Goal: Task Accomplishment & Management: Use online tool/utility

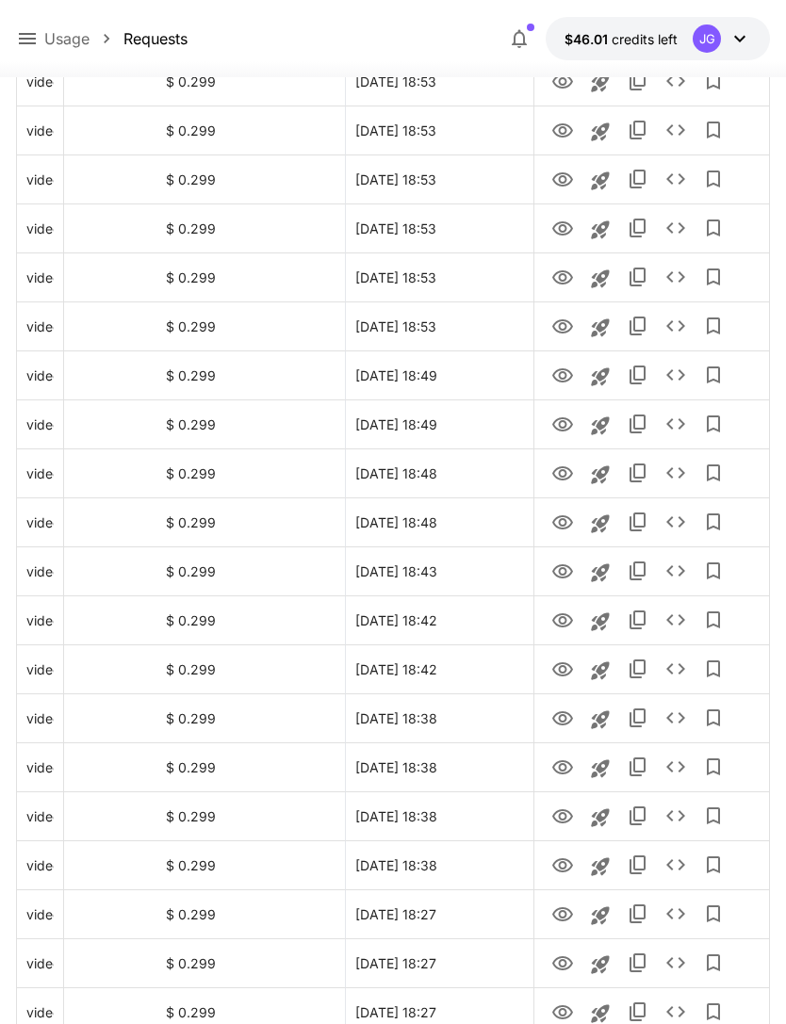
scroll to position [1902, 0]
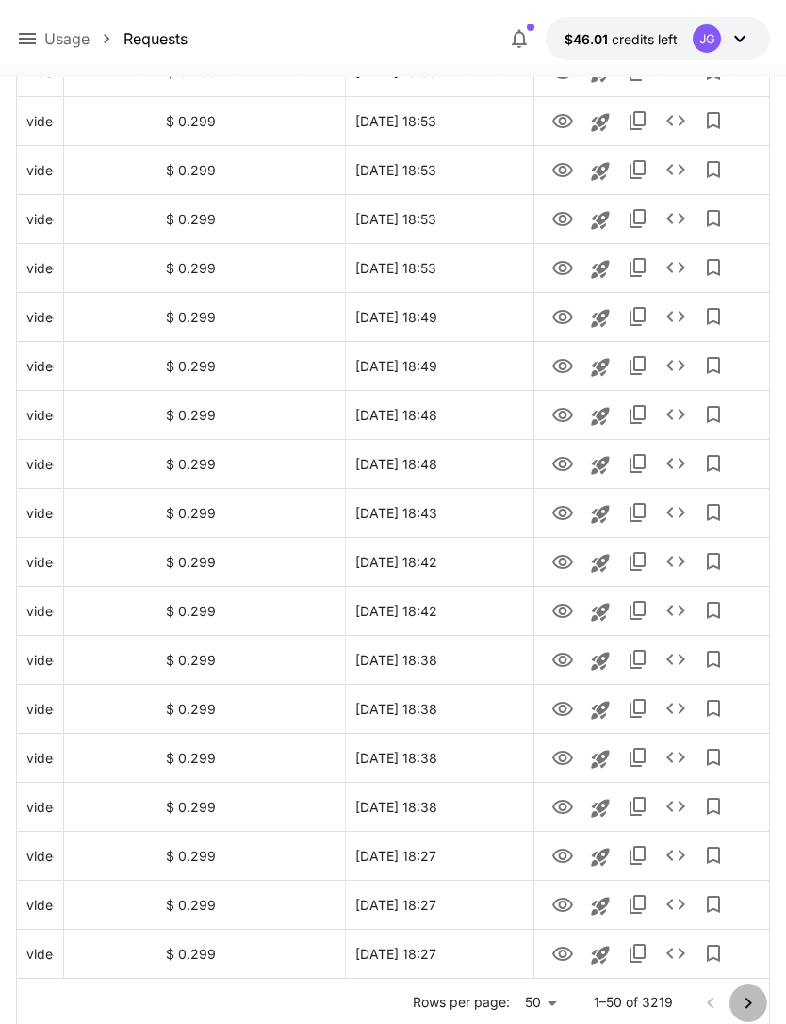
click at [745, 1000] on icon "Go to next page" at bounding box center [748, 1003] width 23 height 23
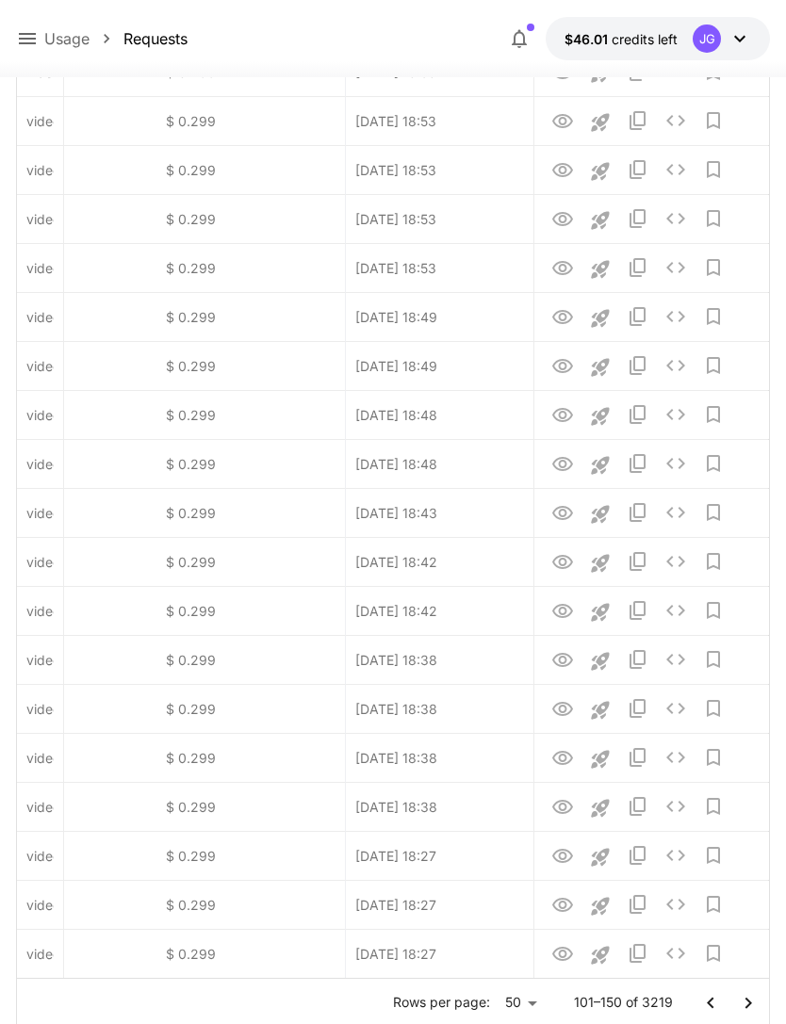
click at [741, 996] on icon "Go to next page" at bounding box center [748, 1003] width 23 height 23
click at [739, 1001] on icon "Go to next page" at bounding box center [748, 1003] width 23 height 23
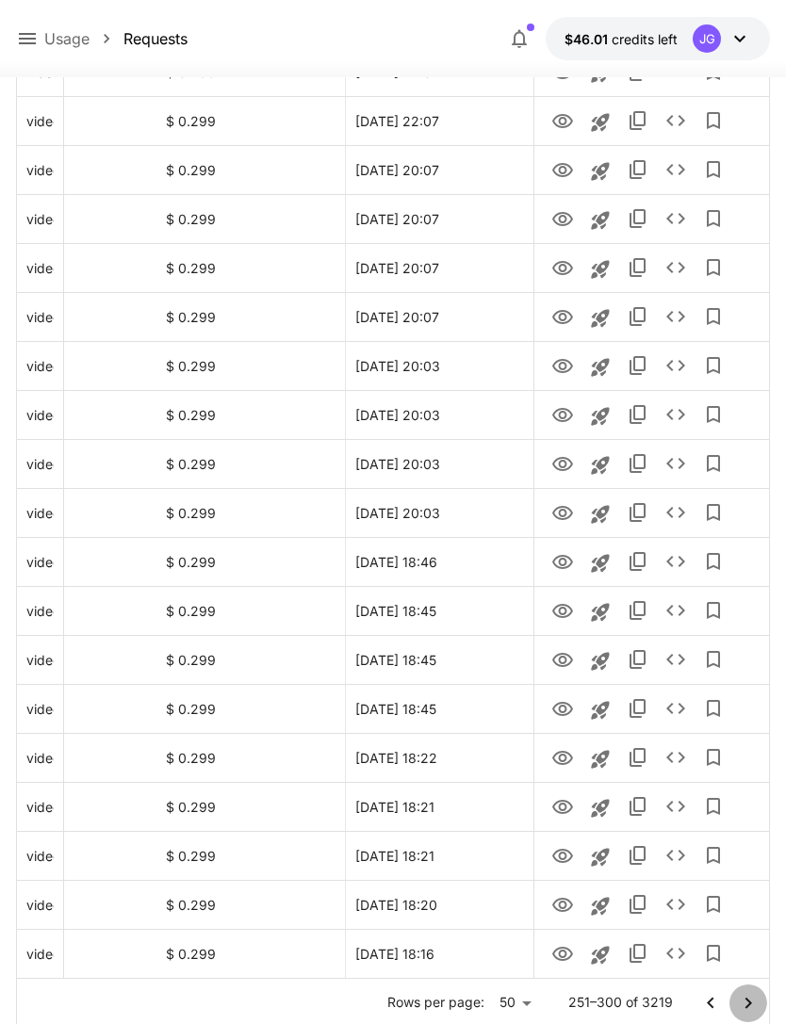
click at [744, 1003] on icon "Go to next page" at bounding box center [748, 1003] width 23 height 23
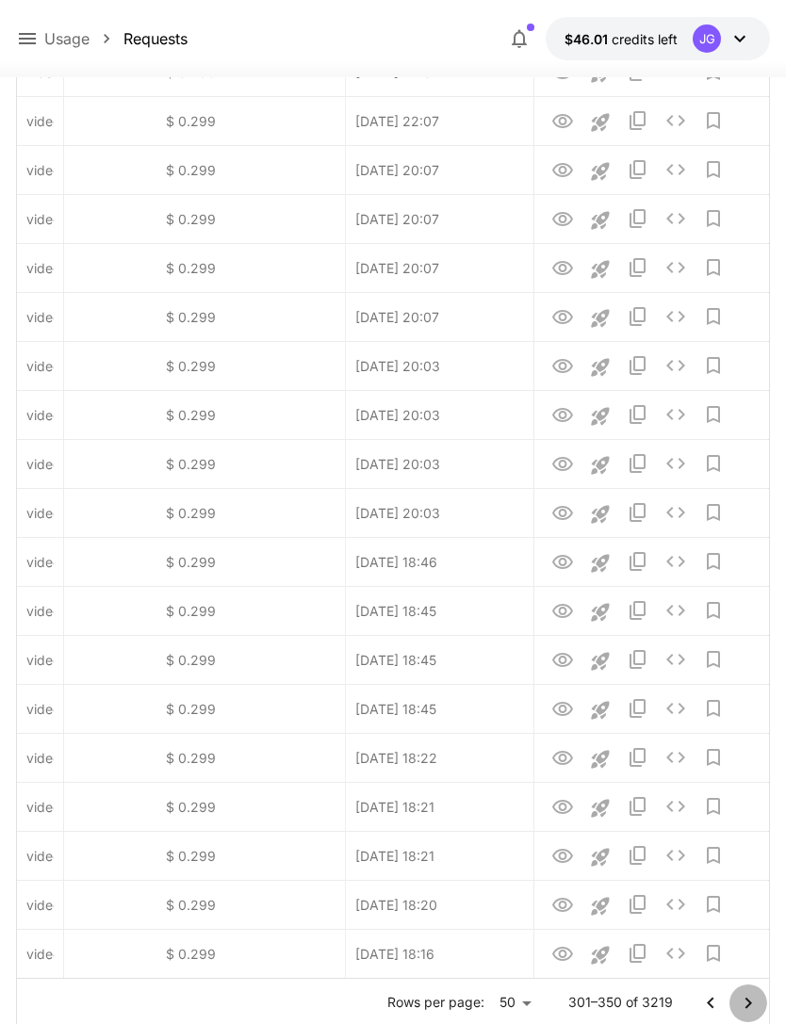
click at [743, 1002] on icon "Go to next page" at bounding box center [748, 1003] width 23 height 23
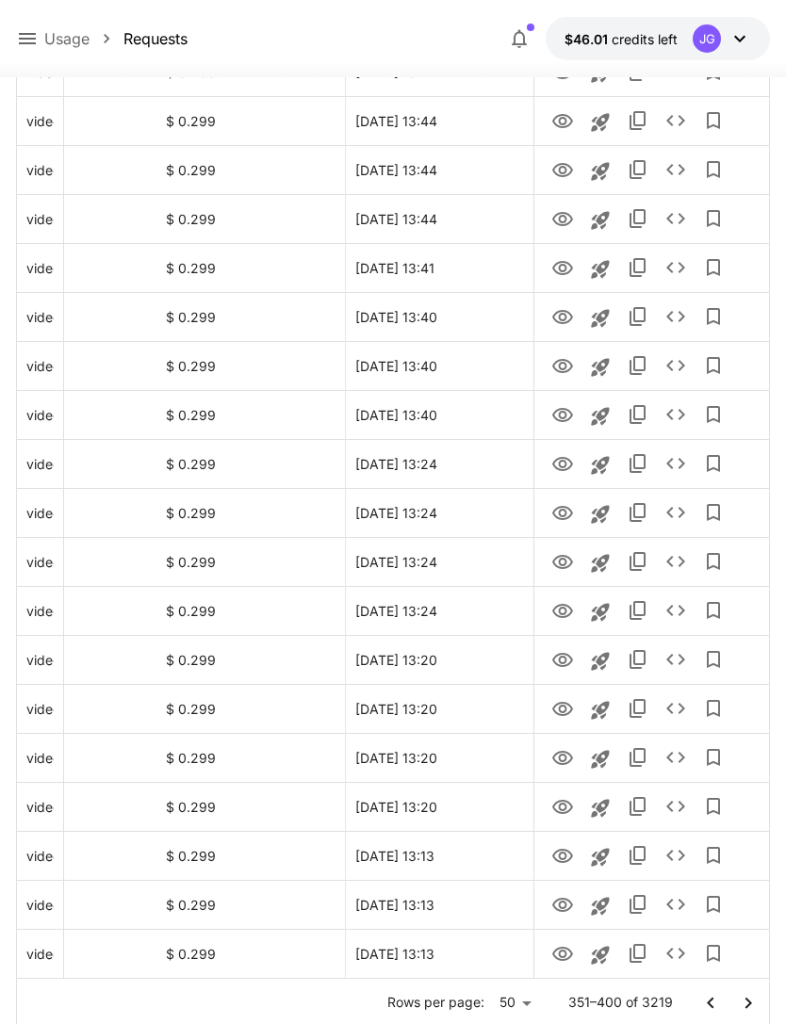
click at [741, 1001] on icon "Go to next page" at bounding box center [748, 1003] width 23 height 23
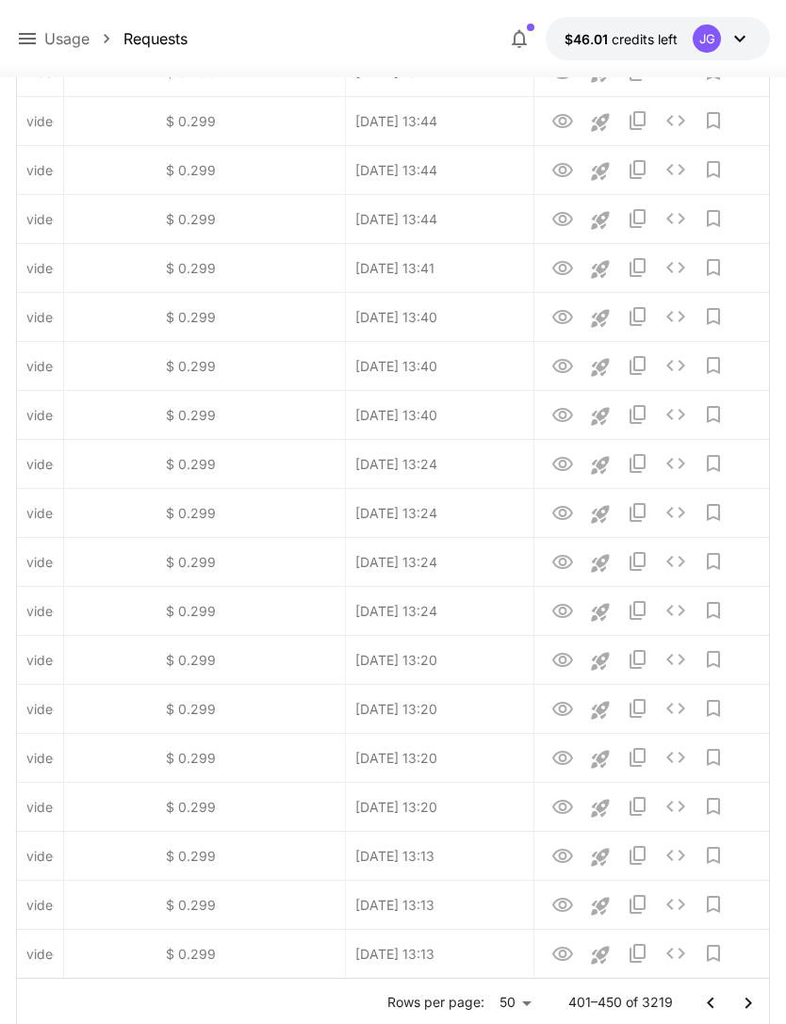
click at [742, 1001] on icon "Go to next page" at bounding box center [748, 1003] width 23 height 23
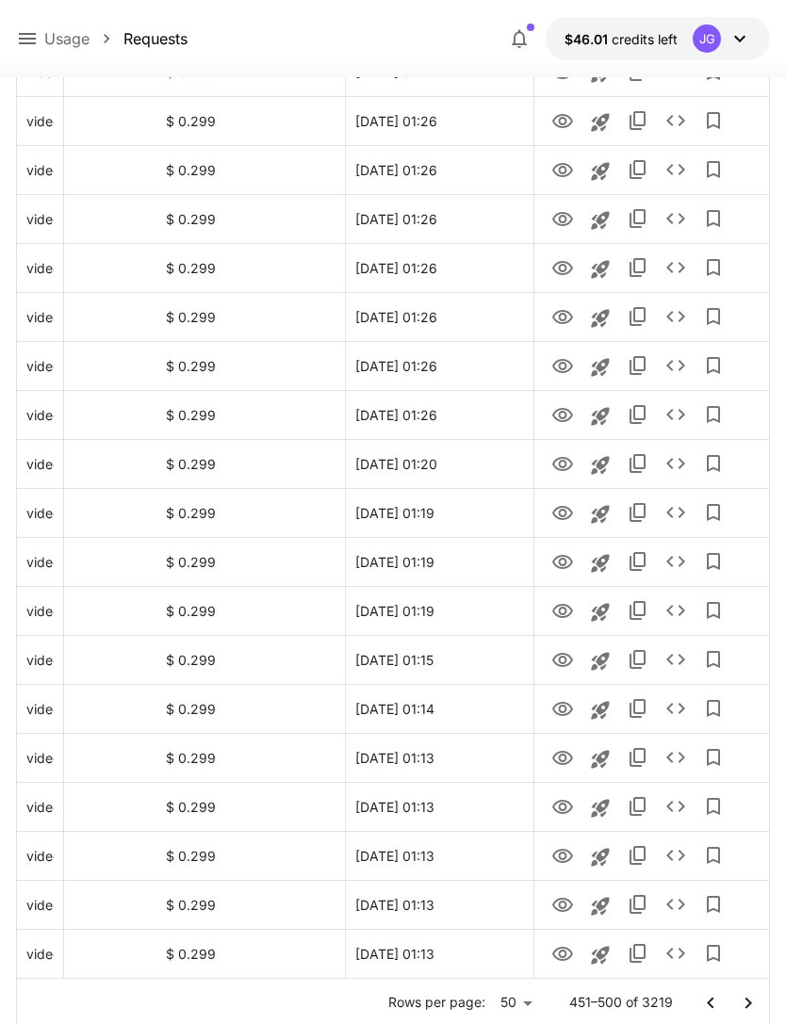
click at [743, 1005] on icon "Go to next page" at bounding box center [748, 1003] width 23 height 23
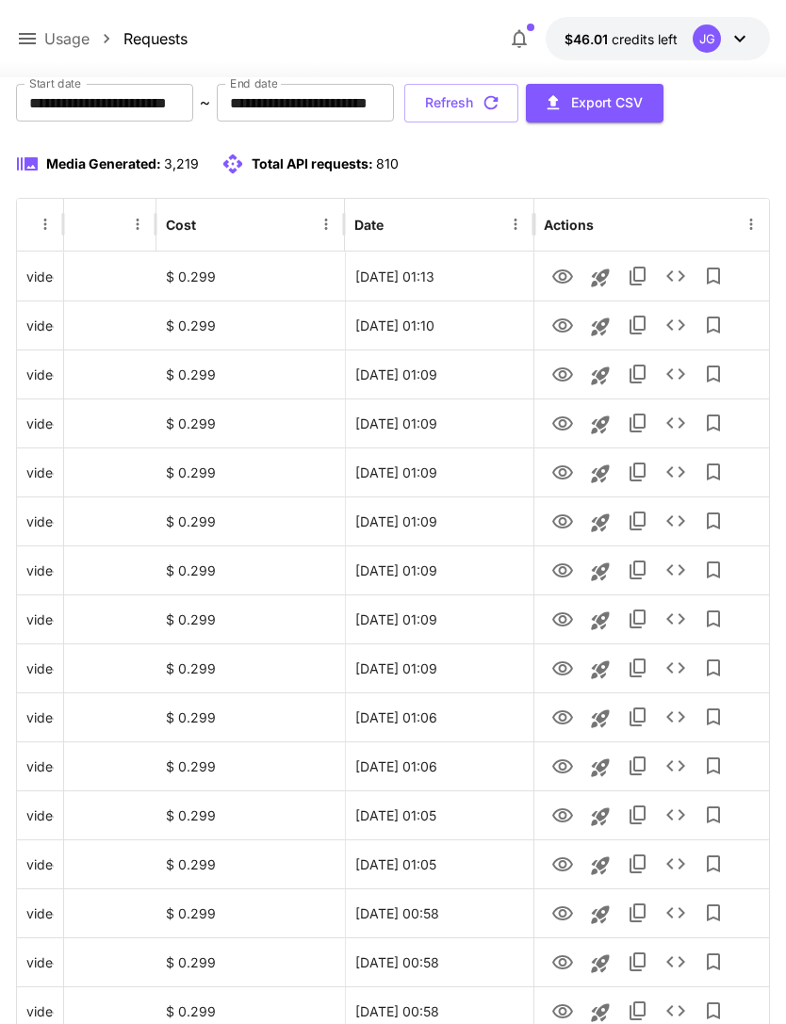
scroll to position [178, 0]
click at [602, 620] on icon "Launch in playground" at bounding box center [600, 621] width 18 height 18
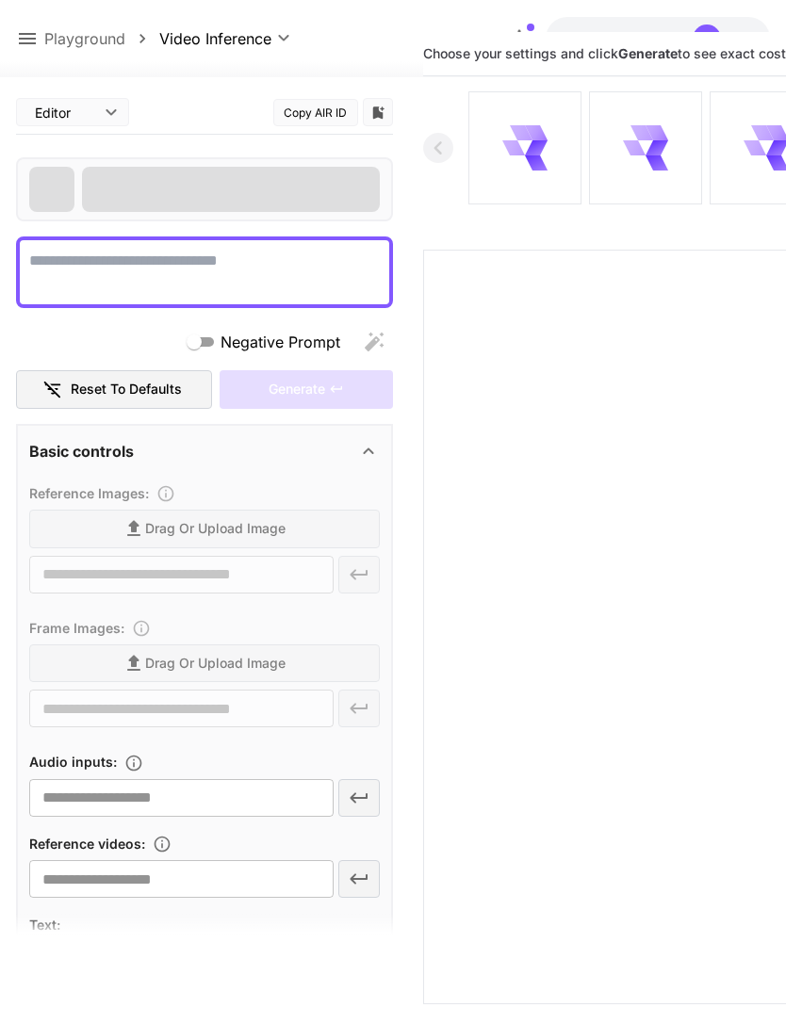
type textarea "**********"
type input "**********"
type input "***"
type input "*"
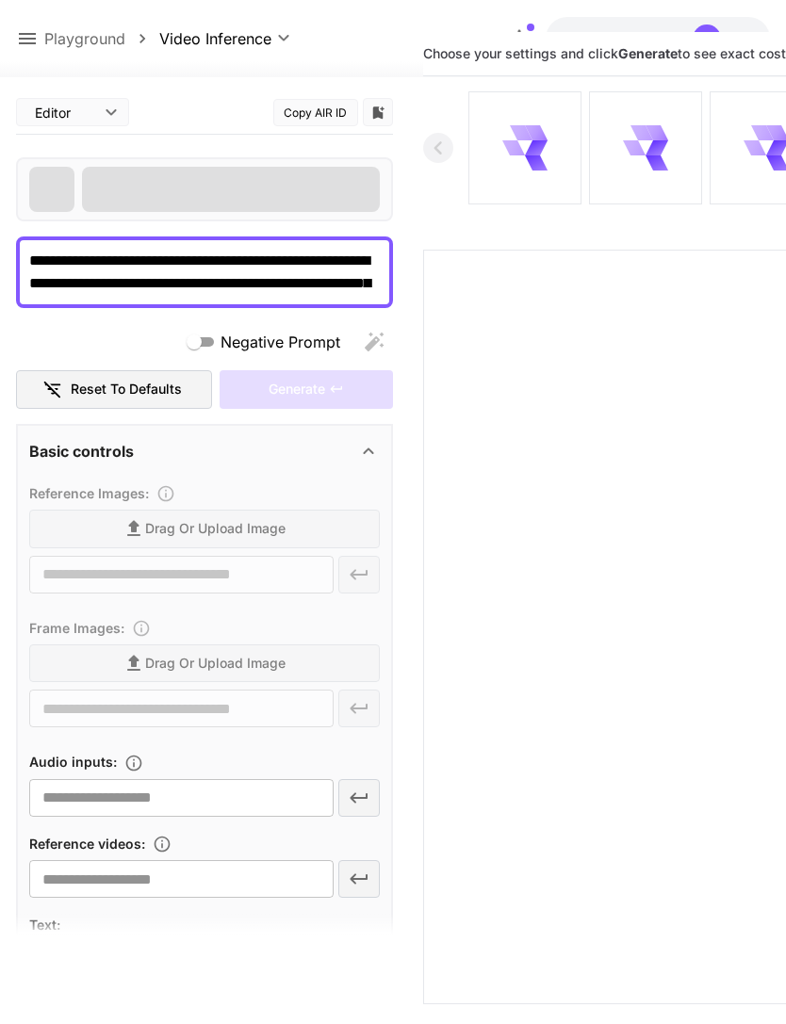
type input "**********"
type input "****"
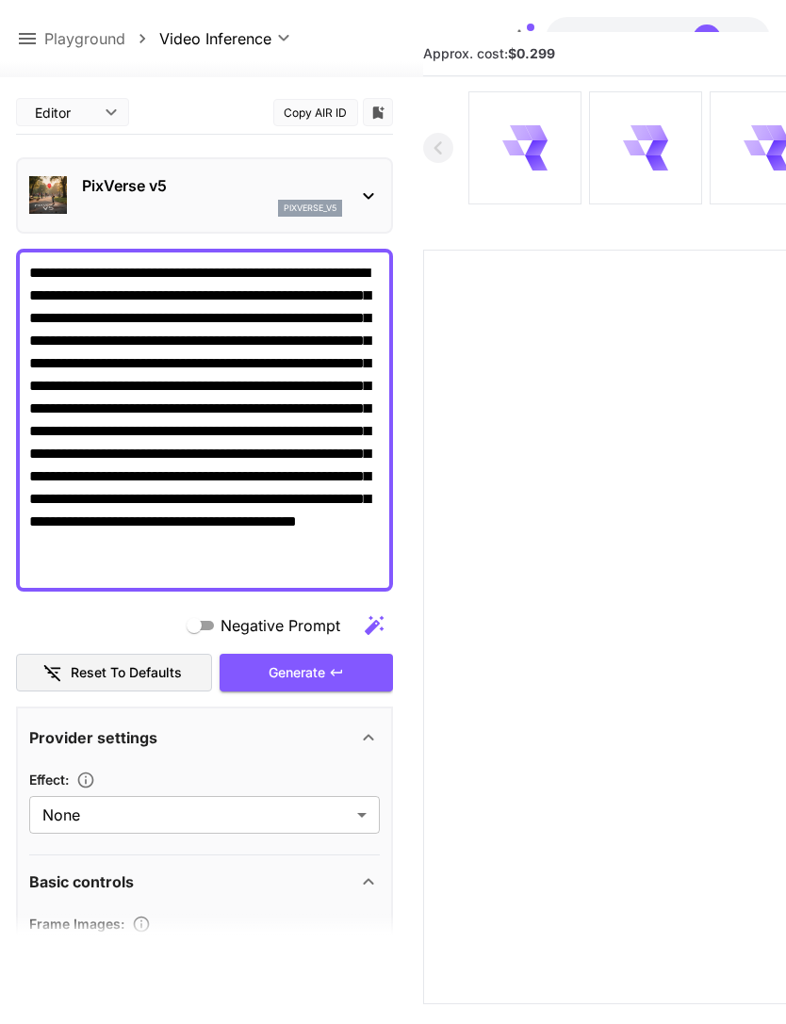
click at [295, 360] on textarea "**********" at bounding box center [204, 420] width 351 height 317
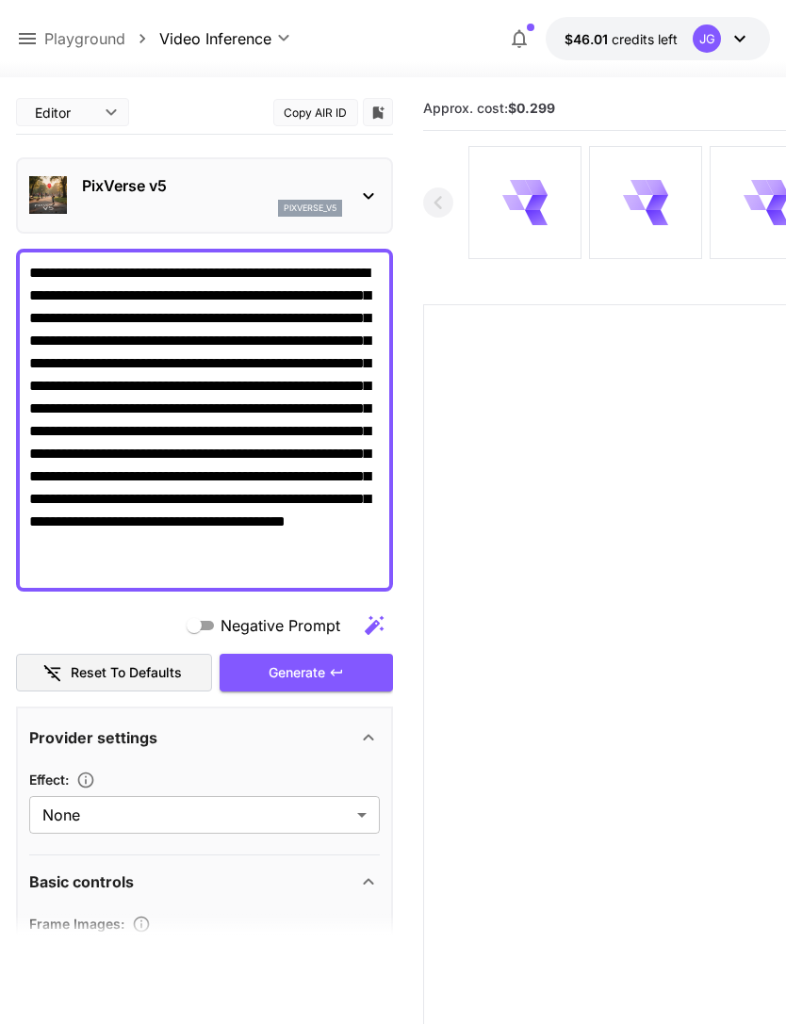
scroll to position [0, 0]
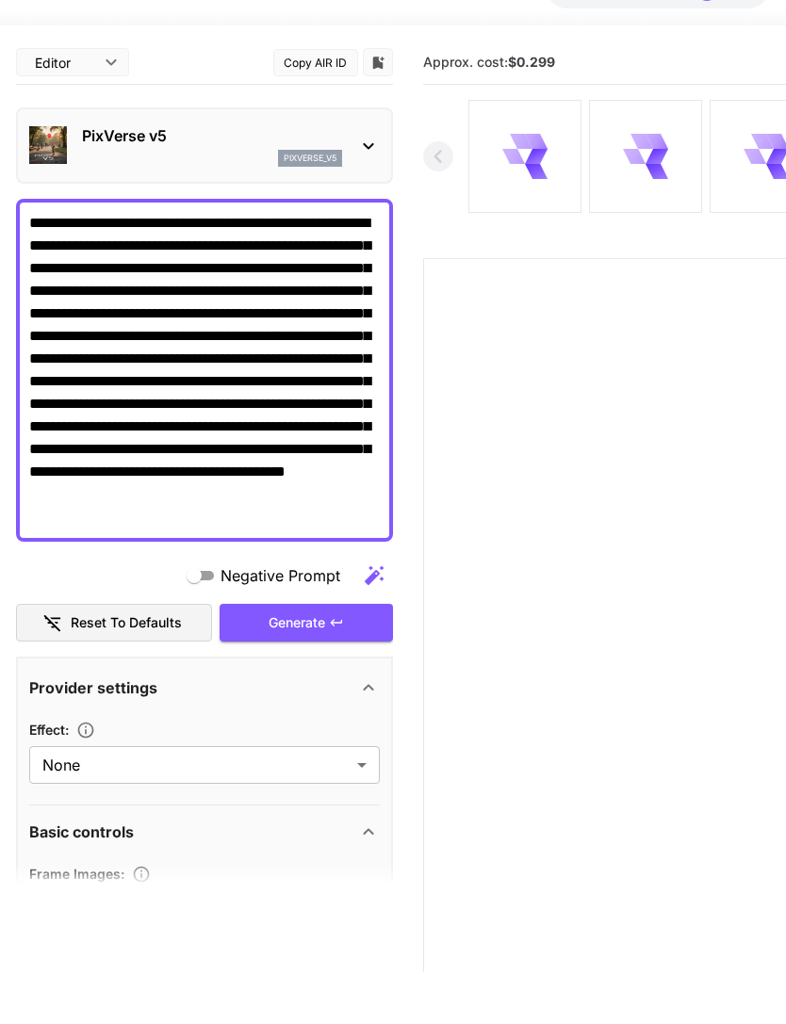
click at [115, 312] on textarea "**********" at bounding box center [204, 422] width 351 height 317
click at [362, 374] on textarea "**********" at bounding box center [204, 422] width 351 height 317
click at [119, 399] on textarea "**********" at bounding box center [204, 422] width 351 height 317
click at [118, 399] on textarea "**********" at bounding box center [204, 422] width 351 height 317
click at [194, 517] on textarea "**********" at bounding box center [204, 422] width 351 height 317
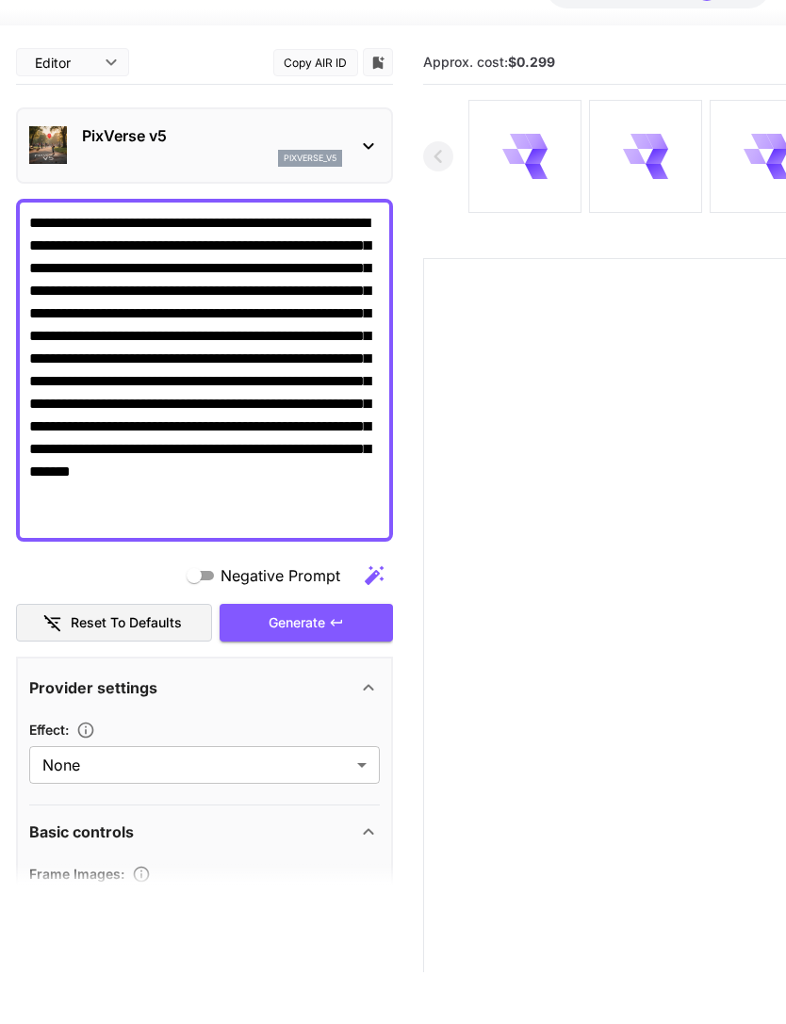
click at [119, 398] on textarea "**********" at bounding box center [204, 422] width 351 height 317
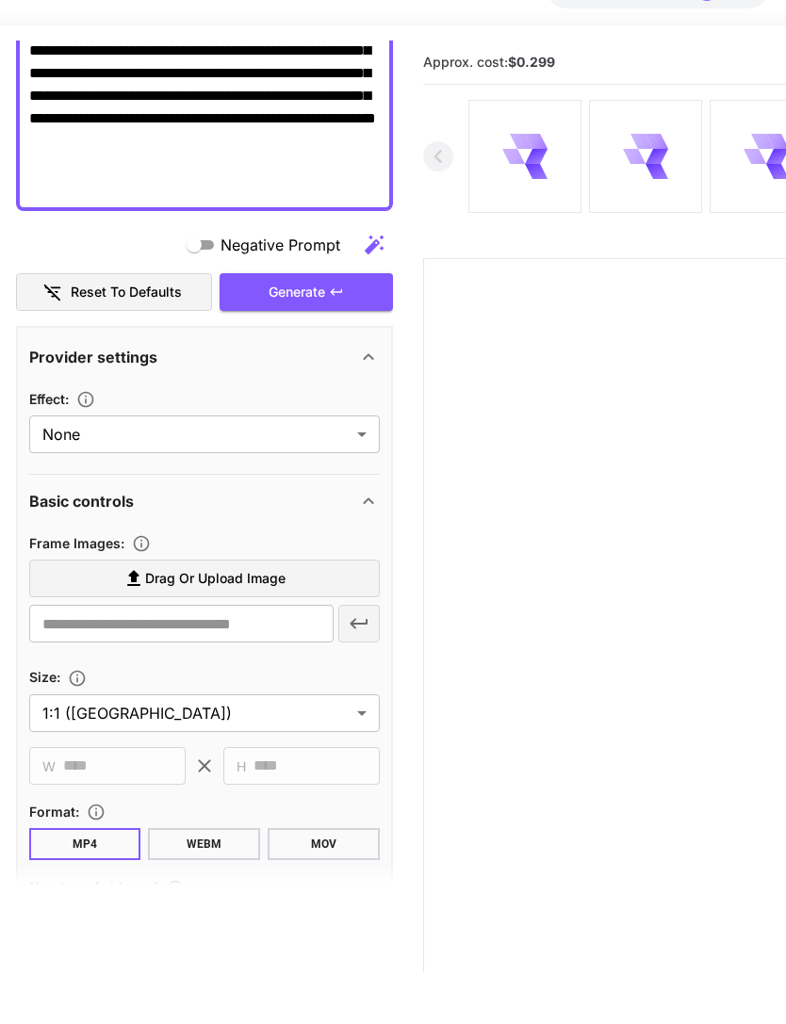
scroll to position [336, 0]
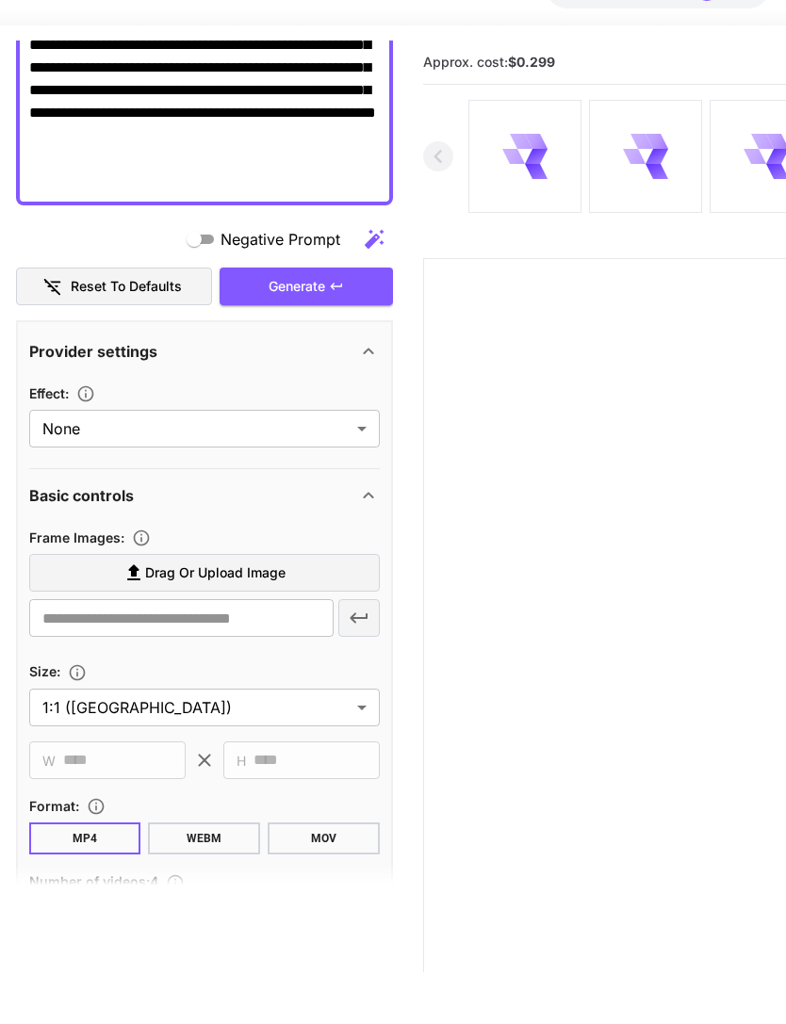
type textarea "**********"
click at [276, 613] on span "Drag or upload image" at bounding box center [215, 625] width 140 height 24
click at [0, 0] on input "Drag or upload image" at bounding box center [0, 0] width 0 height 0
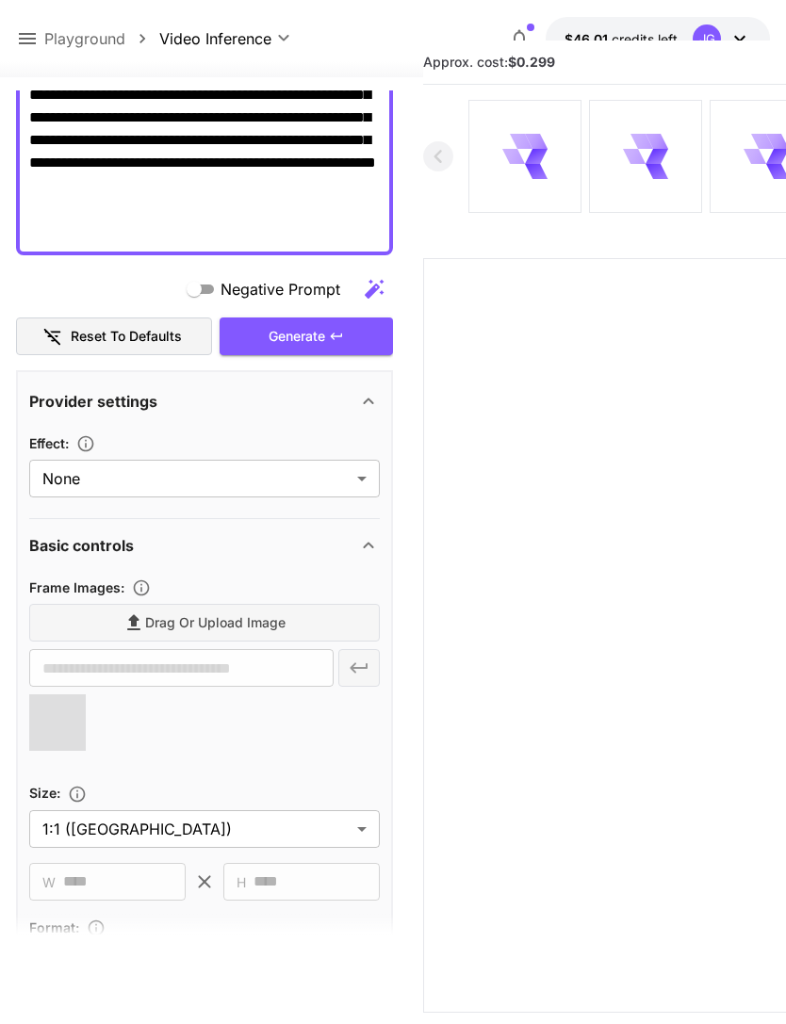
type input "**********"
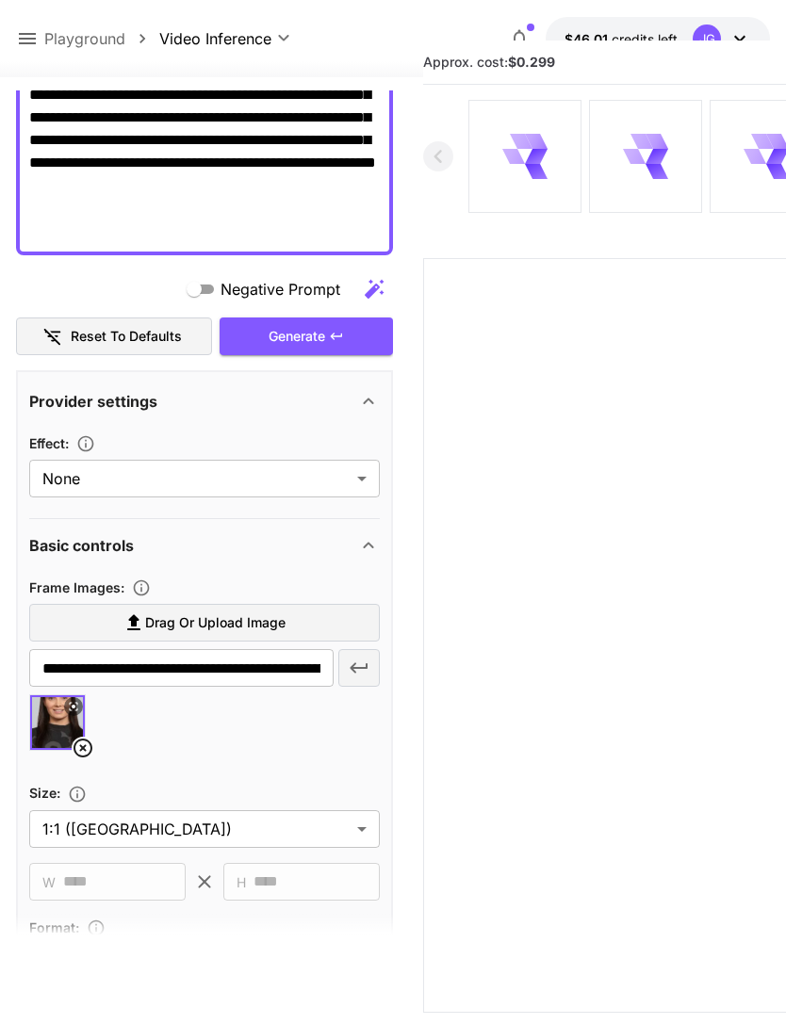
click at [321, 327] on div "Generate" at bounding box center [306, 337] width 173 height 39
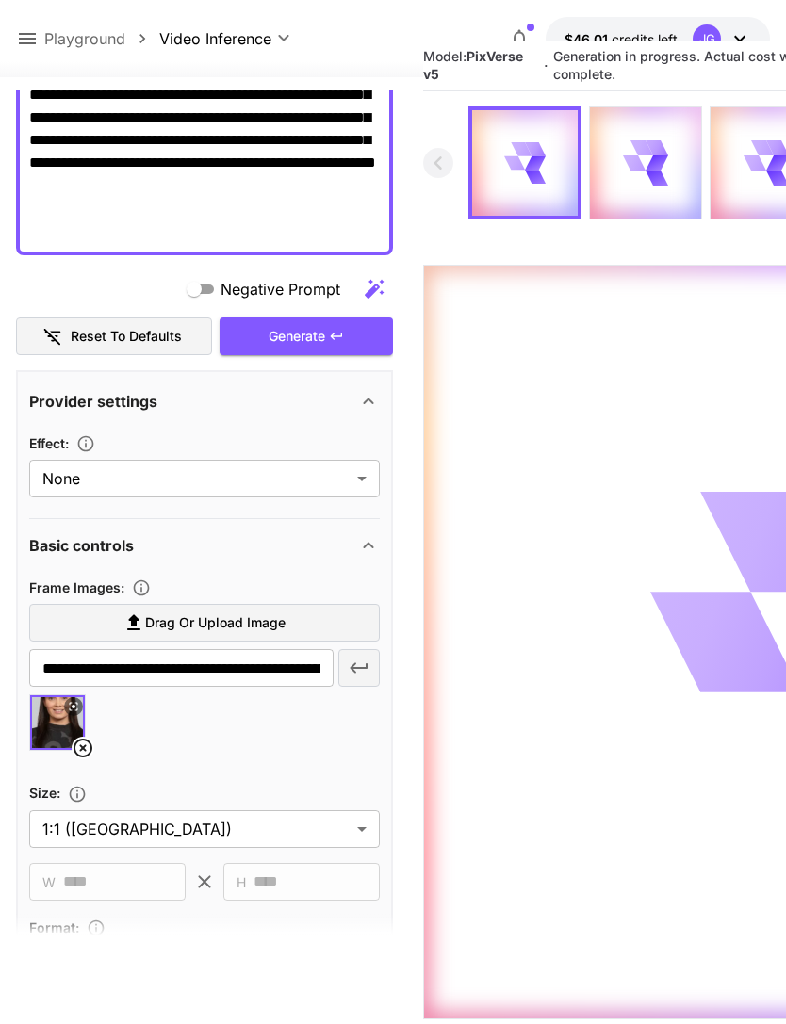
click at [28, 41] on icon at bounding box center [27, 38] width 23 height 23
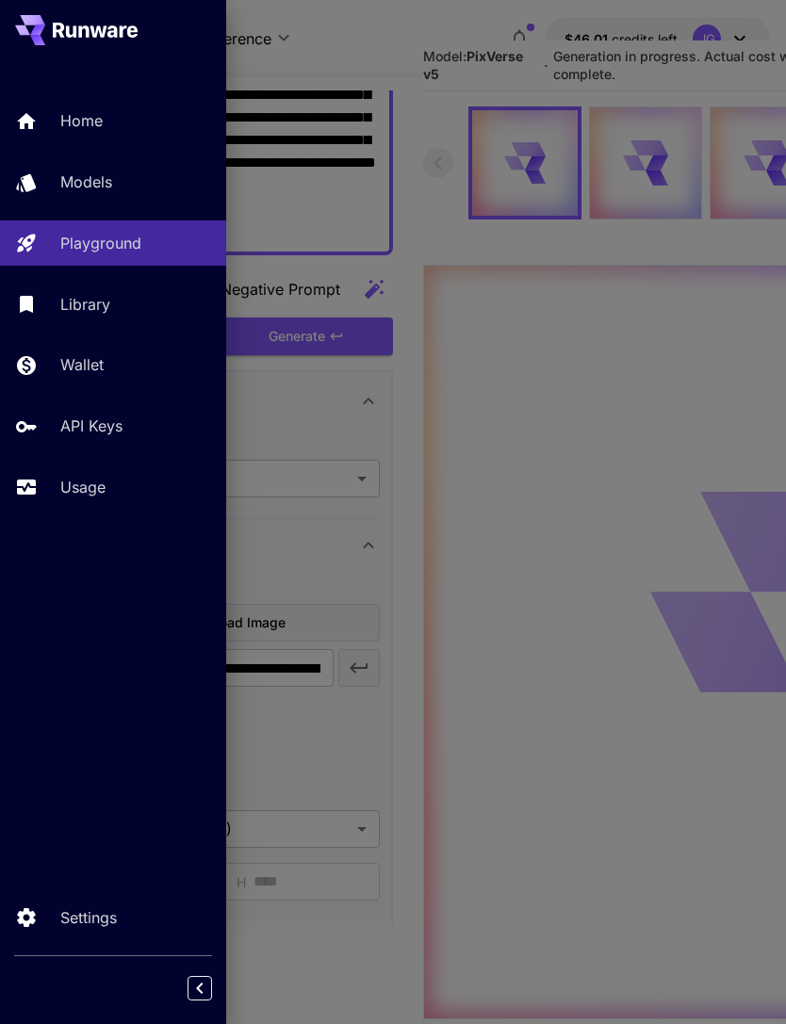
click at [92, 488] on p "Usage" at bounding box center [82, 487] width 45 height 23
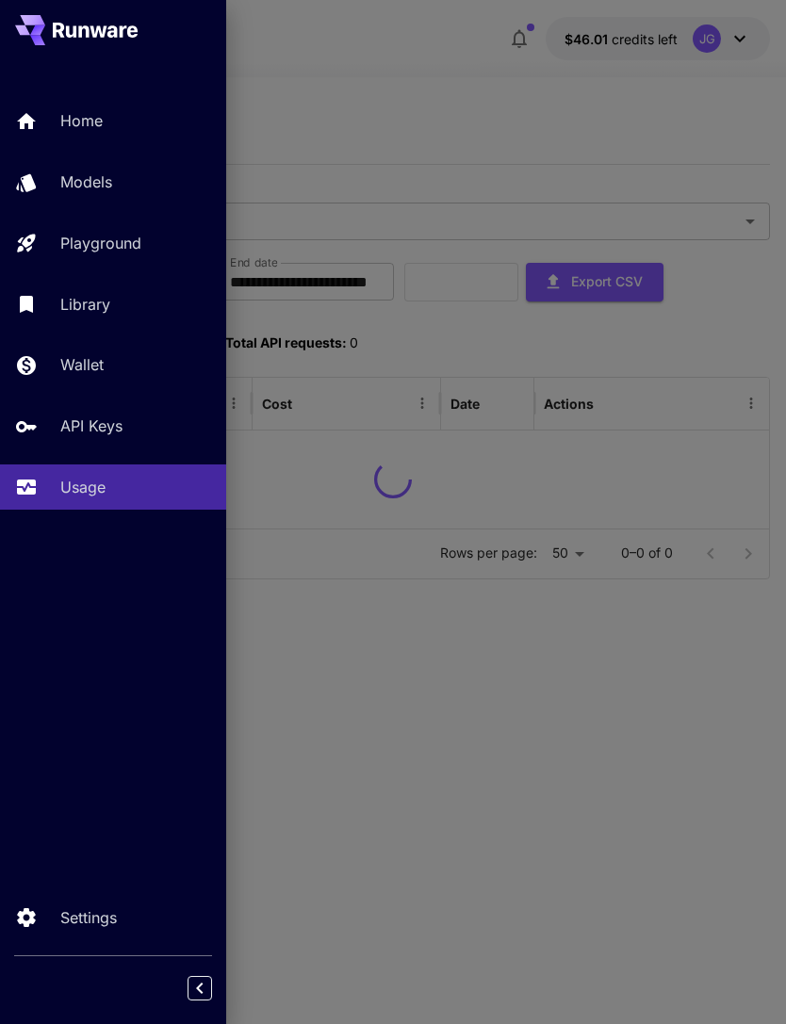
click at [449, 99] on div at bounding box center [393, 512] width 786 height 1024
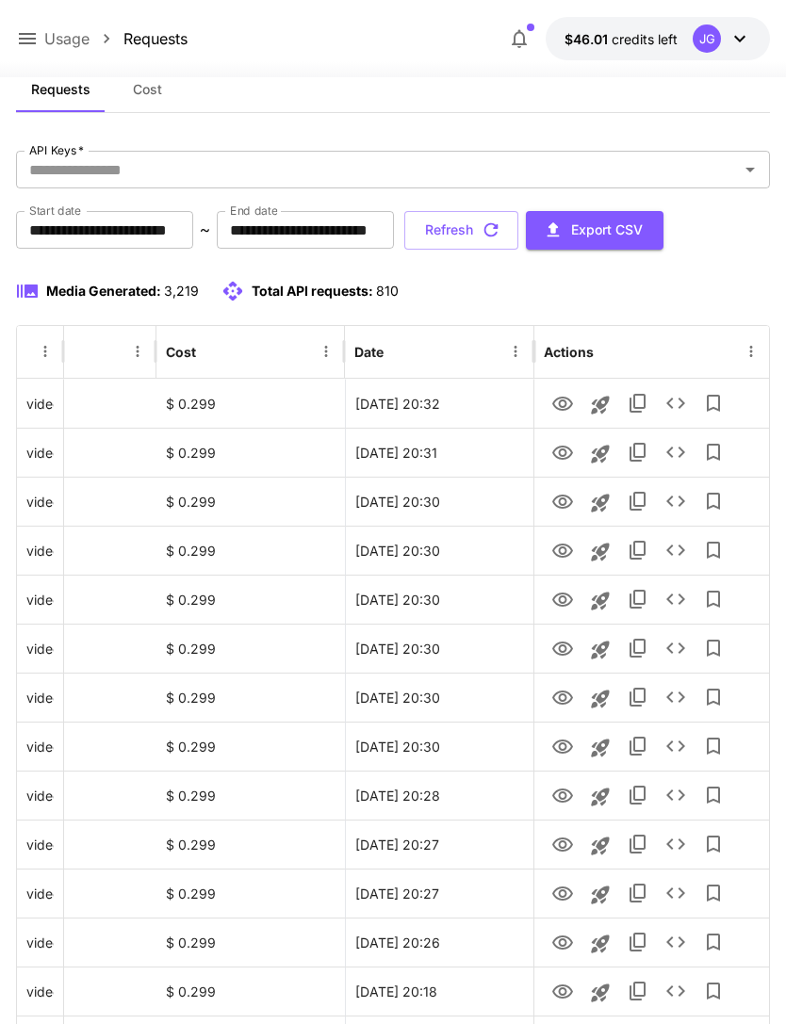
scroll to position [0, 96]
click at [560, 404] on icon "View" at bounding box center [562, 404] width 21 height 14
click at [562, 446] on icon "View" at bounding box center [562, 453] width 21 height 14
click at [561, 400] on icon "View" at bounding box center [562, 404] width 21 height 14
click at [518, 235] on button "Refresh" at bounding box center [461, 230] width 114 height 39
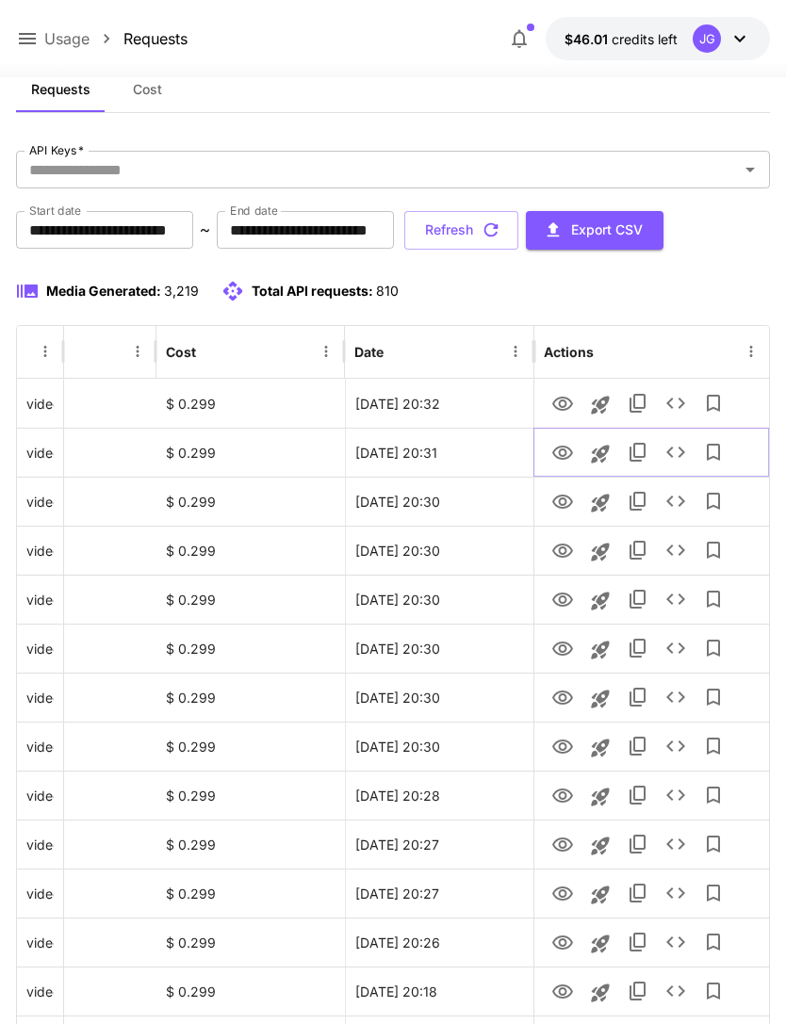
click at [558, 454] on icon "View" at bounding box center [562, 453] width 23 height 23
click at [501, 227] on icon "button" at bounding box center [491, 230] width 21 height 21
click at [563, 452] on icon "View" at bounding box center [562, 453] width 23 height 23
click at [518, 225] on button "Refresh" at bounding box center [461, 230] width 114 height 39
click at [558, 551] on icon "View" at bounding box center [562, 551] width 23 height 23
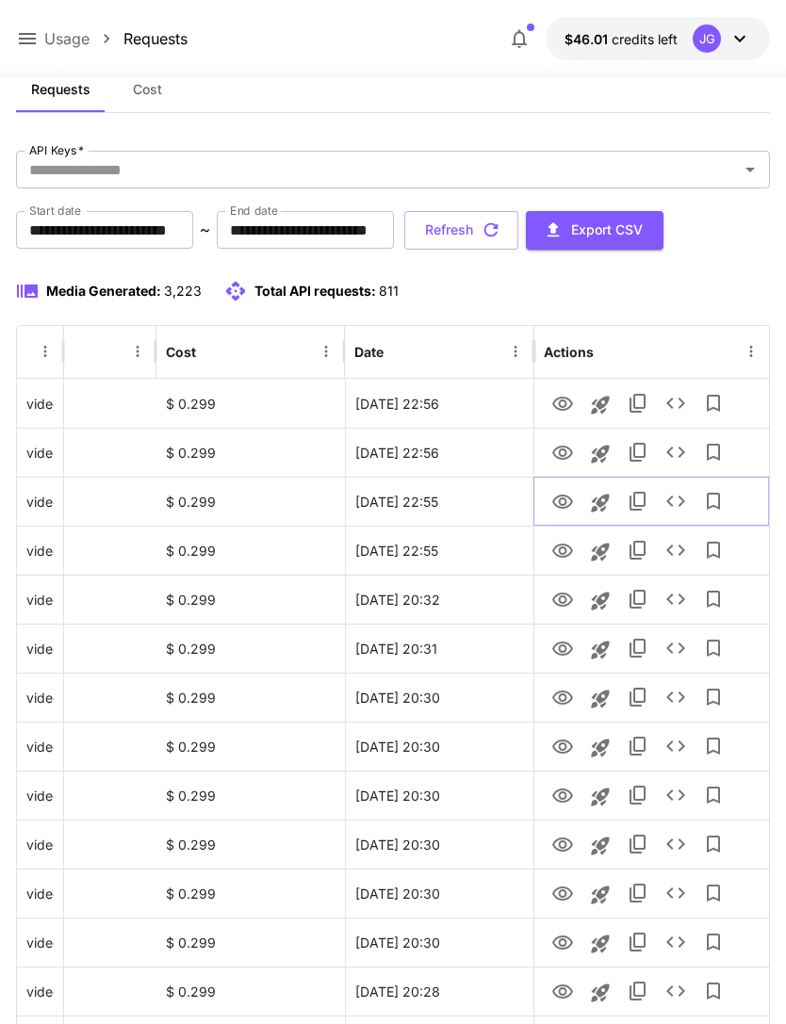
click at [560, 500] on icon "View" at bounding box center [562, 502] width 21 height 14
click at [560, 454] on icon "View" at bounding box center [562, 453] width 21 height 14
click at [567, 403] on icon "View" at bounding box center [562, 404] width 23 height 23
click at [561, 454] on icon "View" at bounding box center [562, 453] width 21 height 14
click at [27, 49] on icon at bounding box center [27, 38] width 23 height 23
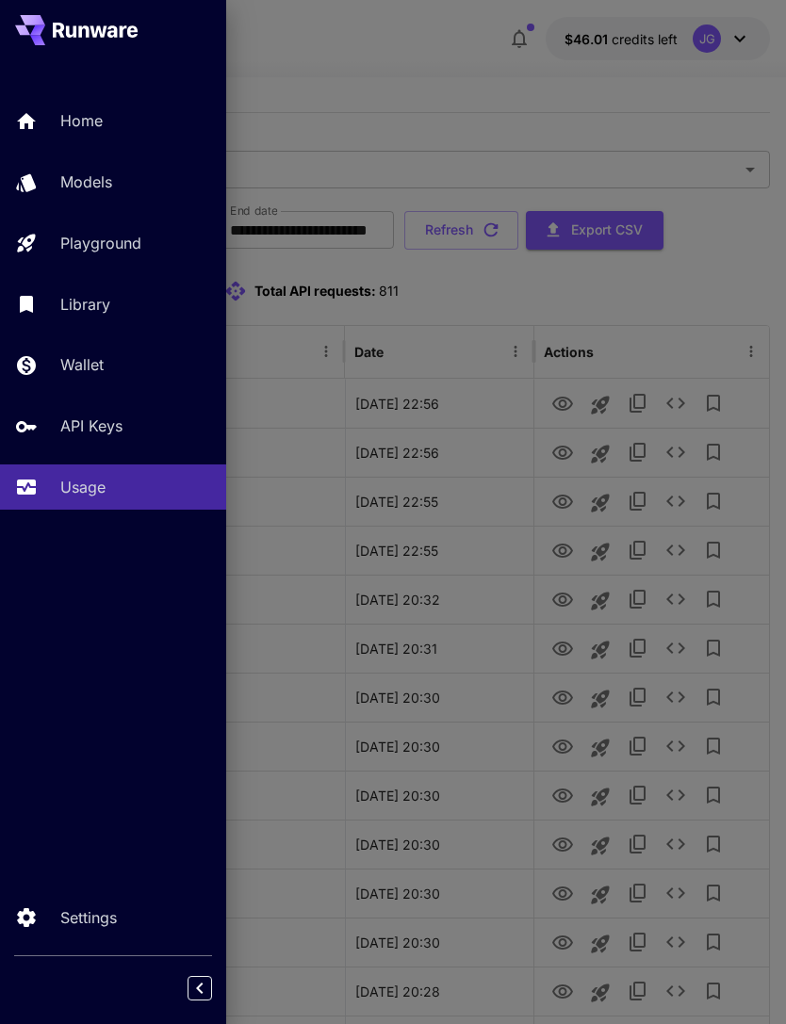
click at [138, 238] on p "Playground" at bounding box center [100, 243] width 81 height 23
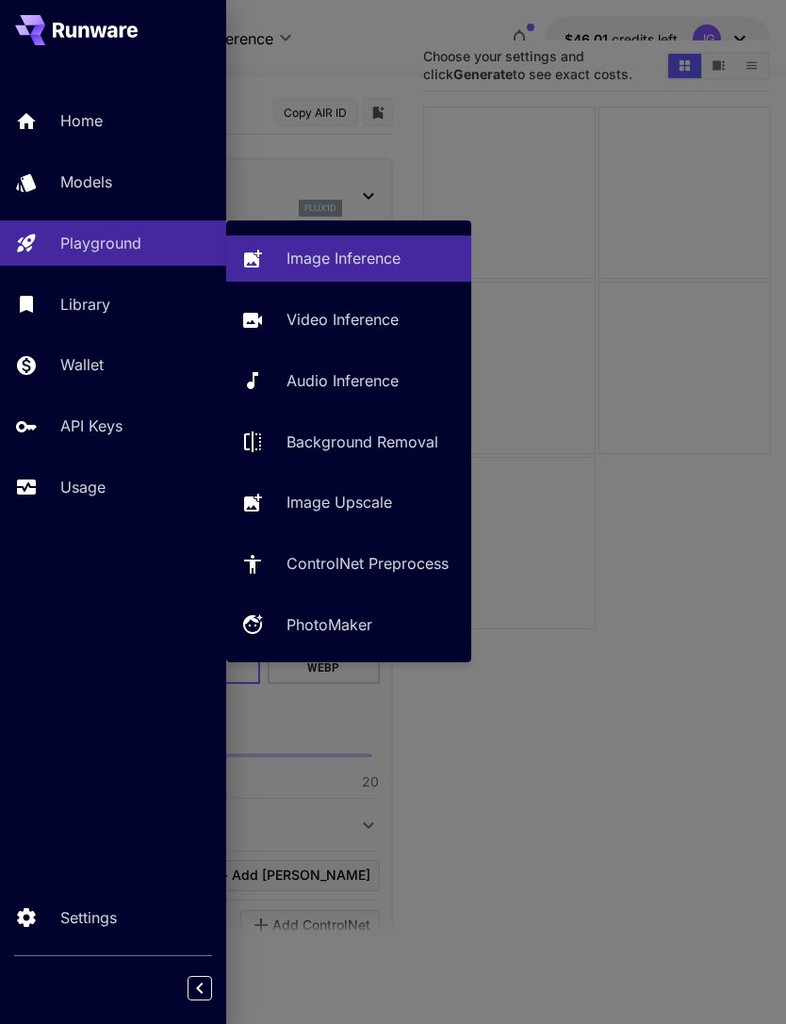
click at [366, 319] on p "Video Inference" at bounding box center [342, 319] width 112 height 23
type input "**********"
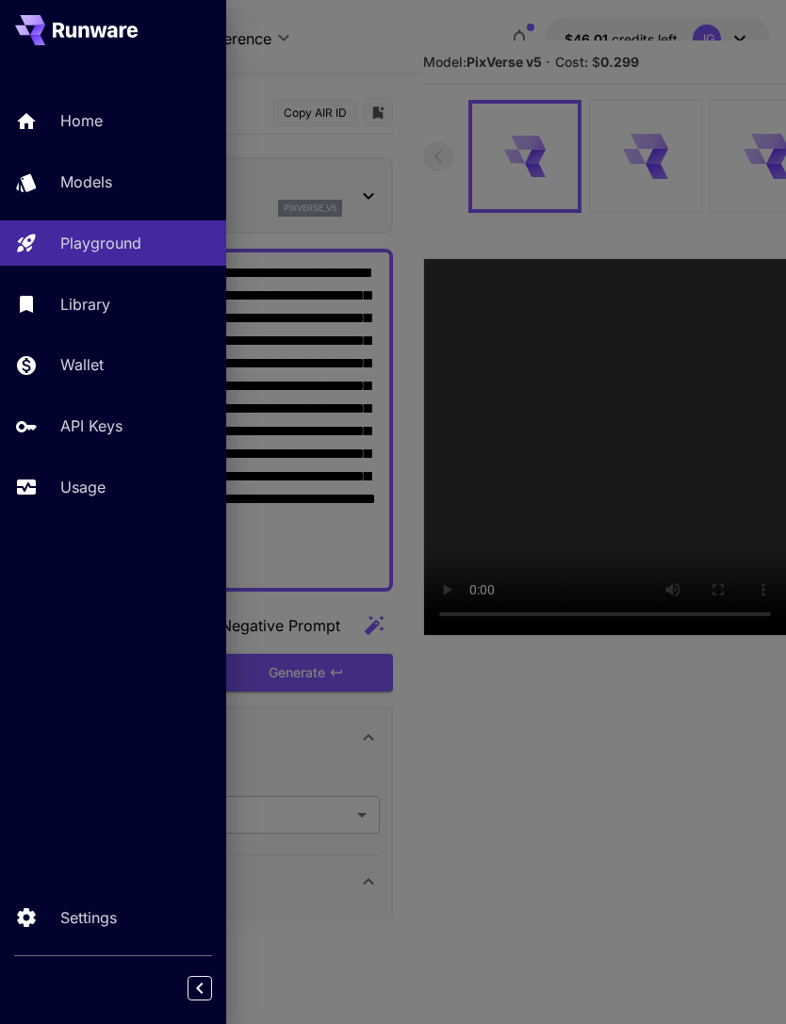
click at [410, 154] on div at bounding box center [393, 512] width 786 height 1024
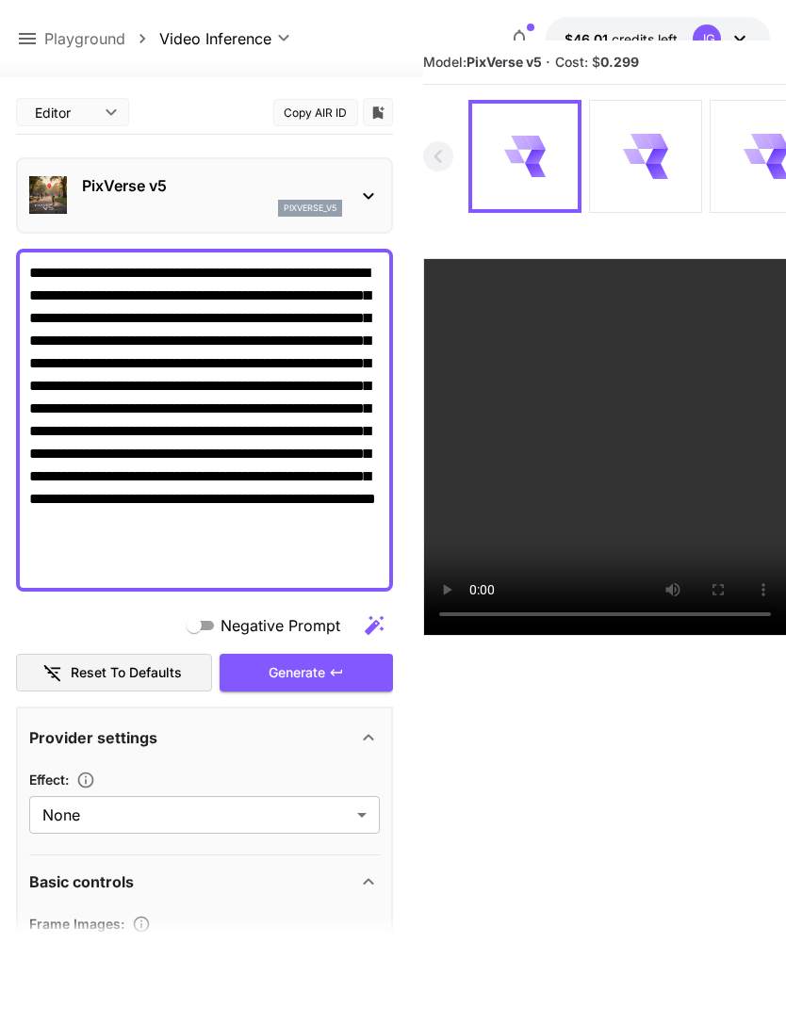
click at [317, 360] on textarea "**********" at bounding box center [204, 420] width 351 height 317
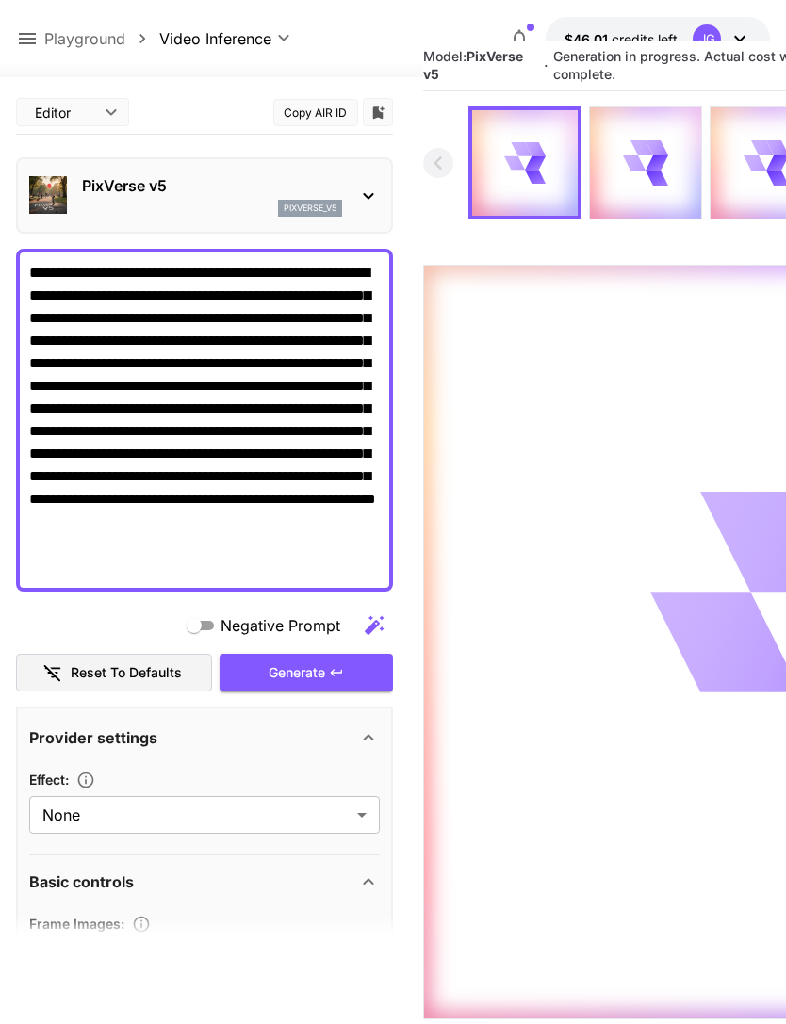
click at [226, 367] on textarea "**********" at bounding box center [204, 420] width 351 height 317
type textarea "**********"
click at [24, 41] on icon at bounding box center [27, 38] width 23 height 23
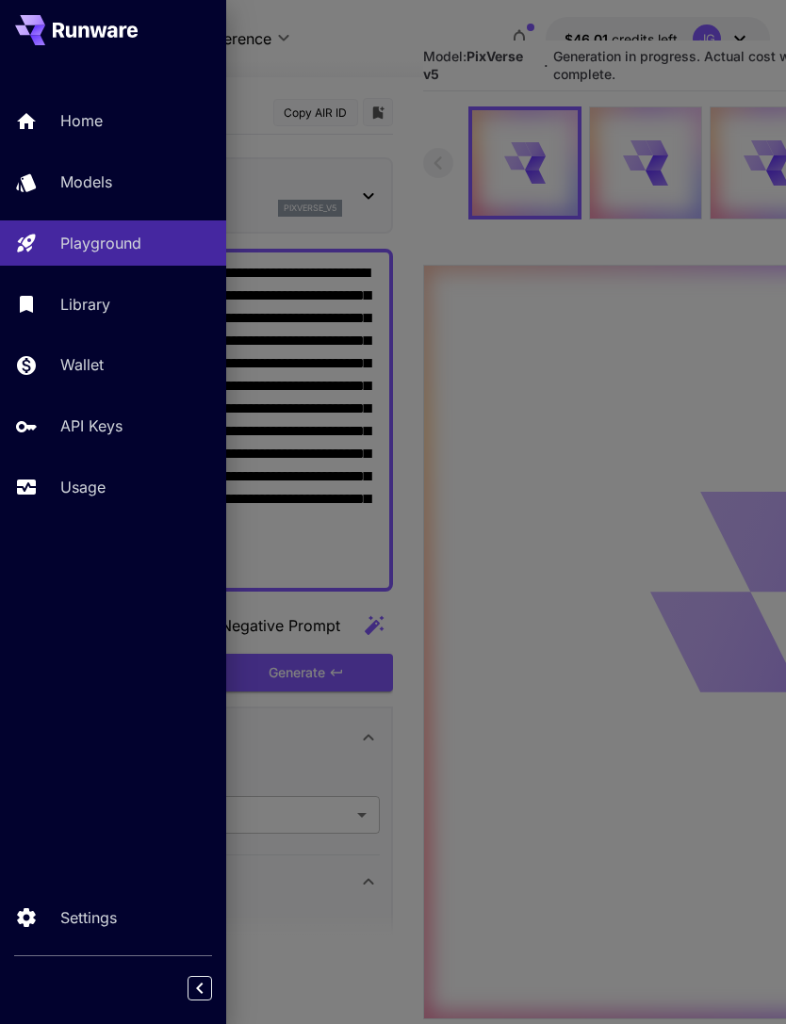
click at [86, 479] on p "Usage" at bounding box center [82, 487] width 45 height 23
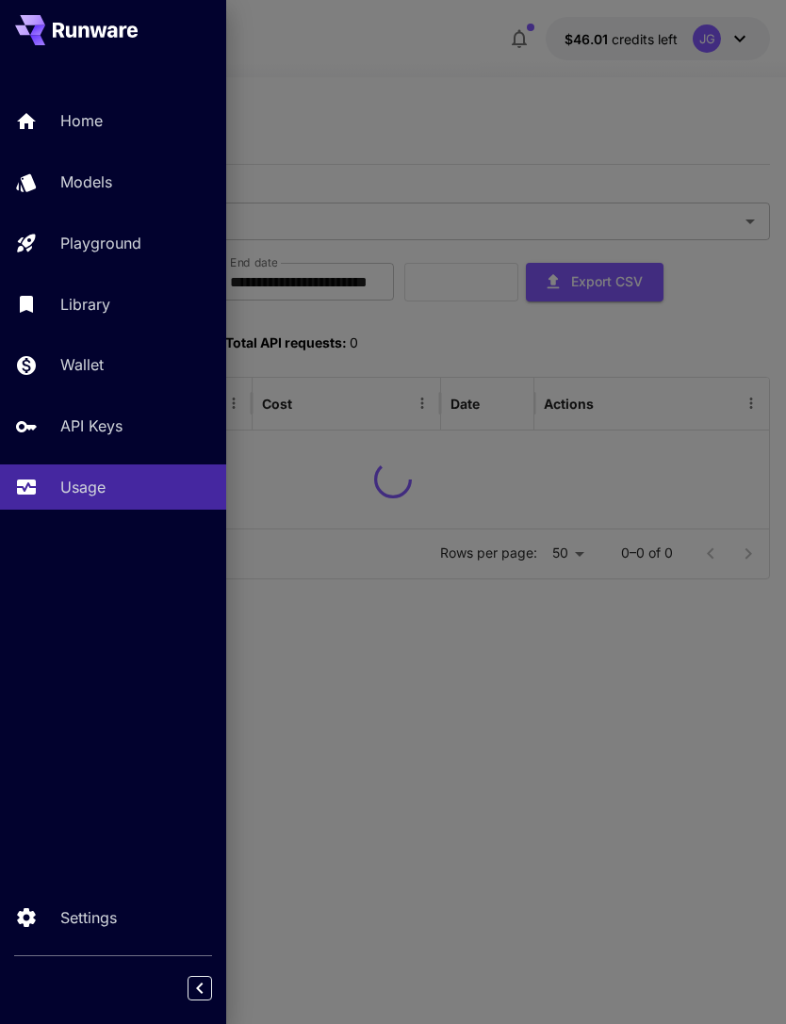
click at [425, 86] on div at bounding box center [393, 512] width 786 height 1024
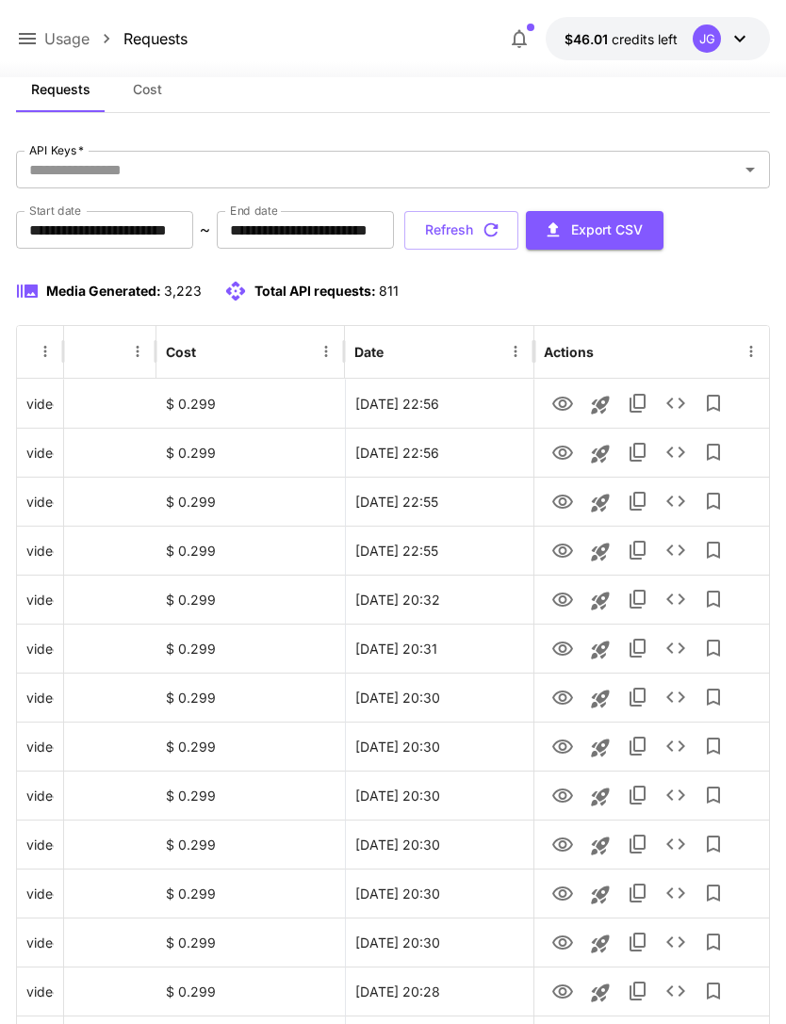
scroll to position [0, 96]
click at [555, 496] on icon "View" at bounding box center [562, 502] width 23 height 23
click at [564, 449] on icon "View" at bounding box center [562, 453] width 21 height 14
click at [563, 400] on icon "View" at bounding box center [562, 404] width 21 height 14
click at [552, 450] on icon "View" at bounding box center [562, 453] width 23 height 23
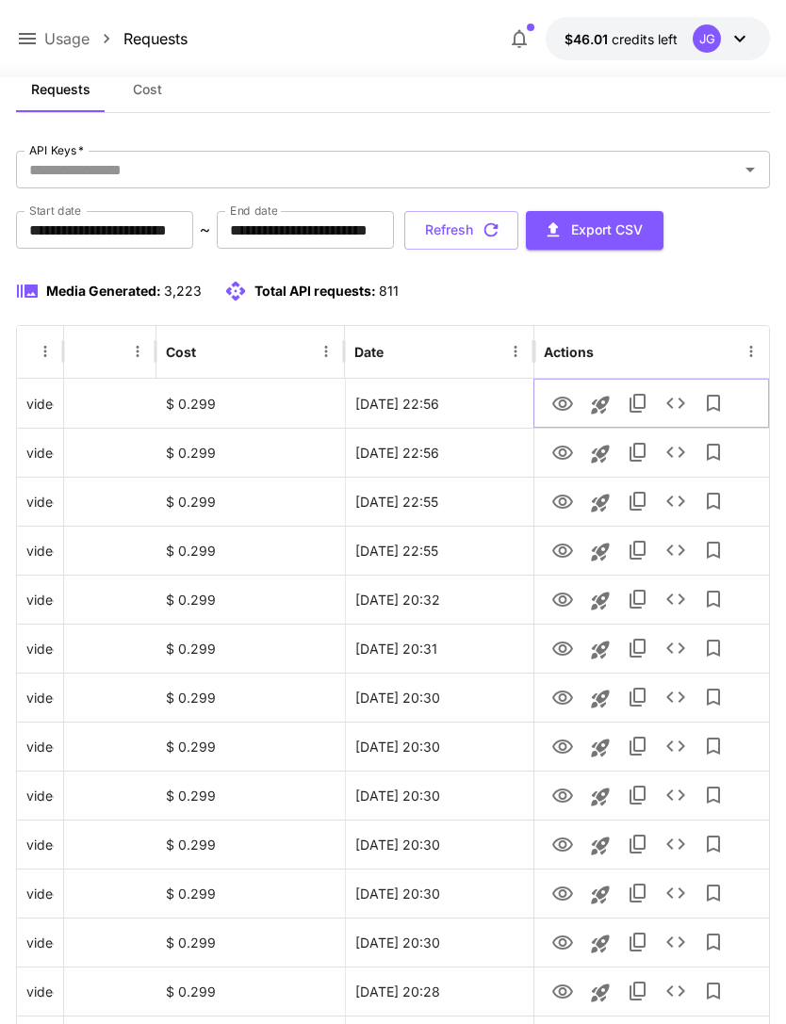
click at [557, 399] on icon "View" at bounding box center [562, 404] width 21 height 14
click at [563, 458] on icon "View" at bounding box center [562, 453] width 21 height 14
click at [518, 238] on button "Refresh" at bounding box center [461, 230] width 114 height 39
click at [554, 547] on icon "View" at bounding box center [562, 551] width 21 height 14
click at [560, 506] on icon "View" at bounding box center [562, 502] width 21 height 14
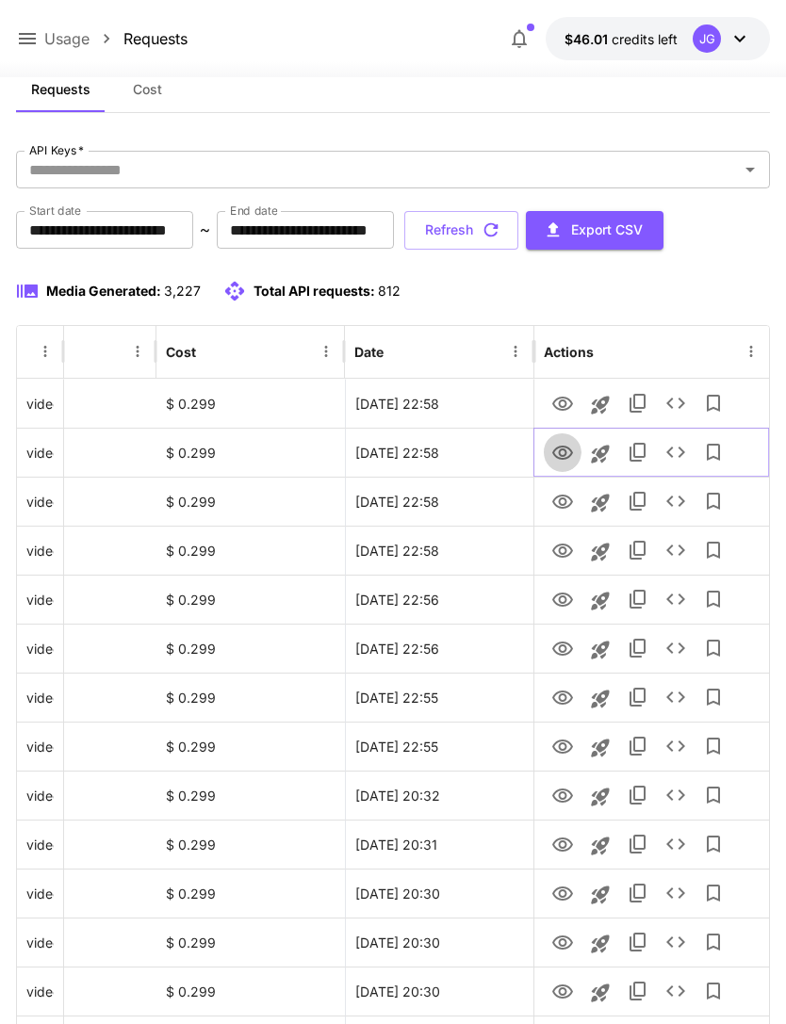
click at [558, 449] on icon "View" at bounding box center [562, 453] width 23 height 23
click at [559, 406] on icon "View" at bounding box center [562, 404] width 23 height 23
click at [558, 457] on icon "View" at bounding box center [562, 453] width 21 height 14
click at [560, 400] on icon "View" at bounding box center [562, 404] width 21 height 14
click at [555, 501] on icon "View" at bounding box center [562, 502] width 23 height 23
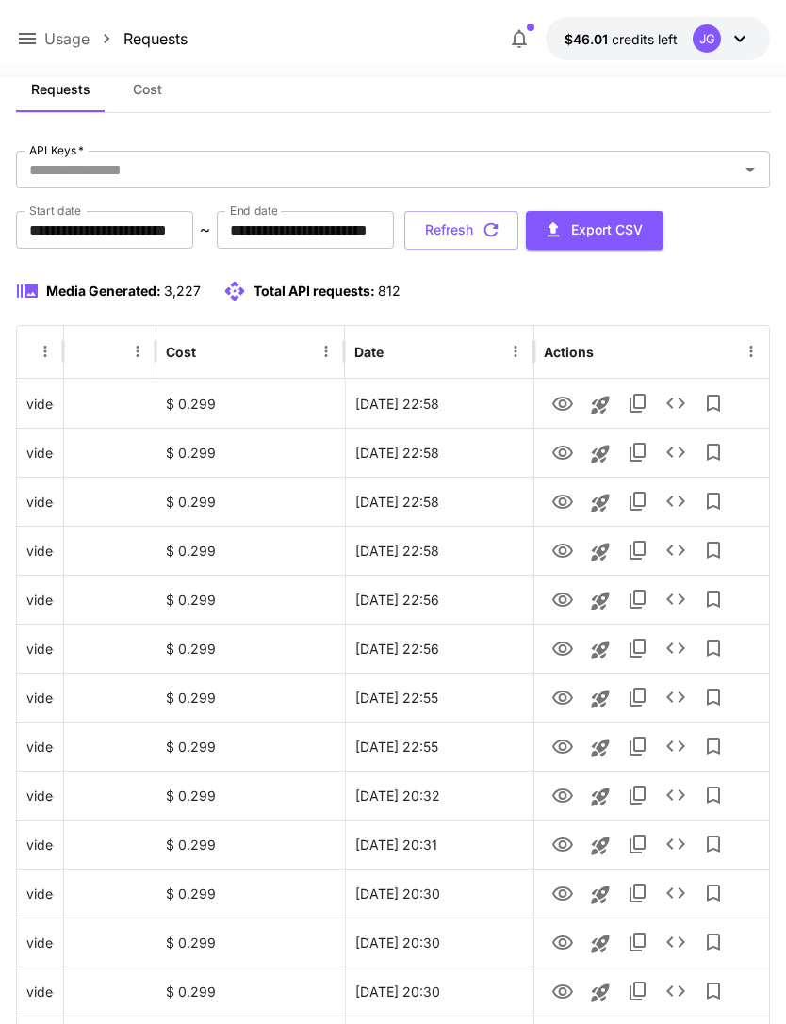
click at [27, 46] on icon at bounding box center [27, 38] width 23 height 23
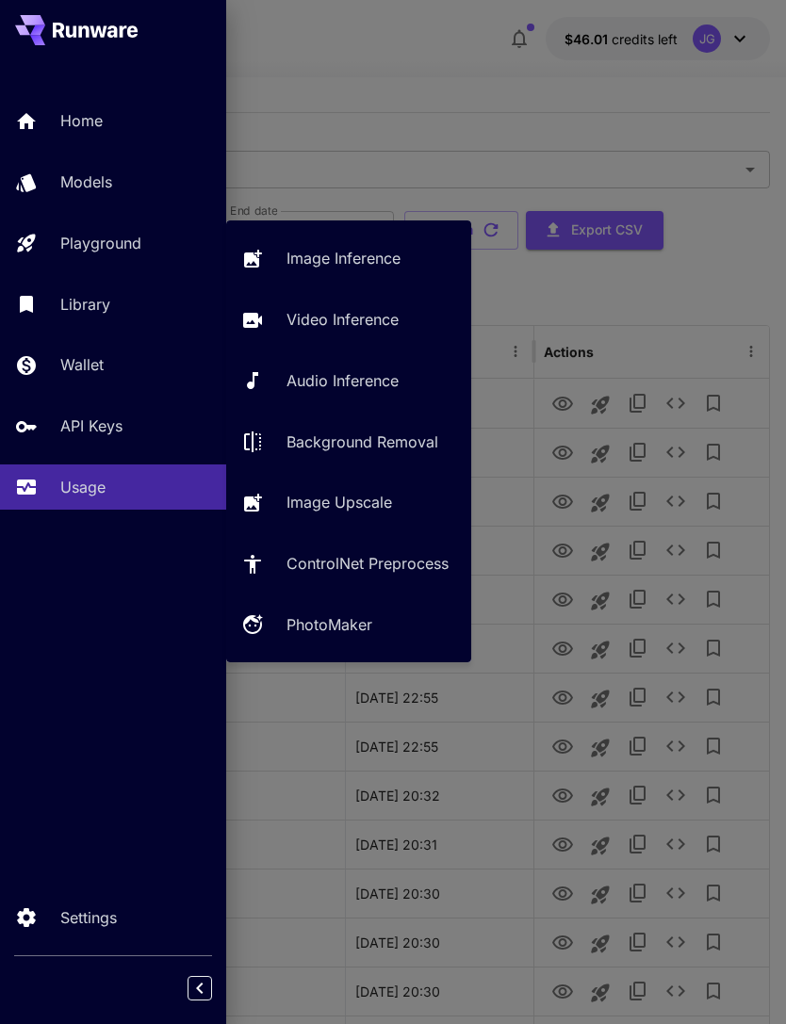
click at [354, 316] on p "Video Inference" at bounding box center [342, 319] width 112 height 23
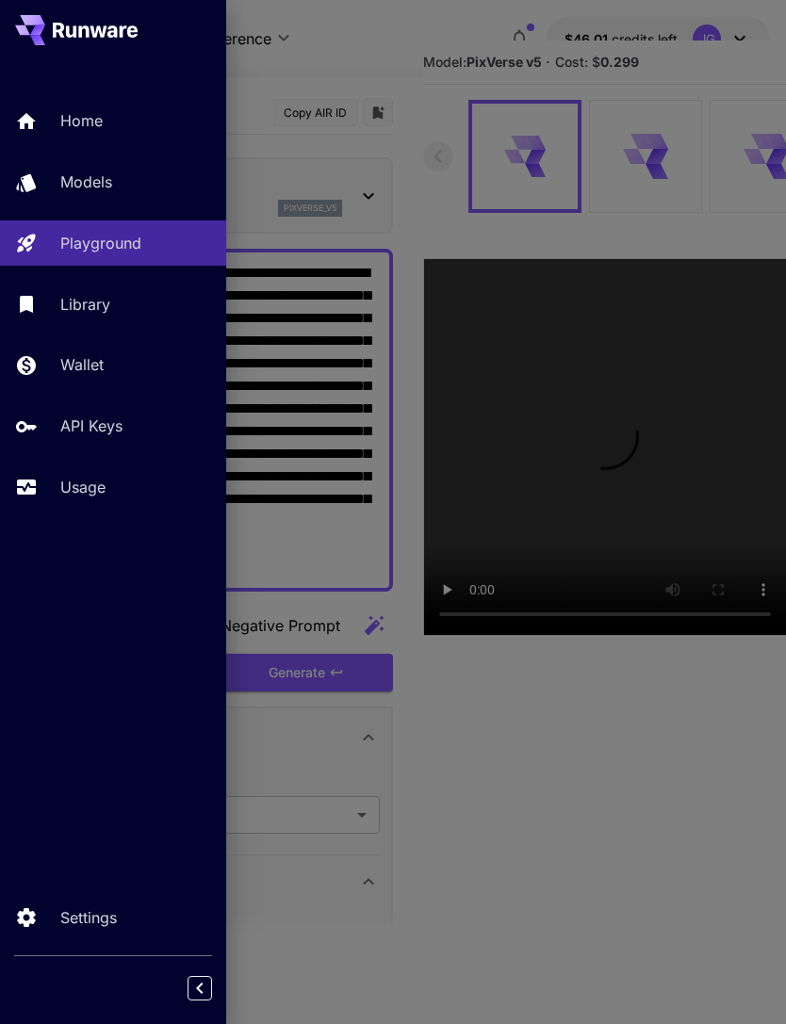
click at [384, 84] on div at bounding box center [393, 512] width 786 height 1024
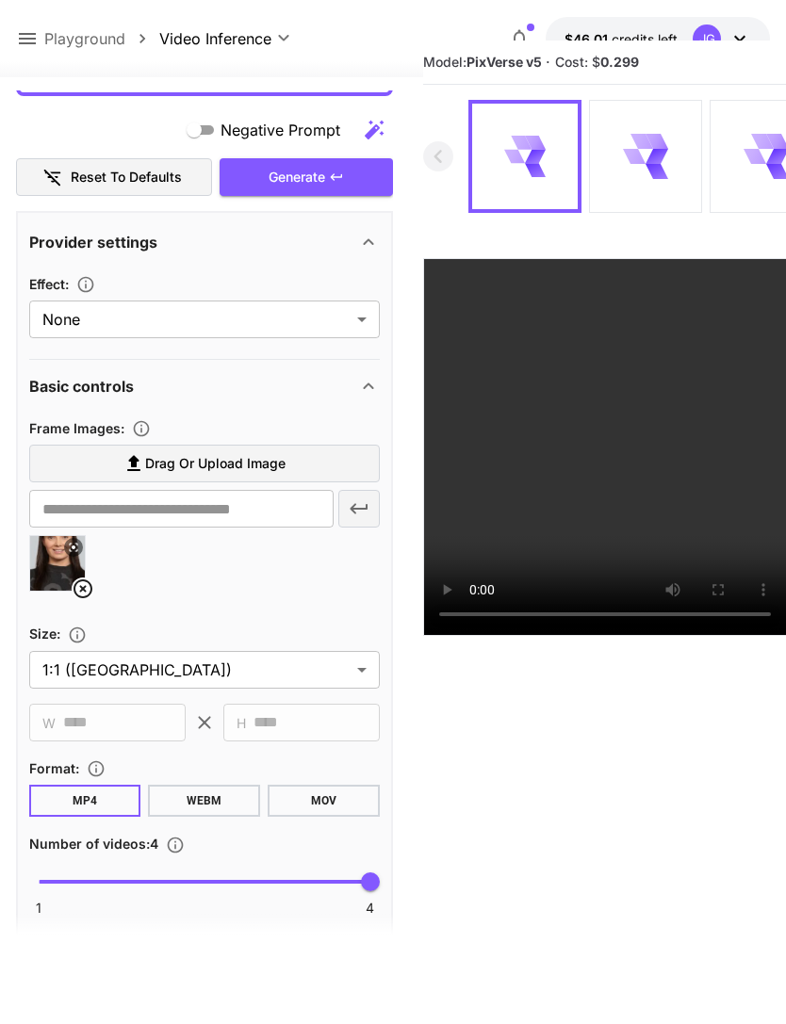
scroll to position [540, 0]
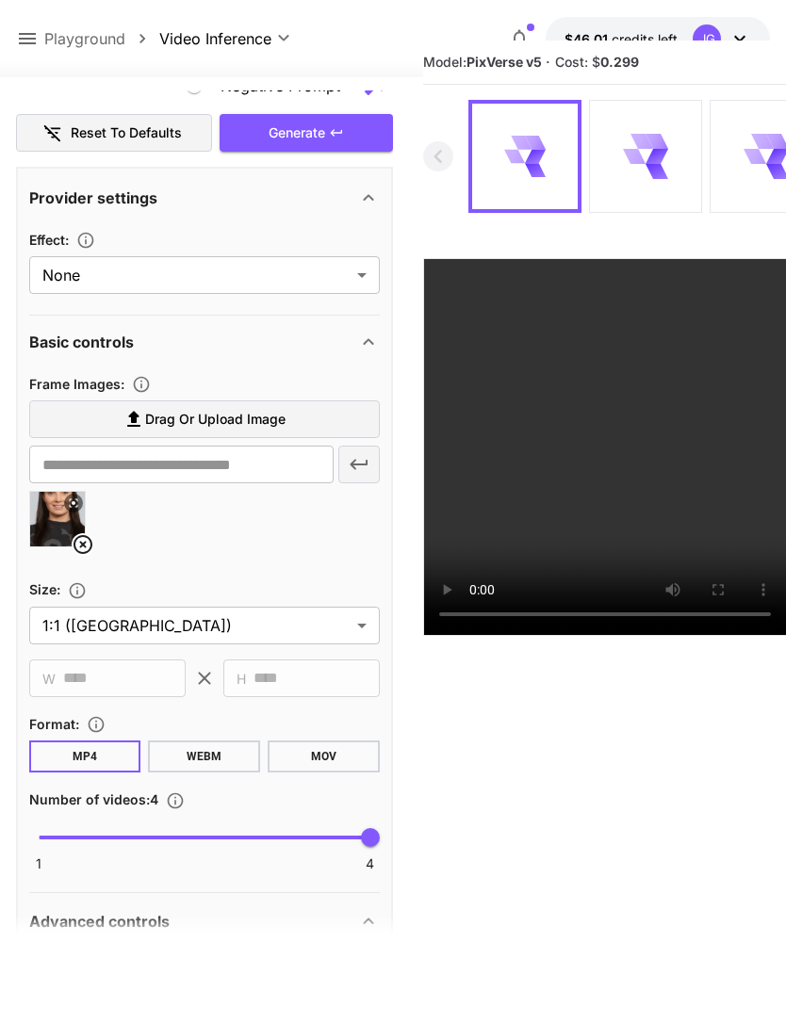
click at [78, 541] on icon at bounding box center [83, 544] width 23 height 23
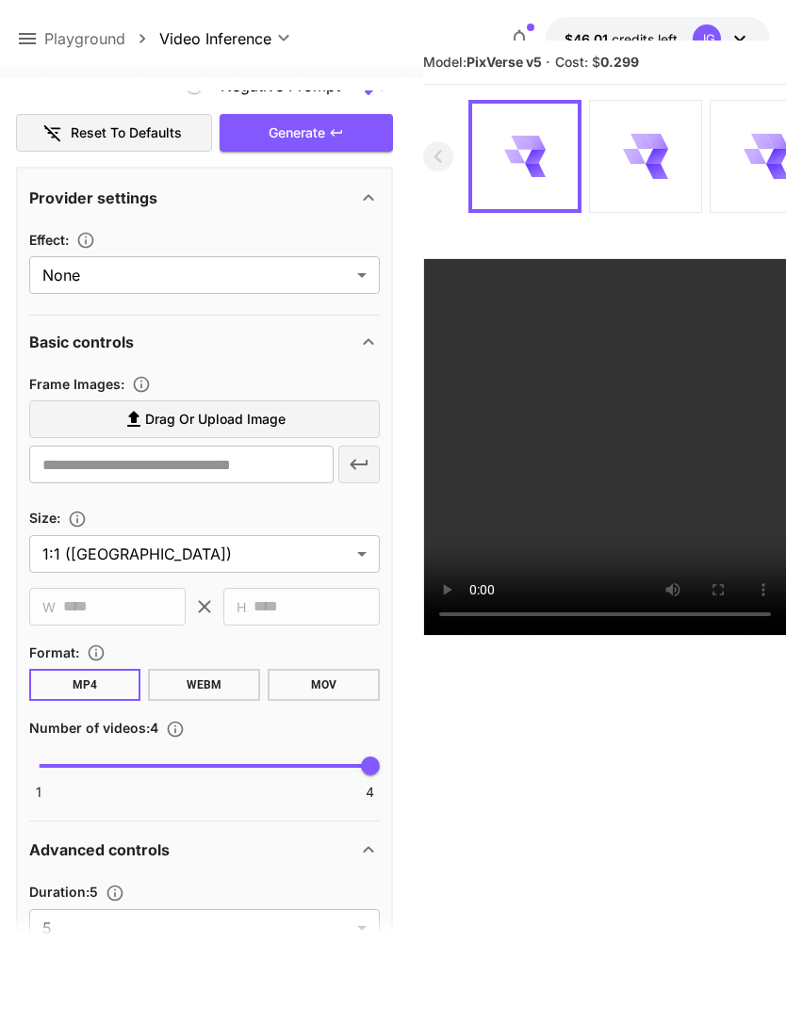
click at [274, 419] on span "Drag or upload image" at bounding box center [215, 420] width 140 height 24
click at [0, 0] on input "Drag or upload image" at bounding box center [0, 0] width 0 height 0
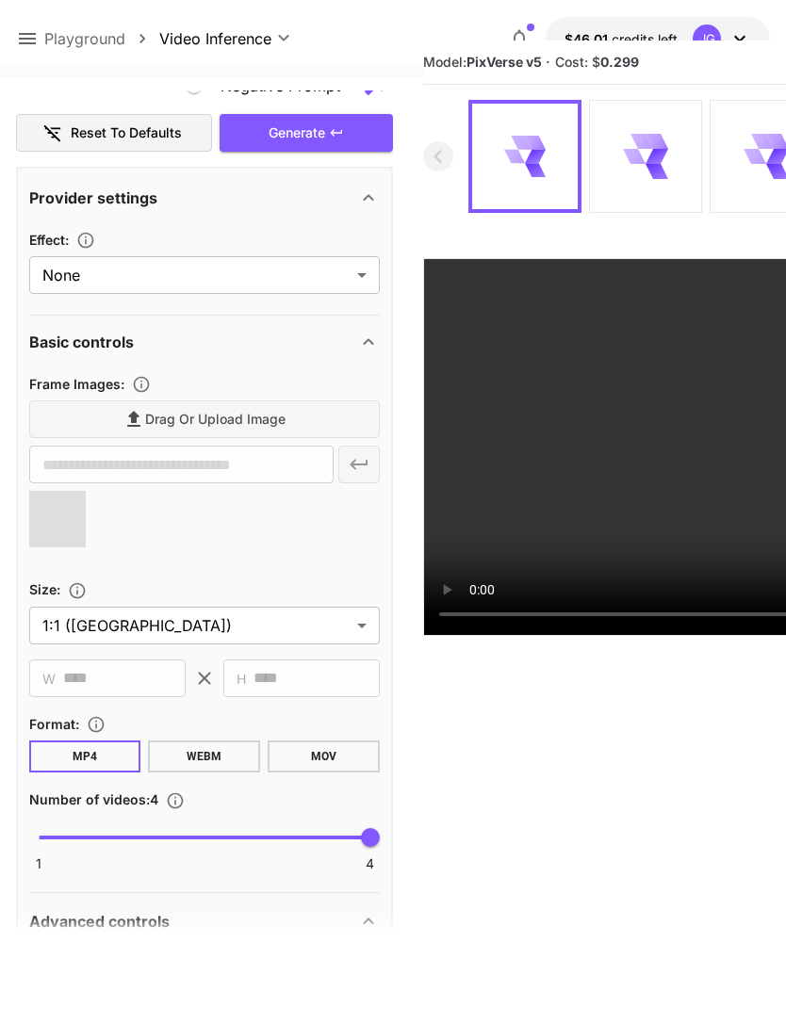
type input "**********"
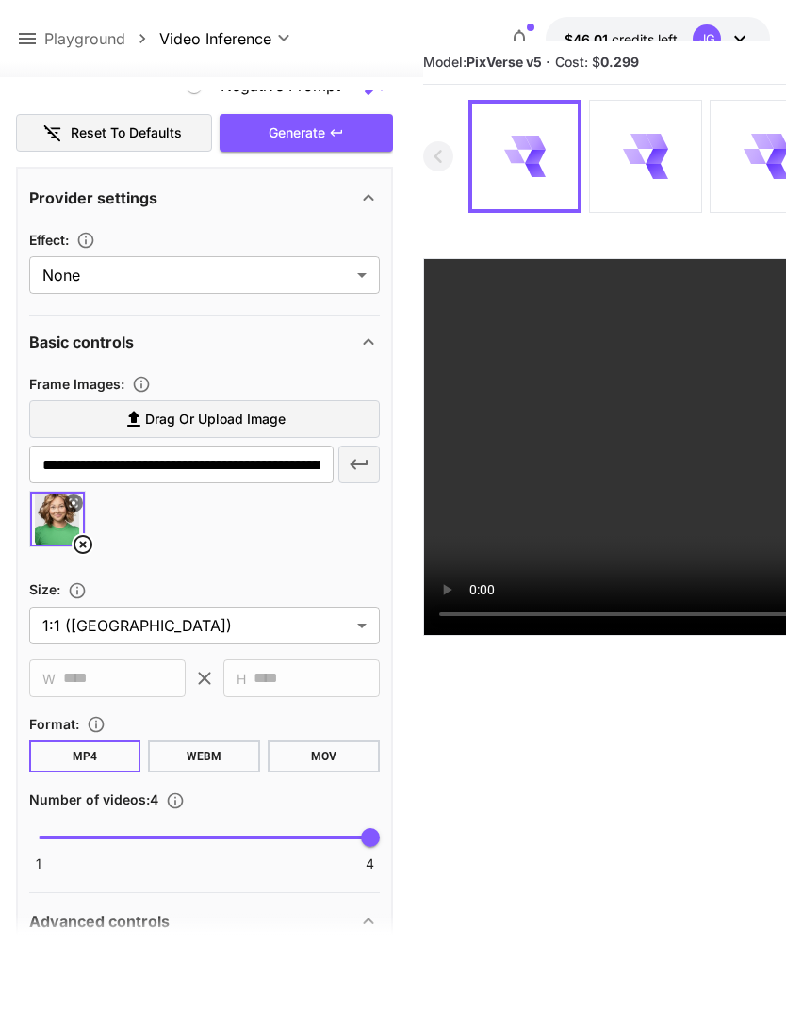
click at [327, 127] on div "Generate" at bounding box center [306, 133] width 173 height 39
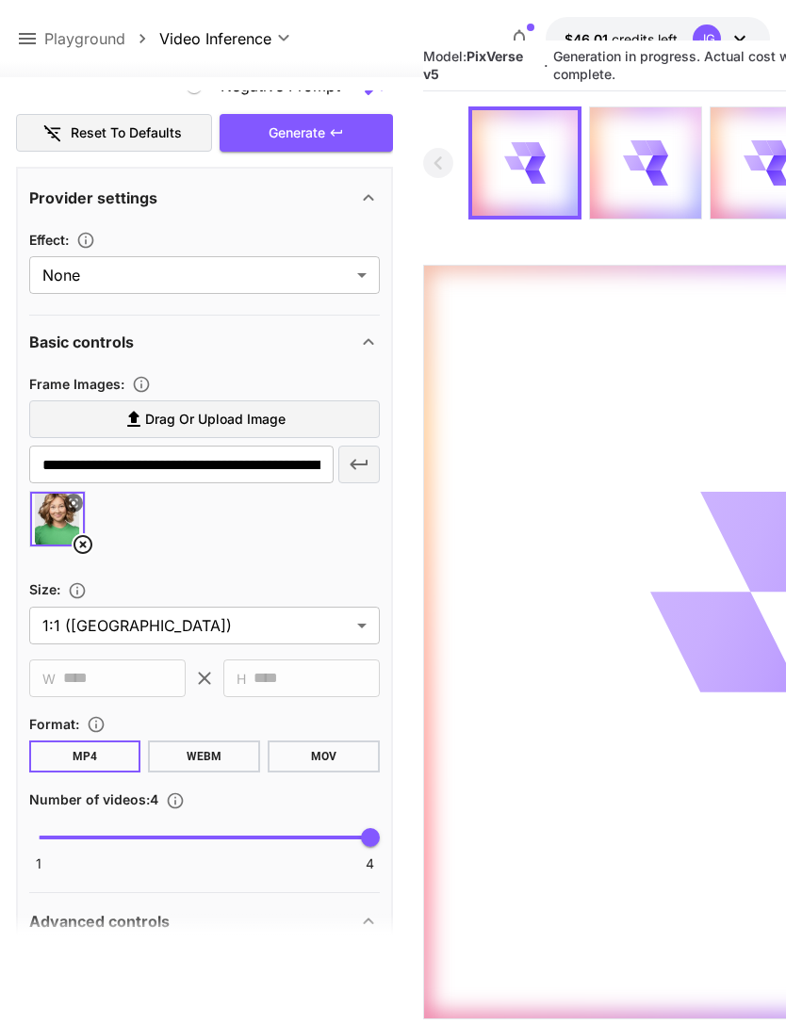
click at [26, 44] on icon at bounding box center [27, 38] width 17 height 11
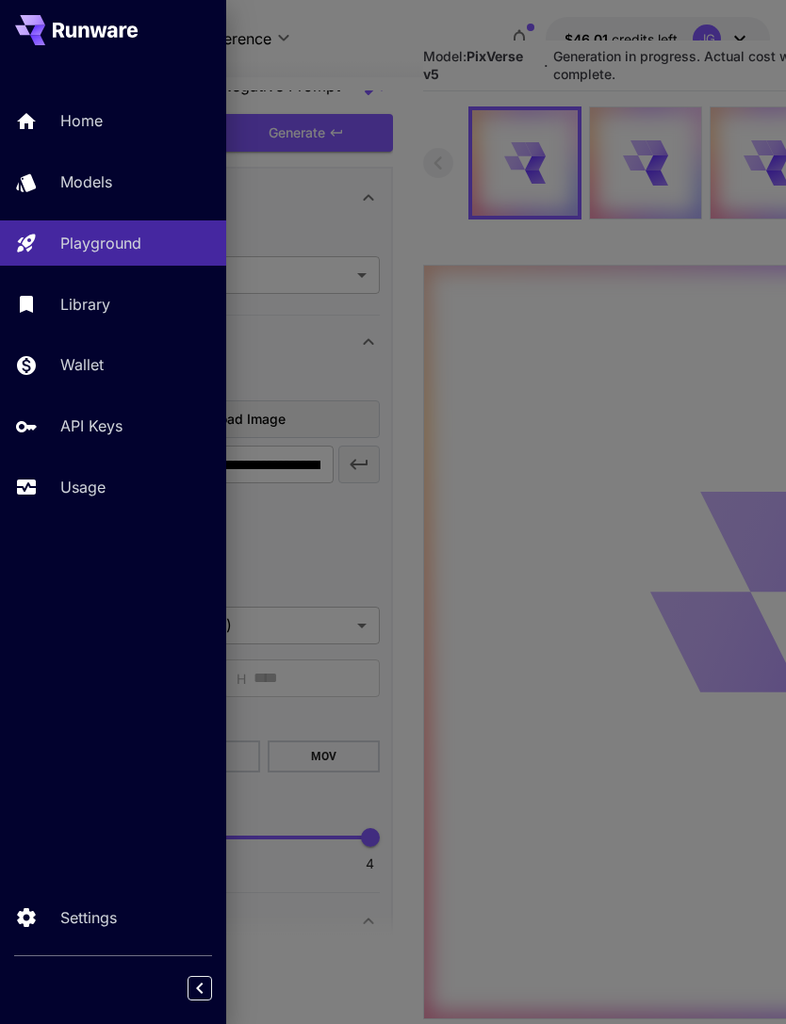
click at [88, 482] on p "Usage" at bounding box center [82, 487] width 45 height 23
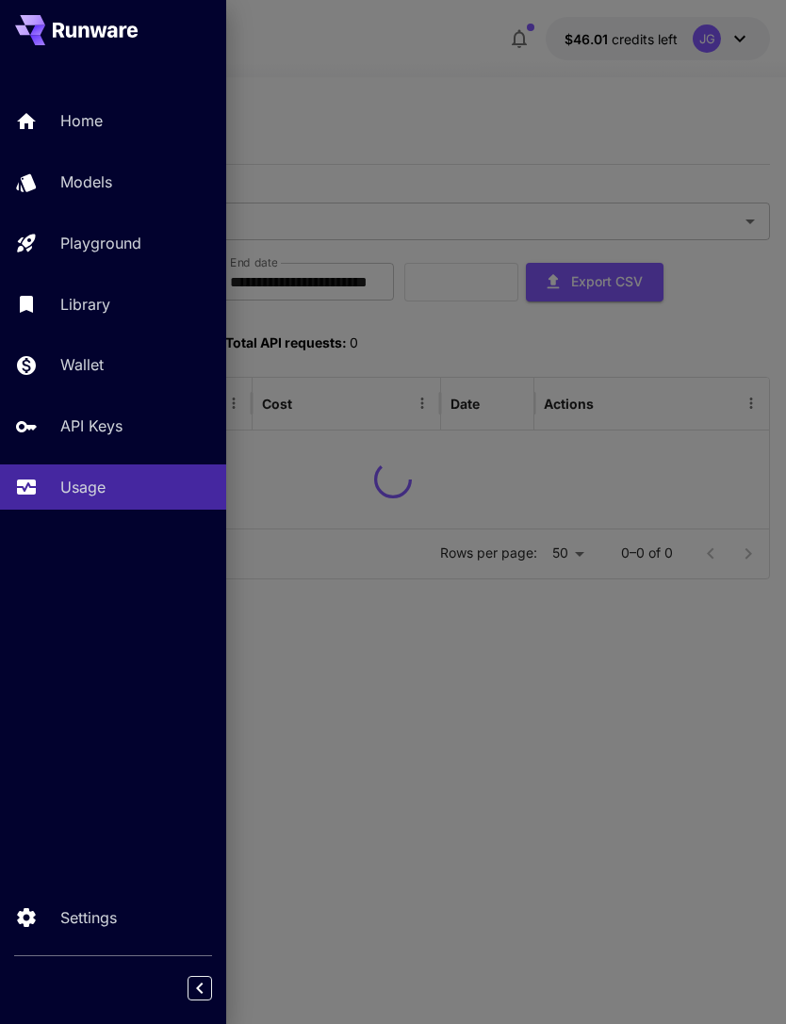
click at [433, 72] on div at bounding box center [393, 512] width 786 height 1024
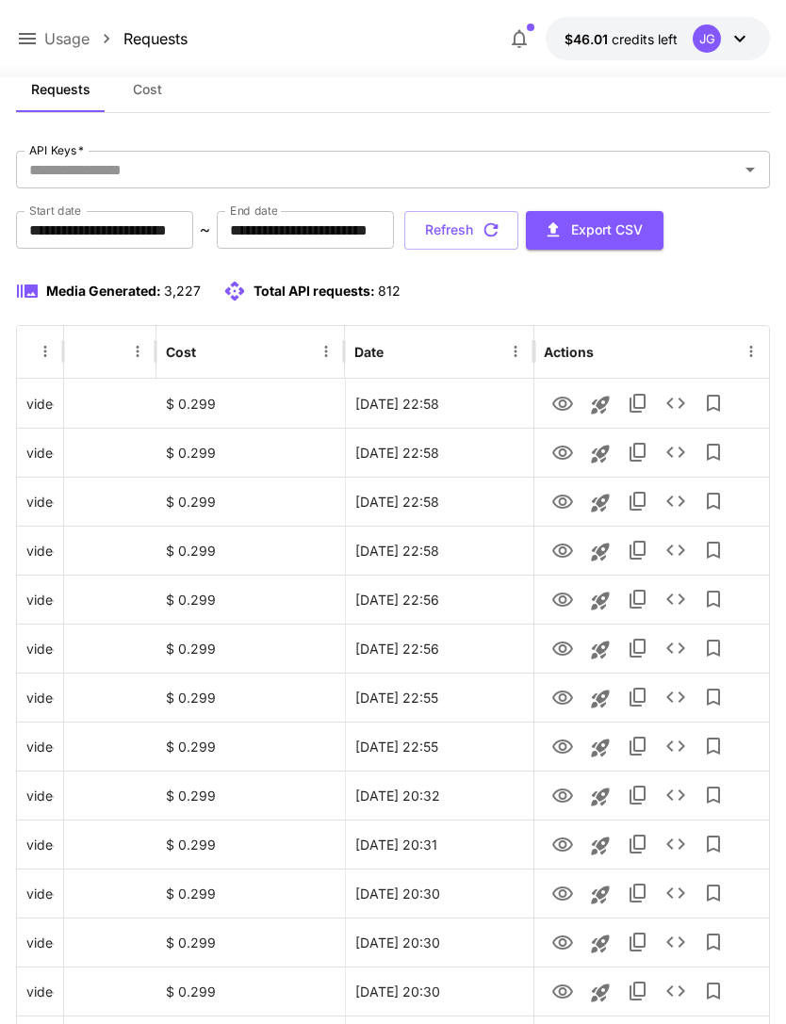
scroll to position [0, 96]
click at [557, 450] on icon "View" at bounding box center [562, 453] width 23 height 23
click at [556, 501] on icon "View" at bounding box center [562, 502] width 23 height 23
click at [560, 400] on icon "View" at bounding box center [562, 404] width 21 height 14
click at [555, 549] on icon "View" at bounding box center [562, 551] width 23 height 23
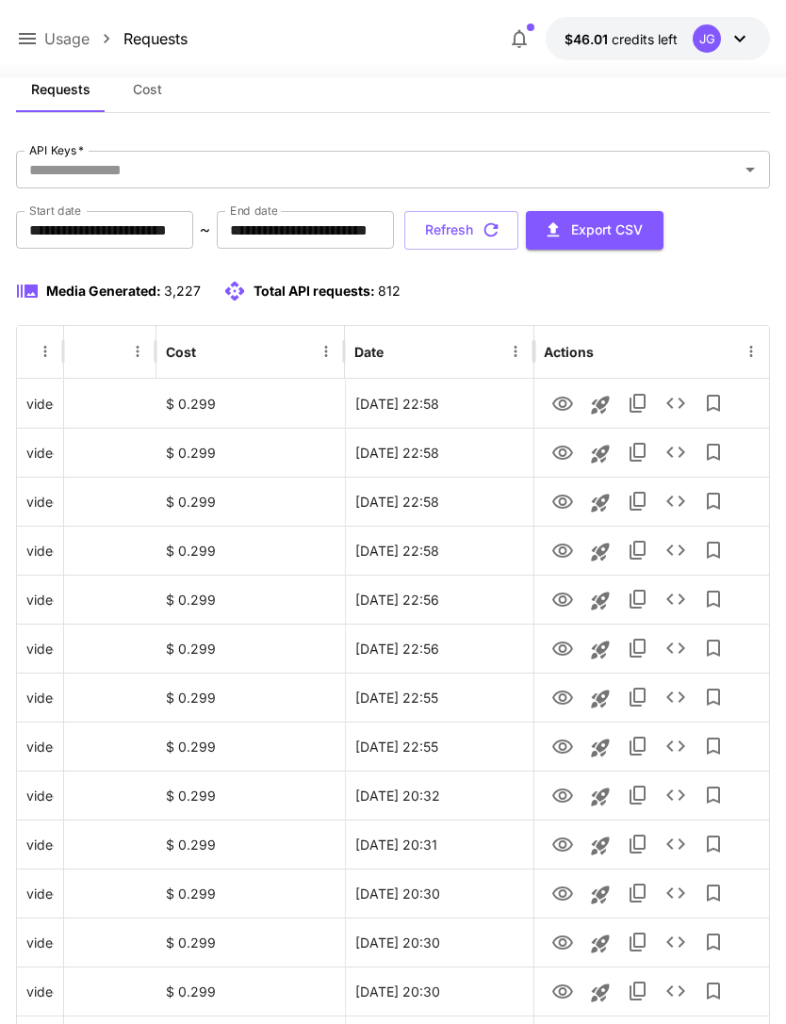
click at [518, 233] on button "Refresh" at bounding box center [461, 230] width 114 height 39
click at [560, 550] on icon "View" at bounding box center [562, 551] width 21 height 14
click at [518, 232] on button "Refresh" at bounding box center [461, 230] width 114 height 39
click at [561, 548] on icon "View" at bounding box center [562, 551] width 23 height 23
click at [559, 501] on icon "View" at bounding box center [562, 502] width 21 height 14
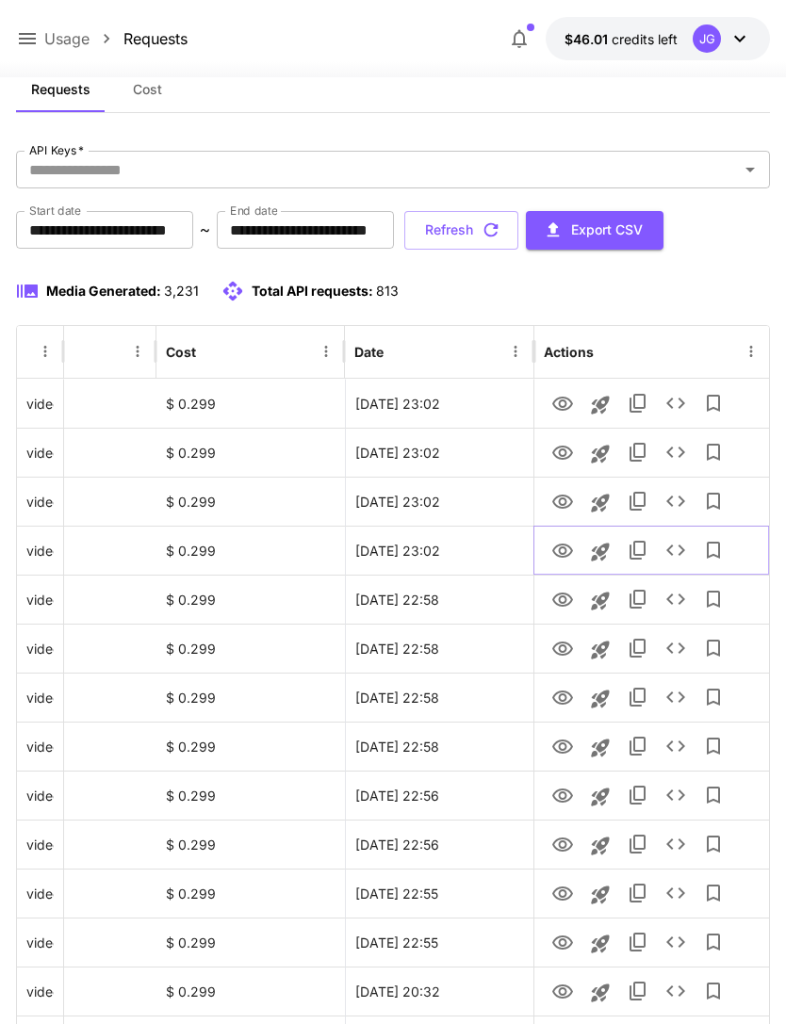
click at [553, 547] on icon "View" at bounding box center [562, 551] width 23 height 23
click at [556, 500] on icon "View" at bounding box center [562, 502] width 23 height 23
click at [555, 450] on icon "View" at bounding box center [562, 453] width 23 height 23
click at [557, 400] on icon "View" at bounding box center [562, 404] width 23 height 23
click at [558, 451] on icon "View" at bounding box center [562, 453] width 23 height 23
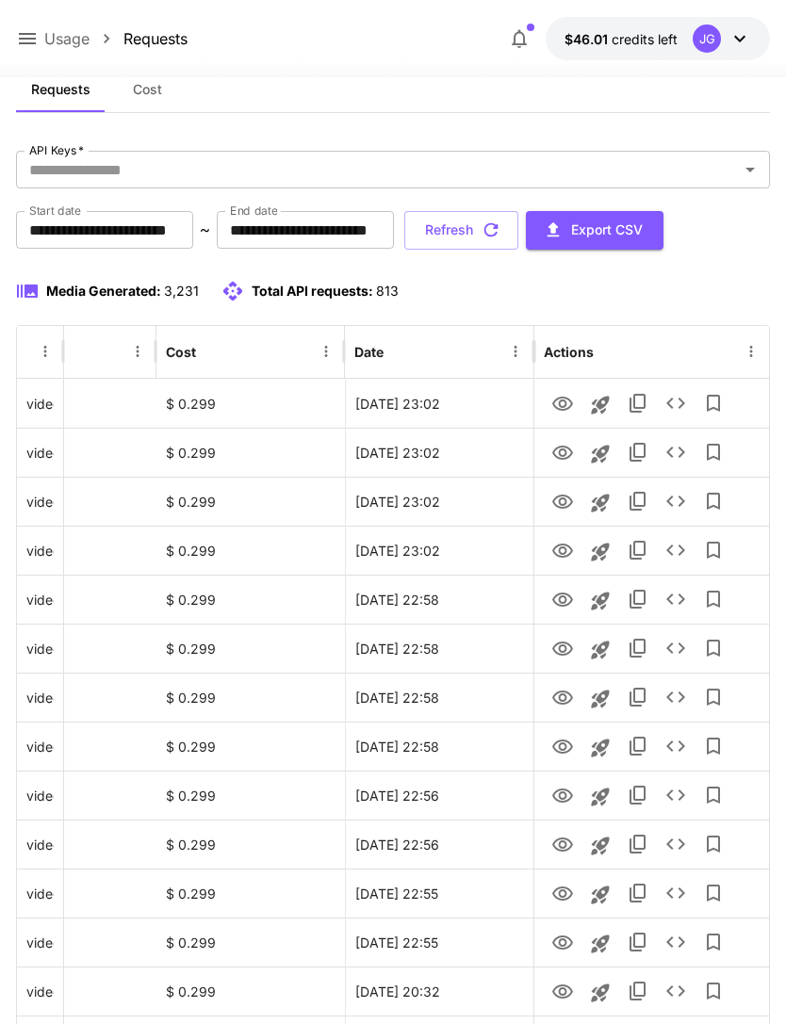
click at [29, 38] on icon at bounding box center [27, 38] width 23 height 23
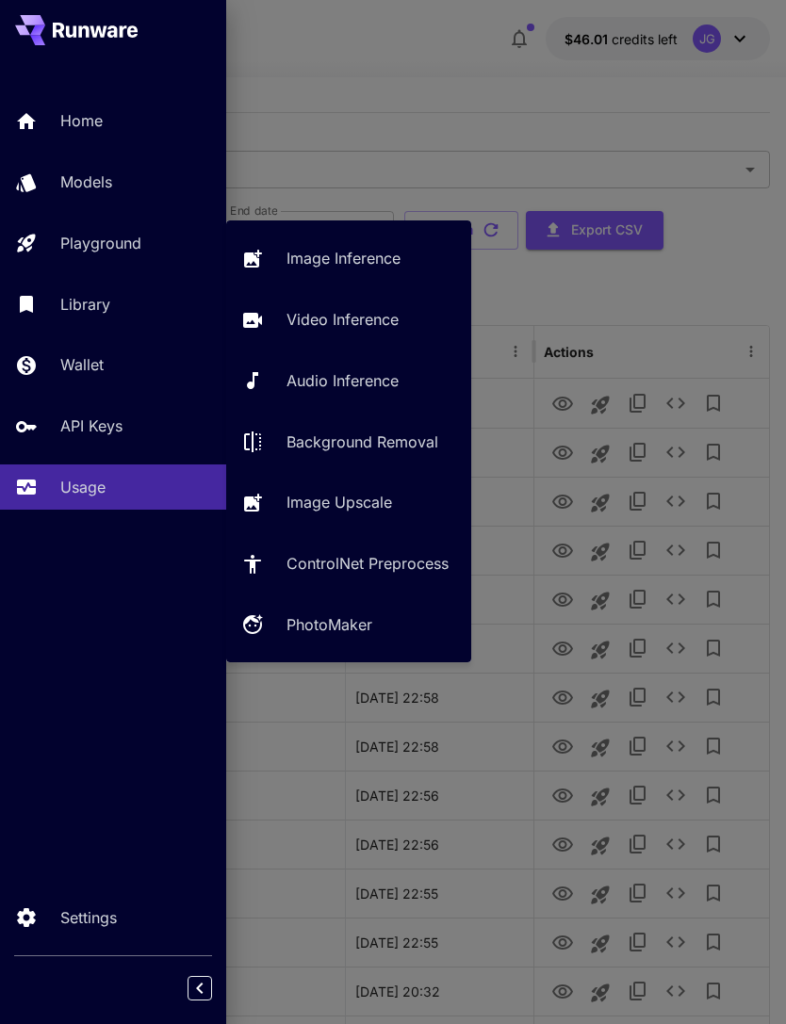
click at [359, 321] on p "Video Inference" at bounding box center [342, 319] width 112 height 23
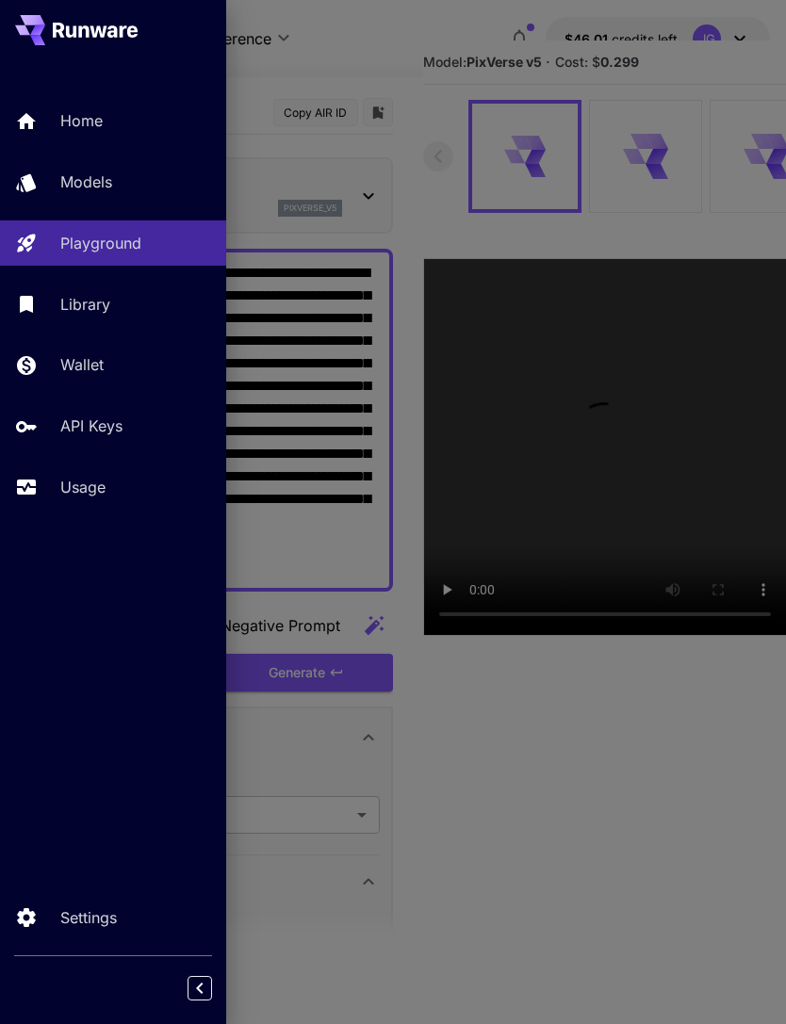
click at [365, 48] on div at bounding box center [393, 512] width 786 height 1024
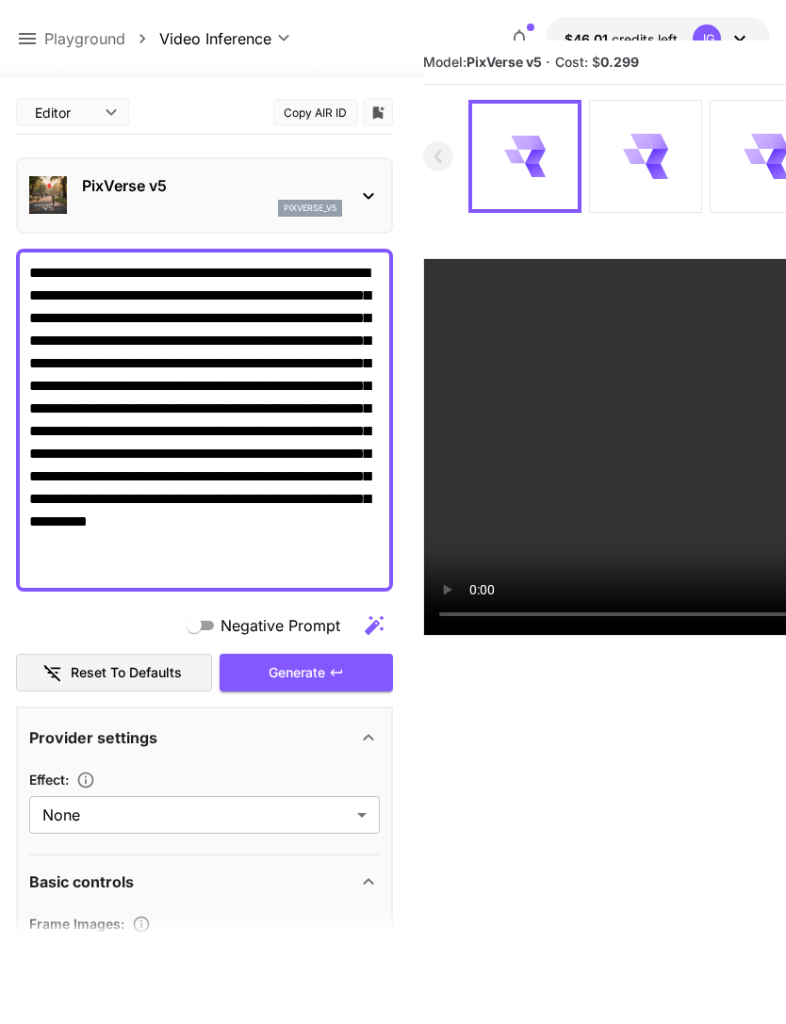
click at [188, 363] on textarea "**********" at bounding box center [204, 420] width 351 height 317
click at [83, 428] on textarea "**********" at bounding box center [204, 420] width 351 height 317
click at [116, 465] on textarea "**********" at bounding box center [204, 420] width 351 height 317
click at [235, 572] on textarea "**********" at bounding box center [204, 420] width 351 height 317
click at [122, 456] on textarea "**********" at bounding box center [204, 420] width 351 height 317
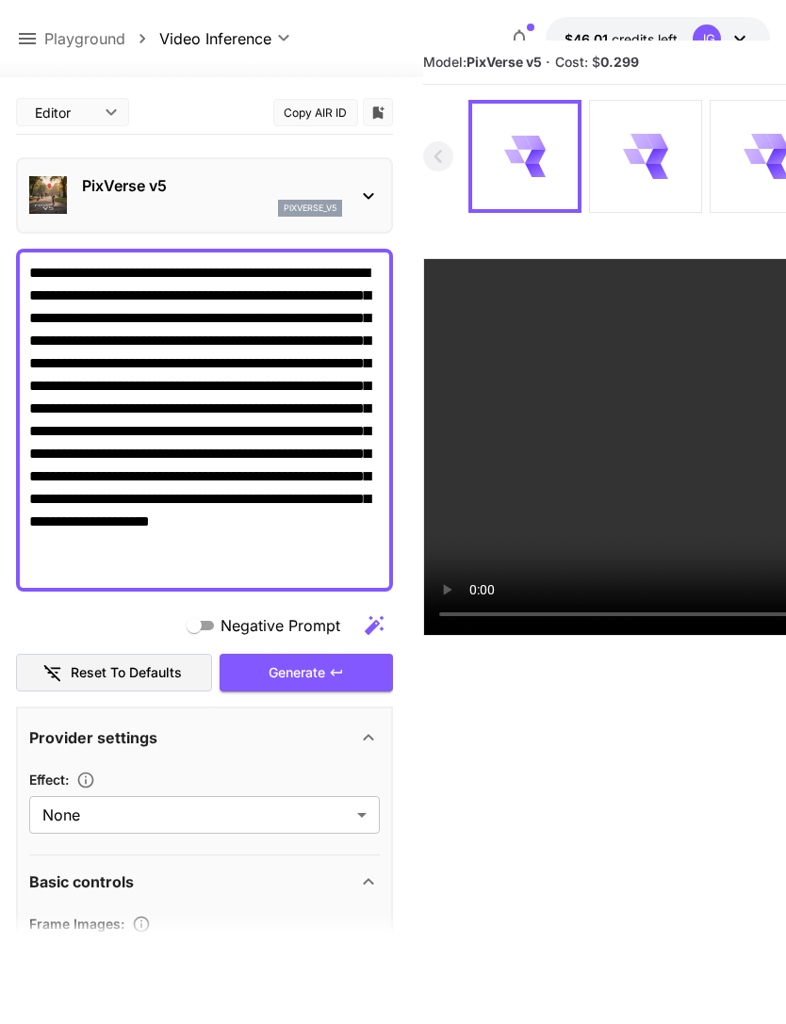
type textarea "**********"
click at [315, 674] on div "Generate" at bounding box center [306, 673] width 173 height 39
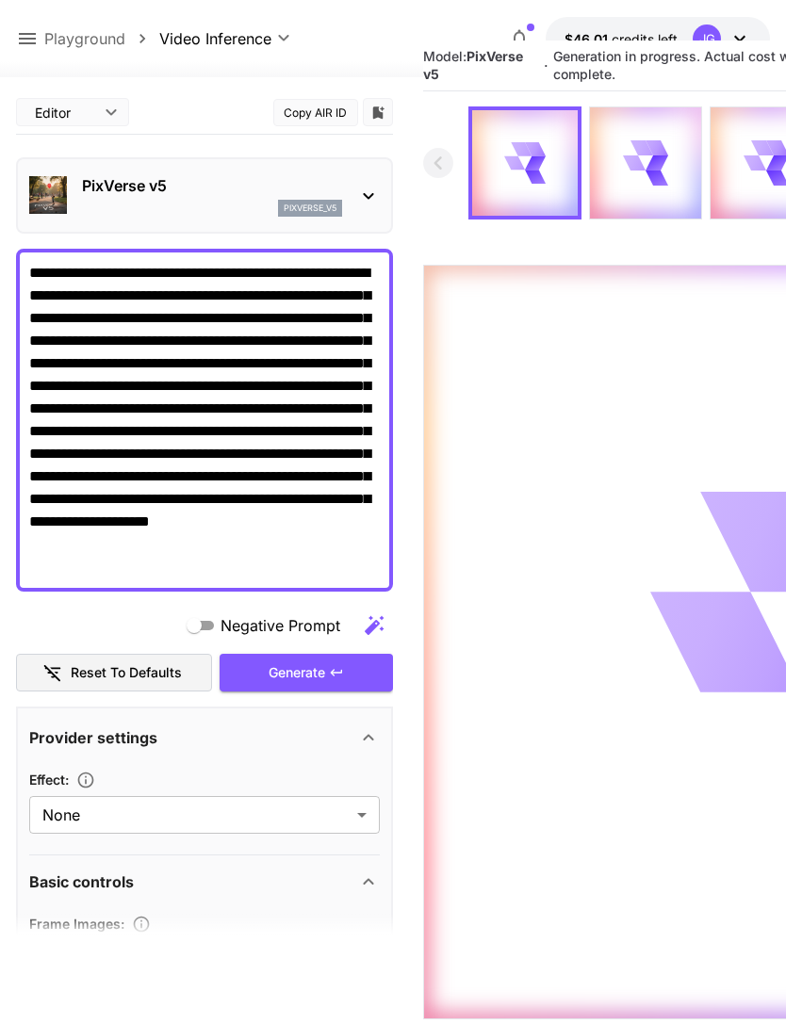
click at [22, 44] on icon at bounding box center [27, 38] width 17 height 11
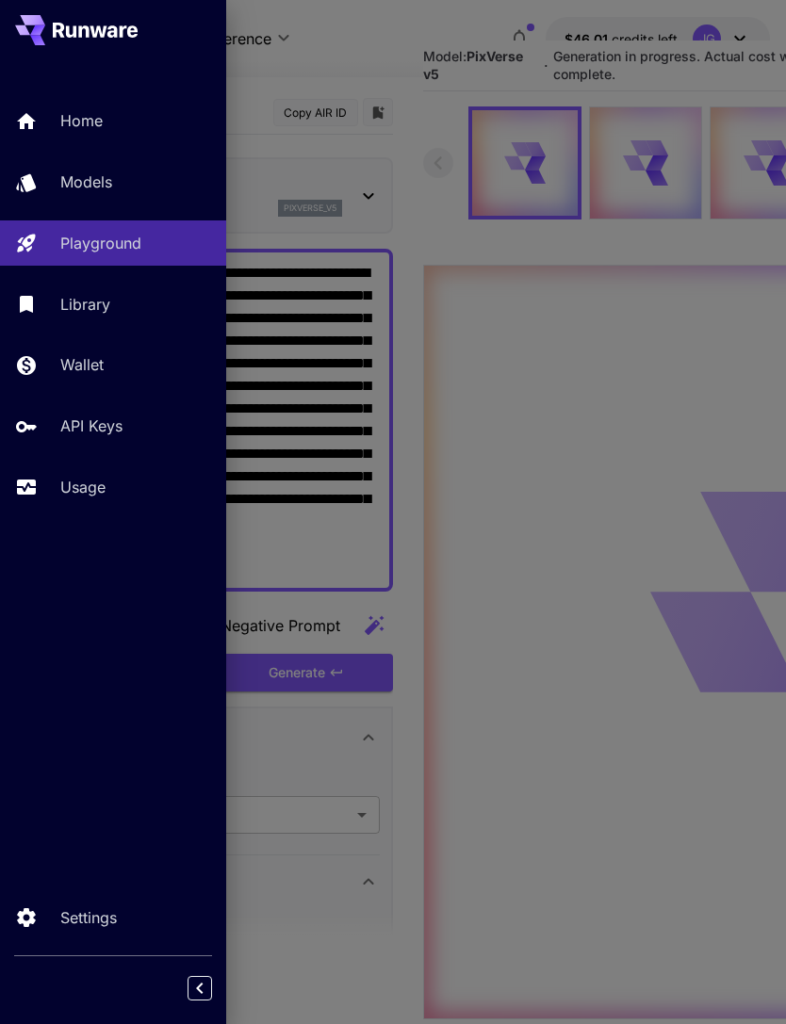
click at [78, 491] on p "Usage" at bounding box center [82, 487] width 45 height 23
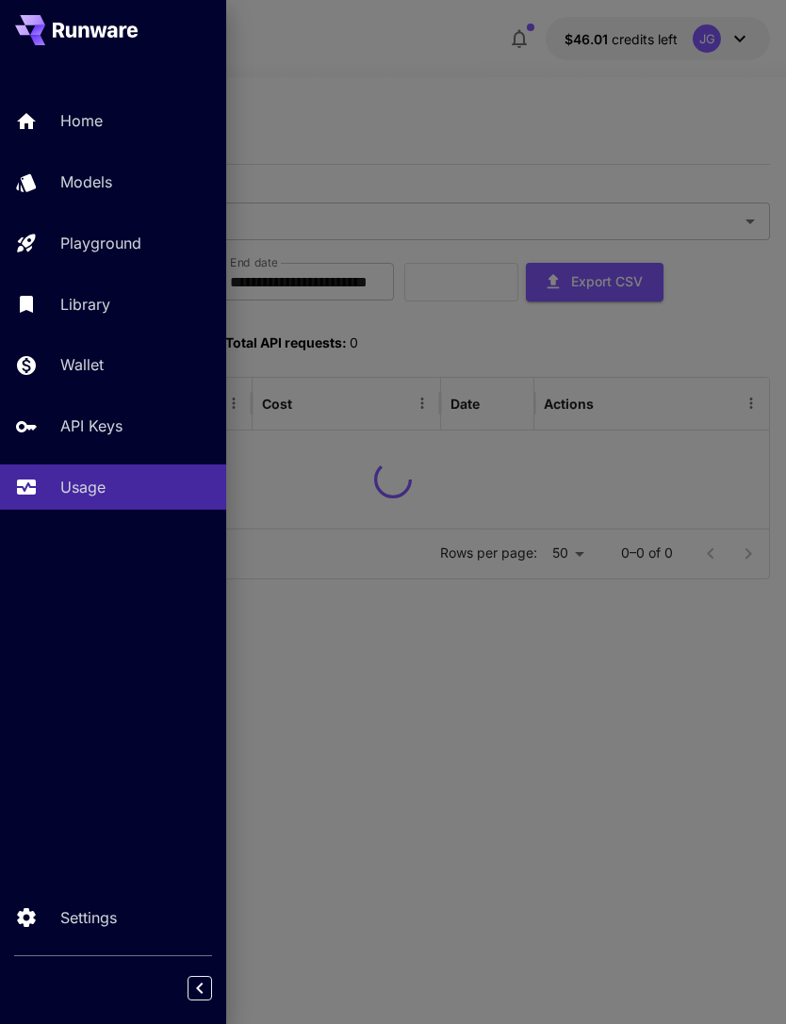
click at [440, 90] on div at bounding box center [393, 512] width 786 height 1024
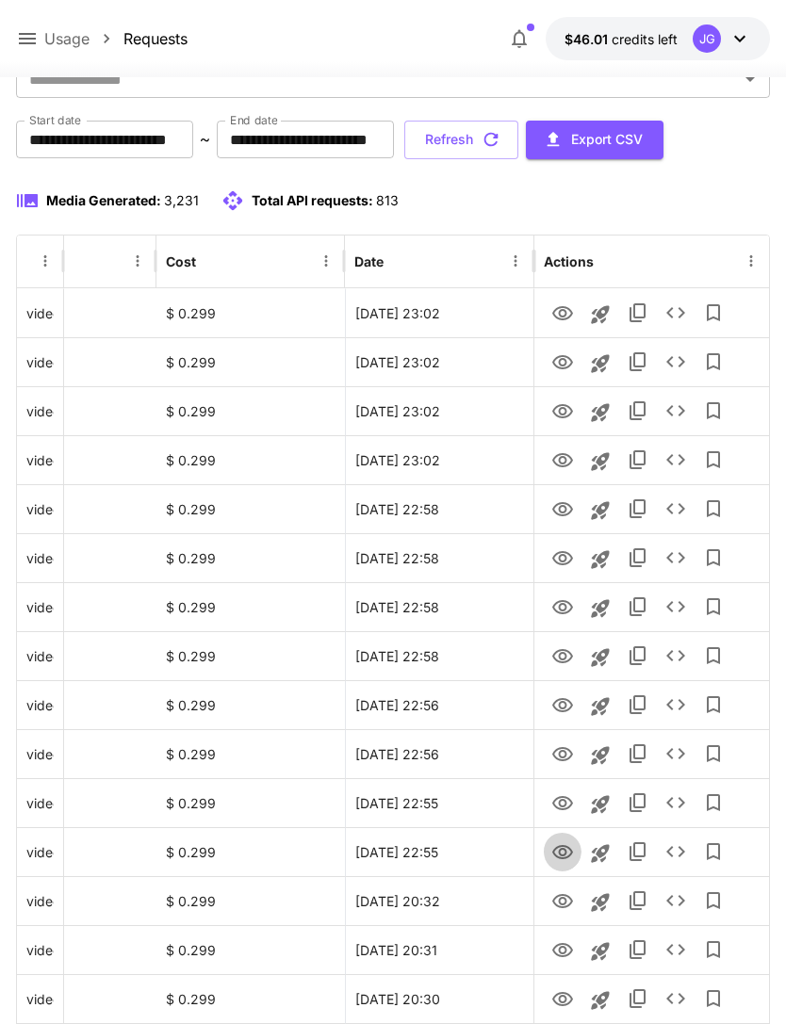
scroll to position [142, 0]
click at [557, 855] on icon "View" at bounding box center [562, 852] width 23 height 23
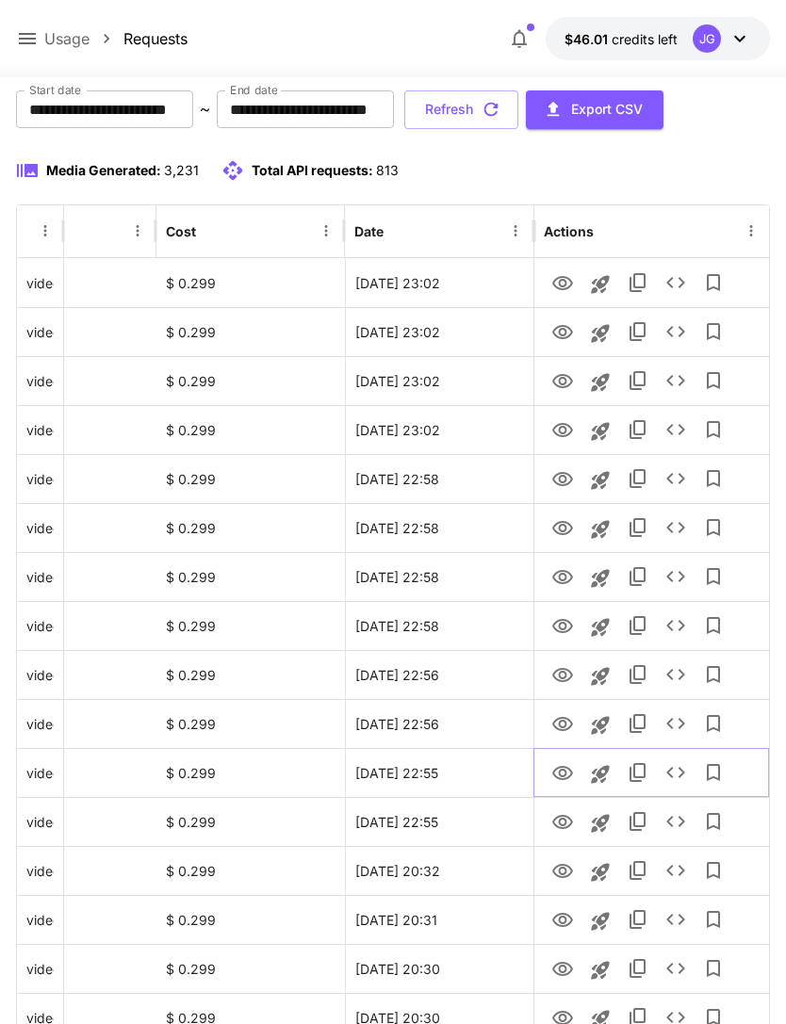
click at [553, 771] on icon "View" at bounding box center [562, 773] width 21 height 14
click at [554, 727] on icon "View" at bounding box center [562, 724] width 23 height 23
click at [561, 674] on icon "View" at bounding box center [562, 675] width 23 height 23
click at [557, 572] on icon "View" at bounding box center [562, 577] width 21 height 14
click at [556, 628] on icon "View" at bounding box center [562, 626] width 21 height 14
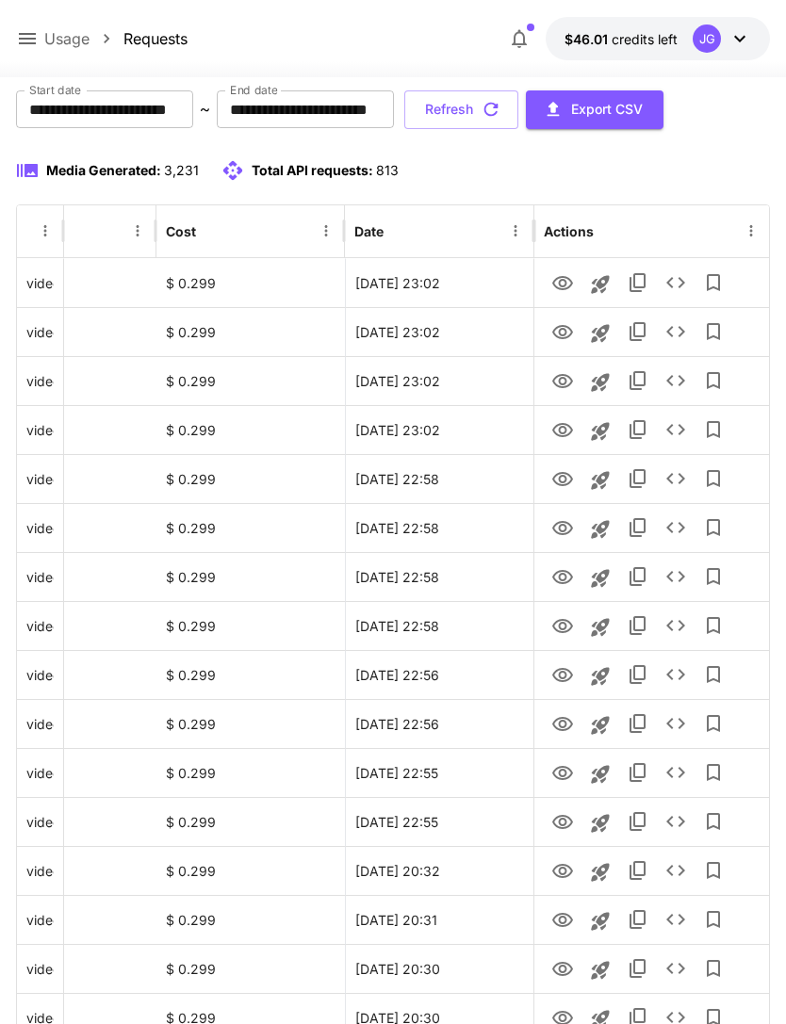
click at [518, 106] on button "Refresh" at bounding box center [461, 109] width 114 height 39
click at [559, 378] on icon "View" at bounding box center [562, 381] width 21 height 14
click at [563, 326] on icon "View" at bounding box center [562, 332] width 21 height 14
click at [564, 282] on icon "View" at bounding box center [562, 283] width 21 height 14
click at [518, 109] on button "Refresh" at bounding box center [461, 109] width 114 height 39
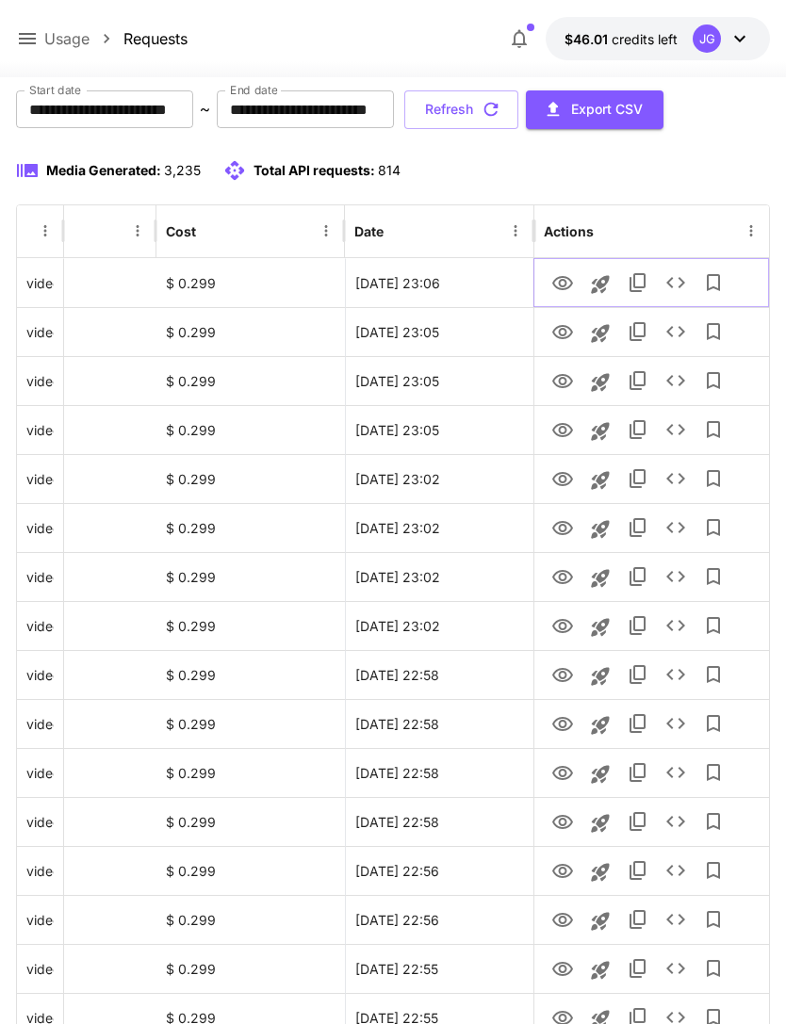
click at [559, 287] on icon "View" at bounding box center [562, 283] width 21 height 14
click at [557, 325] on icon "View" at bounding box center [562, 332] width 23 height 23
click at [561, 281] on icon "View" at bounding box center [562, 283] width 23 height 23
click at [552, 916] on icon "View" at bounding box center [562, 920] width 23 height 23
click at [596, 921] on icon "Launch in playground" at bounding box center [600, 921] width 18 height 18
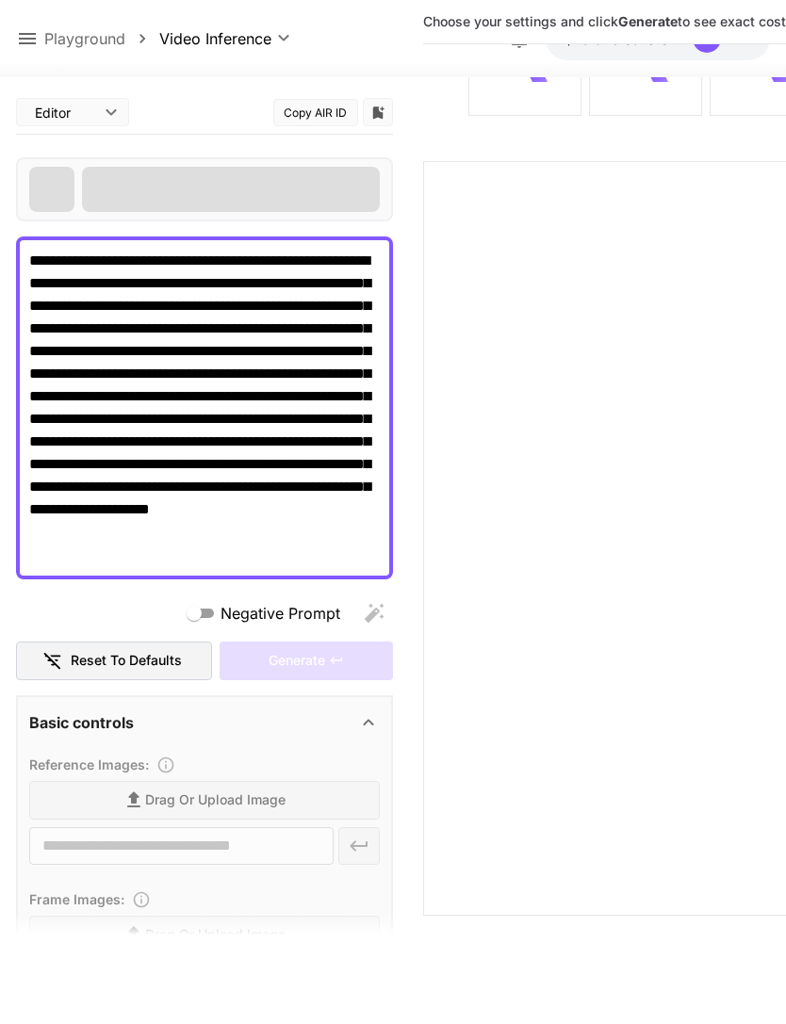
type textarea "**********"
type input "**********"
type input "****"
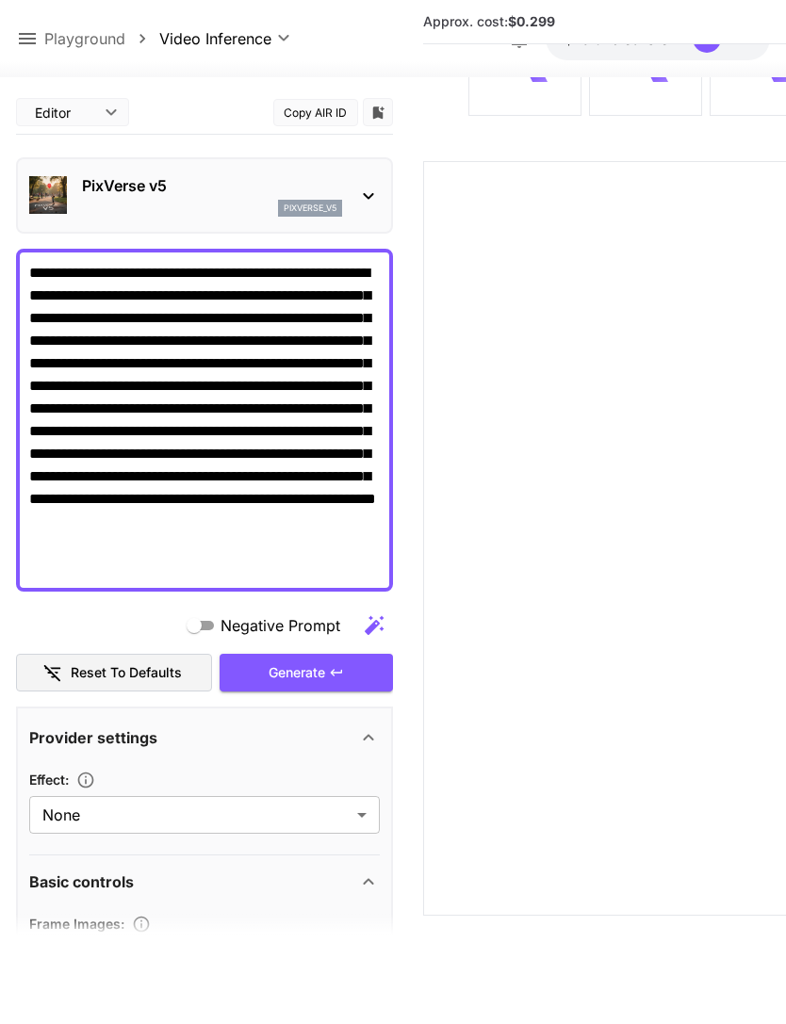
click at [335, 394] on textarea "**********" at bounding box center [204, 420] width 351 height 317
click at [78, 448] on textarea "**********" at bounding box center [204, 420] width 351 height 317
click at [312, 350] on textarea "**********" at bounding box center [204, 420] width 351 height 317
click at [113, 352] on textarea "**********" at bounding box center [204, 420] width 351 height 317
type textarea "**********"
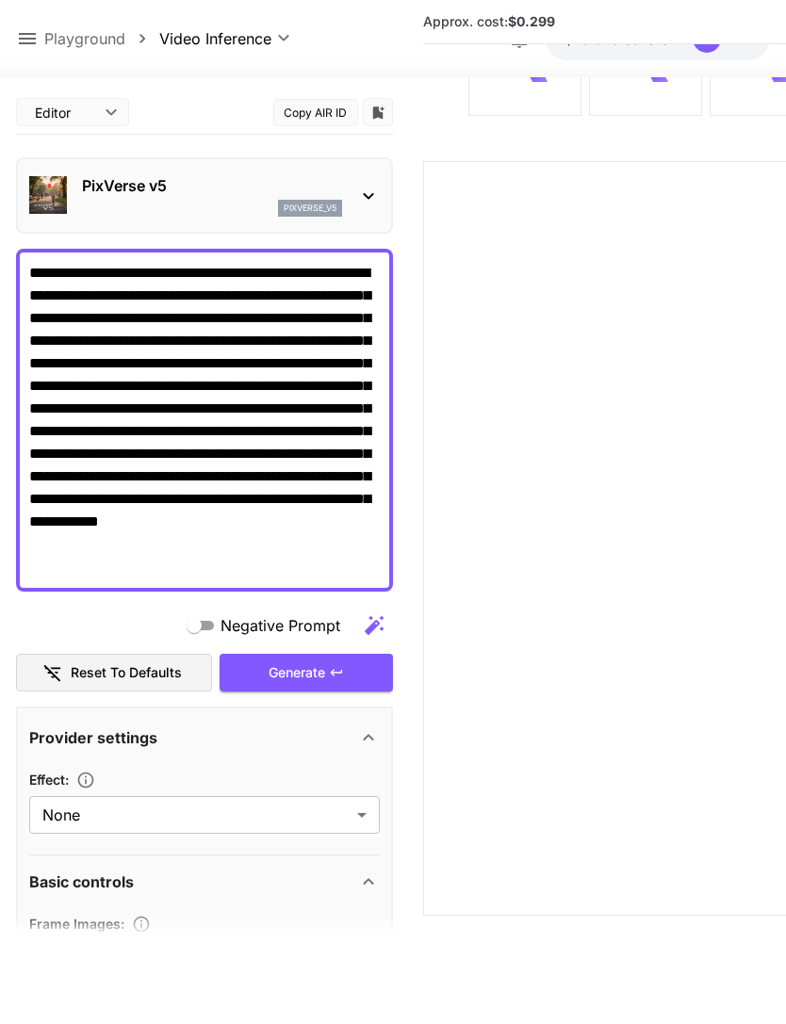
click at [322, 657] on div "Generate" at bounding box center [306, 673] width 173 height 39
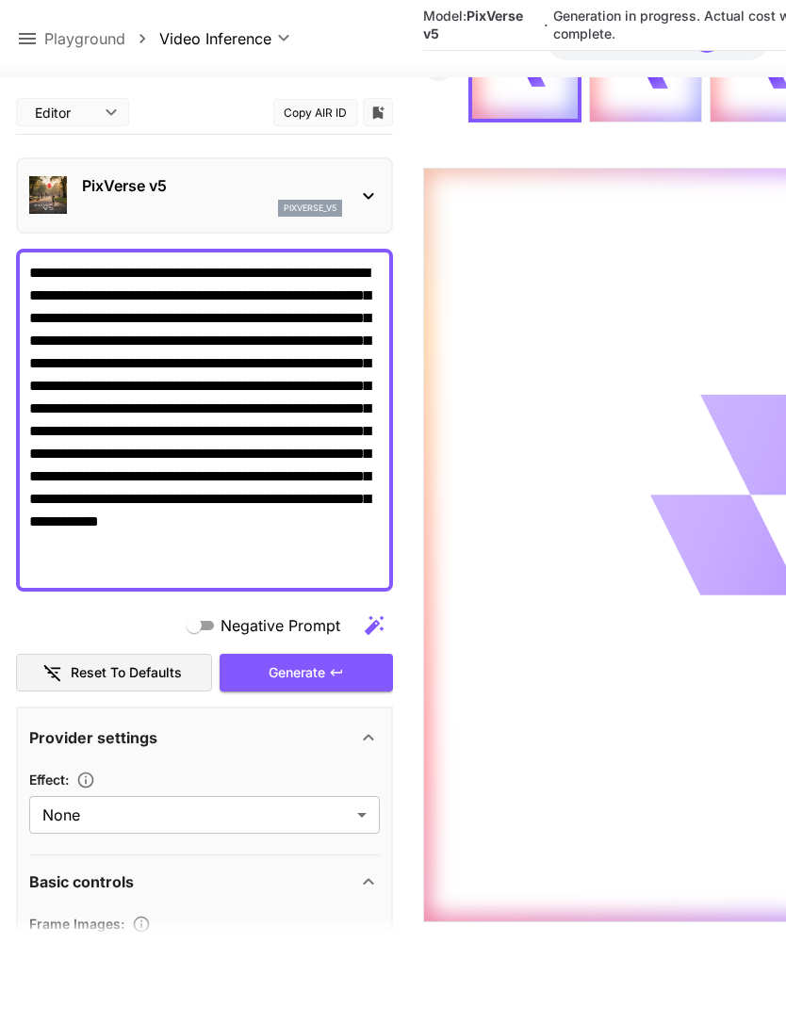
click at [25, 27] on button at bounding box center [27, 39] width 23 height 24
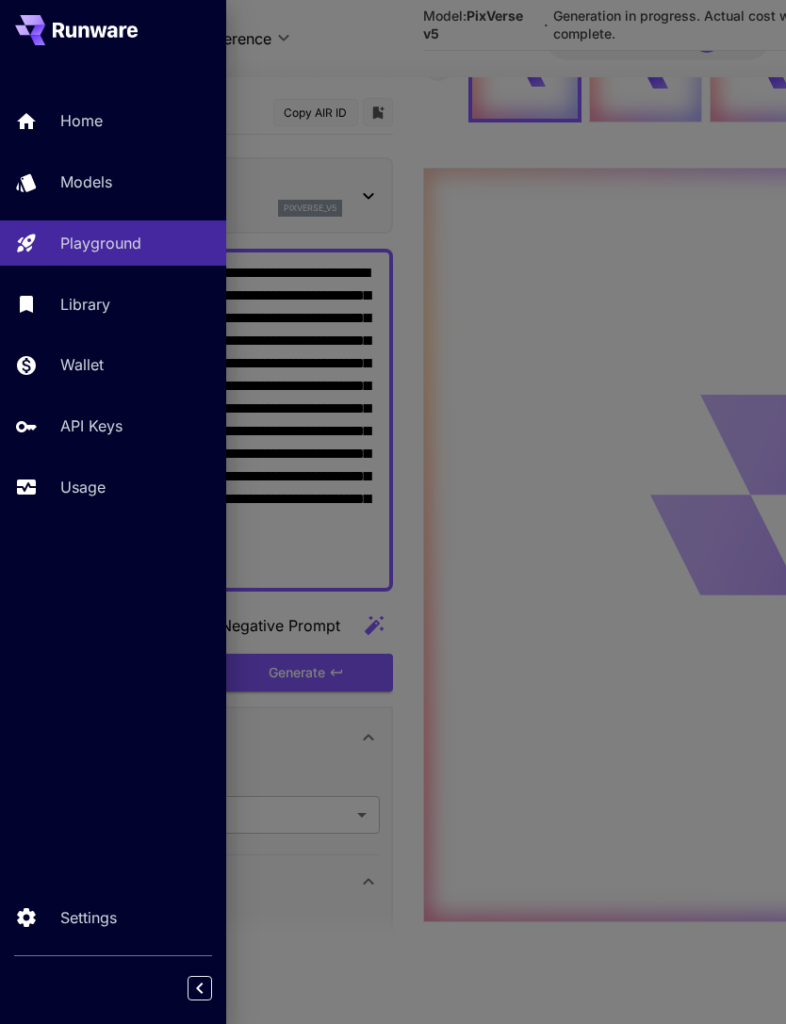
click at [90, 481] on p "Usage" at bounding box center [82, 487] width 45 height 23
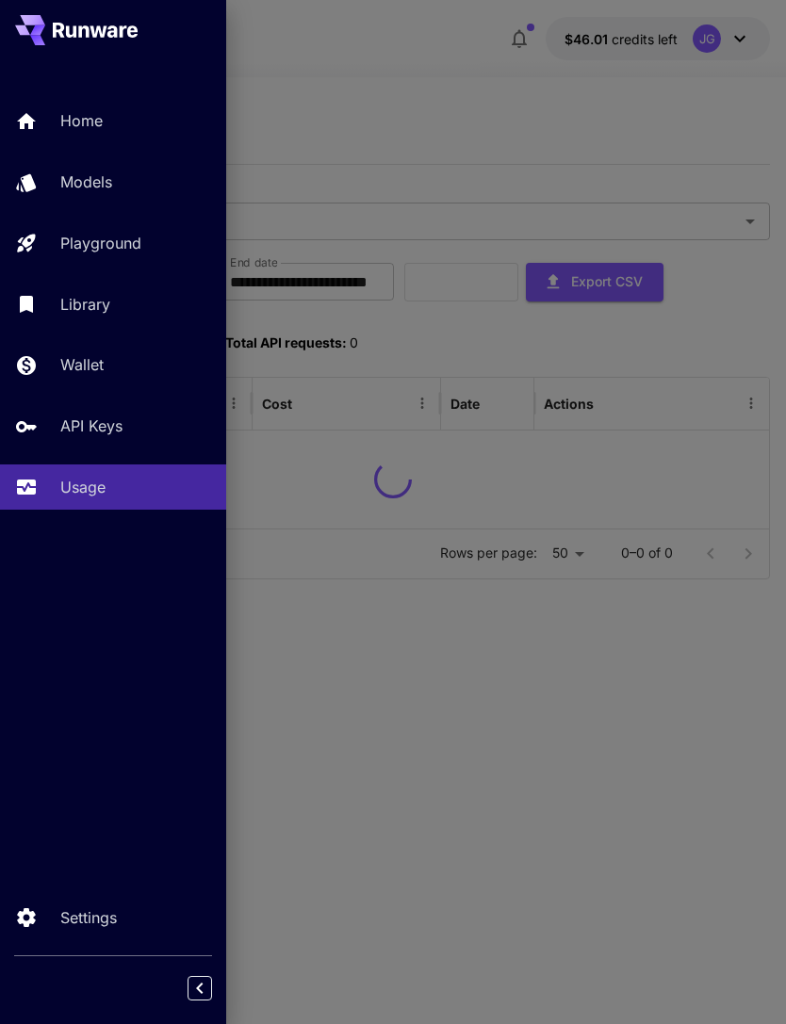
click at [346, 93] on div at bounding box center [393, 512] width 786 height 1024
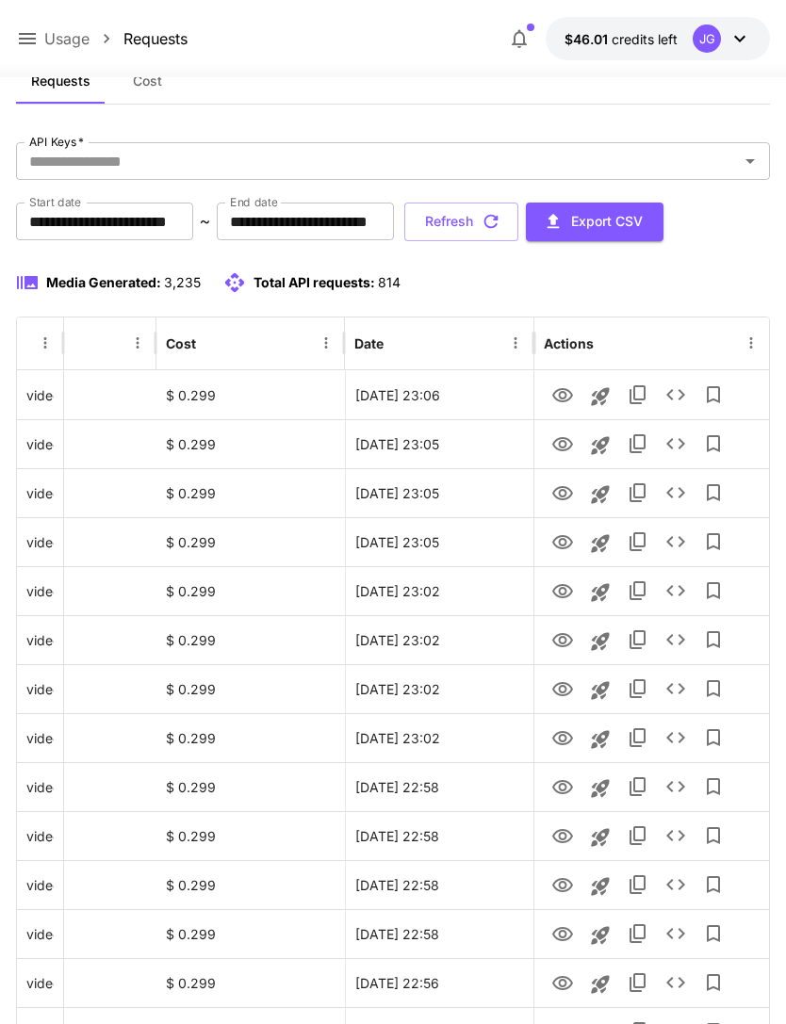
scroll to position [0, 96]
click at [560, 448] on icon "View" at bounding box center [562, 444] width 23 height 23
click at [557, 489] on icon "View" at bounding box center [562, 493] width 23 height 23
click at [558, 541] on icon "View" at bounding box center [562, 542] width 23 height 23
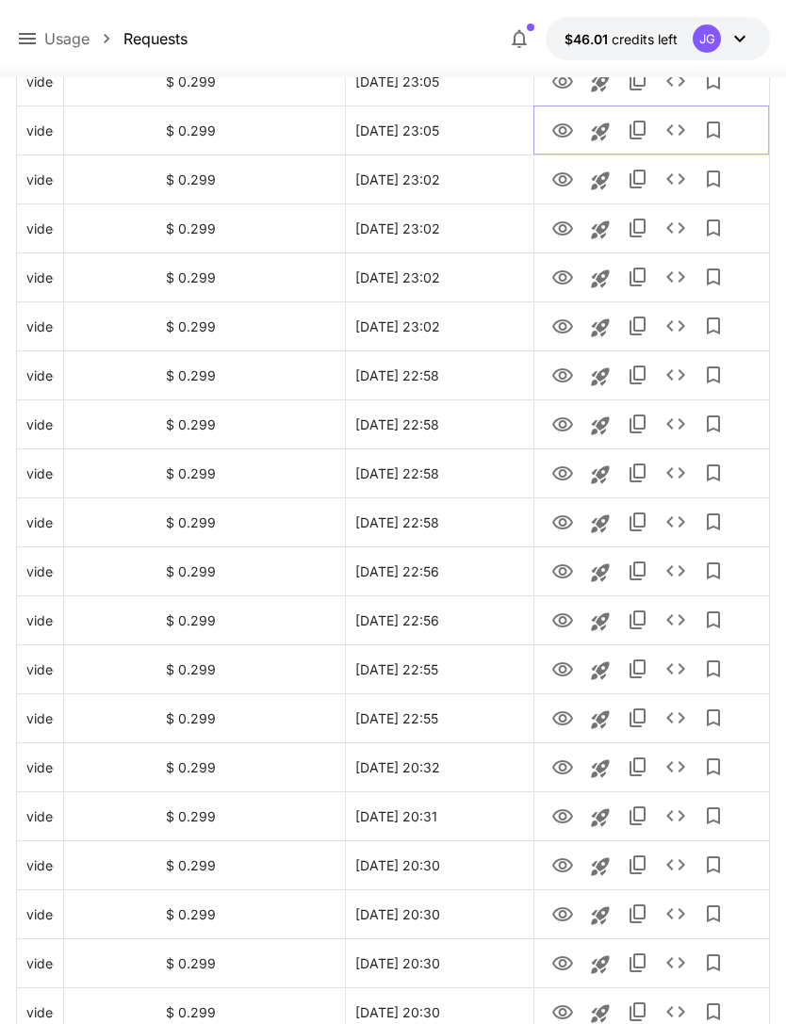
scroll to position [472, 0]
click at [560, 523] on icon "View" at bounding box center [562, 522] width 21 height 14
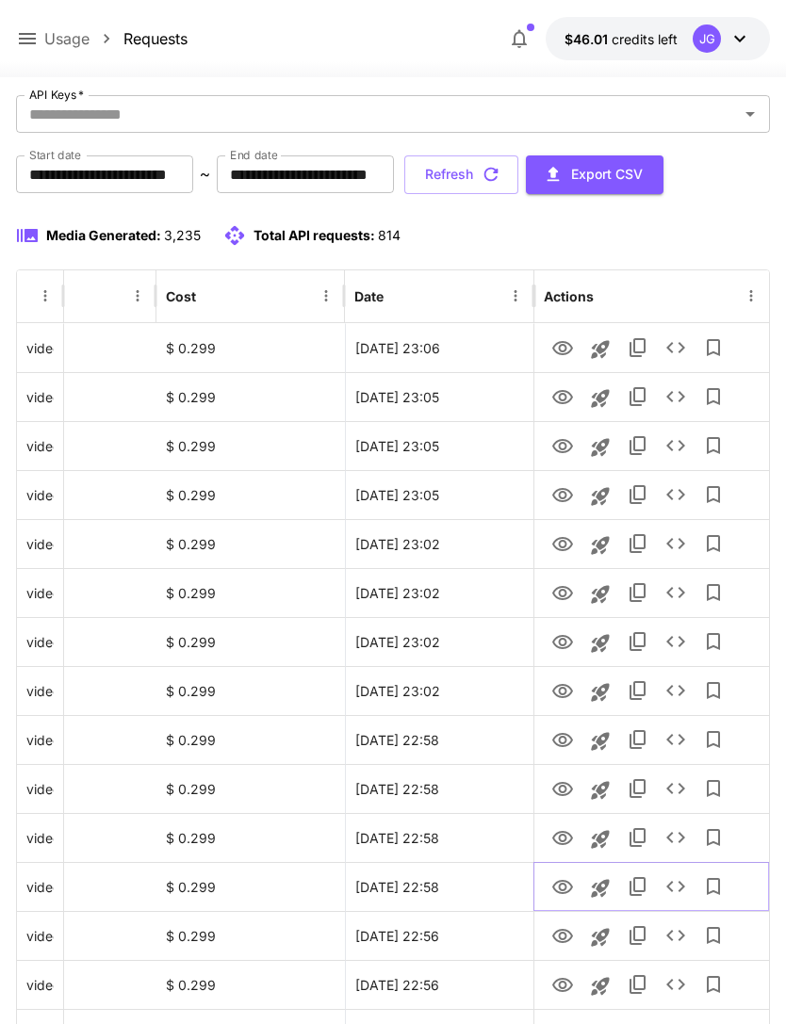
scroll to position [0, 0]
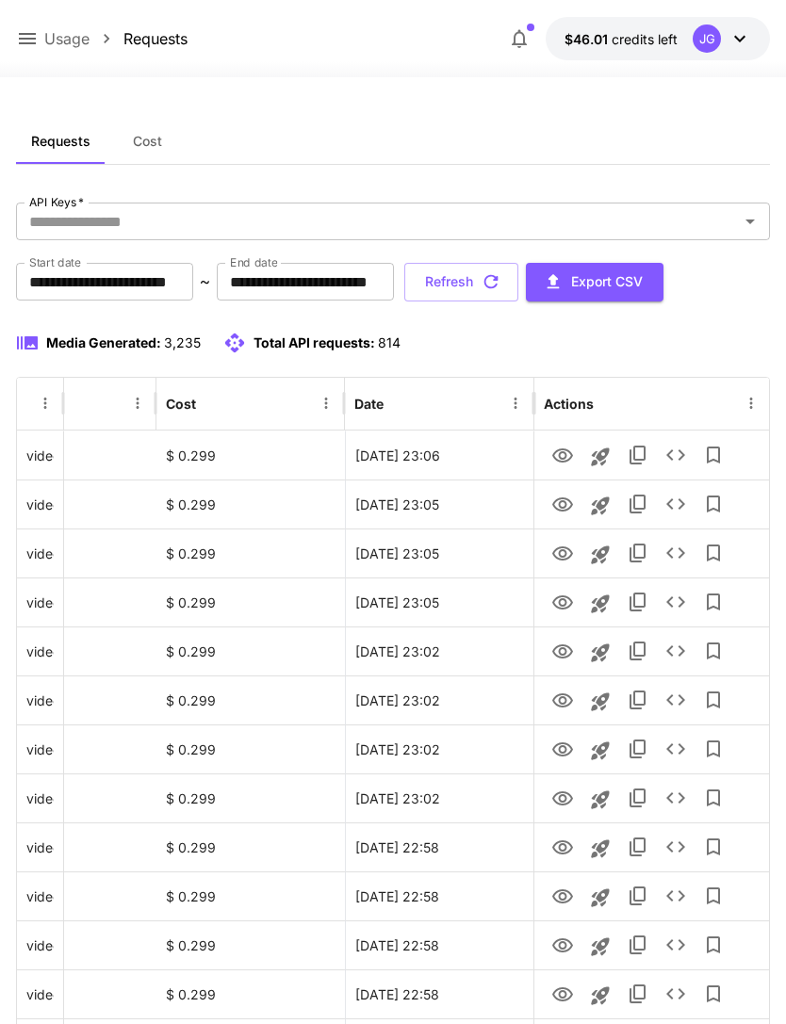
click at [518, 284] on button "Refresh" at bounding box center [461, 282] width 114 height 39
click at [561, 556] on icon "View" at bounding box center [562, 554] width 21 height 14
click at [24, 41] on icon at bounding box center [27, 38] width 23 height 23
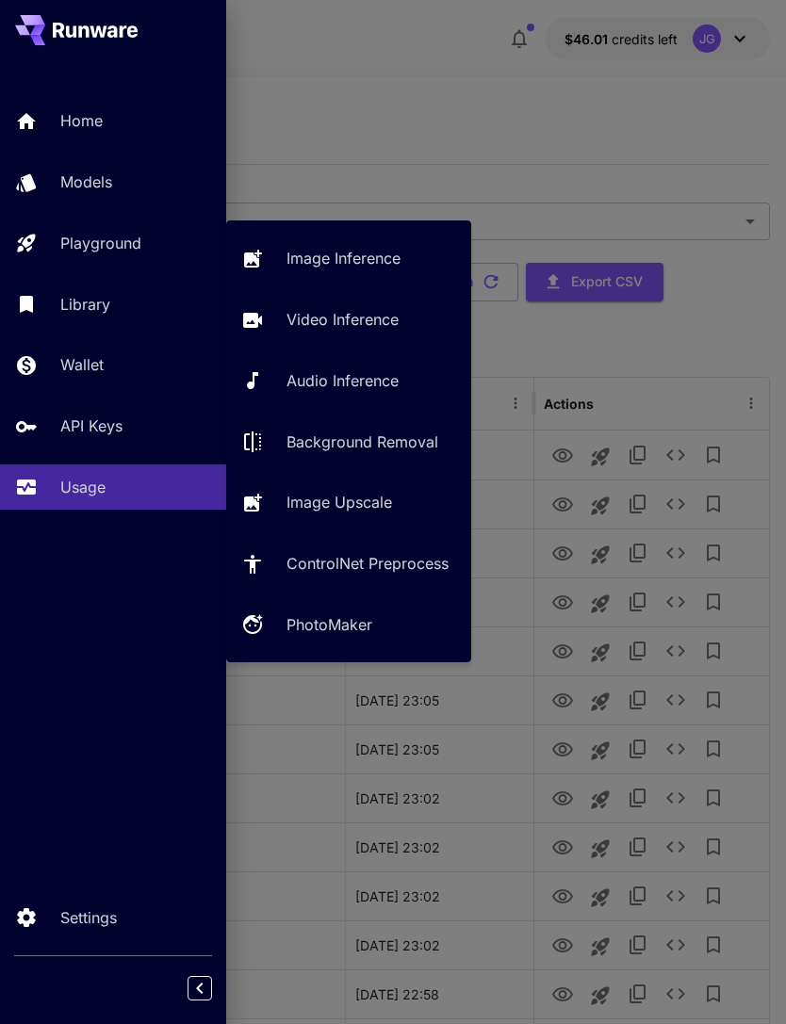
click at [361, 323] on p "Video Inference" at bounding box center [342, 319] width 112 height 23
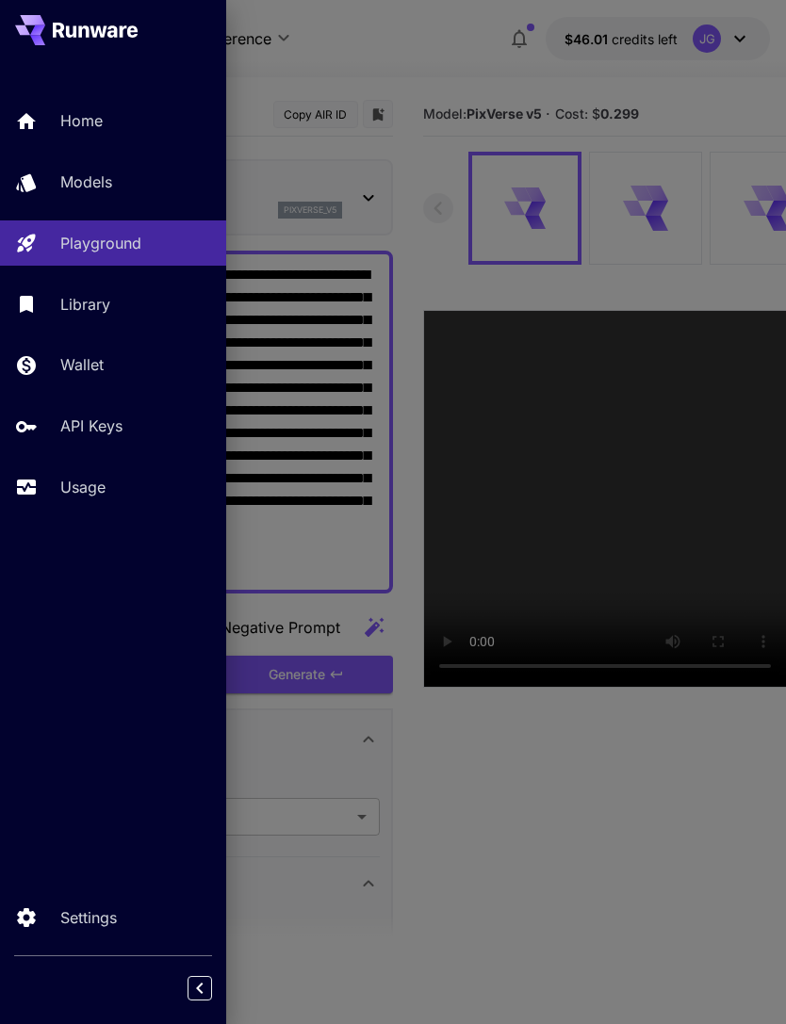
click at [424, 116] on div at bounding box center [393, 512] width 786 height 1024
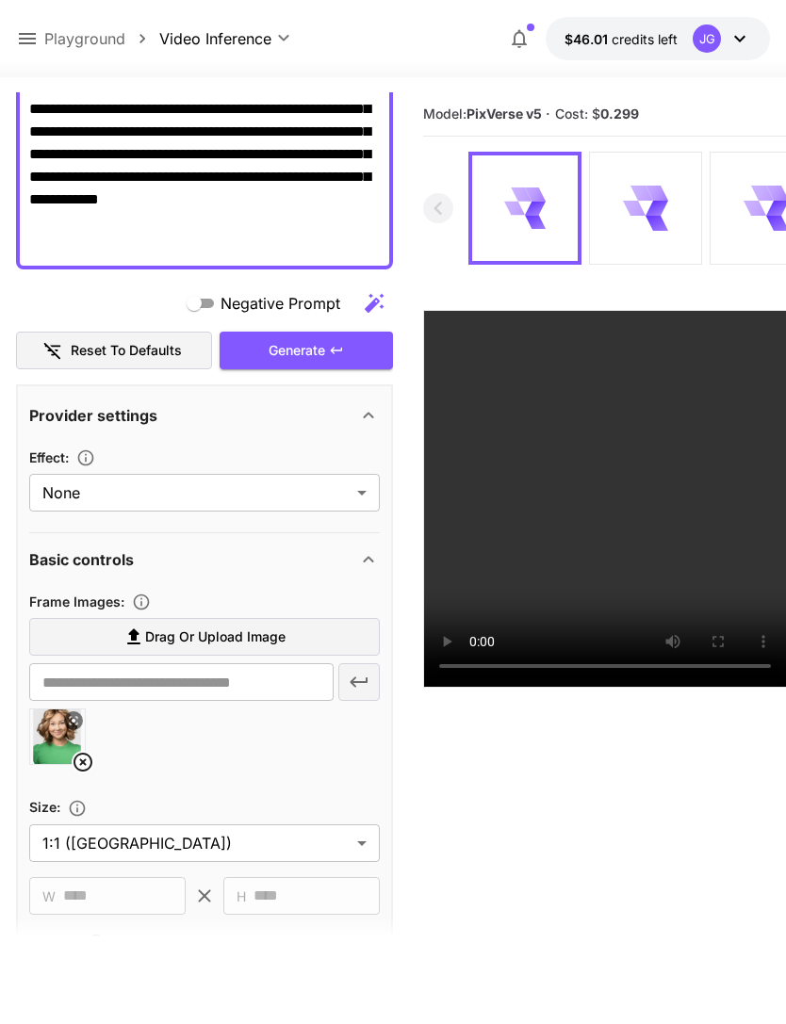
scroll to position [330, 0]
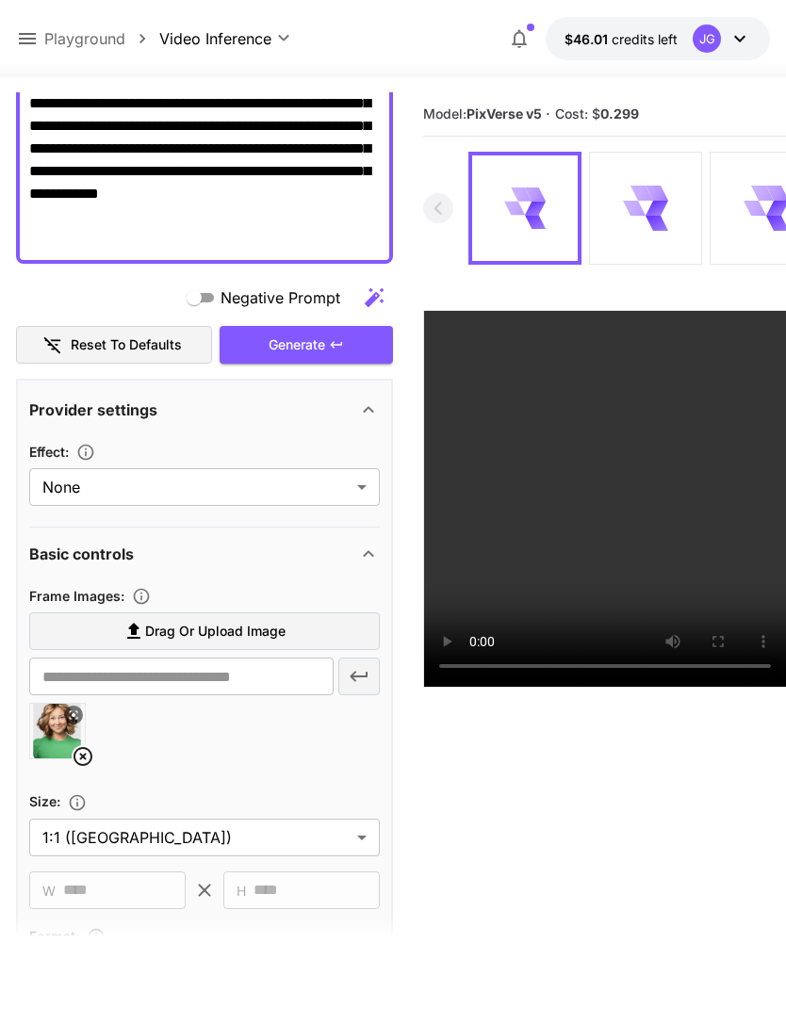
click at [72, 762] on icon at bounding box center [83, 756] width 23 height 23
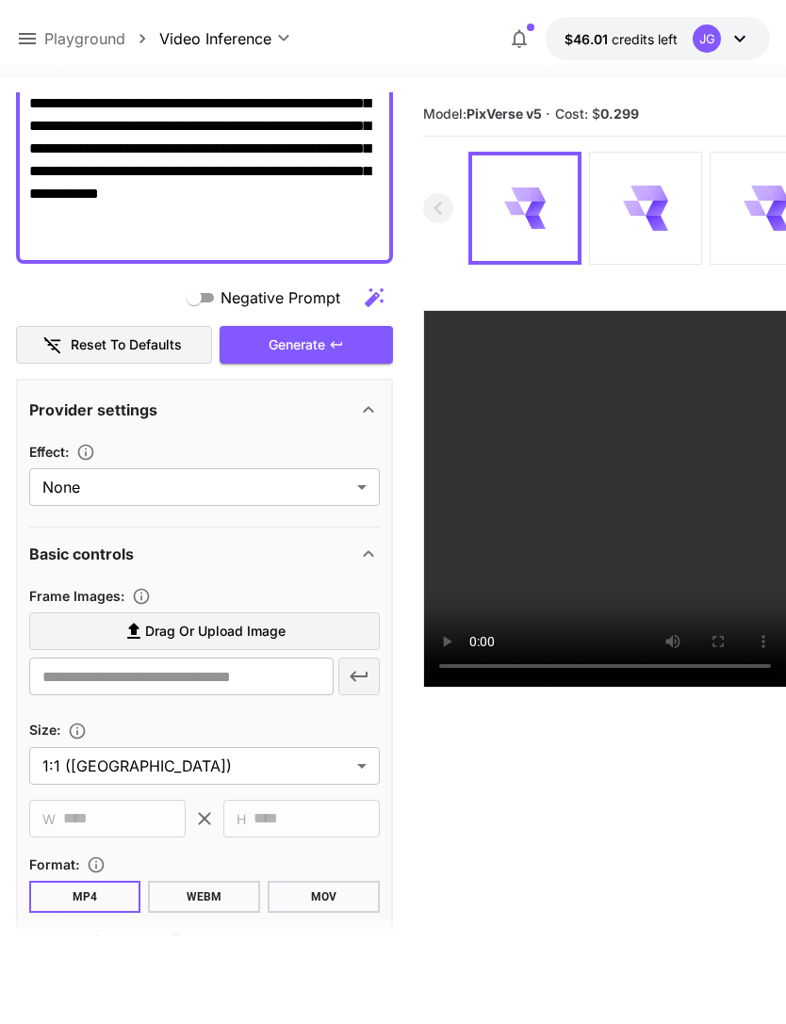
click at [275, 628] on span "Drag or upload image" at bounding box center [215, 632] width 140 height 24
click at [0, 0] on input "Drag or upload image" at bounding box center [0, 0] width 0 height 0
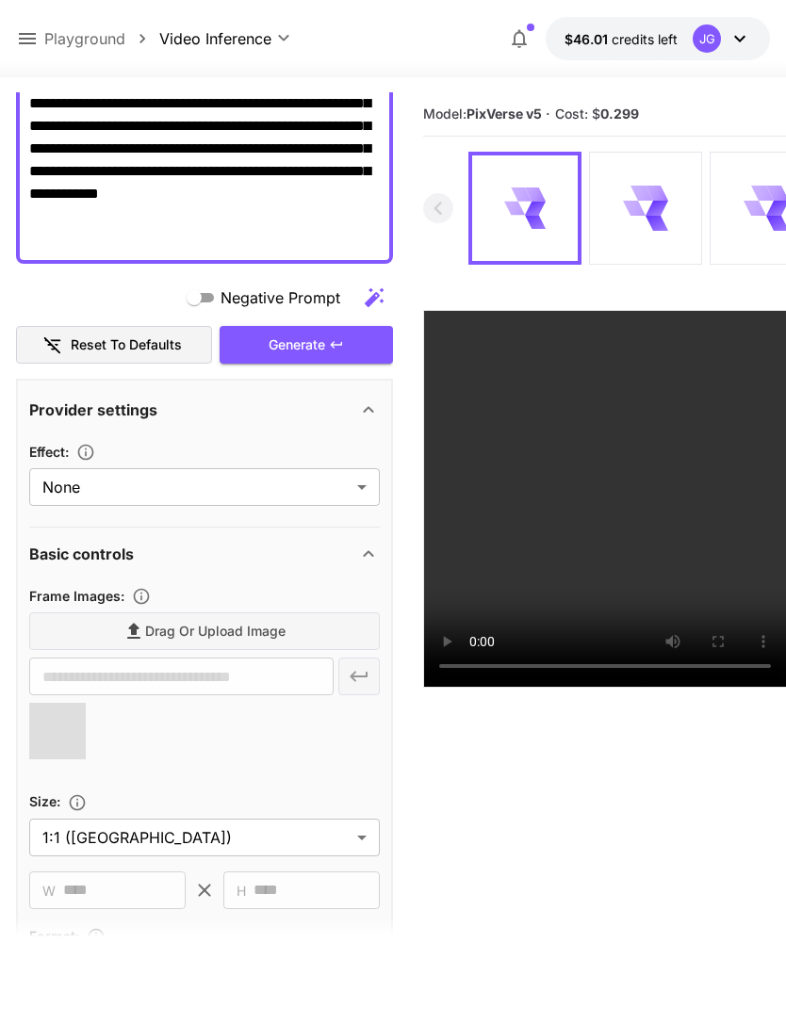
type input "**********"
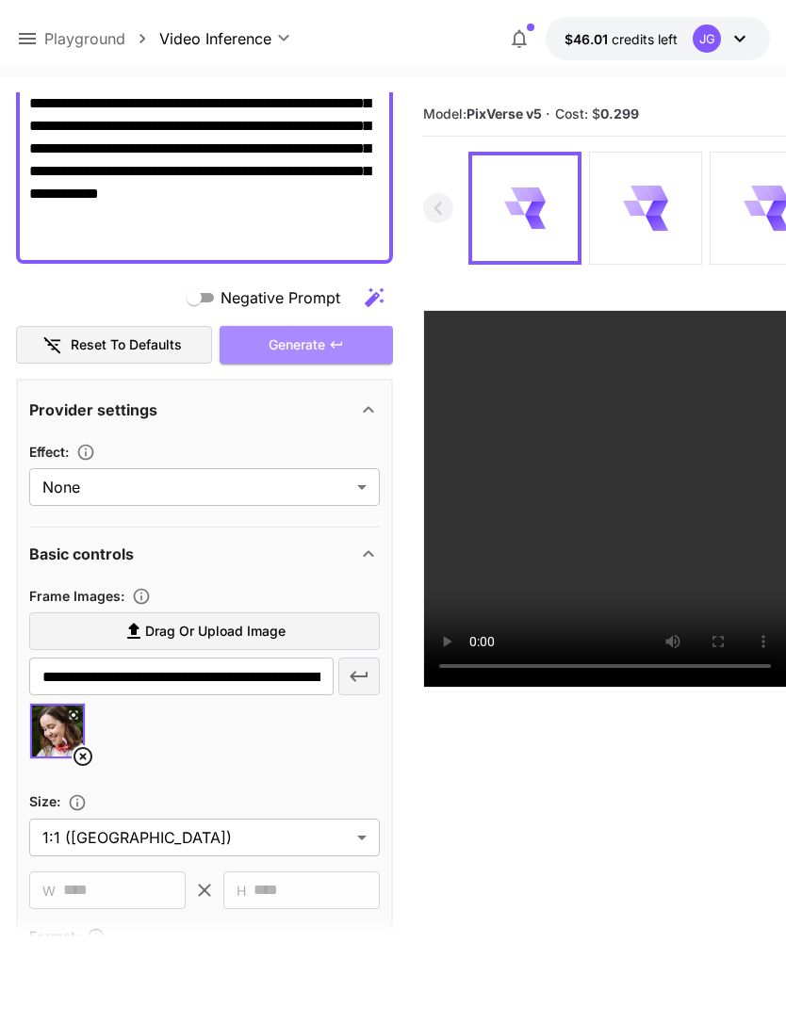
click at [310, 345] on div "Generate" at bounding box center [306, 345] width 173 height 39
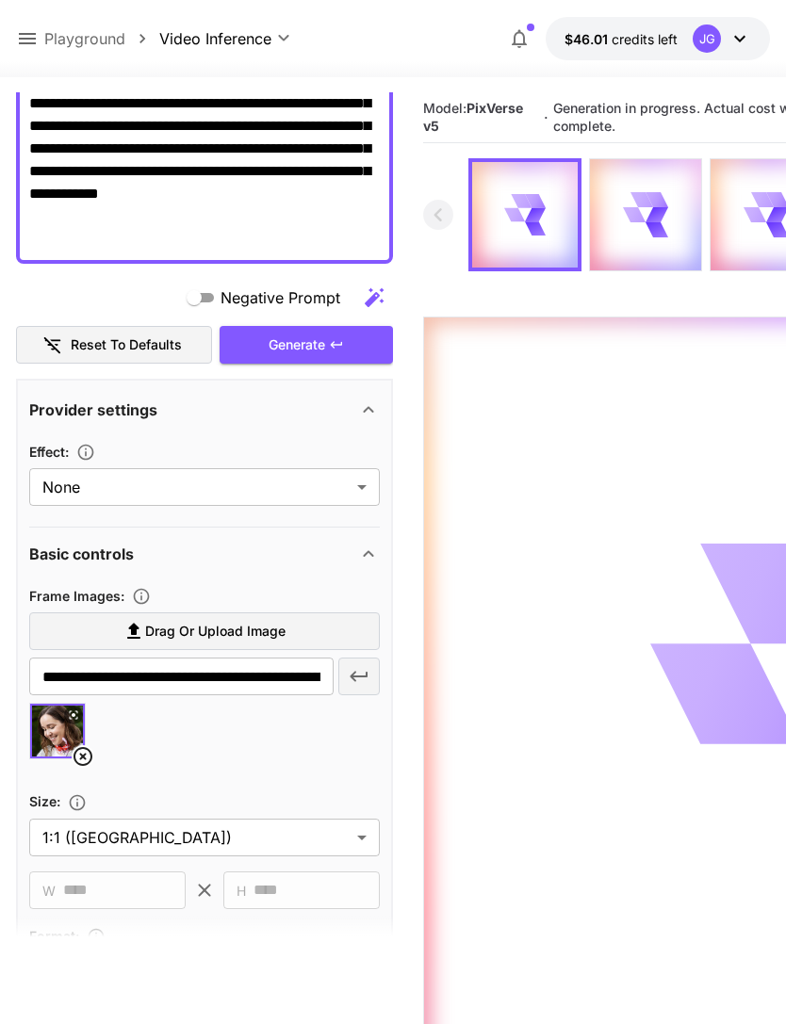
click at [24, 39] on icon at bounding box center [27, 38] width 17 height 11
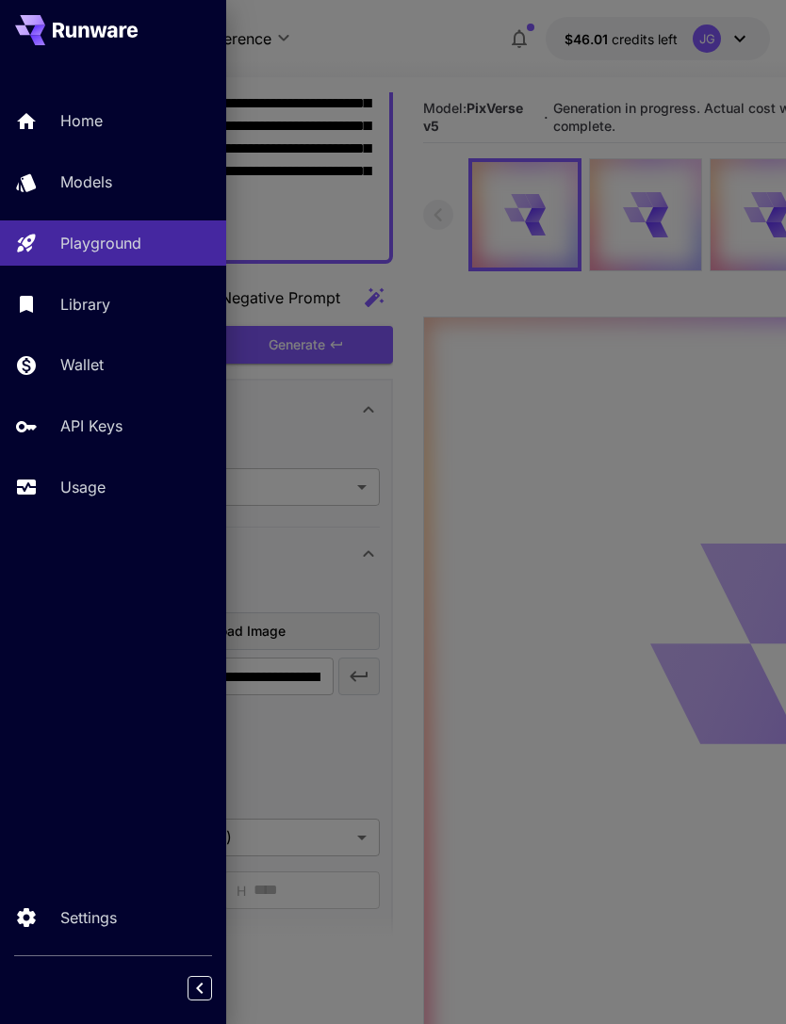
click at [98, 484] on p "Usage" at bounding box center [82, 487] width 45 height 23
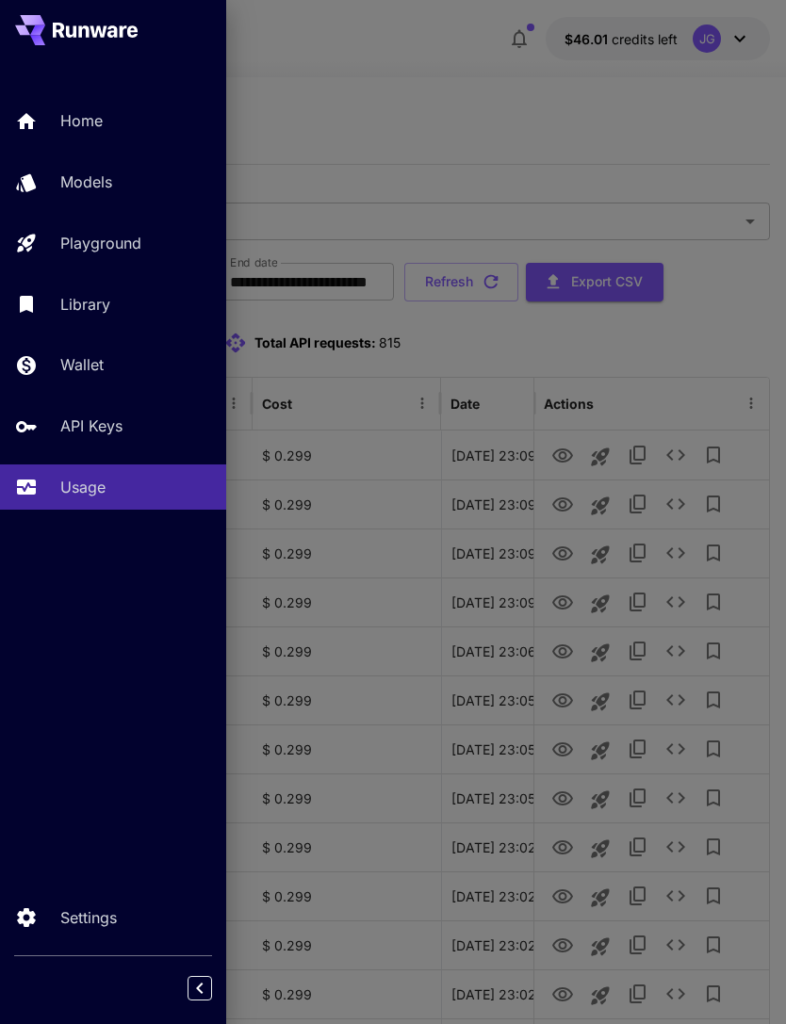
click at [471, 151] on div at bounding box center [393, 512] width 786 height 1024
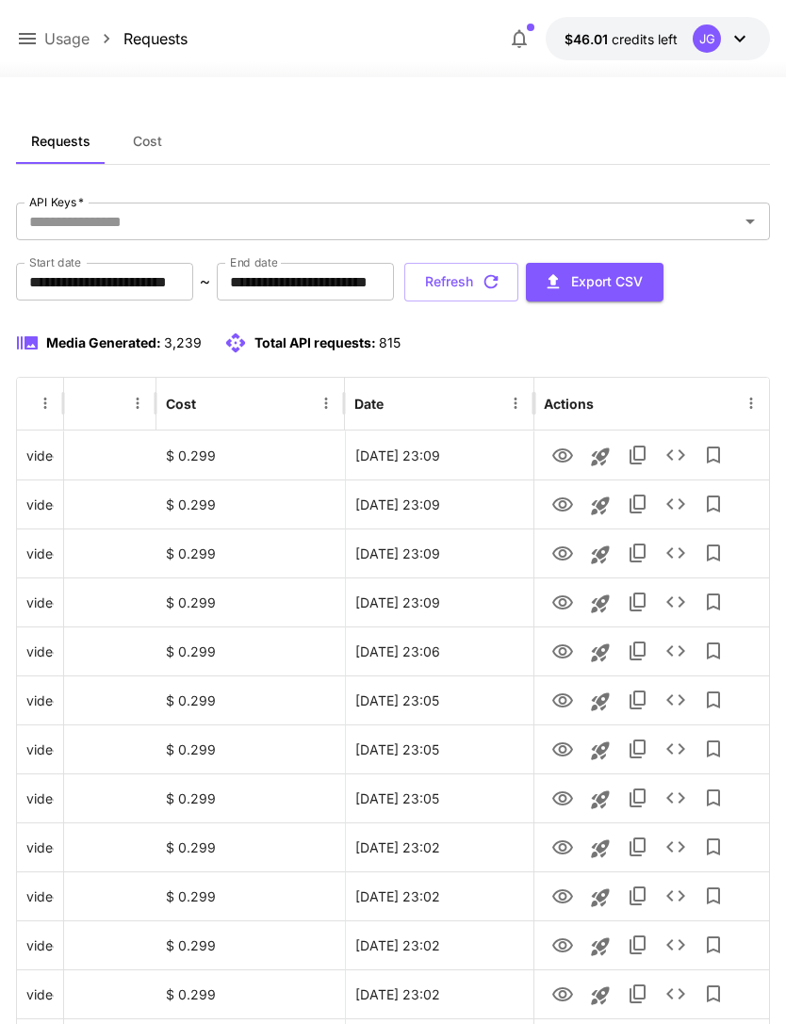
scroll to position [0, 96]
click at [558, 553] on icon "View" at bounding box center [562, 554] width 23 height 23
click at [556, 502] on icon "View" at bounding box center [562, 505] width 23 height 23
click at [552, 456] on icon "View" at bounding box center [562, 456] width 23 height 23
click at [551, 559] on icon "View" at bounding box center [562, 554] width 23 height 23
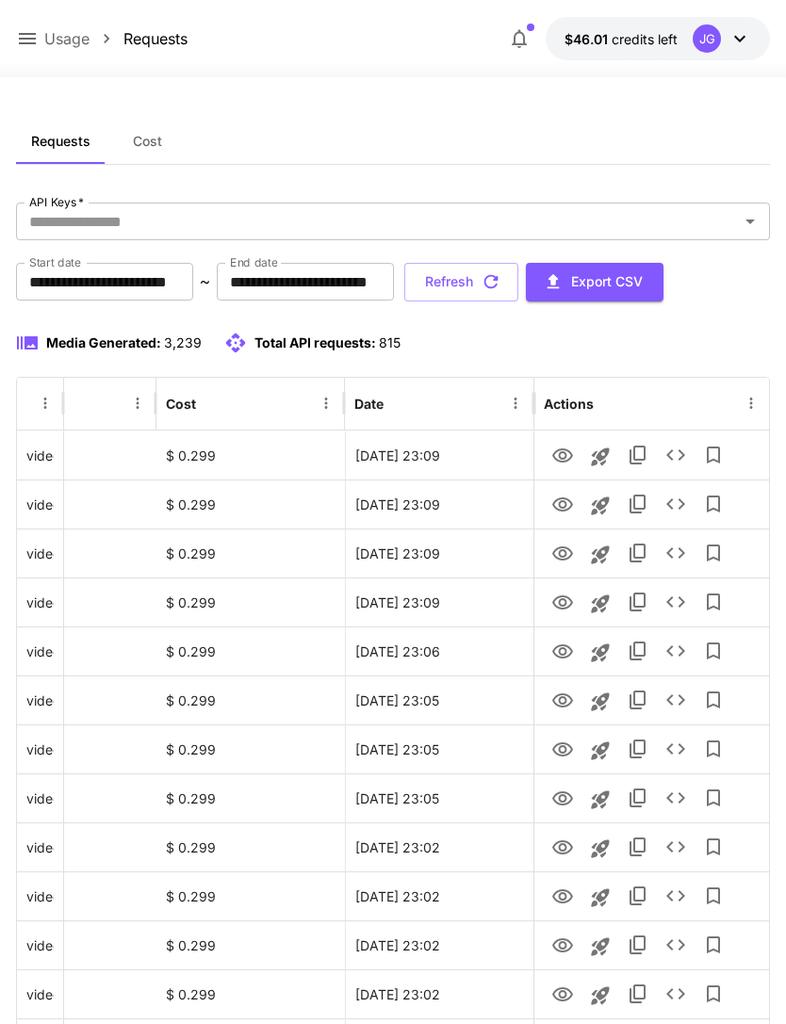
click at [518, 292] on button "Refresh" at bounding box center [461, 282] width 114 height 39
click at [518, 278] on button "Refresh" at bounding box center [461, 282] width 114 height 39
click at [518, 291] on button "Refresh" at bounding box center [461, 282] width 114 height 39
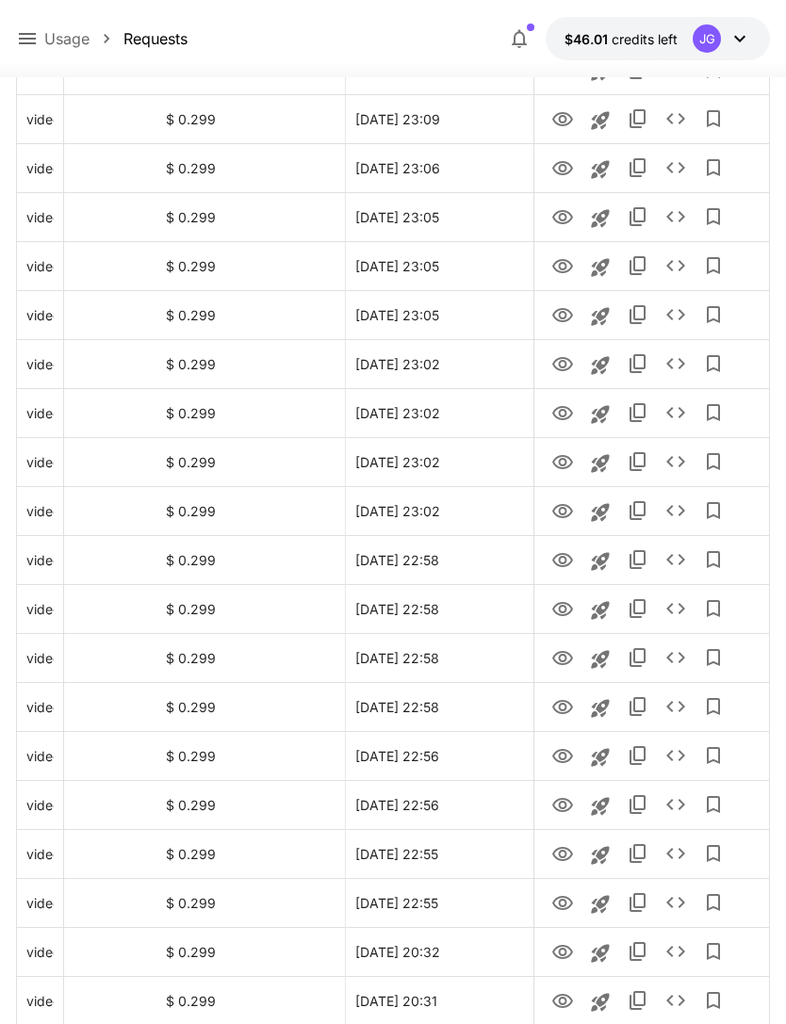
scroll to position [483, 0]
click at [555, 710] on icon "View" at bounding box center [562, 707] width 21 height 14
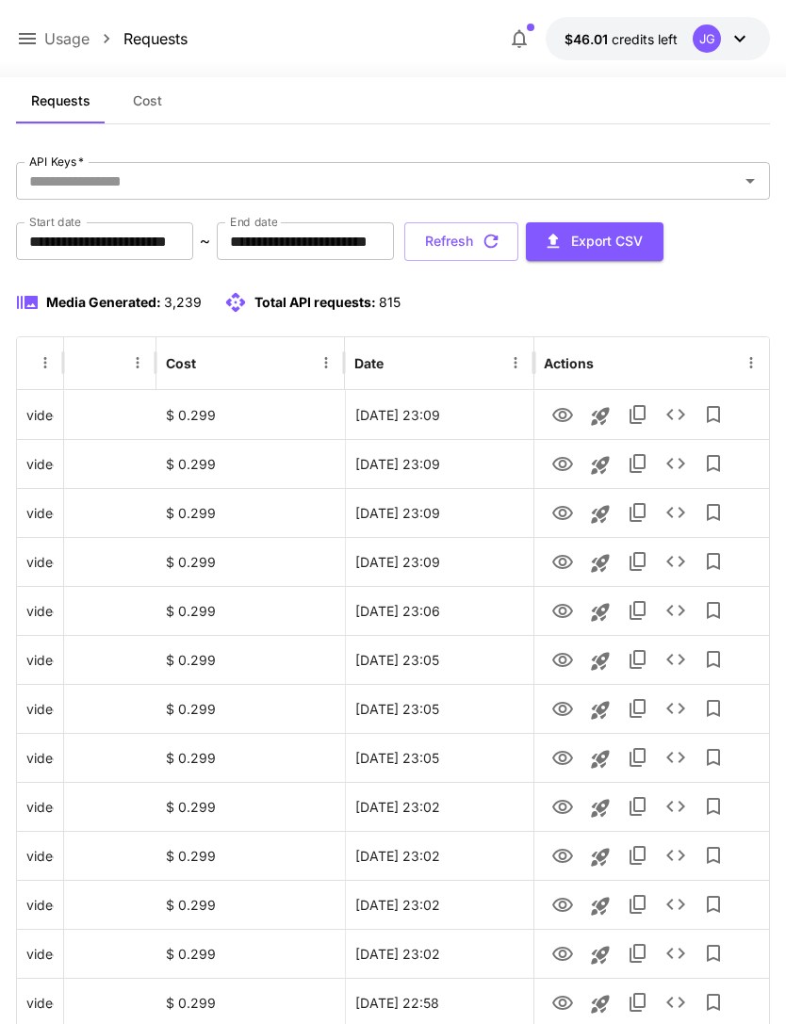
scroll to position [0, 0]
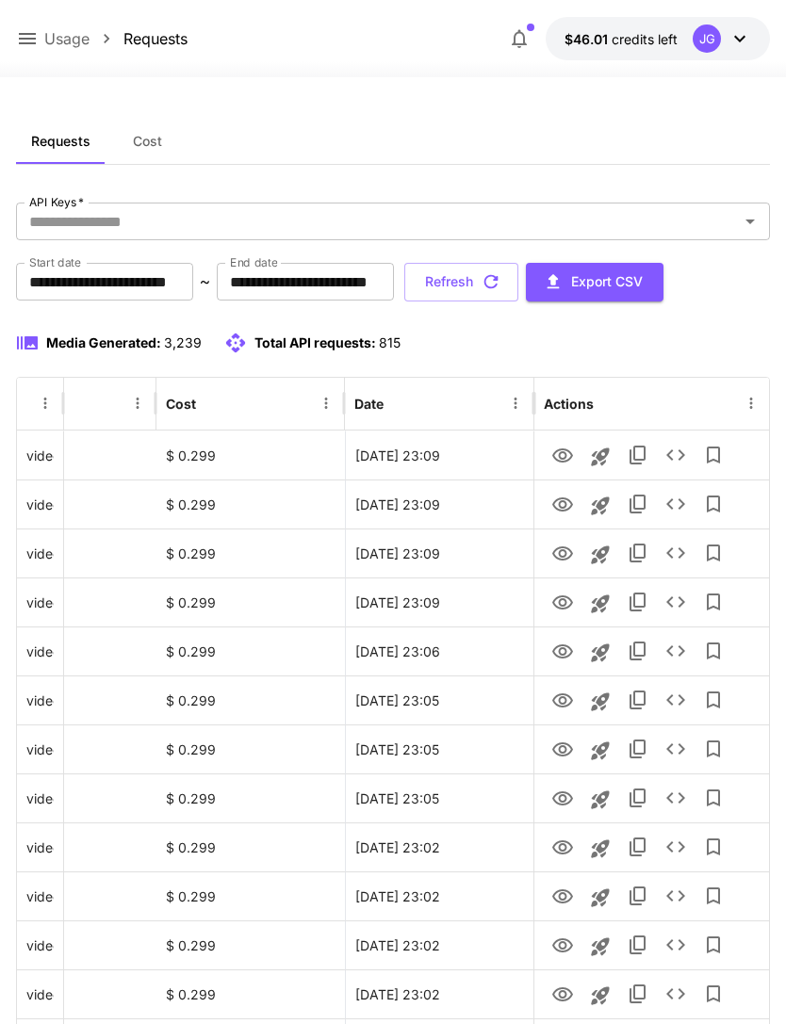
click at [518, 283] on button "Refresh" at bounding box center [461, 282] width 114 height 39
click at [518, 280] on button "Refresh" at bounding box center [461, 282] width 114 height 39
click at [27, 36] on icon at bounding box center [27, 38] width 23 height 23
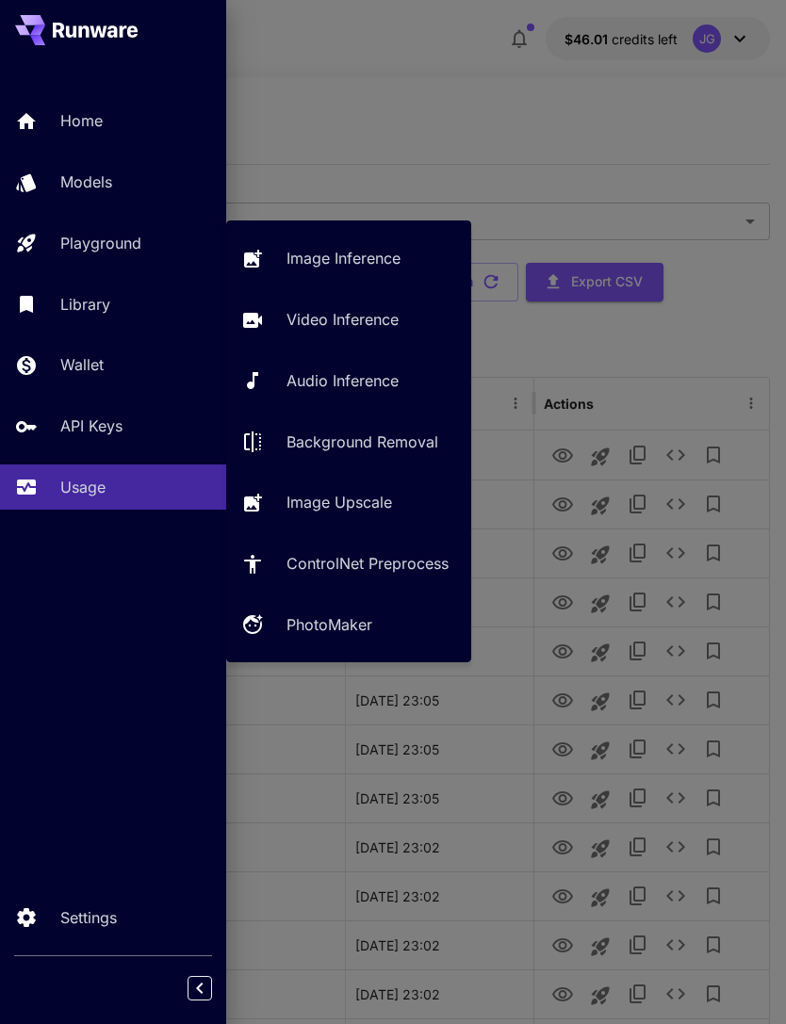
click at [372, 319] on p "Video Inference" at bounding box center [342, 319] width 112 height 23
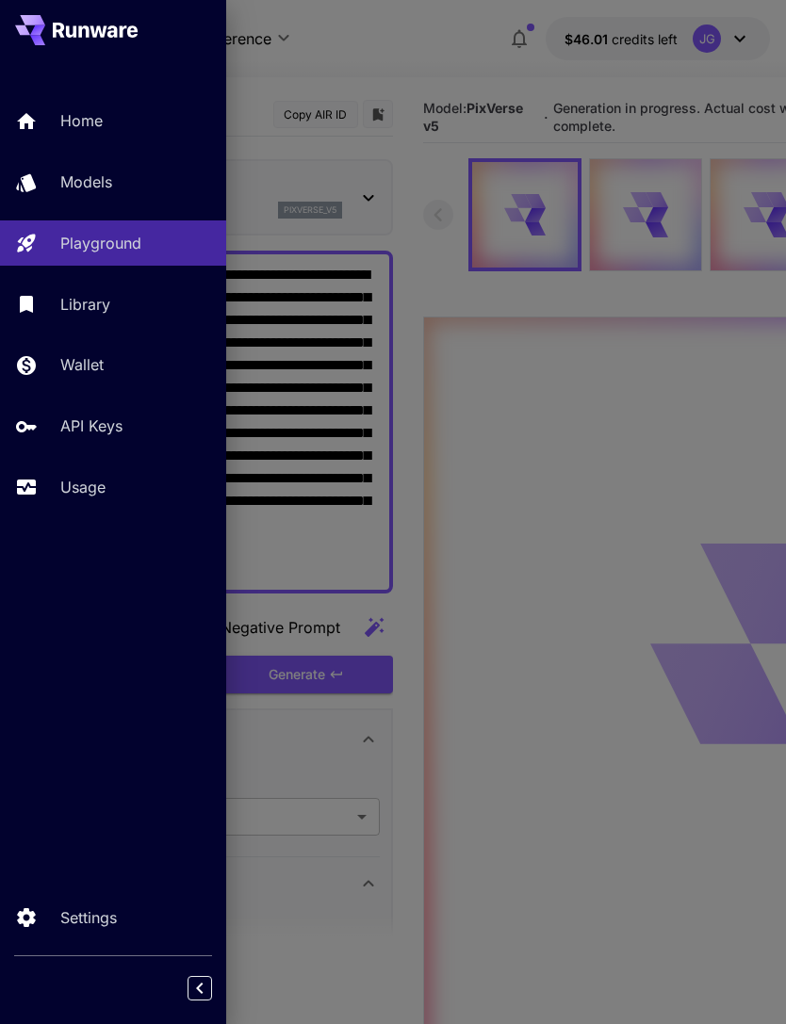
click at [406, 53] on div at bounding box center [393, 512] width 786 height 1024
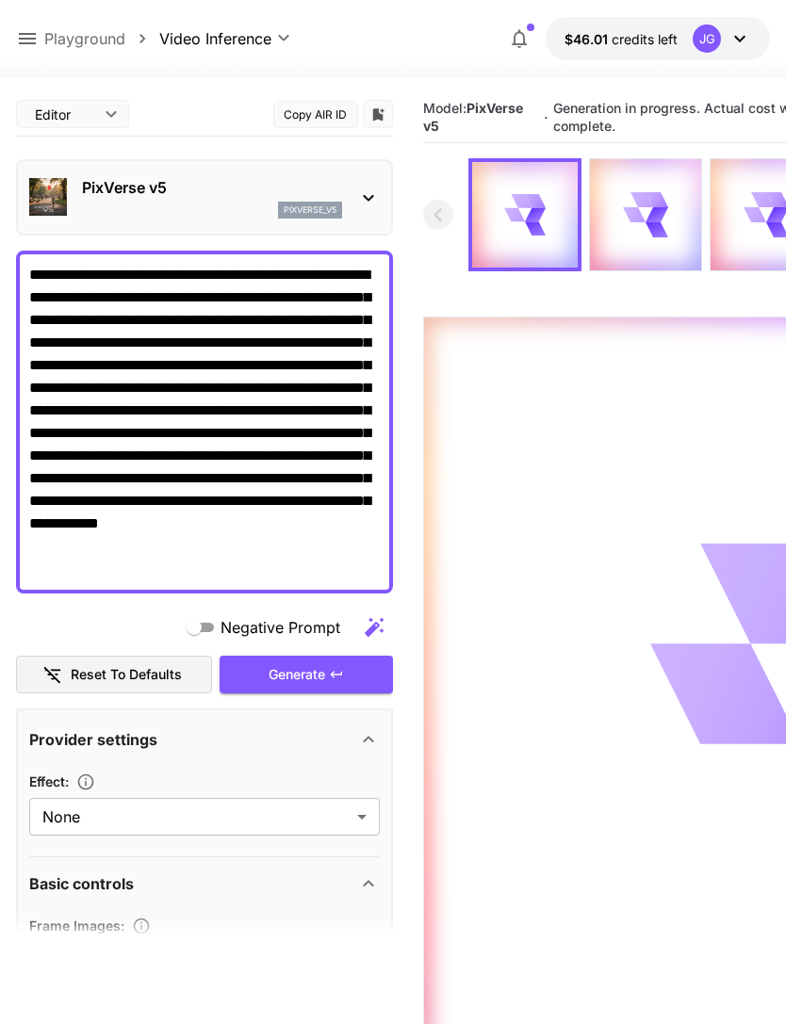
click at [26, 41] on icon at bounding box center [27, 38] width 23 height 23
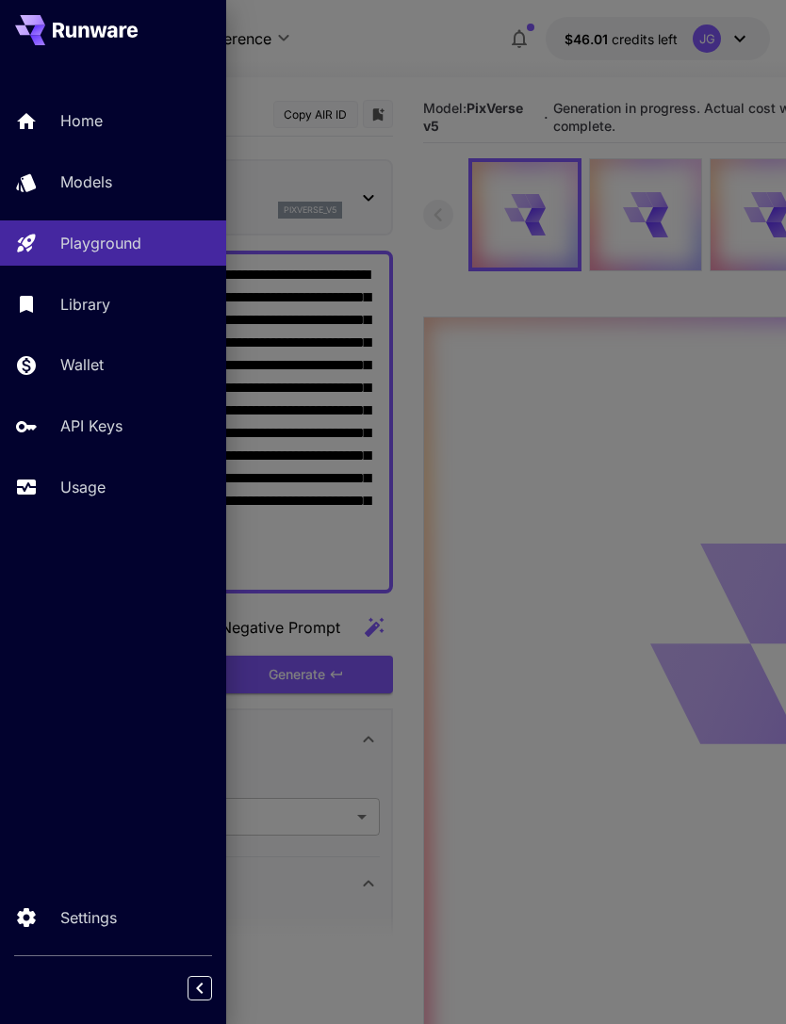
click at [78, 497] on p "Usage" at bounding box center [82, 487] width 45 height 23
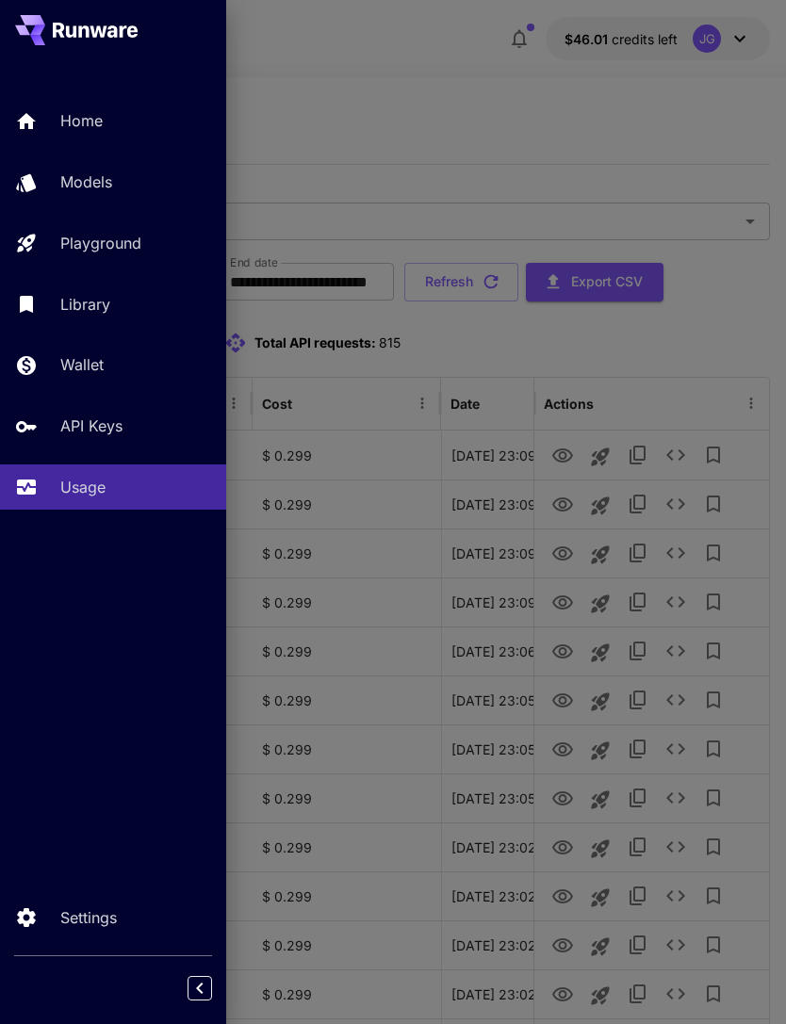
click at [412, 96] on div at bounding box center [393, 512] width 786 height 1024
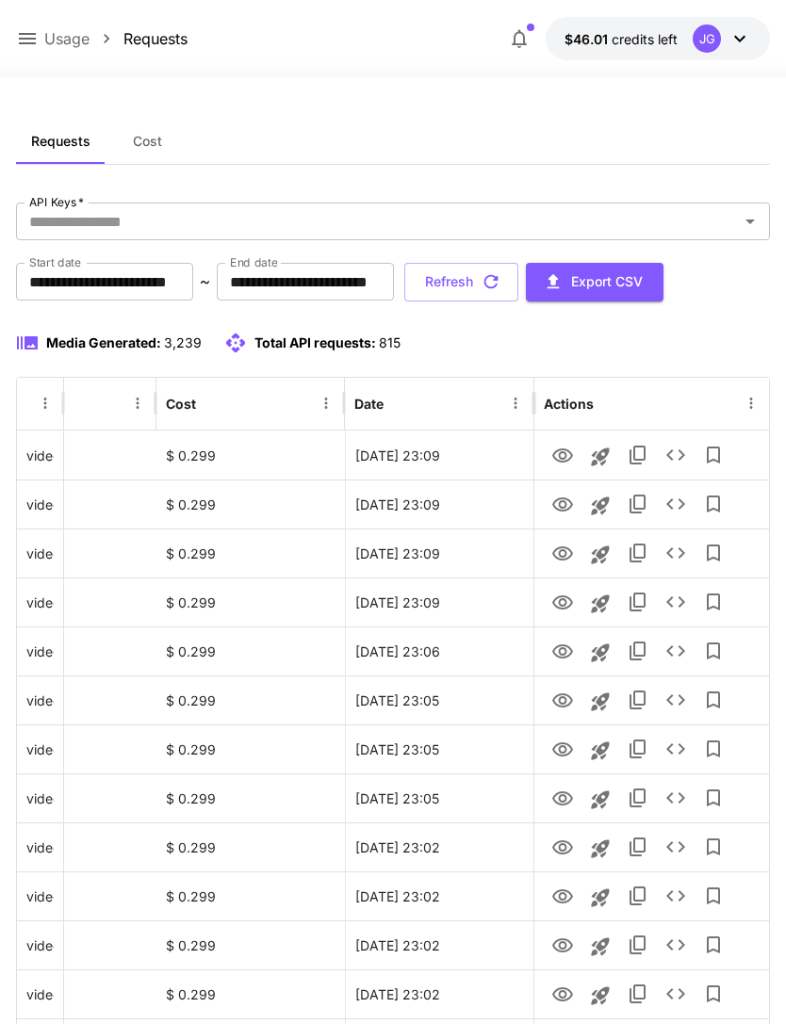
scroll to position [0, 96]
click at [518, 289] on button "Refresh" at bounding box center [461, 282] width 114 height 39
click at [518, 287] on button "Refresh" at bounding box center [461, 282] width 114 height 39
click at [560, 506] on icon "View" at bounding box center [562, 505] width 21 height 14
click at [556, 453] on icon "View" at bounding box center [562, 456] width 23 height 23
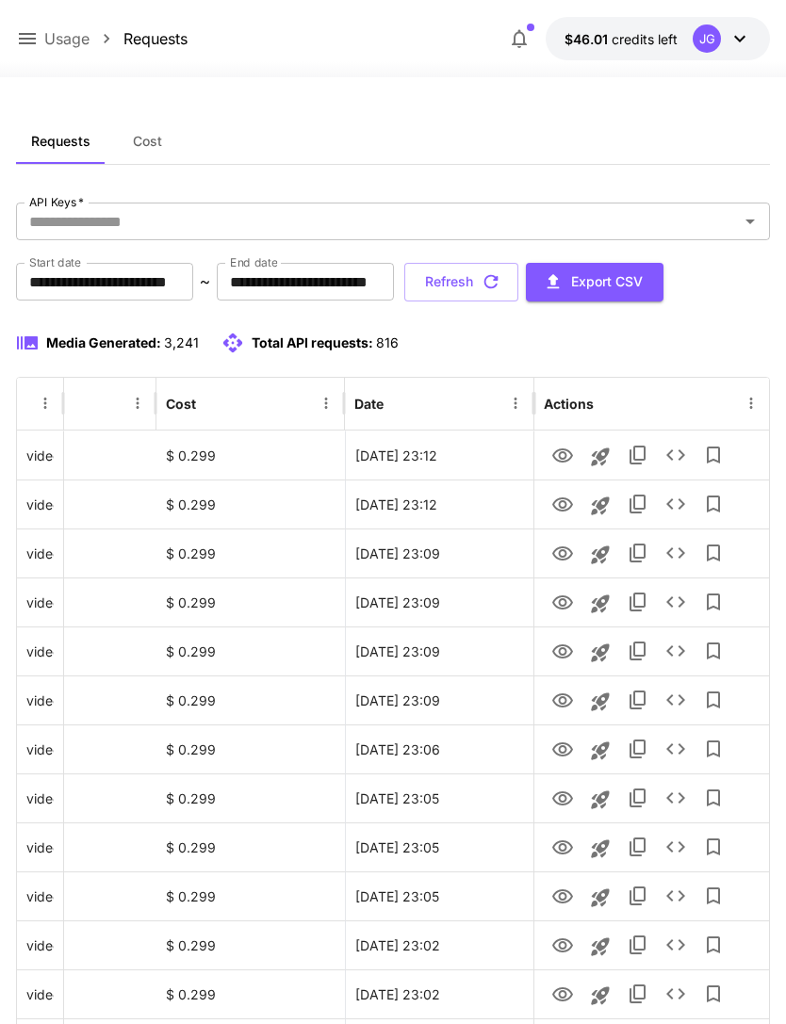
click at [518, 286] on button "Refresh" at bounding box center [461, 282] width 114 height 39
click at [556, 509] on icon "View" at bounding box center [562, 505] width 21 height 14
click at [556, 454] on icon "View" at bounding box center [562, 456] width 23 height 23
click at [22, 33] on icon at bounding box center [27, 38] width 23 height 23
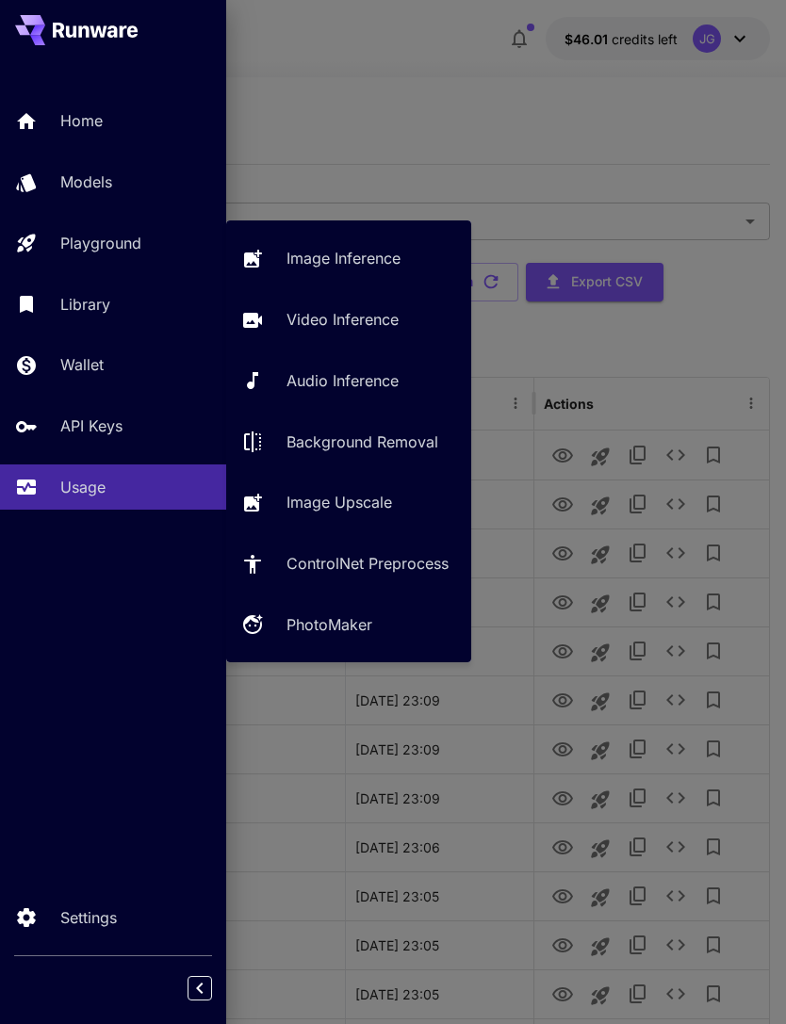
click at [357, 318] on p "Video Inference" at bounding box center [342, 319] width 112 height 23
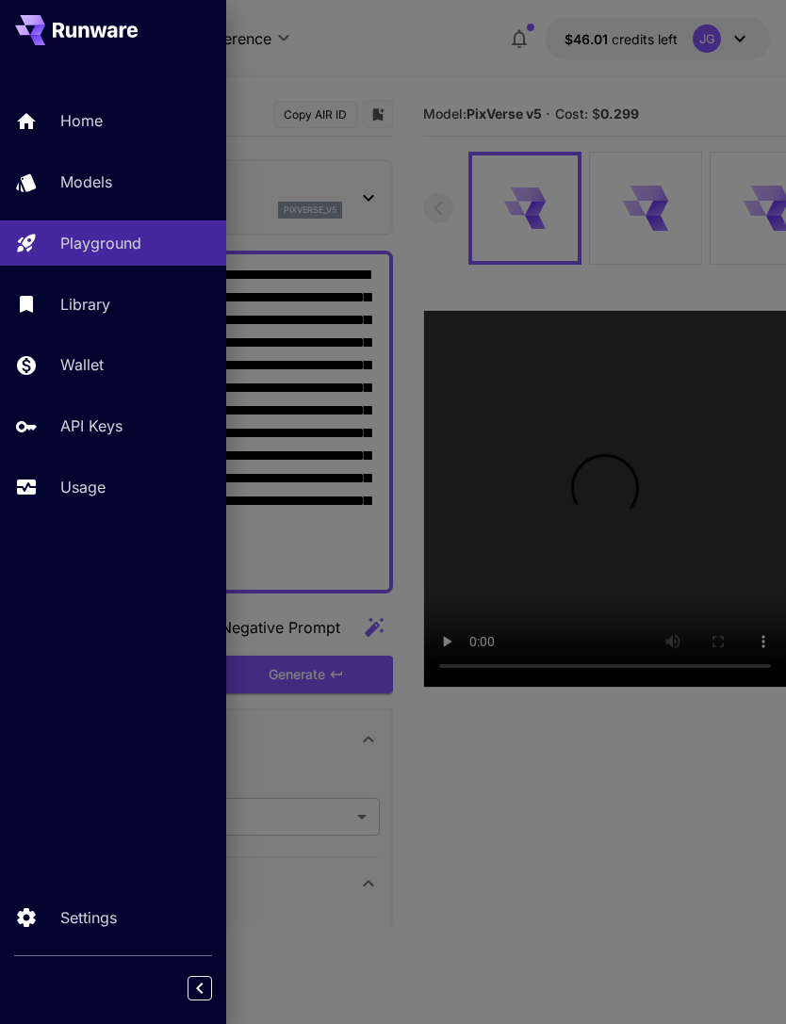
click at [411, 65] on div at bounding box center [393, 512] width 786 height 1024
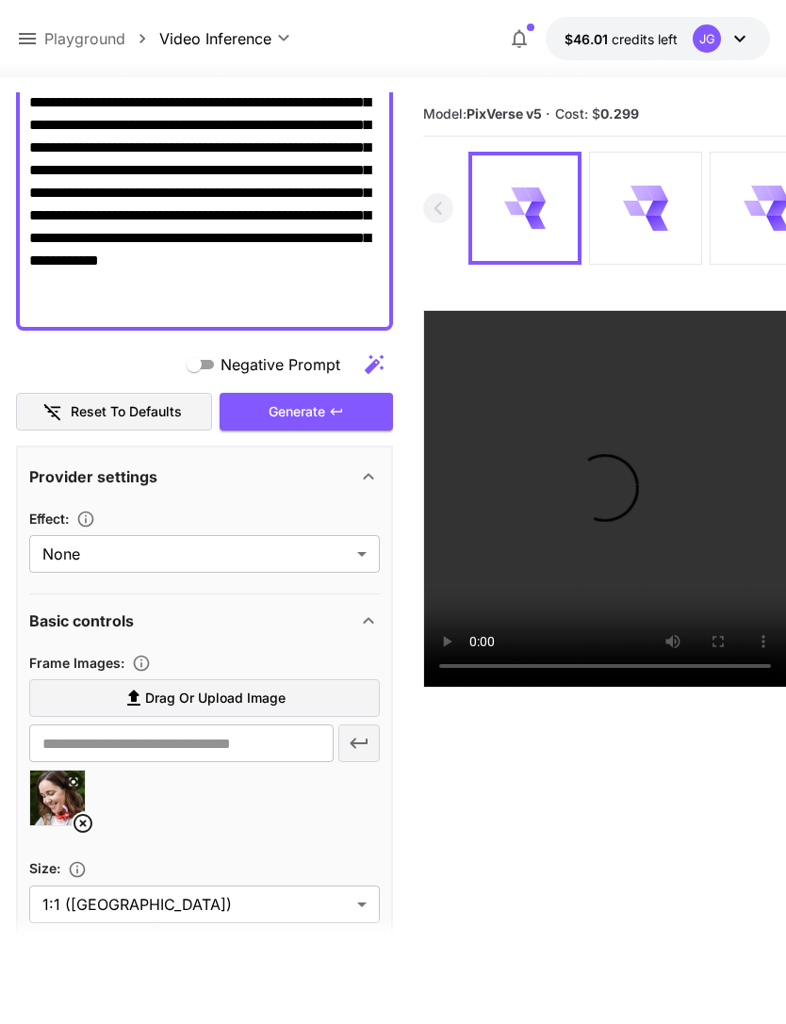
scroll to position [259, 0]
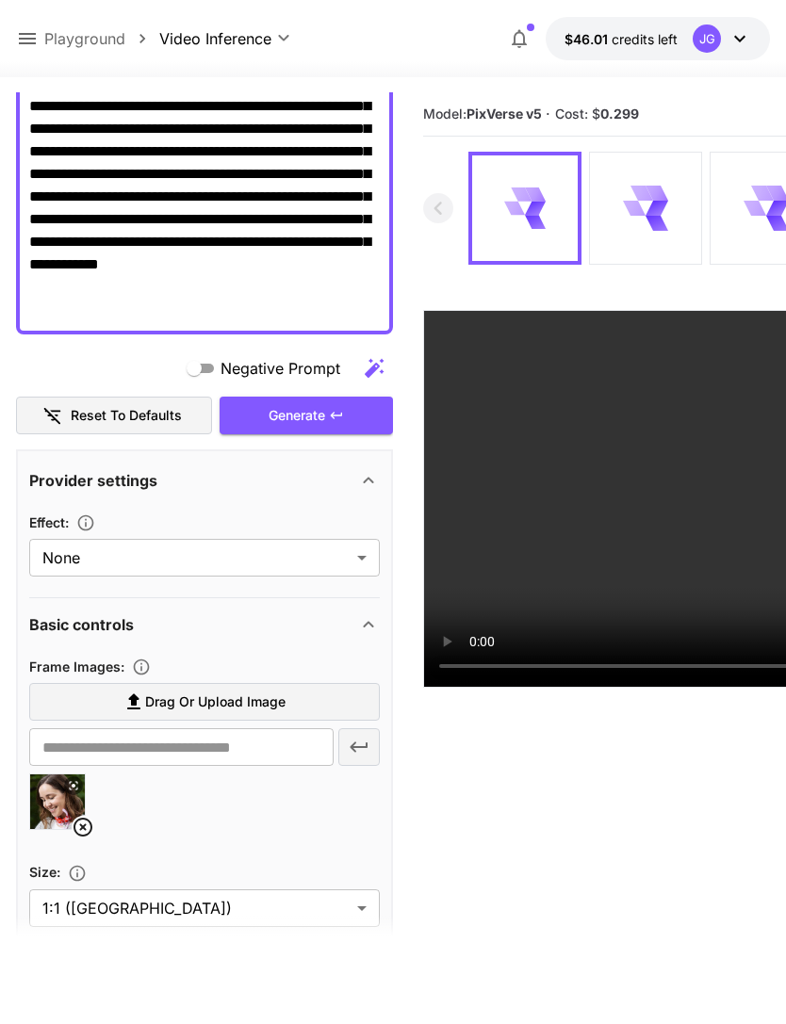
click at [242, 699] on span "Drag or upload image" at bounding box center [215, 703] width 140 height 24
click at [0, 0] on input "Drag or upload image" at bounding box center [0, 0] width 0 height 0
click at [69, 822] on img at bounding box center [57, 802] width 55 height 55
type input "**********"
click at [78, 827] on icon at bounding box center [83, 827] width 23 height 23
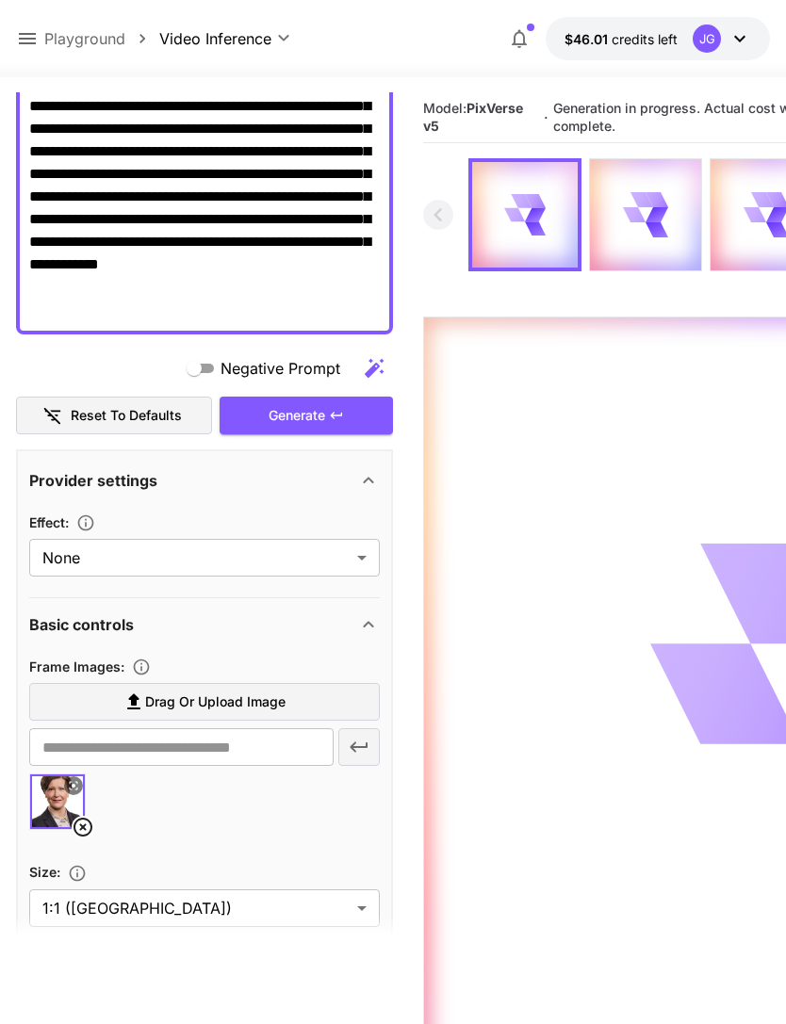
click at [23, 40] on icon at bounding box center [27, 38] width 17 height 11
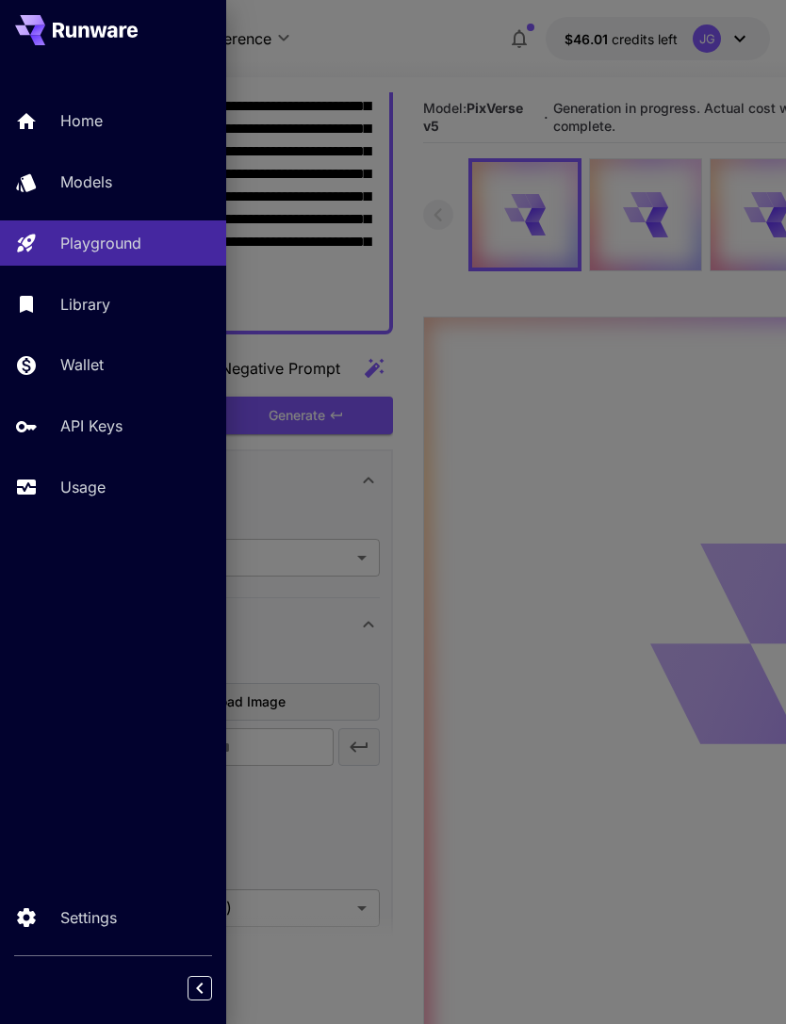
click at [90, 488] on p "Usage" at bounding box center [82, 487] width 45 height 23
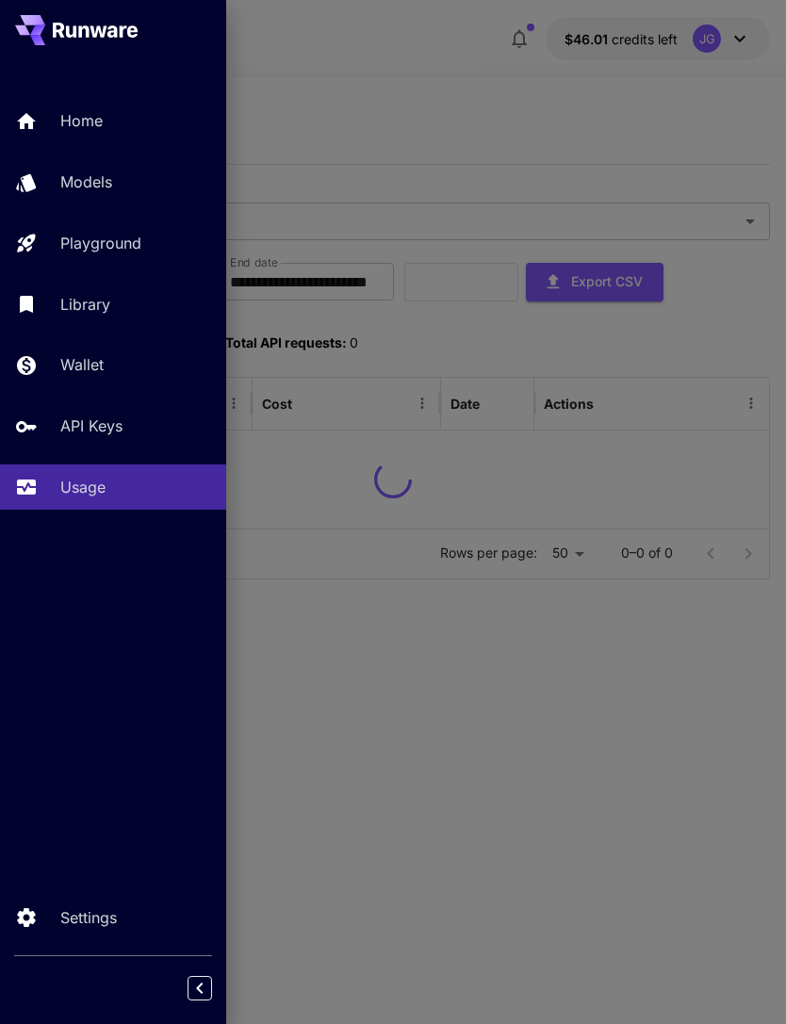
click at [428, 88] on div at bounding box center [393, 512] width 786 height 1024
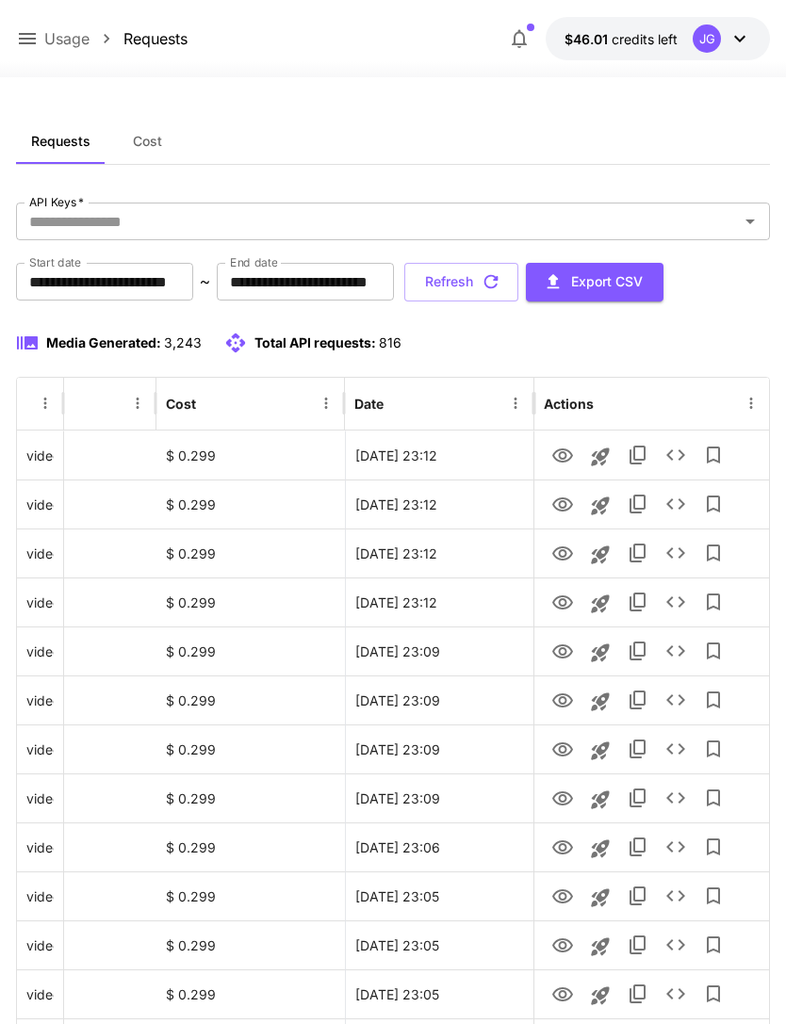
scroll to position [0, 96]
click at [552, 506] on icon "View" at bounding box center [562, 505] width 23 height 23
click at [518, 285] on button "Refresh" at bounding box center [461, 282] width 114 height 39
click at [518, 291] on button "Refresh" at bounding box center [461, 282] width 114 height 39
click at [518, 283] on button "Refresh" at bounding box center [461, 282] width 114 height 39
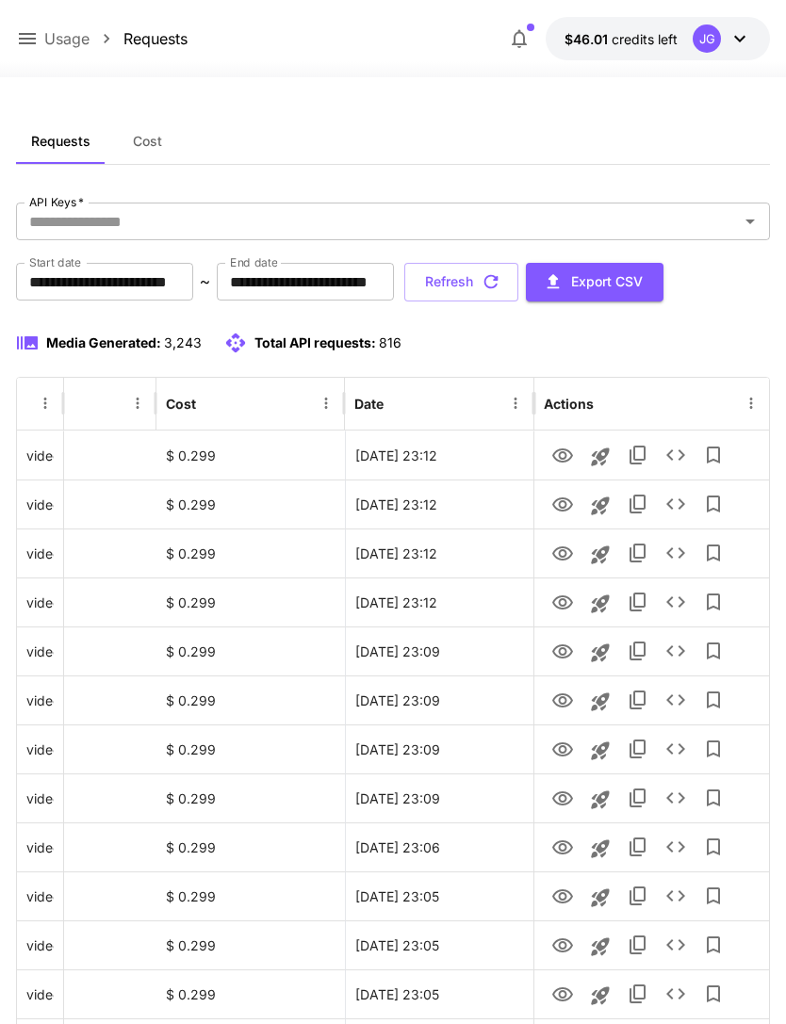
click at [518, 281] on button "Refresh" at bounding box center [461, 282] width 114 height 39
click at [518, 284] on button "Refresh" at bounding box center [461, 282] width 114 height 39
click at [555, 652] on icon "View" at bounding box center [562, 652] width 23 height 23
click at [518, 287] on button "Refresh" at bounding box center [461, 282] width 114 height 39
click at [554, 702] on icon "View" at bounding box center [562, 701] width 21 height 14
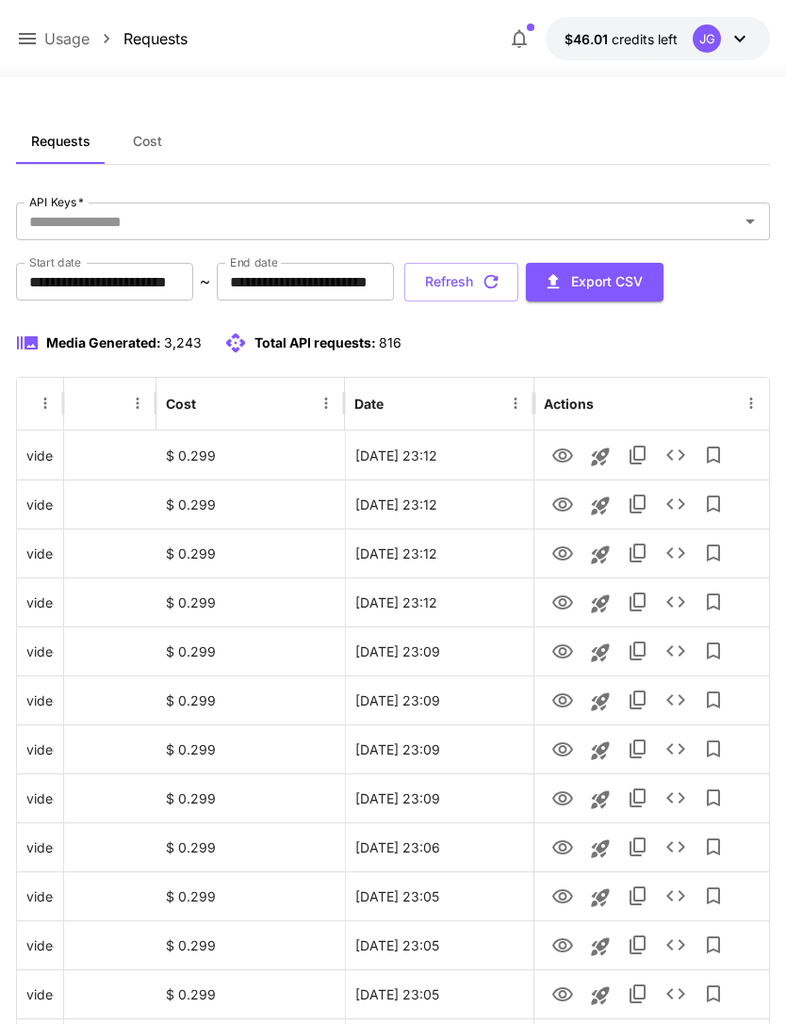
click at [518, 284] on button "Refresh" at bounding box center [461, 282] width 114 height 39
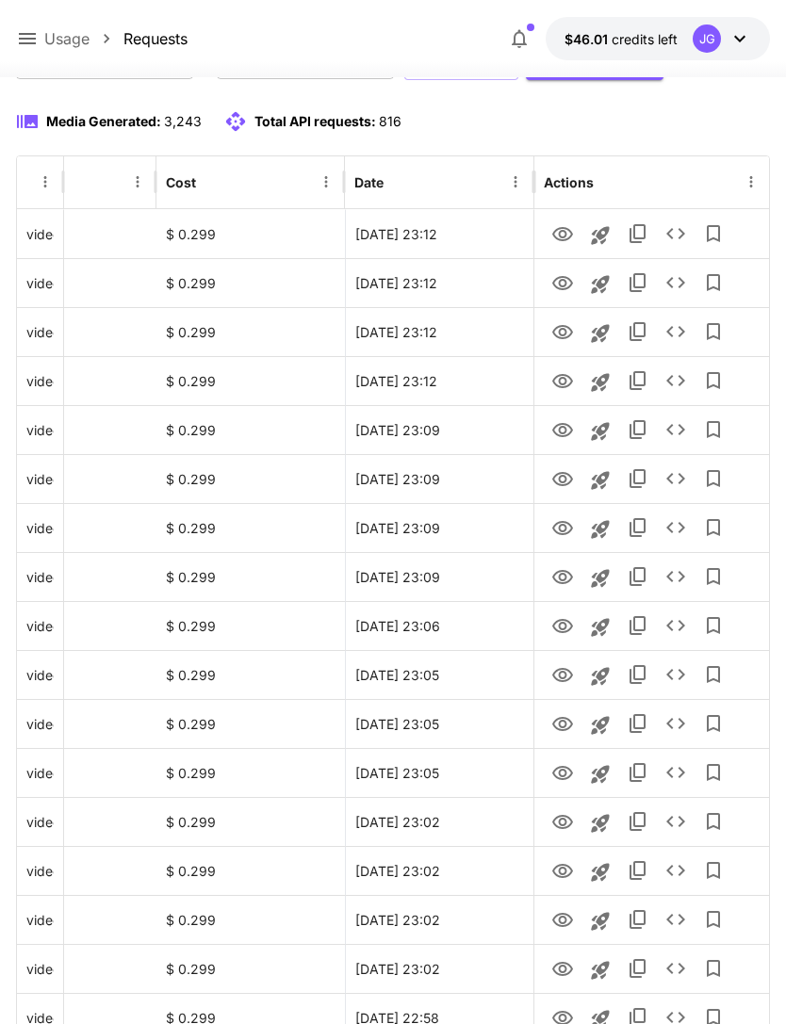
scroll to position [221, 0]
click at [558, 624] on icon "View" at bounding box center [562, 626] width 23 height 23
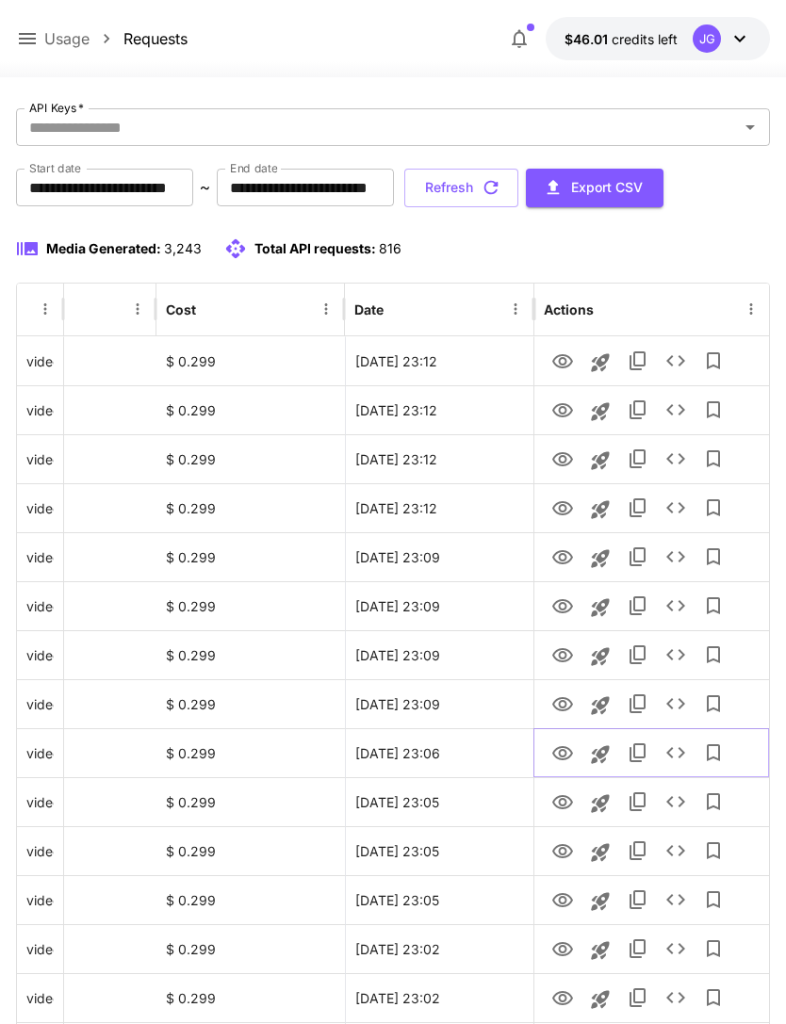
scroll to position [0, 0]
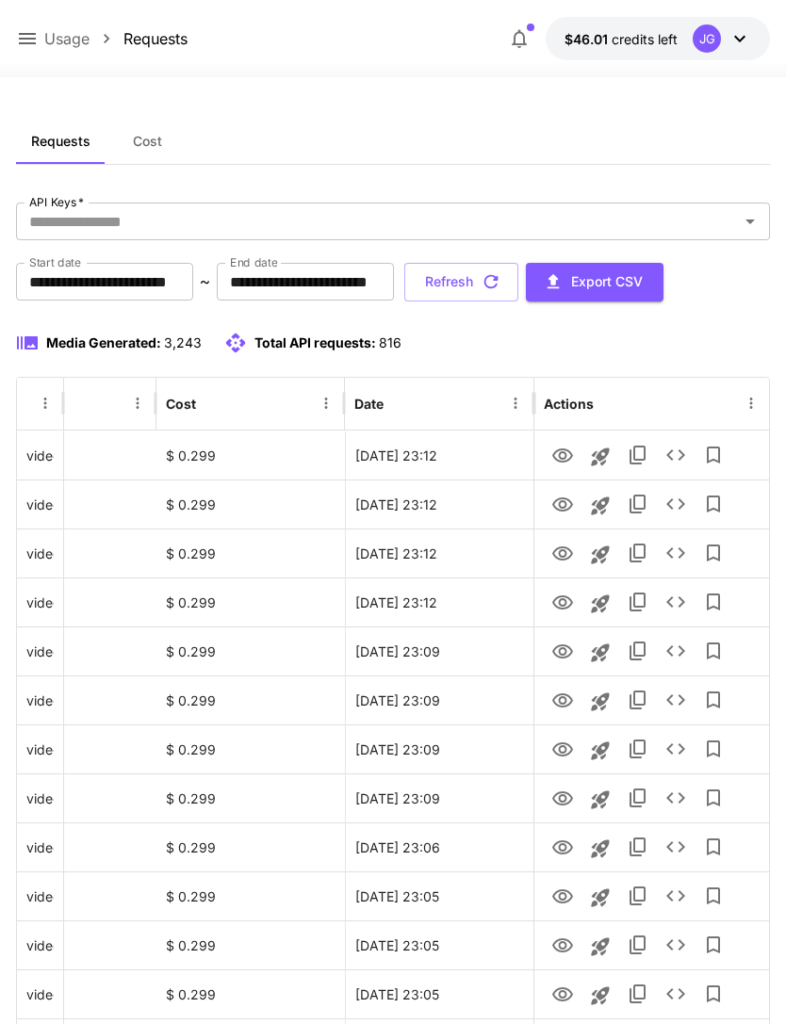
click at [518, 281] on button "Refresh" at bounding box center [461, 282] width 114 height 39
click at [28, 41] on icon at bounding box center [27, 38] width 23 height 23
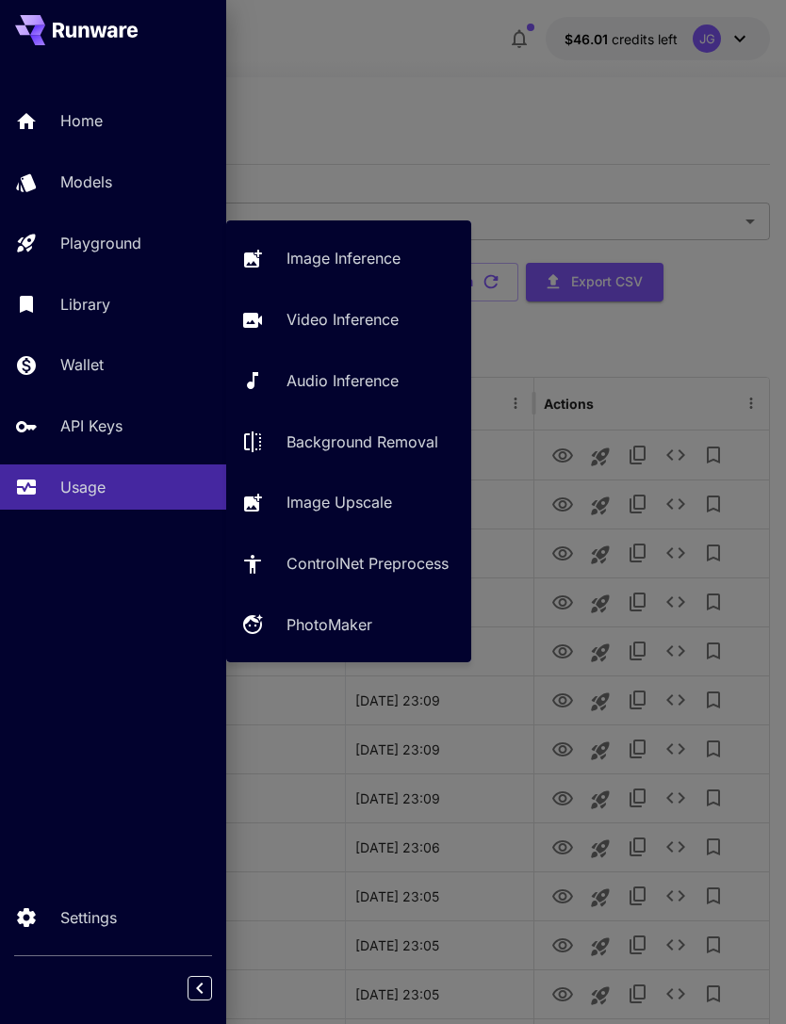
click at [345, 317] on p "Video Inference" at bounding box center [342, 319] width 112 height 23
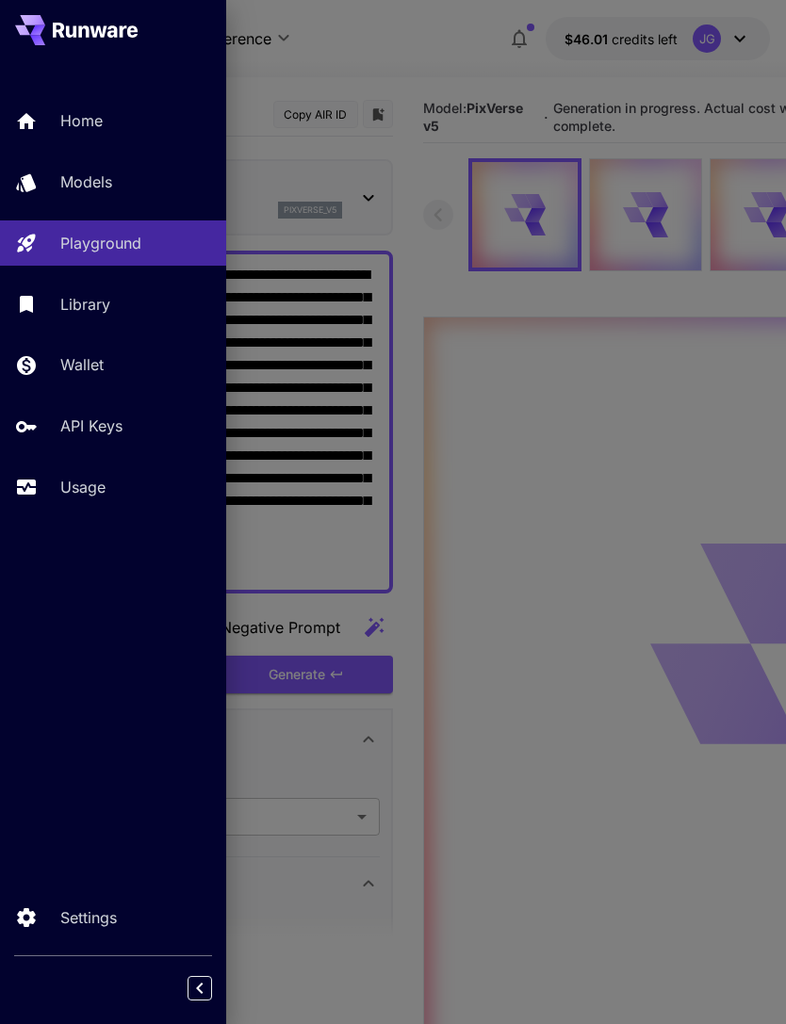
click at [430, 66] on div at bounding box center [393, 512] width 786 height 1024
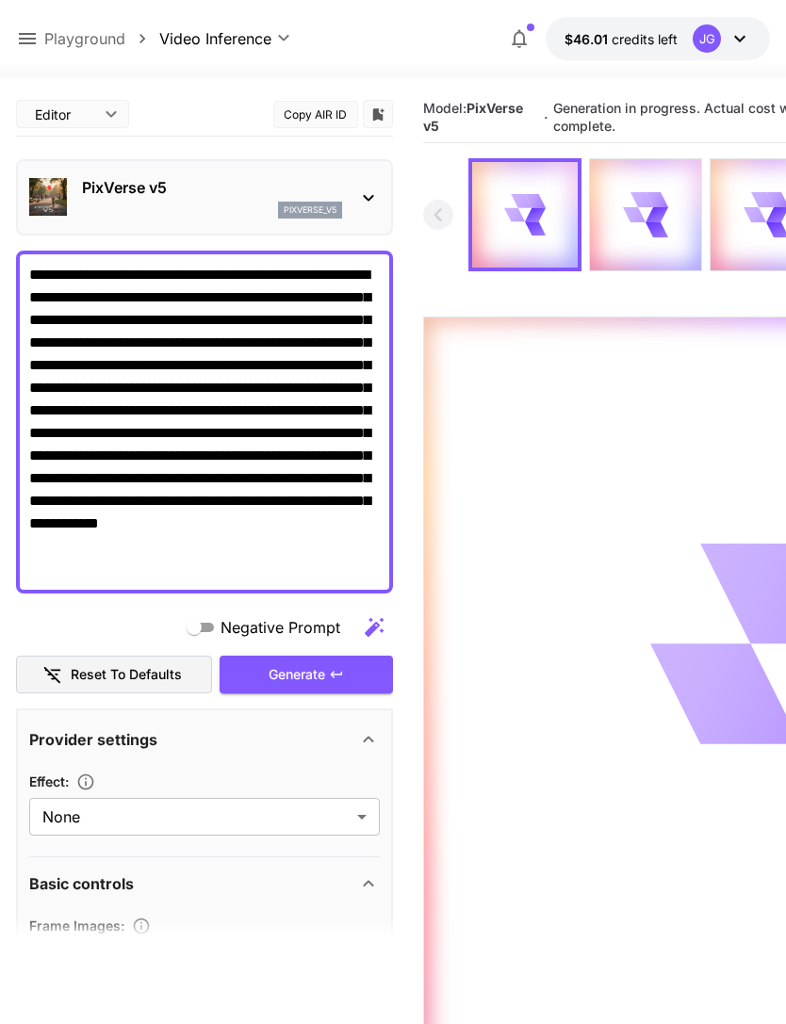
click at [30, 34] on icon at bounding box center [27, 38] width 17 height 11
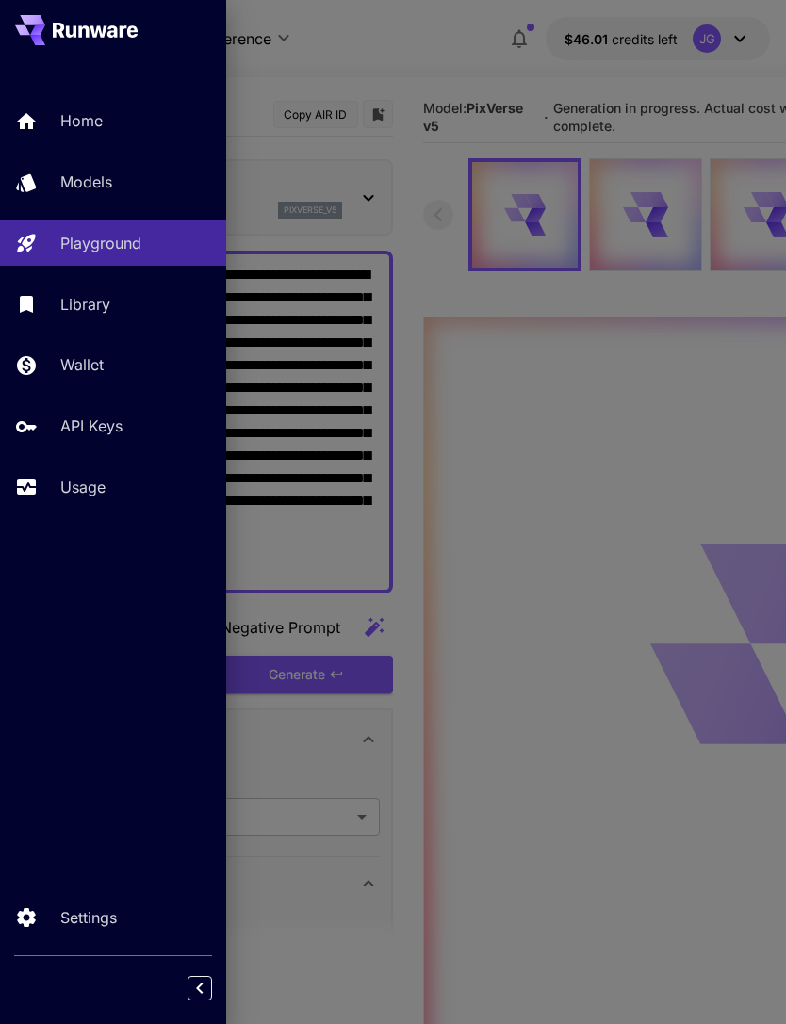
click at [83, 495] on p "Usage" at bounding box center [82, 487] width 45 height 23
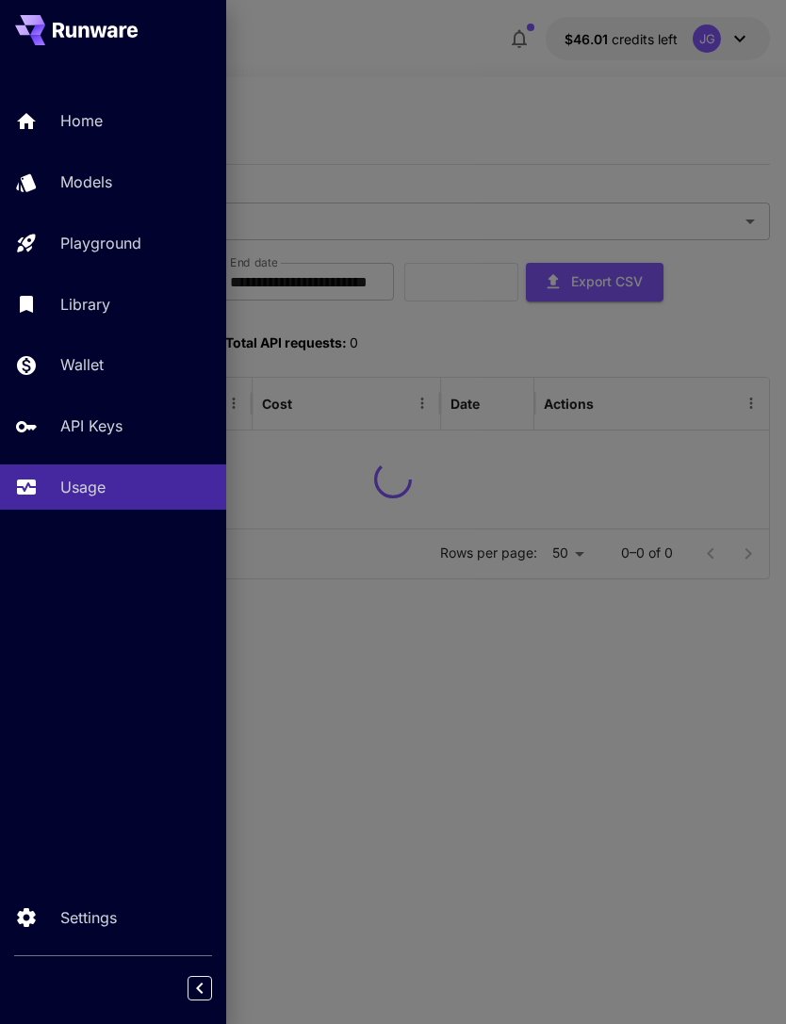
click at [384, 86] on div at bounding box center [393, 512] width 786 height 1024
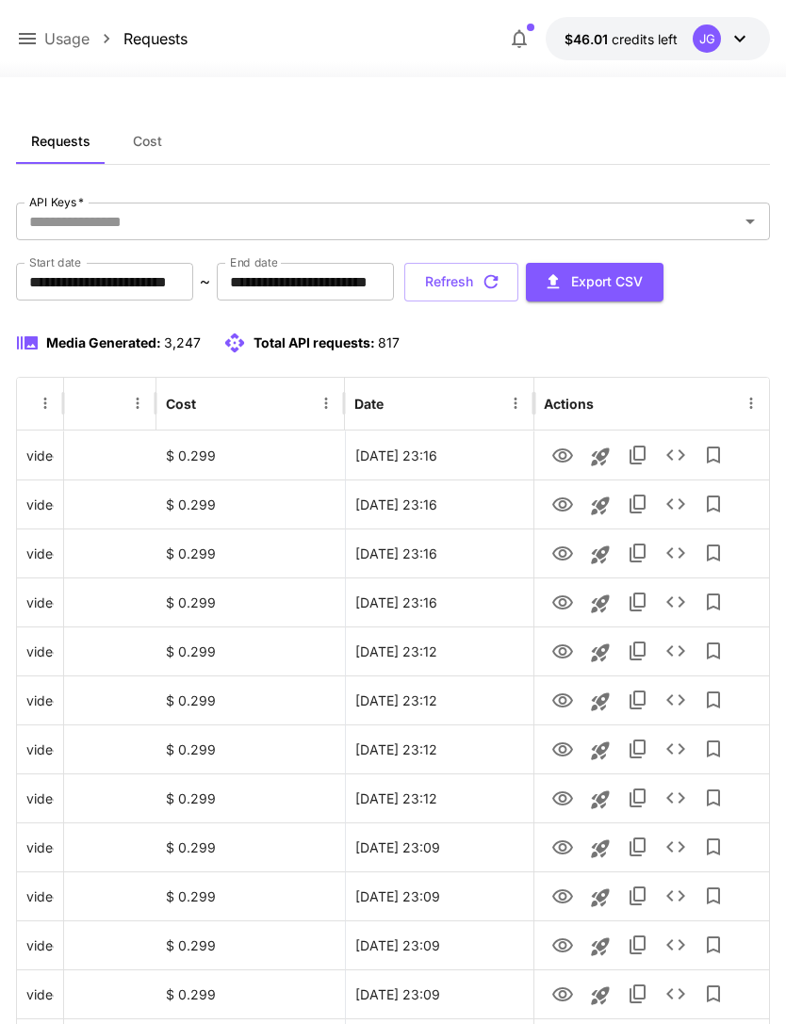
scroll to position [0, 96]
click at [557, 598] on icon "View" at bounding box center [562, 603] width 23 height 23
click at [554, 703] on icon "View" at bounding box center [562, 701] width 21 height 14
click at [556, 554] on icon "View" at bounding box center [562, 554] width 23 height 23
click at [560, 508] on icon "View" at bounding box center [562, 505] width 23 height 23
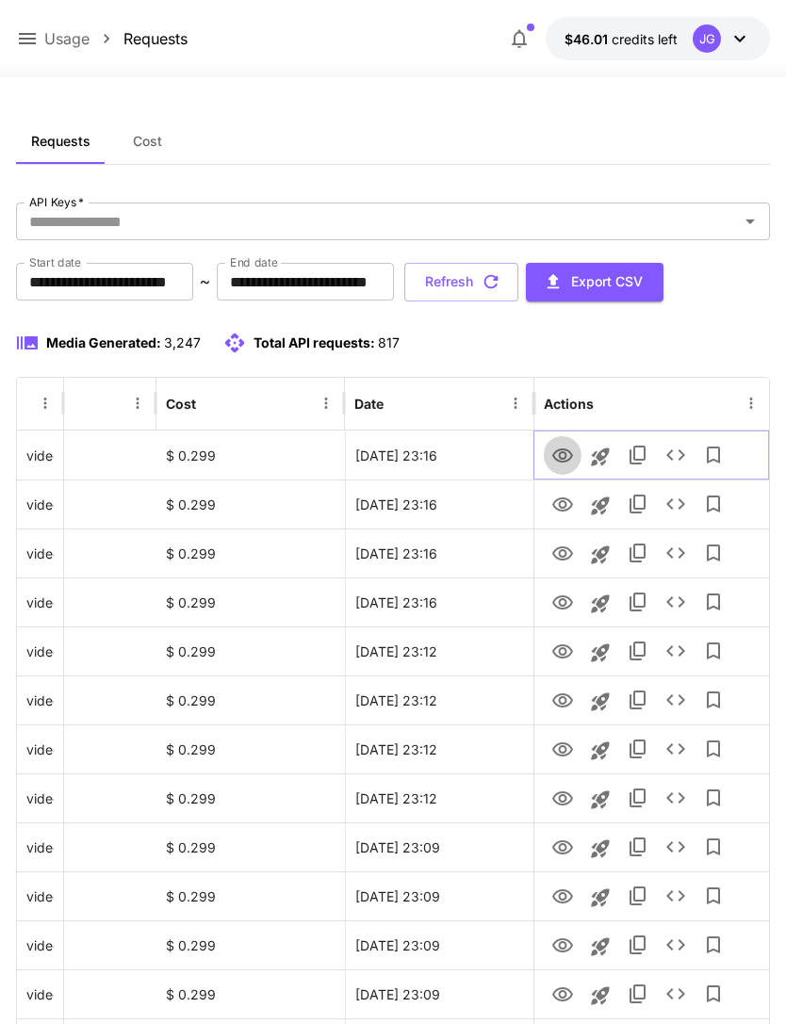
click at [560, 454] on icon "View" at bounding box center [562, 456] width 21 height 14
click at [553, 550] on icon "View" at bounding box center [562, 554] width 23 height 23
click at [27, 38] on icon at bounding box center [27, 38] width 23 height 23
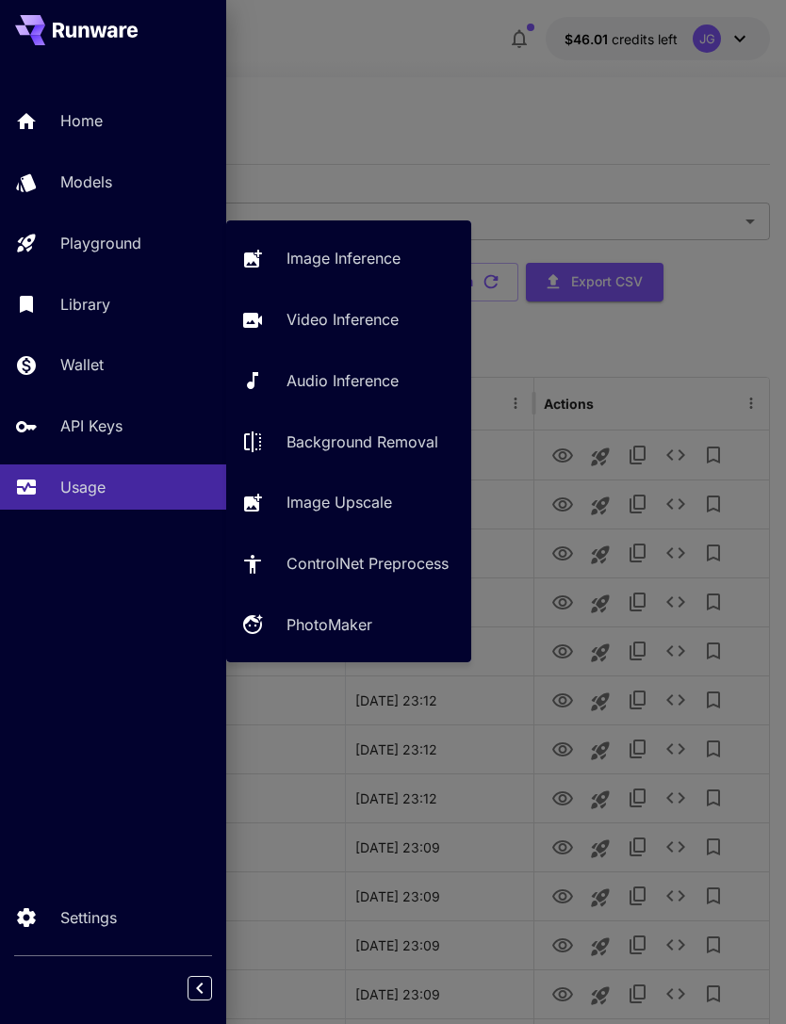
click at [354, 318] on p "Video Inference" at bounding box center [342, 319] width 112 height 23
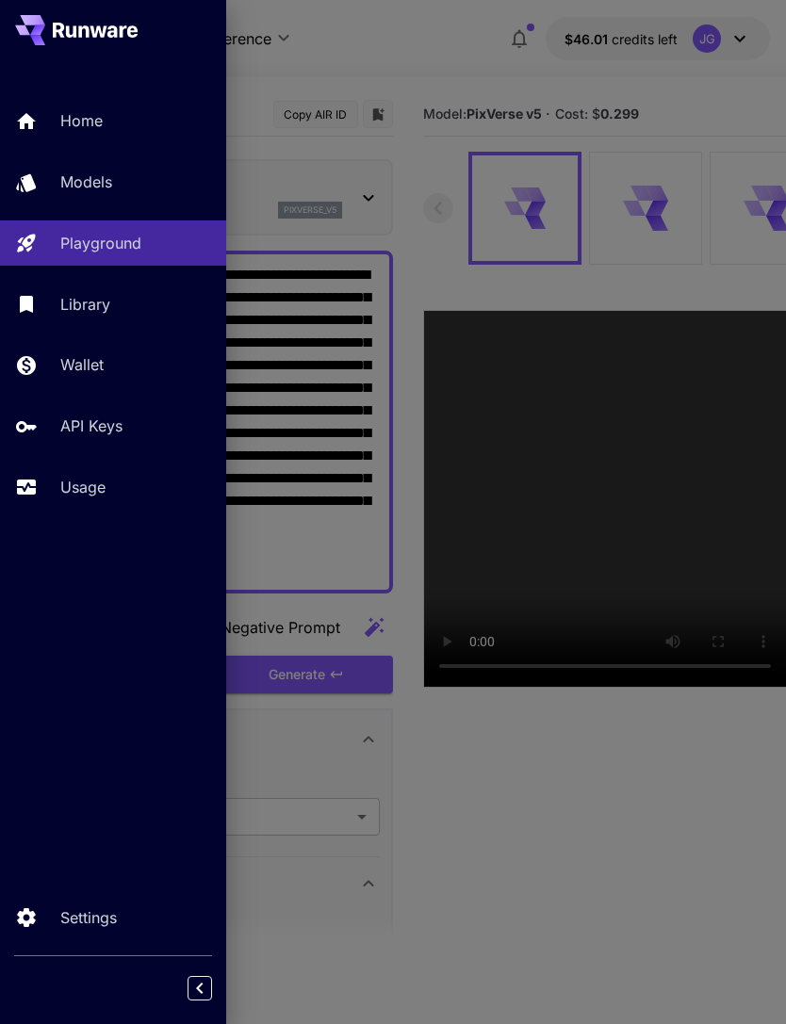
click at [406, 101] on div at bounding box center [393, 512] width 786 height 1024
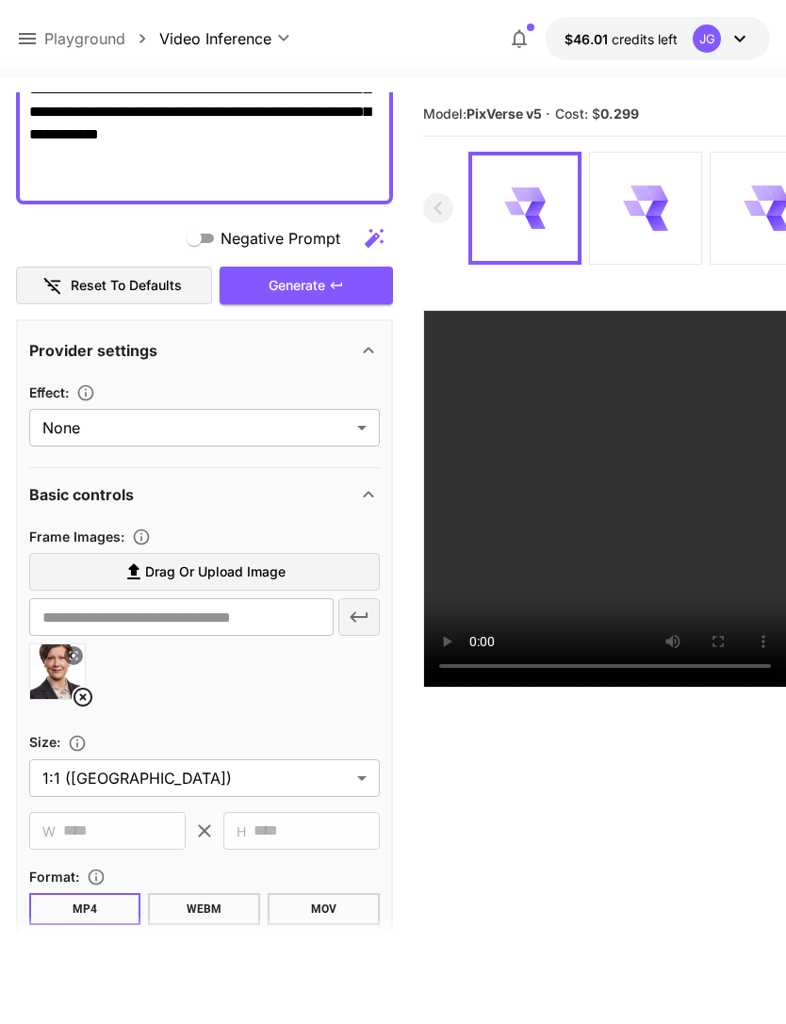
scroll to position [412, 0]
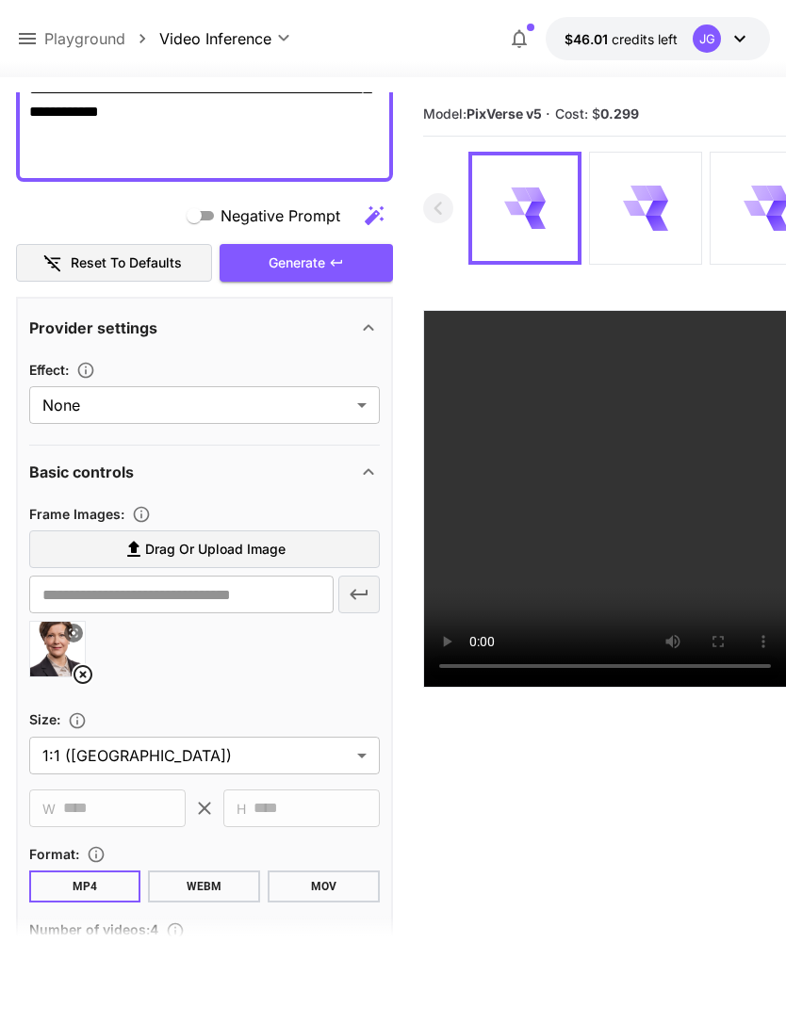
click at [73, 673] on icon at bounding box center [82, 674] width 19 height 19
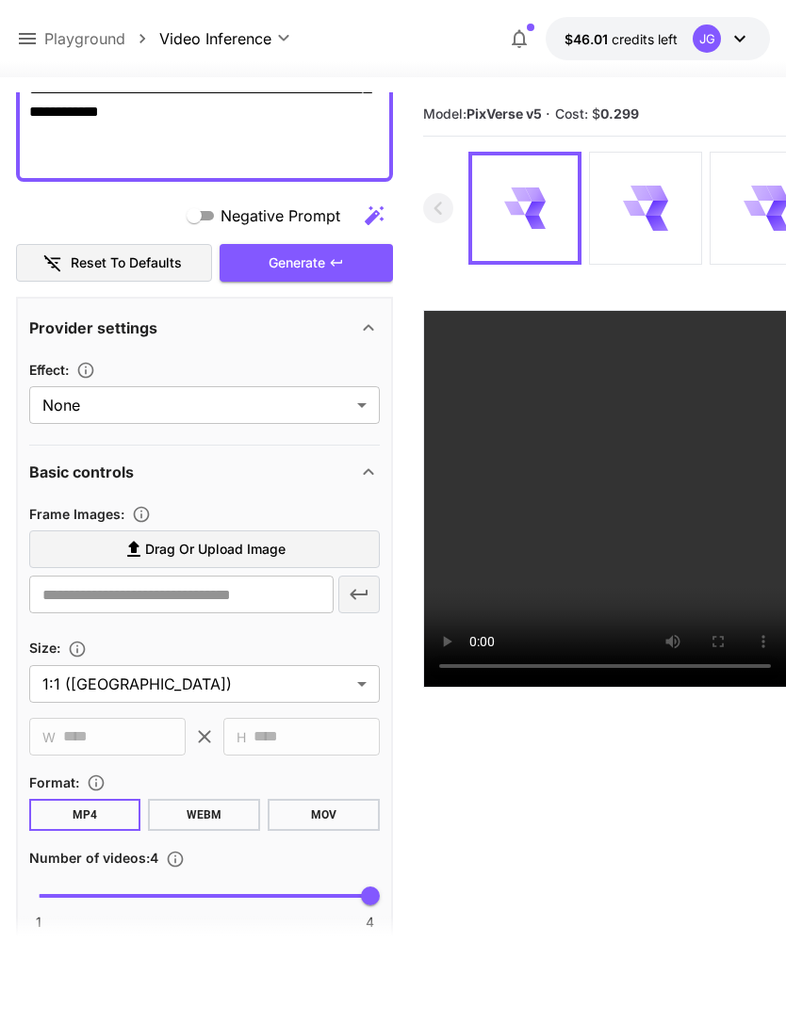
click at [243, 547] on span "Drag or upload image" at bounding box center [215, 550] width 140 height 24
click at [0, 0] on input "Drag or upload image" at bounding box center [0, 0] width 0 height 0
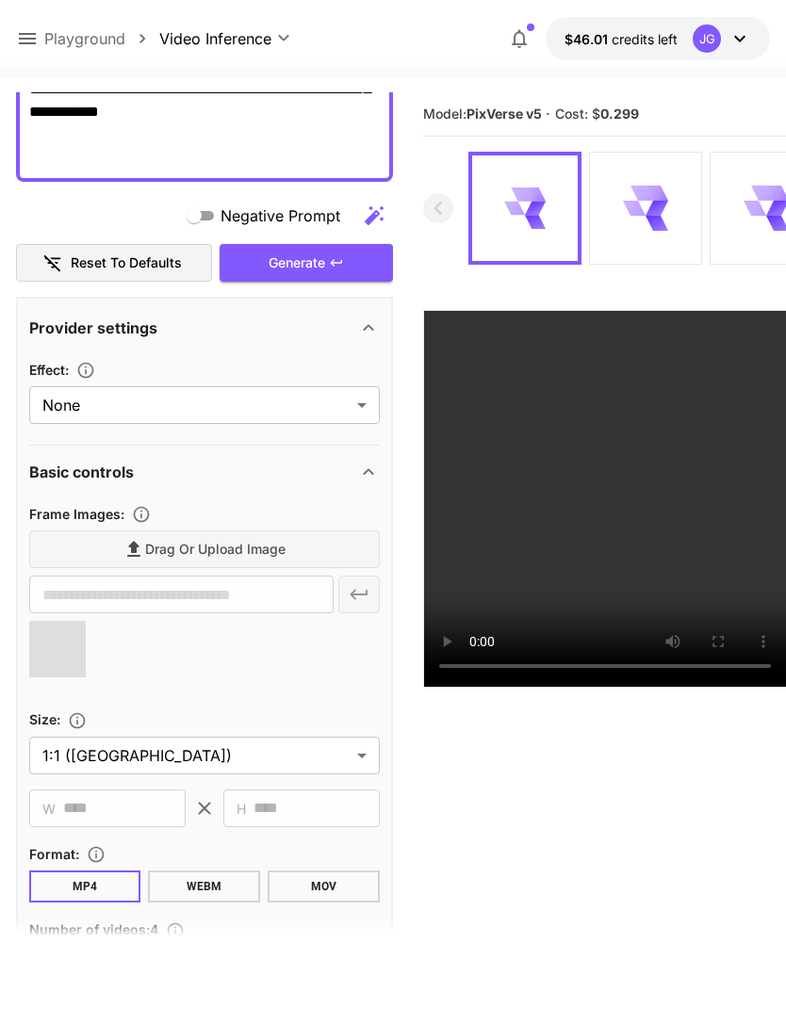
type input "**********"
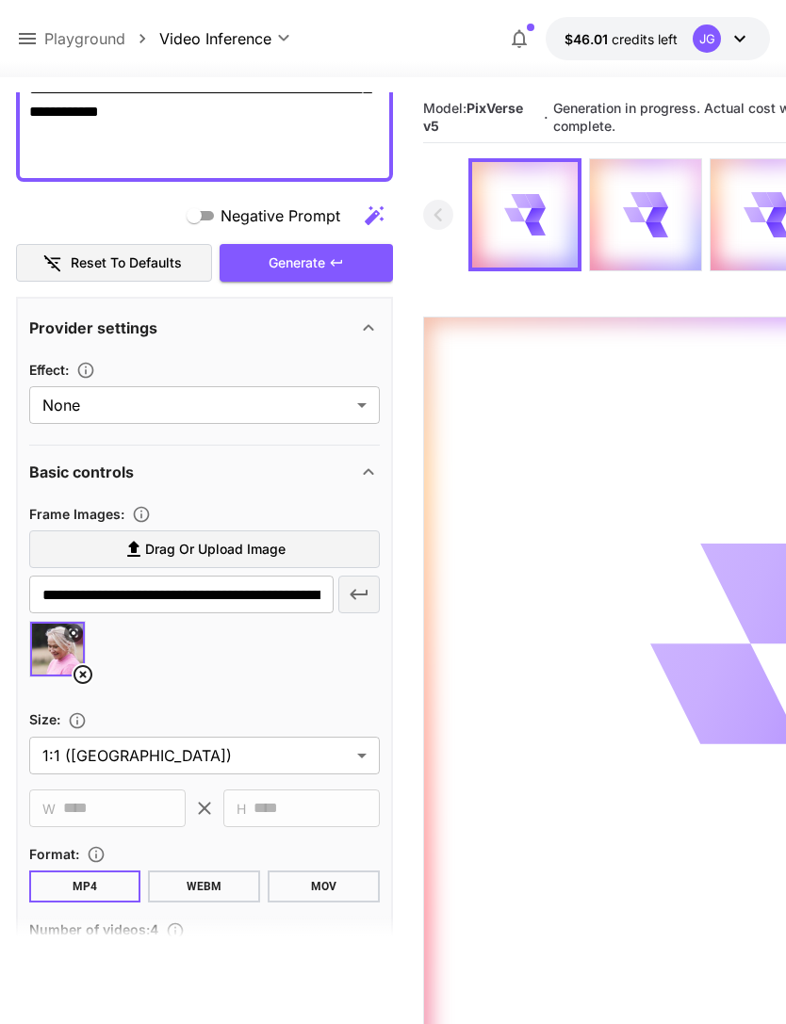
click at [32, 31] on icon at bounding box center [27, 38] width 23 height 23
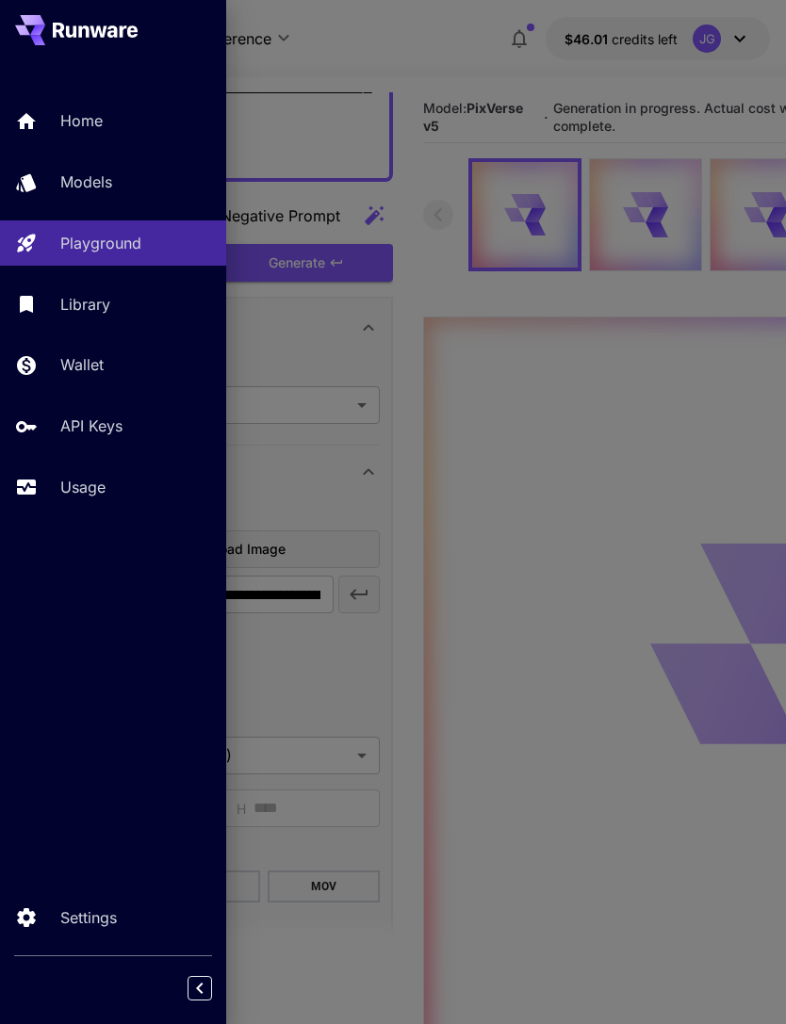
click at [83, 483] on p "Usage" at bounding box center [82, 487] width 45 height 23
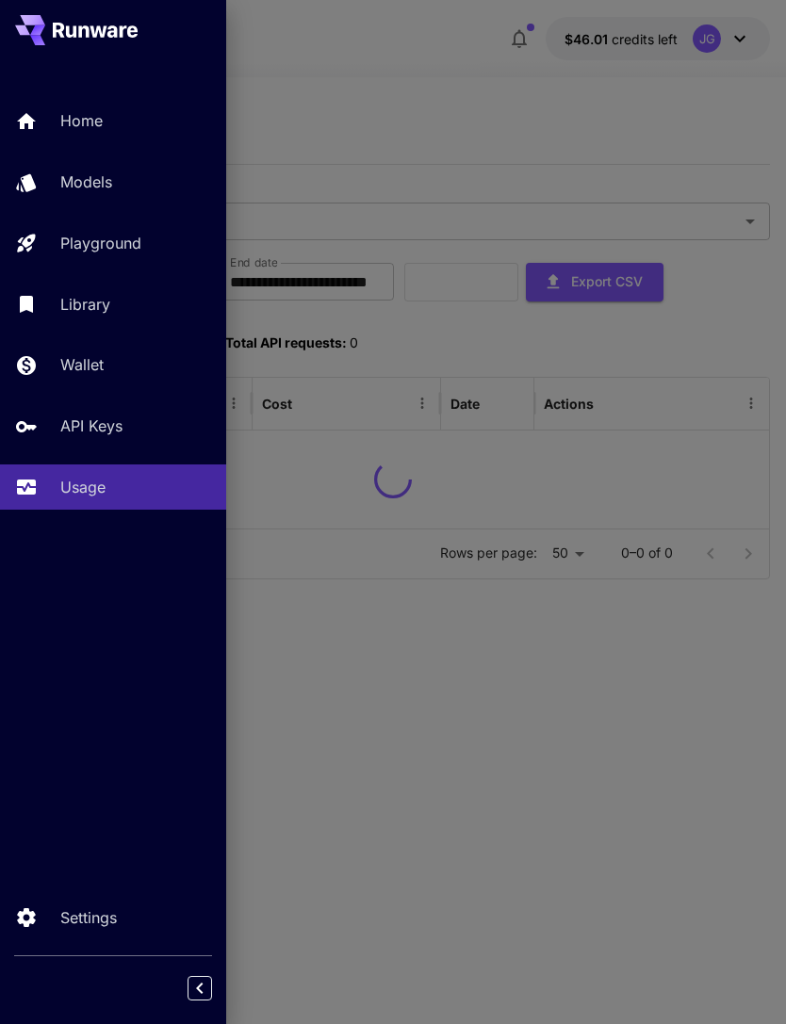
click at [427, 79] on div at bounding box center [393, 512] width 786 height 1024
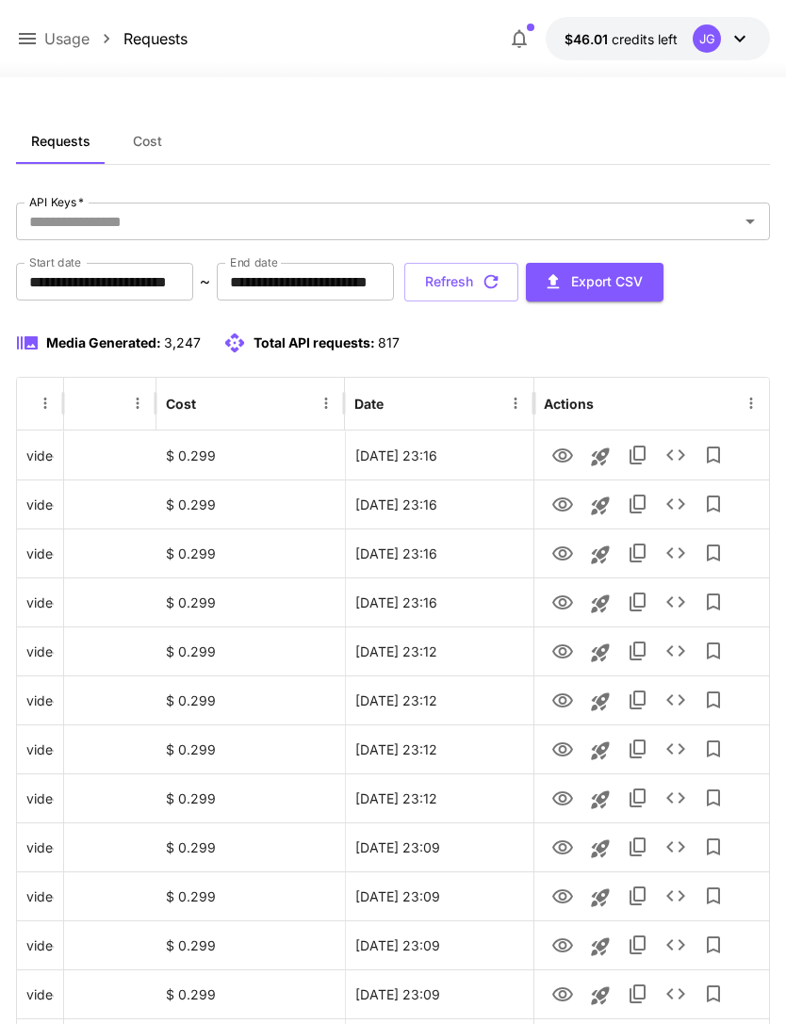
scroll to position [0, 96]
click at [560, 551] on icon "View" at bounding box center [562, 554] width 21 height 14
click at [557, 502] on icon "View" at bounding box center [562, 505] width 23 height 23
click at [551, 601] on icon "View" at bounding box center [562, 603] width 23 height 23
click at [518, 284] on button "Refresh" at bounding box center [461, 282] width 114 height 39
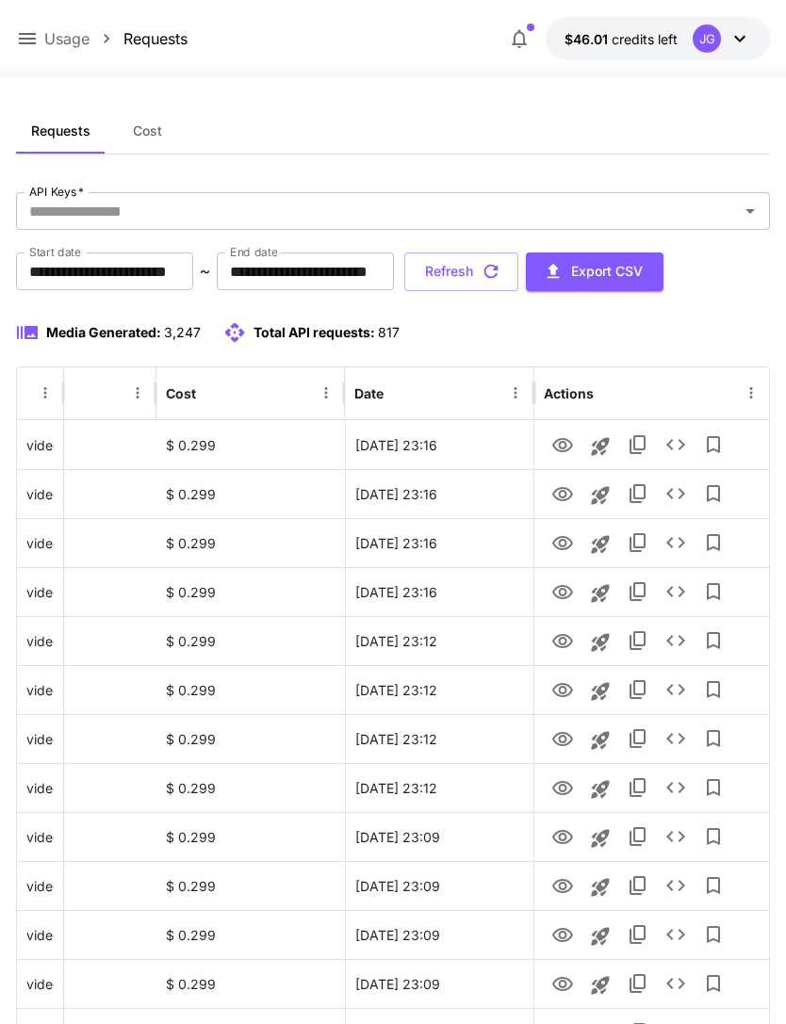
scroll to position [0, 0]
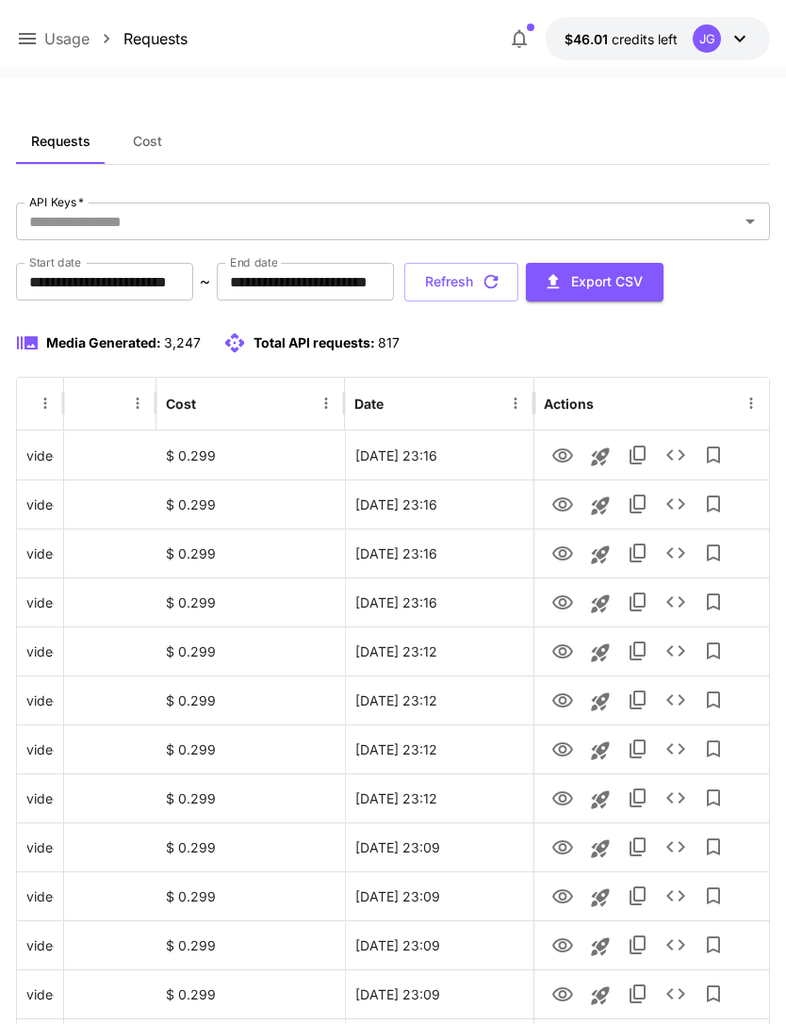
click at [518, 284] on button "Refresh" at bounding box center [461, 282] width 114 height 39
click at [518, 282] on button "Refresh" at bounding box center [461, 282] width 114 height 39
click at [518, 290] on button "Refresh" at bounding box center [461, 282] width 114 height 39
click at [518, 285] on button "Refresh" at bounding box center [461, 282] width 114 height 39
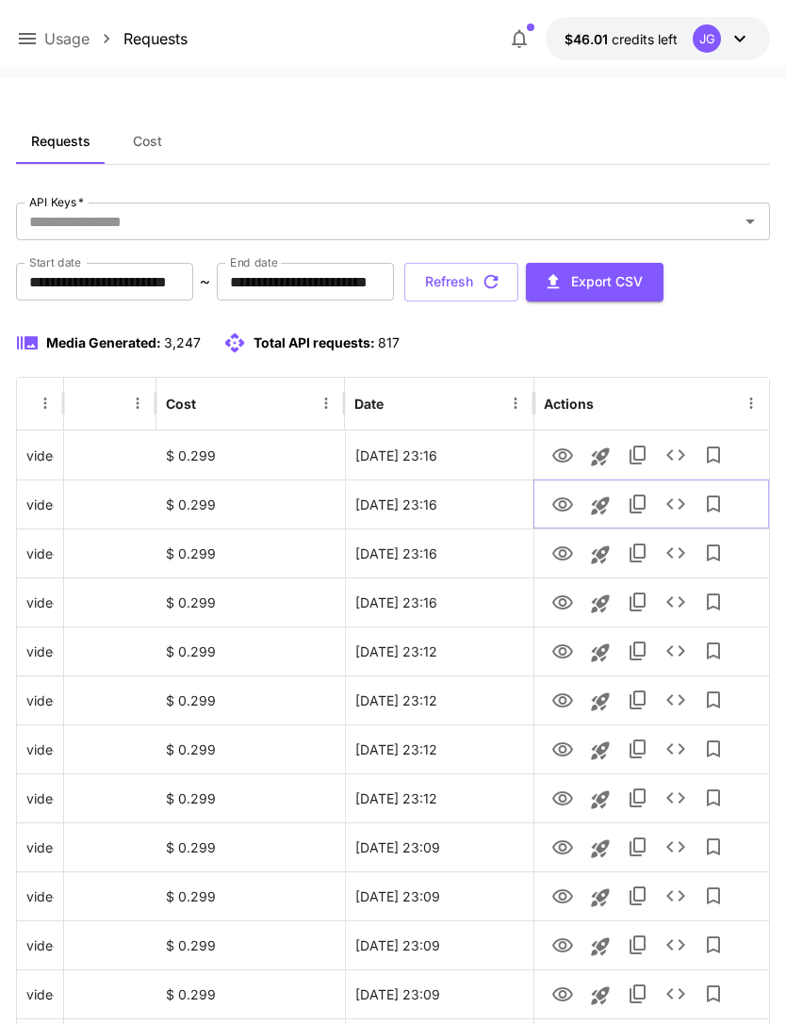
click at [559, 503] on icon "View" at bounding box center [562, 505] width 21 height 14
click at [555, 606] on icon "View" at bounding box center [562, 603] width 21 height 14
click at [518, 285] on button "Refresh" at bounding box center [461, 282] width 114 height 39
click at [557, 554] on icon "View" at bounding box center [562, 554] width 23 height 23
click at [518, 287] on button "Refresh" at bounding box center [461, 282] width 114 height 39
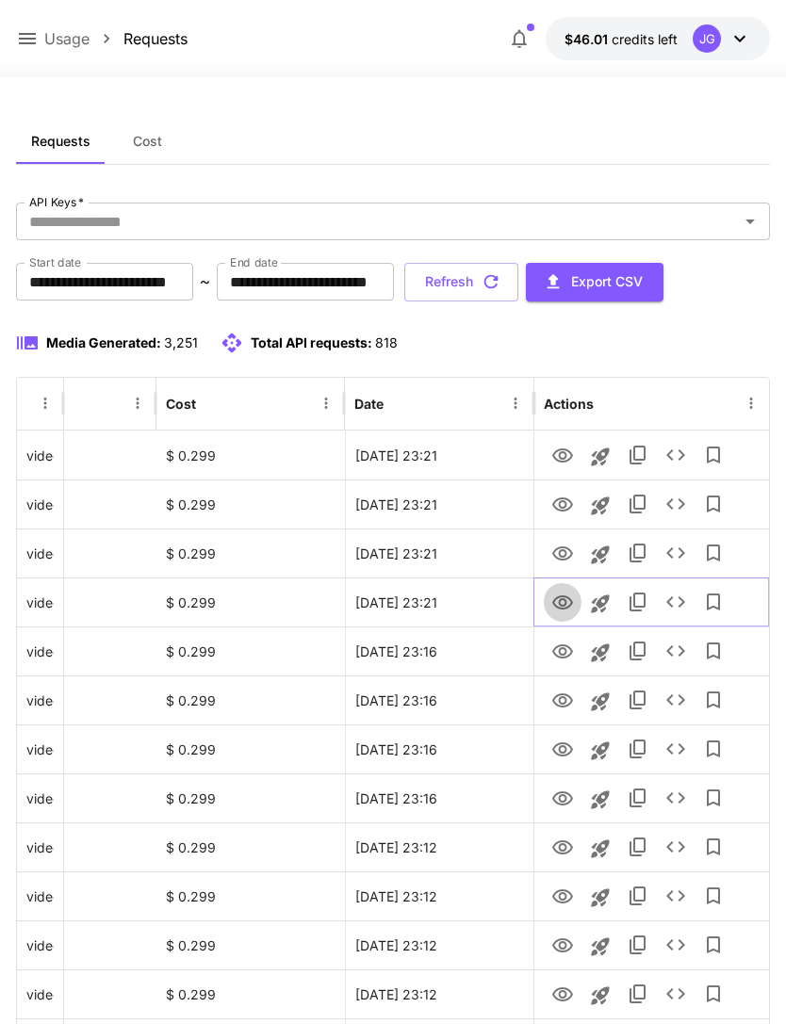
click at [555, 606] on icon "View" at bounding box center [562, 603] width 21 height 14
click at [561, 546] on icon "View" at bounding box center [562, 554] width 23 height 23
click at [554, 503] on icon "View" at bounding box center [562, 505] width 21 height 14
click at [553, 454] on icon "View" at bounding box center [562, 456] width 21 height 14
click at [555, 610] on icon "View" at bounding box center [562, 603] width 23 height 23
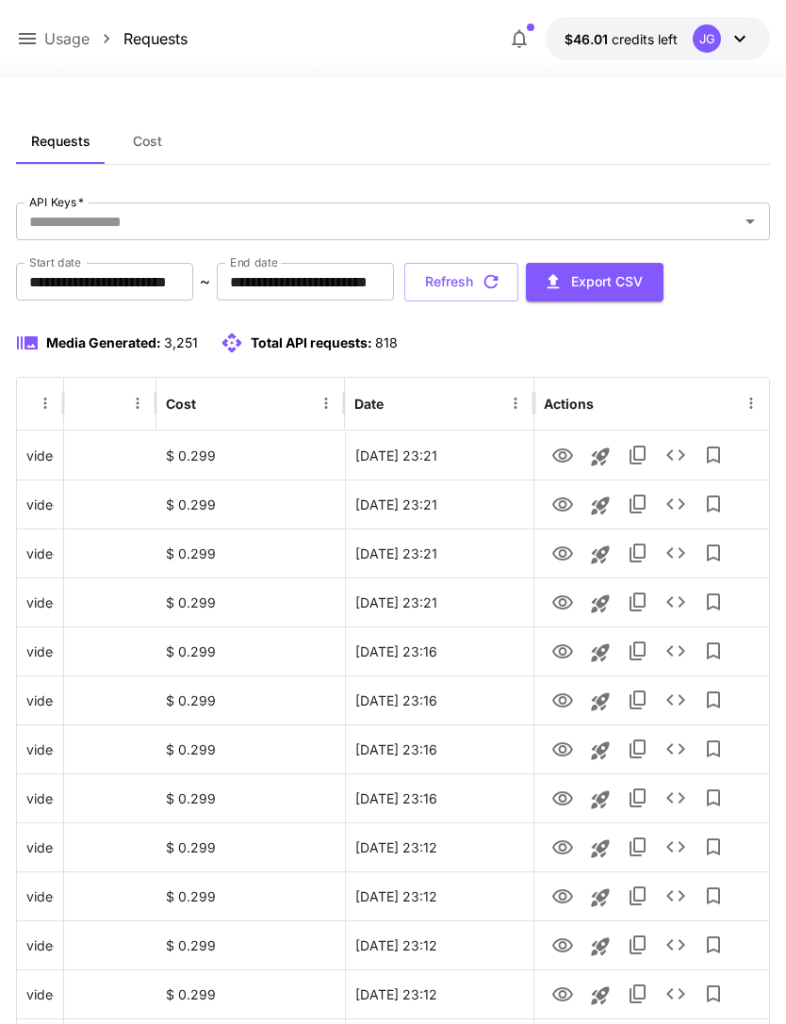
click at [22, 41] on icon at bounding box center [27, 38] width 23 height 23
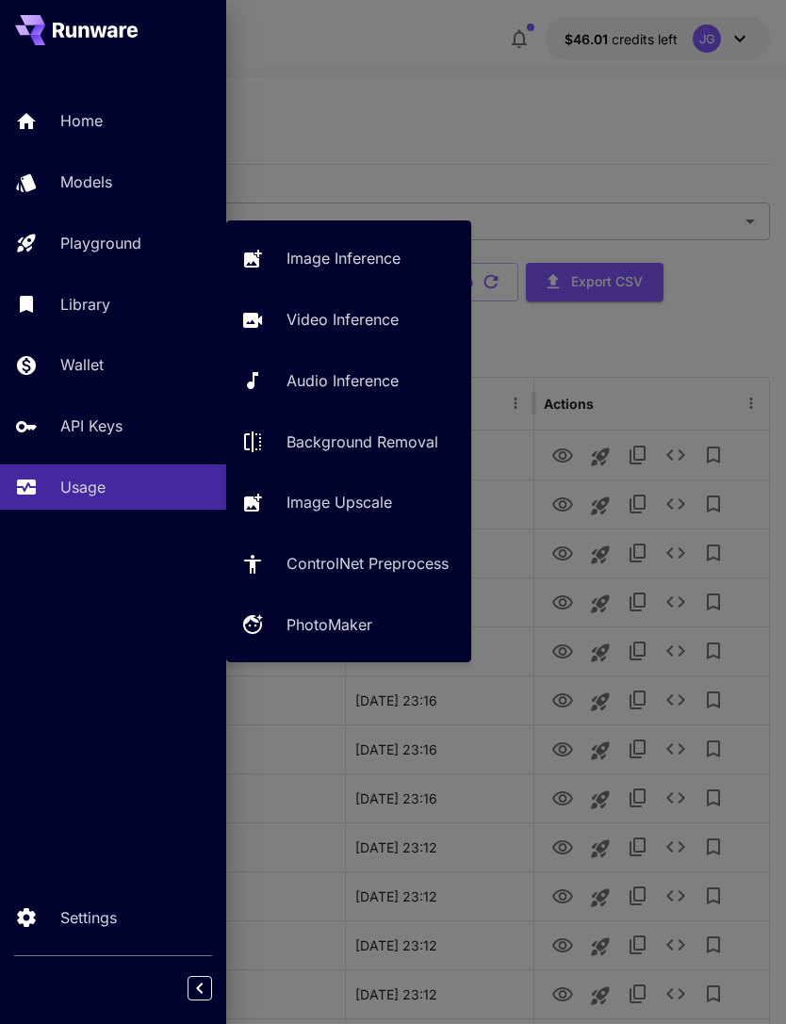
click at [356, 311] on p "Video Inference" at bounding box center [342, 319] width 112 height 23
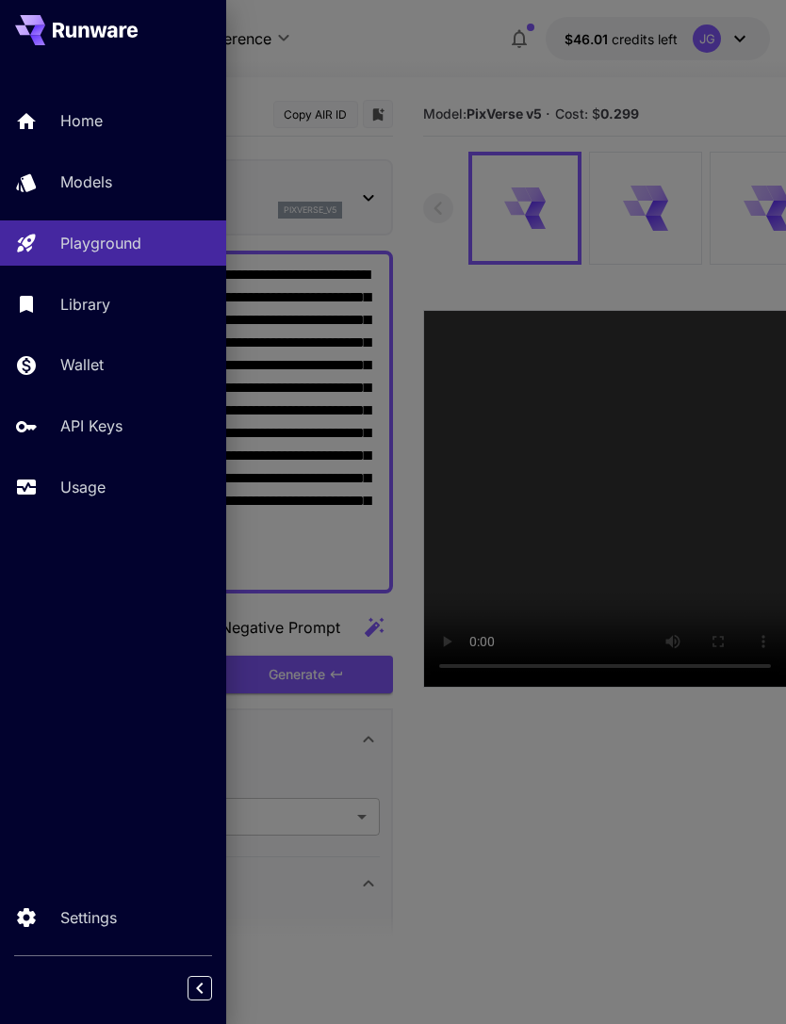
click at [356, 46] on div at bounding box center [393, 512] width 786 height 1024
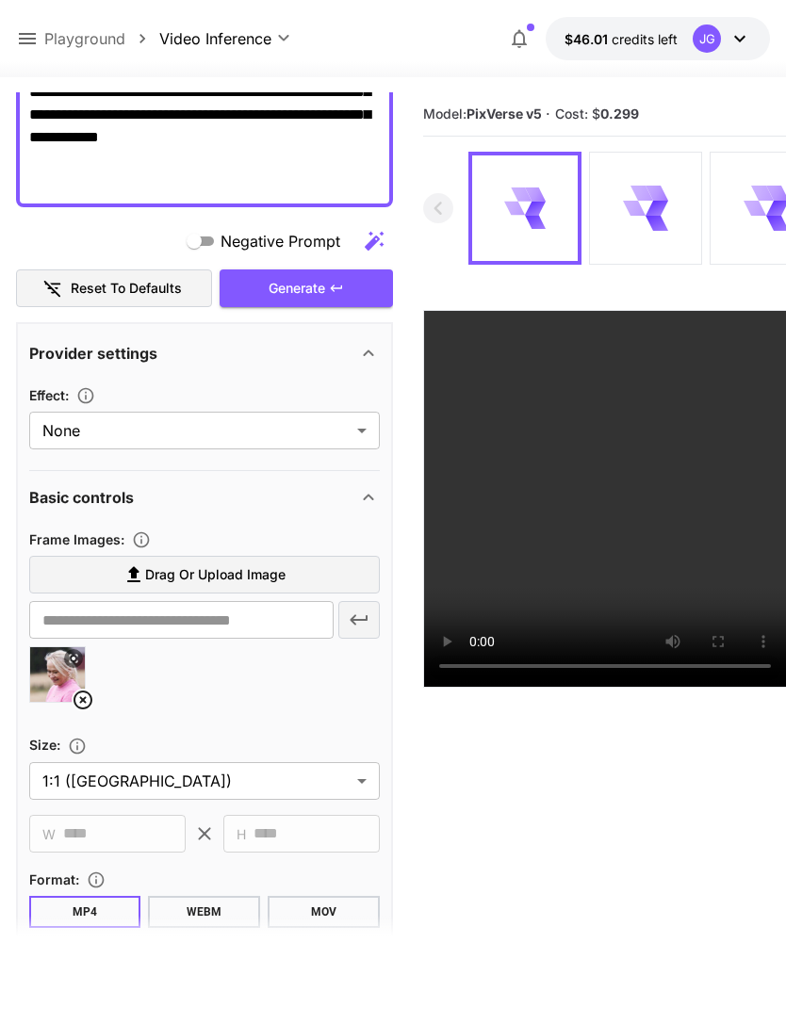
scroll to position [426, 0]
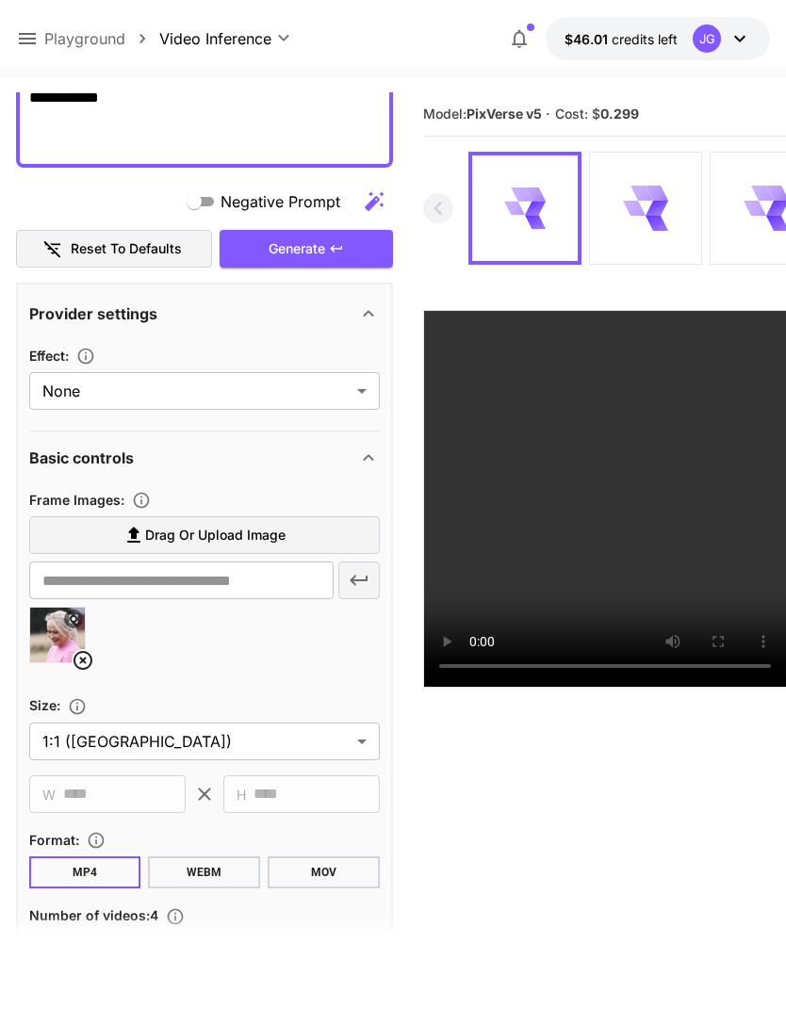
click at [76, 649] on icon at bounding box center [83, 660] width 23 height 23
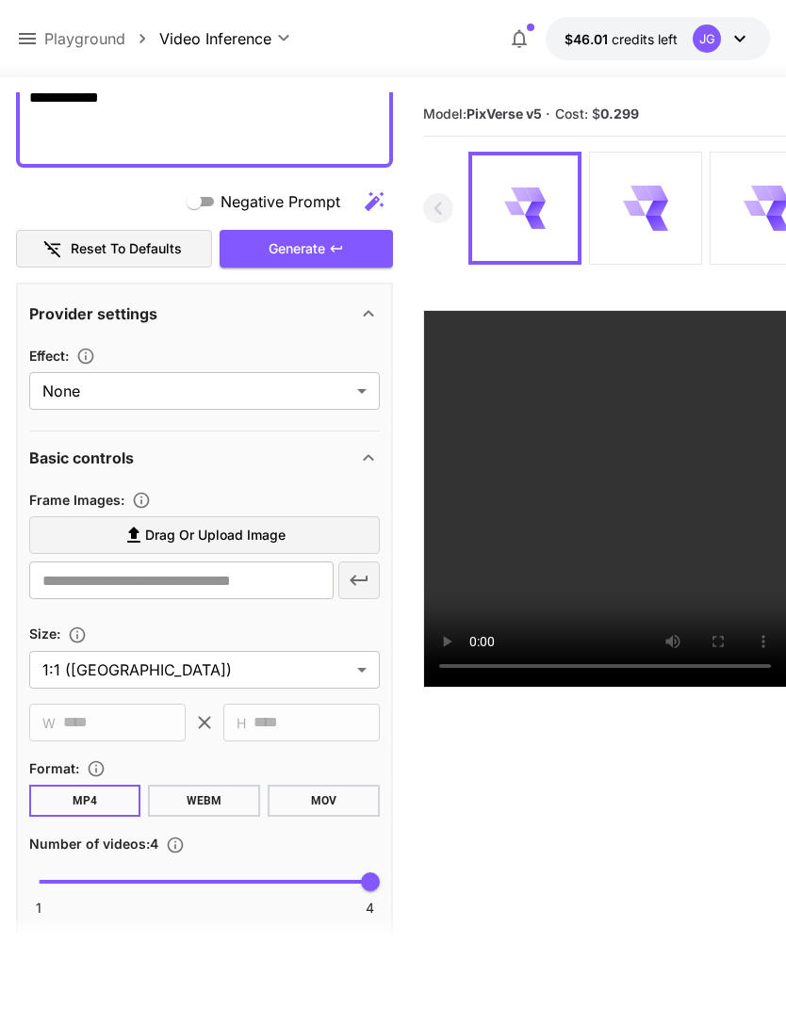
click at [254, 540] on span "Drag or upload image" at bounding box center [215, 536] width 140 height 24
click at [0, 0] on input "Drag or upload image" at bounding box center [0, 0] width 0 height 0
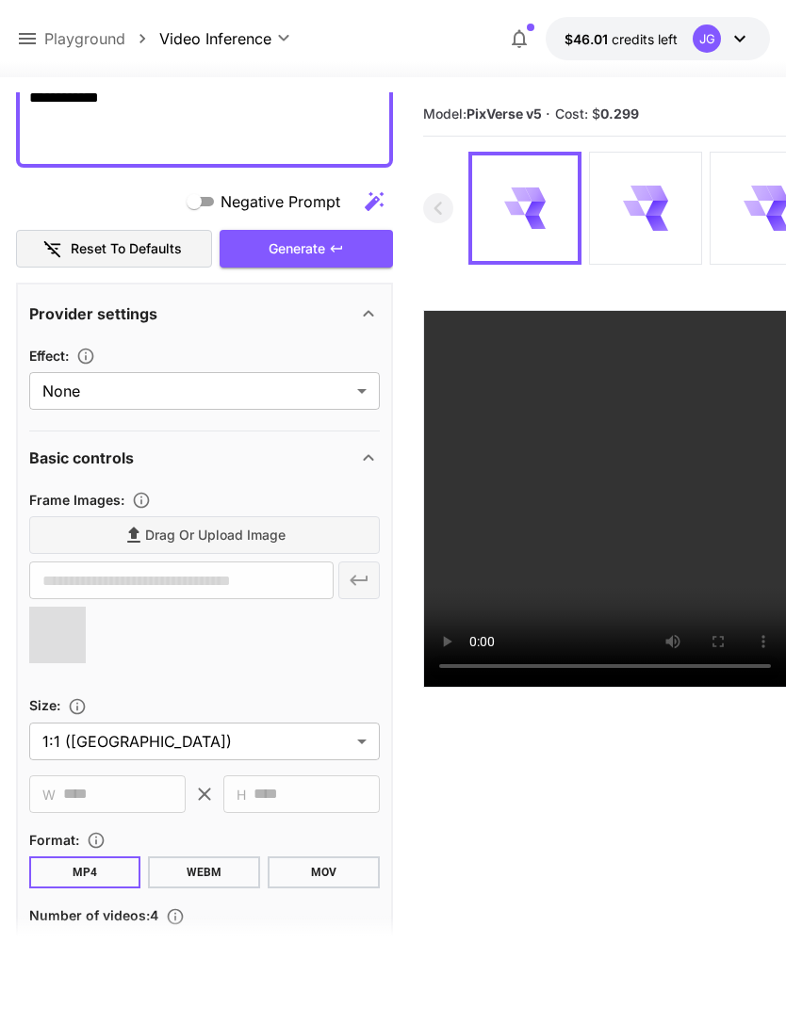
type input "**********"
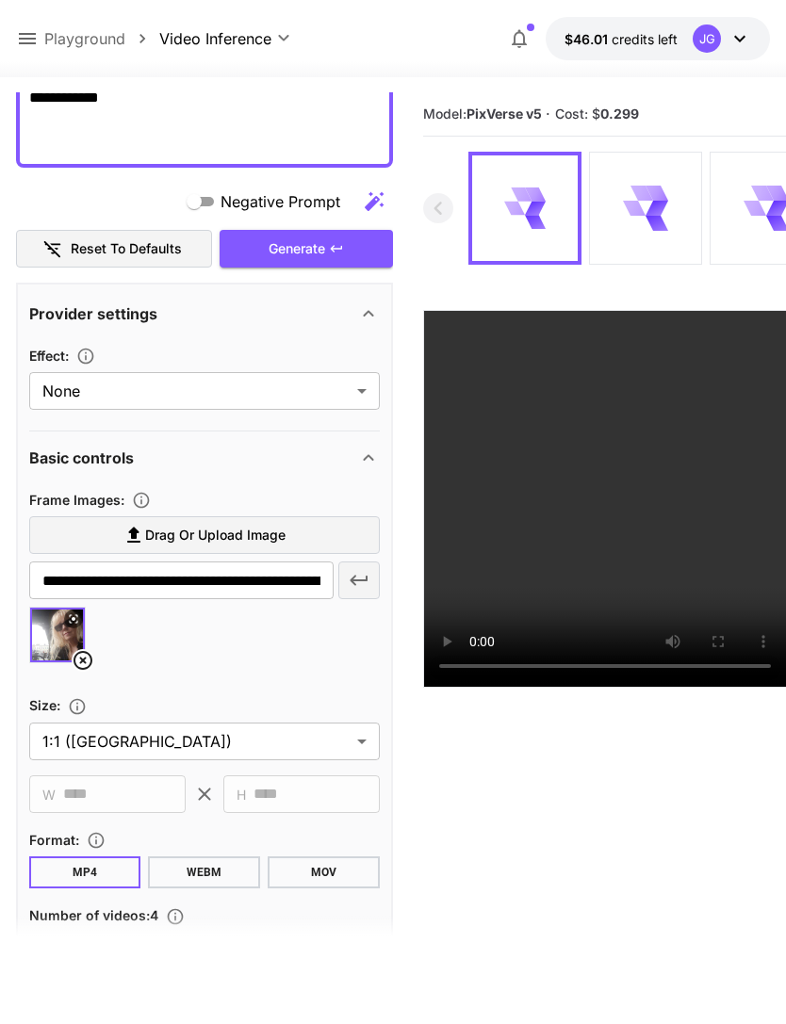
click at [321, 247] on div "Generate" at bounding box center [306, 249] width 173 height 39
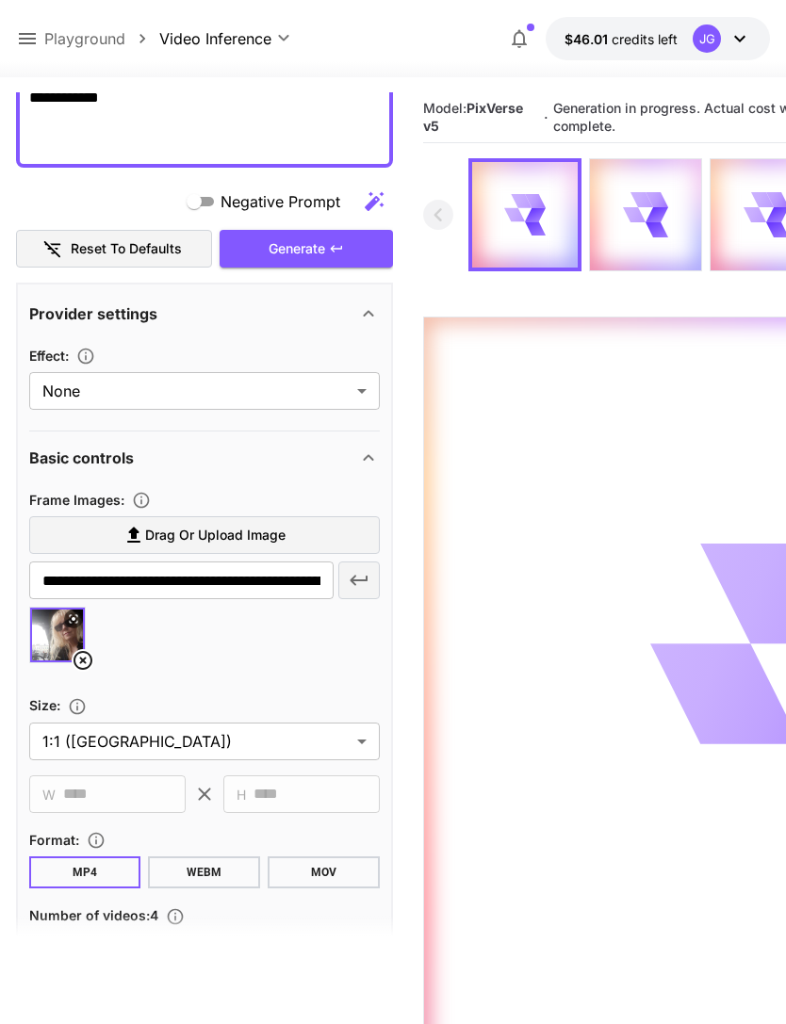
click at [26, 39] on icon at bounding box center [27, 38] width 17 height 11
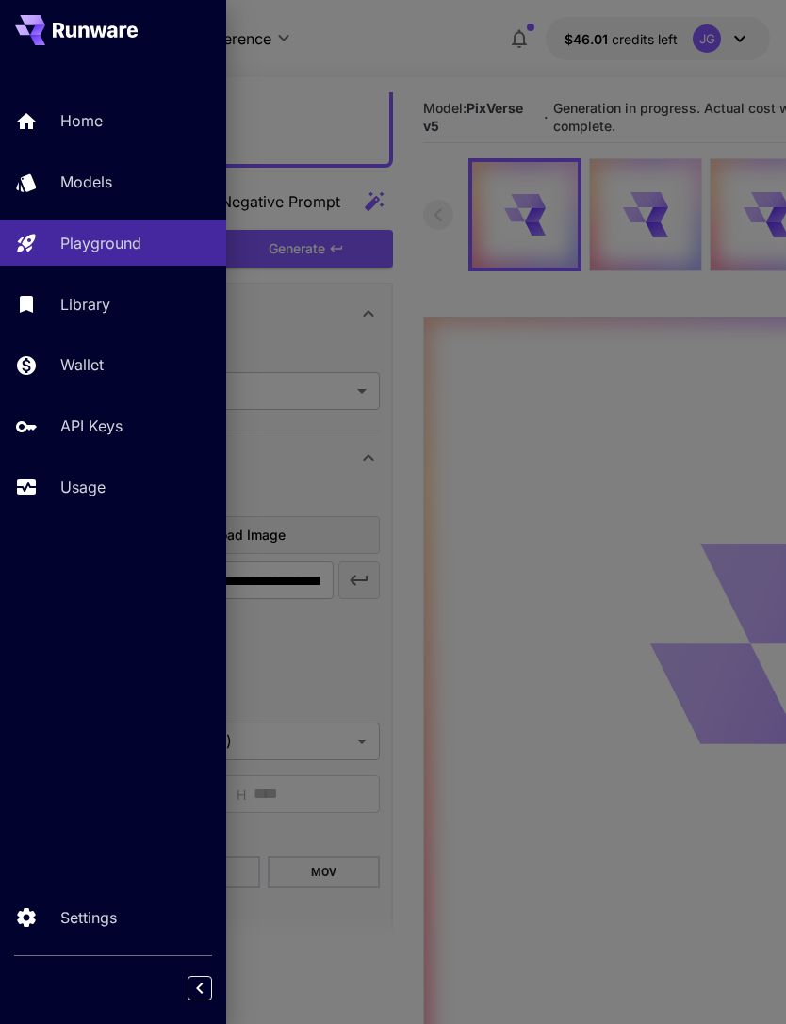
click at [88, 488] on p "Usage" at bounding box center [82, 487] width 45 height 23
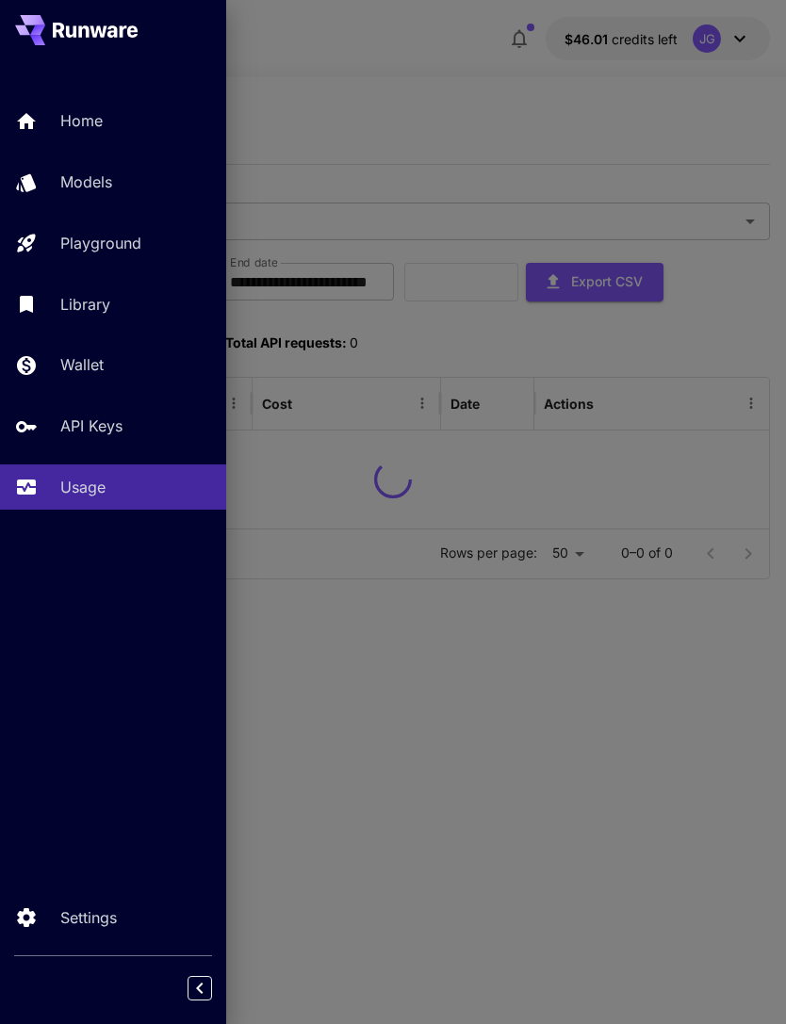
click at [451, 108] on div at bounding box center [393, 512] width 786 height 1024
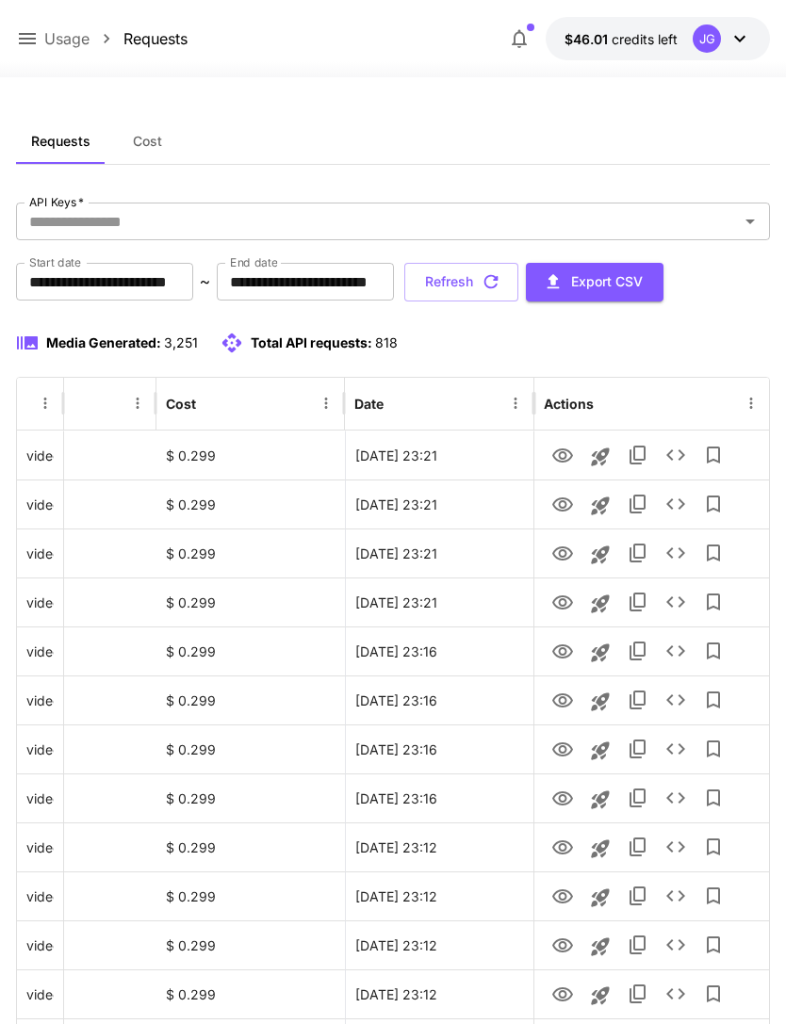
scroll to position [0, 96]
click at [560, 601] on icon "View" at bounding box center [562, 603] width 21 height 14
click at [551, 551] on icon "View" at bounding box center [562, 554] width 23 height 23
click at [552, 606] on icon "View" at bounding box center [562, 603] width 23 height 23
click at [551, 503] on icon "View" at bounding box center [562, 505] width 23 height 23
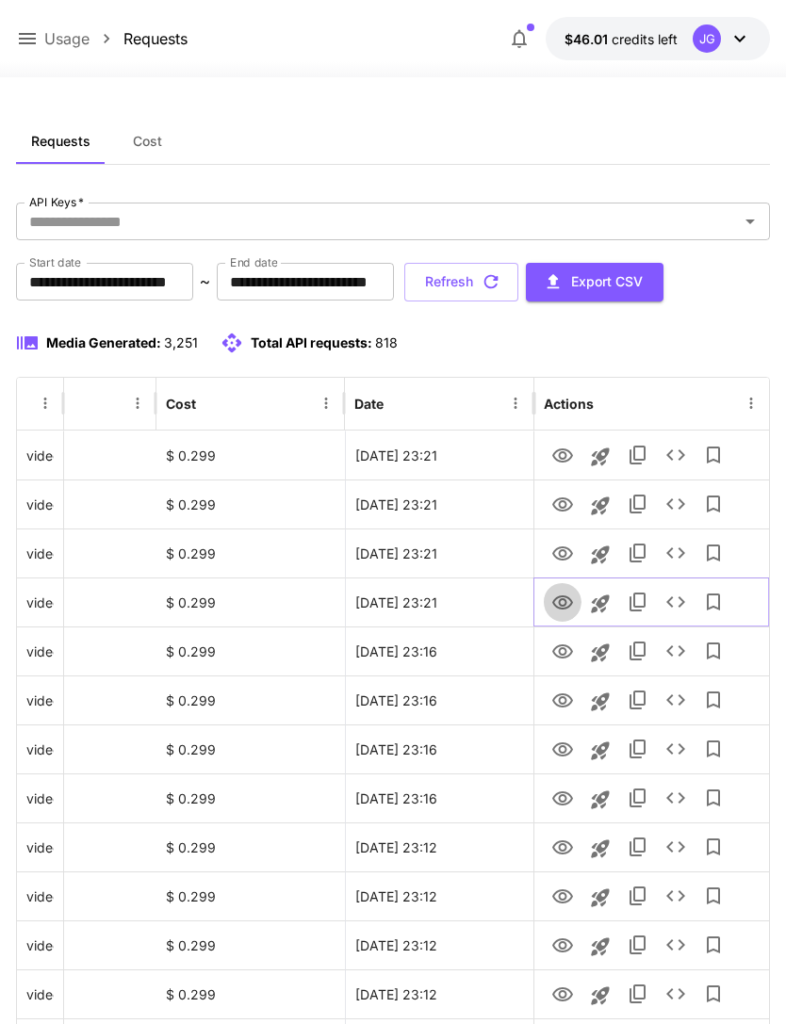
click at [554, 607] on icon "View" at bounding box center [562, 603] width 23 height 23
click at [556, 454] on icon "View" at bounding box center [562, 456] width 23 height 23
click at [557, 604] on icon "View" at bounding box center [562, 603] width 23 height 23
click at [556, 651] on icon "View" at bounding box center [562, 652] width 23 height 23
click at [558, 609] on icon "View" at bounding box center [562, 603] width 23 height 23
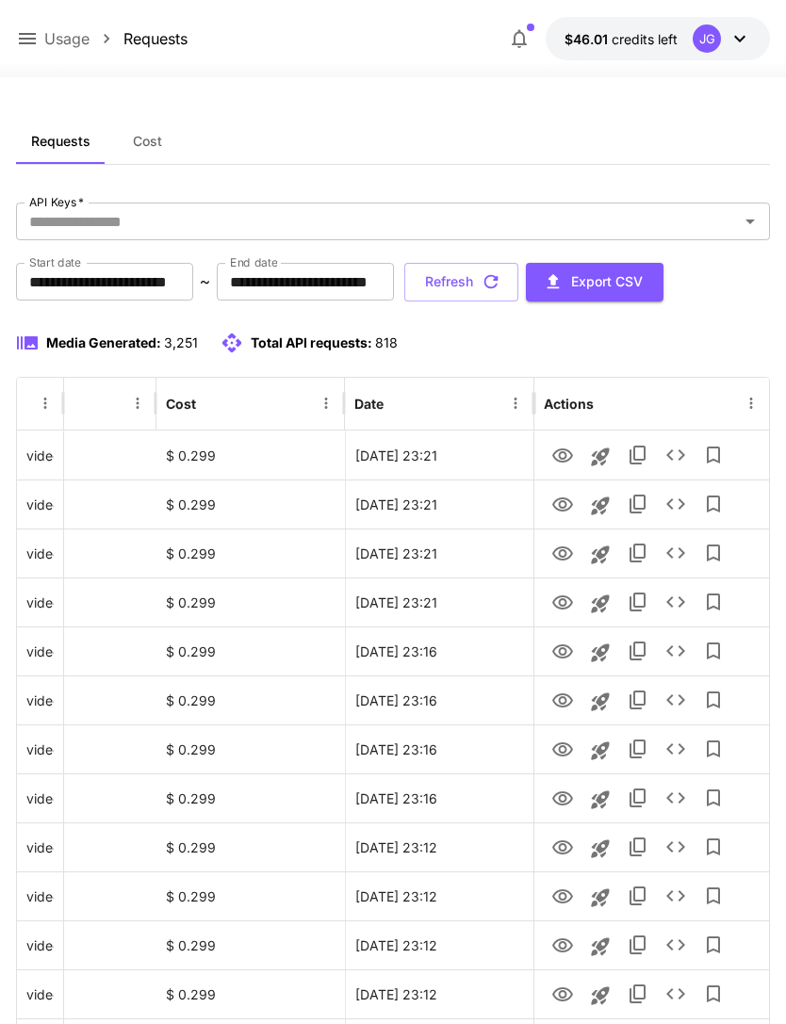
click at [518, 285] on button "Refresh" at bounding box center [461, 282] width 114 height 39
click at [556, 605] on icon "View" at bounding box center [562, 603] width 21 height 14
click at [554, 802] on icon "View" at bounding box center [562, 799] width 23 height 23
click at [555, 601] on icon "View" at bounding box center [562, 603] width 23 height 23
click at [518, 286] on button "Refresh" at bounding box center [461, 282] width 114 height 39
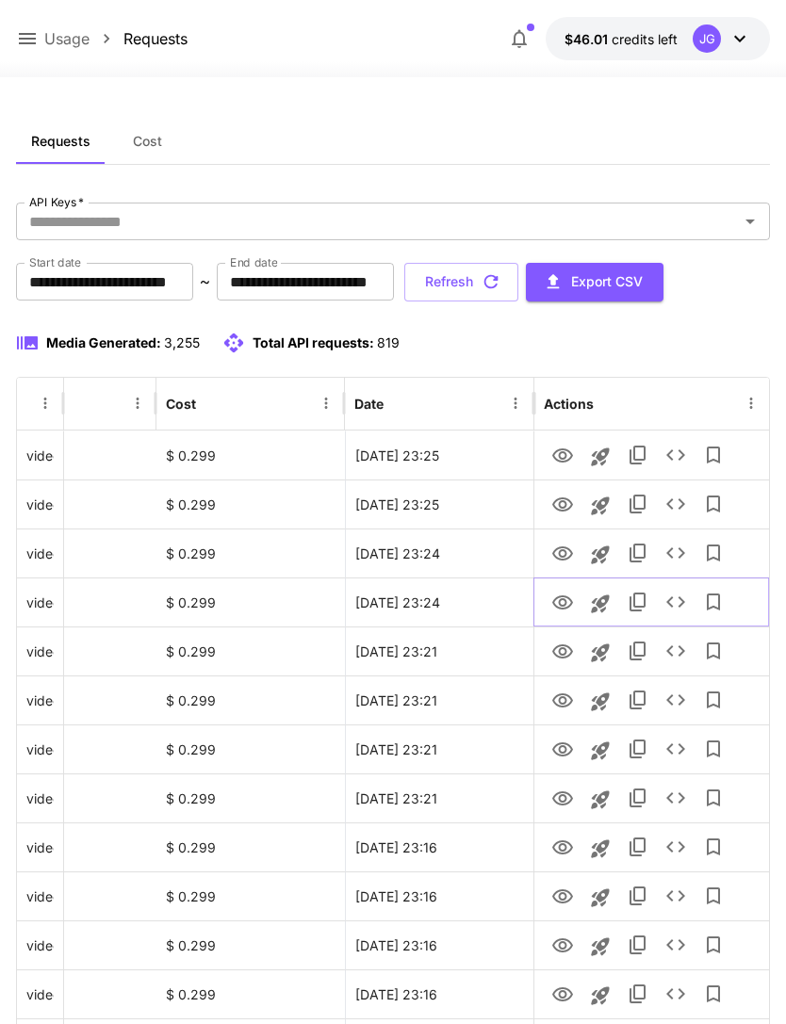
click at [553, 604] on icon "View" at bounding box center [562, 603] width 21 height 14
click at [558, 553] on icon "View" at bounding box center [562, 554] width 23 height 23
click at [566, 504] on icon "View" at bounding box center [562, 505] width 23 height 23
click at [562, 461] on icon "View" at bounding box center [562, 456] width 21 height 14
click at [552, 608] on icon "View" at bounding box center [562, 603] width 23 height 23
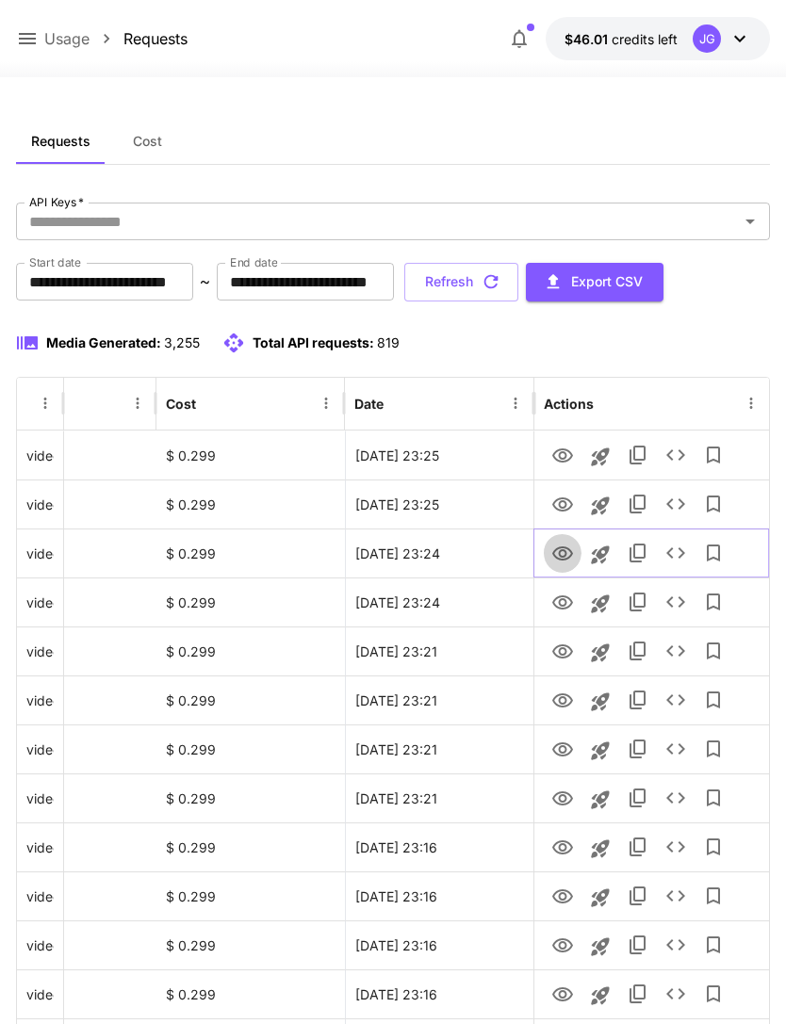
click at [557, 548] on icon "View" at bounding box center [562, 554] width 21 height 14
click at [21, 42] on icon at bounding box center [27, 38] width 23 height 23
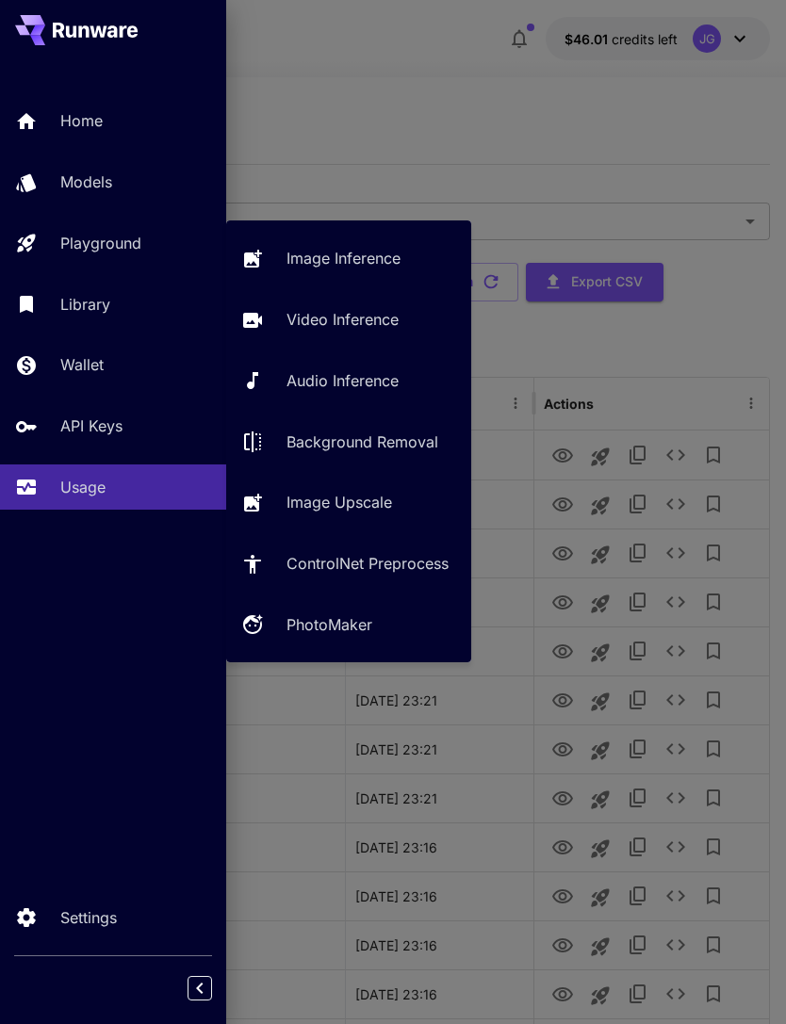
click at [356, 320] on p "Video Inference" at bounding box center [342, 319] width 112 height 23
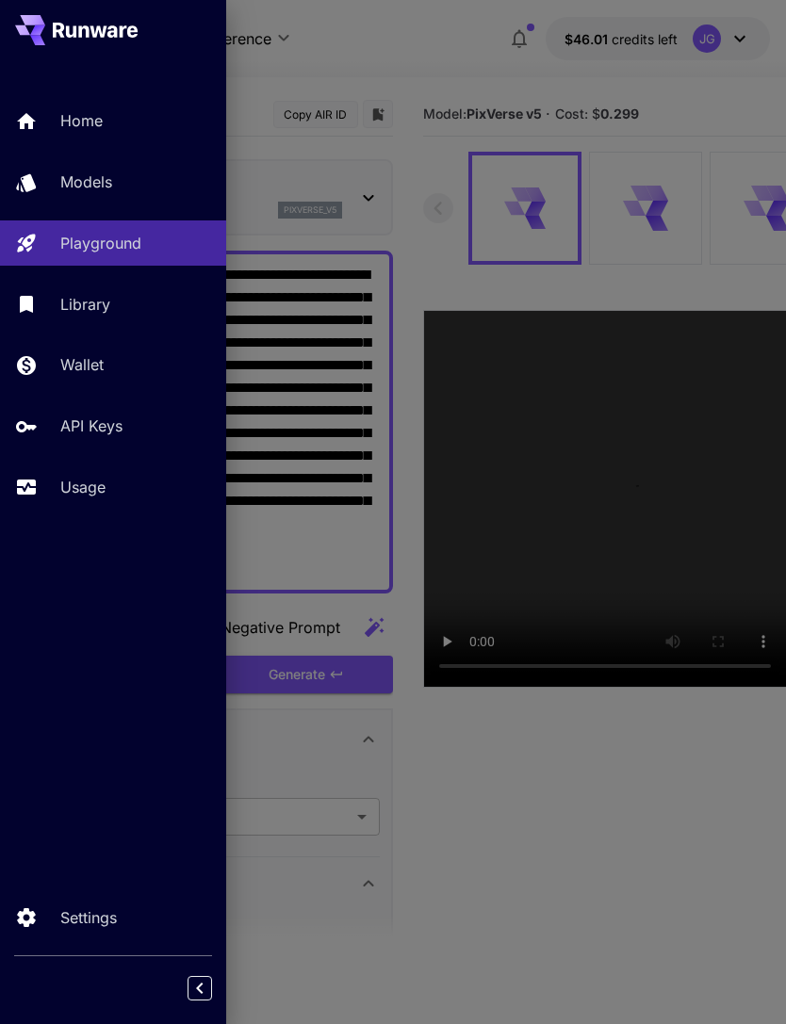
click at [427, 45] on div at bounding box center [393, 512] width 786 height 1024
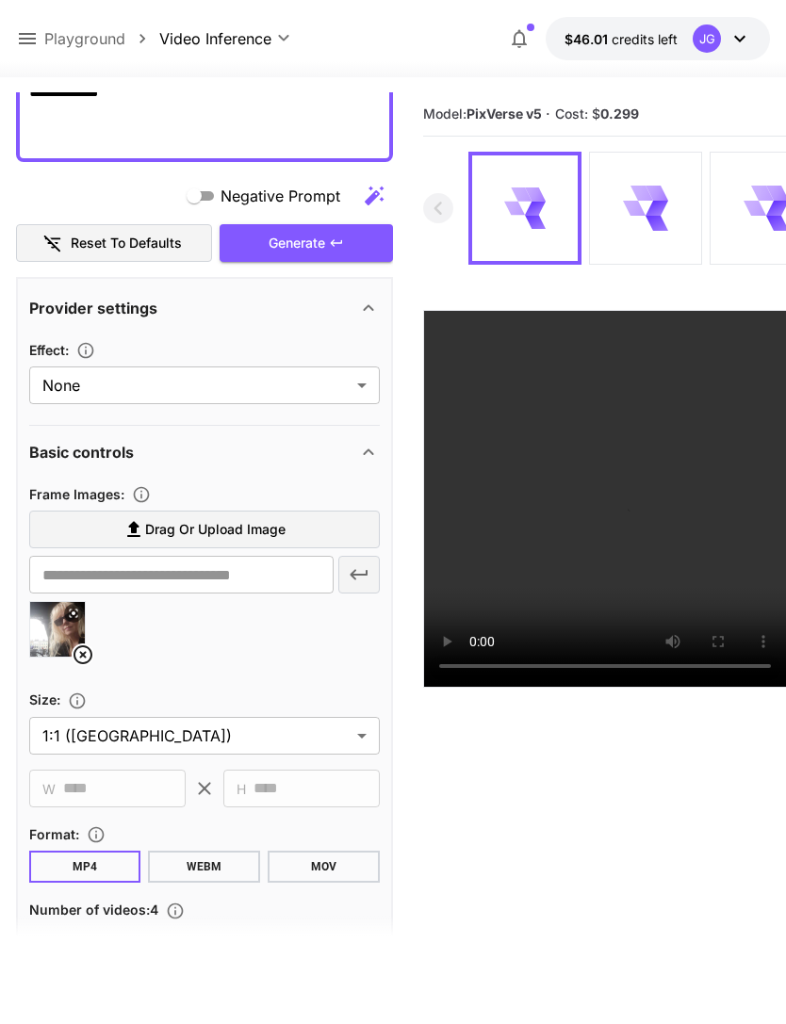
scroll to position [435, 0]
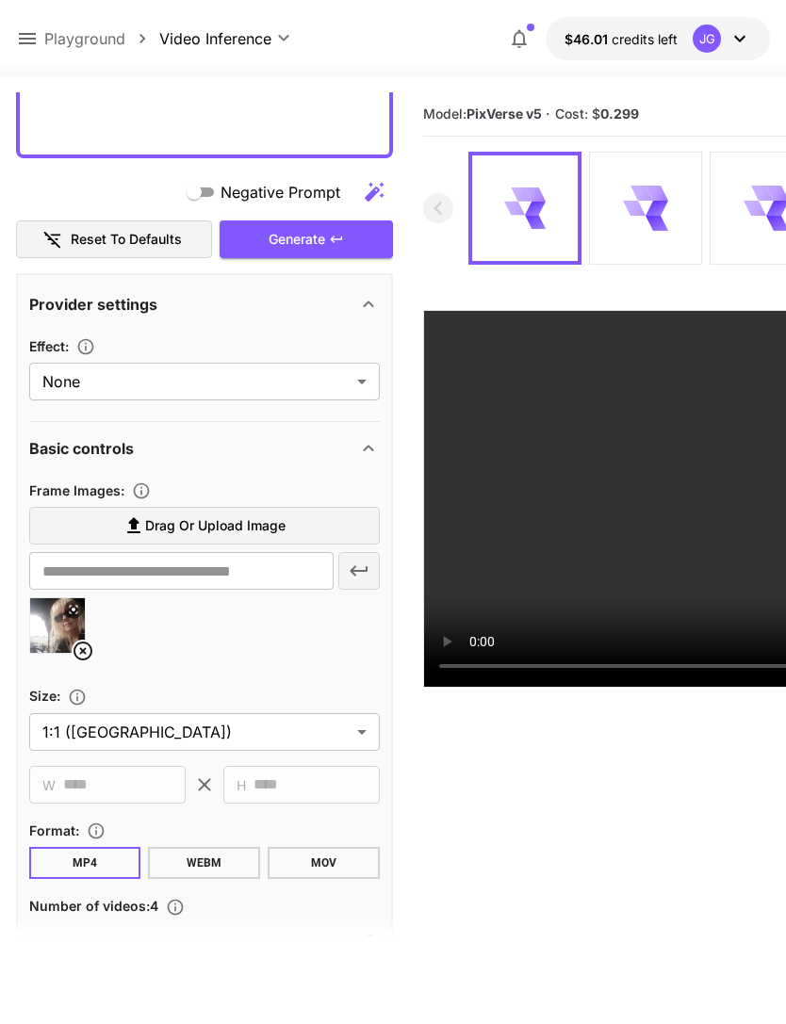
click at [68, 648] on img at bounding box center [57, 625] width 55 height 55
type input "**********"
click at [87, 652] on icon at bounding box center [83, 651] width 23 height 23
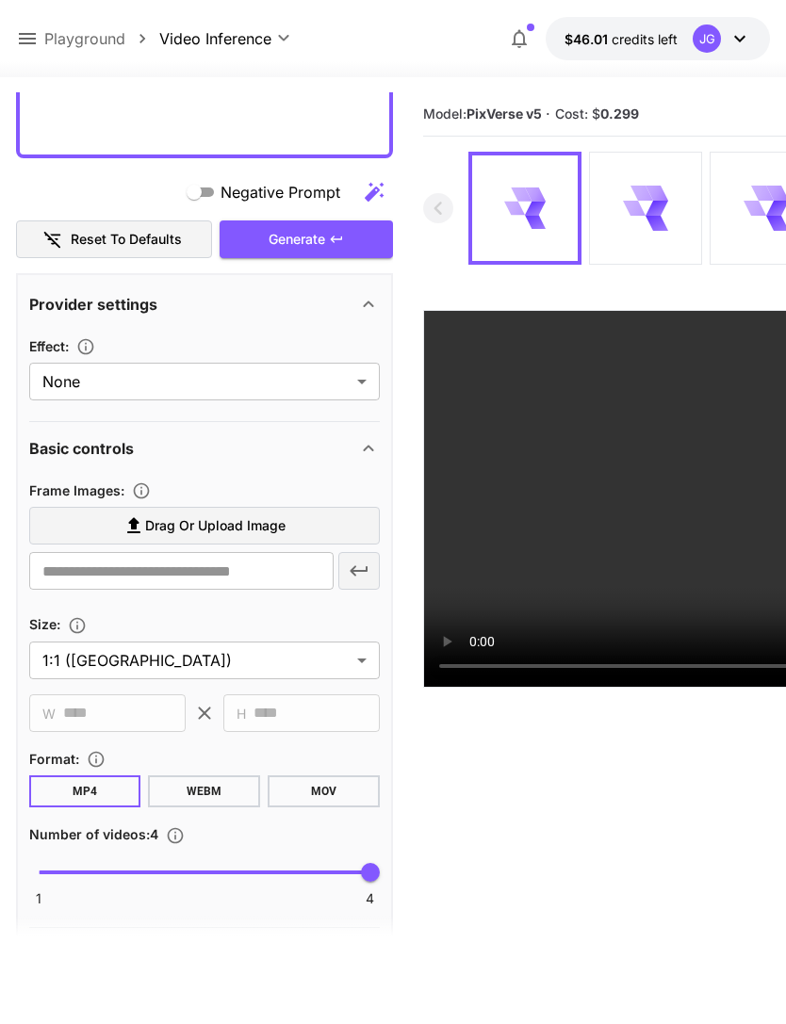
click at [244, 529] on span "Drag or upload image" at bounding box center [215, 526] width 140 height 24
click at [0, 0] on input "Drag or upload image" at bounding box center [0, 0] width 0 height 0
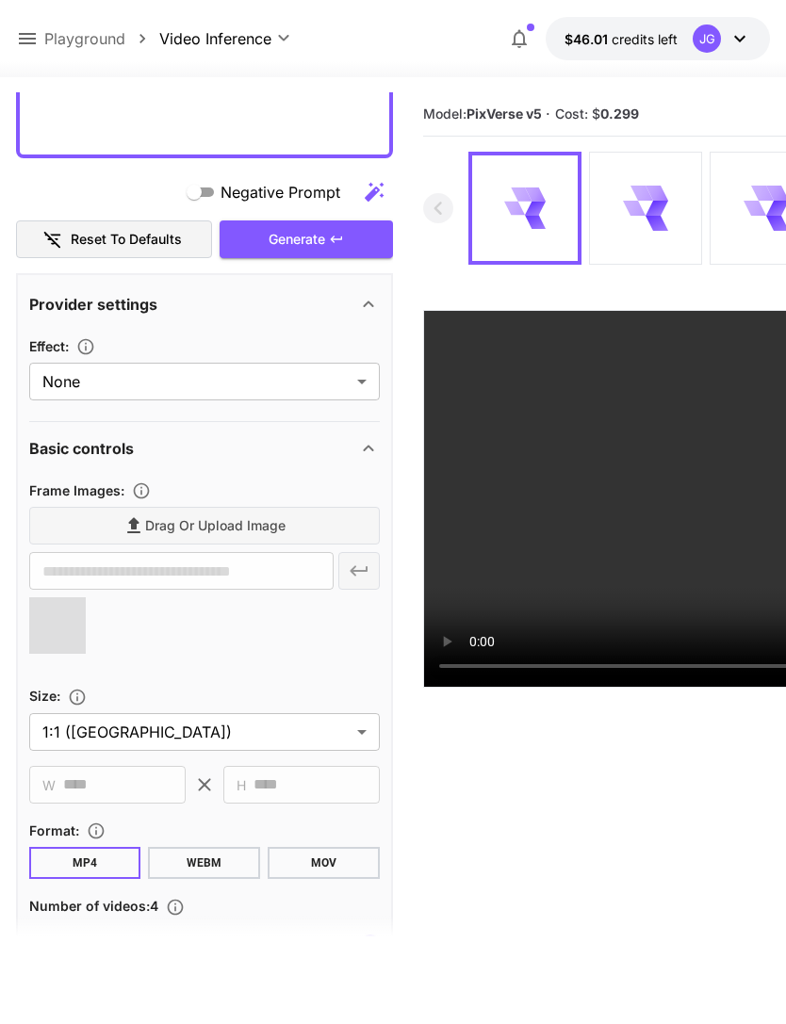
type input "**********"
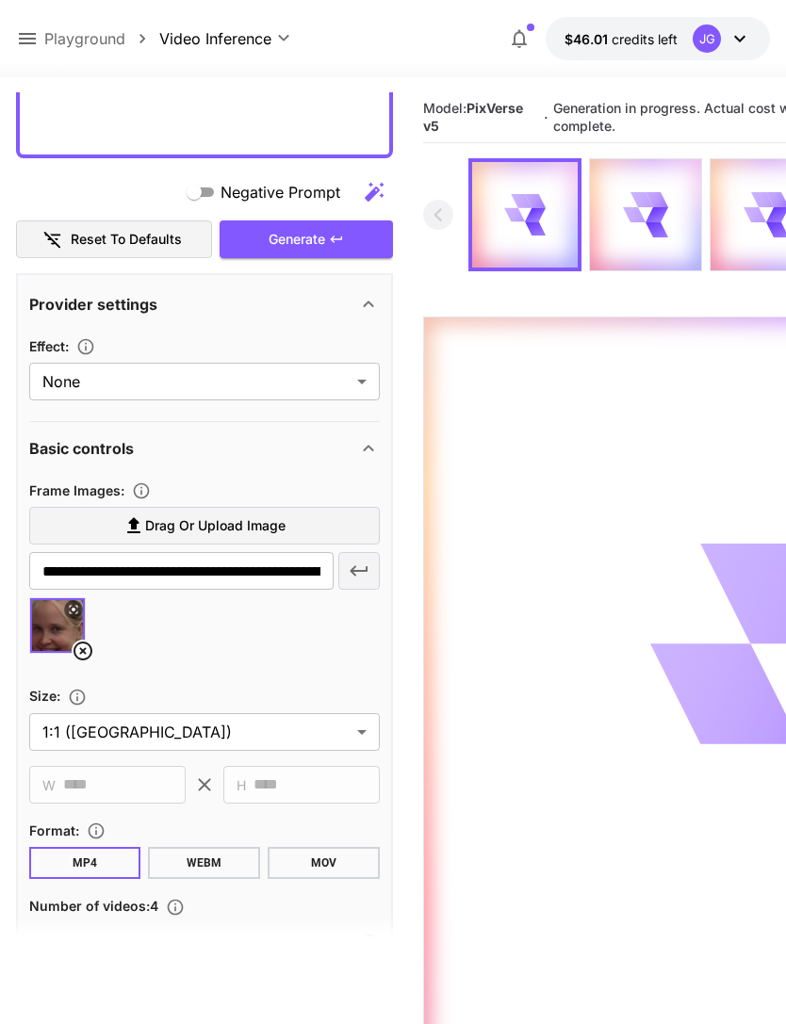
click at [24, 35] on icon at bounding box center [27, 38] width 17 height 11
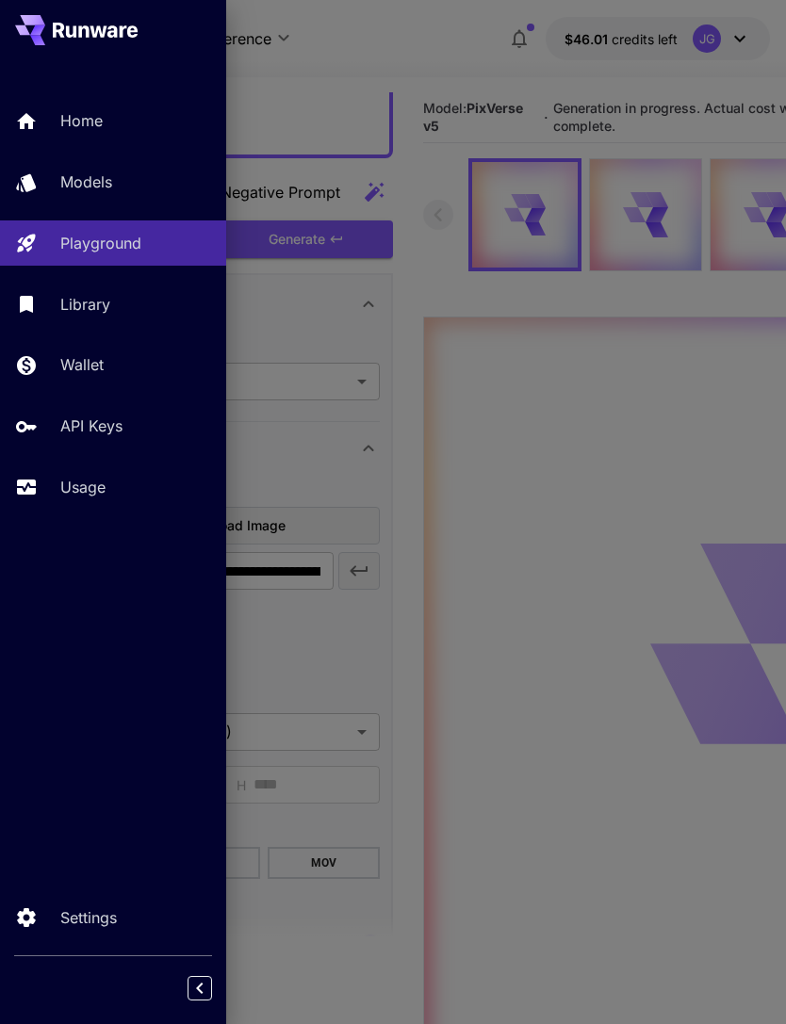
click at [88, 486] on p "Usage" at bounding box center [82, 487] width 45 height 23
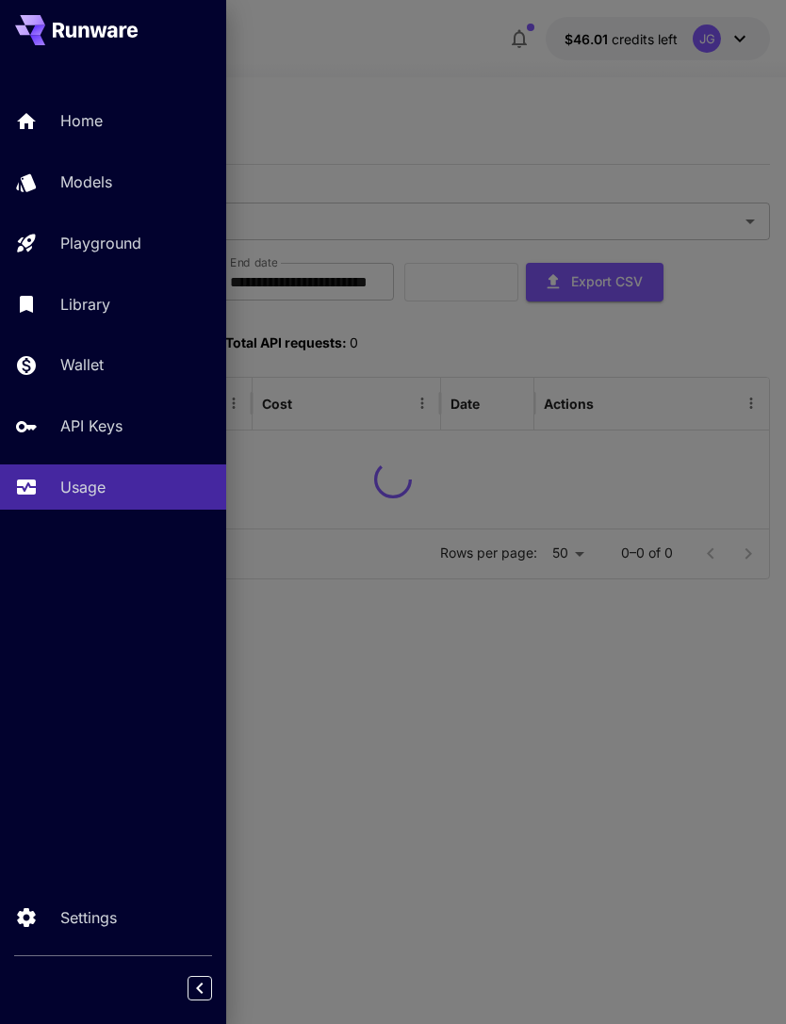
click at [433, 114] on div at bounding box center [393, 512] width 786 height 1024
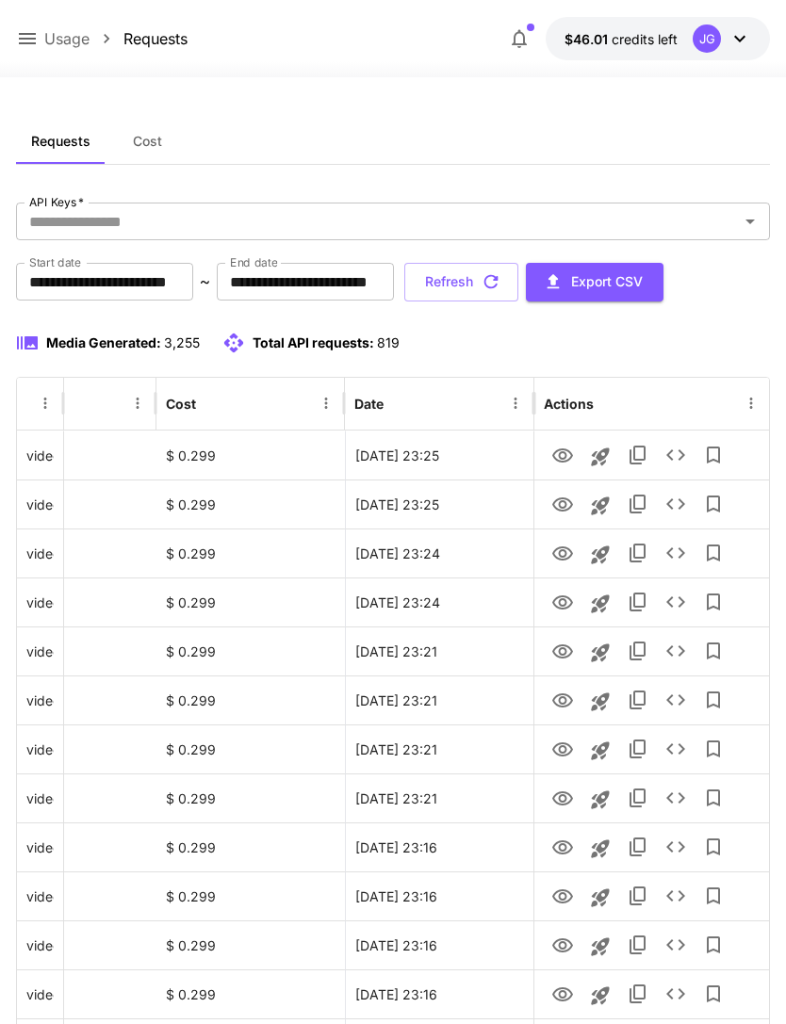
scroll to position [0, 96]
click at [518, 280] on button "Refresh" at bounding box center [461, 282] width 114 height 39
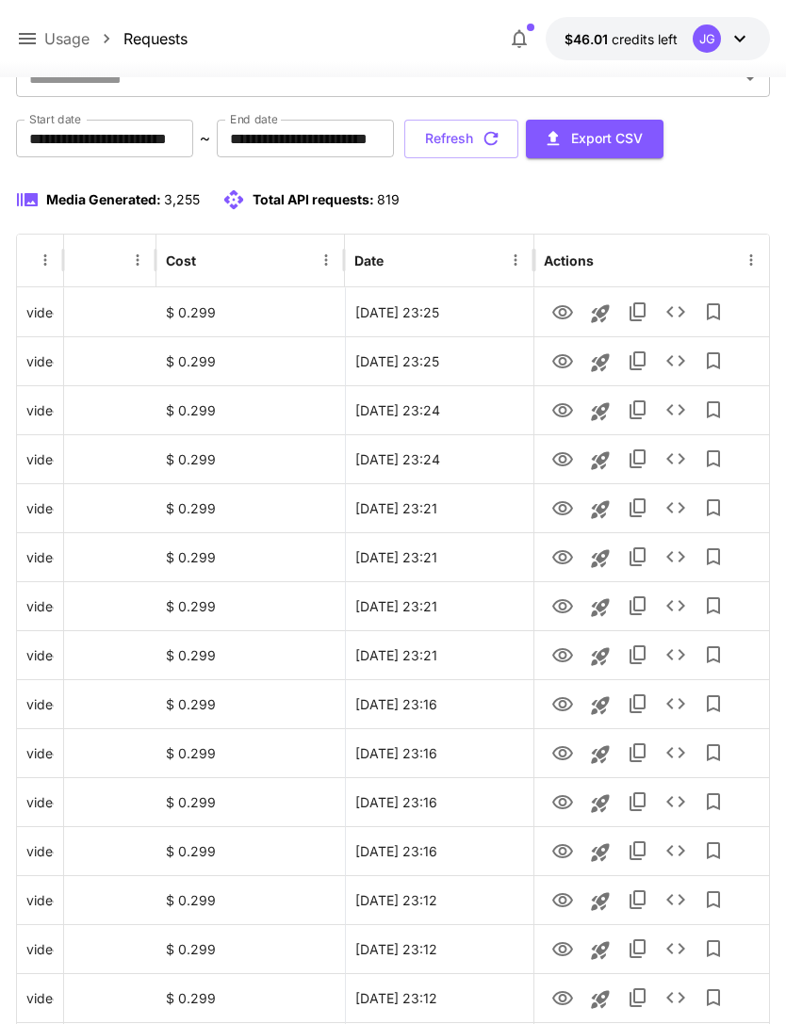
scroll to position [0, 0]
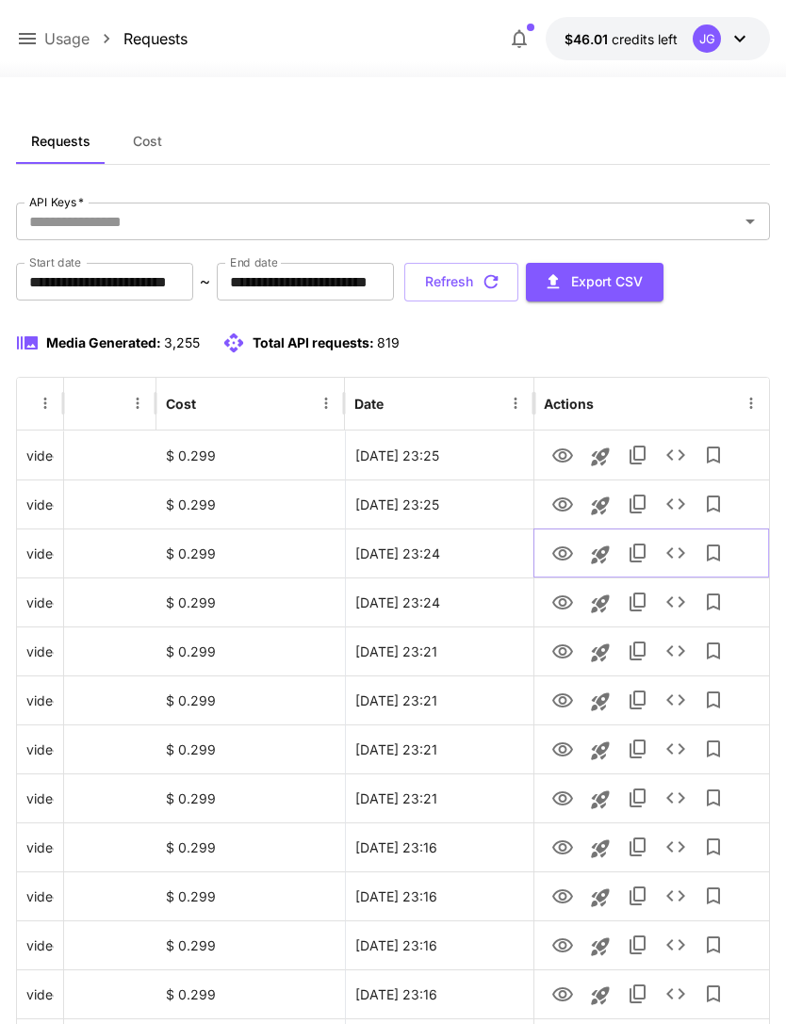
click at [561, 554] on icon "View" at bounding box center [562, 554] width 23 height 23
click at [518, 280] on button "Refresh" at bounding box center [461, 282] width 114 height 39
click at [518, 275] on button "Refresh" at bounding box center [461, 282] width 114 height 39
click at [518, 287] on button "Refresh" at bounding box center [461, 282] width 114 height 39
click at [518, 286] on button "Refresh" at bounding box center [461, 282] width 114 height 39
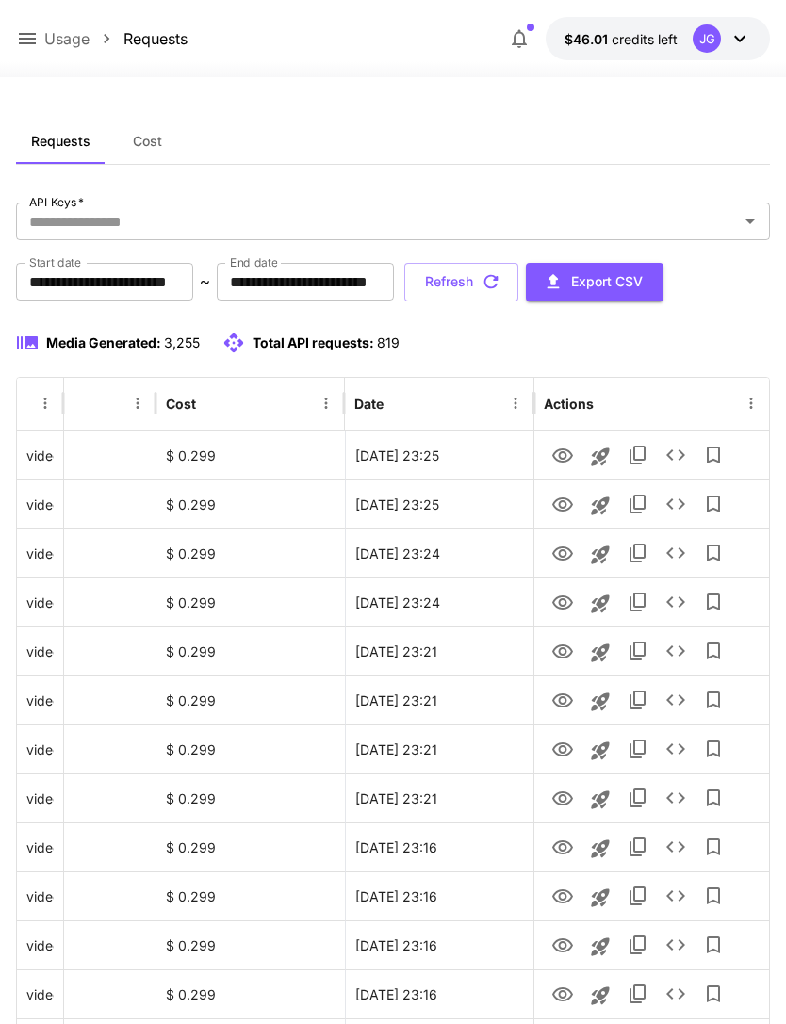
click at [518, 292] on button "Refresh" at bounding box center [461, 282] width 114 height 39
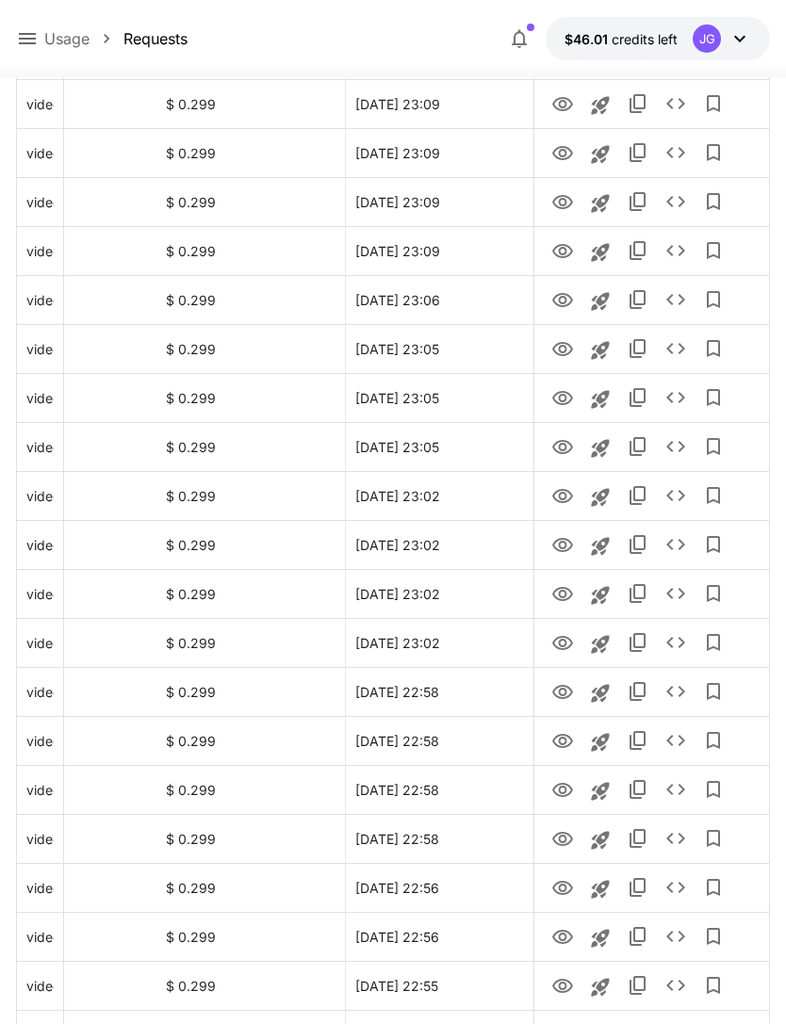
scroll to position [1135, 0]
click at [551, 840] on icon "View" at bounding box center [562, 839] width 23 height 23
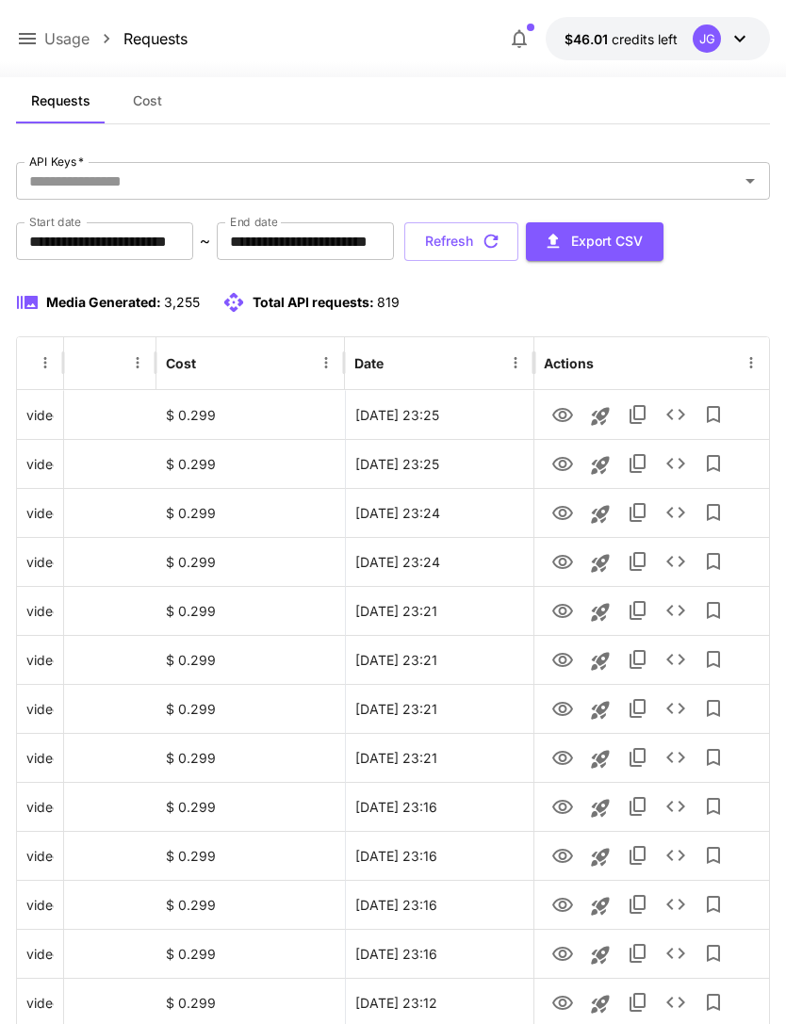
scroll to position [0, 0]
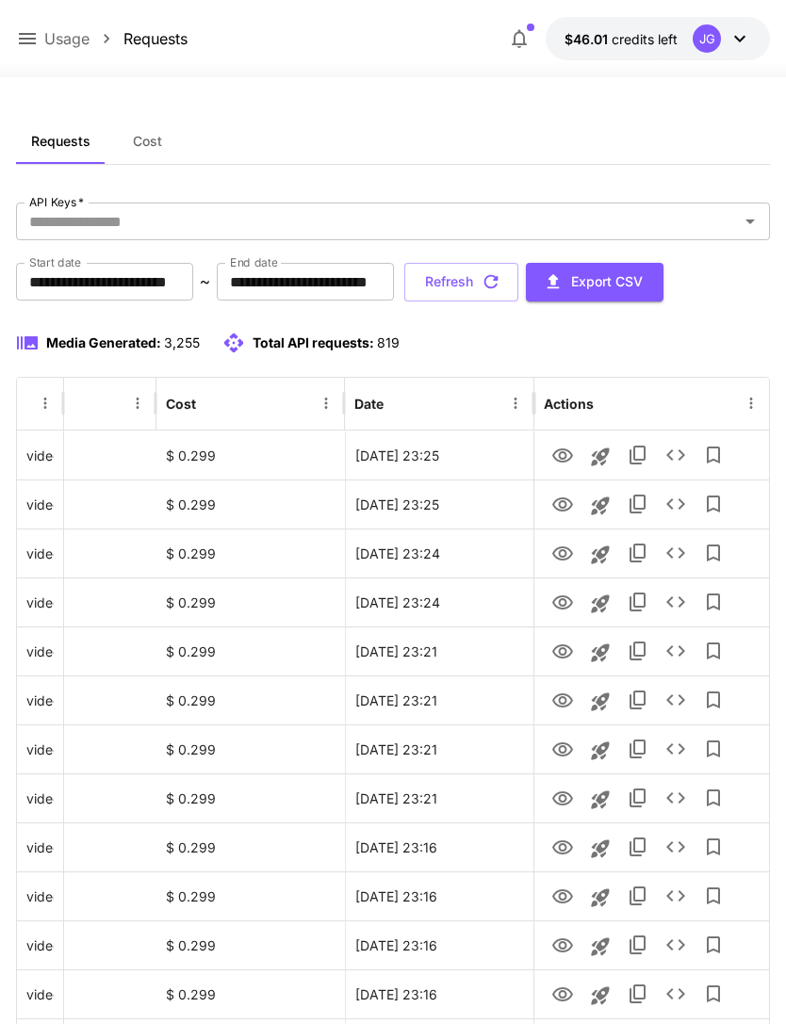
click at [518, 286] on button "Refresh" at bounding box center [461, 282] width 114 height 39
click at [518, 287] on button "Refresh" at bounding box center [461, 282] width 114 height 39
click at [518, 291] on button "Refresh" at bounding box center [461, 282] width 114 height 39
click at [518, 295] on button "Refresh" at bounding box center [461, 282] width 114 height 39
click at [518, 292] on button "Refresh" at bounding box center [461, 282] width 114 height 39
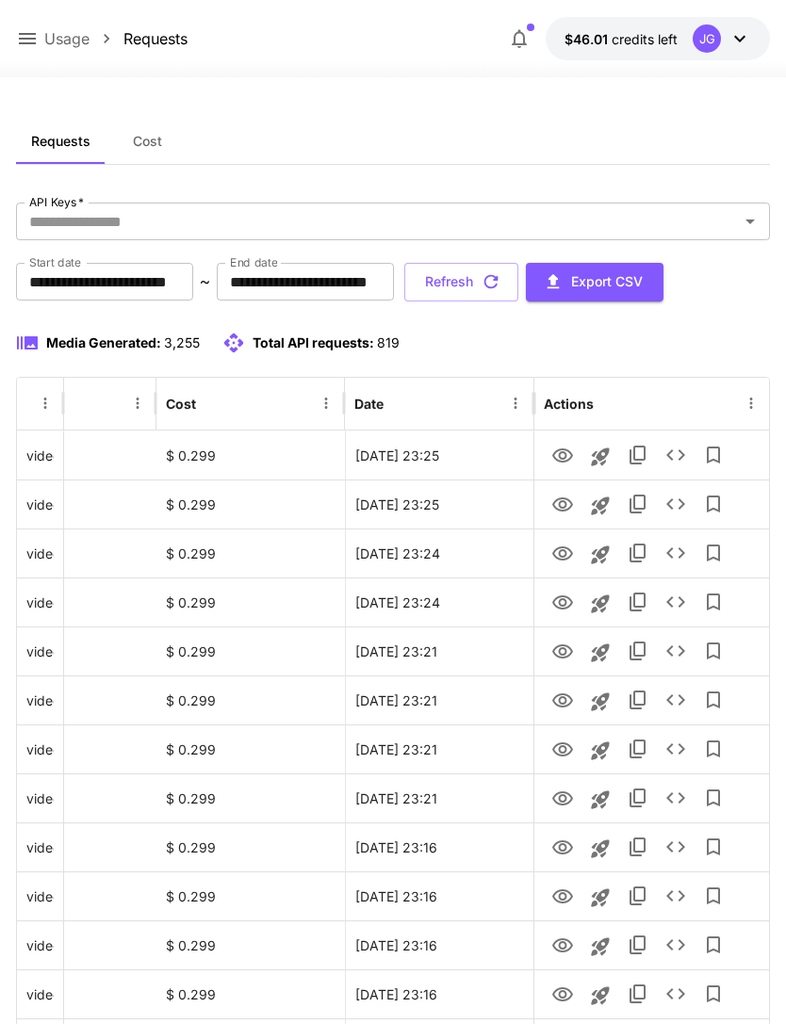
click at [518, 295] on button "Refresh" at bounding box center [461, 282] width 114 height 39
click at [560, 502] on icon "View" at bounding box center [562, 505] width 21 height 14
click at [556, 454] on icon "View" at bounding box center [562, 456] width 23 height 23
click at [555, 514] on icon "View" at bounding box center [562, 505] width 23 height 23
click at [555, 553] on icon "View" at bounding box center [562, 554] width 23 height 23
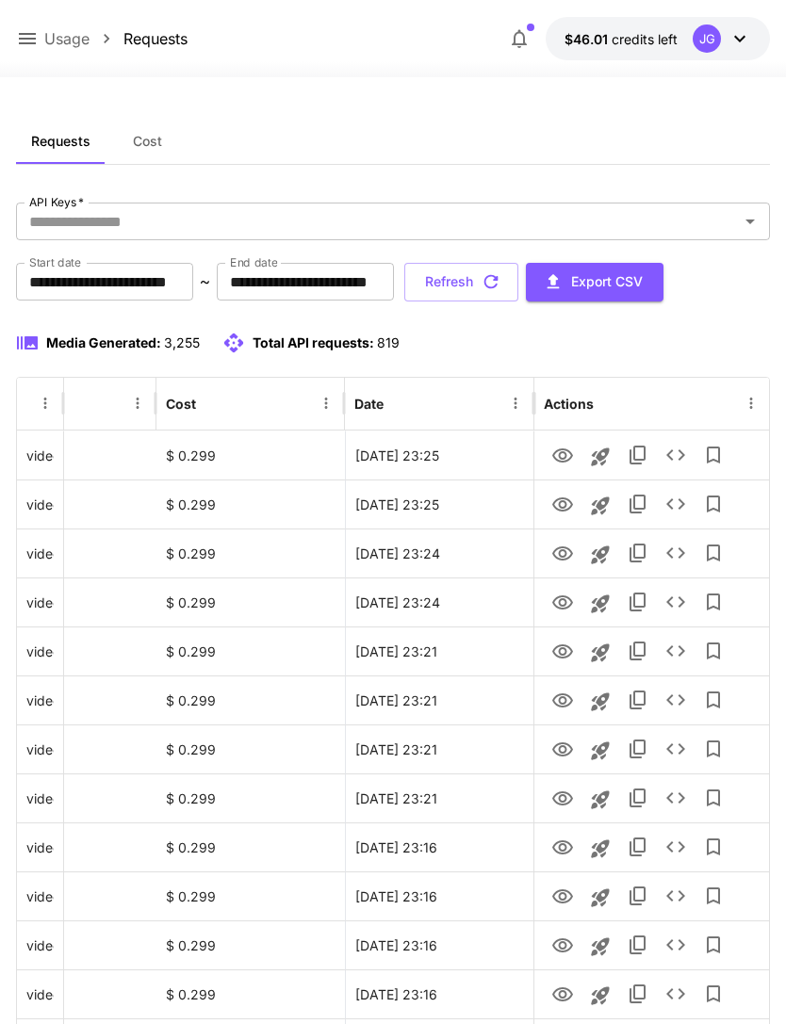
click at [518, 286] on button "Refresh" at bounding box center [461, 282] width 114 height 39
click at [553, 508] on icon "View" at bounding box center [562, 505] width 23 height 23
click at [557, 453] on icon "View" at bounding box center [562, 456] width 23 height 23
click at [518, 292] on button "Refresh" at bounding box center [461, 282] width 114 height 39
click at [20, 46] on icon at bounding box center [27, 38] width 23 height 23
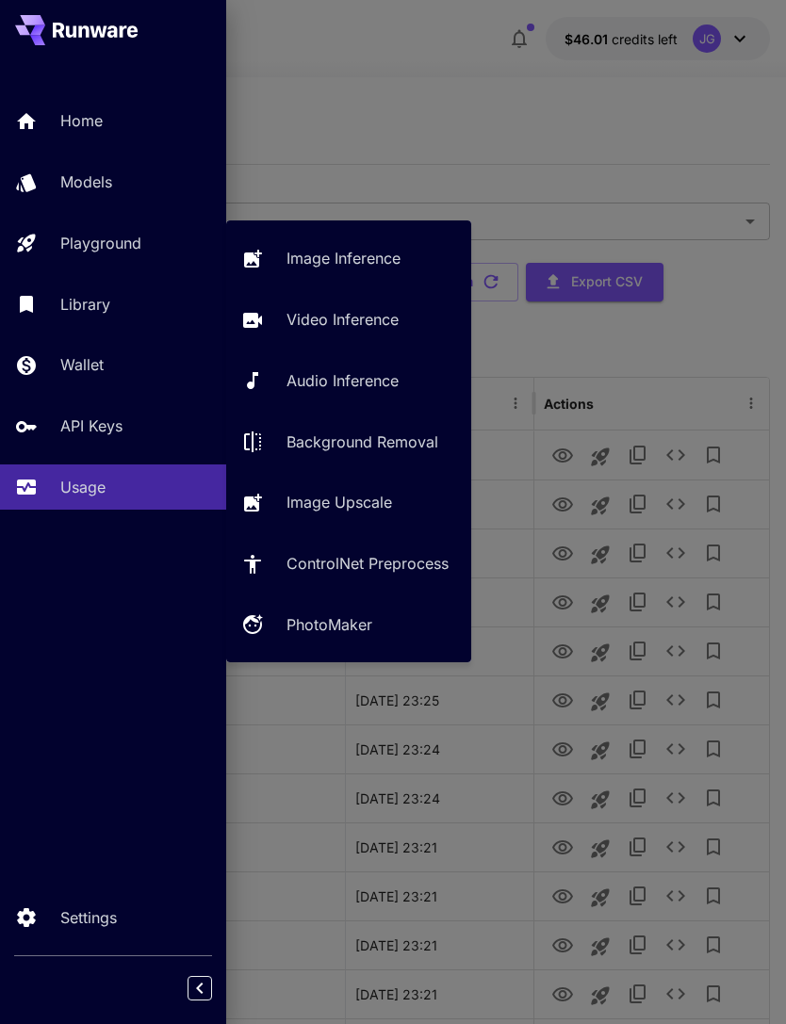
click at [367, 315] on p "Video Inference" at bounding box center [342, 319] width 112 height 23
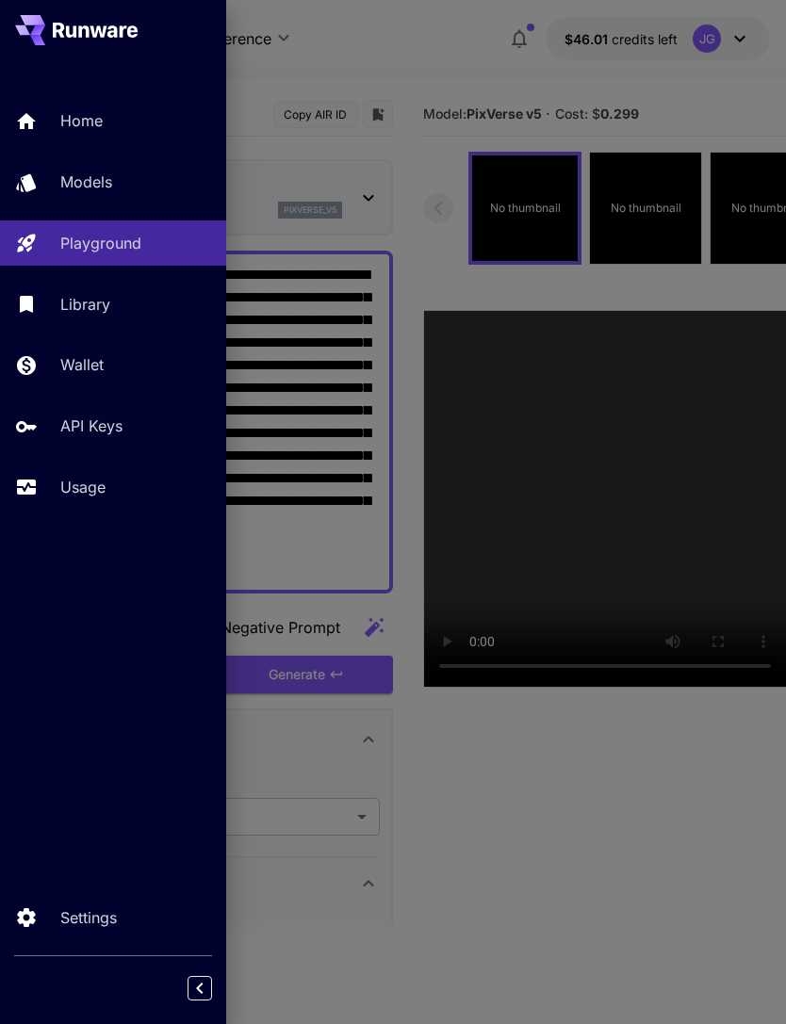
click at [395, 79] on div at bounding box center [393, 512] width 786 height 1024
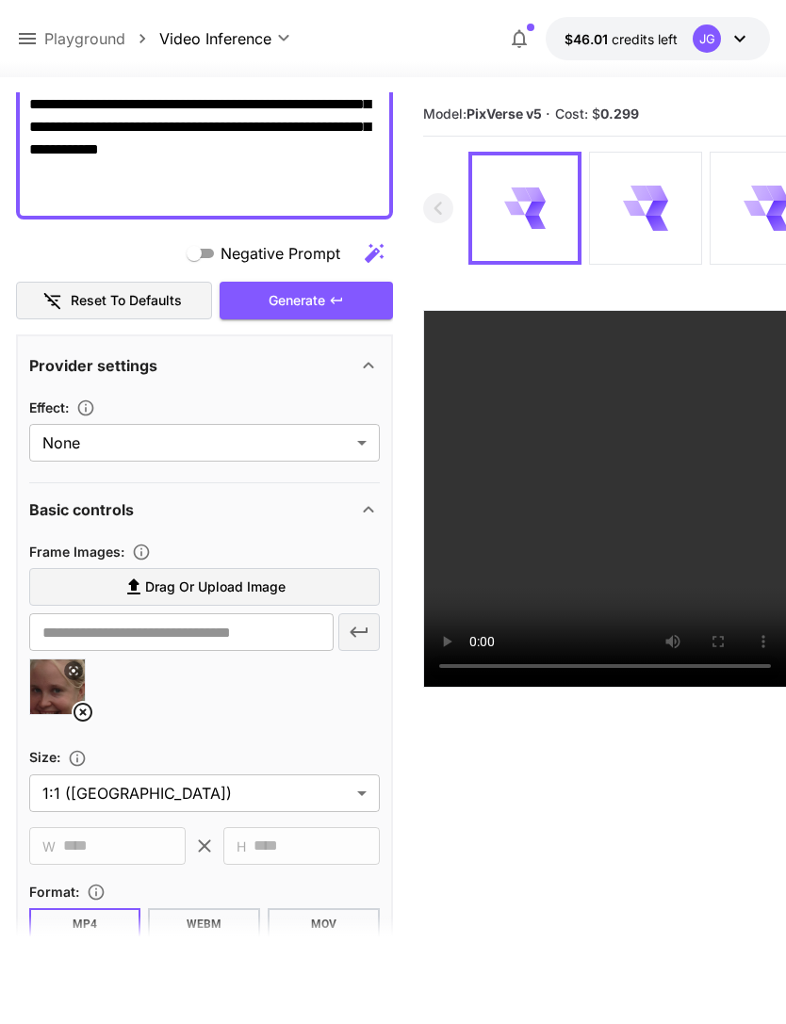
scroll to position [384, 0]
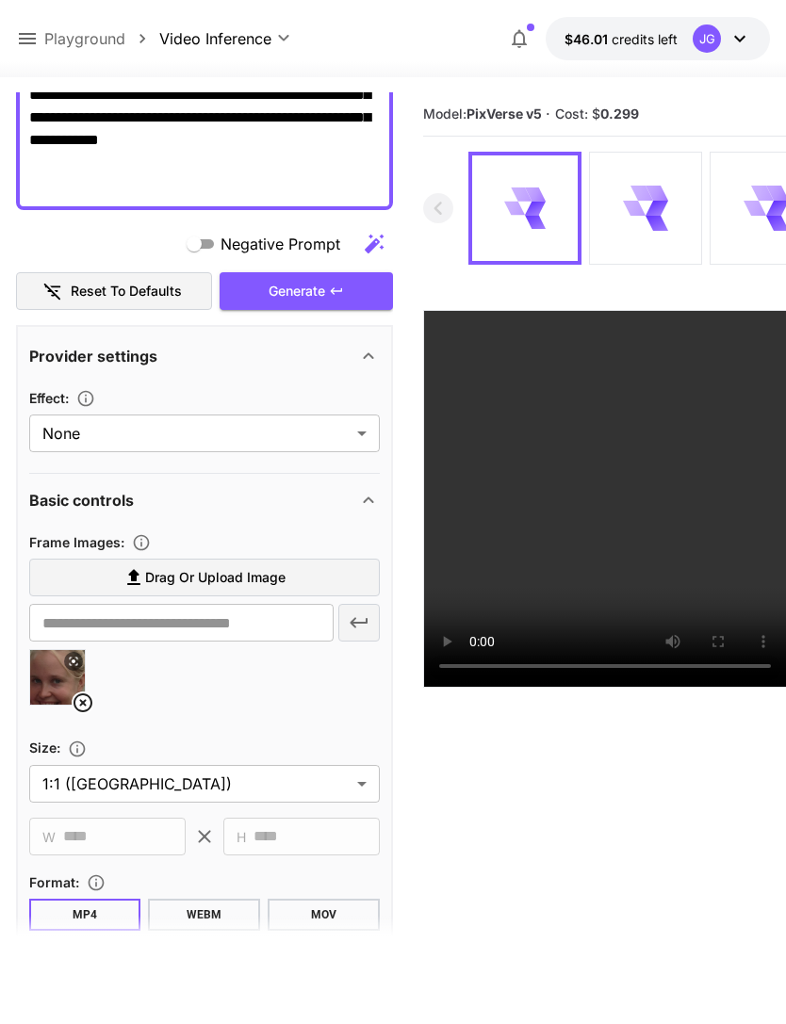
click at [65, 700] on img at bounding box center [57, 677] width 55 height 55
type input "**********"
click at [79, 694] on icon at bounding box center [82, 703] width 19 height 19
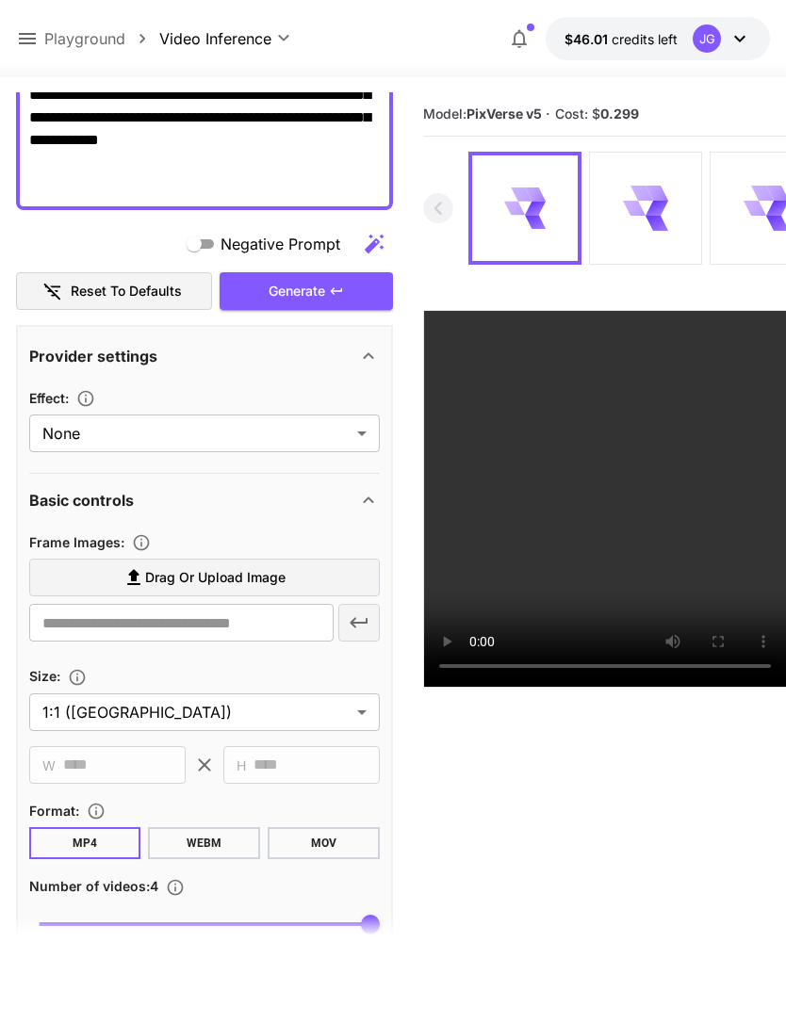
click at [227, 577] on span "Drag or upload image" at bounding box center [215, 578] width 140 height 24
click at [0, 0] on input "Drag or upload image" at bounding box center [0, 0] width 0 height 0
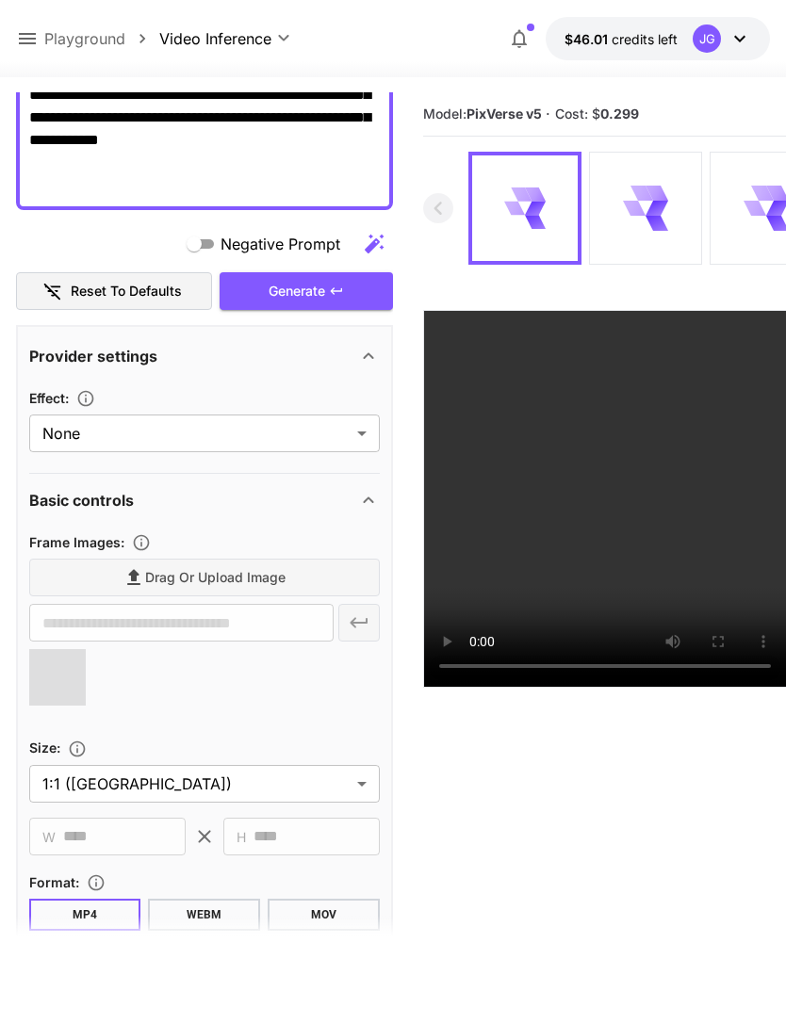
type input "**********"
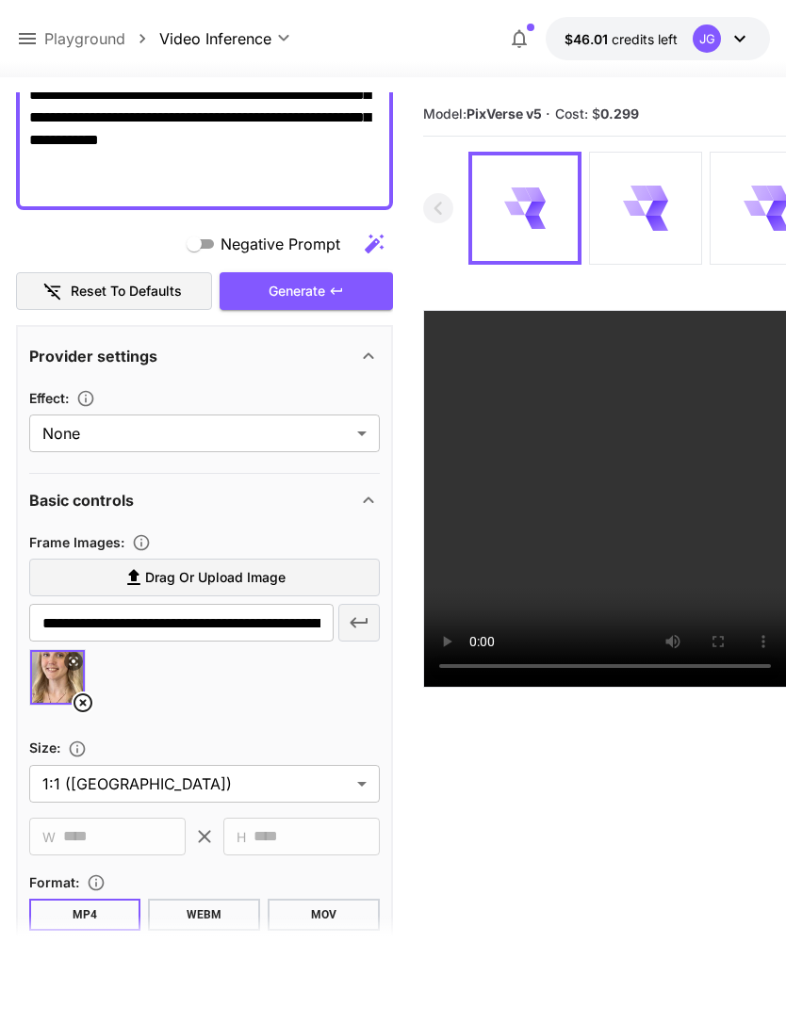
click at [321, 287] on div "Generate" at bounding box center [306, 291] width 173 height 39
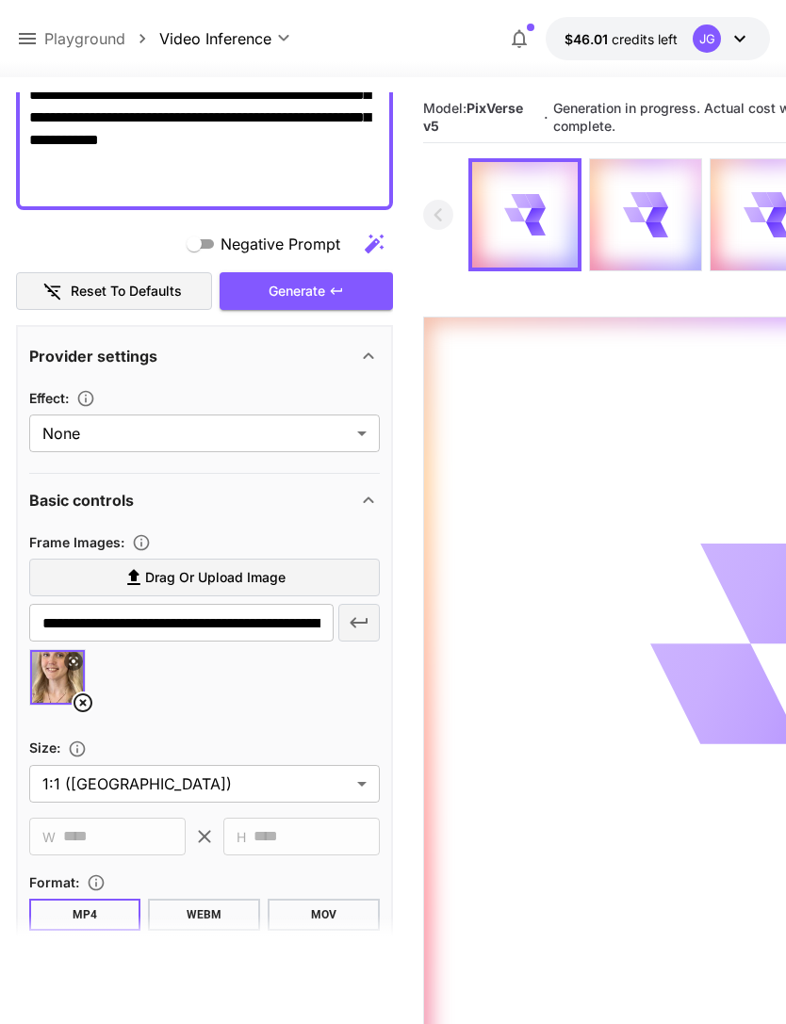
click at [22, 40] on icon at bounding box center [27, 38] width 17 height 11
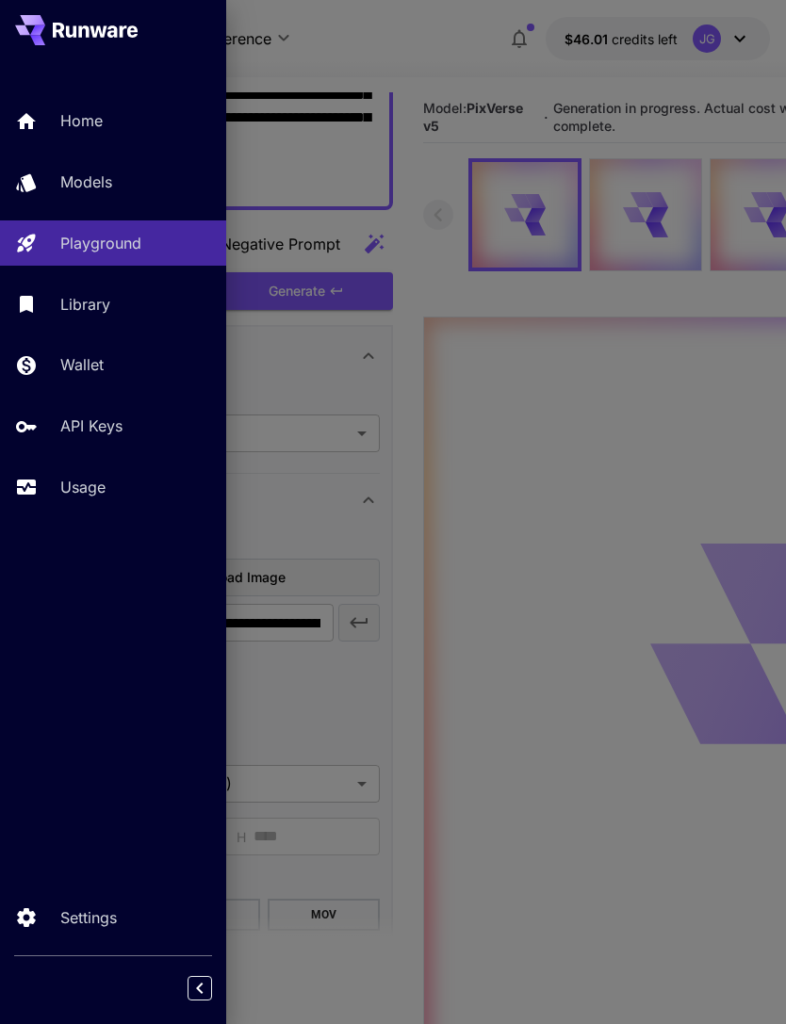
click at [92, 496] on p "Usage" at bounding box center [82, 487] width 45 height 23
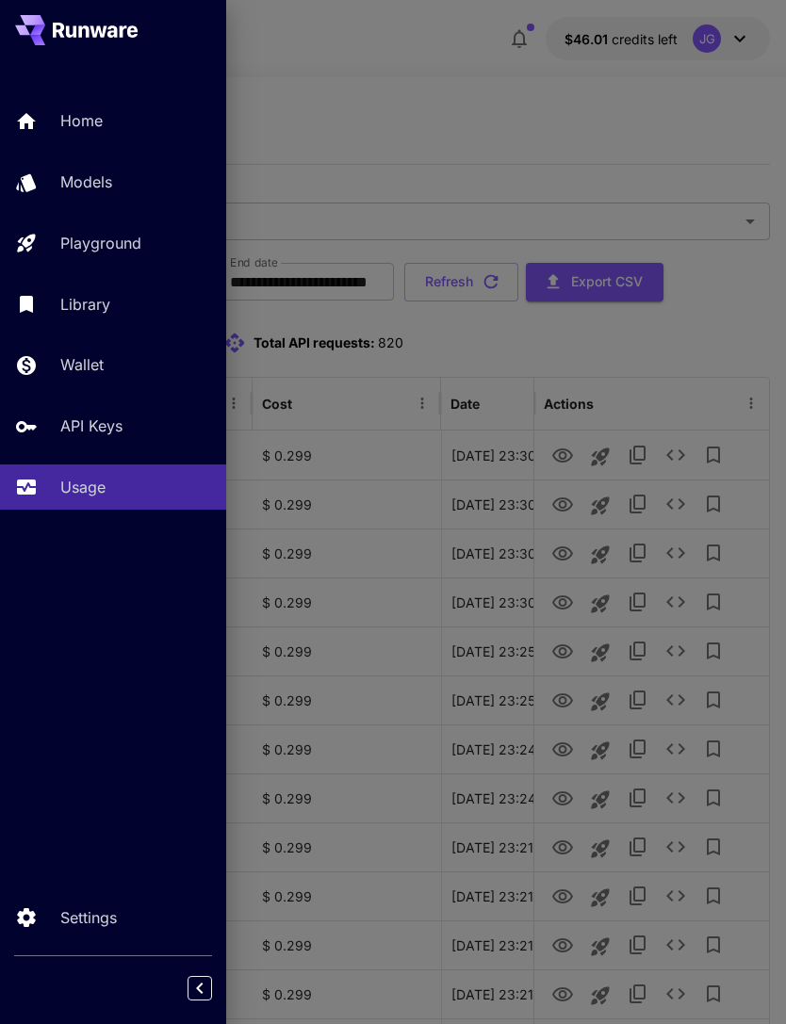
click at [449, 109] on div at bounding box center [393, 512] width 786 height 1024
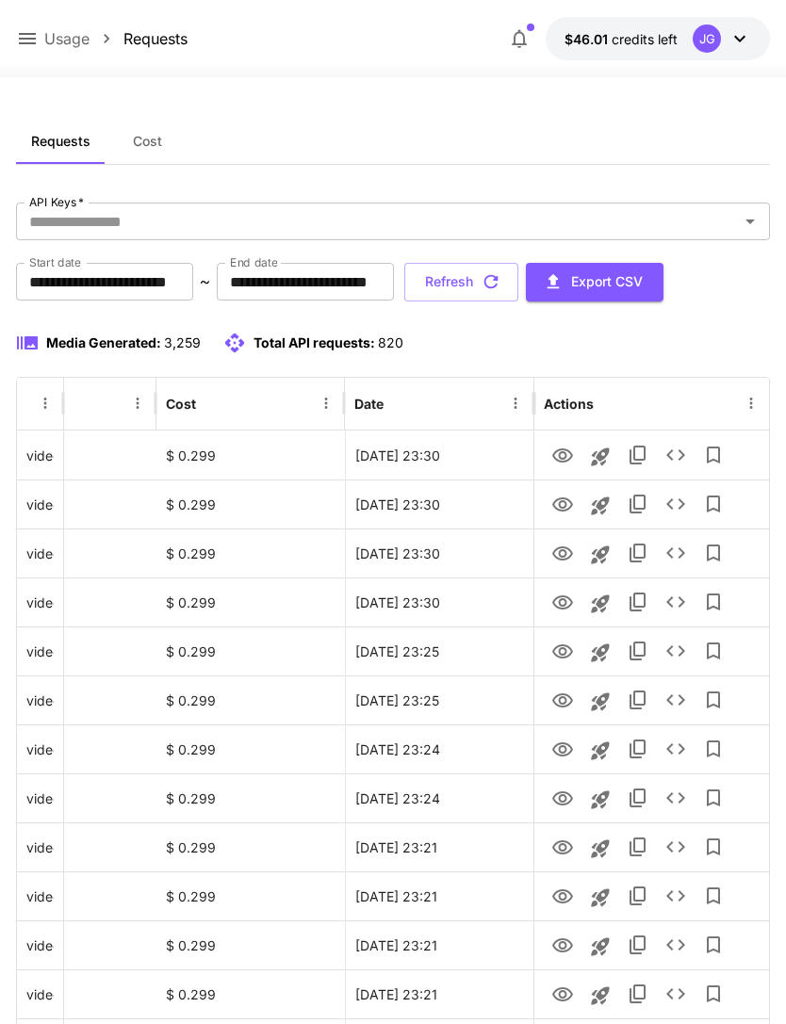
scroll to position [0, 96]
click at [561, 504] on icon "View" at bounding box center [562, 505] width 23 height 23
click at [554, 463] on icon "View" at bounding box center [562, 456] width 23 height 23
click at [553, 503] on icon "View" at bounding box center [562, 505] width 21 height 14
click at [554, 458] on icon "View" at bounding box center [562, 456] width 21 height 14
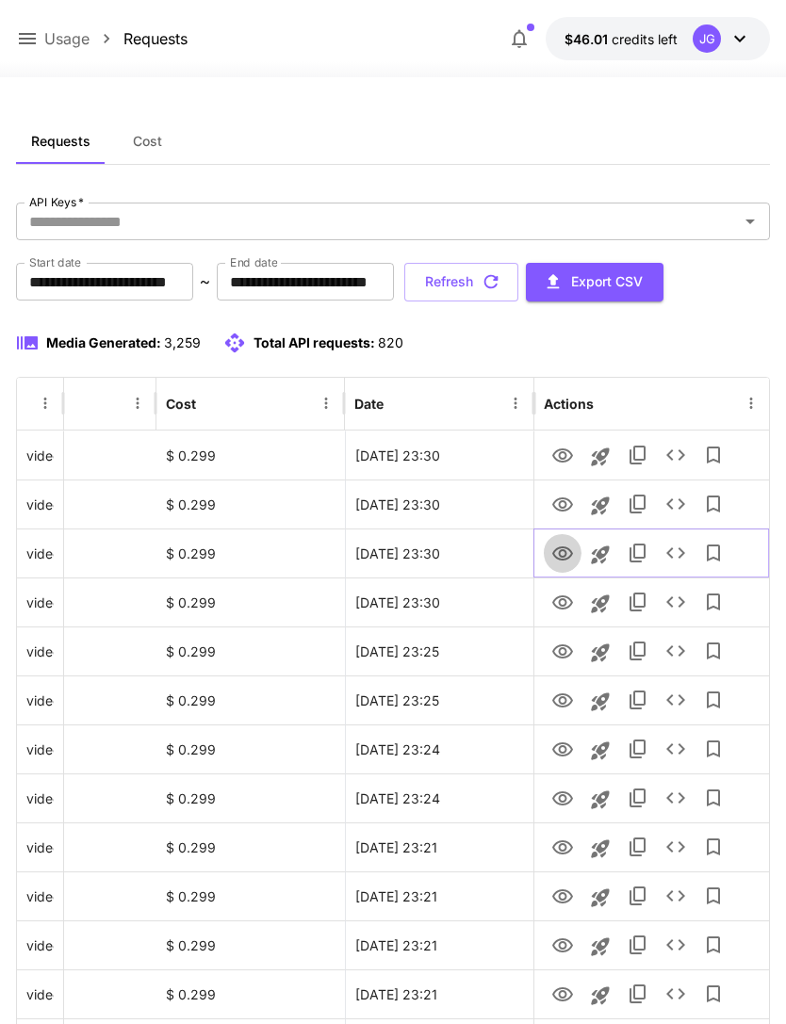
click at [555, 549] on icon "View" at bounding box center [562, 554] width 21 height 14
click at [553, 748] on icon "View" at bounding box center [562, 750] width 21 height 14
click at [559, 458] on icon "View" at bounding box center [562, 456] width 23 height 23
click at [560, 507] on icon "View" at bounding box center [562, 505] width 21 height 14
click at [563, 458] on icon "View" at bounding box center [562, 456] width 21 height 14
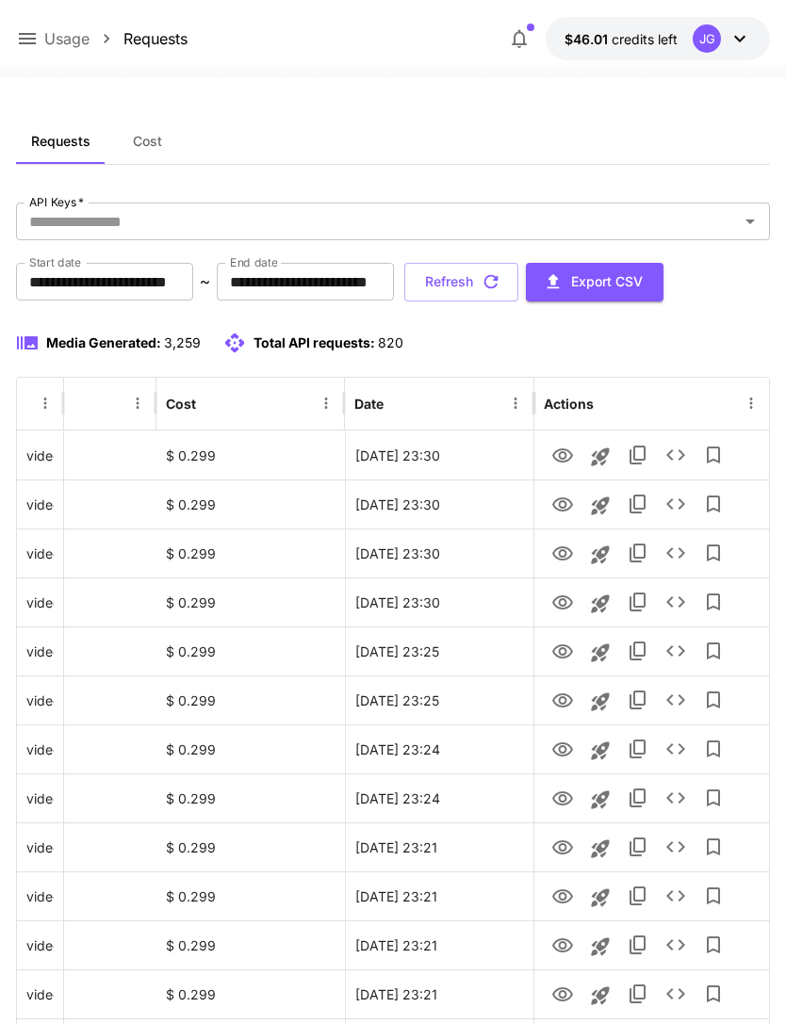
click at [518, 291] on button "Refresh" at bounding box center [461, 282] width 114 height 39
click at [551, 651] on icon "View" at bounding box center [562, 652] width 23 height 23
click at [558, 596] on icon "View" at bounding box center [562, 603] width 23 height 23
click at [30, 37] on icon at bounding box center [27, 38] width 23 height 23
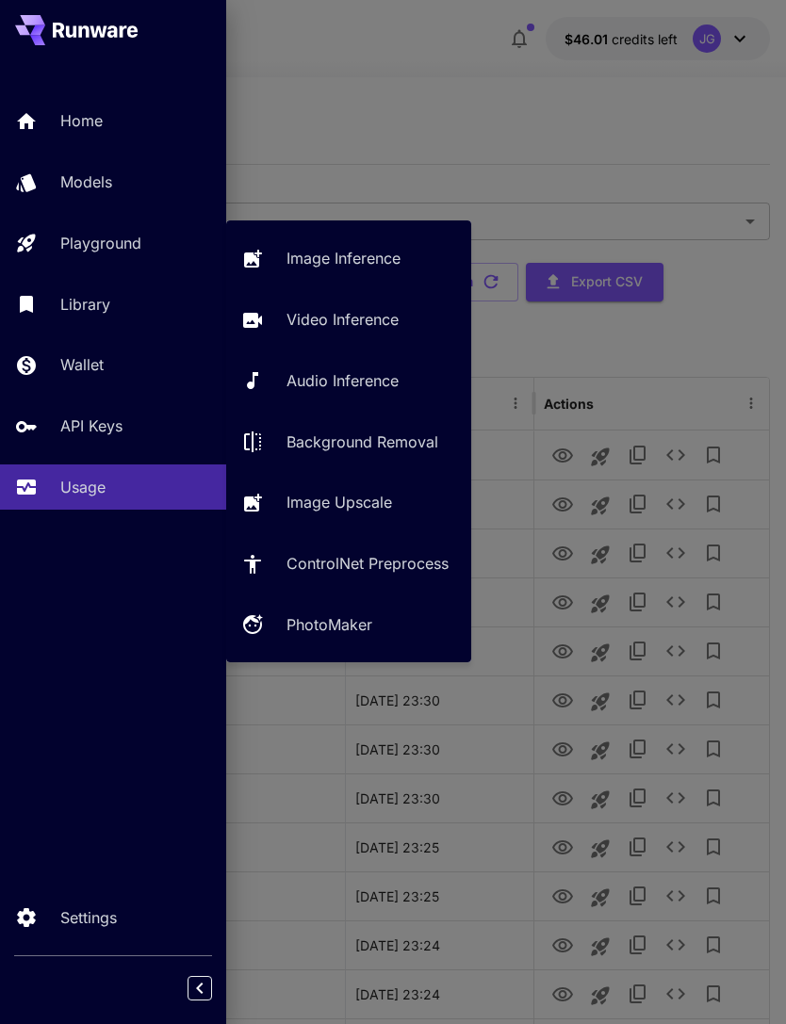
click at [337, 321] on p "Video Inference" at bounding box center [342, 319] width 112 height 23
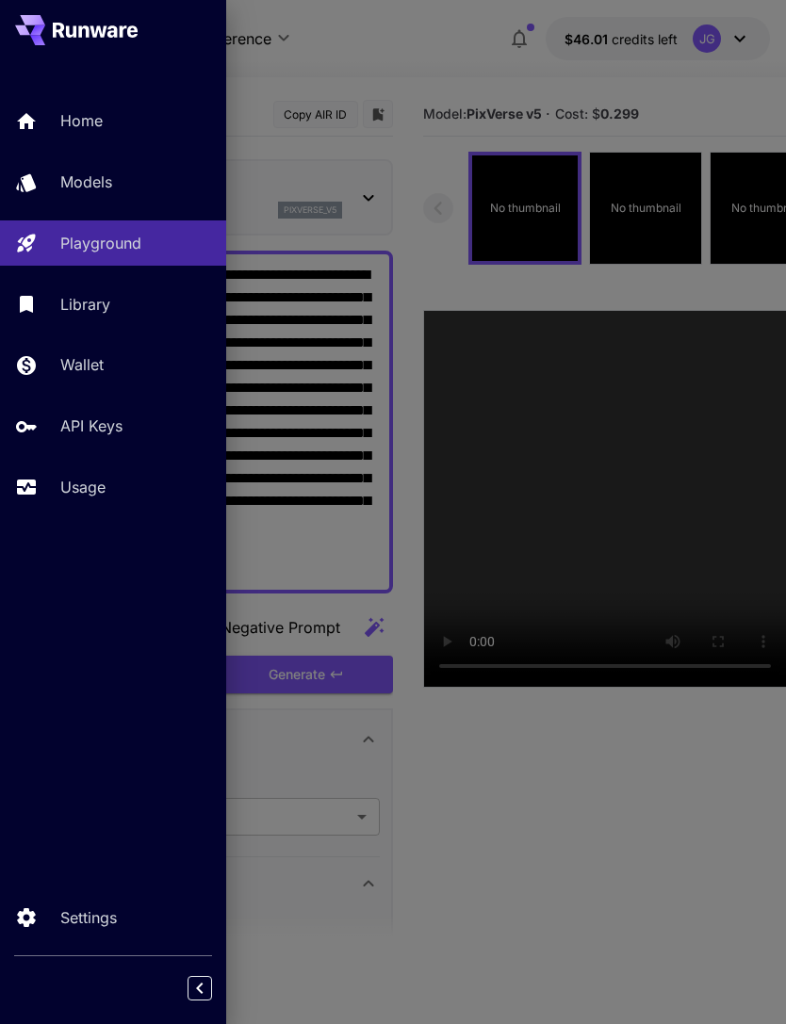
click at [399, 48] on div at bounding box center [393, 512] width 786 height 1024
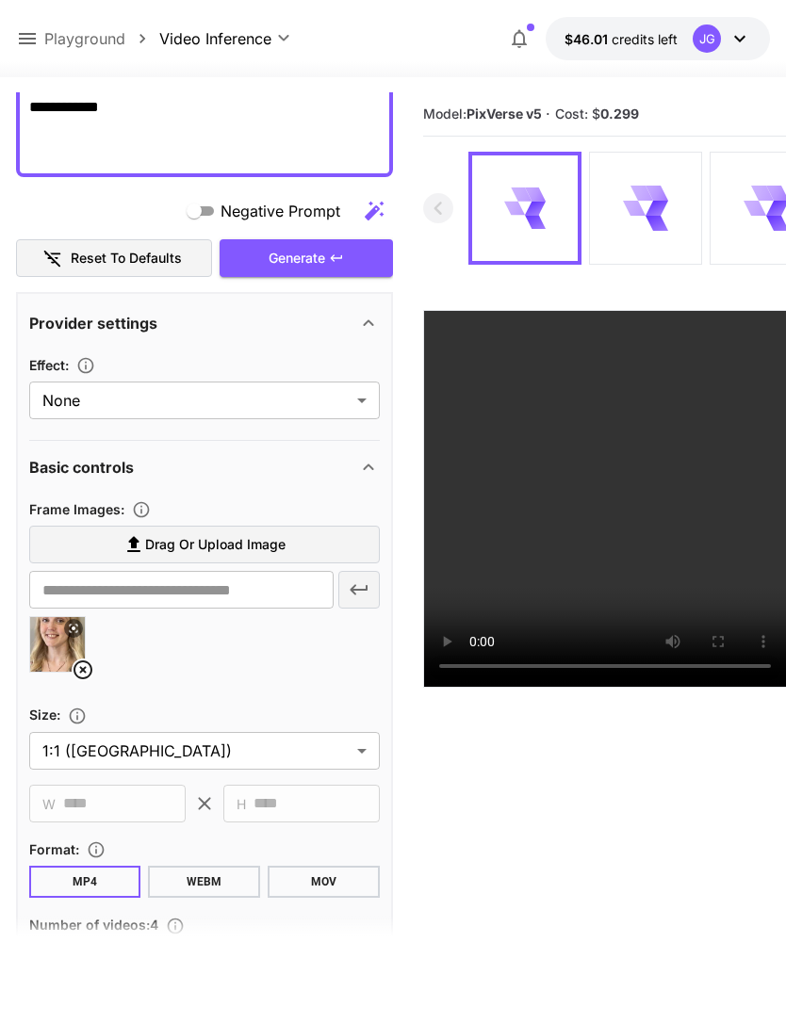
scroll to position [419, 0]
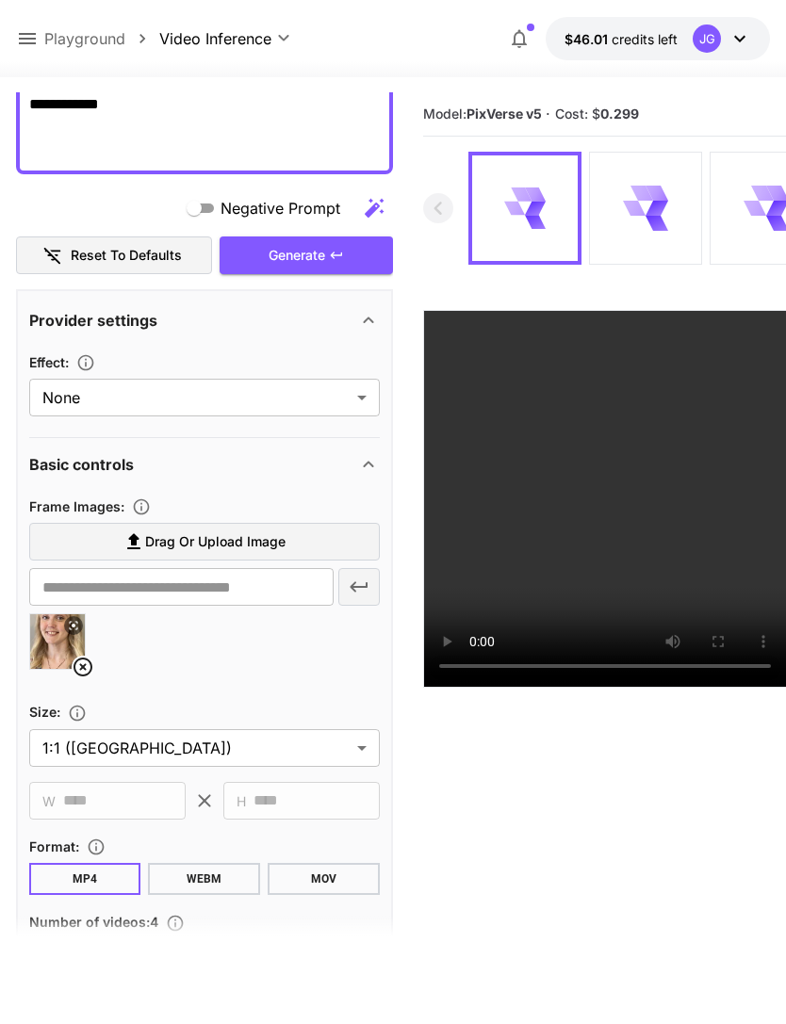
click at [75, 671] on icon at bounding box center [82, 667] width 19 height 19
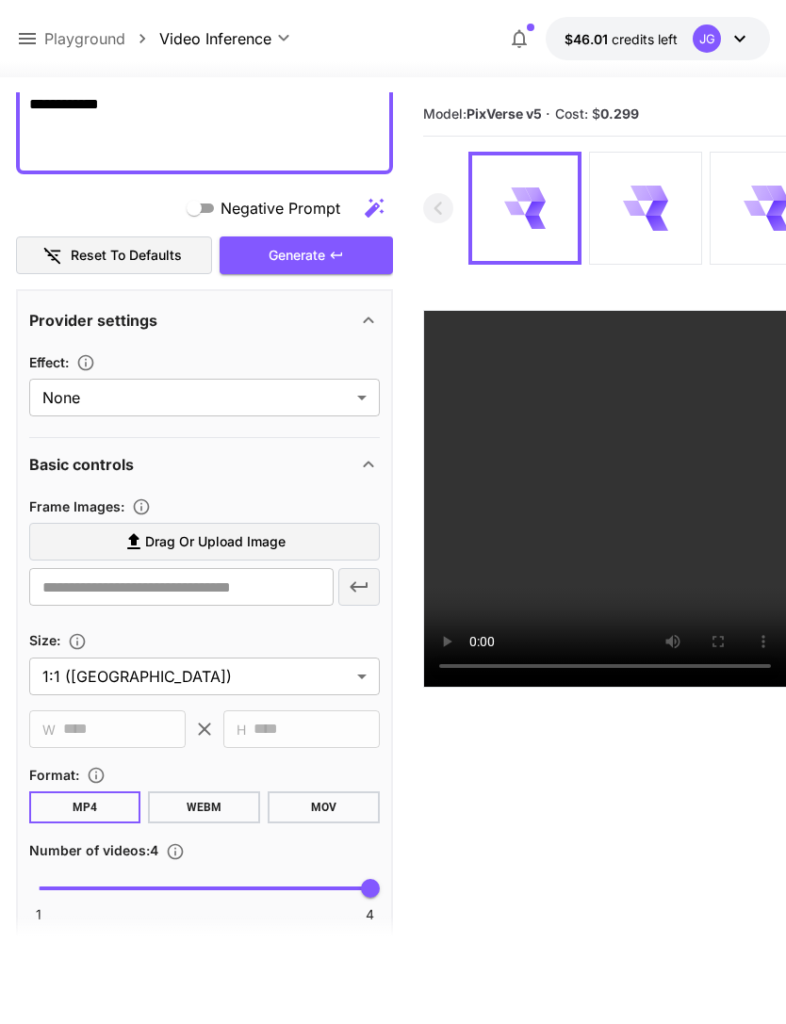
click at [267, 541] on span "Drag or upload image" at bounding box center [215, 542] width 140 height 24
click at [0, 0] on input "Drag or upload image" at bounding box center [0, 0] width 0 height 0
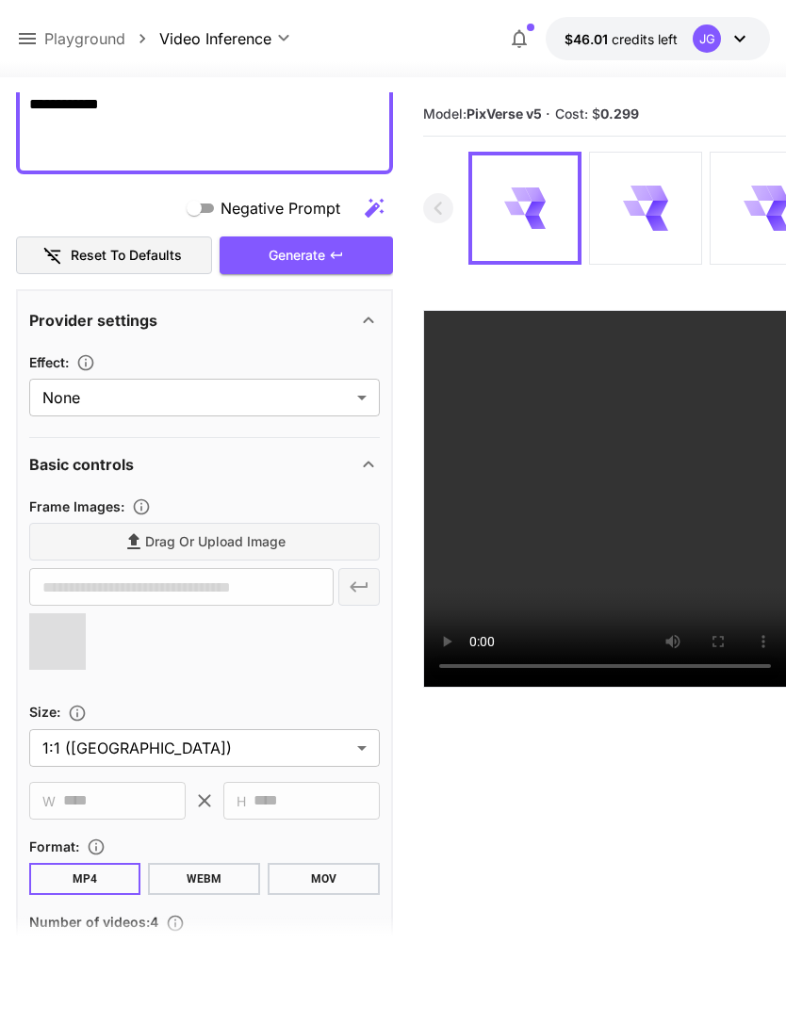
type input "**********"
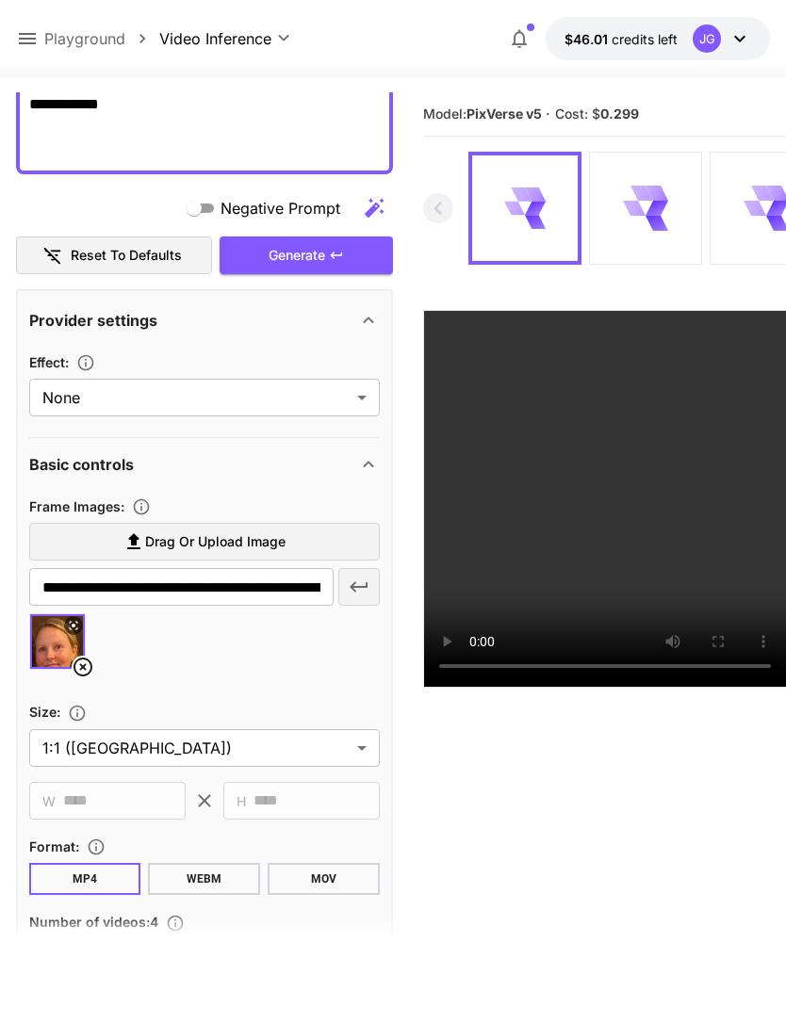
click at [340, 246] on div "Generate" at bounding box center [306, 256] width 173 height 39
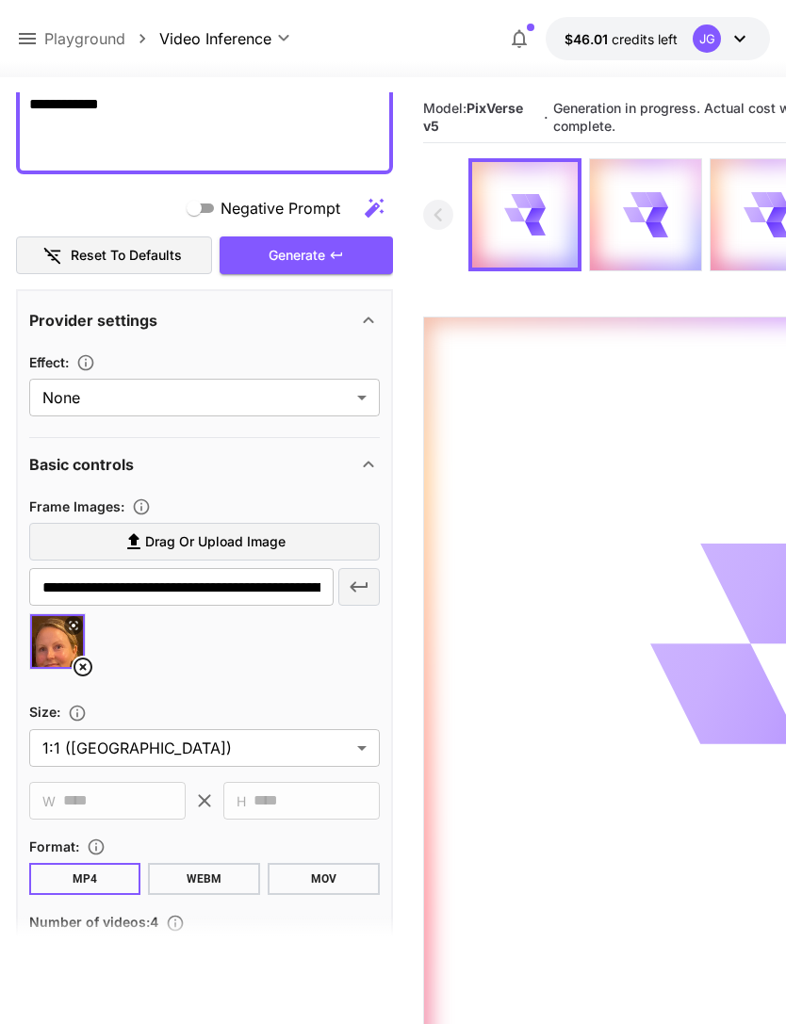
click at [24, 40] on icon at bounding box center [27, 38] width 17 height 11
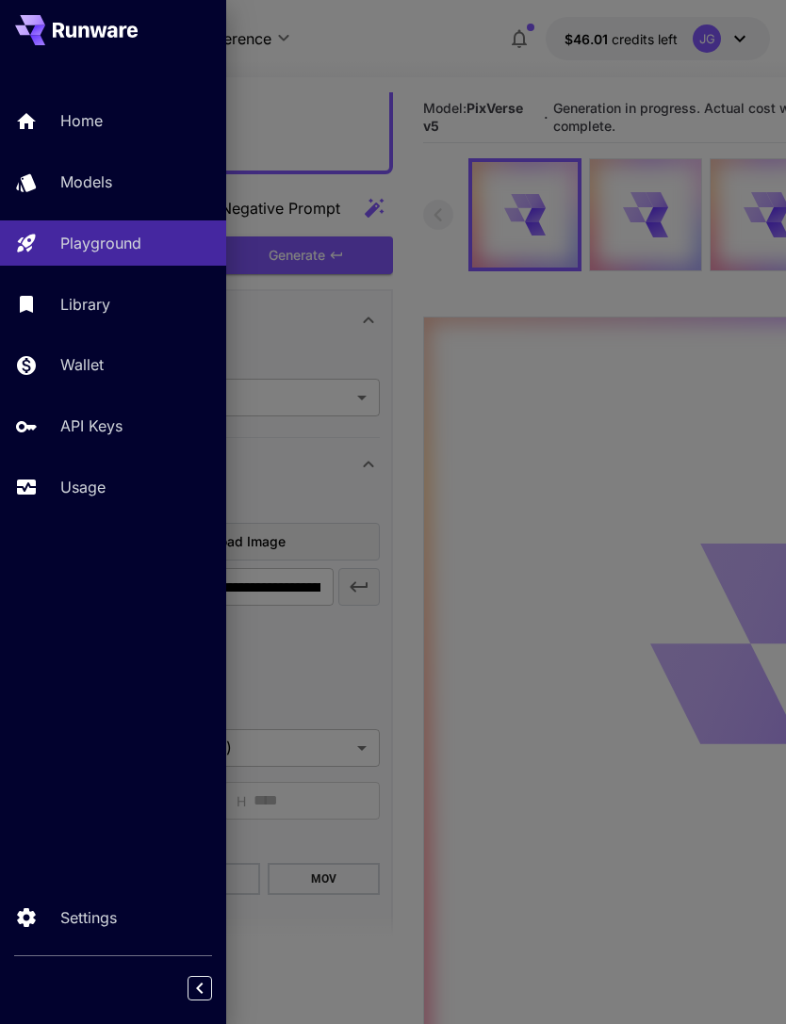
click at [96, 481] on p "Usage" at bounding box center [82, 487] width 45 height 23
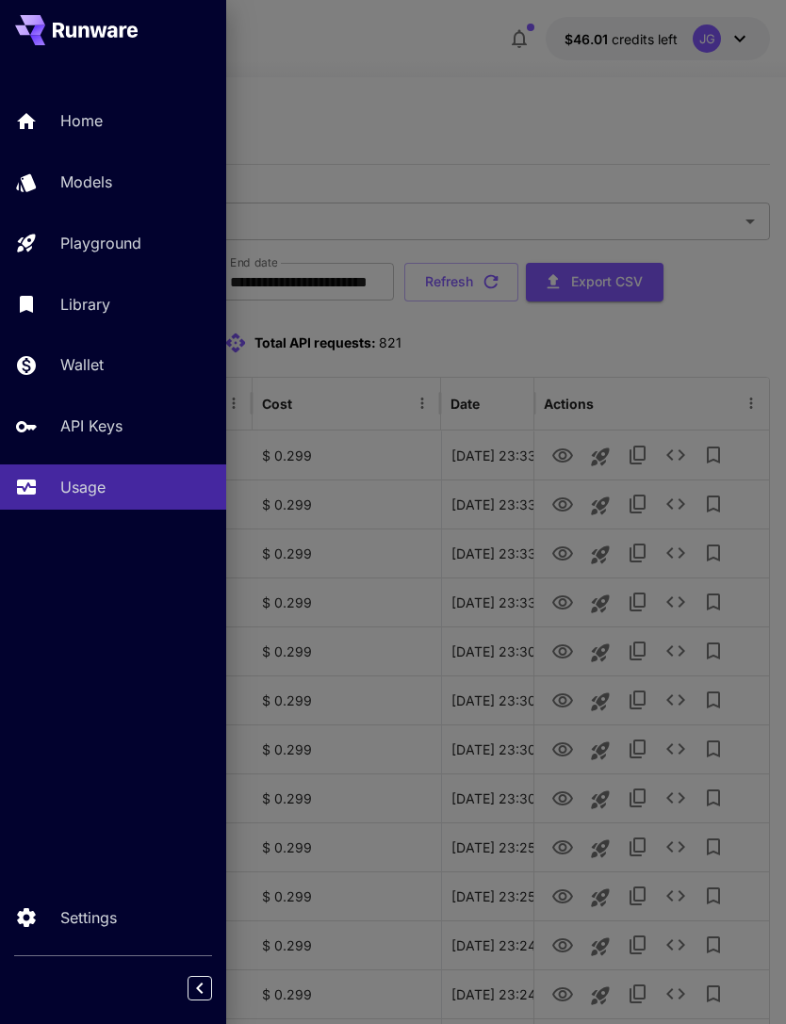
click at [429, 70] on div at bounding box center [393, 512] width 786 height 1024
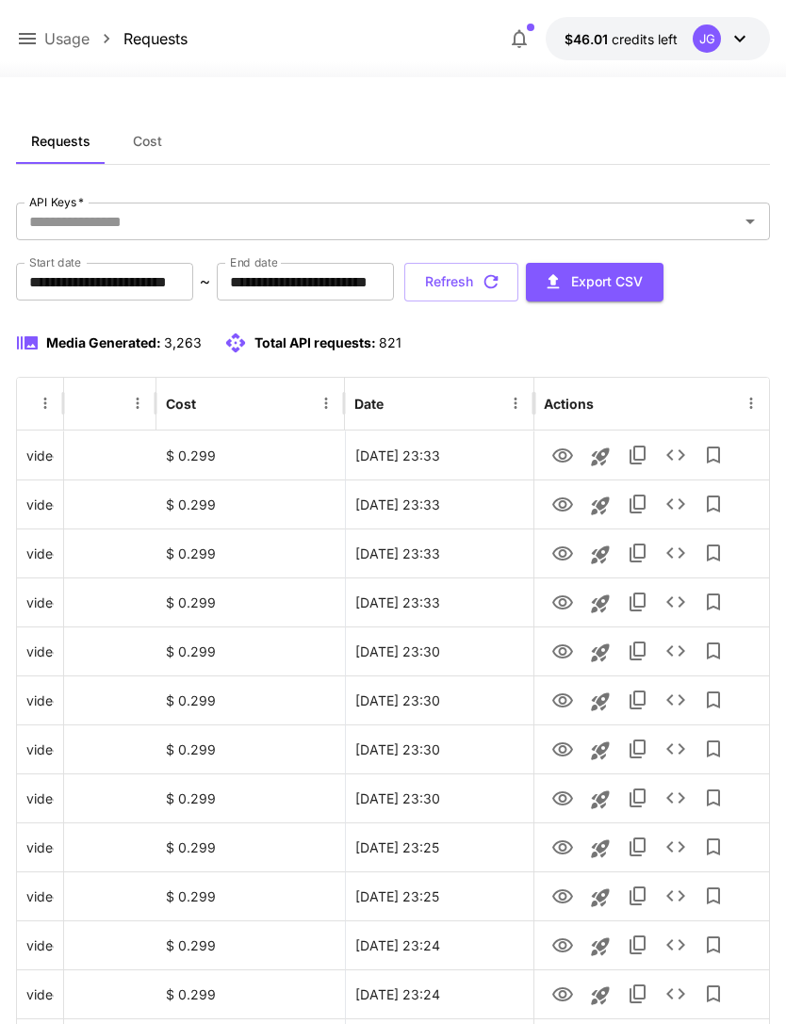
scroll to position [0, 96]
click at [555, 652] on icon "View" at bounding box center [562, 652] width 23 height 23
click at [556, 547] on icon "View" at bounding box center [562, 554] width 23 height 23
click at [562, 645] on icon "View" at bounding box center [562, 652] width 21 height 14
click at [559, 505] on icon "View" at bounding box center [562, 505] width 21 height 14
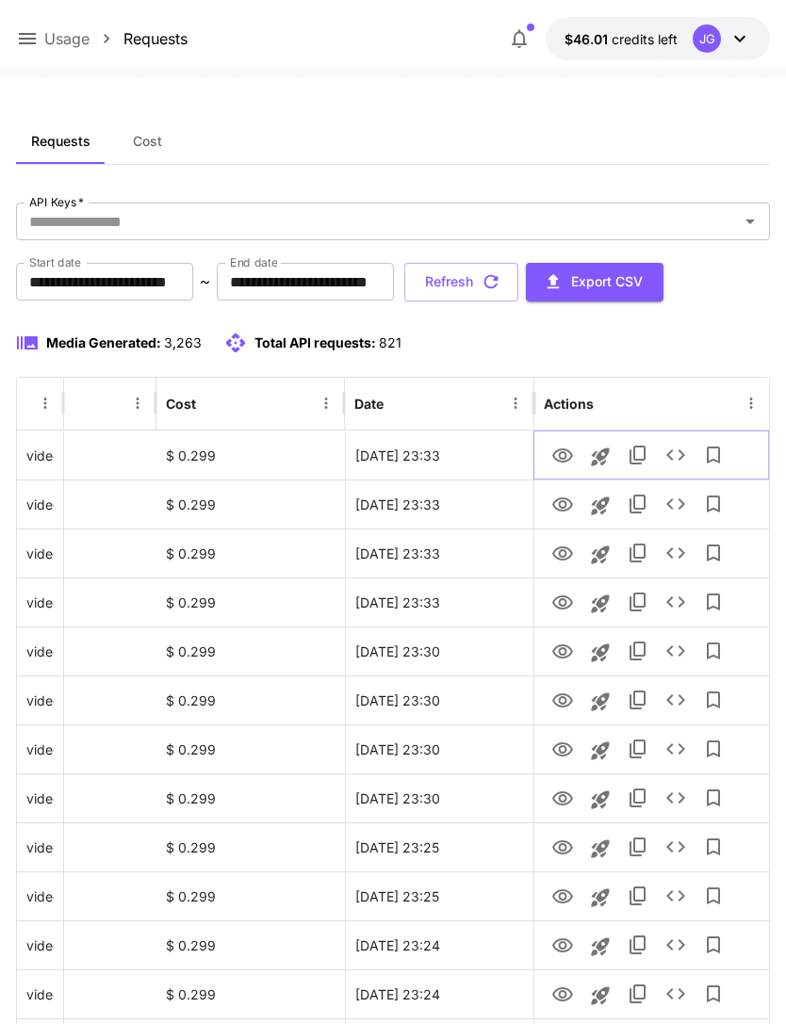
click at [555, 456] on icon "View" at bounding box center [562, 456] width 23 height 23
click at [551, 660] on icon "View" at bounding box center [562, 652] width 23 height 23
click at [518, 284] on button "Refresh" at bounding box center [461, 282] width 114 height 39
click at [555, 604] on icon "View" at bounding box center [562, 603] width 21 height 14
click at [559, 556] on icon "View" at bounding box center [562, 554] width 23 height 23
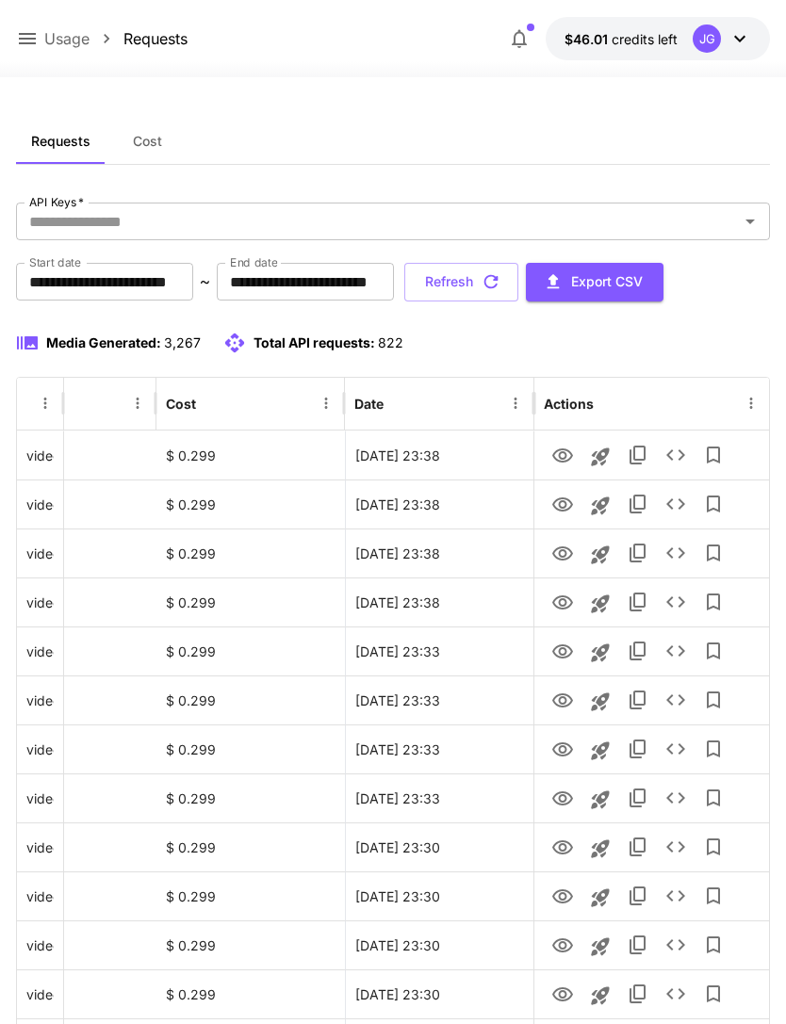
click at [29, 36] on icon at bounding box center [27, 38] width 23 height 23
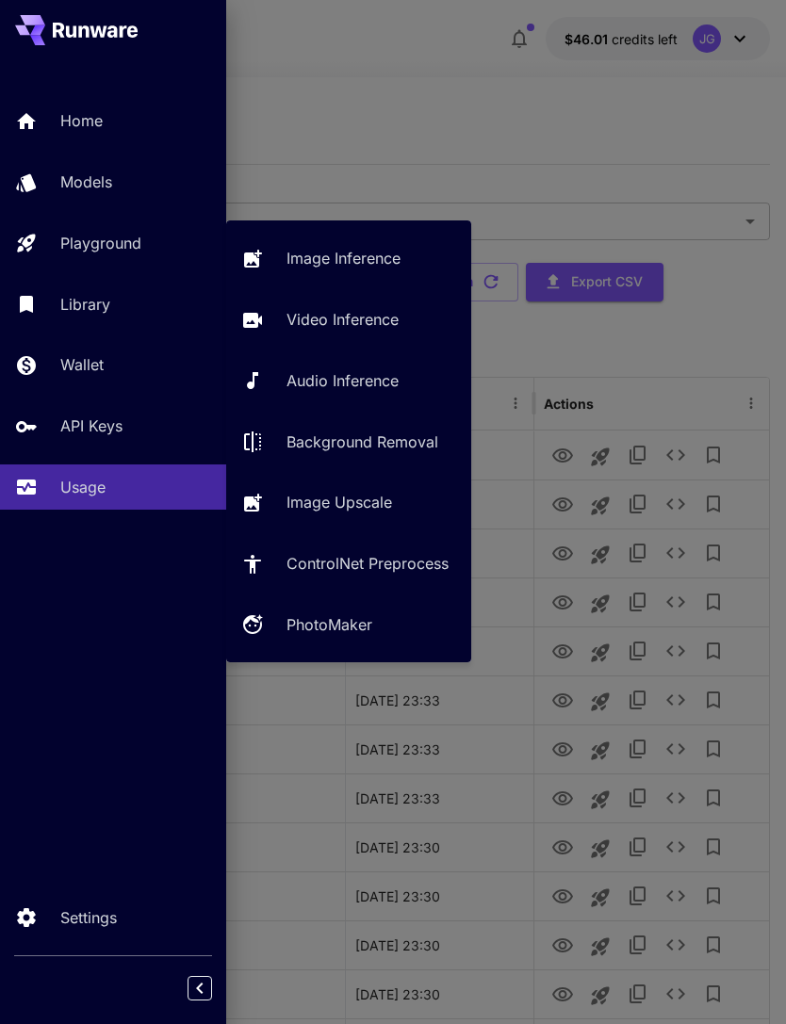
click at [329, 332] on link "Video Inference" at bounding box center [348, 320] width 245 height 46
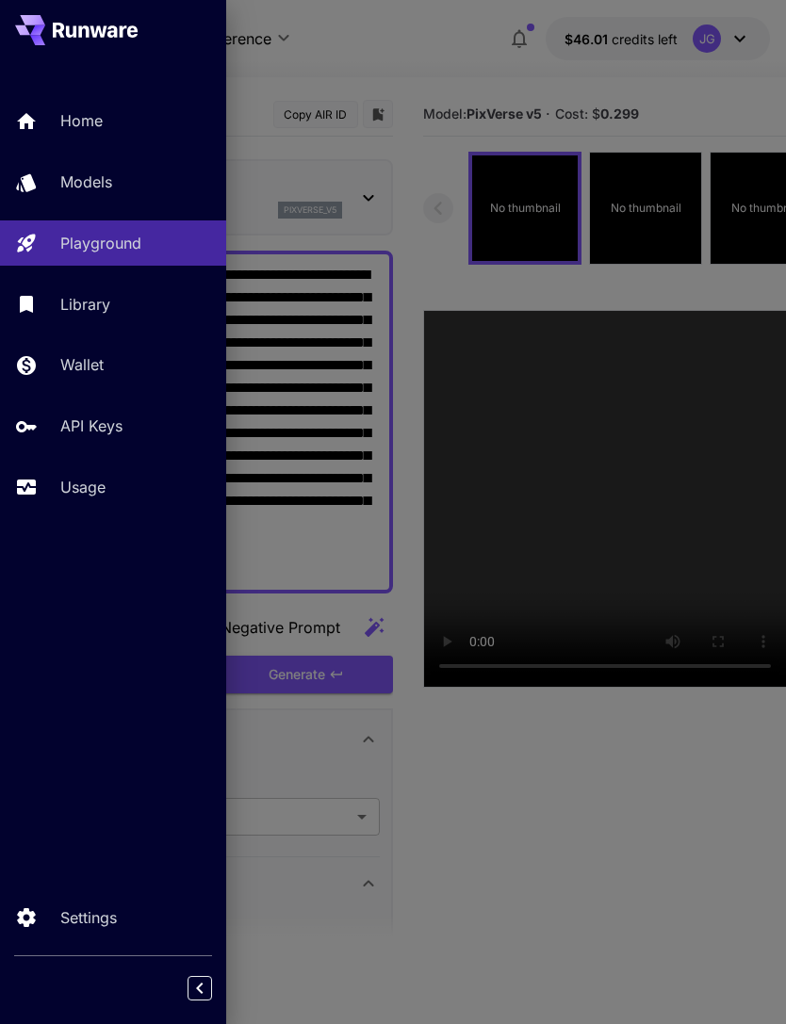
click at [417, 106] on div at bounding box center [393, 512] width 786 height 1024
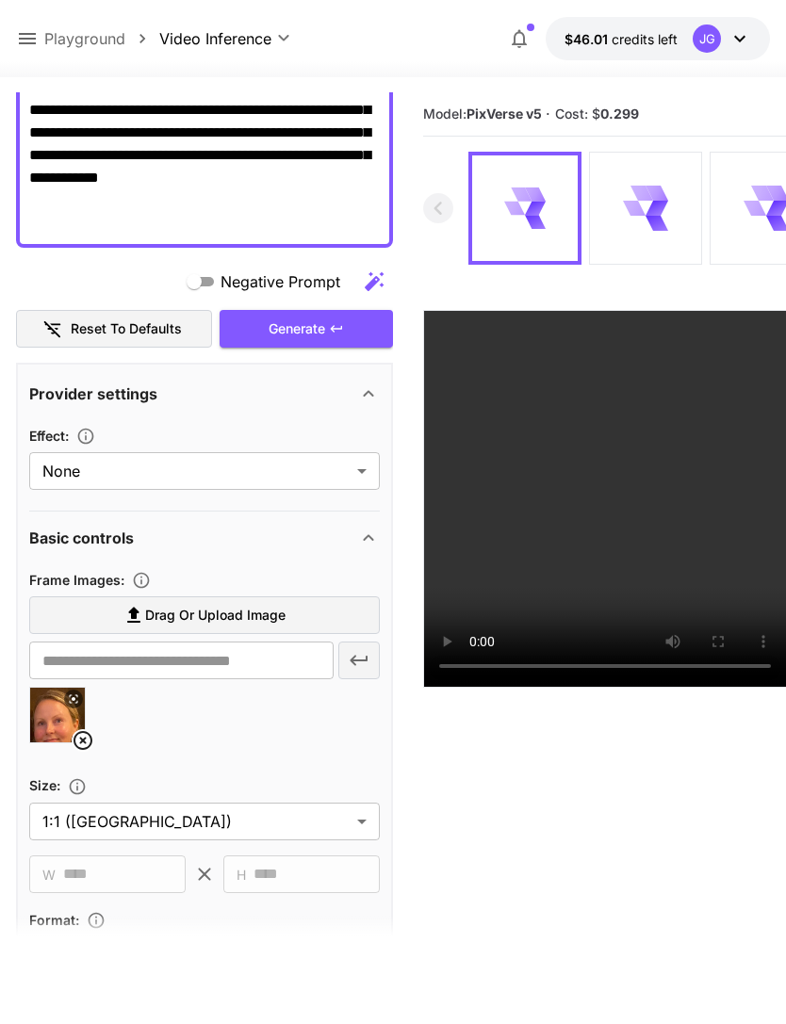
scroll to position [377, 0]
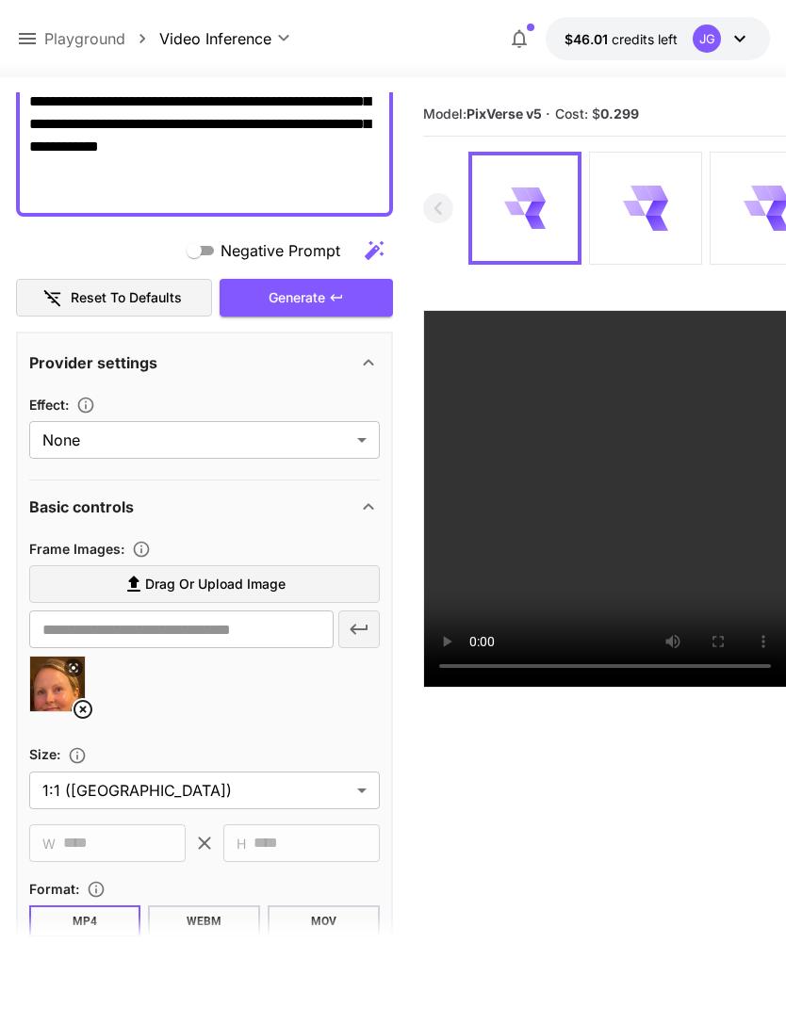
click at [73, 705] on icon at bounding box center [83, 709] width 23 height 23
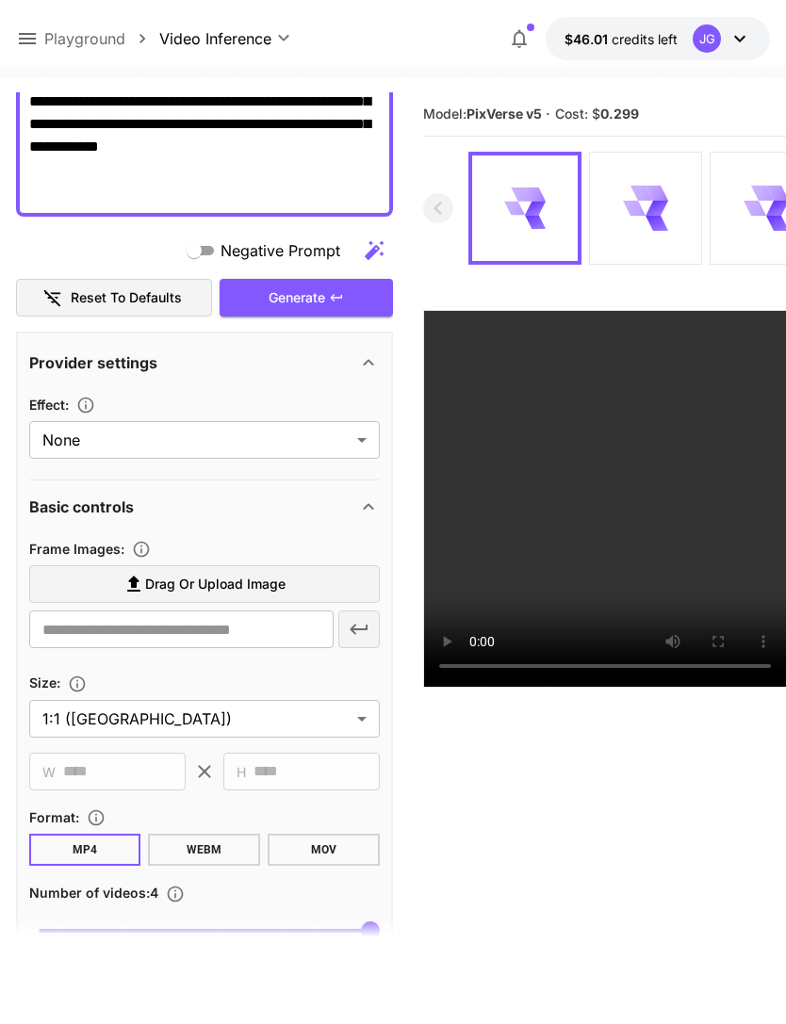
click at [242, 580] on span "Drag or upload image" at bounding box center [215, 585] width 140 height 24
click at [0, 0] on input "Drag or upload image" at bounding box center [0, 0] width 0 height 0
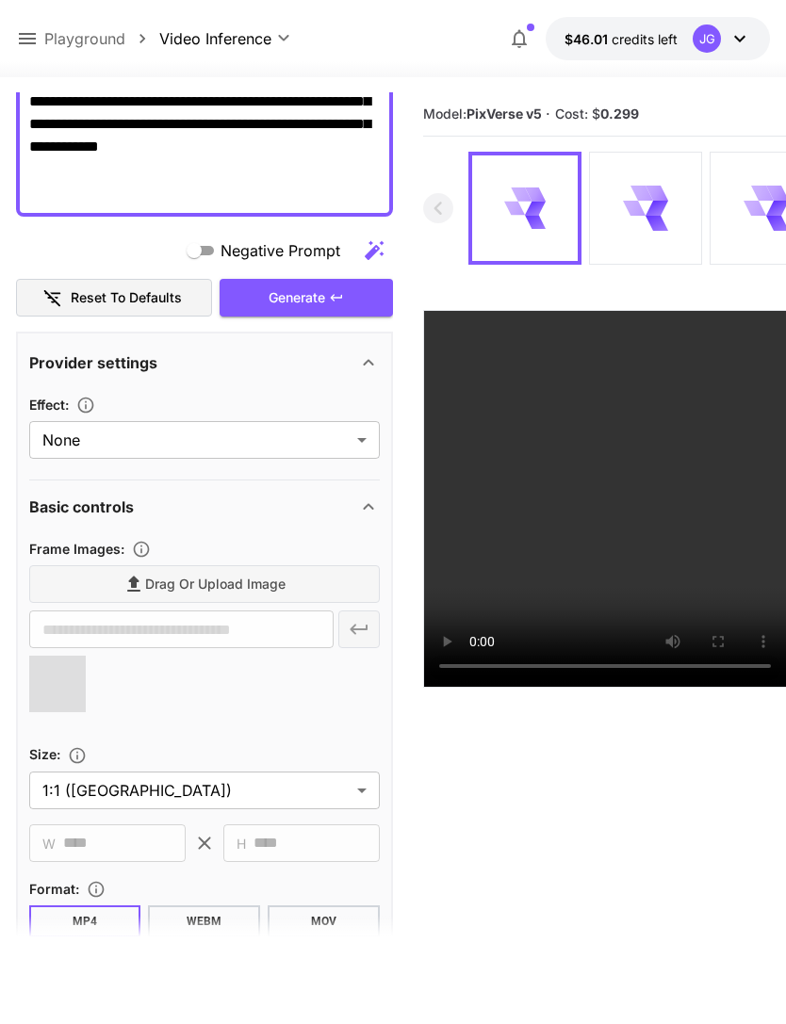
type input "**********"
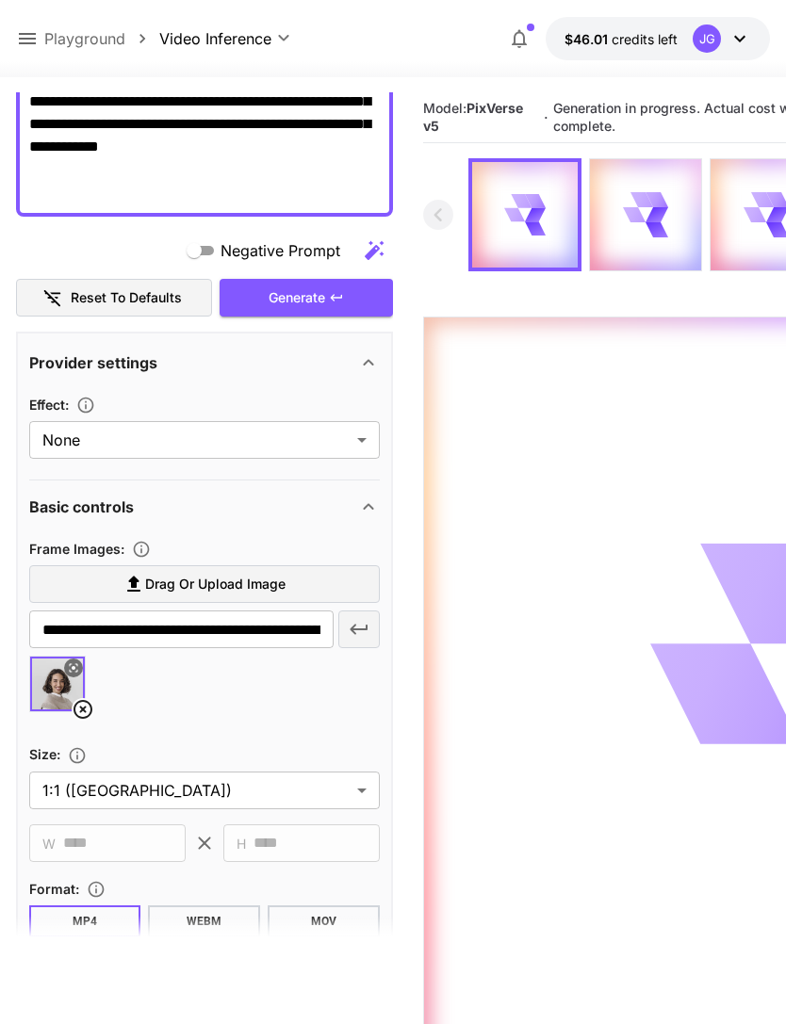
click at [28, 37] on icon at bounding box center [27, 38] width 23 height 23
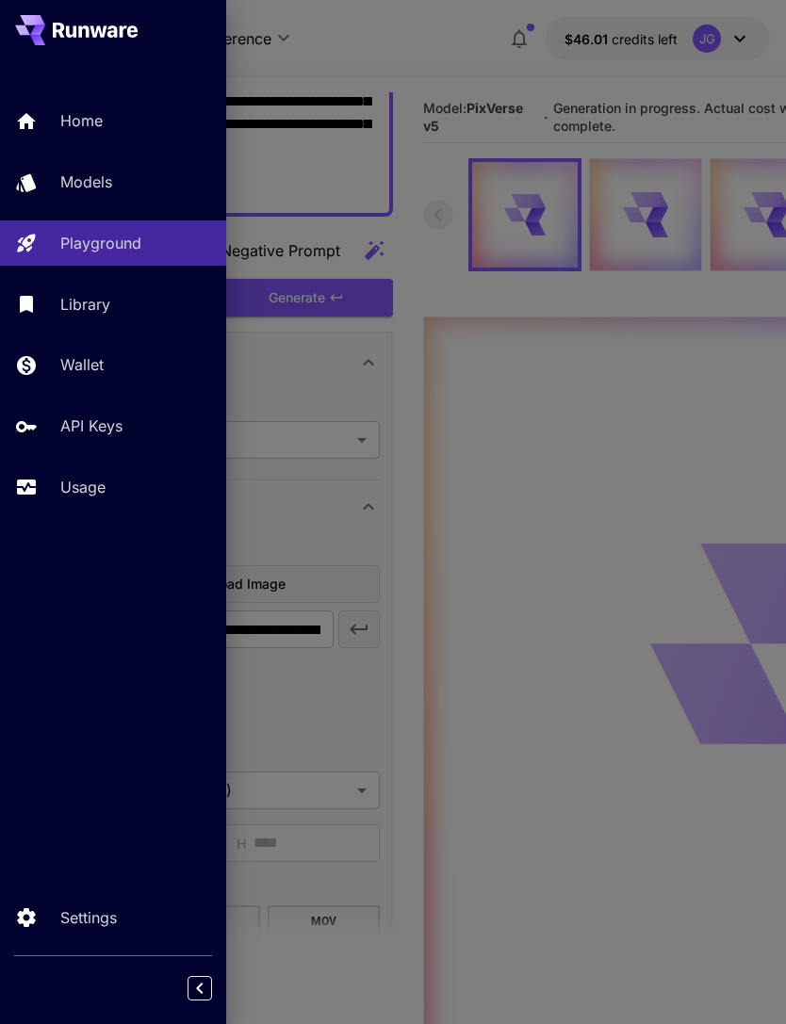
click at [85, 495] on p "Usage" at bounding box center [82, 487] width 45 height 23
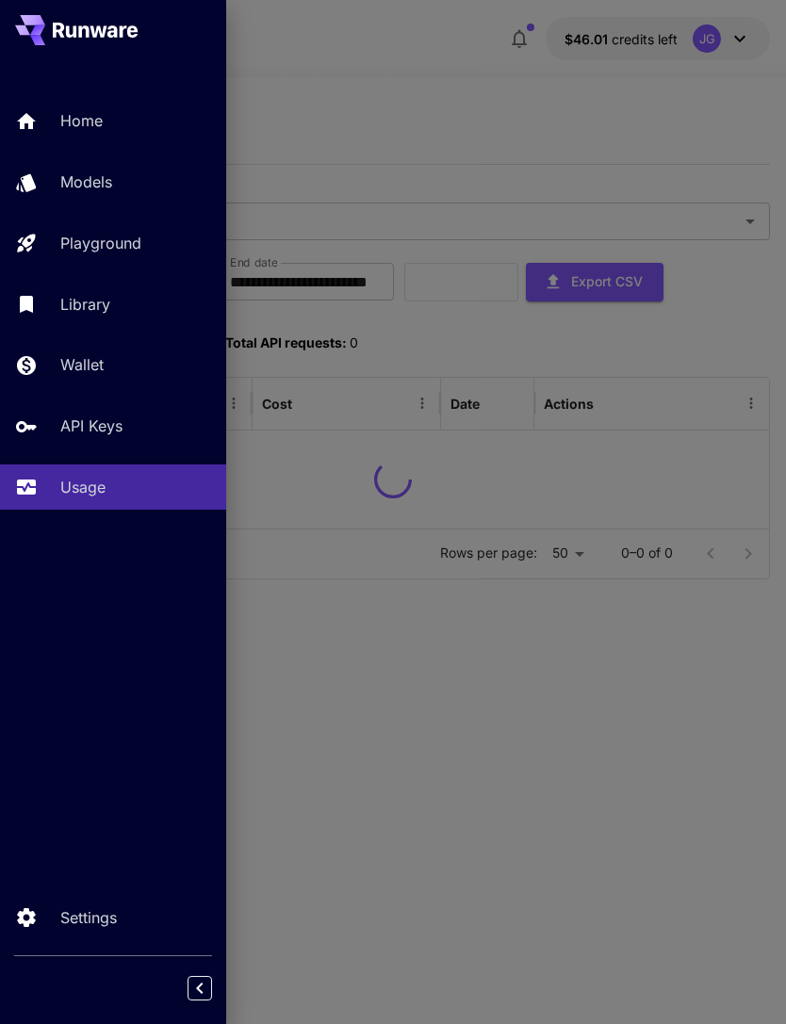
click at [384, 66] on div at bounding box center [393, 512] width 786 height 1024
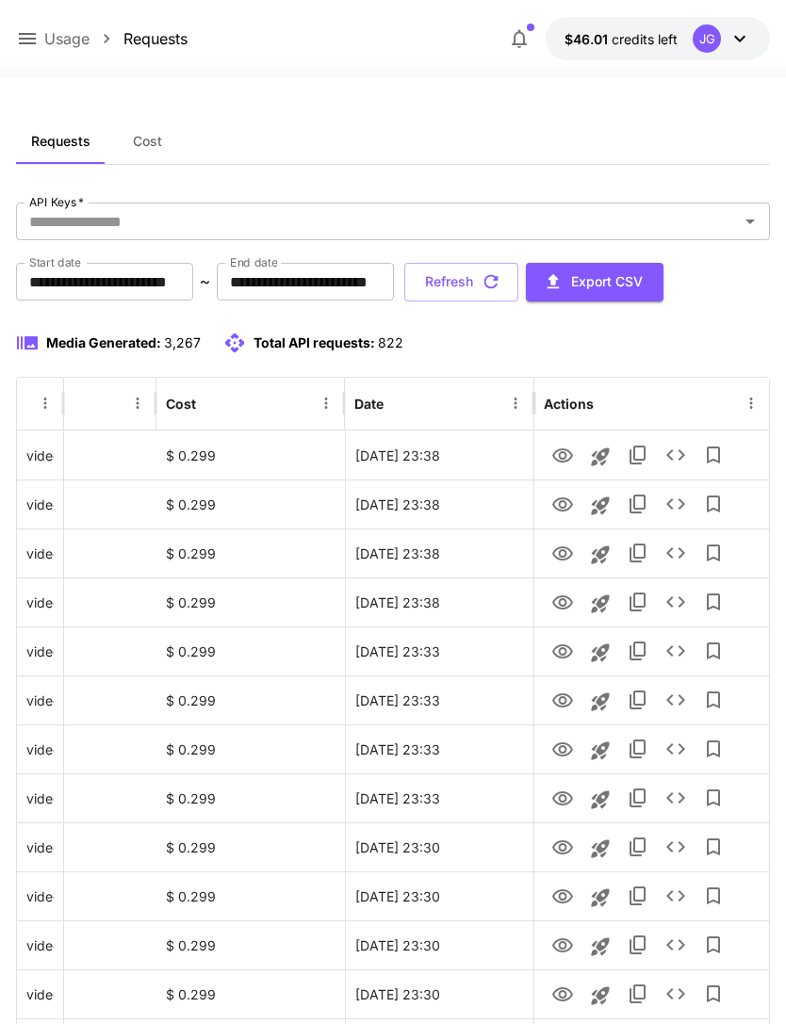
scroll to position [0, 96]
click at [551, 605] on icon "View" at bounding box center [562, 603] width 23 height 23
click at [559, 499] on icon "View" at bounding box center [562, 505] width 23 height 23
click at [518, 285] on button "Refresh" at bounding box center [461, 282] width 114 height 39
click at [562, 500] on icon "View" at bounding box center [562, 505] width 21 height 14
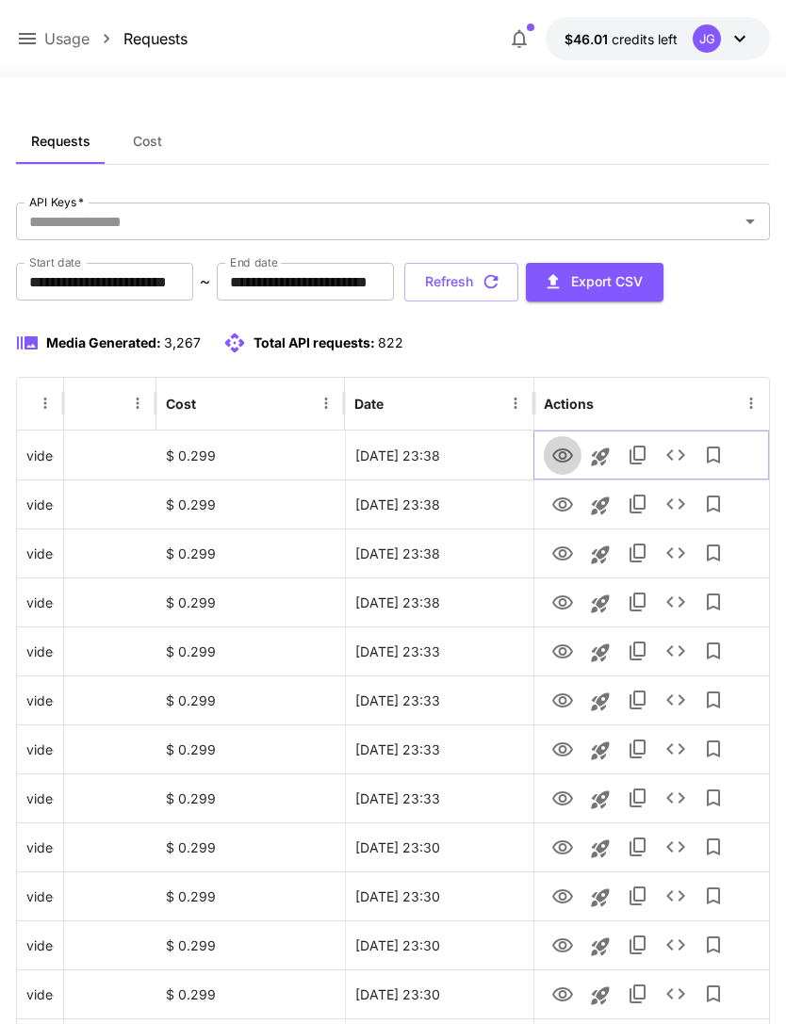
click at [558, 459] on icon "View" at bounding box center [562, 456] width 23 height 23
click at [561, 601] on icon "View" at bounding box center [562, 603] width 23 height 23
click at [553, 553] on icon "View" at bounding box center [562, 554] width 21 height 14
click at [559, 502] on icon "View" at bounding box center [562, 505] width 21 height 14
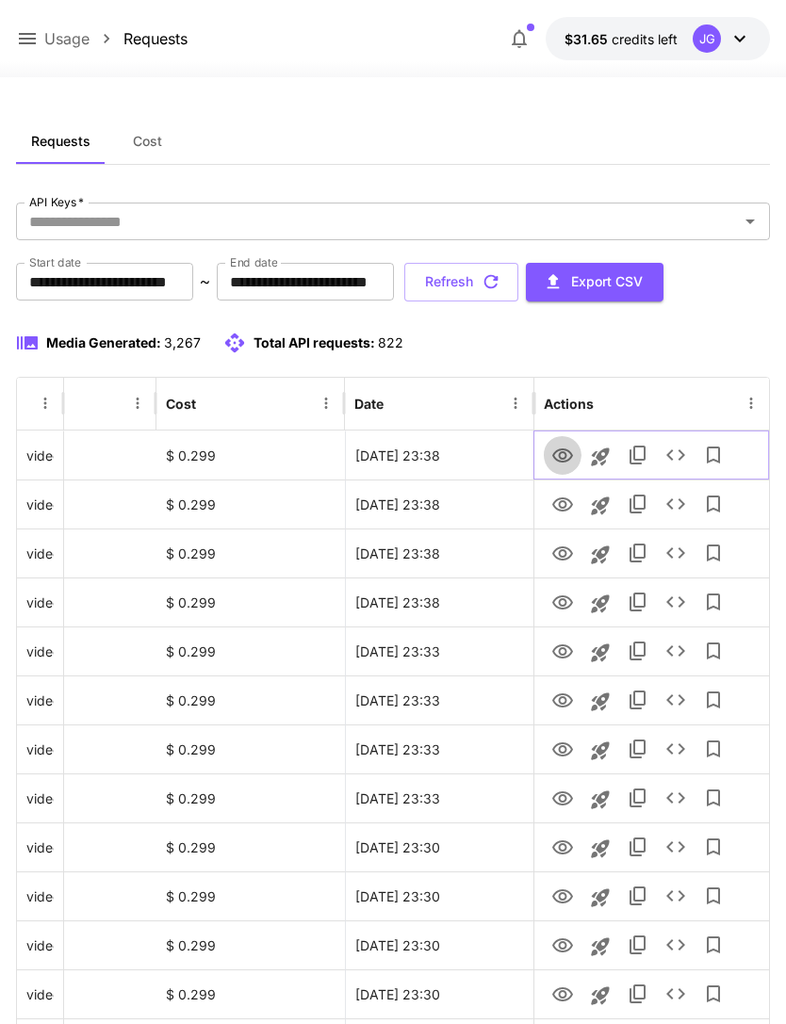
click at [556, 456] on icon "View" at bounding box center [562, 456] width 23 height 23
click at [562, 506] on icon "View" at bounding box center [562, 505] width 23 height 23
click at [560, 458] on icon "View" at bounding box center [562, 456] width 21 height 14
click at [518, 286] on button "Refresh" at bounding box center [461, 282] width 114 height 39
click at [559, 604] on icon "View" at bounding box center [562, 603] width 21 height 14
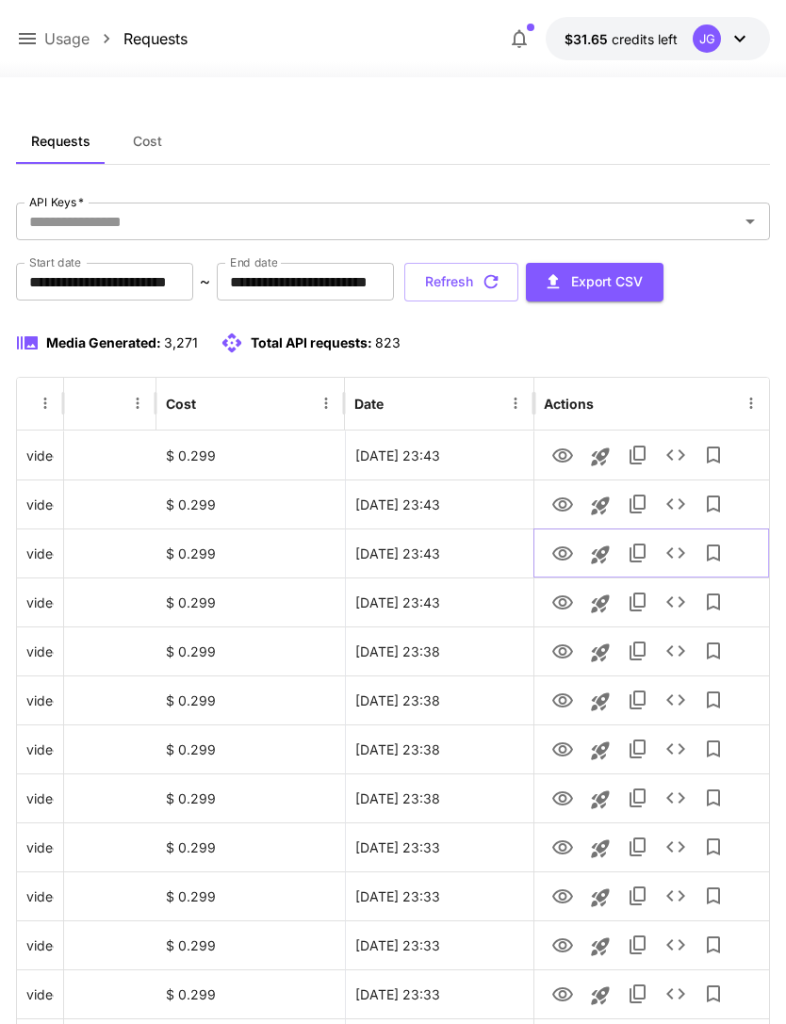
click at [559, 558] on icon "View" at bounding box center [562, 554] width 21 height 14
click at [551, 604] on icon "View" at bounding box center [562, 603] width 23 height 23
click at [24, 30] on icon at bounding box center [27, 38] width 23 height 23
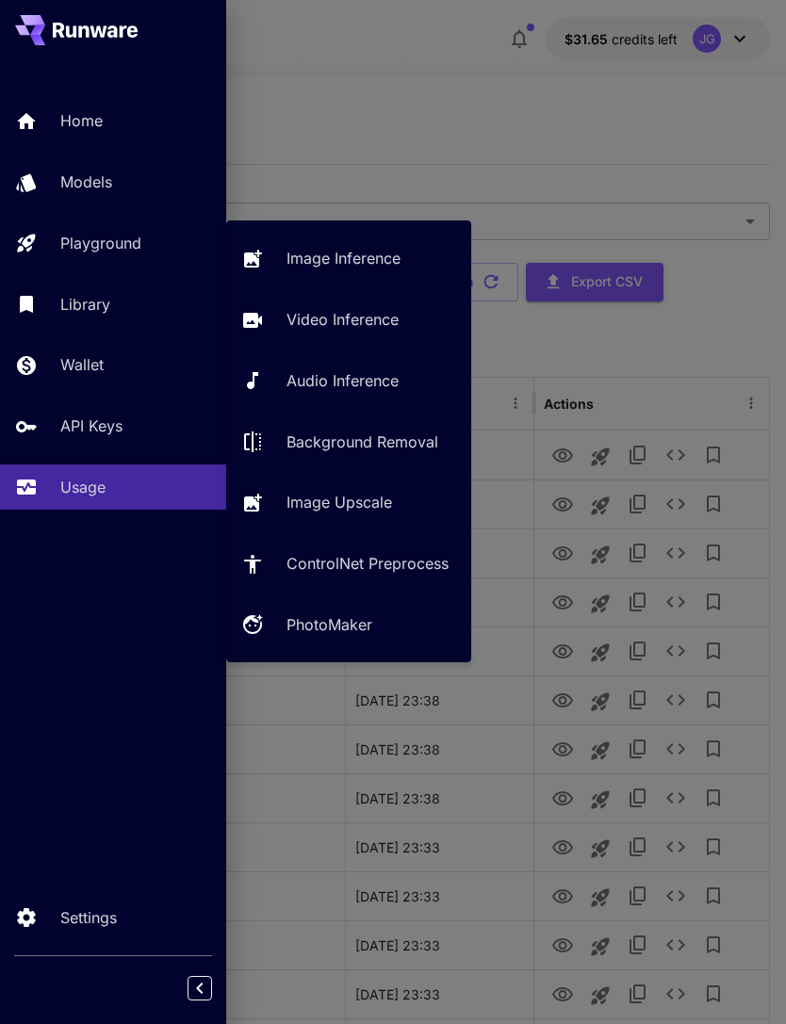
click at [123, 239] on p "Playground" at bounding box center [100, 243] width 81 height 23
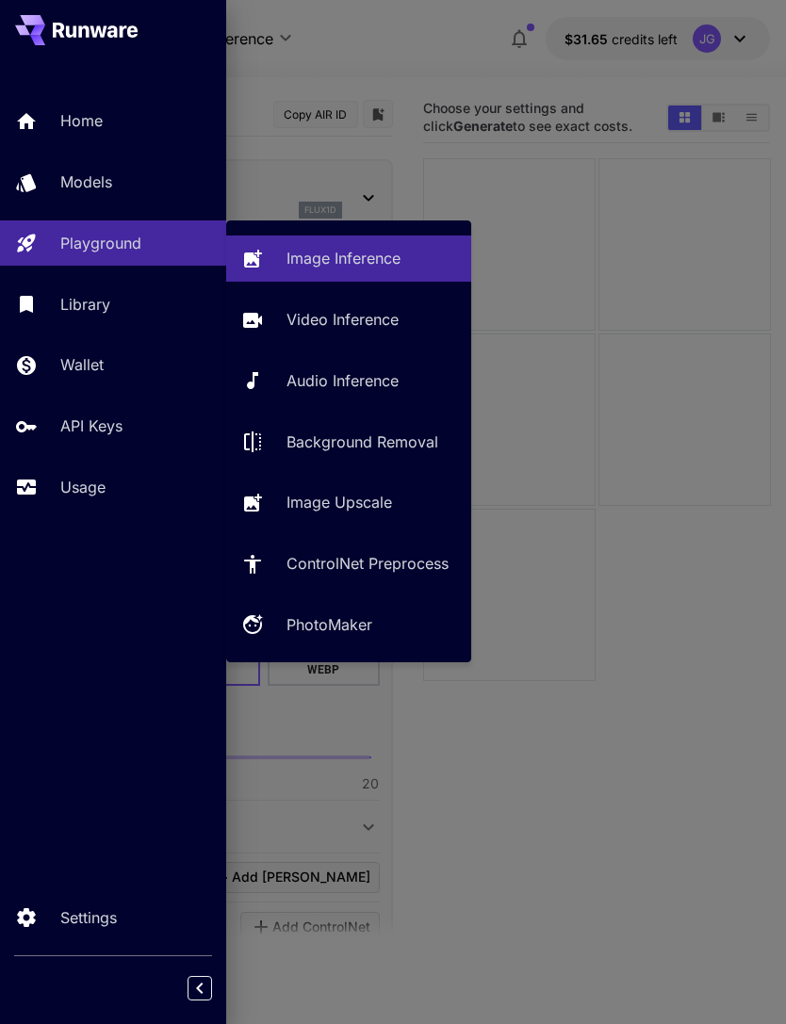
type input "**********"
click at [382, 324] on p "Video Inference" at bounding box center [342, 319] width 112 height 23
type input "**********"
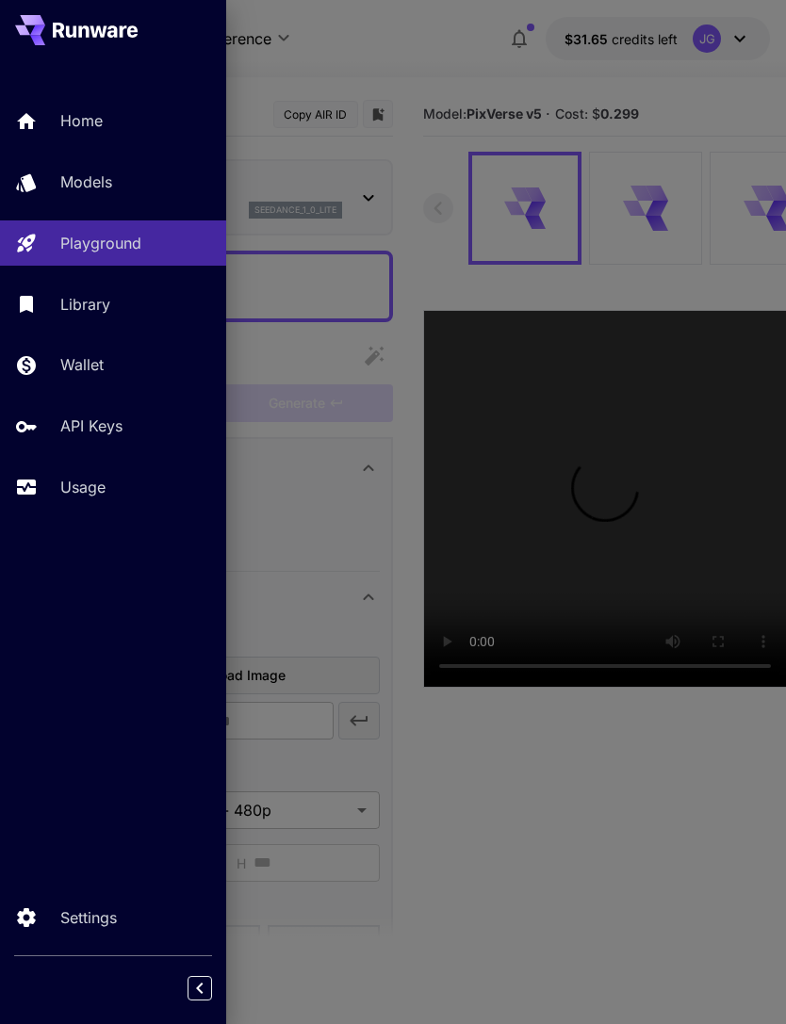
click at [441, 56] on div at bounding box center [393, 512] width 786 height 1024
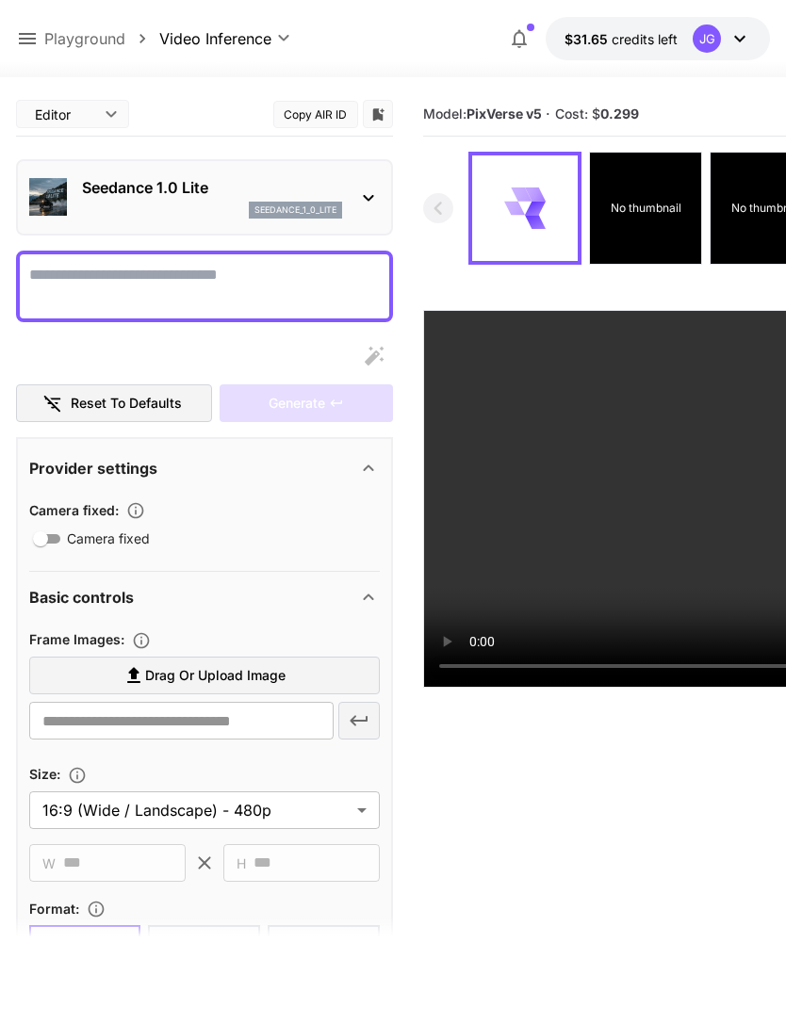
click at [25, 40] on icon at bounding box center [27, 38] width 17 height 11
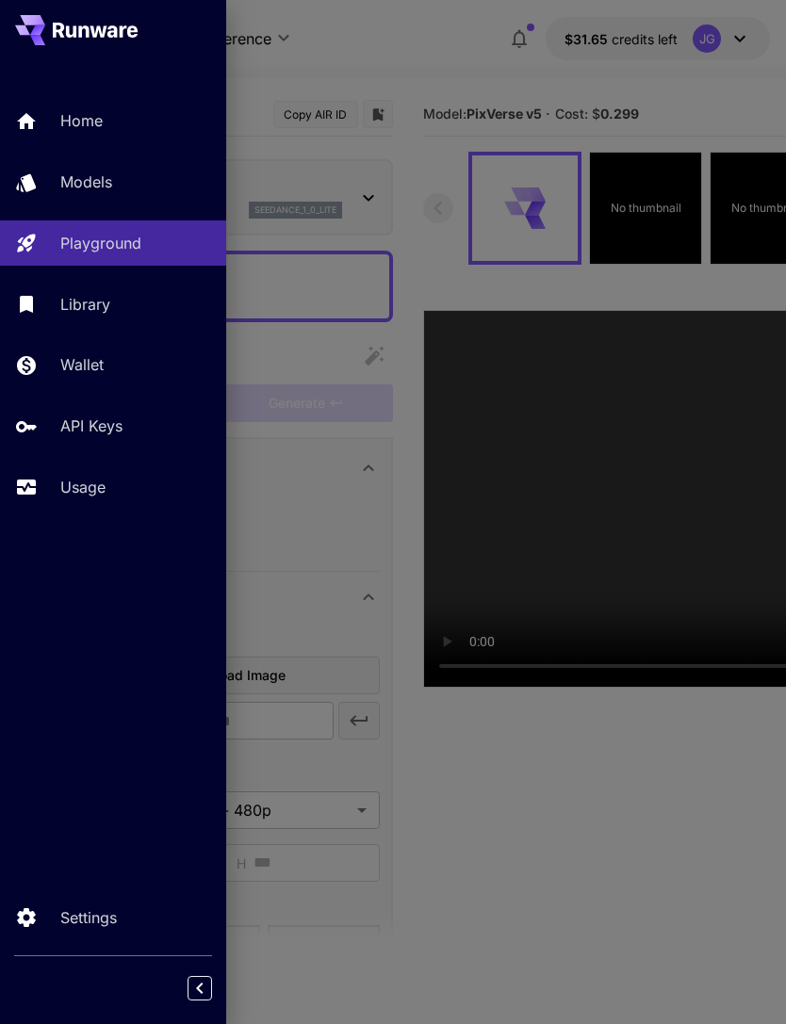
click at [90, 482] on p "Usage" at bounding box center [82, 487] width 45 height 23
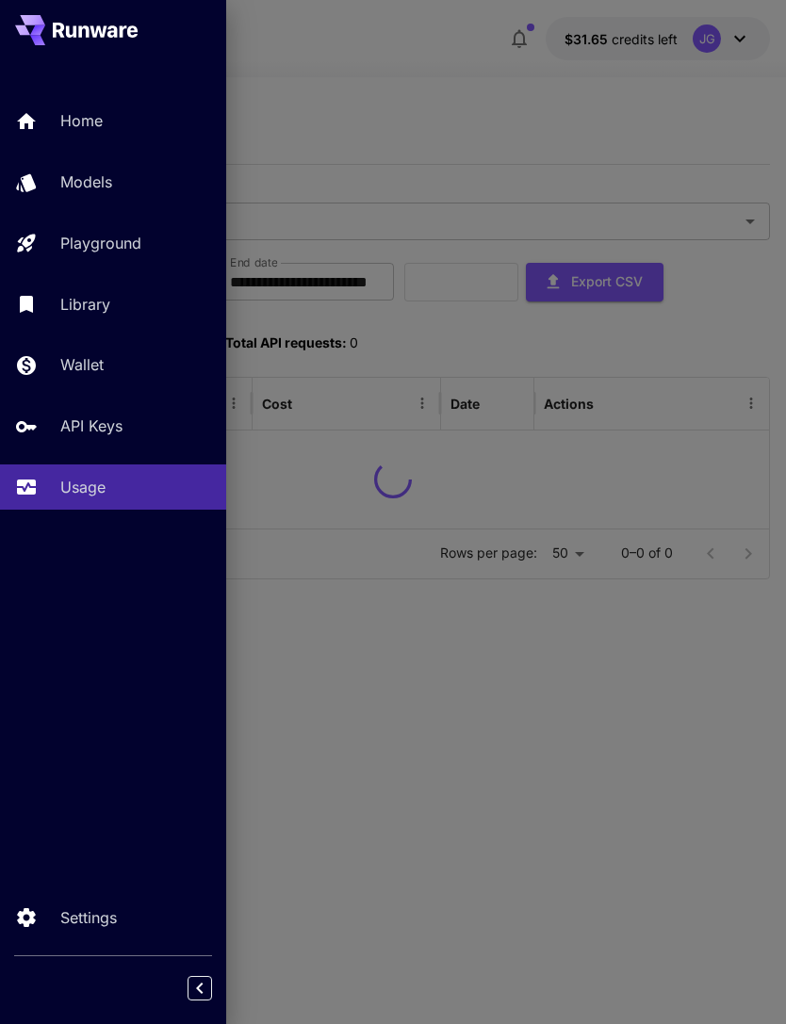
click at [421, 78] on div at bounding box center [393, 512] width 786 height 1024
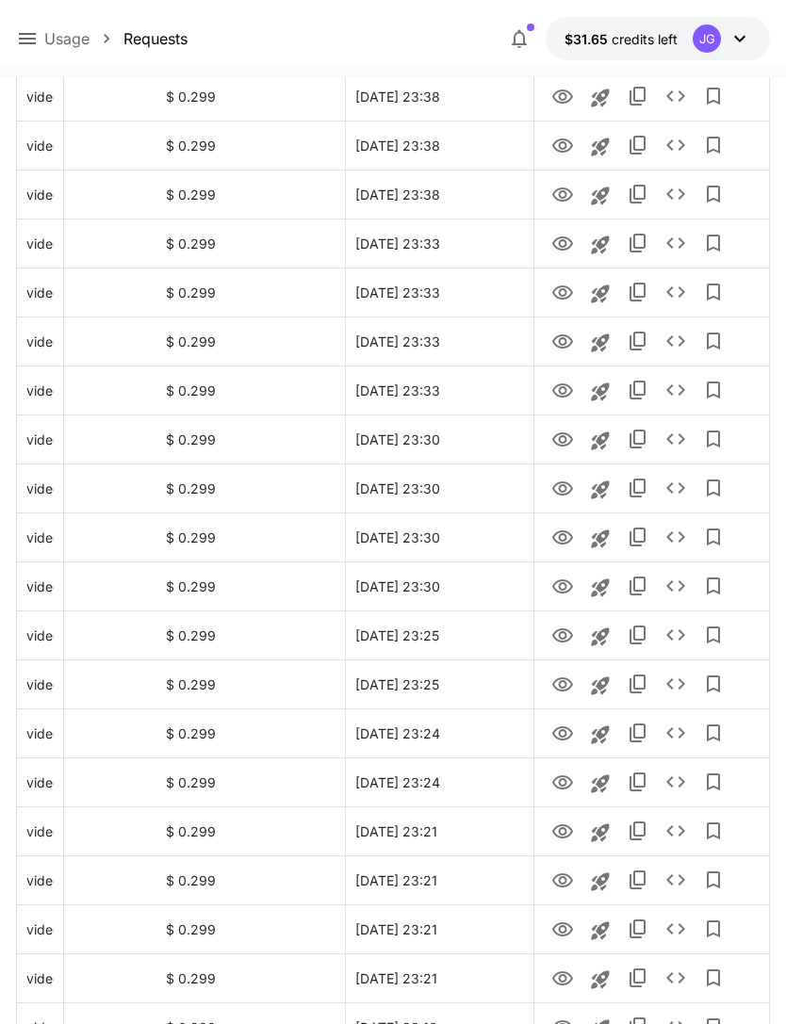
scroll to position [604, 0]
click at [555, 736] on icon "View" at bounding box center [562, 733] width 21 height 14
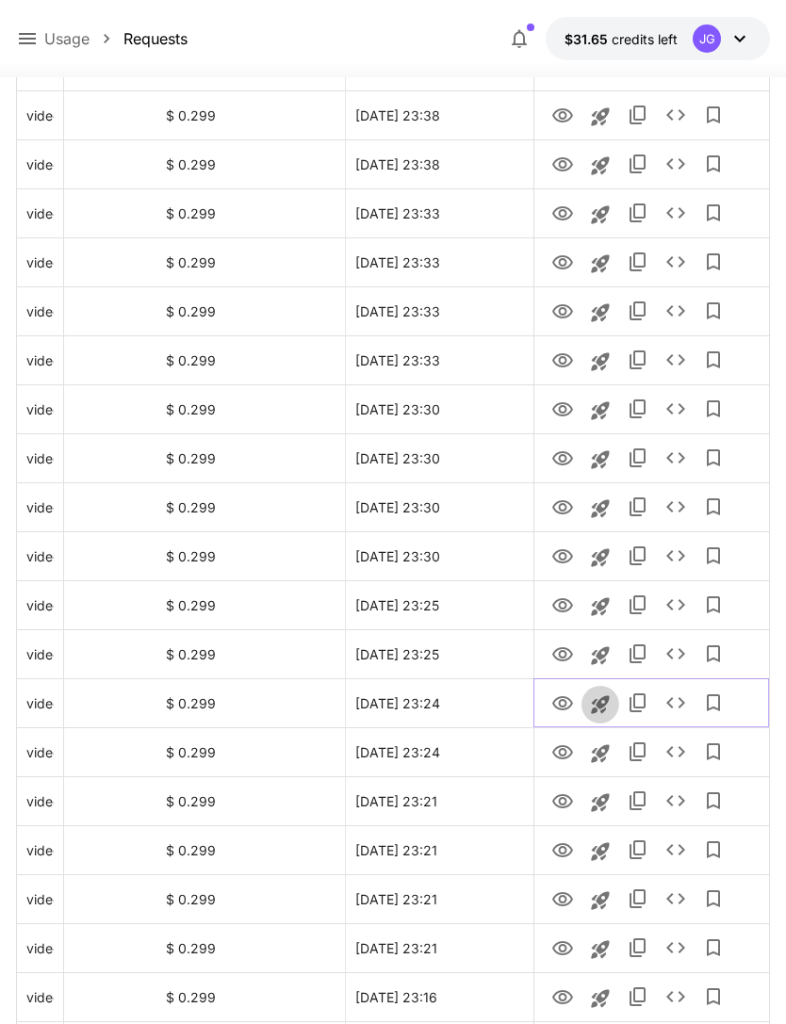
click at [596, 704] on icon "Launch in playground" at bounding box center [600, 704] width 18 height 18
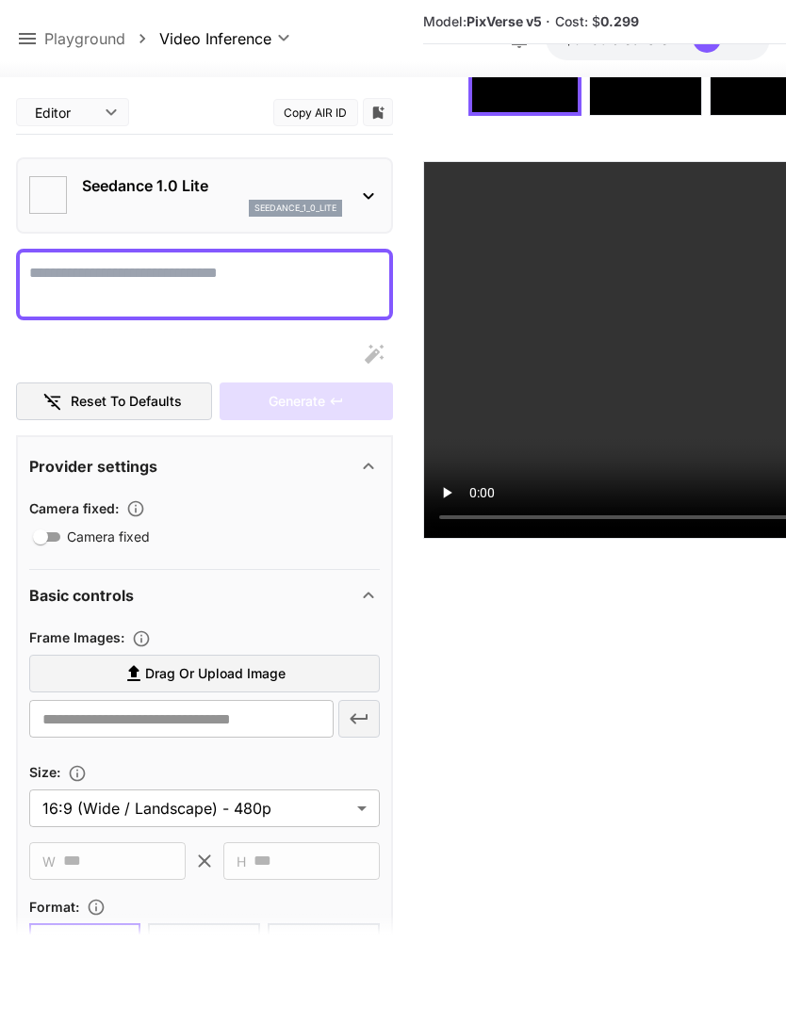
scroll to position [209, 0]
type textarea "**********"
type input "**********"
type input "****"
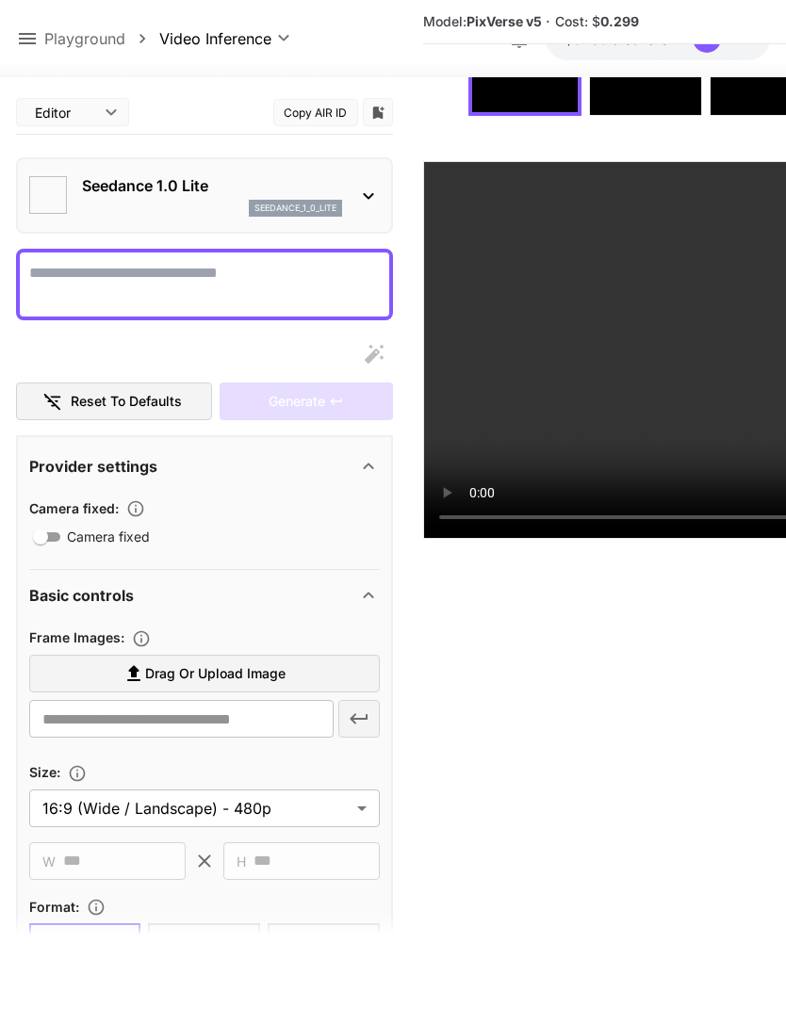
type input "*"
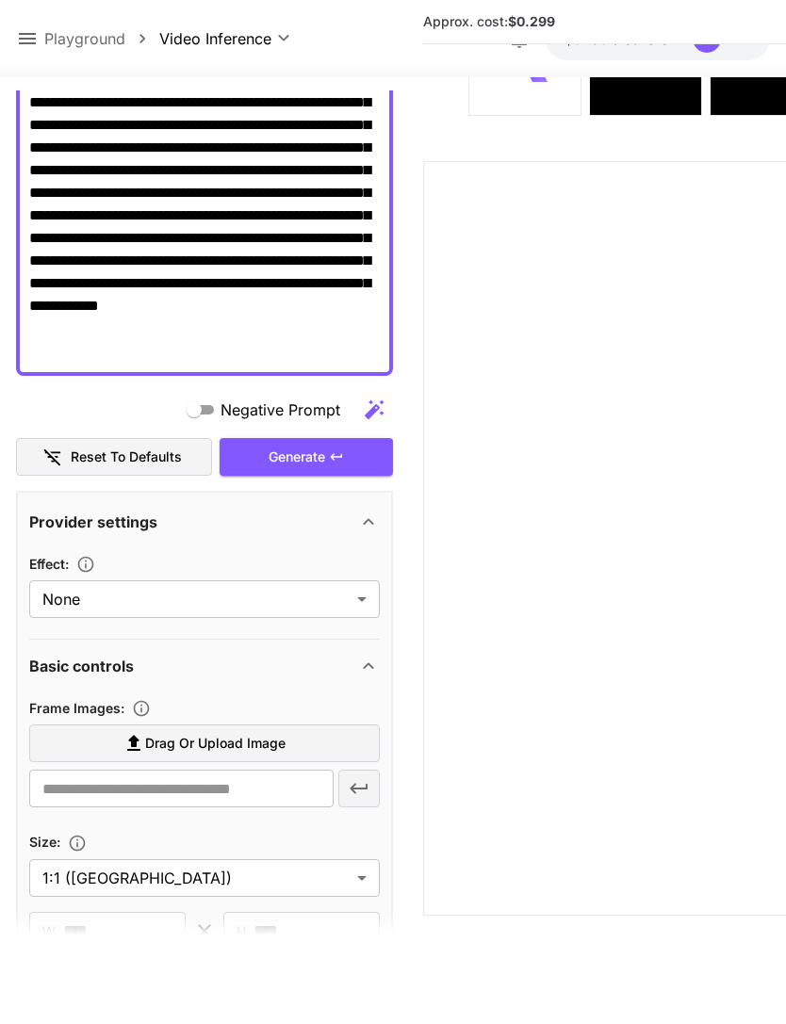
scroll to position [213, 0]
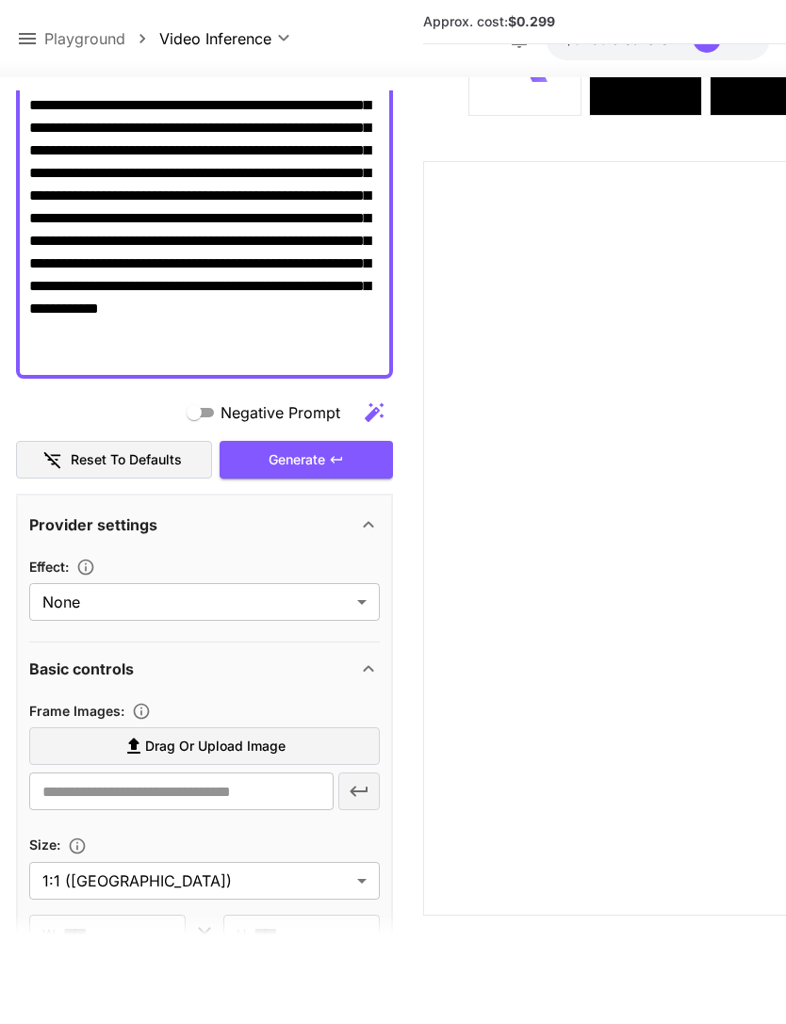
click at [287, 727] on label "Drag or upload image" at bounding box center [204, 746] width 351 height 39
click at [0, 0] on input "Drag or upload image" at bounding box center [0, 0] width 0 height 0
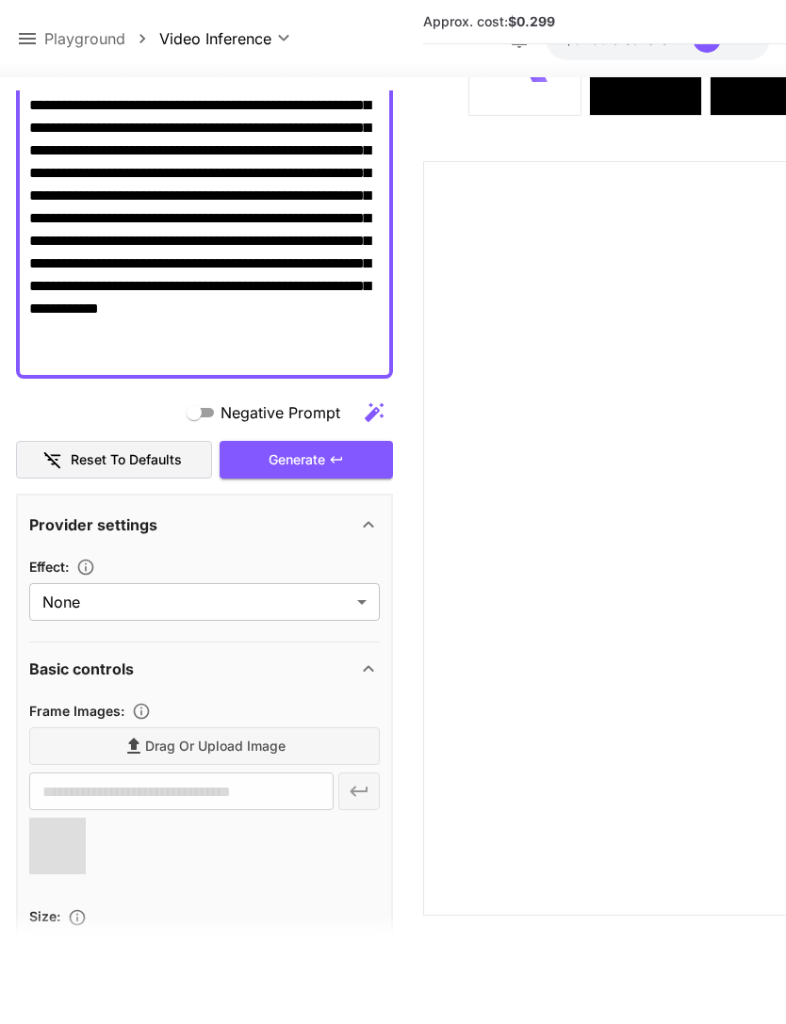
type input "**********"
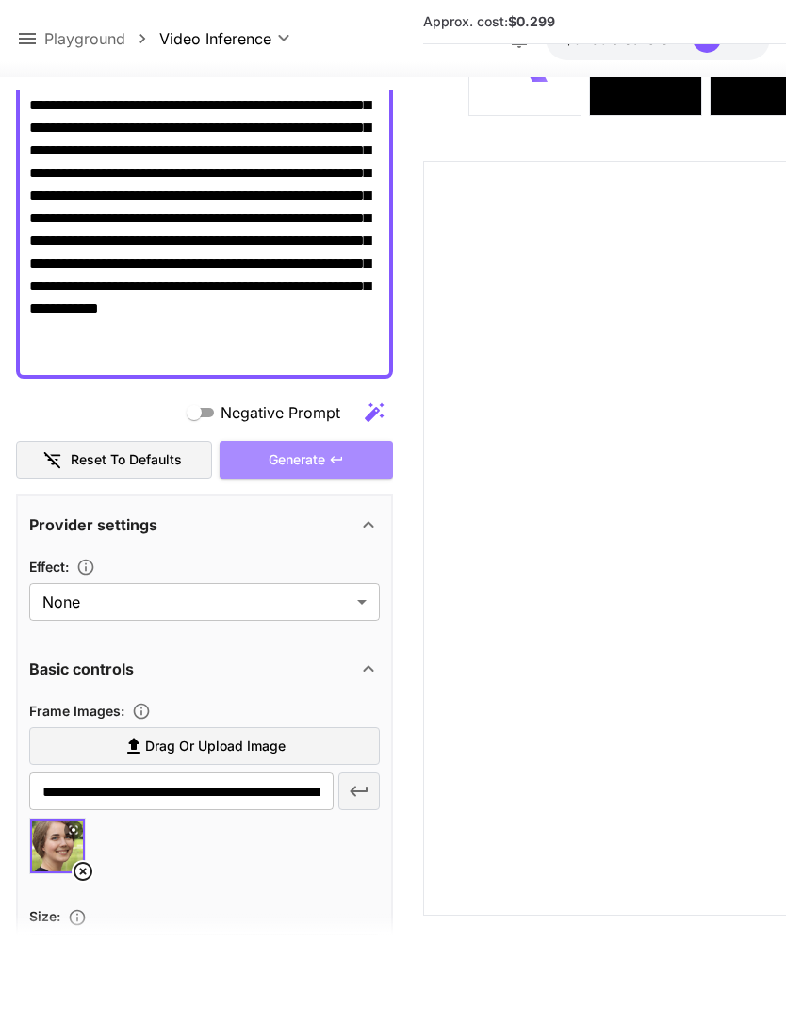
click at [315, 441] on div "Generate" at bounding box center [306, 460] width 173 height 39
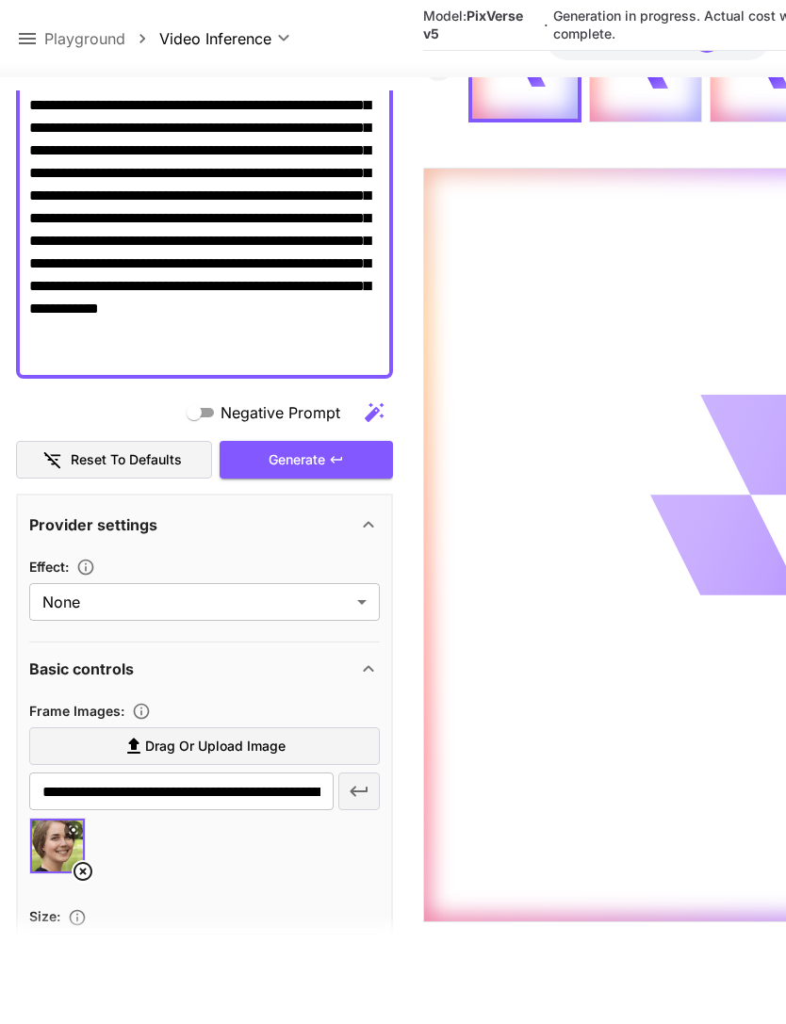
click at [33, 36] on icon at bounding box center [27, 38] width 23 height 23
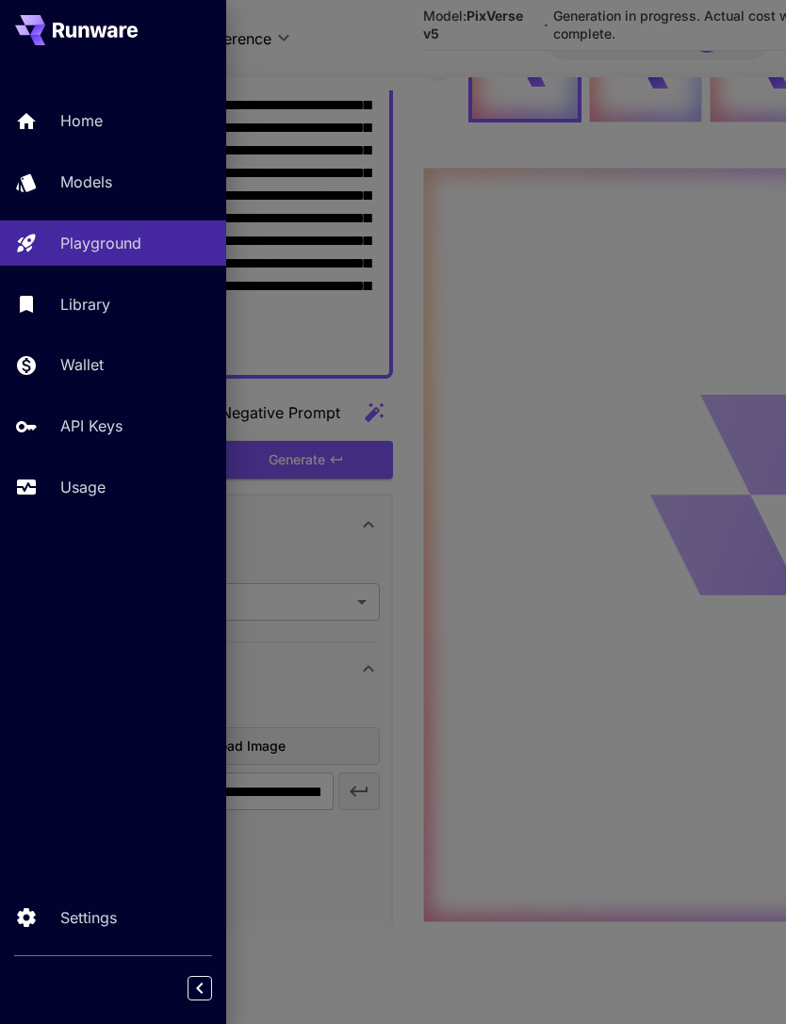
click at [93, 481] on p "Usage" at bounding box center [82, 487] width 45 height 23
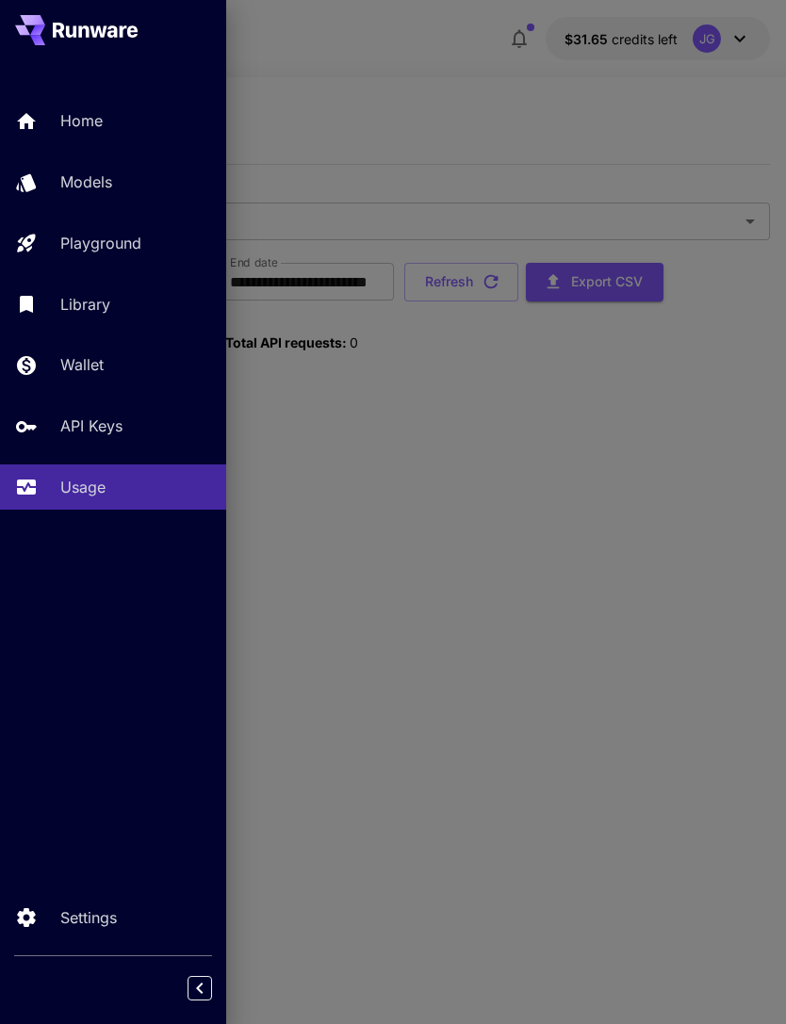
scroll to position [60, 0]
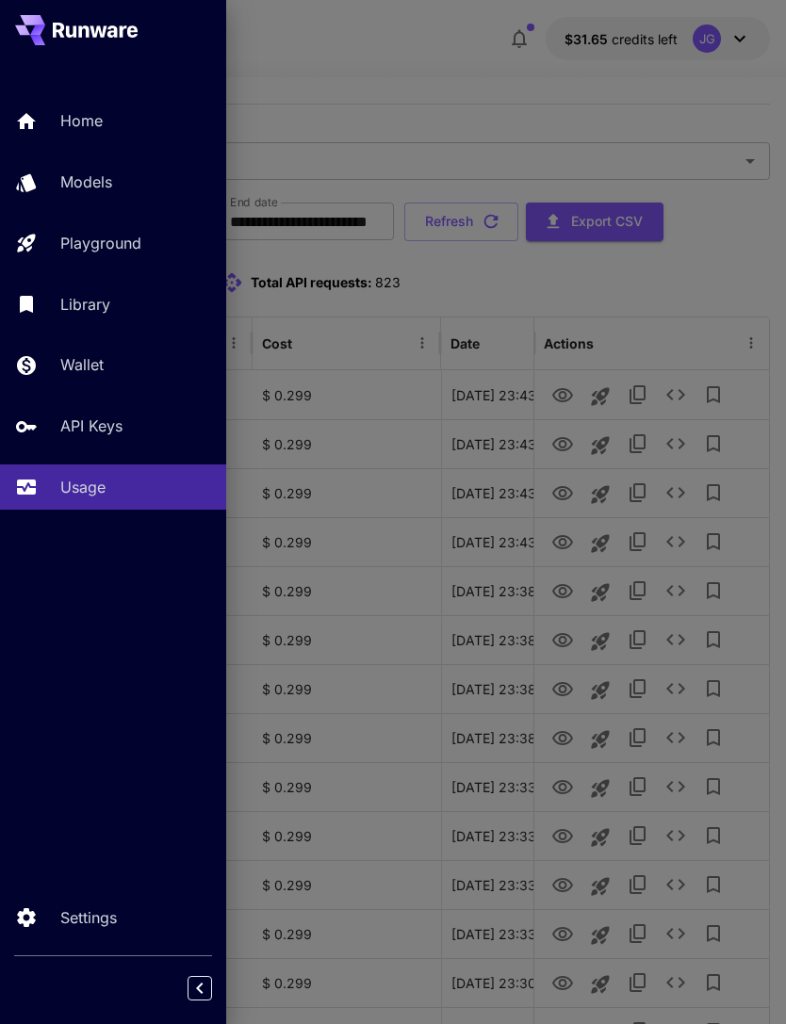
click at [448, 87] on div at bounding box center [393, 512] width 786 height 1024
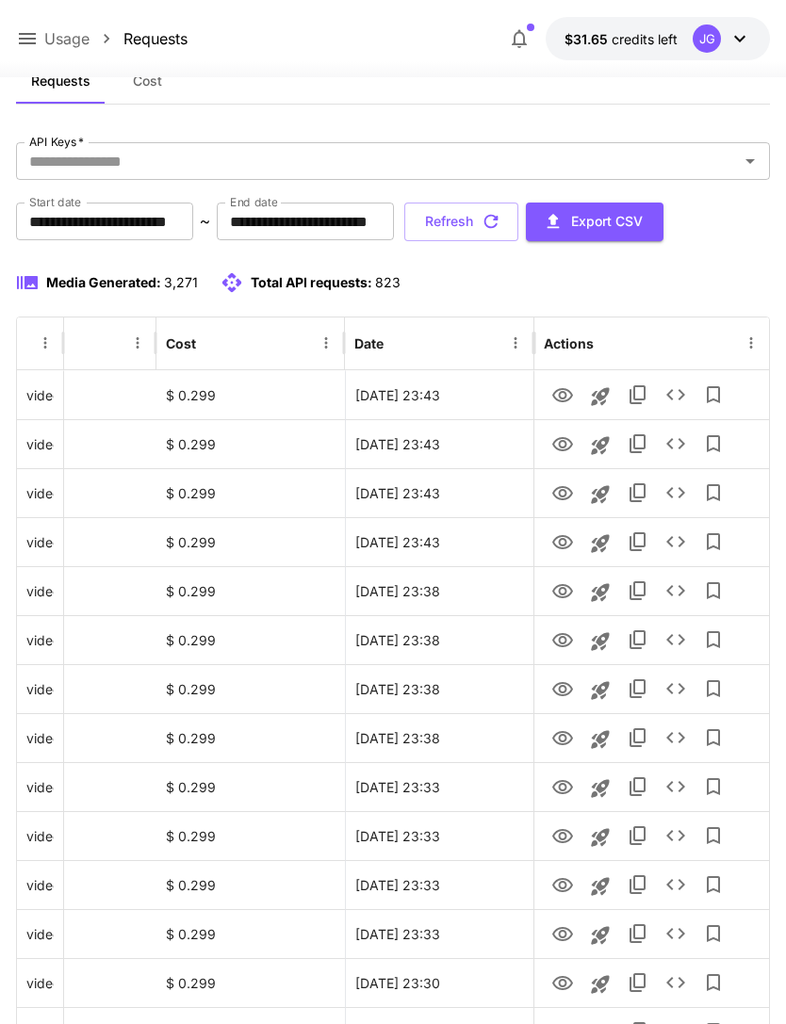
scroll to position [0, 96]
click at [552, 544] on icon "View" at bounding box center [562, 542] width 23 height 23
click at [559, 492] on icon "View" at bounding box center [562, 493] width 21 height 14
click at [559, 449] on icon "View" at bounding box center [562, 444] width 21 height 14
click at [559, 395] on icon "View" at bounding box center [562, 395] width 21 height 14
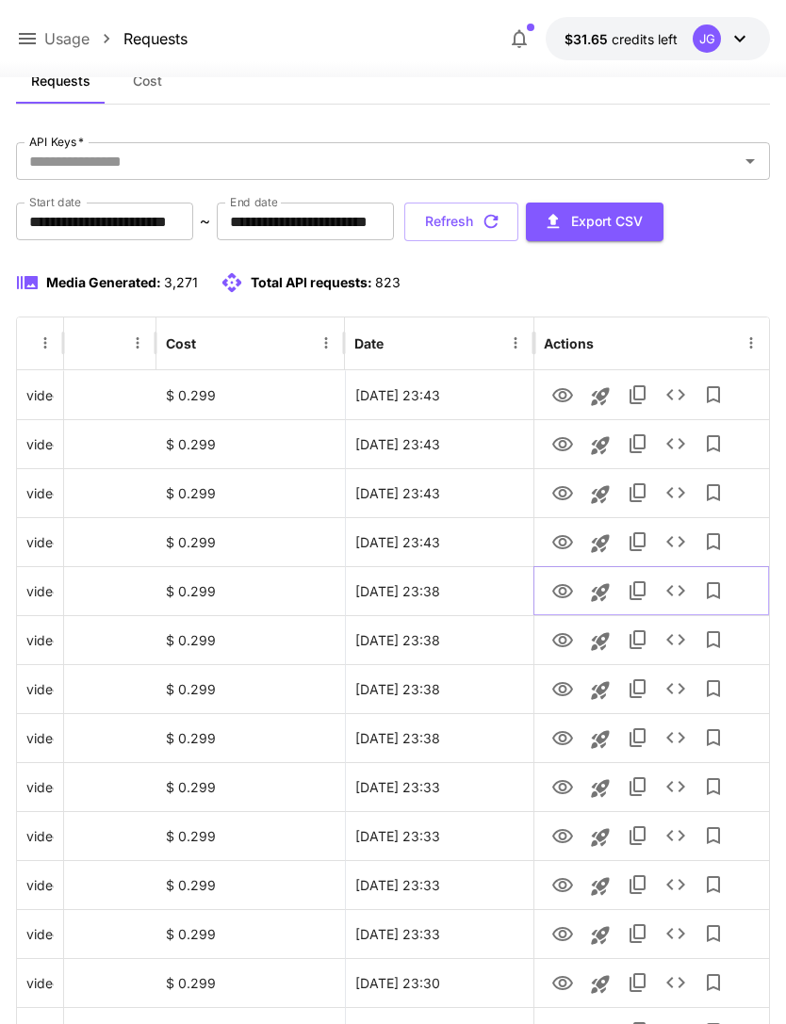
click at [551, 590] on icon "View" at bounding box center [562, 591] width 23 height 23
click at [551, 490] on icon "View" at bounding box center [562, 493] width 23 height 23
click at [555, 443] on icon "View" at bounding box center [562, 444] width 23 height 23
click at [561, 390] on icon "View" at bounding box center [562, 395] width 23 height 23
click at [552, 393] on icon "View" at bounding box center [562, 395] width 23 height 23
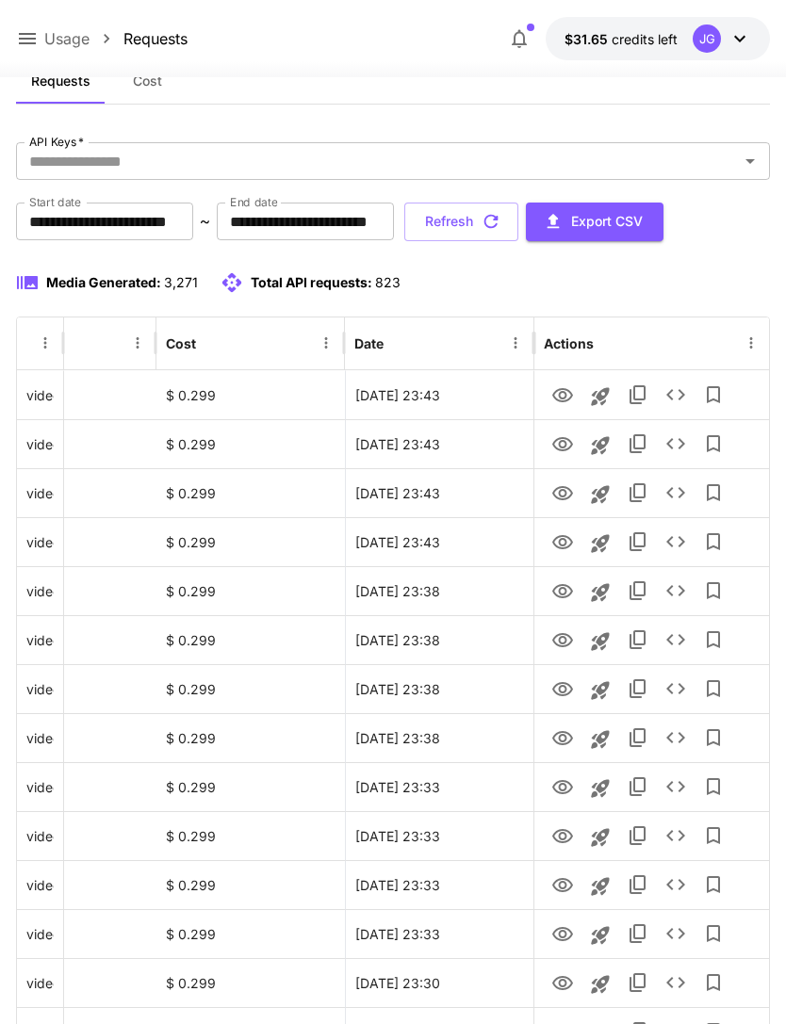
click at [518, 229] on button "Refresh" at bounding box center [461, 222] width 114 height 39
click at [555, 448] on icon "View" at bounding box center [562, 444] width 21 height 14
click at [553, 391] on icon "View" at bounding box center [562, 395] width 23 height 23
click at [518, 226] on button "Refresh" at bounding box center [461, 222] width 114 height 39
click at [552, 396] on icon "View" at bounding box center [562, 395] width 23 height 23
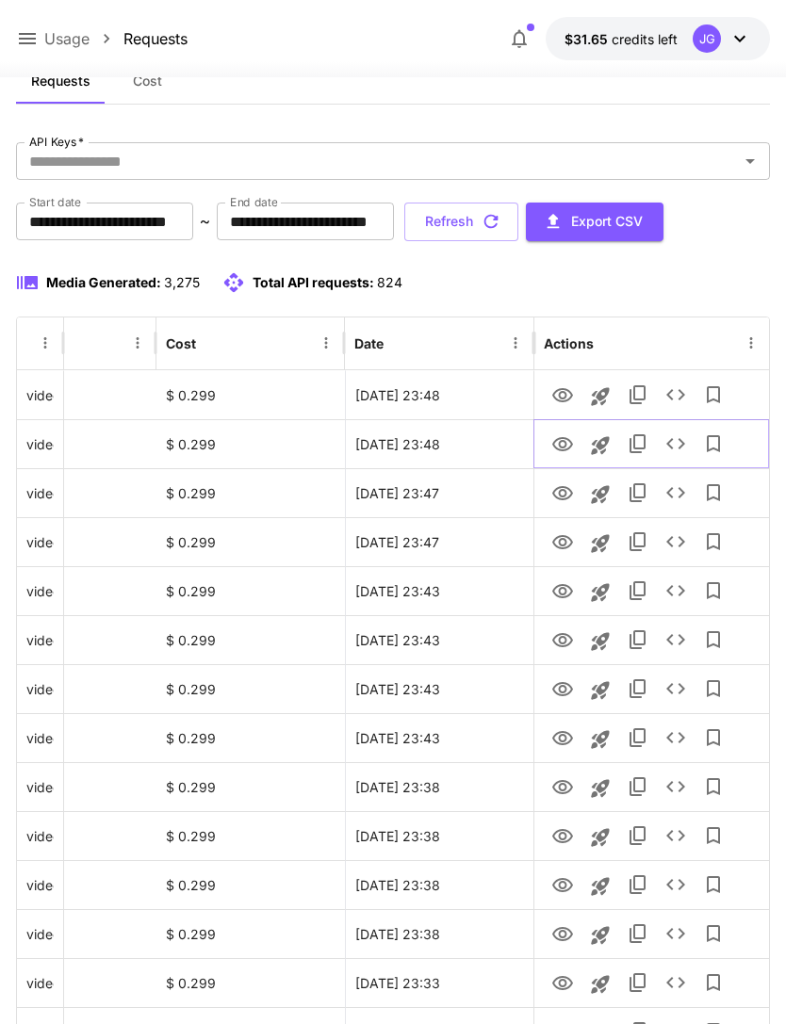
click at [551, 445] on icon "View" at bounding box center [562, 444] width 23 height 23
click at [518, 223] on button "Refresh" at bounding box center [461, 222] width 114 height 39
click at [552, 547] on icon "View" at bounding box center [562, 542] width 23 height 23
click at [560, 495] on icon "View" at bounding box center [562, 493] width 21 height 14
click at [553, 390] on icon "View" at bounding box center [562, 395] width 23 height 23
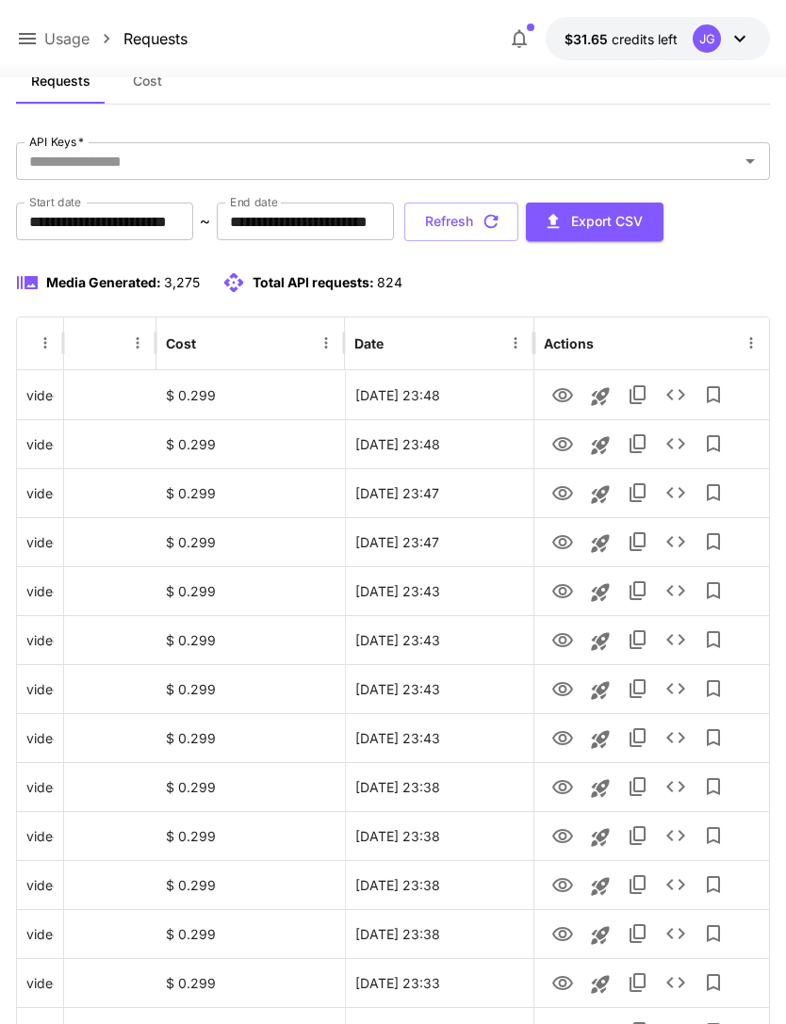
click at [24, 43] on icon at bounding box center [27, 38] width 17 height 11
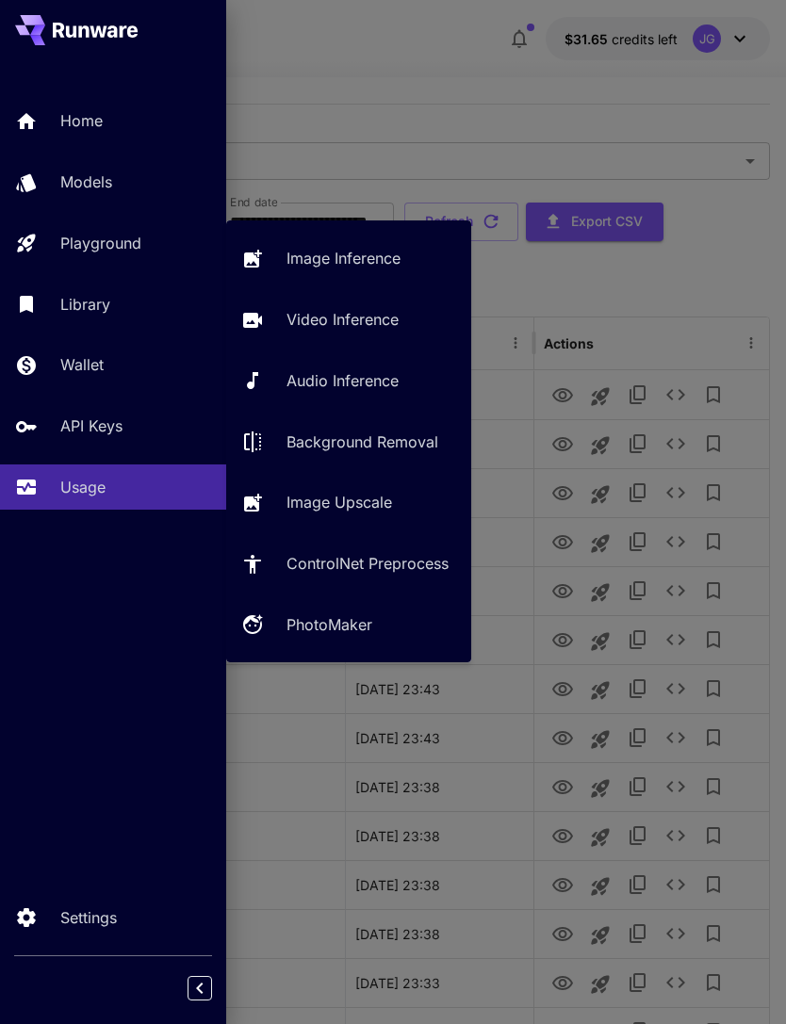
click at [351, 322] on p "Video Inference" at bounding box center [342, 319] width 112 height 23
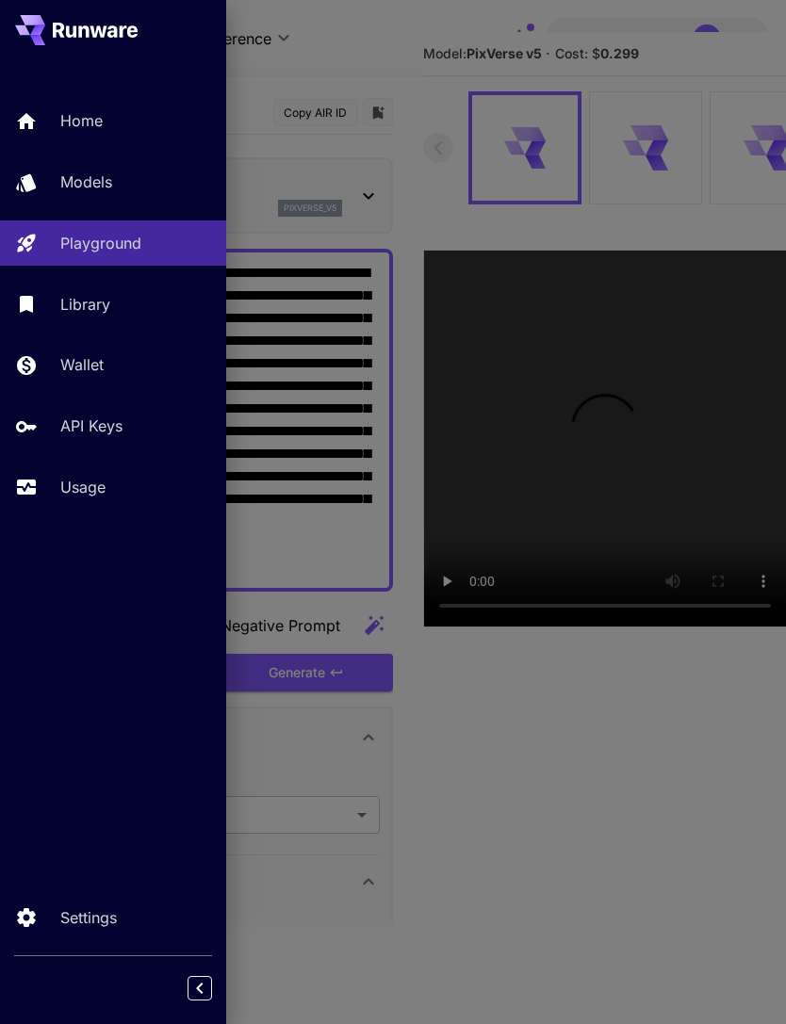
click at [363, 50] on div at bounding box center [393, 512] width 786 height 1024
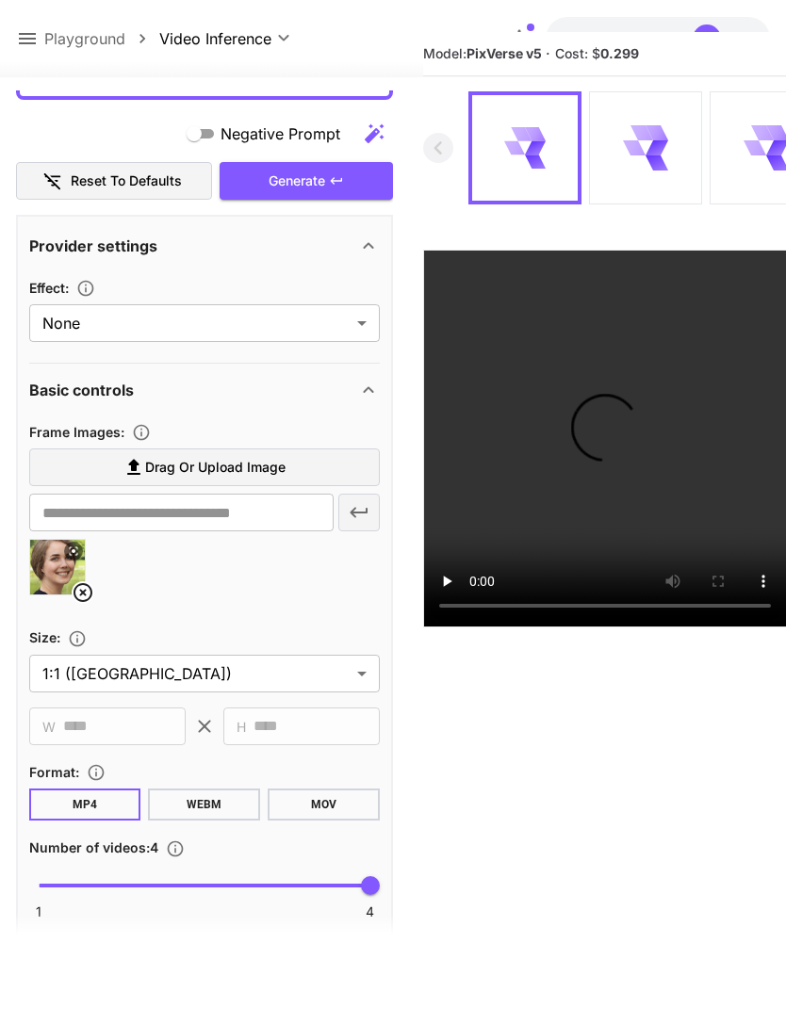
scroll to position [493, 0]
click at [66, 591] on img at bounding box center [57, 566] width 55 height 55
type input "**********"
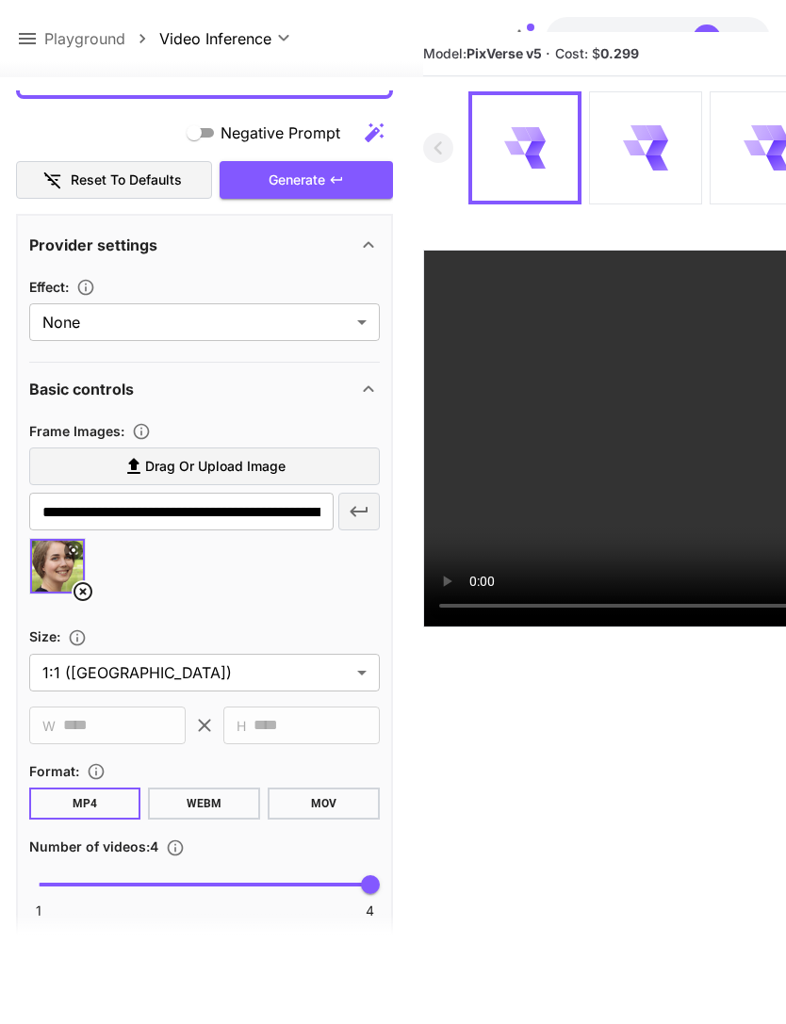
click at [79, 591] on icon at bounding box center [83, 591] width 23 height 23
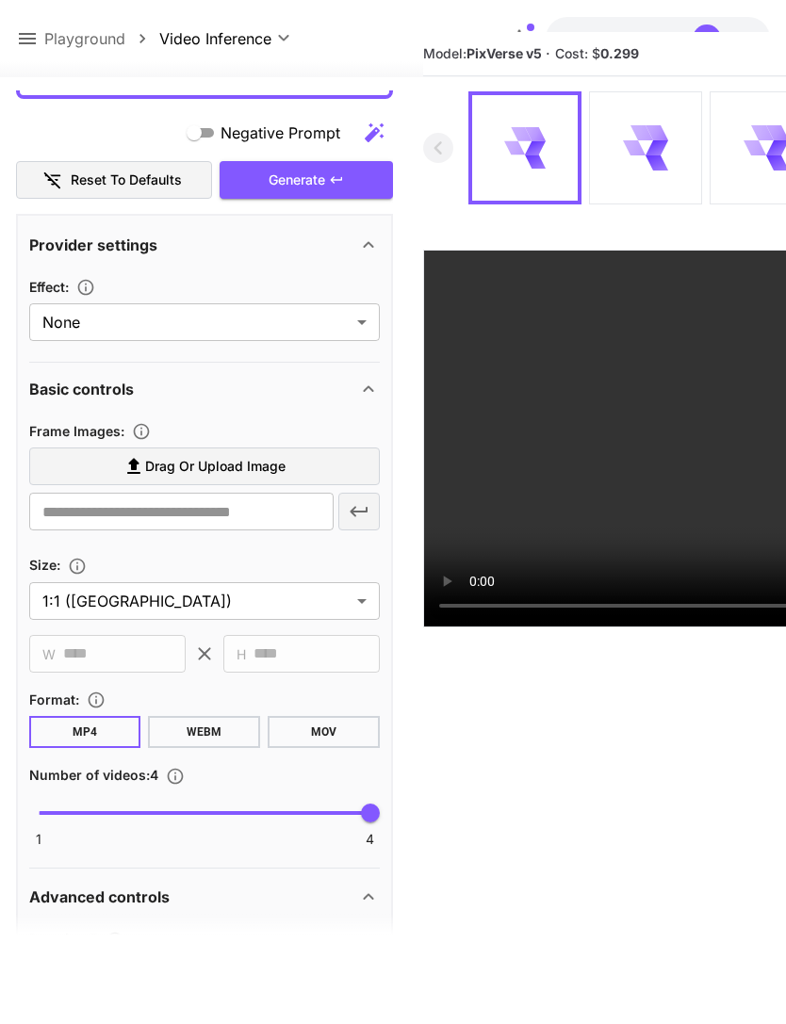
click at [280, 467] on span "Drag or upload image" at bounding box center [215, 467] width 140 height 24
click at [0, 0] on input "Drag or upload image" at bounding box center [0, 0] width 0 height 0
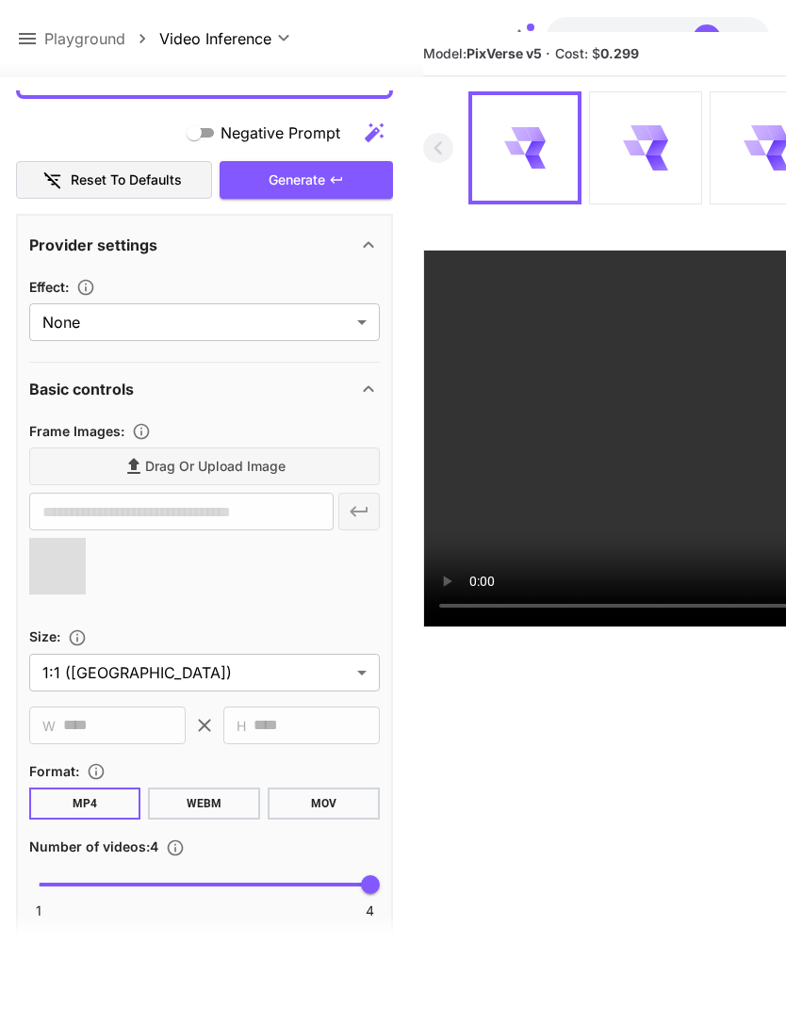
type input "**********"
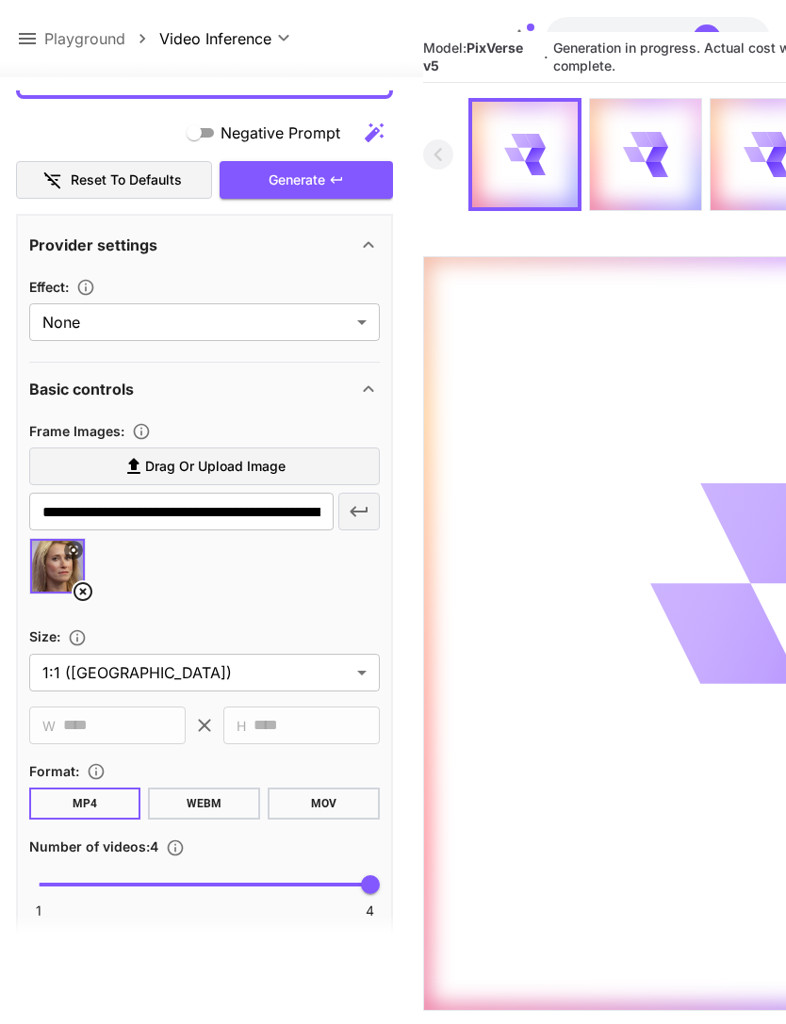
click at [26, 41] on icon at bounding box center [27, 38] width 23 height 23
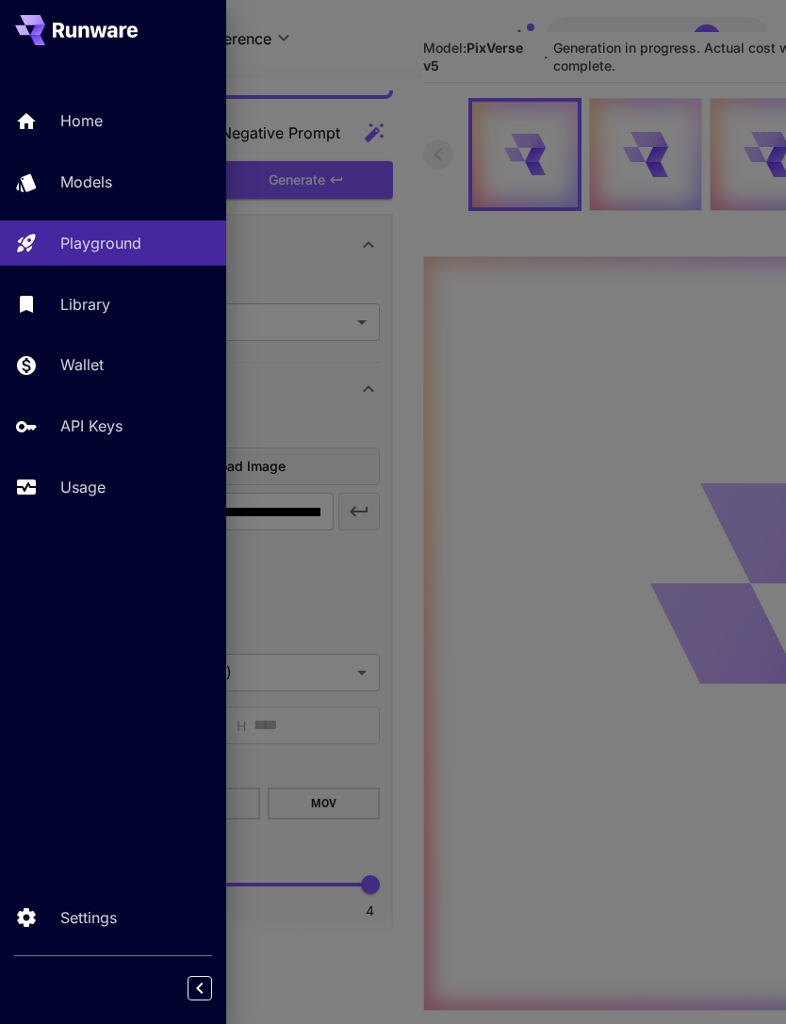
click at [84, 492] on p "Usage" at bounding box center [82, 487] width 45 height 23
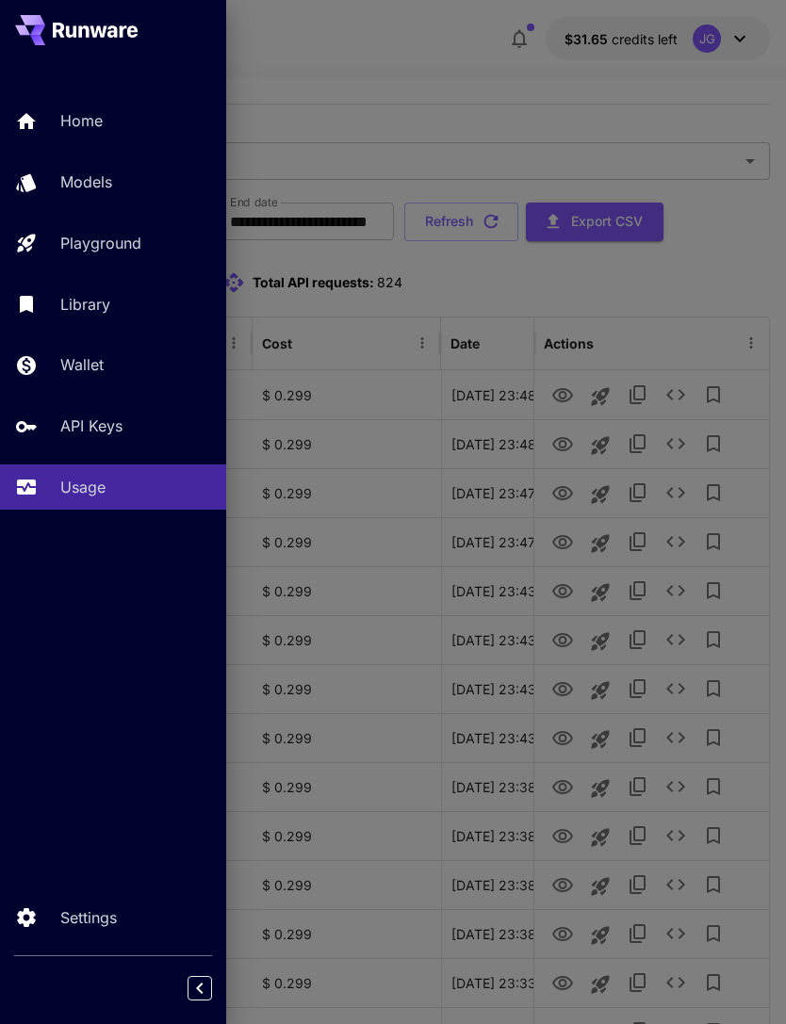
click at [438, 77] on div at bounding box center [393, 512] width 786 height 1024
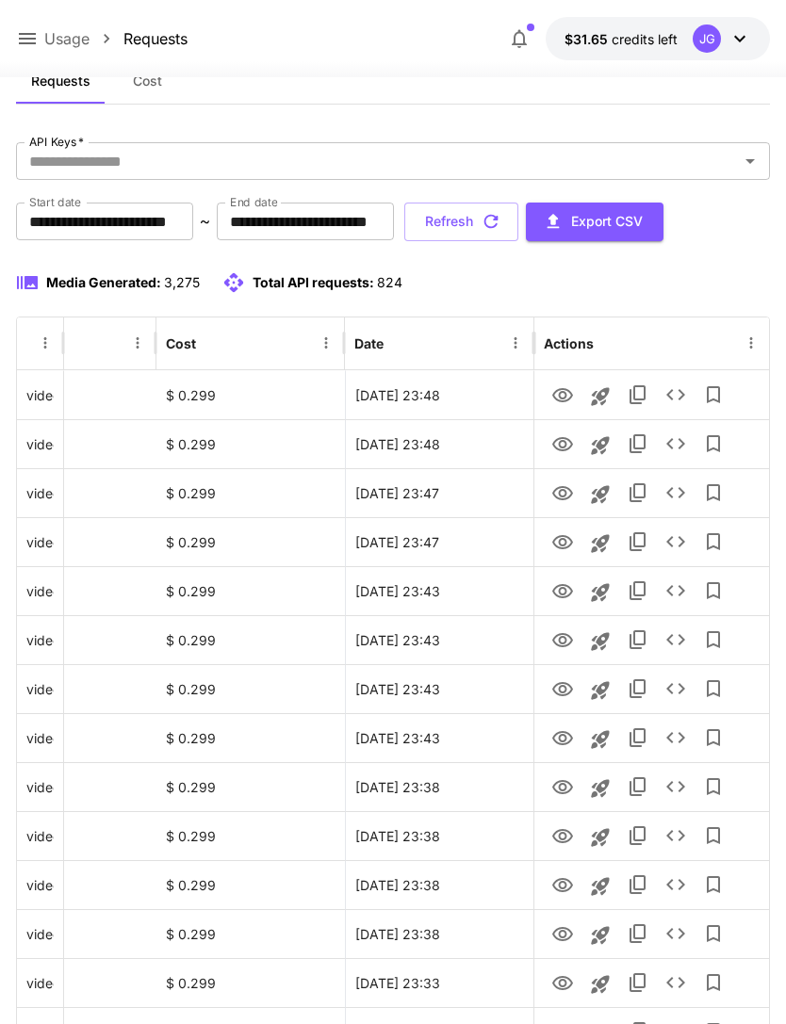
scroll to position [0, 96]
click at [560, 390] on icon "View" at bounding box center [562, 395] width 23 height 23
click at [554, 444] on icon "View" at bounding box center [562, 444] width 23 height 23
click at [556, 495] on icon "View" at bounding box center [562, 493] width 23 height 23
click at [555, 586] on icon "View" at bounding box center [562, 591] width 21 height 14
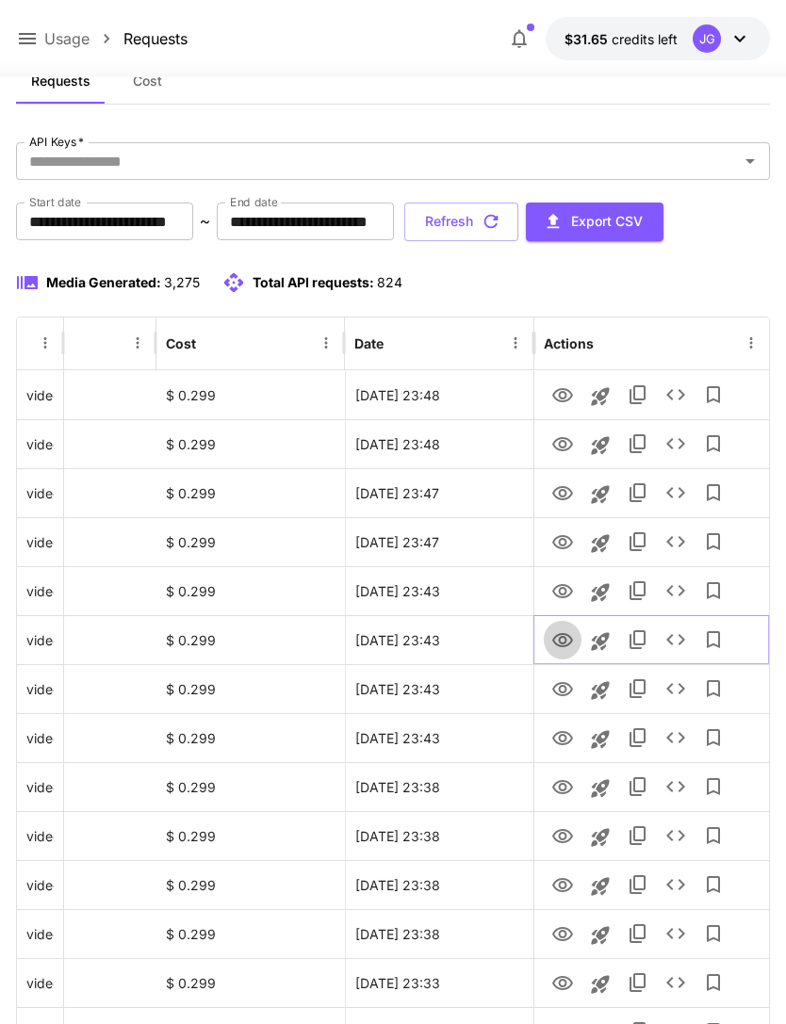
click at [551, 637] on icon "View" at bounding box center [562, 640] width 23 height 23
click at [558, 393] on icon "View" at bounding box center [562, 395] width 23 height 23
click at [518, 221] on button "Refresh" at bounding box center [461, 222] width 114 height 39
click at [557, 546] on icon "View" at bounding box center [562, 542] width 21 height 14
click at [557, 389] on icon "View" at bounding box center [562, 395] width 21 height 14
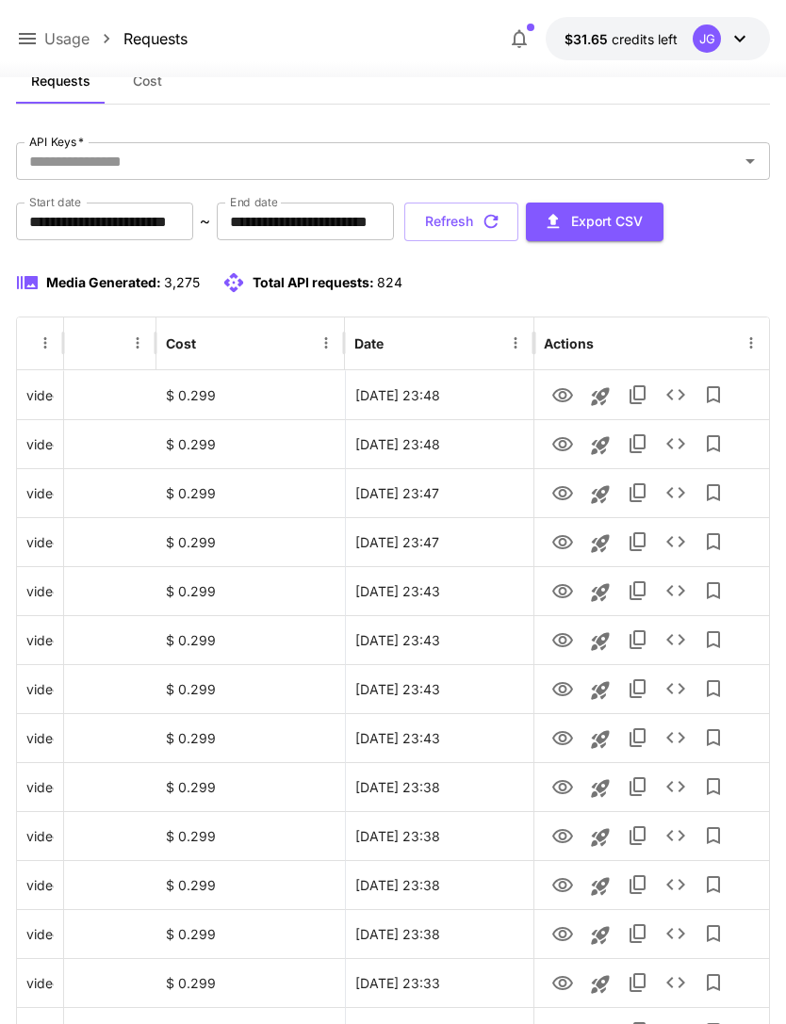
click at [518, 220] on button "Refresh" at bounding box center [461, 222] width 114 height 39
click at [558, 490] on icon "View" at bounding box center [562, 493] width 23 height 23
click at [31, 32] on icon at bounding box center [27, 38] width 23 height 23
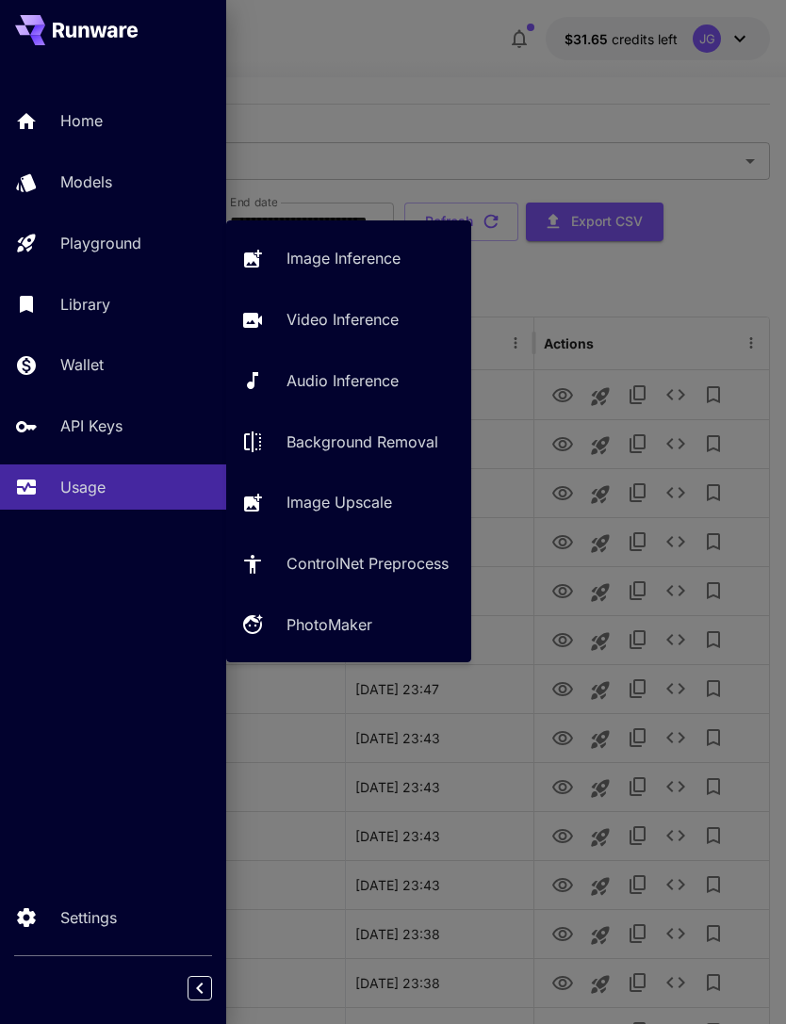
click at [342, 318] on p "Video Inference" at bounding box center [342, 319] width 112 height 23
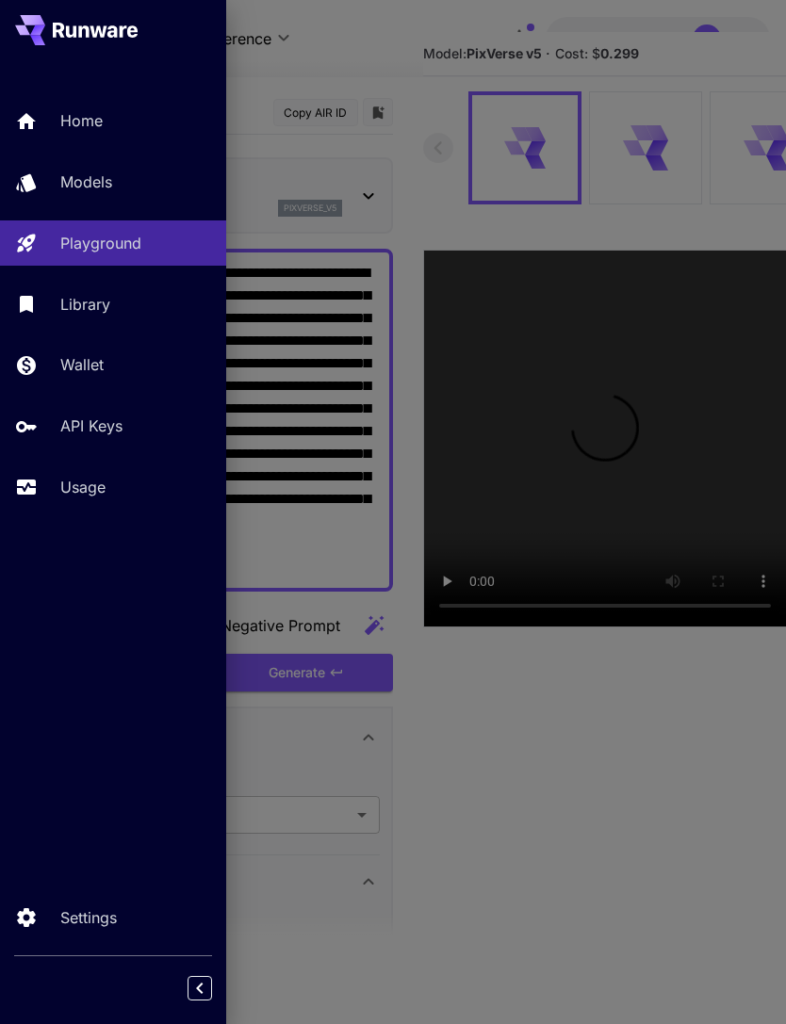
click at [408, 65] on div at bounding box center [393, 512] width 786 height 1024
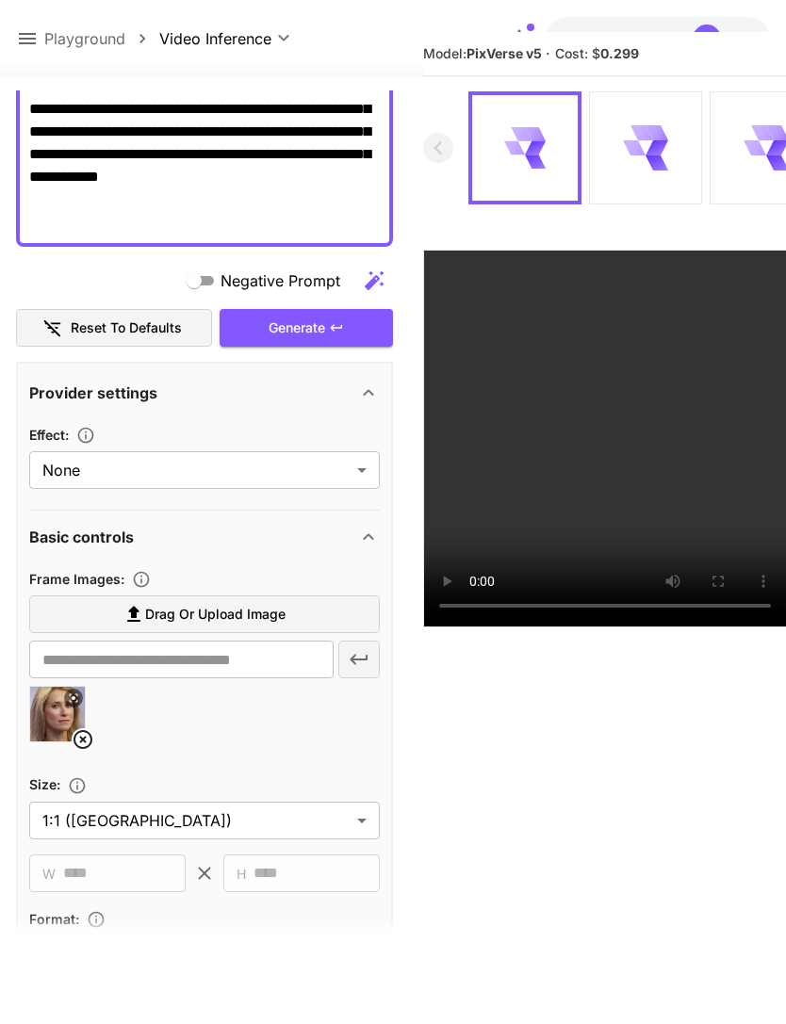
scroll to position [349, 0]
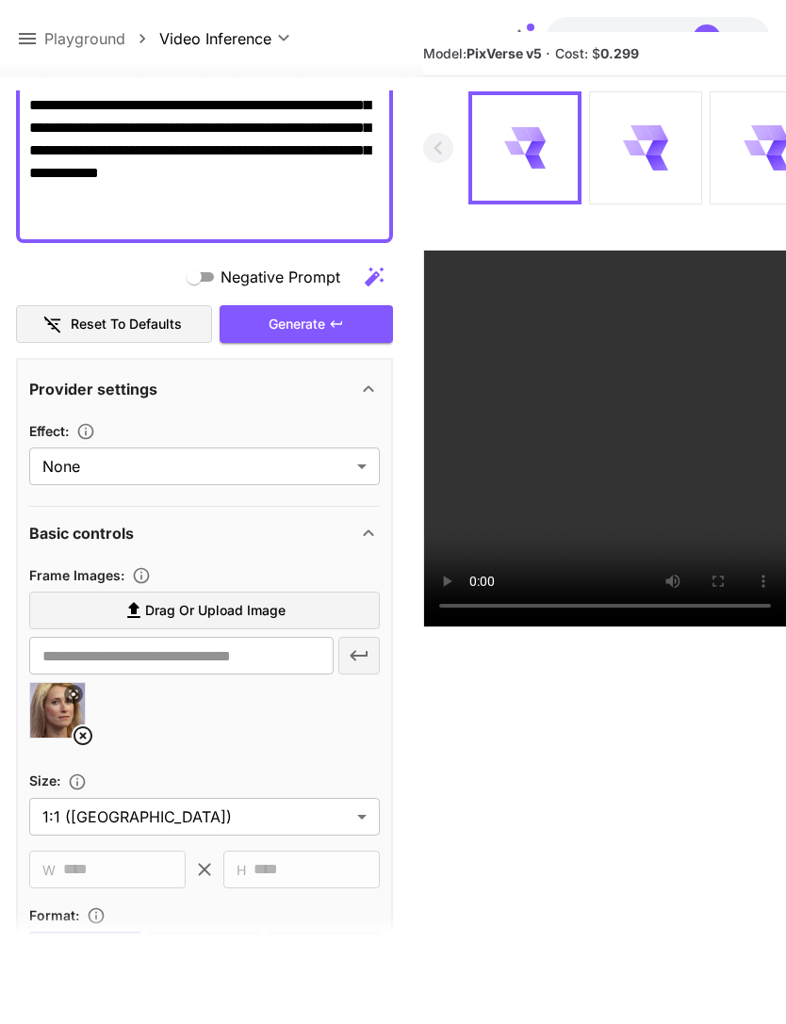
click at [74, 736] on icon at bounding box center [82, 735] width 19 height 19
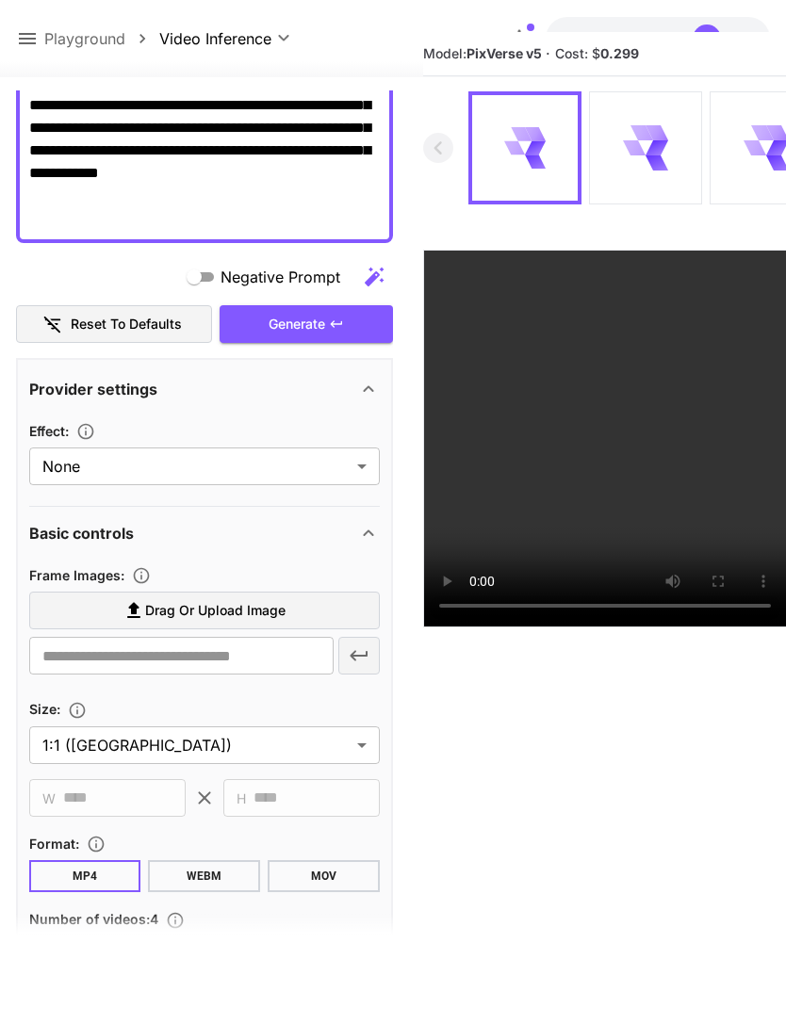
click at [239, 608] on span "Drag or upload image" at bounding box center [215, 611] width 140 height 24
click at [0, 0] on input "Drag or upload image" at bounding box center [0, 0] width 0 height 0
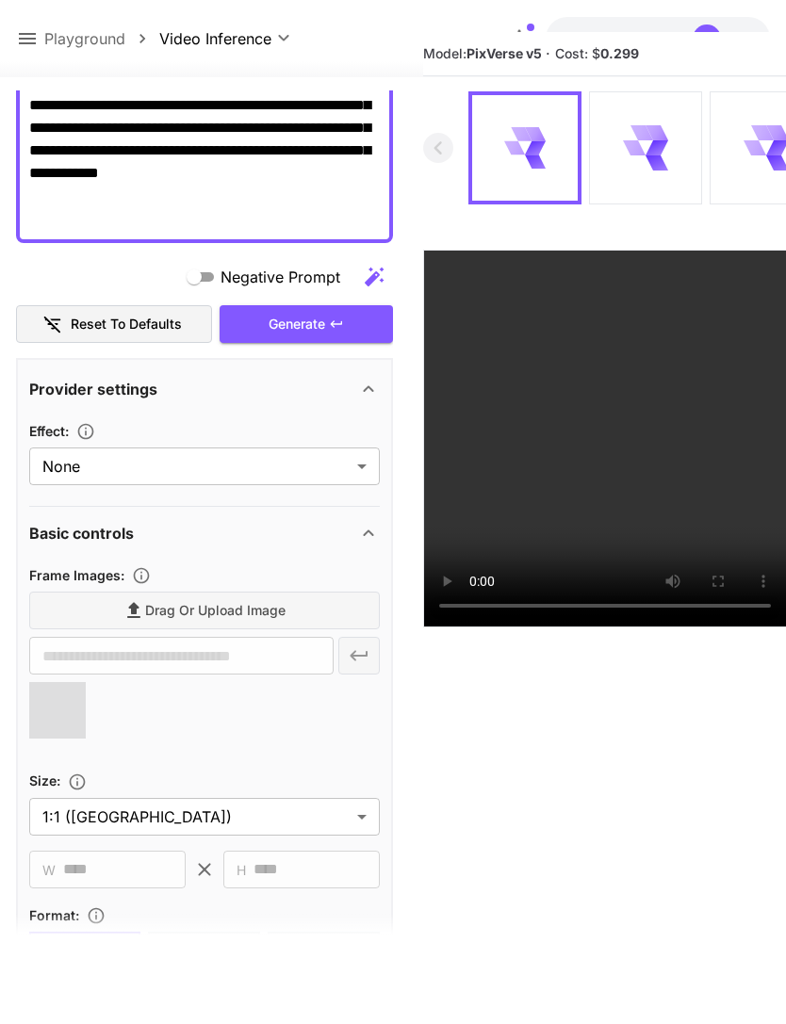
type input "**********"
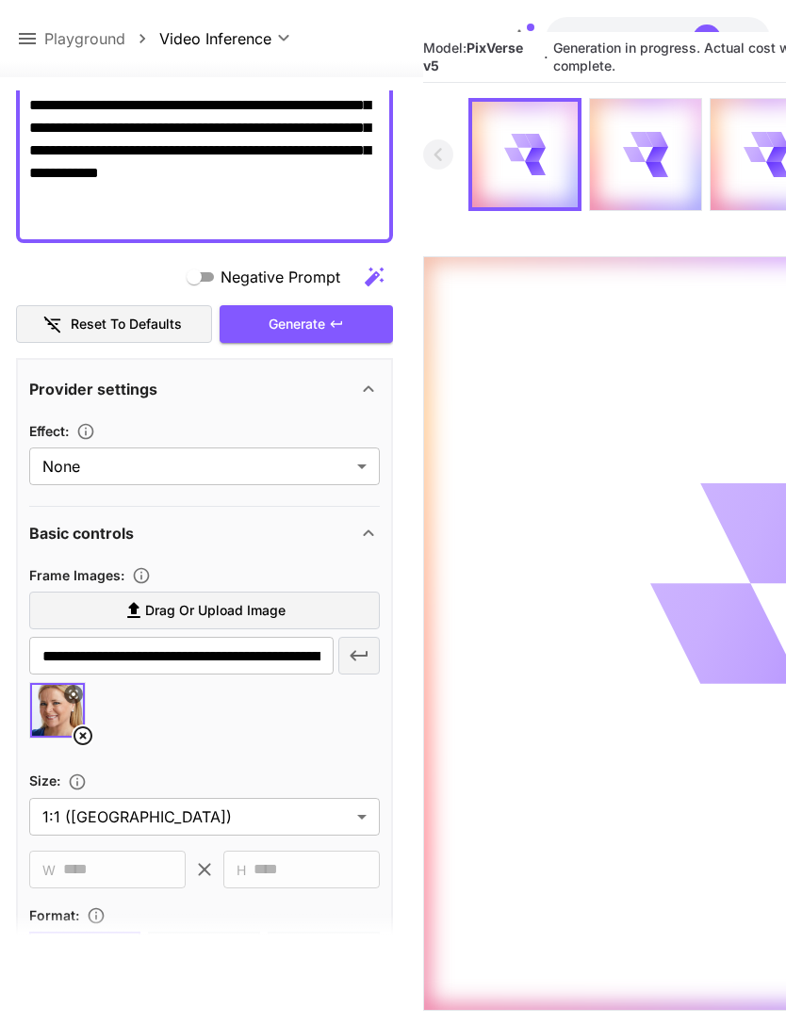
click at [30, 38] on icon at bounding box center [27, 38] width 23 height 23
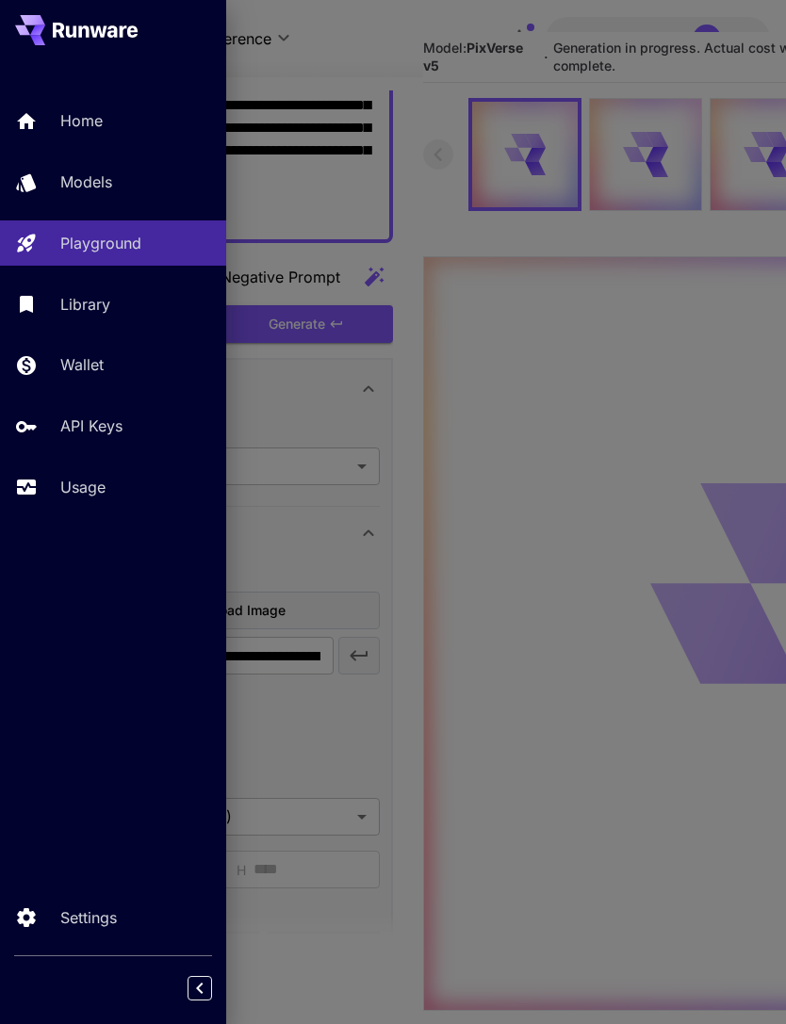
click at [83, 492] on p "Usage" at bounding box center [82, 487] width 45 height 23
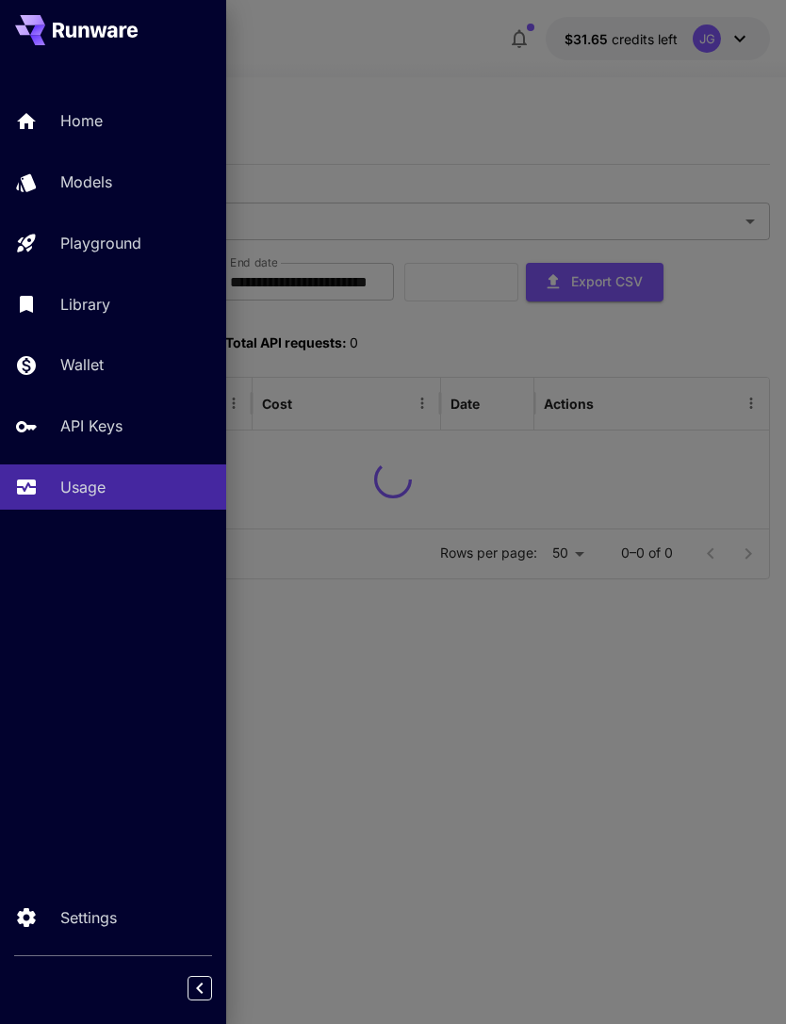
click at [416, 58] on div at bounding box center [393, 512] width 786 height 1024
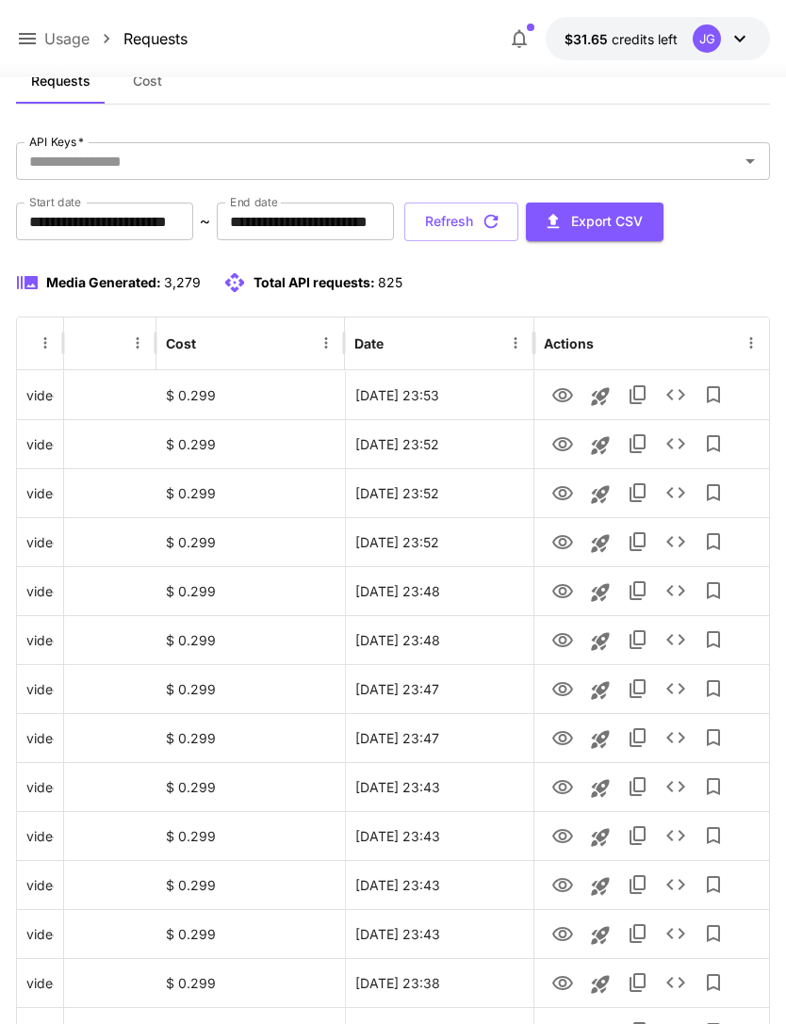
scroll to position [0, 96]
click at [557, 547] on icon "View" at bounding box center [562, 542] width 21 height 14
click at [558, 494] on icon "View" at bounding box center [562, 493] width 23 height 23
click at [555, 441] on icon "View" at bounding box center [562, 444] width 21 height 14
click at [555, 490] on icon "View" at bounding box center [562, 493] width 21 height 14
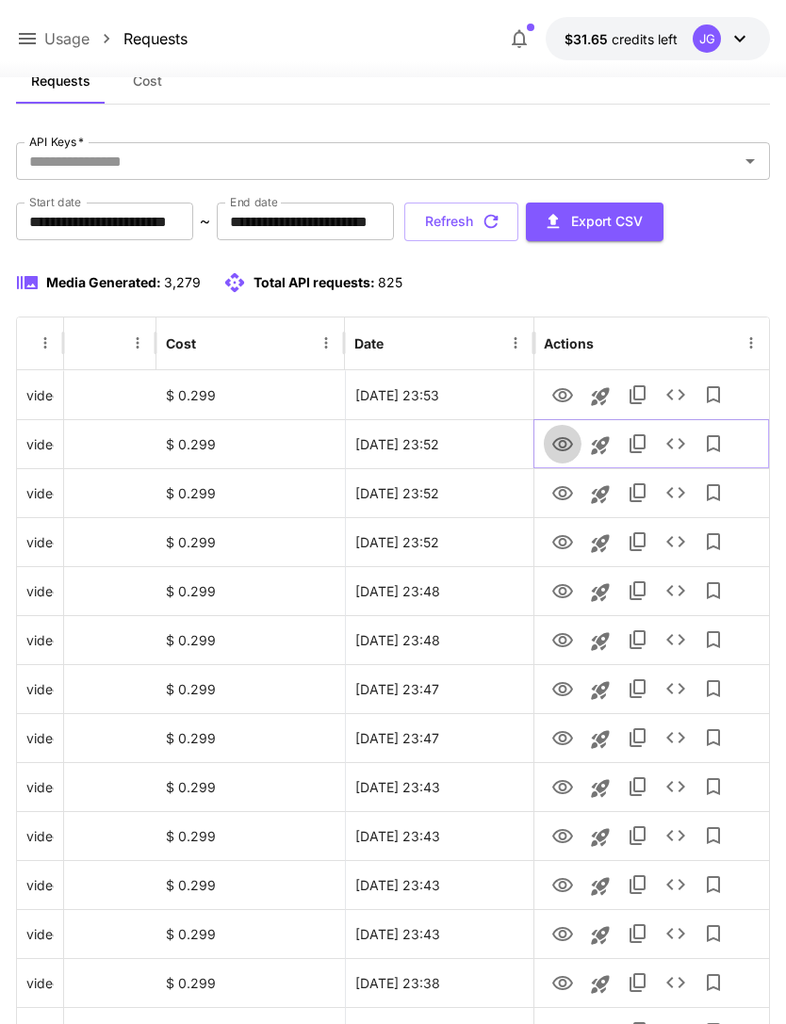
click at [562, 447] on icon "View" at bounding box center [562, 444] width 21 height 14
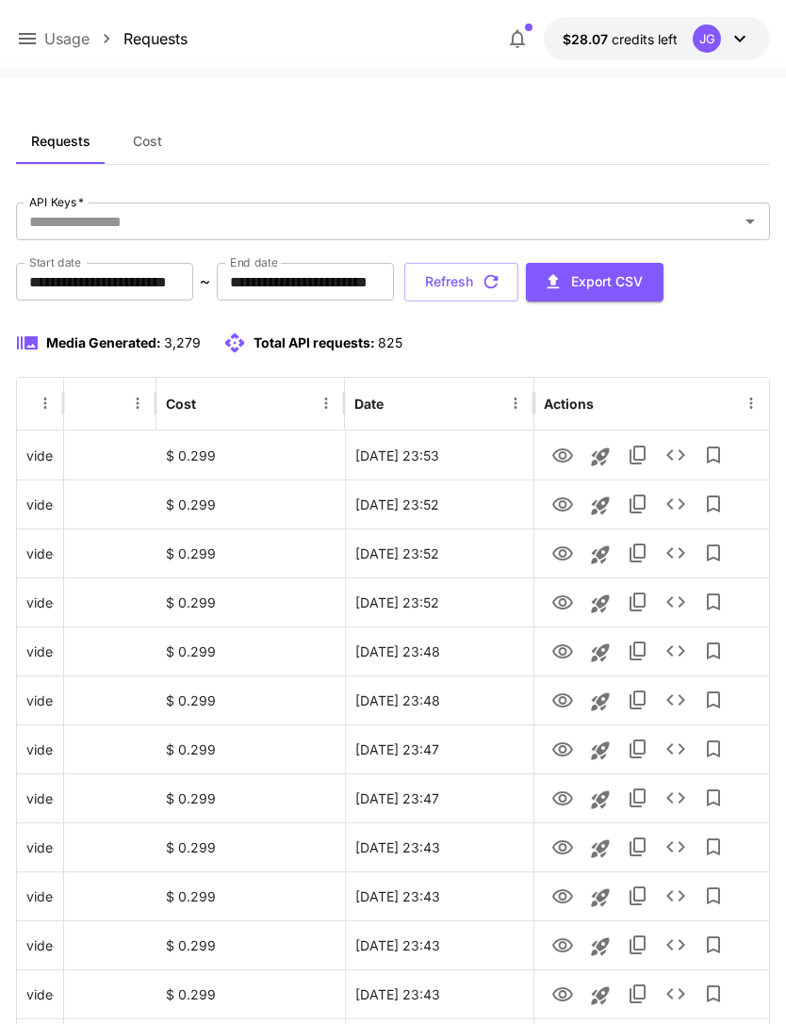
scroll to position [0, 96]
click at [560, 553] on icon "View" at bounding box center [562, 554] width 21 height 14
click at [555, 507] on icon "View" at bounding box center [562, 505] width 21 height 14
click at [557, 449] on icon "View" at bounding box center [562, 456] width 23 height 23
click at [553, 599] on icon "View" at bounding box center [562, 603] width 23 height 23
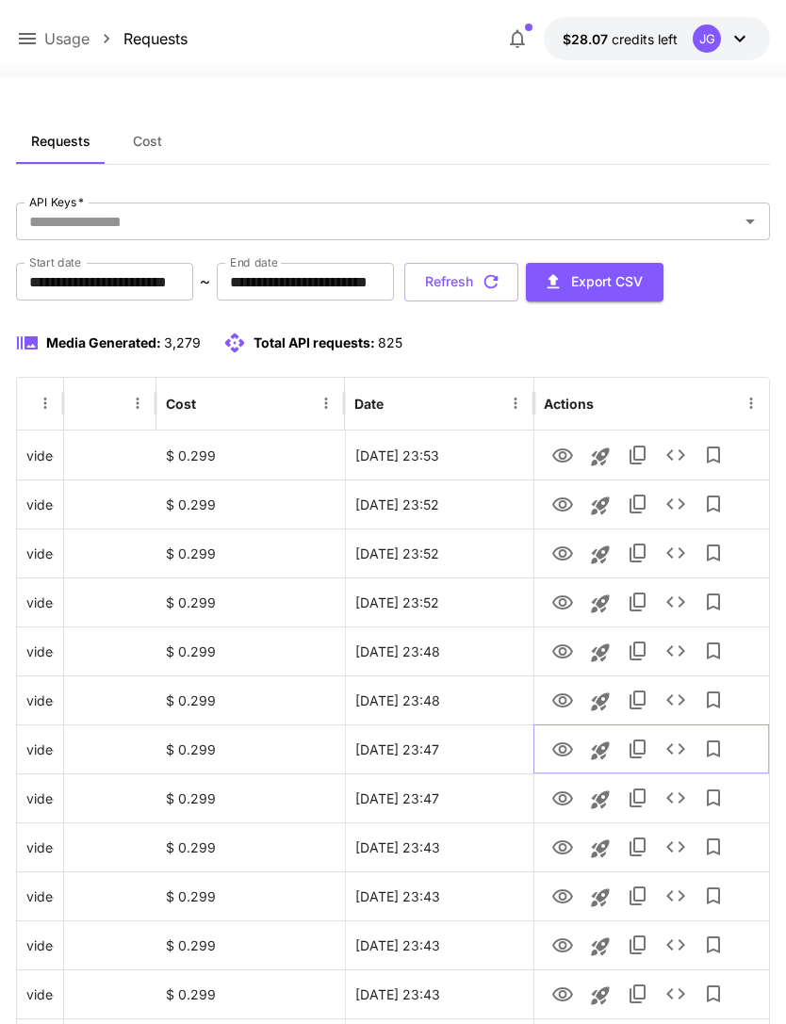
click at [557, 755] on icon "View" at bounding box center [562, 750] width 23 height 23
click at [551, 453] on icon "View" at bounding box center [562, 456] width 23 height 23
click at [555, 556] on icon "View" at bounding box center [562, 554] width 21 height 14
click at [551, 600] on icon "View" at bounding box center [562, 603] width 23 height 23
click at [518, 280] on button "Refresh" at bounding box center [461, 282] width 114 height 39
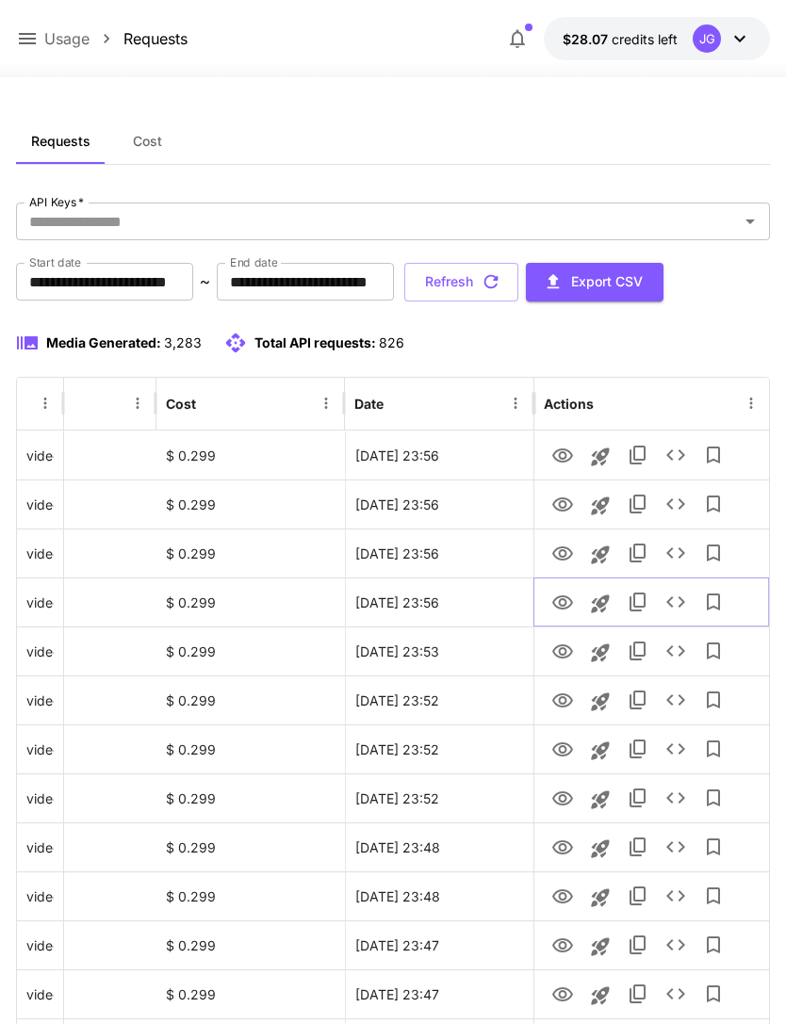
click at [553, 604] on icon "View" at bounding box center [562, 603] width 21 height 14
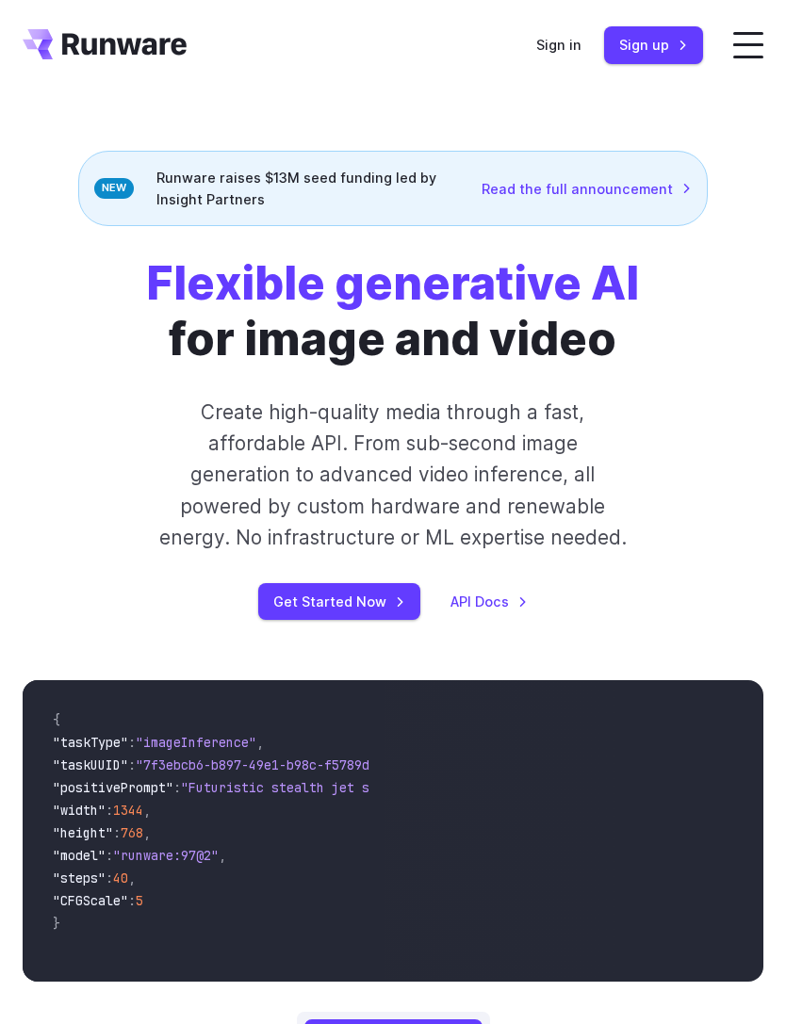
click at [565, 41] on link "Sign in" at bounding box center [558, 45] width 45 height 22
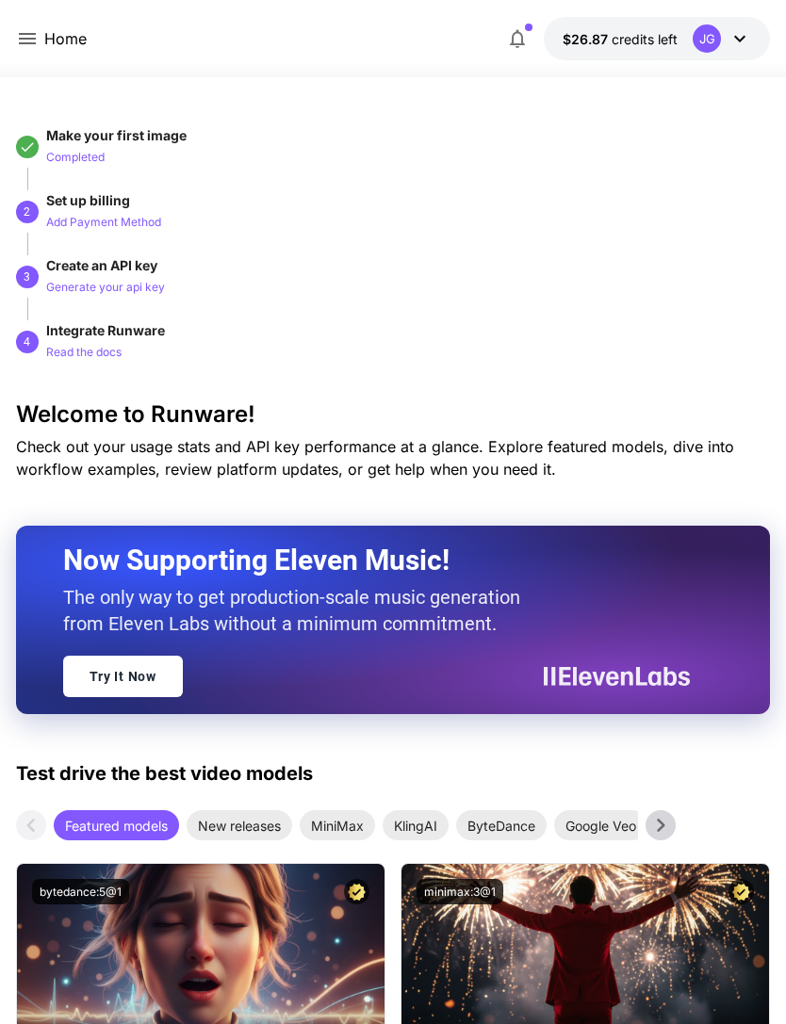
click at [27, 41] on icon at bounding box center [27, 38] width 23 height 23
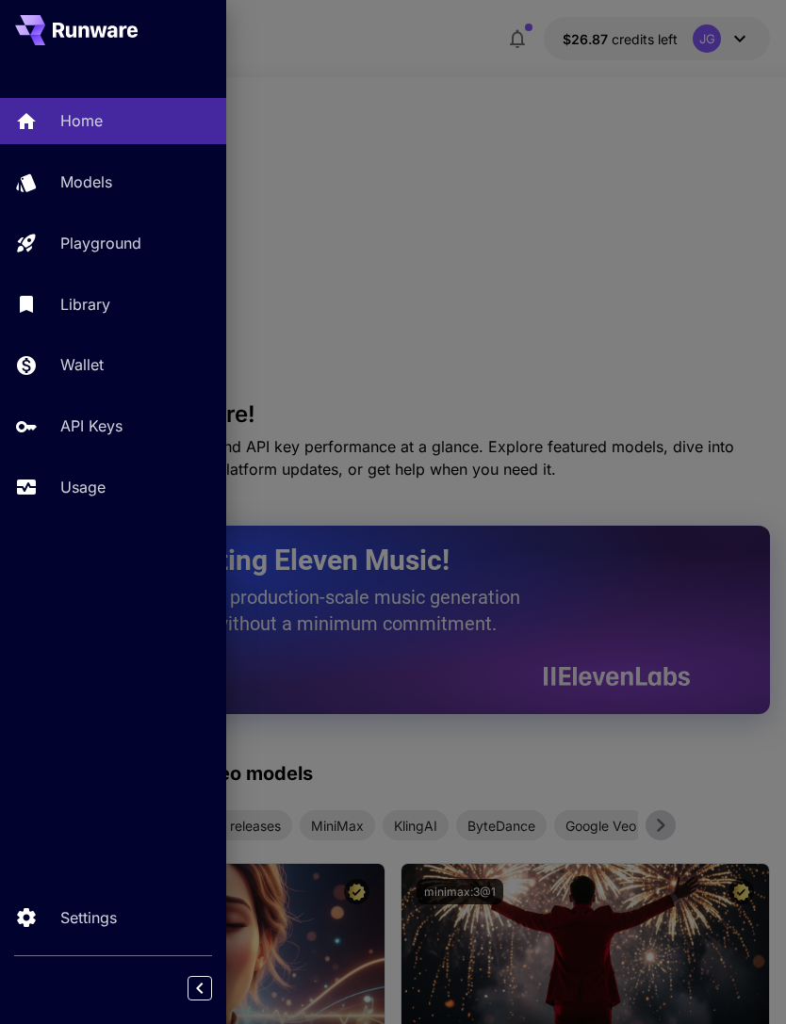
click at [103, 488] on p "Usage" at bounding box center [82, 487] width 45 height 23
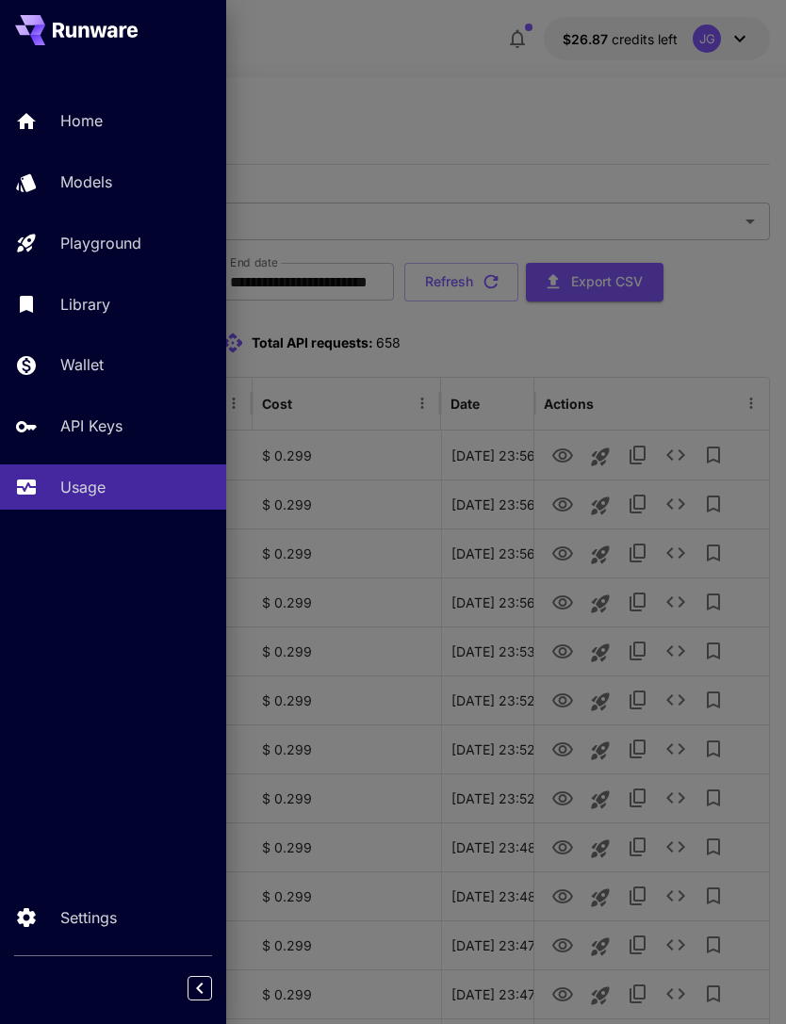
click at [429, 102] on div at bounding box center [393, 512] width 786 height 1024
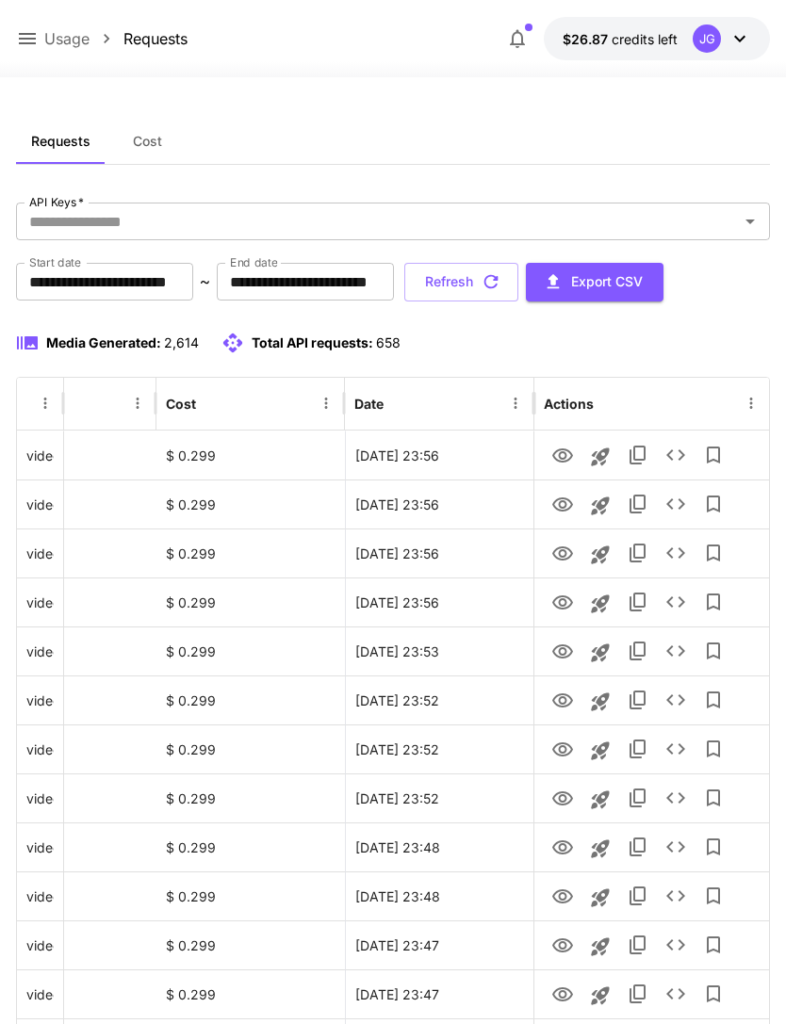
scroll to position [0, 96]
click at [559, 943] on icon "View" at bounding box center [562, 946] width 21 height 14
click at [596, 944] on icon "Launch in playground" at bounding box center [600, 947] width 23 height 23
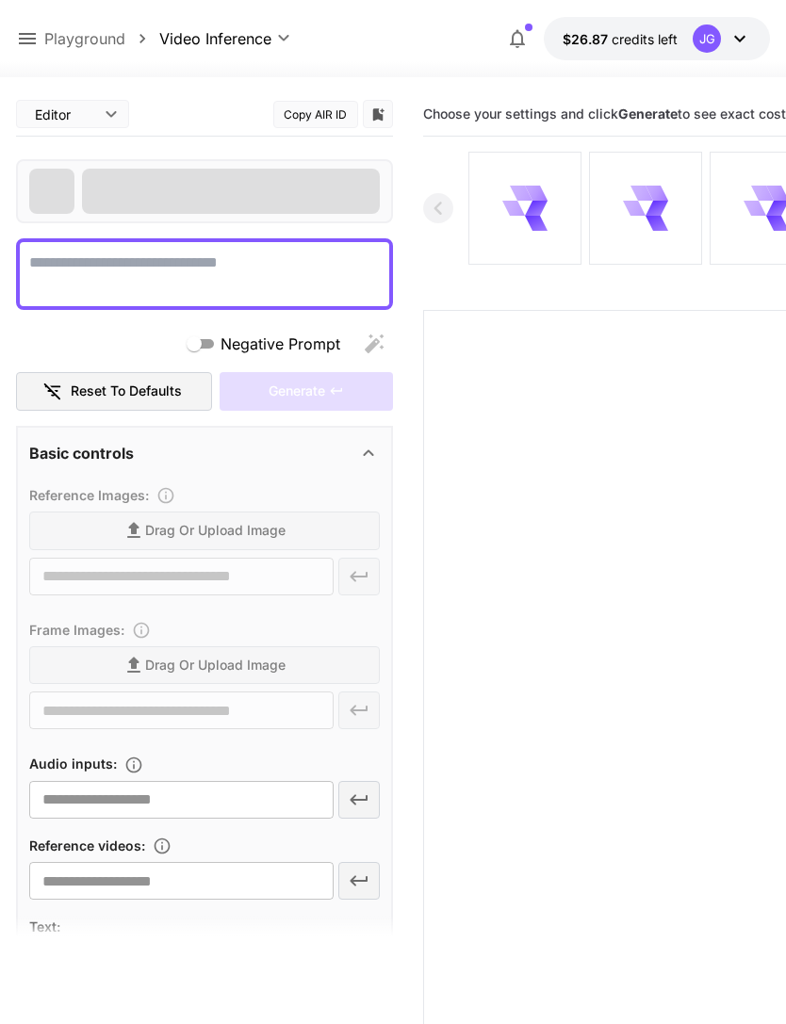
type textarea "**********"
type input "**********"
type input "****"
type input "*"
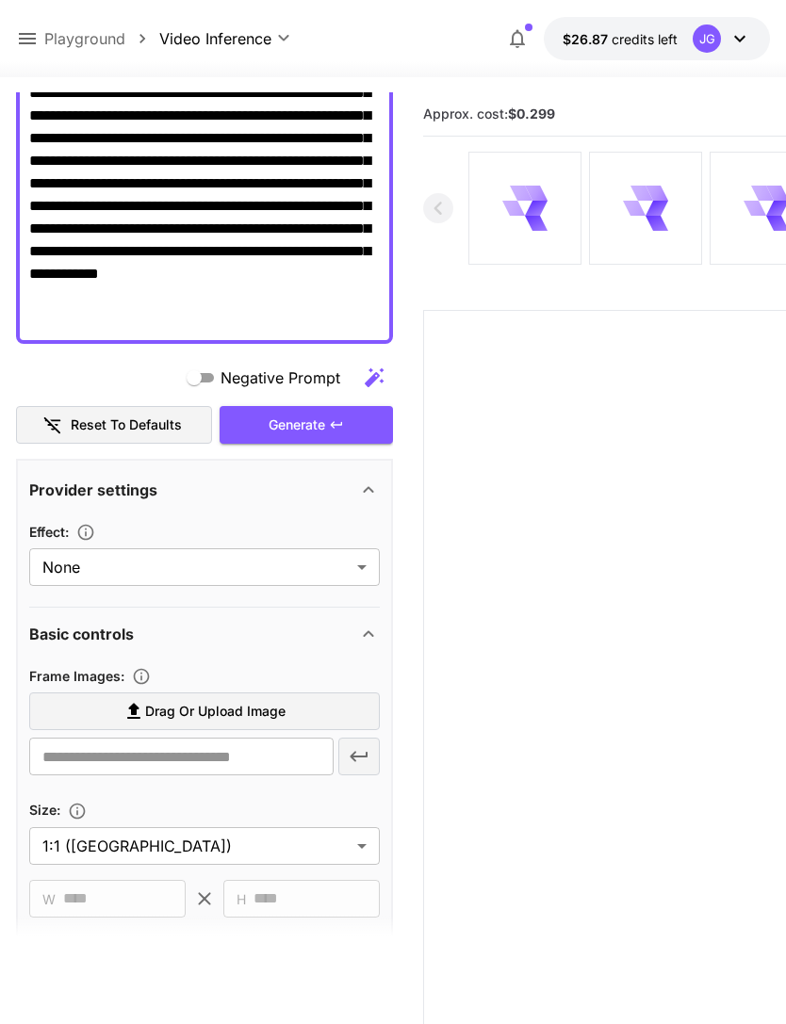
scroll to position [249, 0]
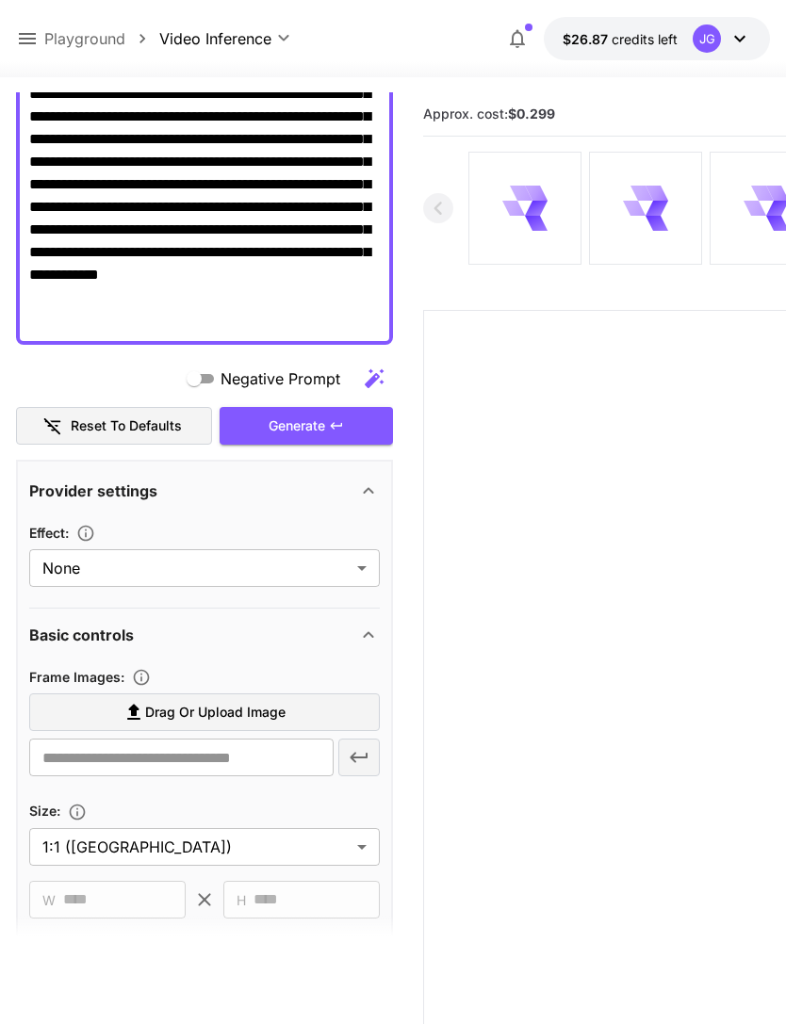
click at [292, 713] on label "Drag or upload image" at bounding box center [204, 713] width 351 height 39
click at [0, 0] on input "Drag or upload image" at bounding box center [0, 0] width 0 height 0
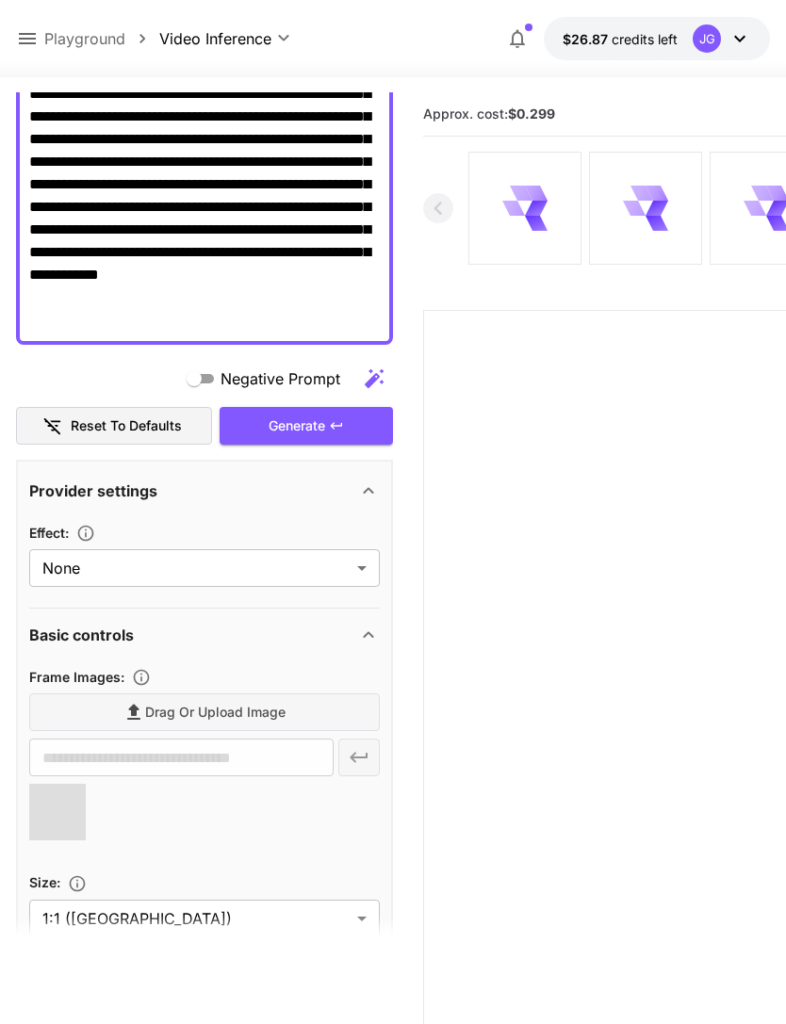
type input "**********"
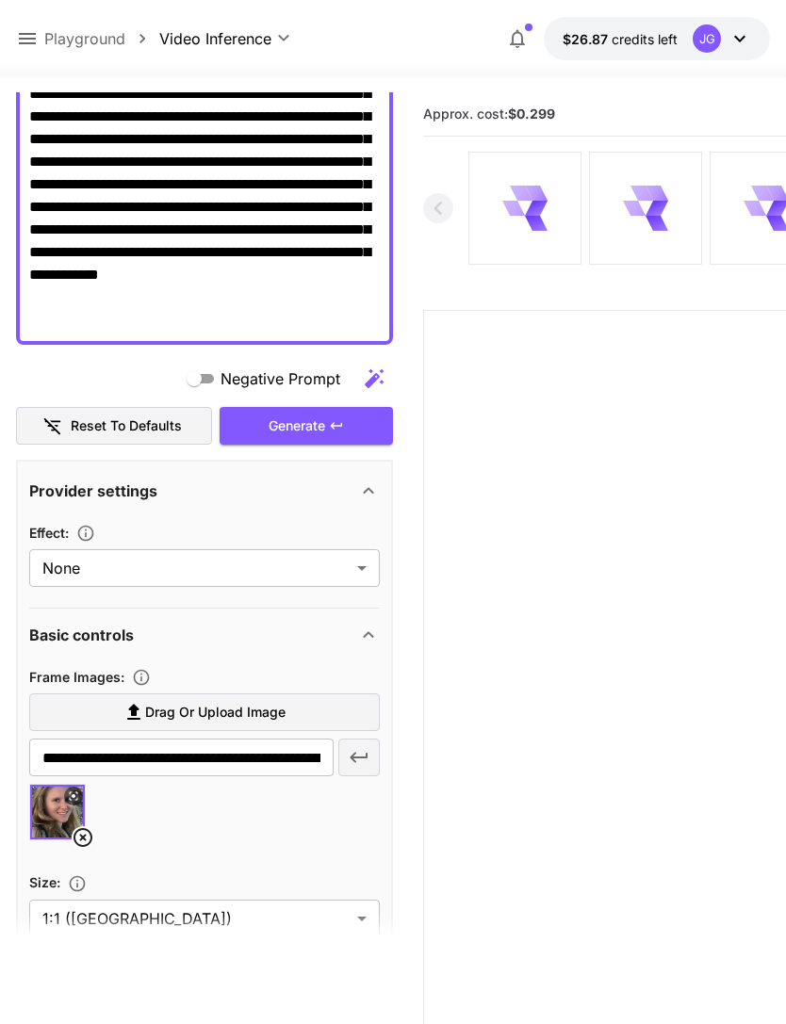
click at [311, 426] on div "Generate" at bounding box center [306, 426] width 173 height 39
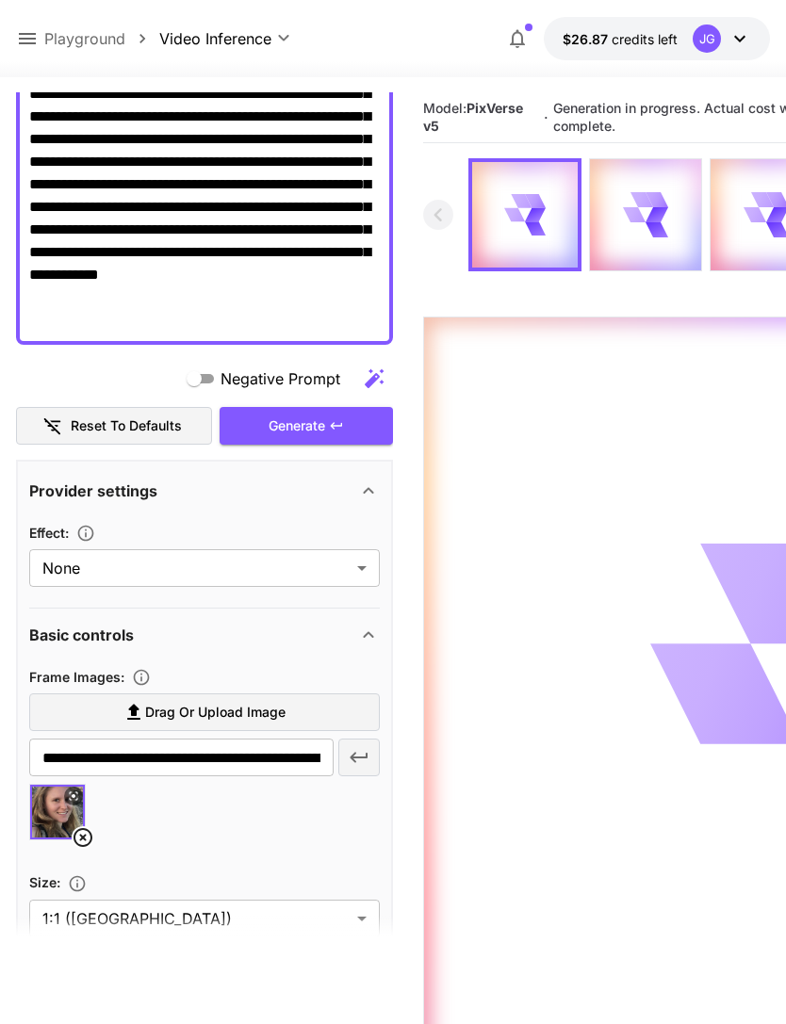
click at [31, 29] on icon at bounding box center [27, 38] width 23 height 23
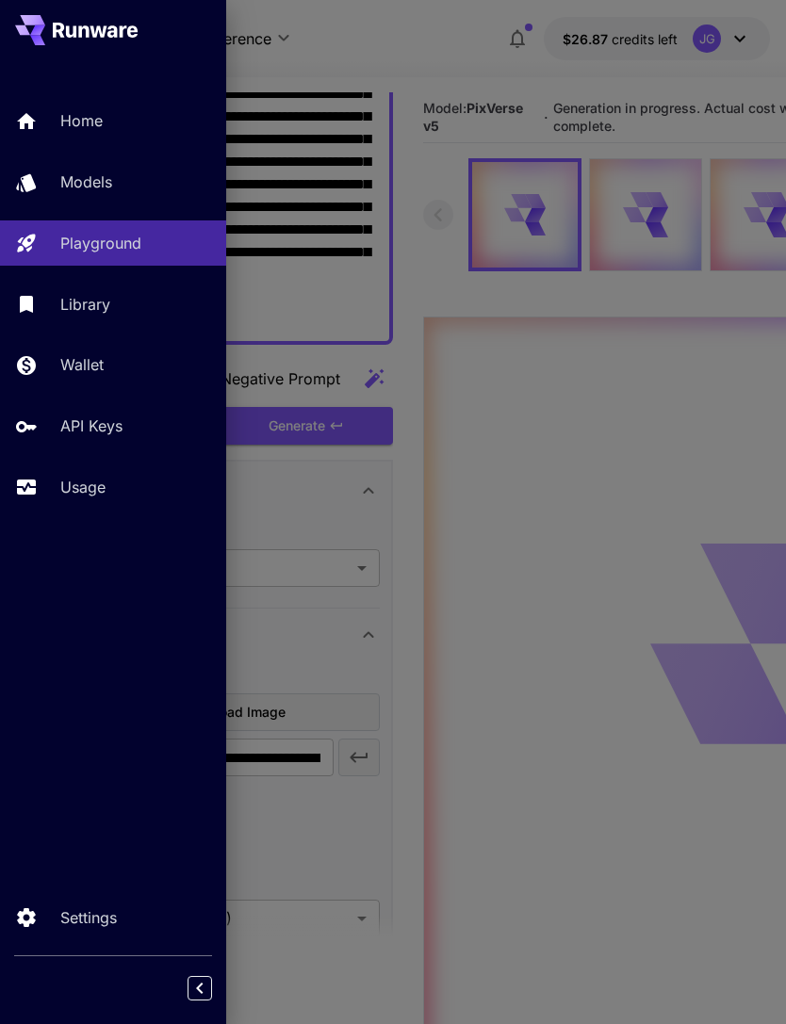
click at [100, 493] on p "Usage" at bounding box center [82, 487] width 45 height 23
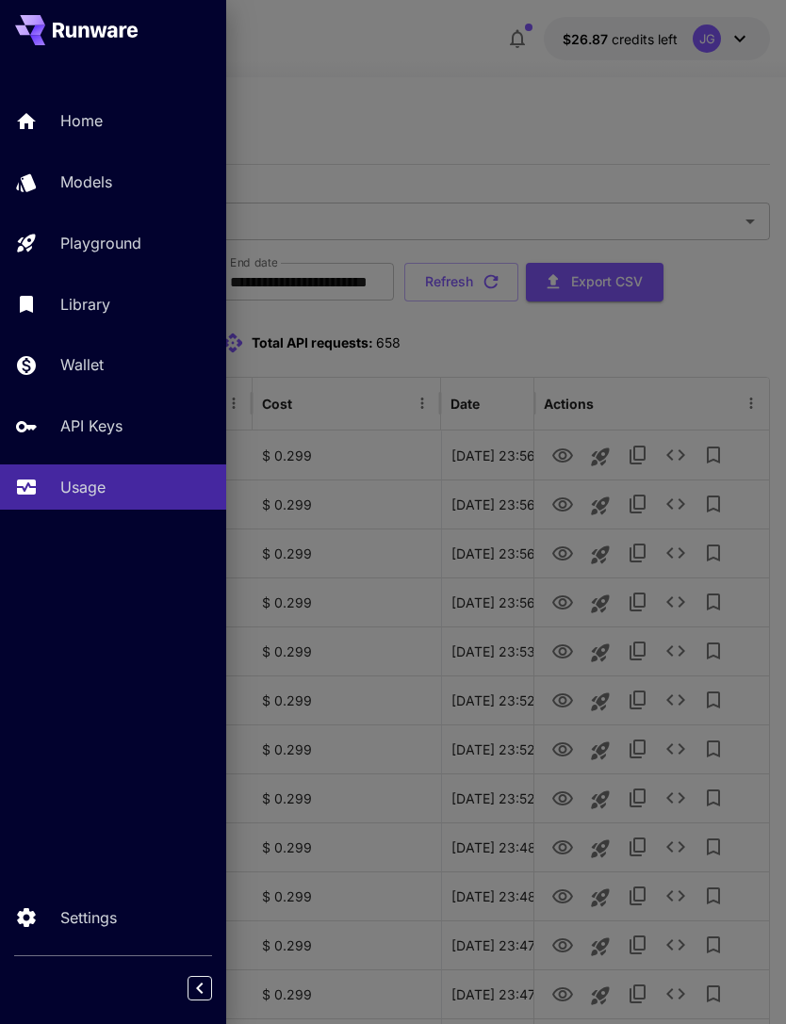
click at [488, 109] on div at bounding box center [393, 512] width 786 height 1024
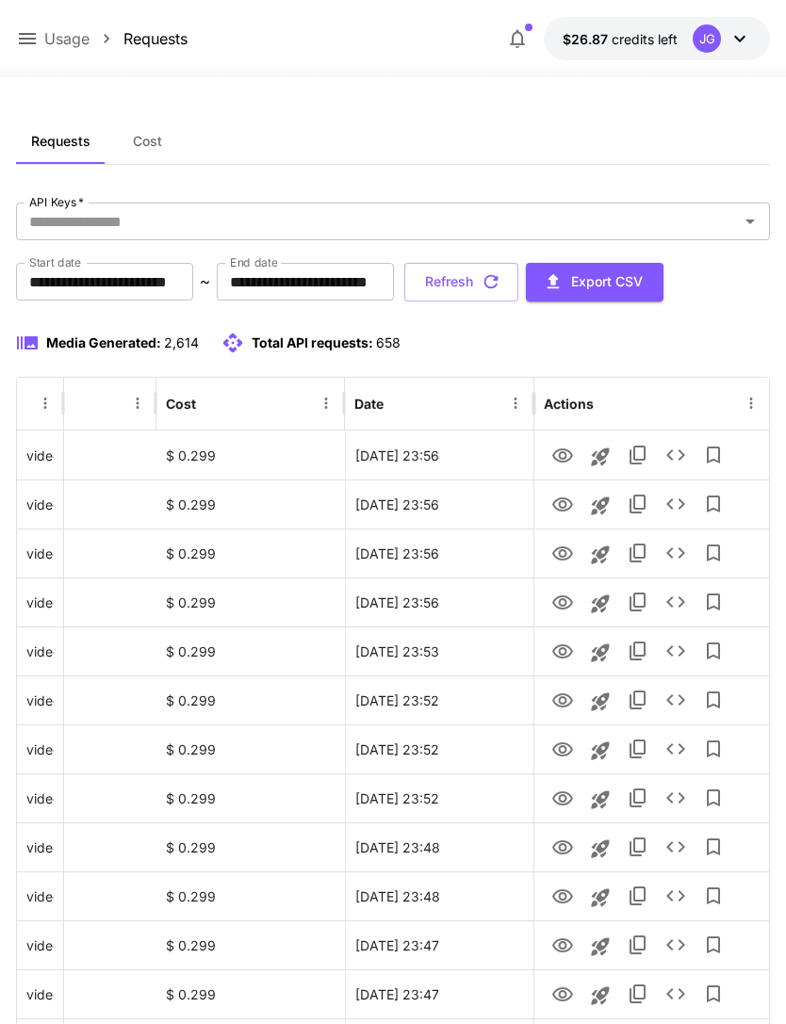
scroll to position [0, 96]
click at [556, 802] on icon "View" at bounding box center [562, 799] width 21 height 14
click at [555, 751] on icon "View" at bounding box center [562, 750] width 21 height 14
click at [562, 796] on icon "View" at bounding box center [562, 799] width 23 height 23
click at [551, 603] on icon "View" at bounding box center [562, 603] width 23 height 23
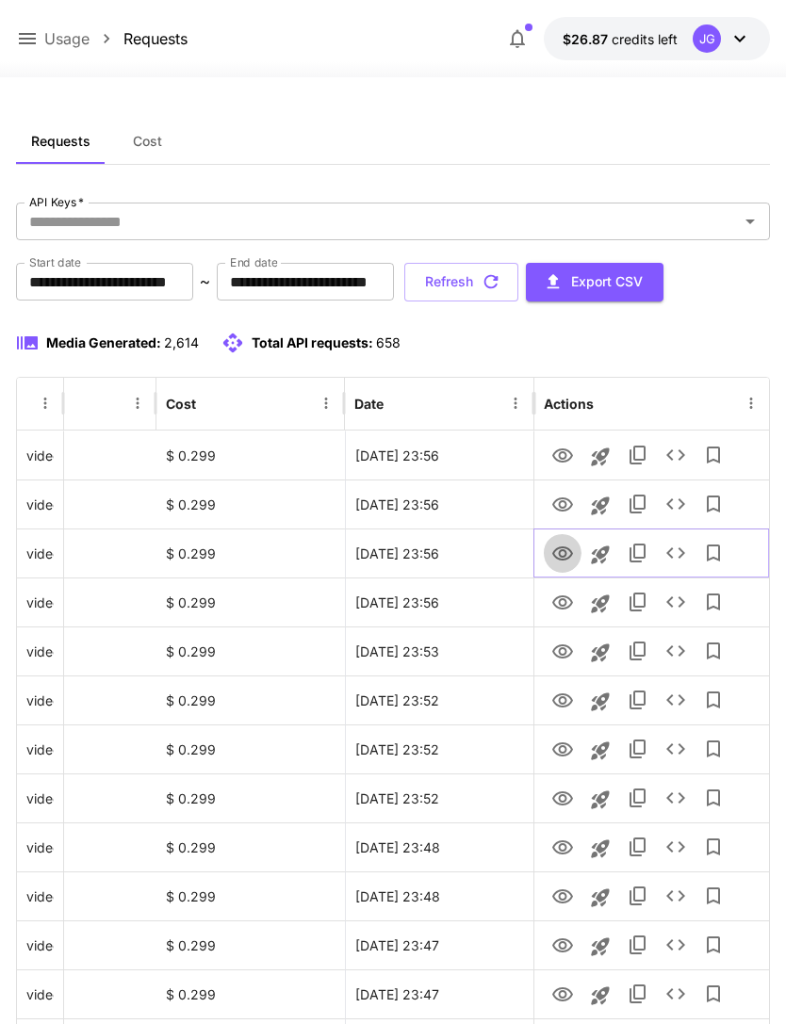
click at [558, 562] on icon "View" at bounding box center [562, 554] width 23 height 23
click at [557, 507] on icon "View" at bounding box center [562, 505] width 23 height 23
click at [552, 549] on icon "View" at bounding box center [562, 554] width 23 height 23
click at [551, 499] on icon "View" at bounding box center [562, 505] width 23 height 23
click at [561, 452] on icon "View" at bounding box center [562, 456] width 21 height 14
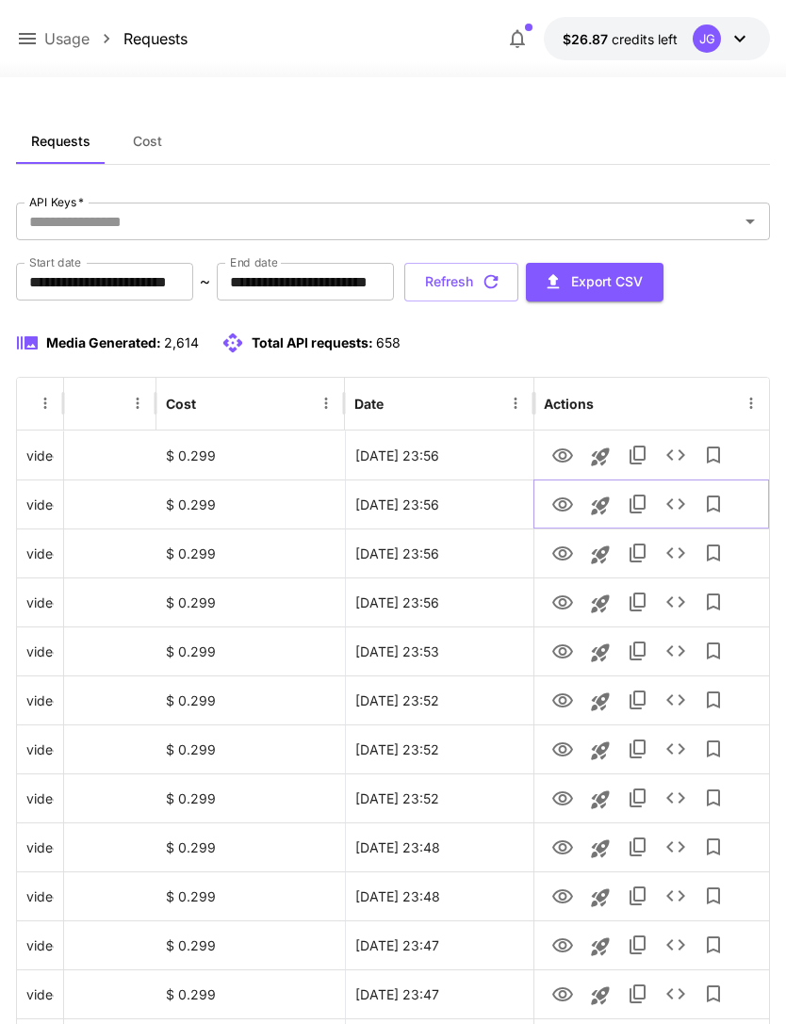
click at [557, 506] on icon "View" at bounding box center [562, 505] width 23 height 23
click at [518, 286] on button "Refresh" at bounding box center [461, 282] width 114 height 39
click at [553, 554] on icon "View" at bounding box center [562, 554] width 21 height 14
click at [559, 507] on icon "View" at bounding box center [562, 505] width 23 height 23
click at [26, 37] on icon at bounding box center [27, 38] width 23 height 23
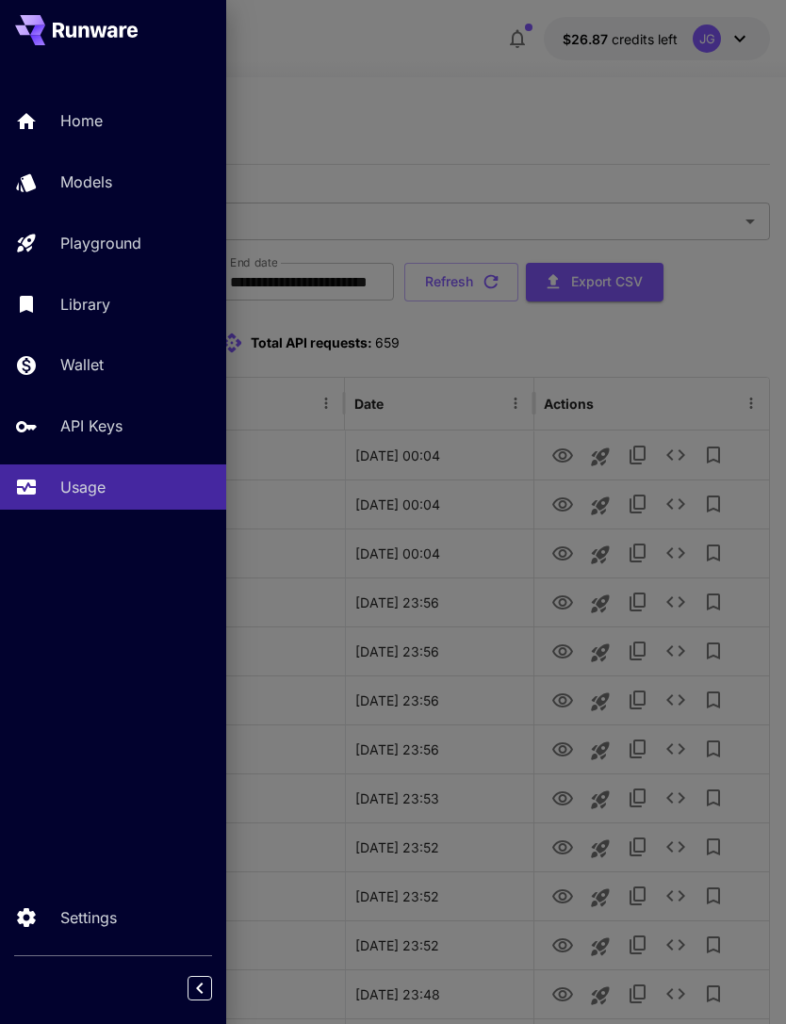
click at [125, 243] on p "Playground" at bounding box center [100, 243] width 81 height 23
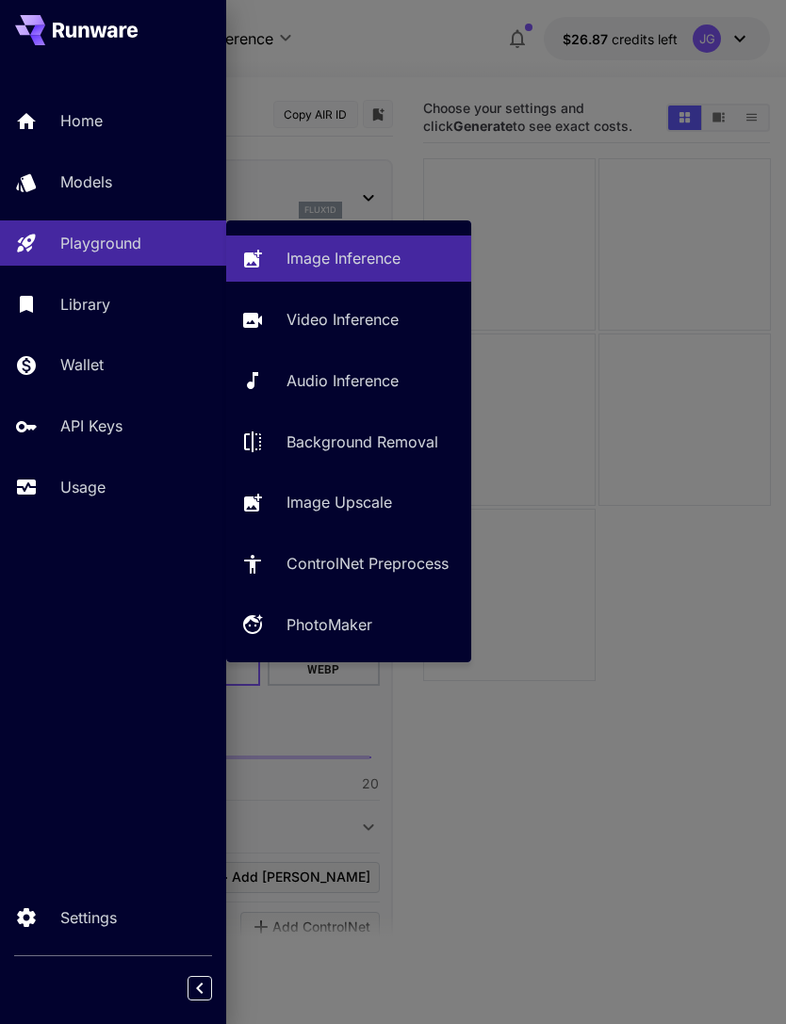
click at [358, 322] on p "Video Inference" at bounding box center [342, 319] width 112 height 23
type input "**********"
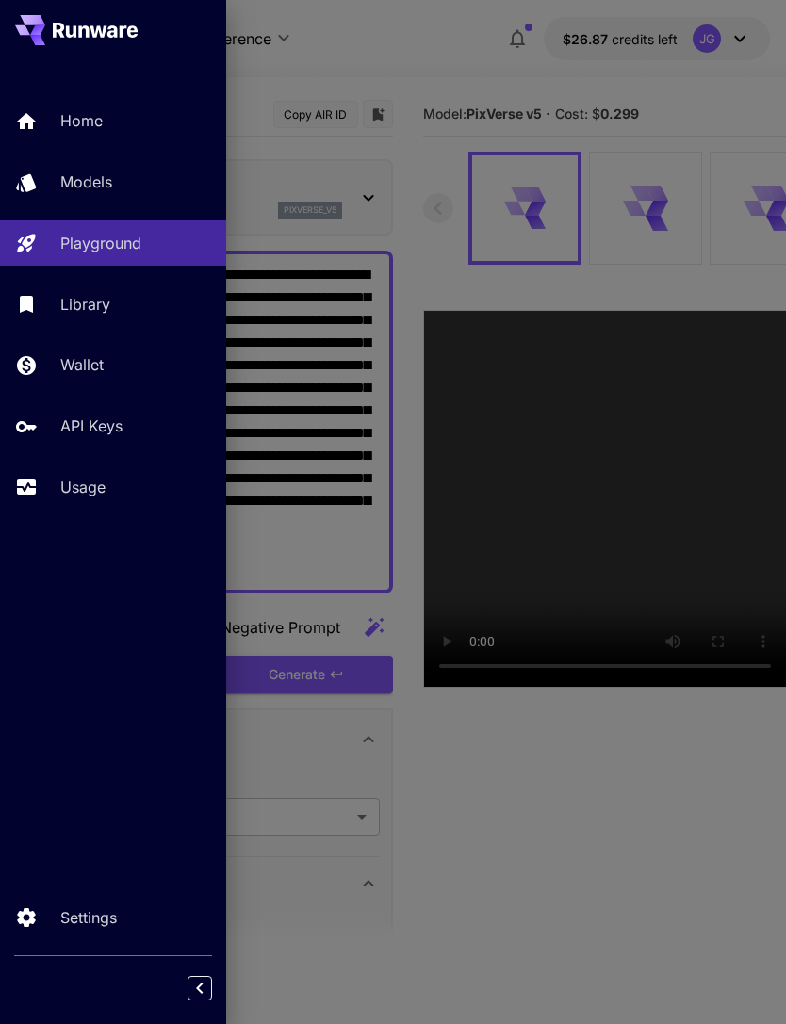
click at [441, 41] on div at bounding box center [393, 512] width 786 height 1024
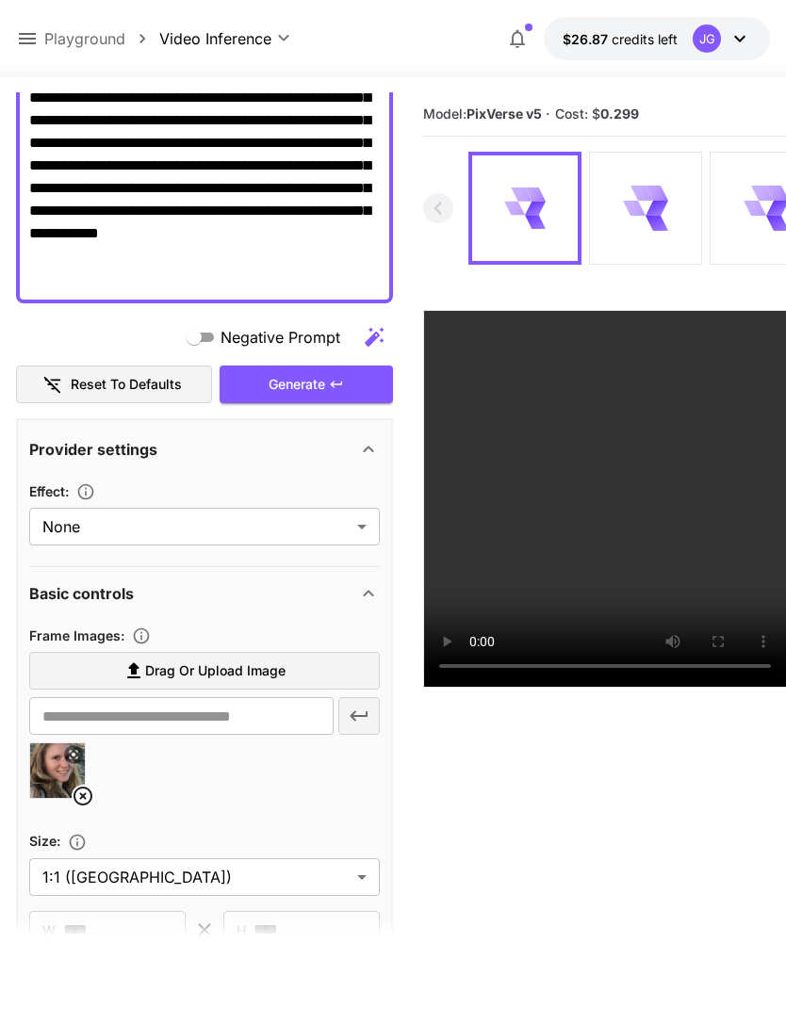
scroll to position [318, 0]
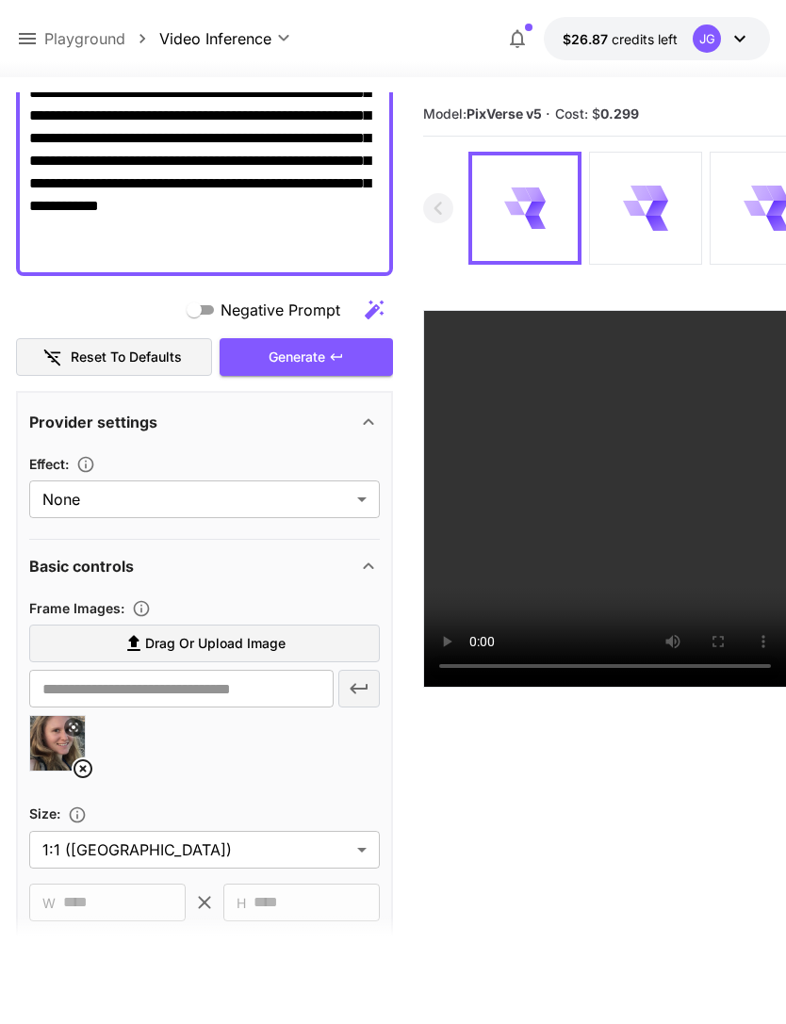
click at [80, 771] on icon at bounding box center [82, 768] width 19 height 19
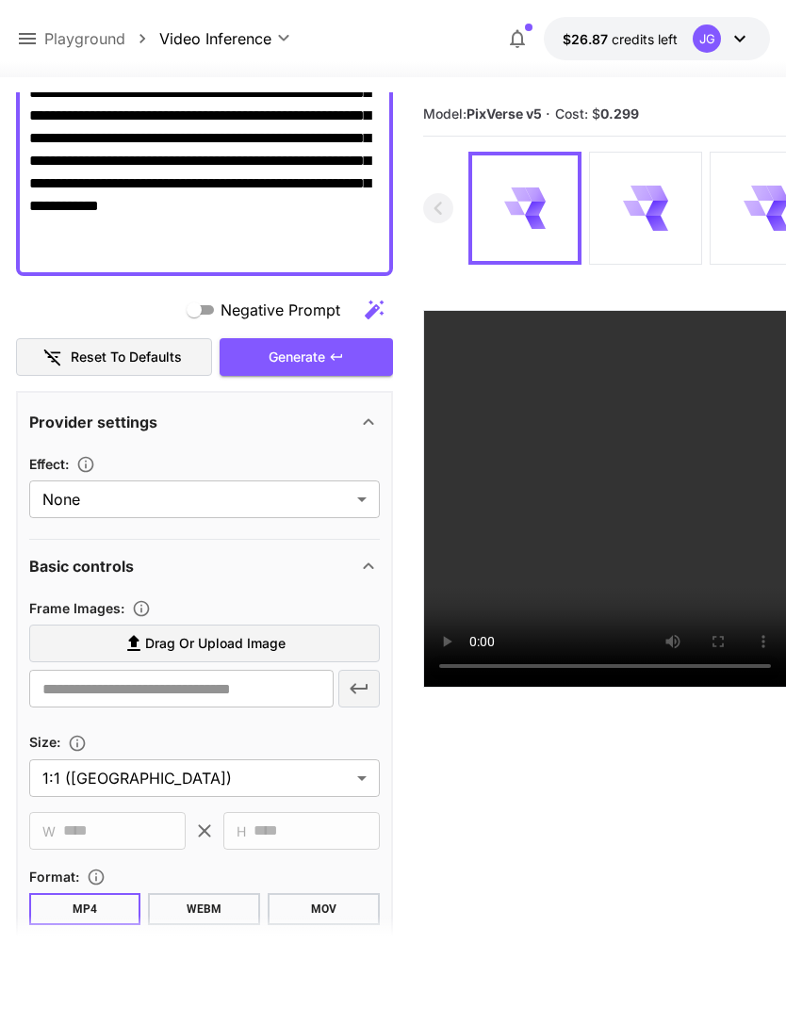
click at [258, 646] on span "Drag or upload image" at bounding box center [215, 644] width 140 height 24
click at [0, 0] on input "Drag or upload image" at bounding box center [0, 0] width 0 height 0
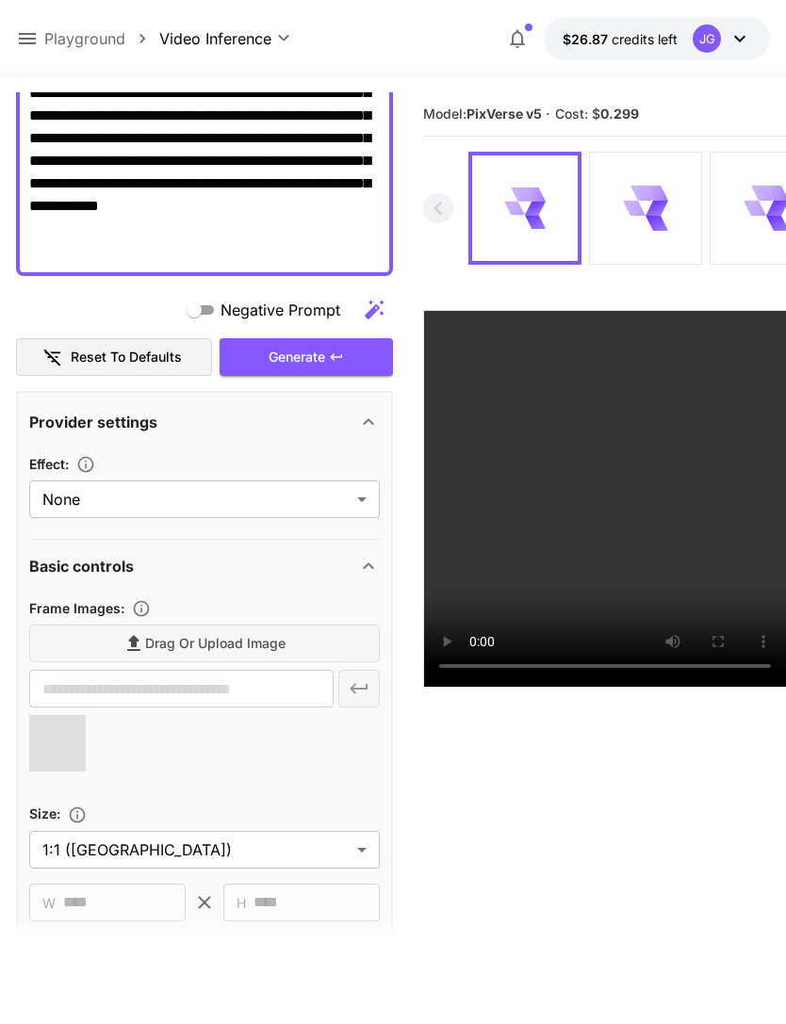
type input "**********"
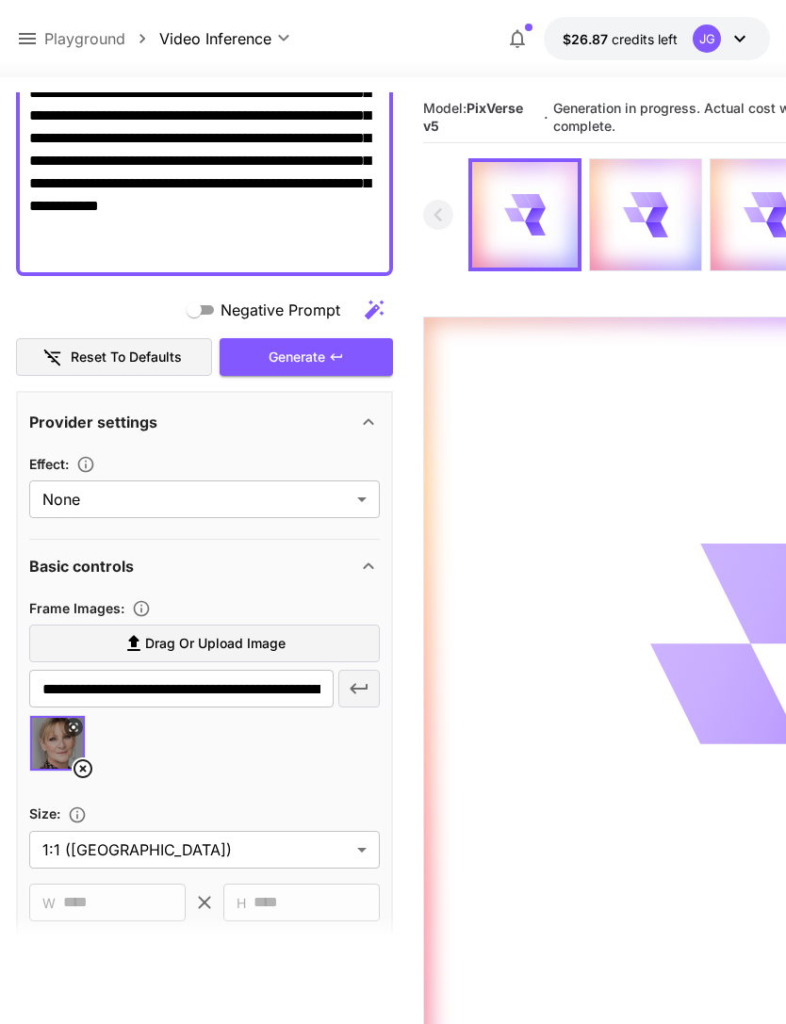
click at [31, 27] on icon at bounding box center [27, 38] width 23 height 23
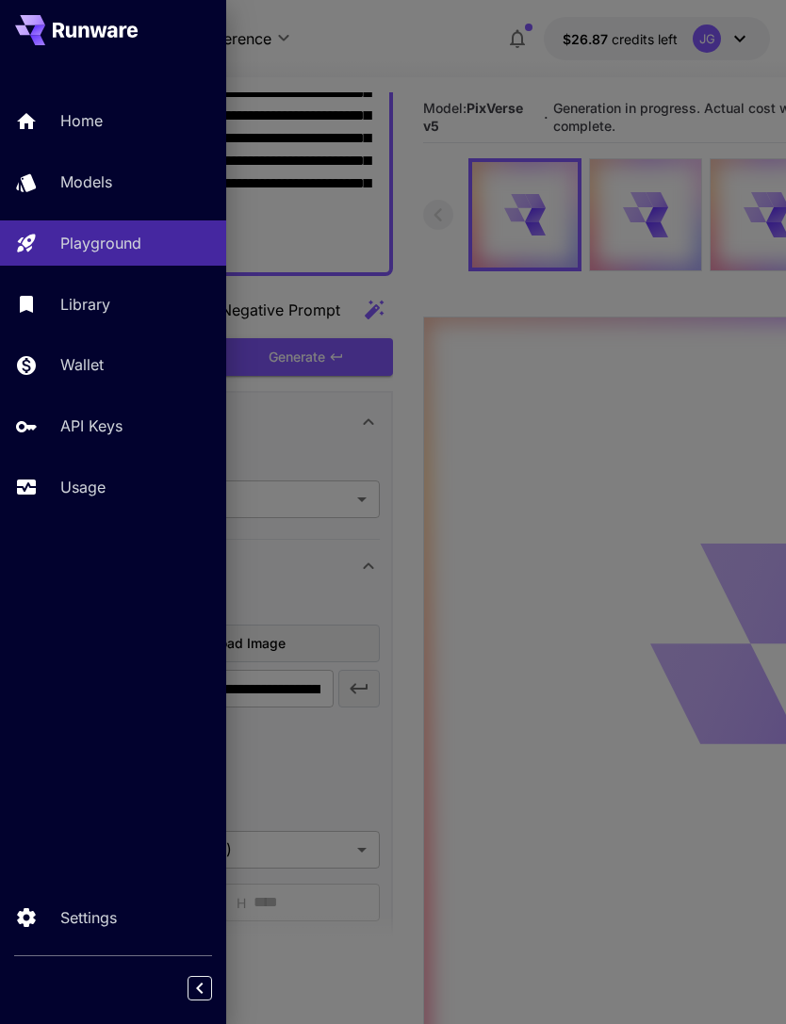
click at [88, 483] on p "Usage" at bounding box center [82, 487] width 45 height 23
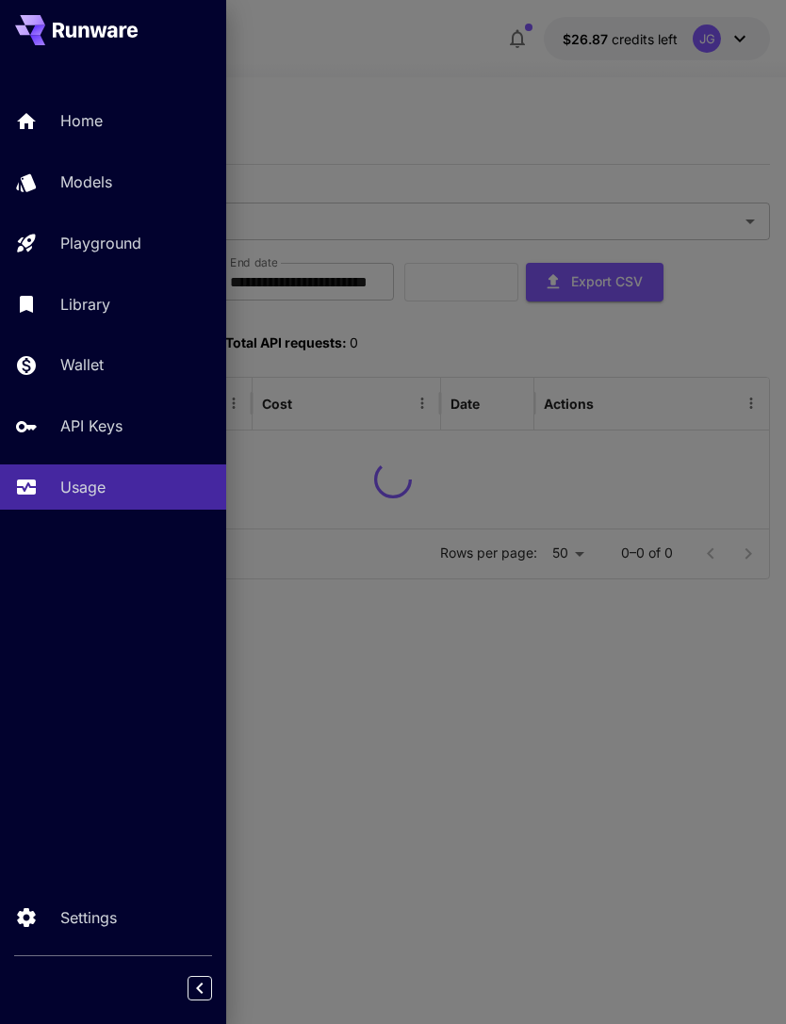
click at [414, 87] on div at bounding box center [393, 512] width 786 height 1024
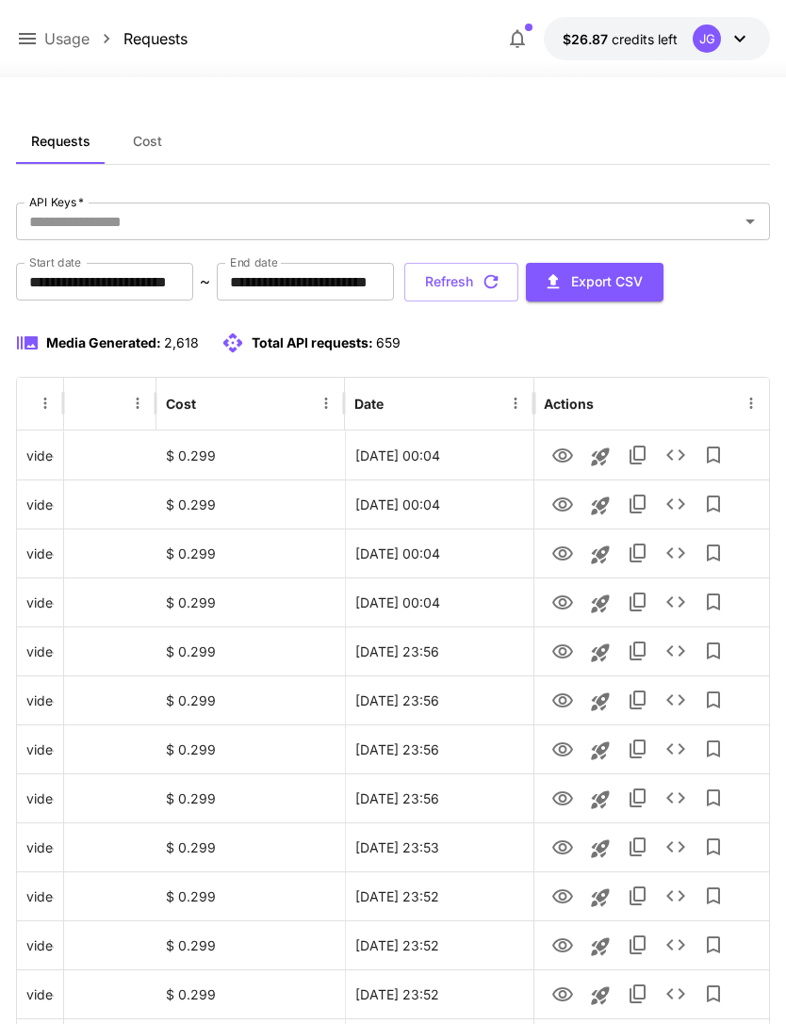
scroll to position [0, 96]
click at [556, 601] on icon "View" at bounding box center [562, 603] width 23 height 23
click at [555, 507] on icon "View" at bounding box center [562, 505] width 21 height 14
click at [562, 453] on icon "View" at bounding box center [562, 456] width 23 height 23
click at [553, 505] on icon "View" at bounding box center [562, 505] width 21 height 14
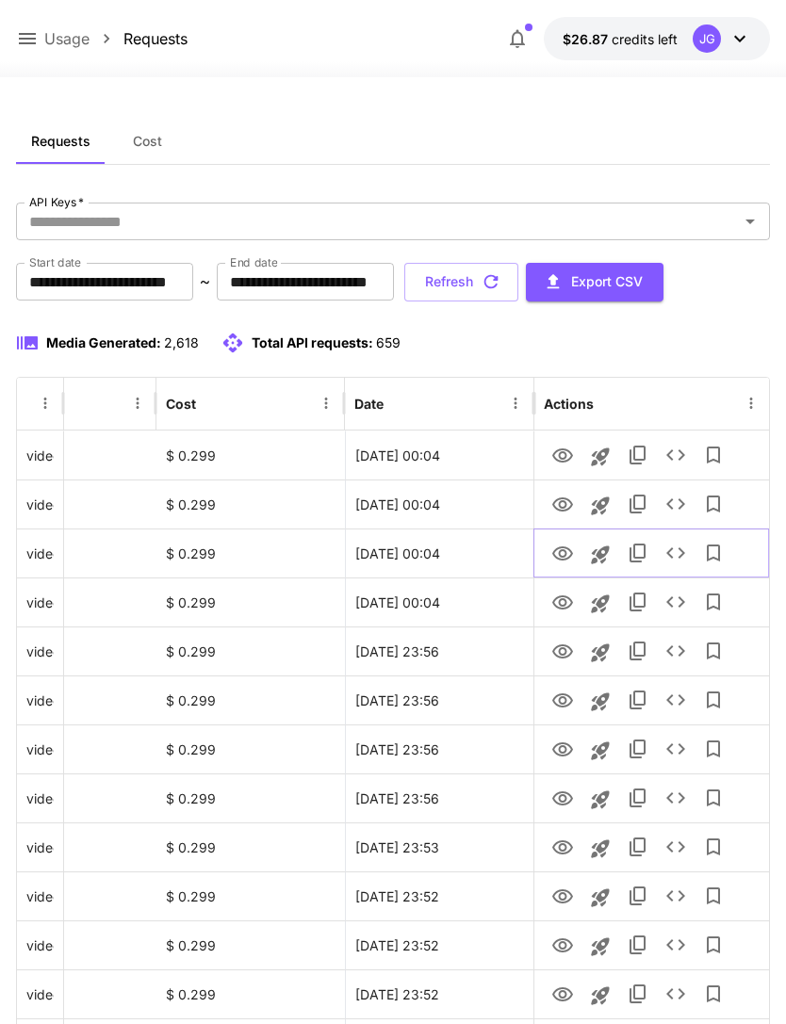
click at [560, 556] on icon "View" at bounding box center [562, 554] width 21 height 14
click at [518, 288] on button "Refresh" at bounding box center [461, 282] width 114 height 39
click at [559, 457] on icon "View" at bounding box center [562, 456] width 21 height 14
click at [557, 606] on icon "View" at bounding box center [562, 603] width 21 height 14
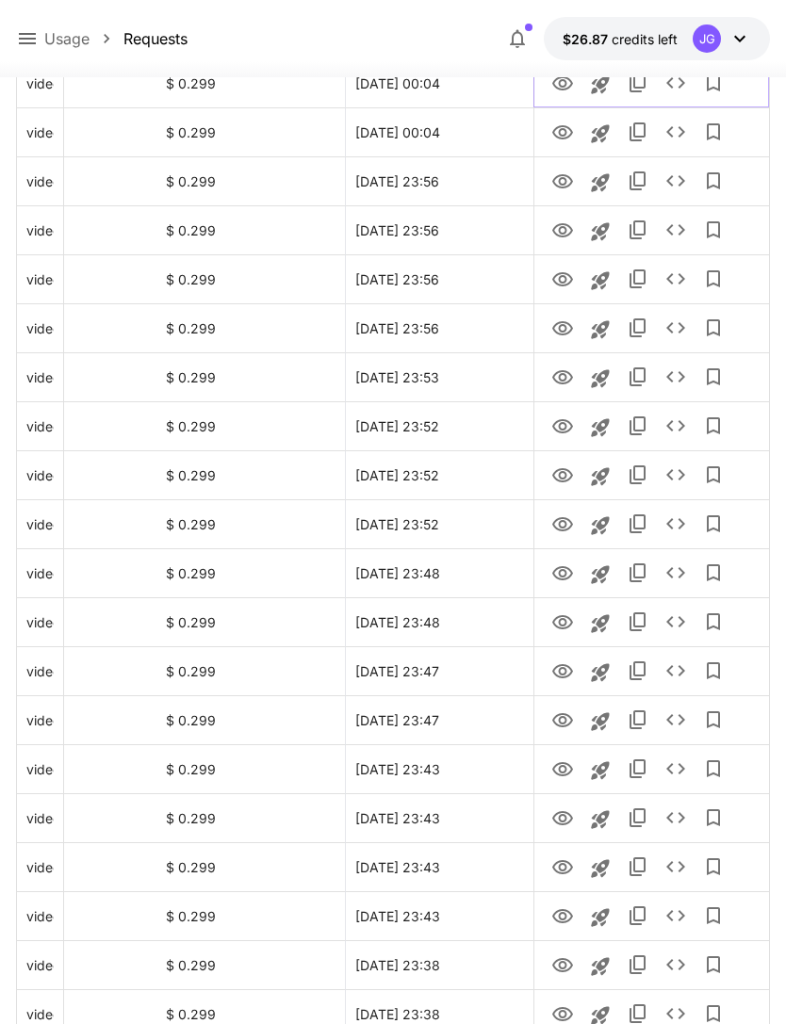
scroll to position [519, 0]
click at [558, 676] on icon "View" at bounding box center [562, 671] width 21 height 14
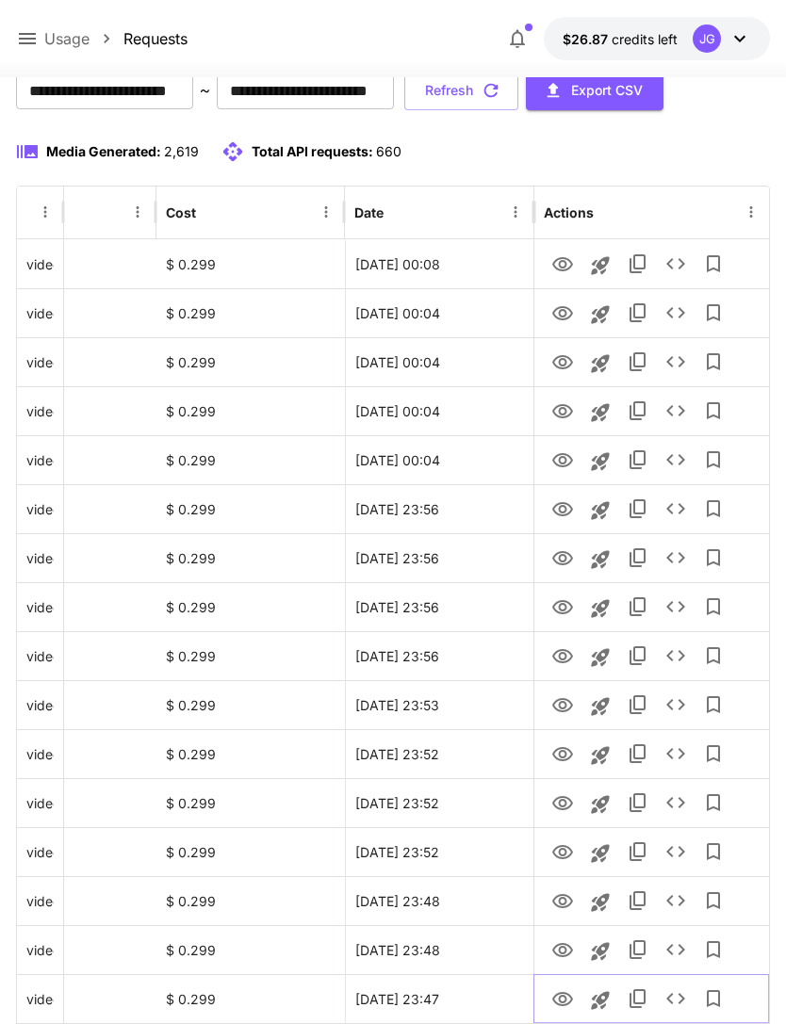
scroll to position [0, 0]
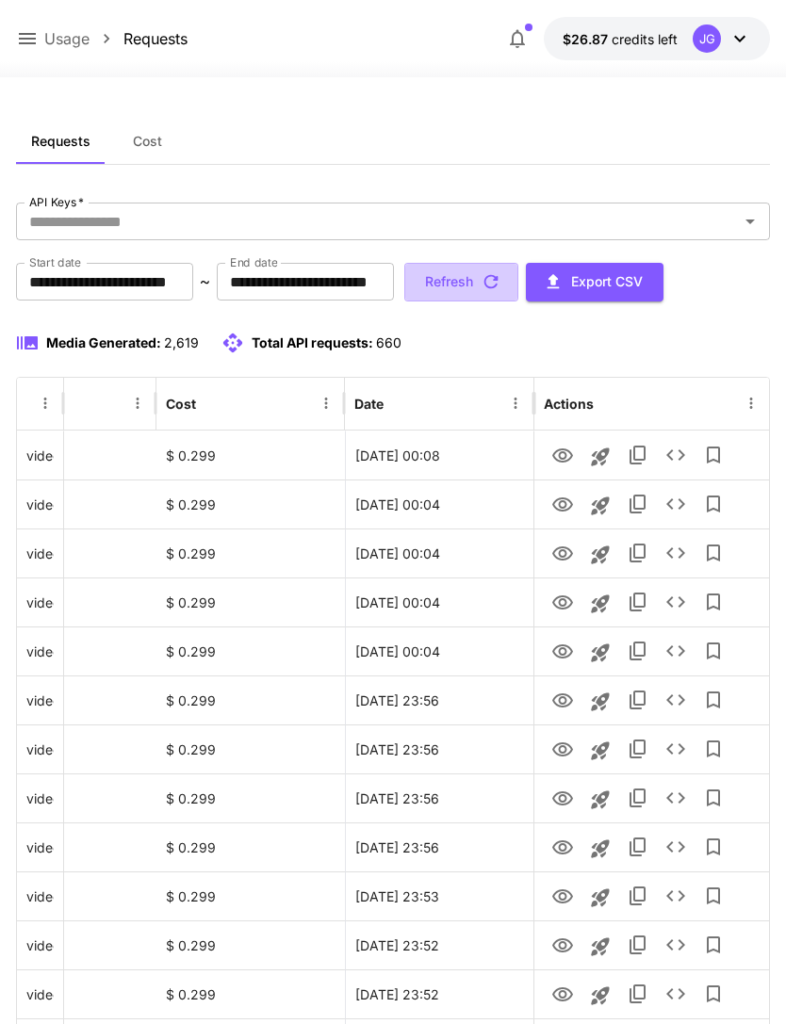
click at [518, 283] on button "Refresh" at bounding box center [461, 282] width 114 height 39
click at [557, 554] on icon "View" at bounding box center [562, 554] width 23 height 23
click at [24, 41] on icon at bounding box center [27, 38] width 23 height 23
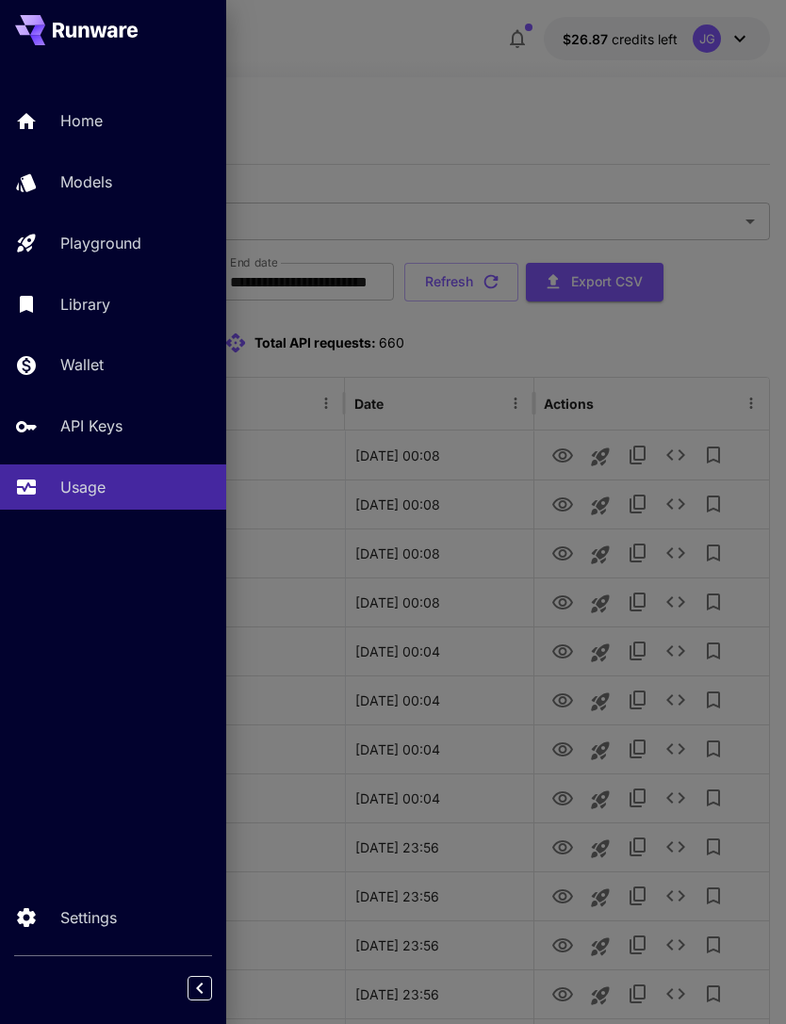
click at [128, 239] on p "Playground" at bounding box center [100, 243] width 81 height 23
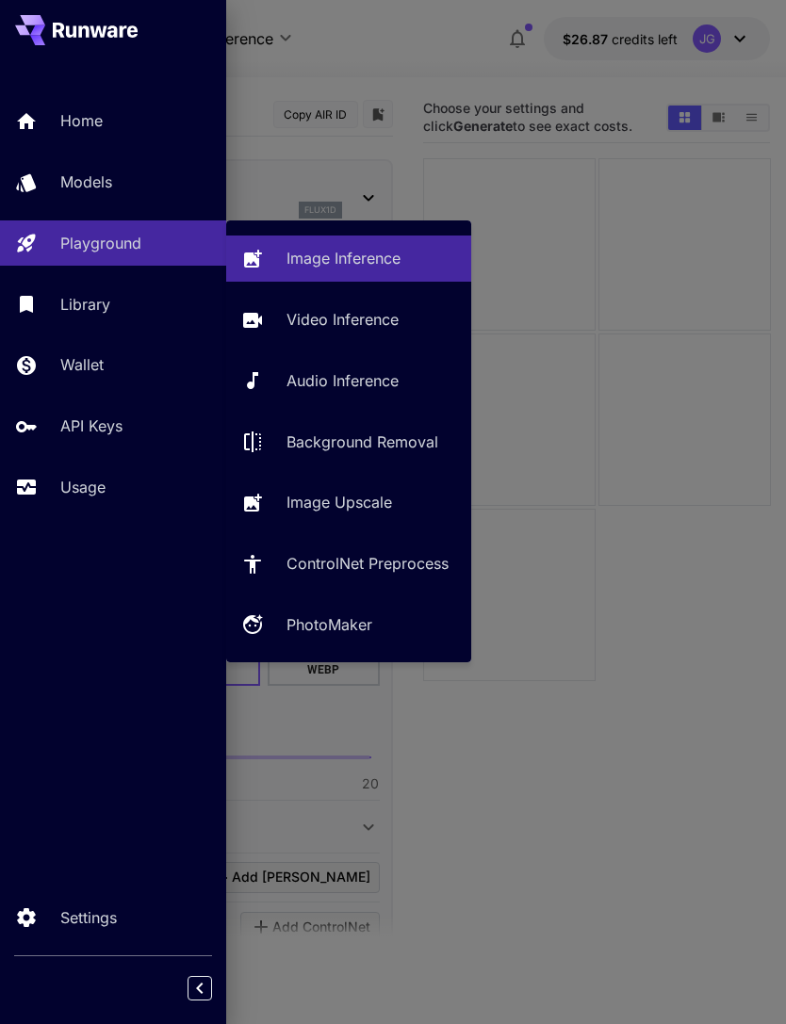
type input "**********"
click at [376, 328] on p "Video Inference" at bounding box center [342, 319] width 112 height 23
type input "**********"
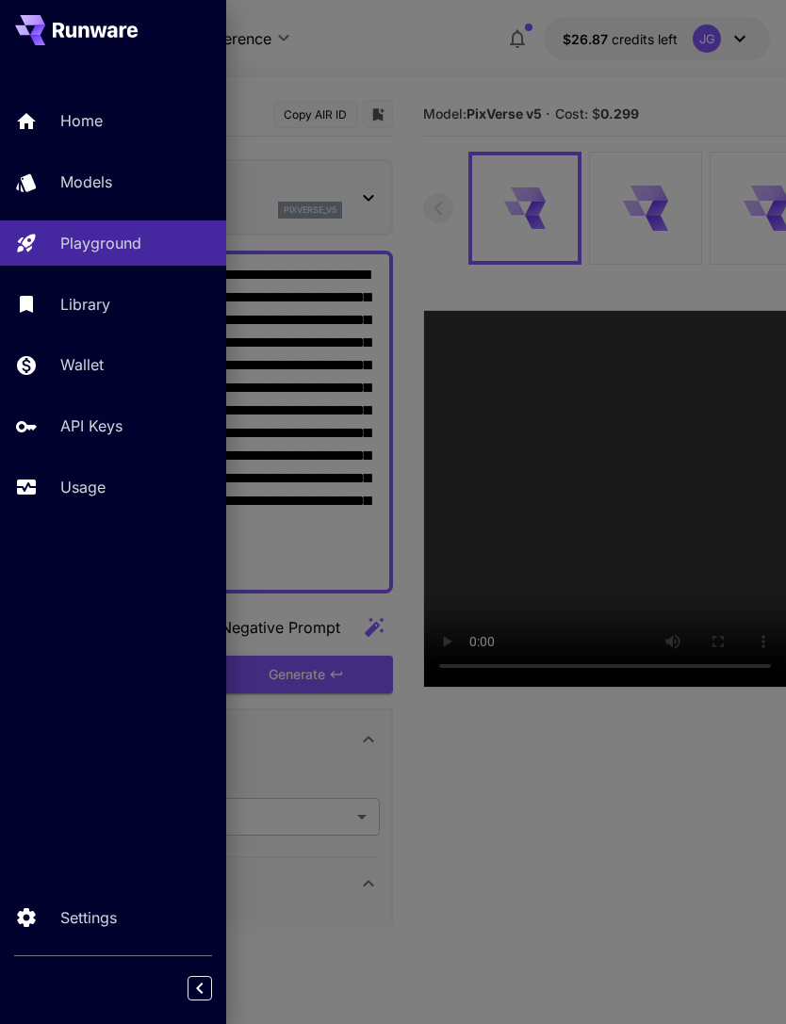
click at [460, 55] on div at bounding box center [393, 512] width 786 height 1024
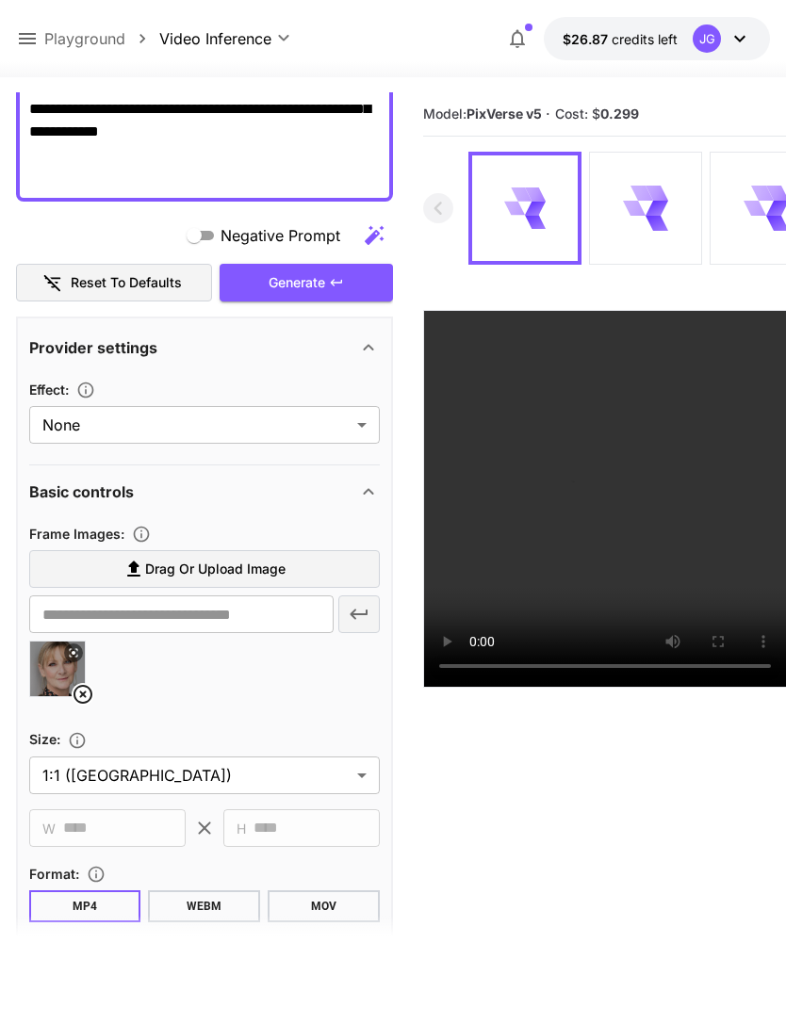
scroll to position [441, 0]
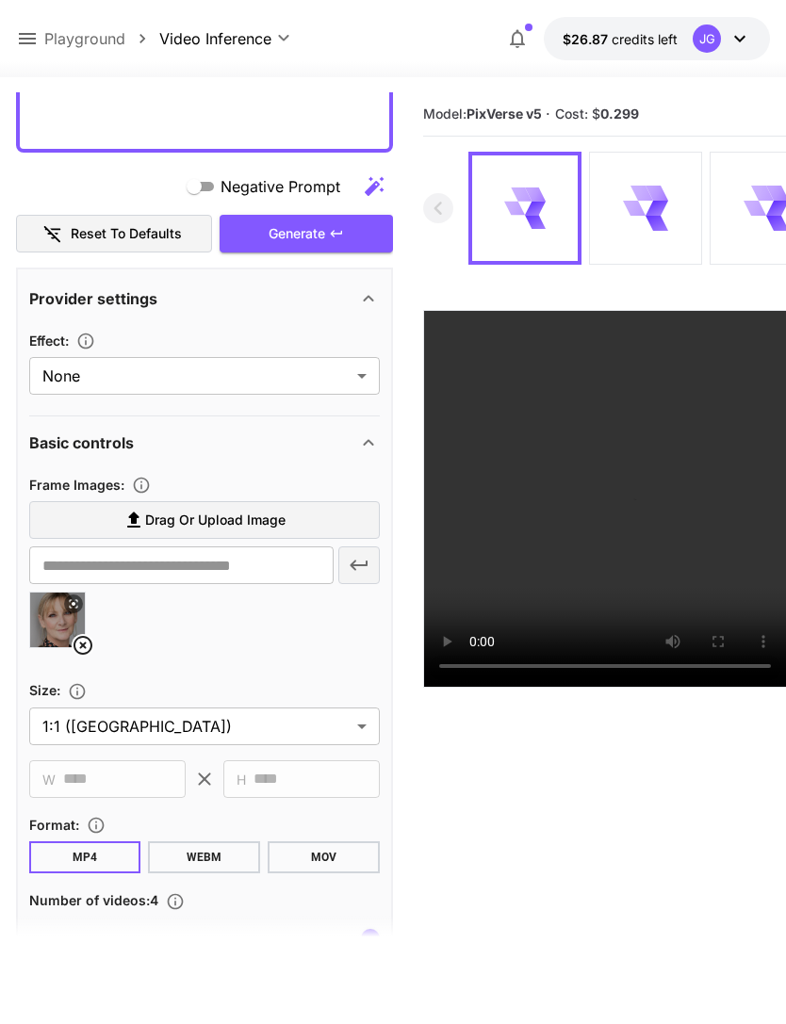
click at [60, 644] on img at bounding box center [57, 620] width 55 height 55
type input "**********"
click at [78, 640] on icon at bounding box center [83, 645] width 23 height 23
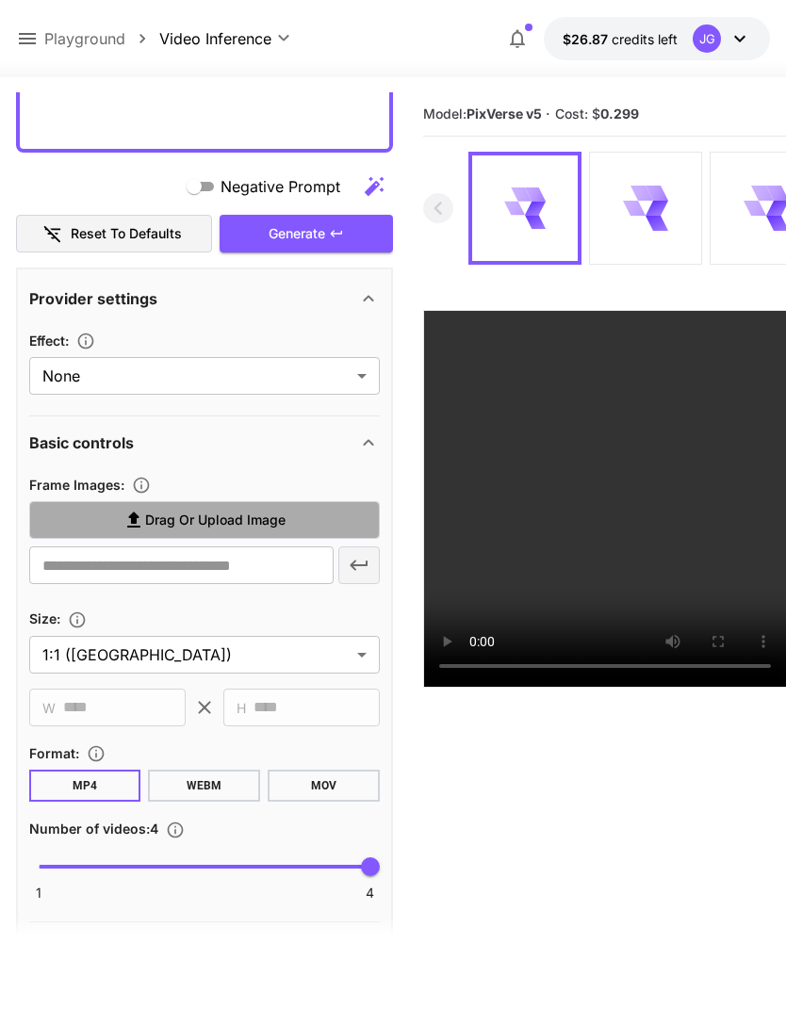
click at [243, 523] on span "Drag or upload image" at bounding box center [215, 521] width 140 height 24
click at [0, 0] on input "Drag or upload image" at bounding box center [0, 0] width 0 height 0
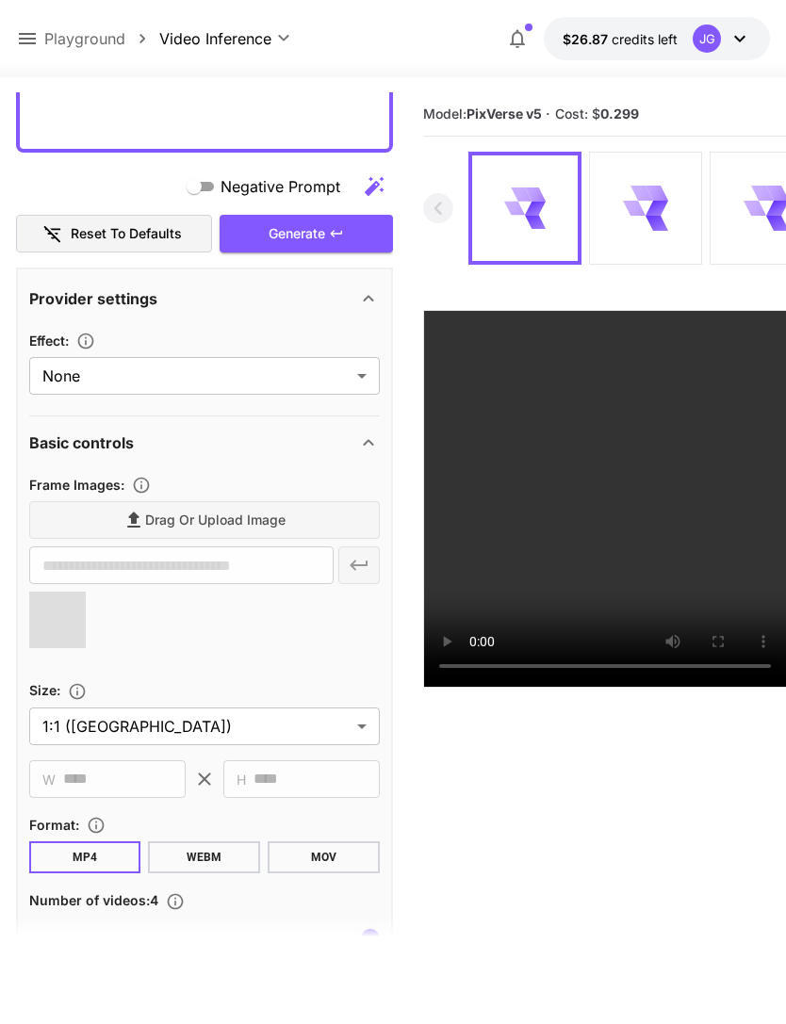
type input "**********"
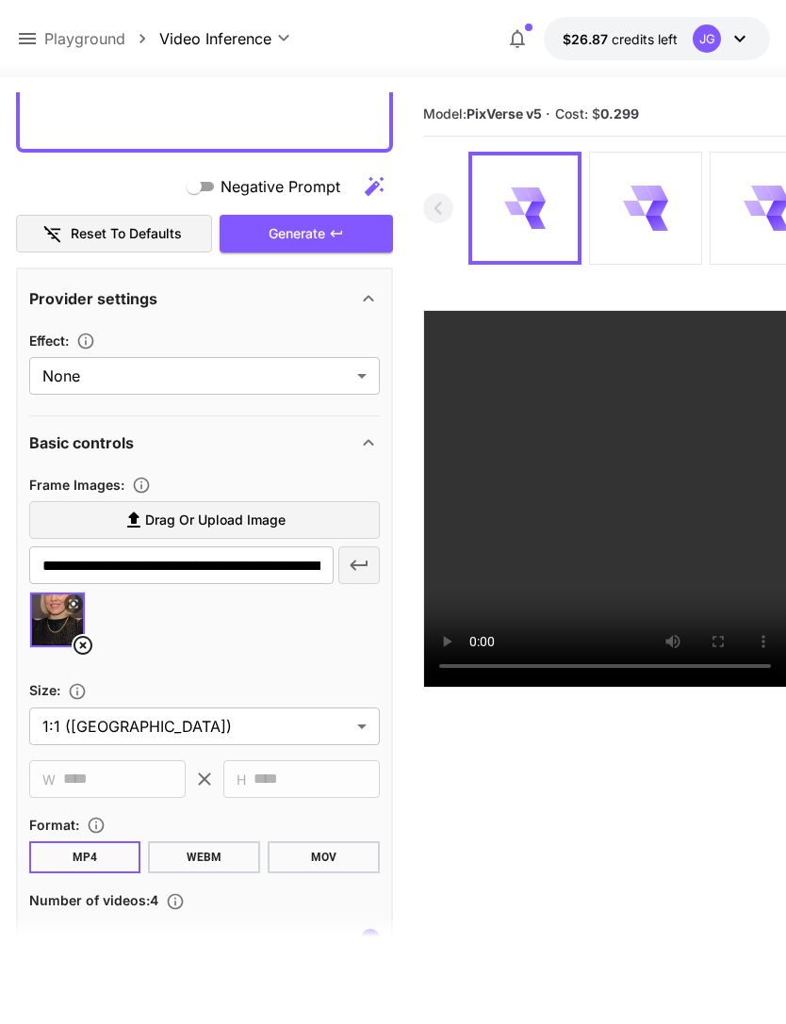
click at [324, 225] on div "Generate" at bounding box center [306, 234] width 173 height 39
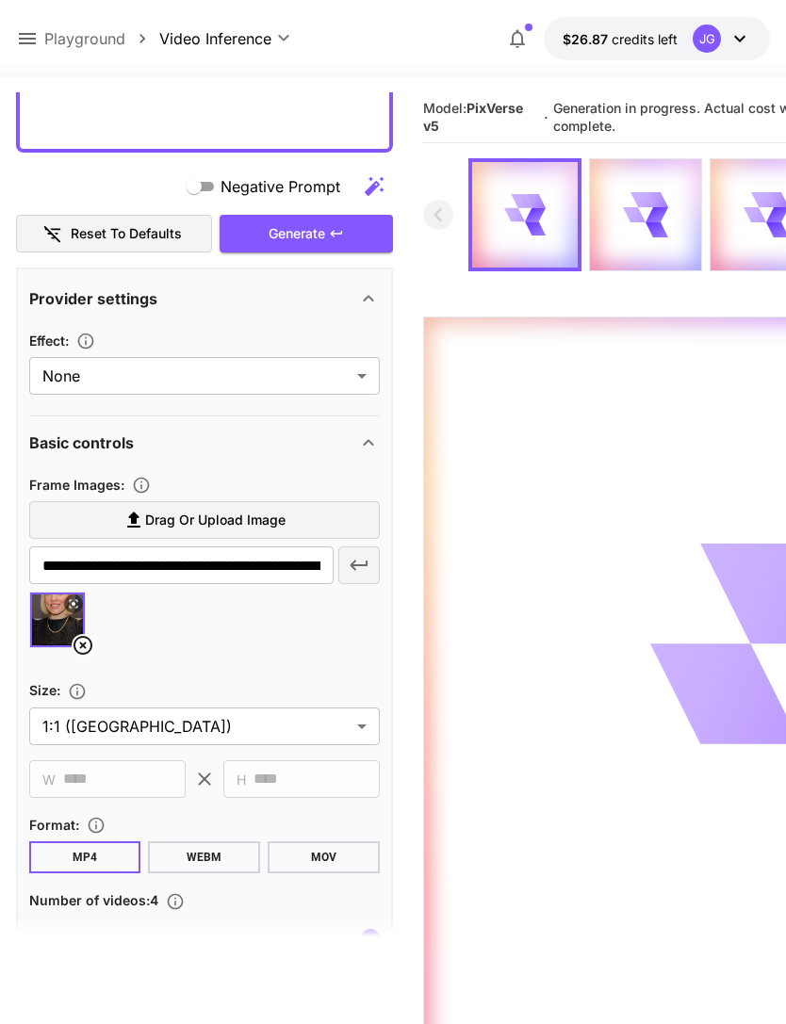
click at [25, 41] on icon at bounding box center [27, 38] width 23 height 23
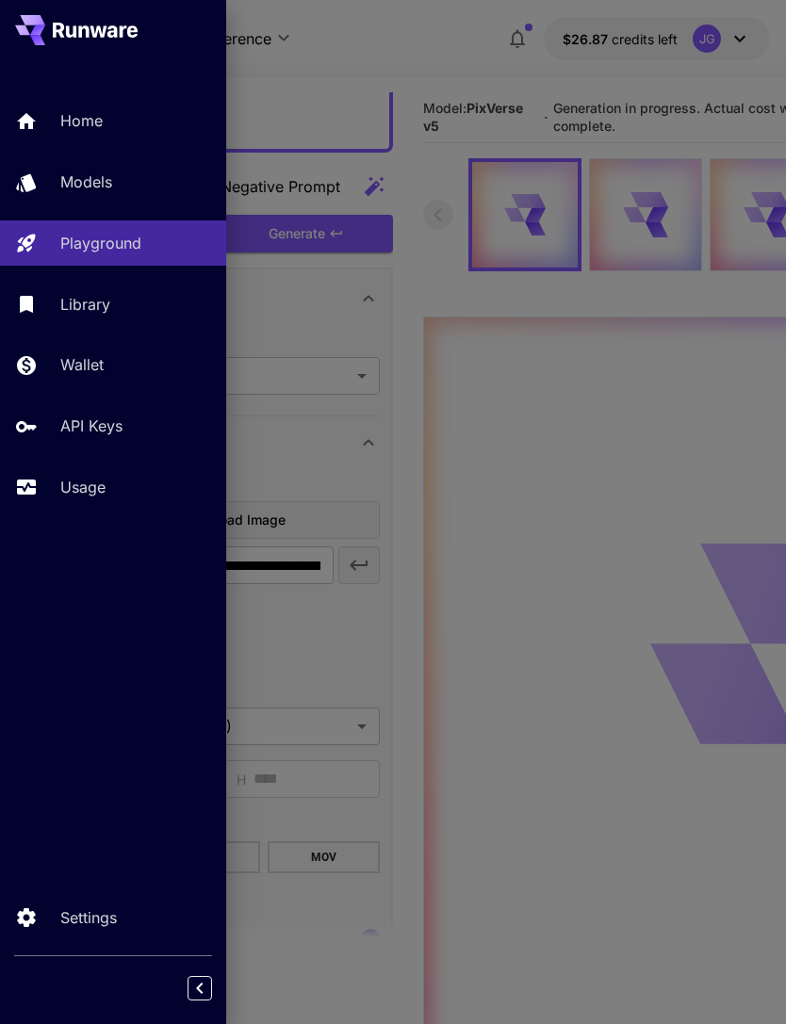
click at [80, 483] on p "Usage" at bounding box center [82, 487] width 45 height 23
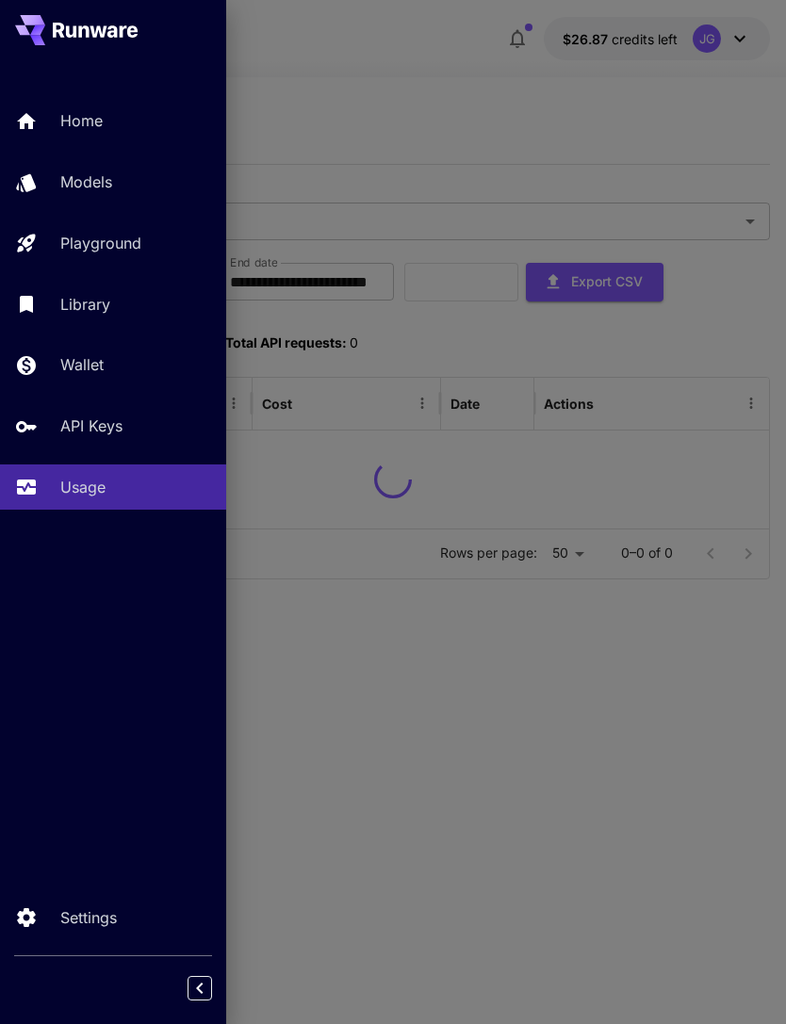
click at [430, 69] on div at bounding box center [393, 512] width 786 height 1024
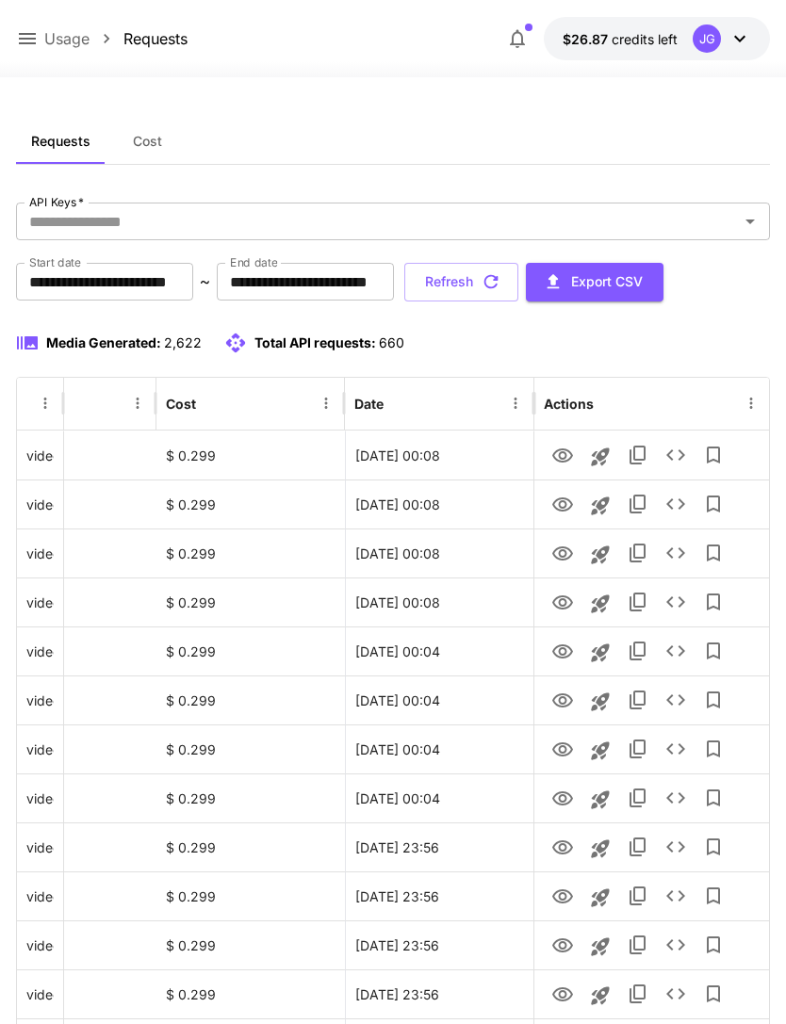
scroll to position [0, 96]
click at [558, 602] on icon "View" at bounding box center [562, 603] width 23 height 23
click at [553, 503] on icon "View" at bounding box center [562, 505] width 21 height 14
click at [551, 457] on icon "View" at bounding box center [562, 456] width 23 height 23
click at [518, 280] on button "Refresh" at bounding box center [461, 282] width 114 height 39
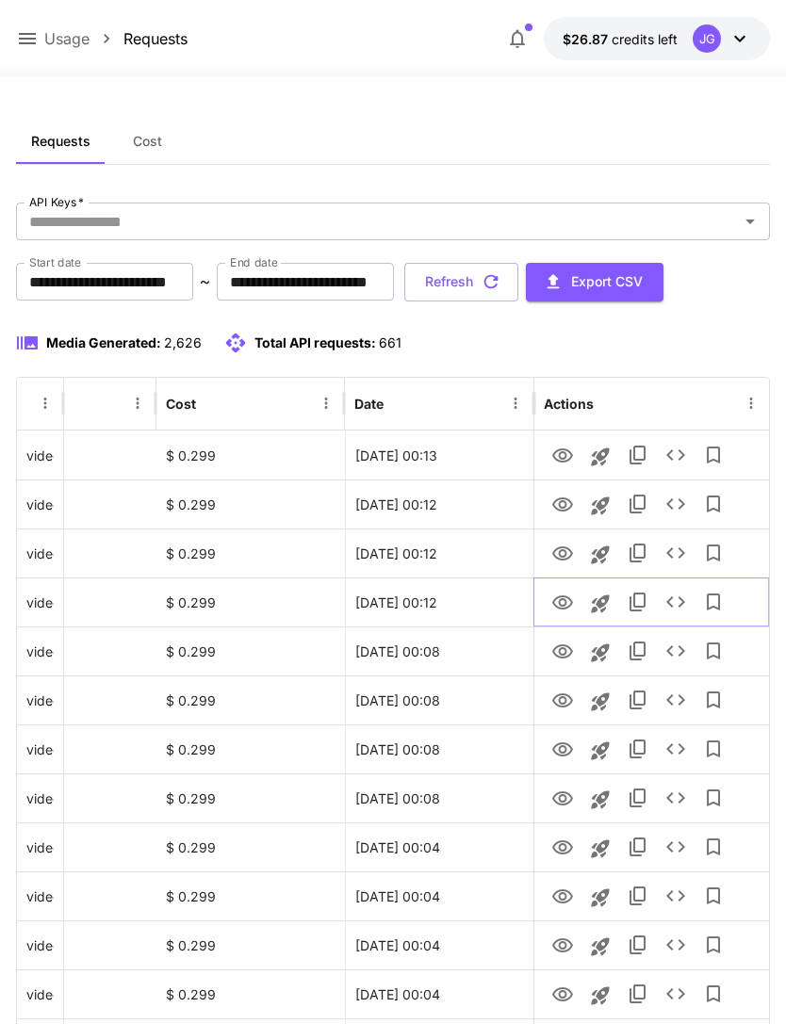
click at [552, 603] on icon "View" at bounding box center [562, 603] width 23 height 23
click at [24, 40] on icon at bounding box center [27, 38] width 17 height 11
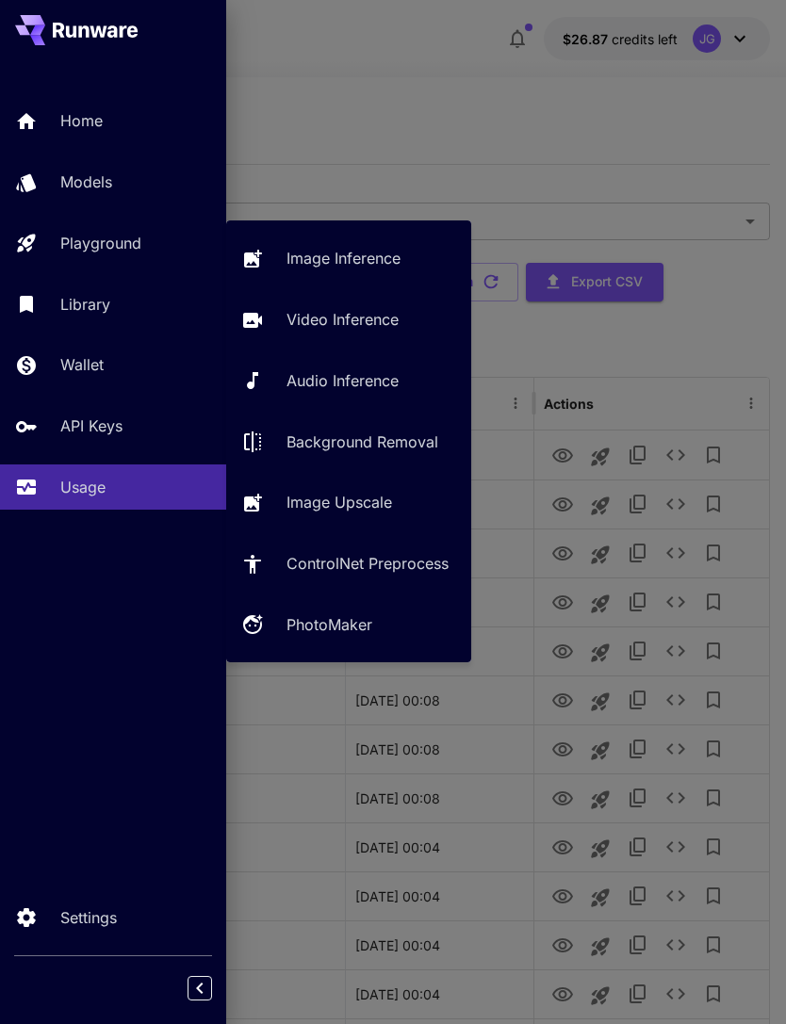
click at [379, 314] on p "Video Inference" at bounding box center [342, 319] width 112 height 23
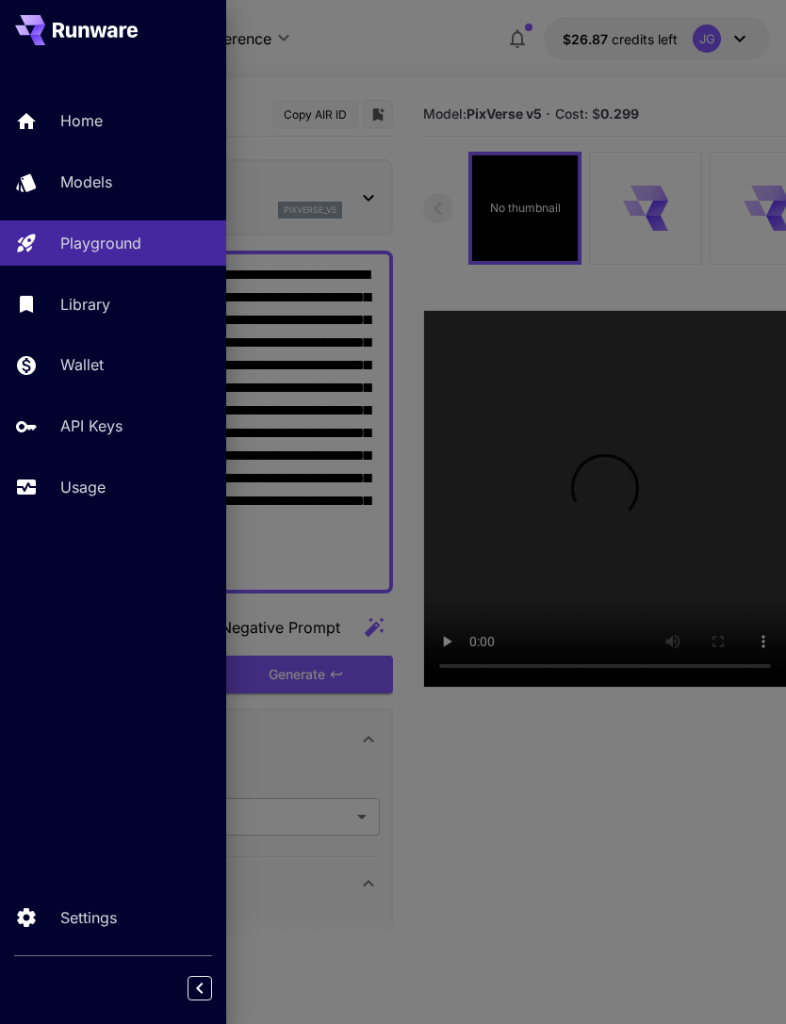
click at [427, 61] on div at bounding box center [393, 512] width 786 height 1024
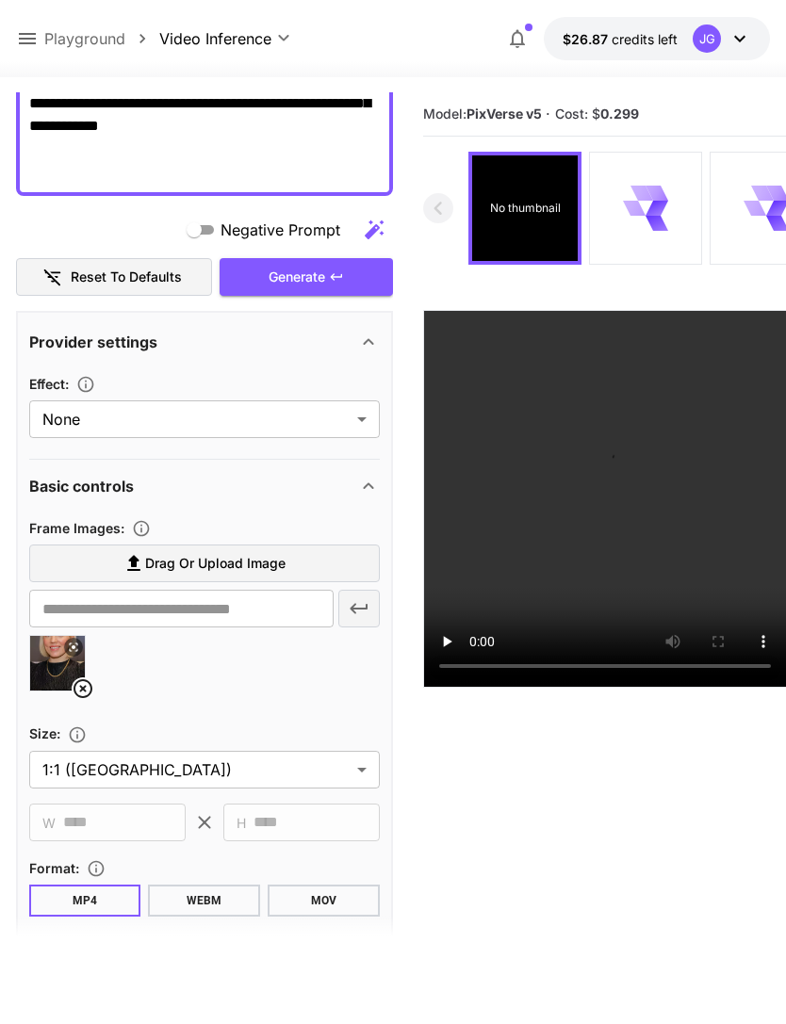
scroll to position [409, 0]
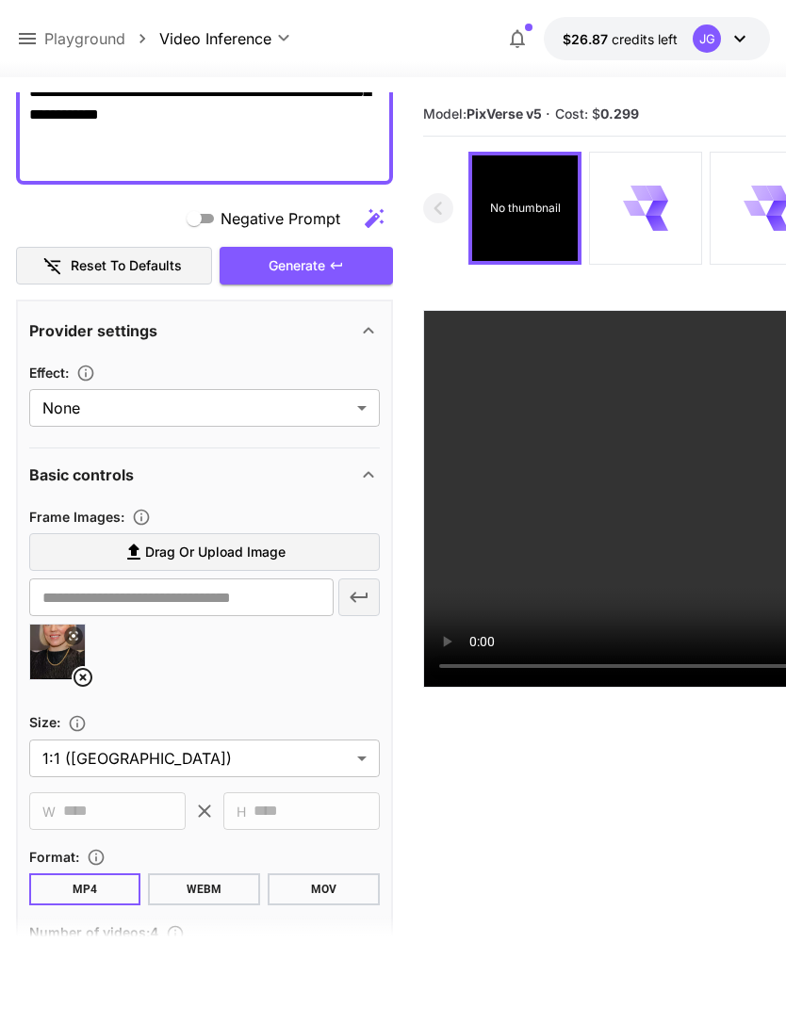
click at [74, 673] on icon at bounding box center [82, 677] width 19 height 19
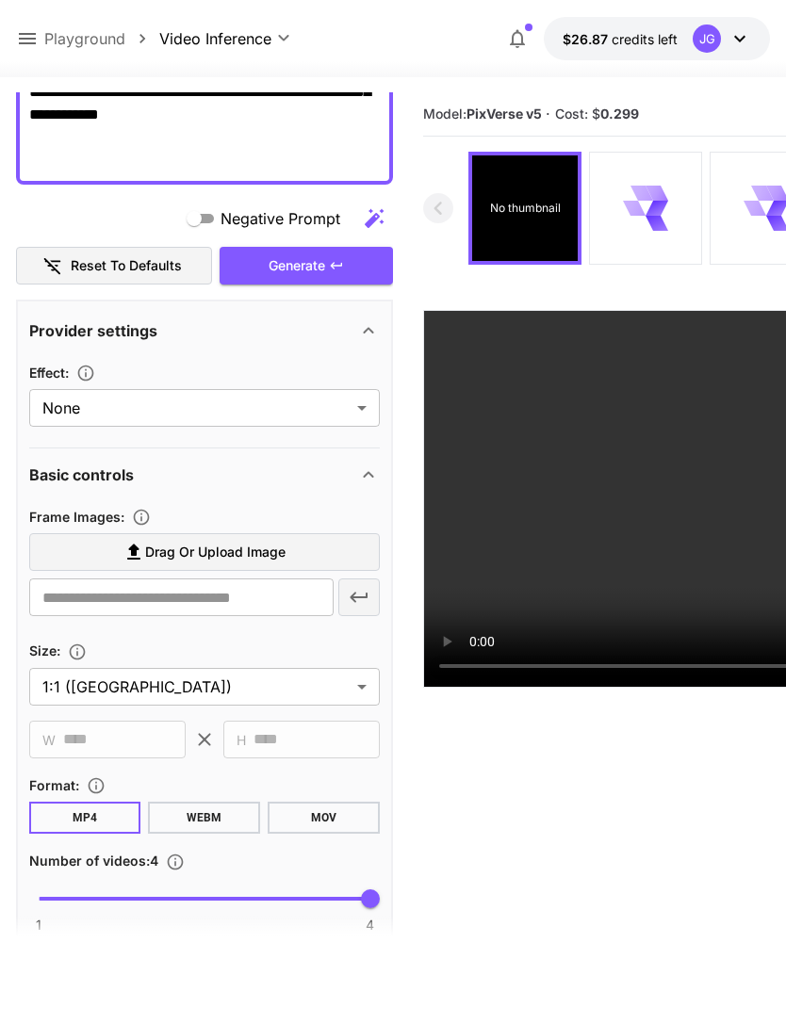
click at [245, 560] on span "Drag or upload image" at bounding box center [215, 553] width 140 height 24
click at [0, 0] on input "Drag or upload image" at bounding box center [0, 0] width 0 height 0
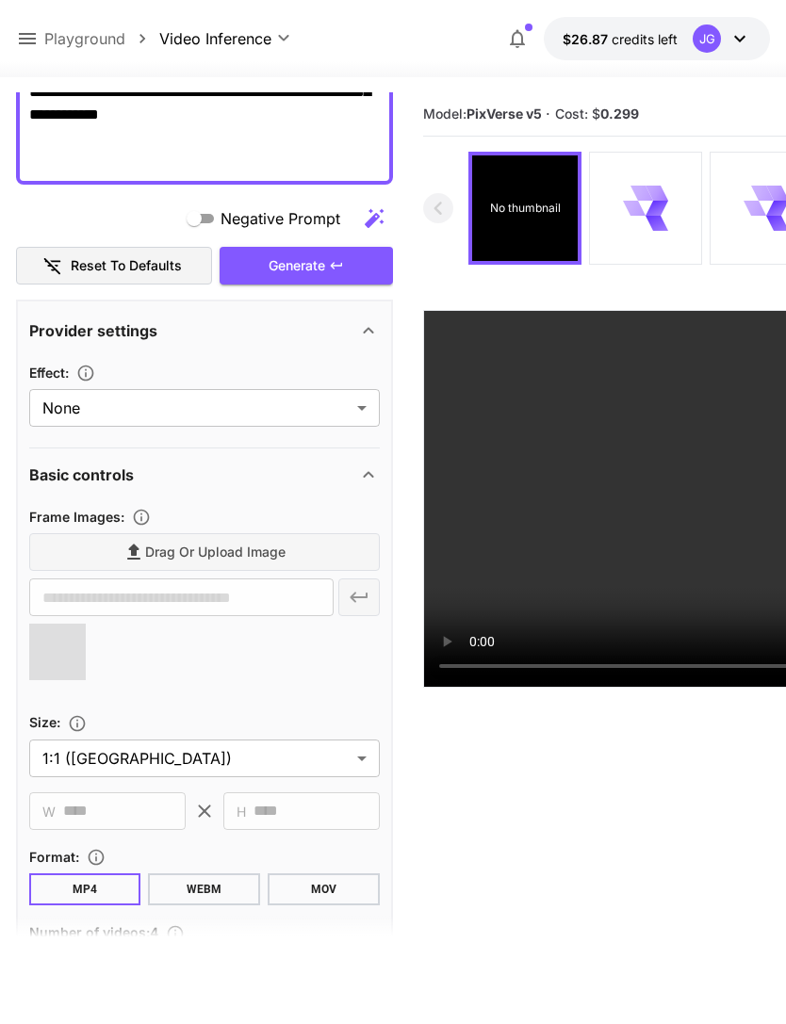
type input "**********"
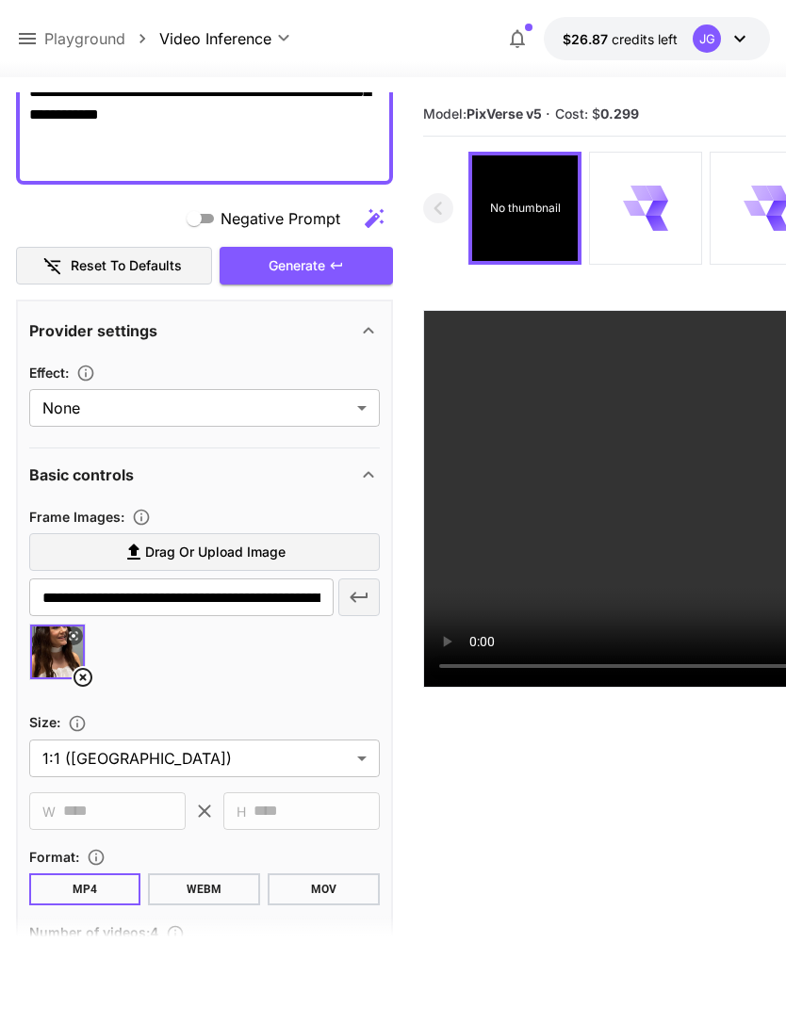
click at [327, 268] on div "Generate" at bounding box center [306, 266] width 173 height 39
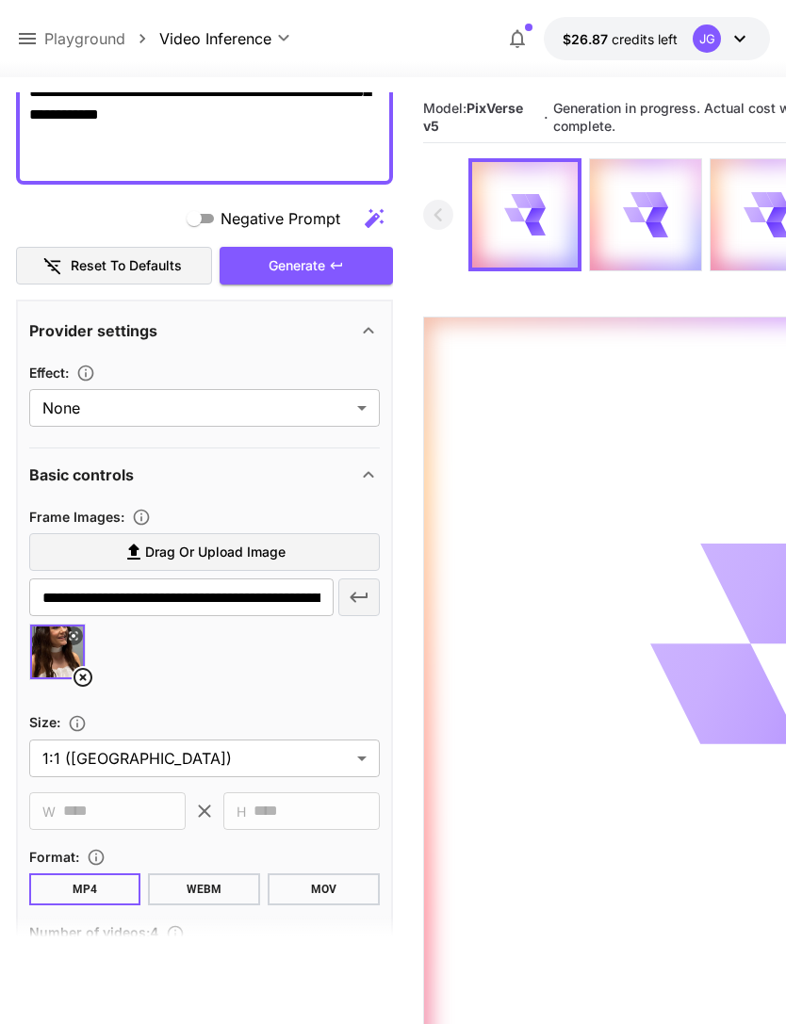
click at [28, 34] on icon at bounding box center [27, 38] width 17 height 11
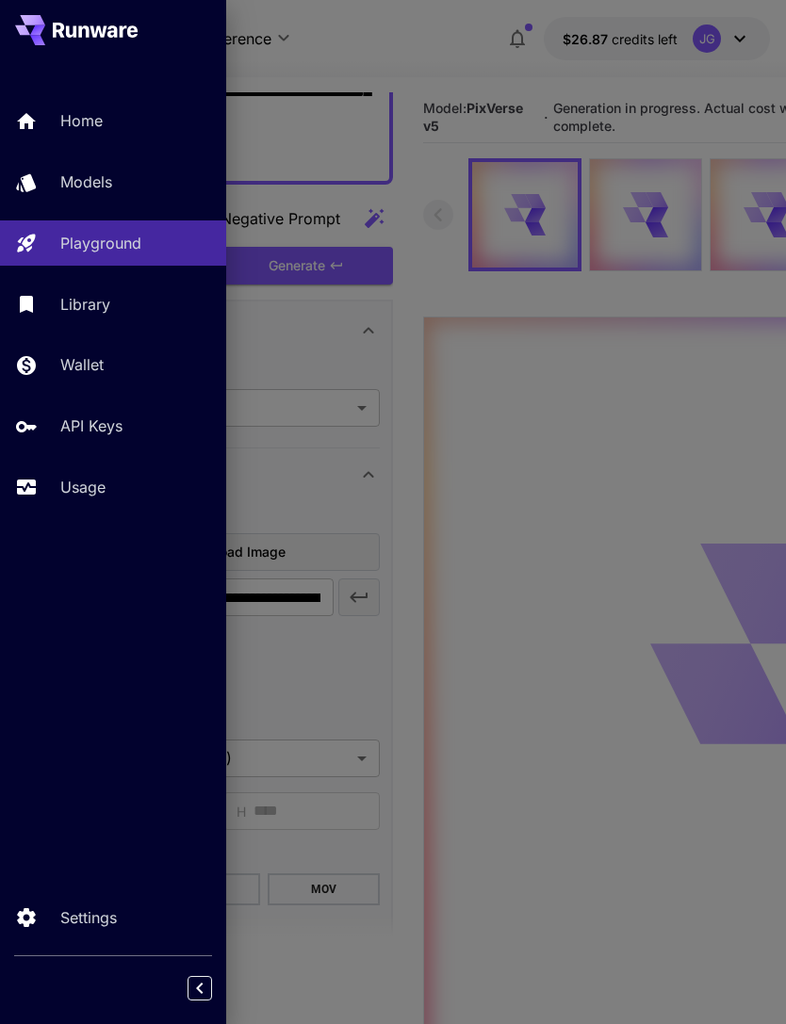
click at [85, 482] on p "Usage" at bounding box center [82, 487] width 45 height 23
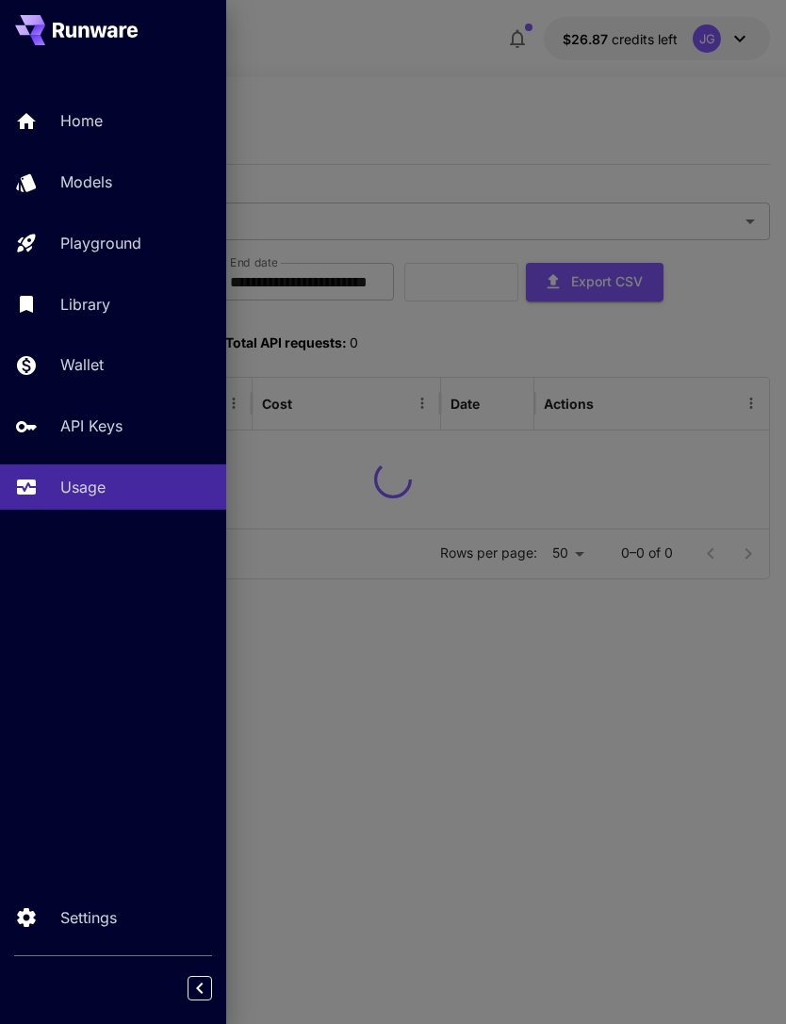
click at [449, 71] on div at bounding box center [393, 512] width 786 height 1024
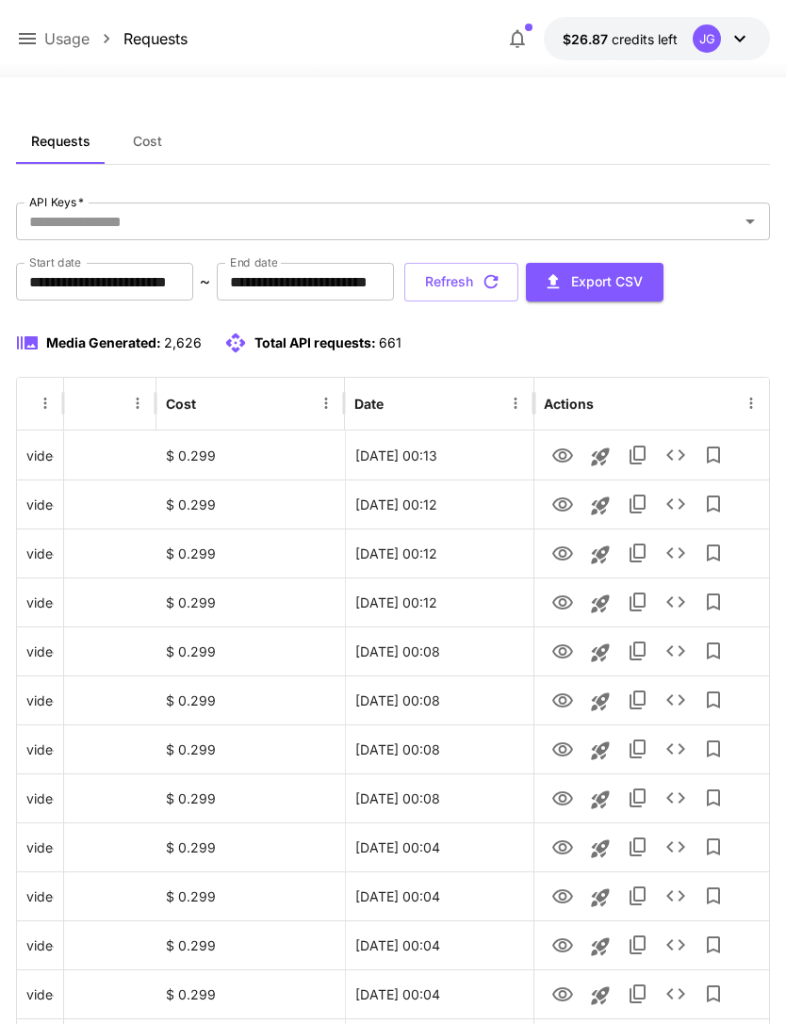
scroll to position [0, 96]
click at [552, 606] on icon "View" at bounding box center [562, 603] width 23 height 23
click at [557, 553] on icon "View" at bounding box center [562, 554] width 23 height 23
click at [553, 549] on icon "View" at bounding box center [562, 554] width 23 height 23
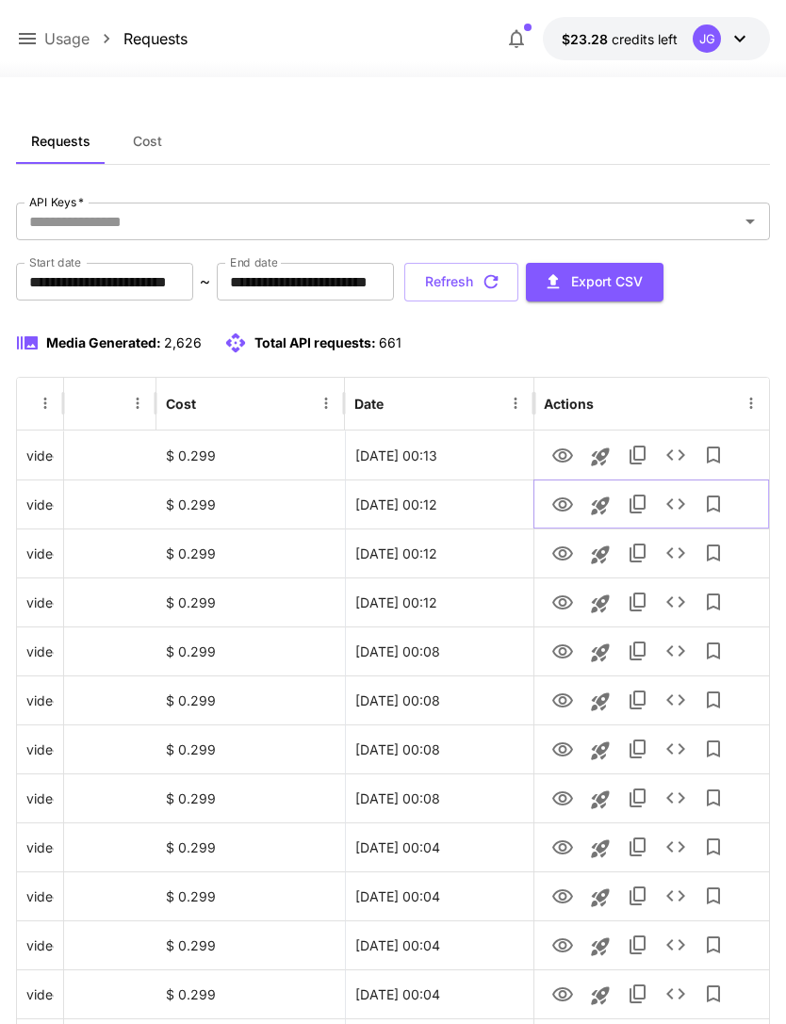
click at [558, 508] on icon "View" at bounding box center [562, 505] width 23 height 23
click at [561, 456] on icon "View" at bounding box center [562, 456] width 23 height 23
click at [518, 281] on button "Refresh" at bounding box center [461, 282] width 114 height 39
click at [553, 553] on icon "View" at bounding box center [562, 554] width 21 height 14
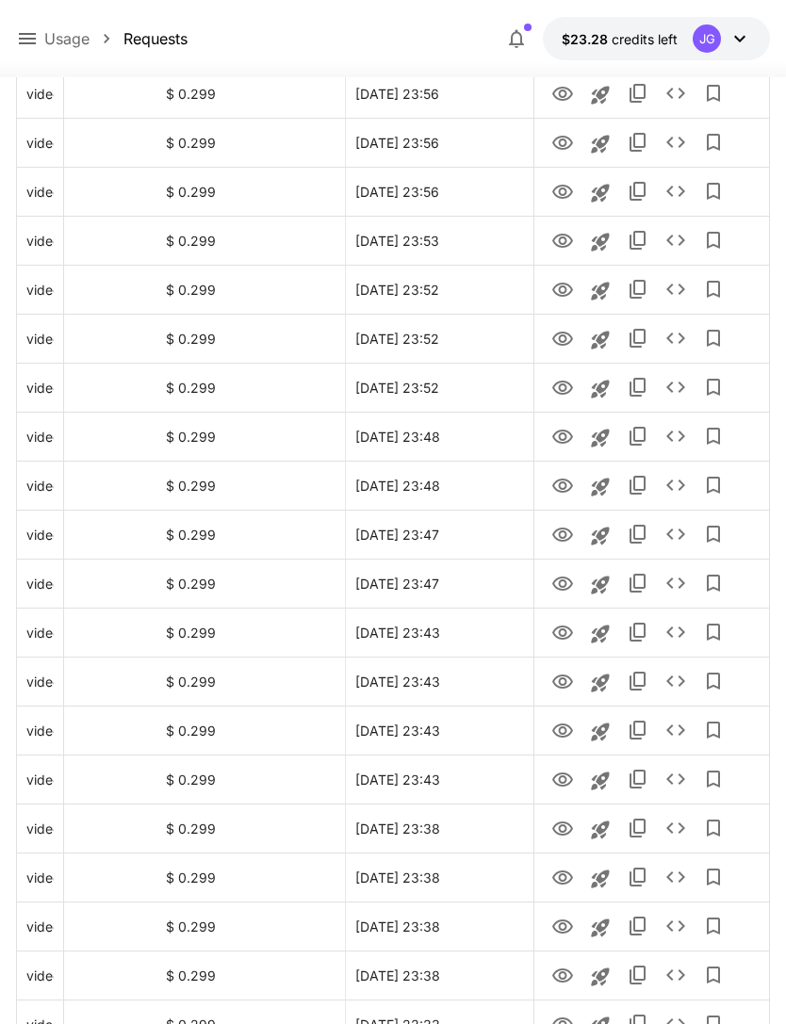
scroll to position [1142, 0]
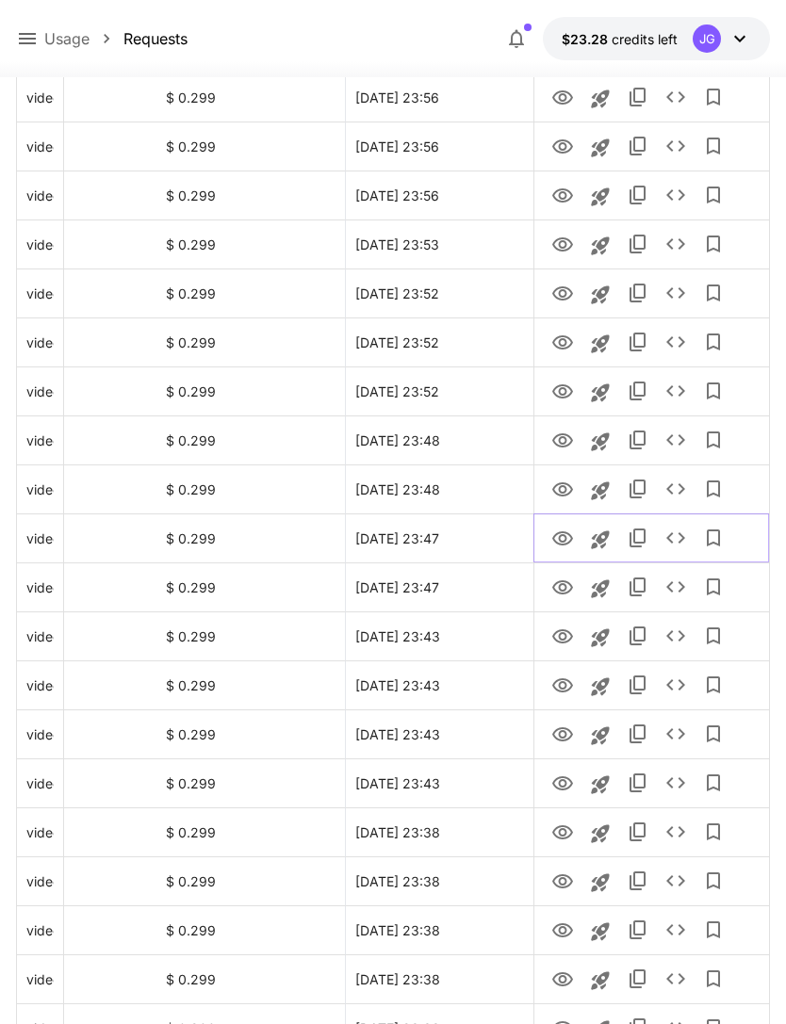
click at [593, 538] on icon "Launch in playground" at bounding box center [600, 540] width 23 height 23
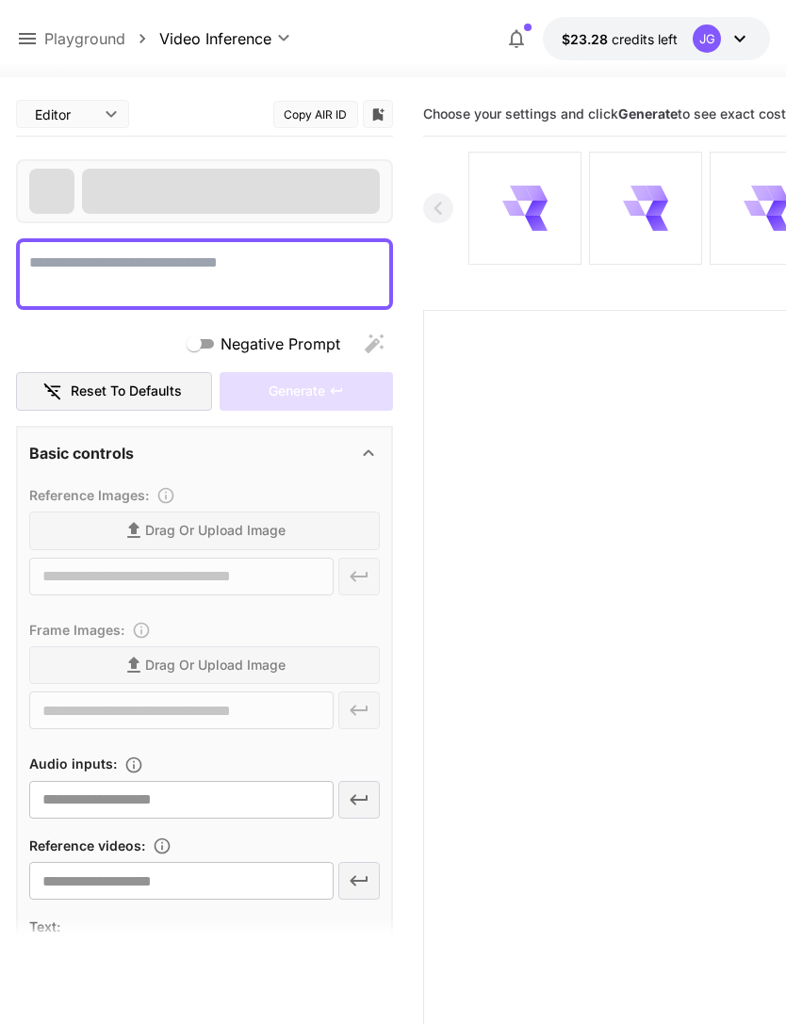
type textarea "**********"
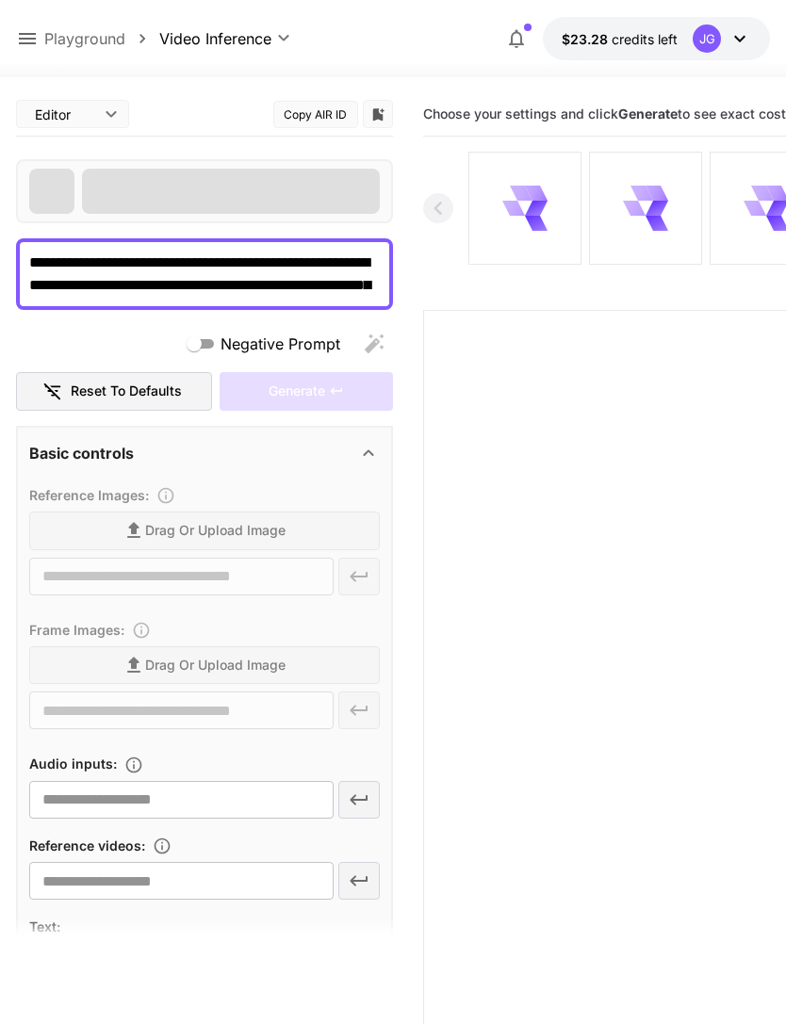
type input "**********"
type input "****"
type input "*"
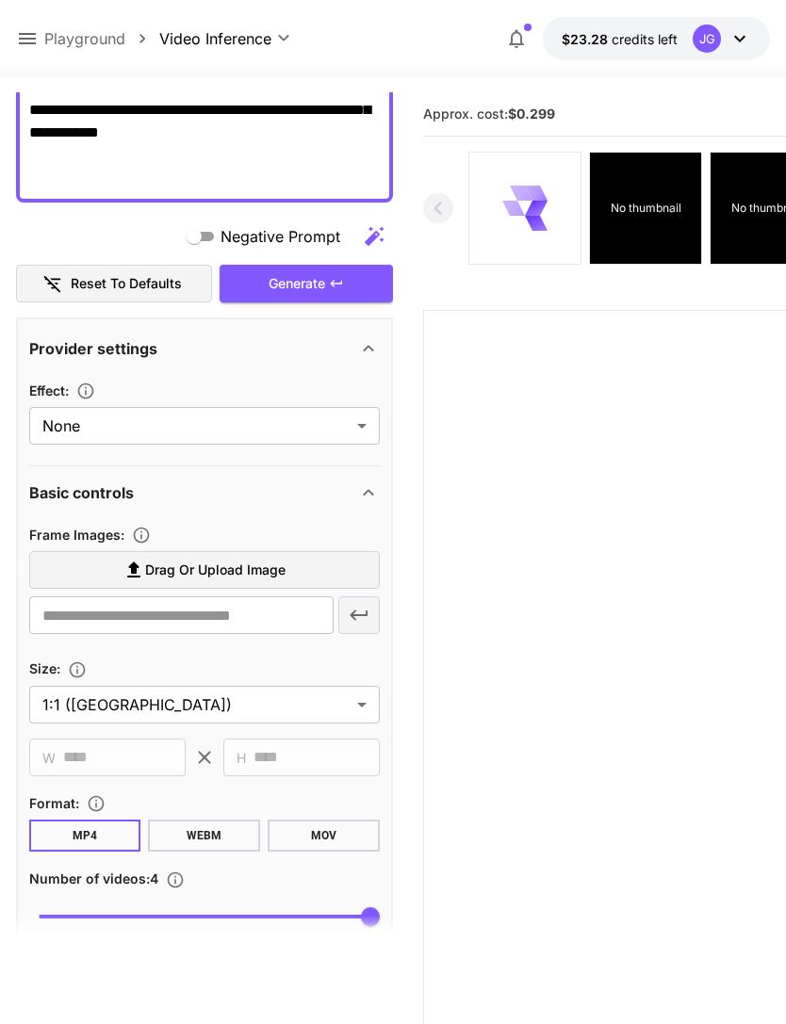
scroll to position [398, 0]
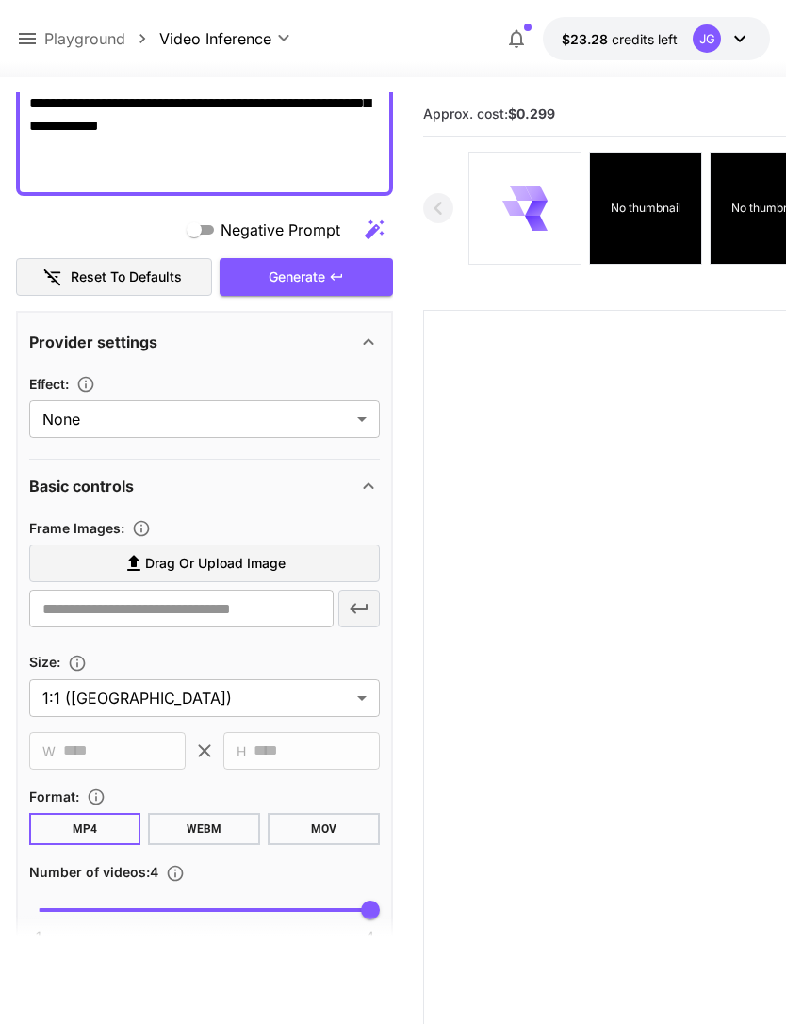
click at [258, 552] on span "Drag or upload image" at bounding box center [215, 564] width 140 height 24
click at [0, 0] on input "Drag or upload image" at bounding box center [0, 0] width 0 height 0
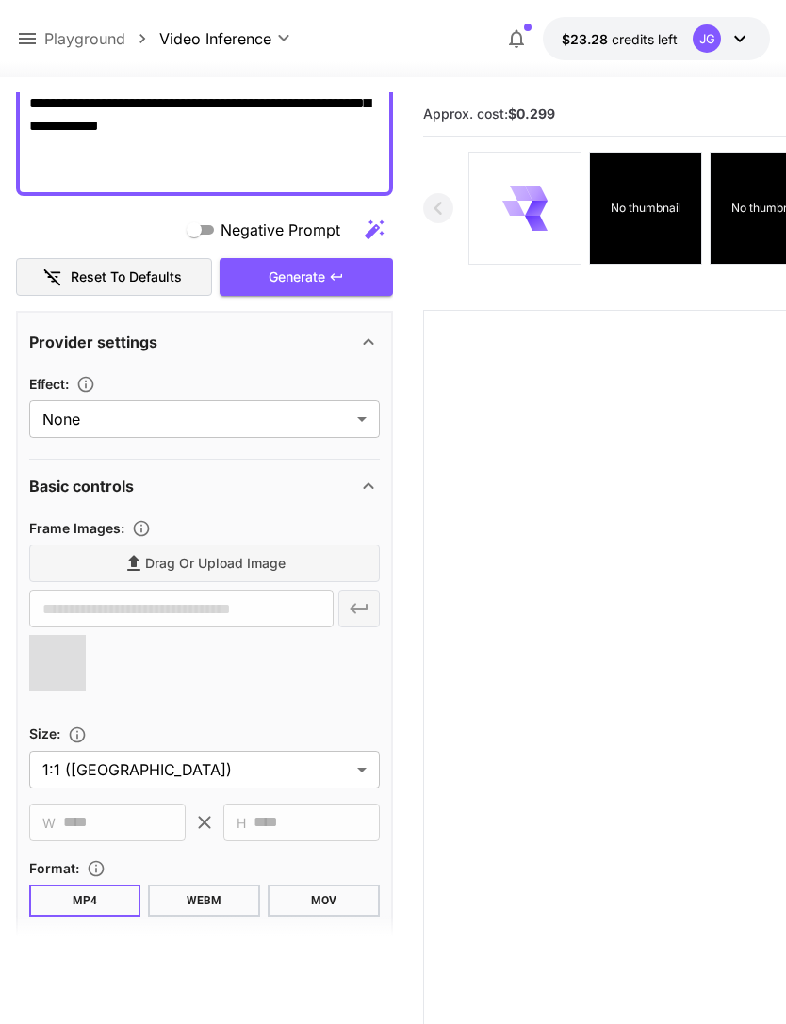
type input "**********"
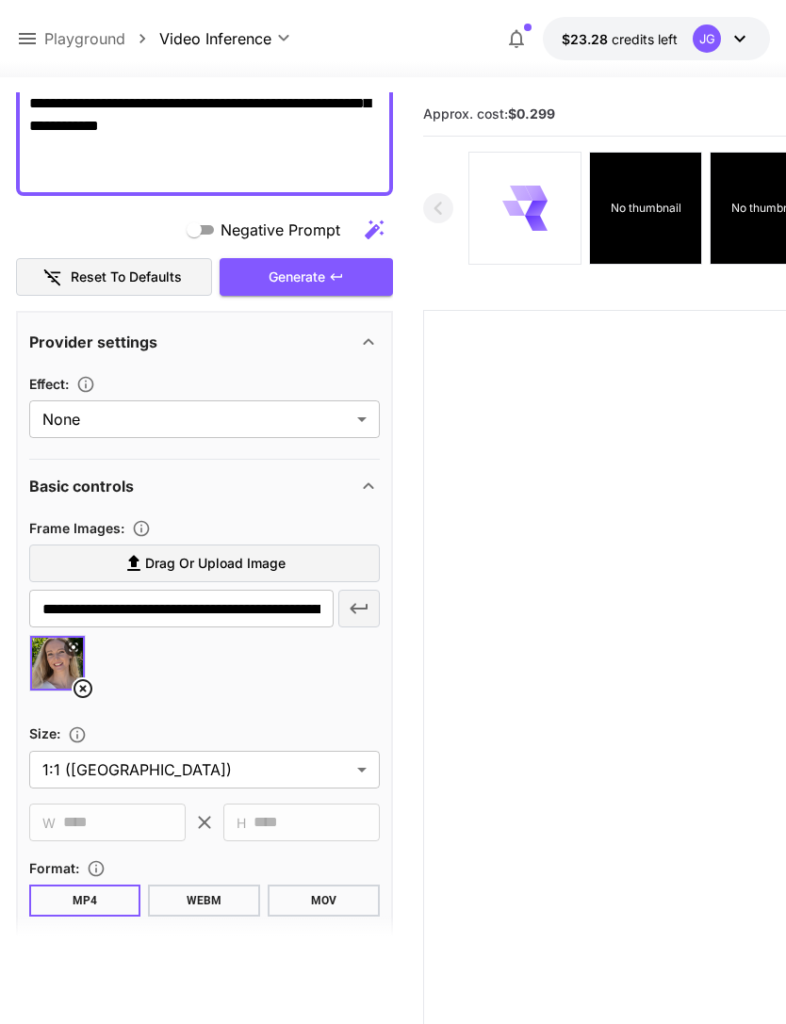
click at [333, 264] on div "Generate" at bounding box center [306, 277] width 173 height 39
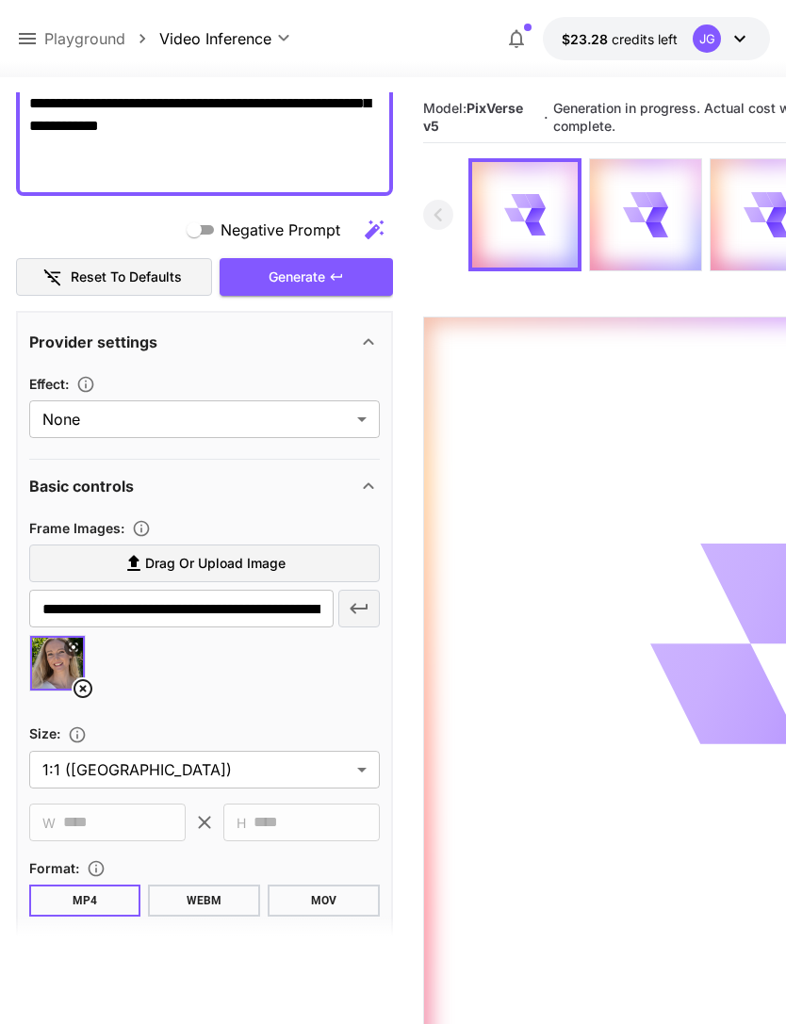
click at [26, 35] on icon at bounding box center [27, 38] width 17 height 11
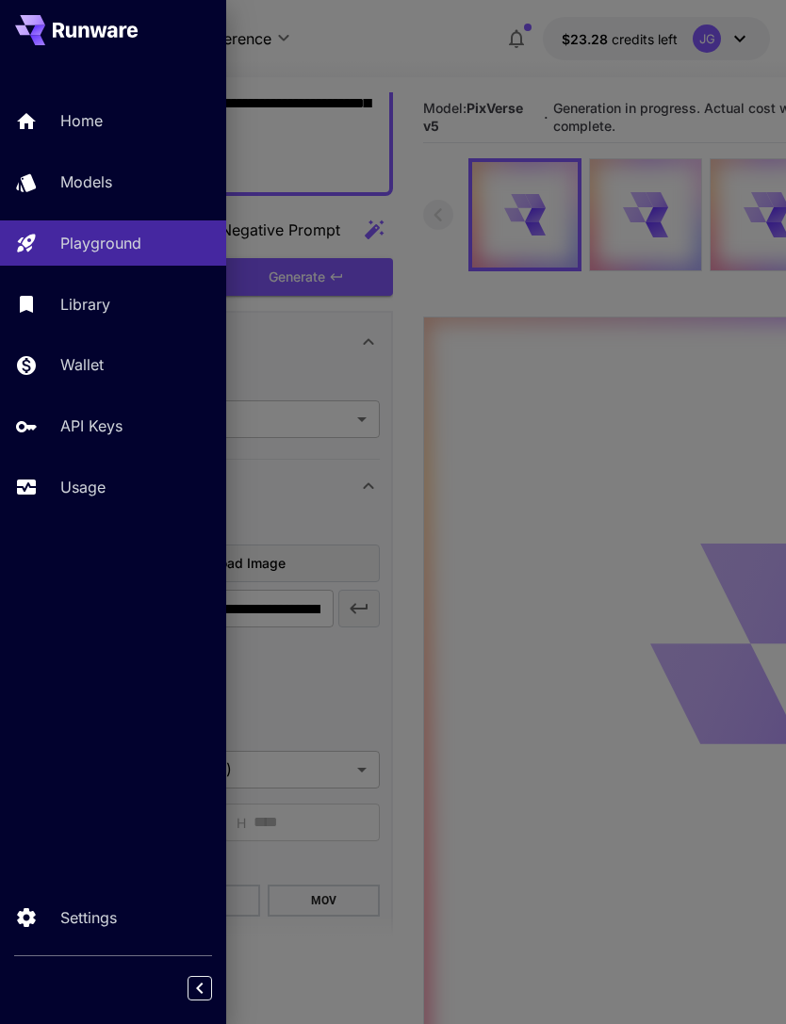
click at [94, 482] on p "Usage" at bounding box center [82, 487] width 45 height 23
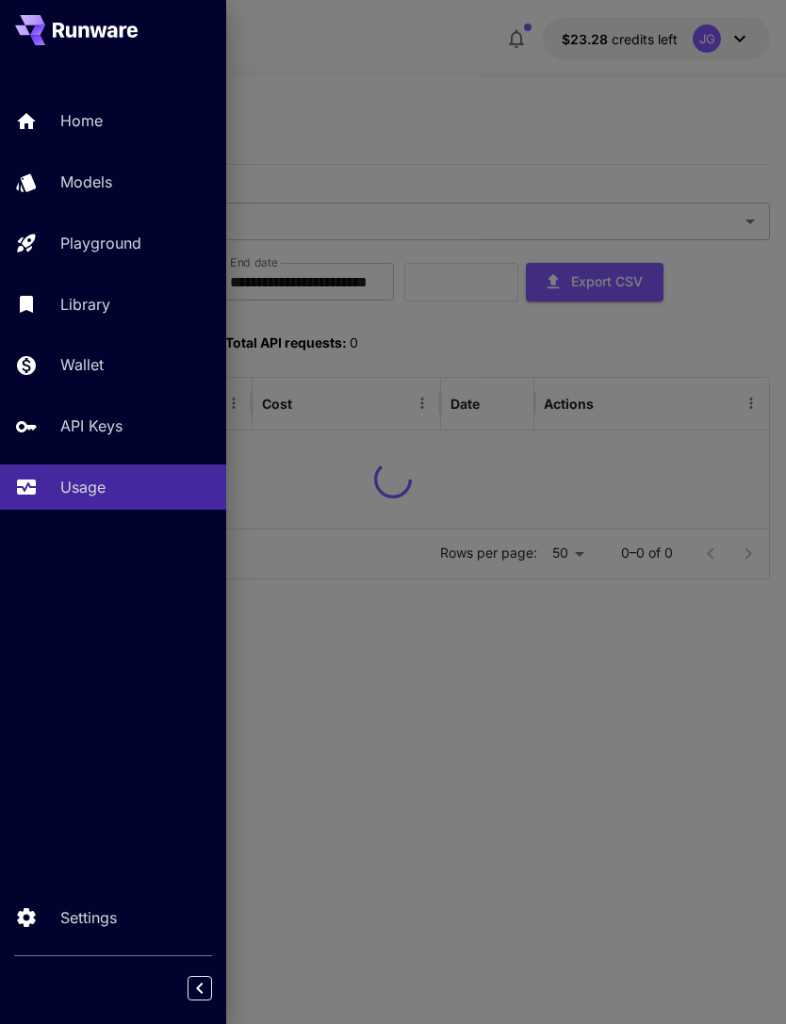
click at [459, 106] on div at bounding box center [393, 512] width 786 height 1024
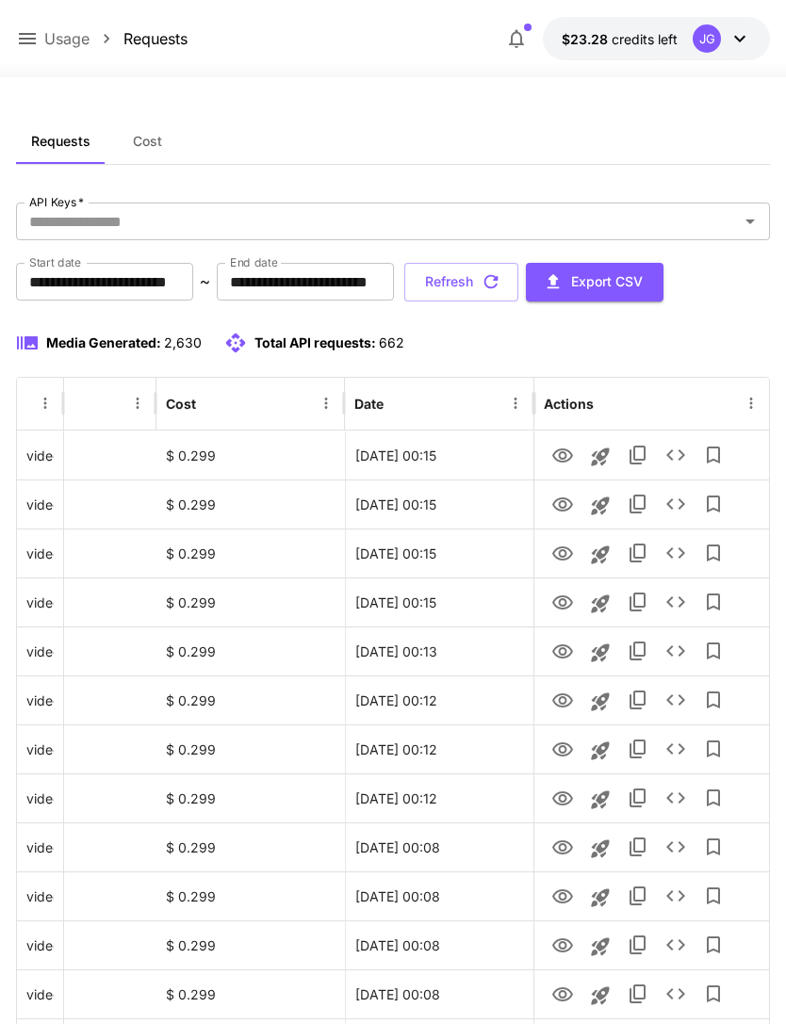
scroll to position [0, 96]
click at [557, 551] on icon "View" at bounding box center [562, 554] width 23 height 23
click at [555, 503] on icon "View" at bounding box center [562, 505] width 23 height 23
click at [554, 458] on icon "View" at bounding box center [562, 456] width 21 height 14
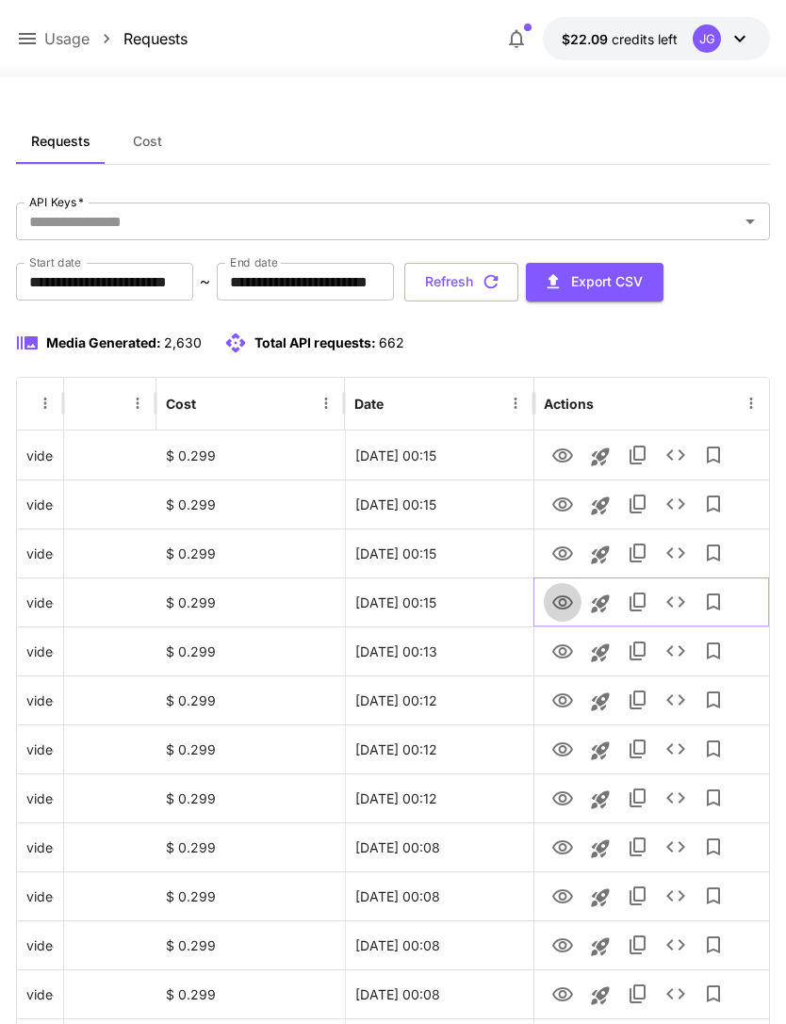
click at [562, 609] on icon "View" at bounding box center [562, 603] width 21 height 14
click at [556, 549] on icon "View" at bounding box center [562, 554] width 21 height 14
click at [565, 502] on icon "View" at bounding box center [562, 505] width 21 height 14
click at [563, 456] on icon "View" at bounding box center [562, 456] width 23 height 23
click at [559, 603] on icon "View" at bounding box center [562, 603] width 21 height 14
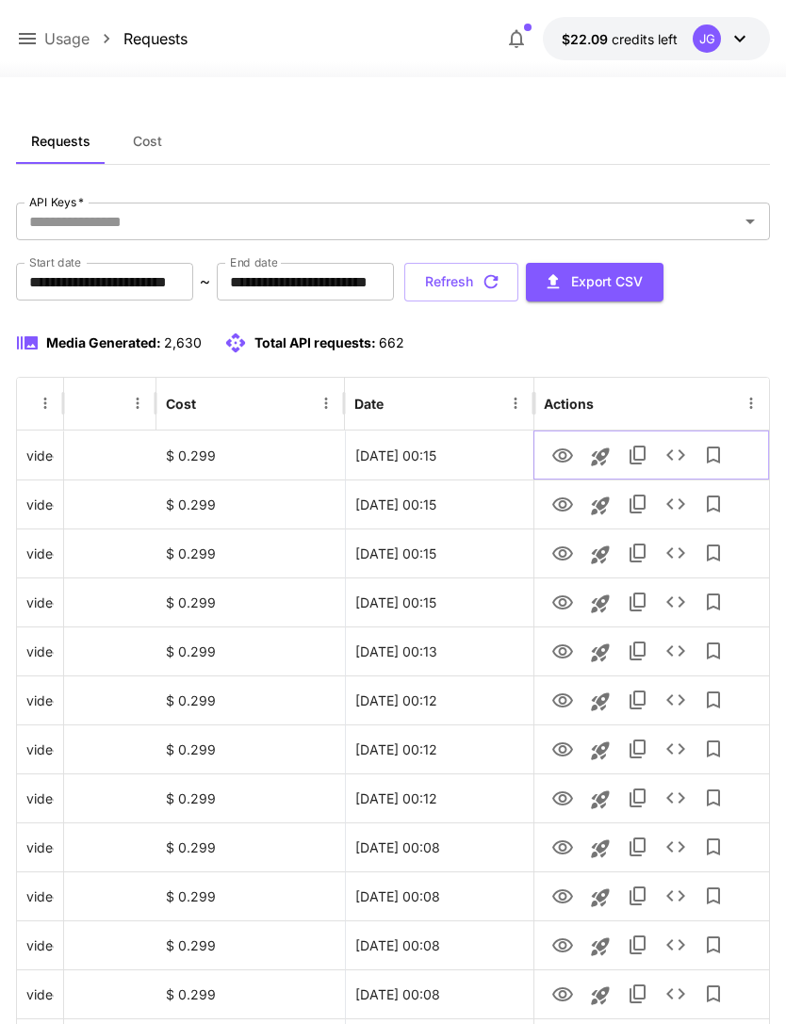
click at [563, 451] on icon "View" at bounding box center [562, 456] width 21 height 14
click at [560, 501] on icon "View" at bounding box center [562, 505] width 21 height 14
click at [558, 606] on icon "View" at bounding box center [562, 603] width 23 height 23
click at [563, 459] on icon "View" at bounding box center [562, 456] width 21 height 14
click at [518, 286] on button "Refresh" at bounding box center [461, 282] width 114 height 39
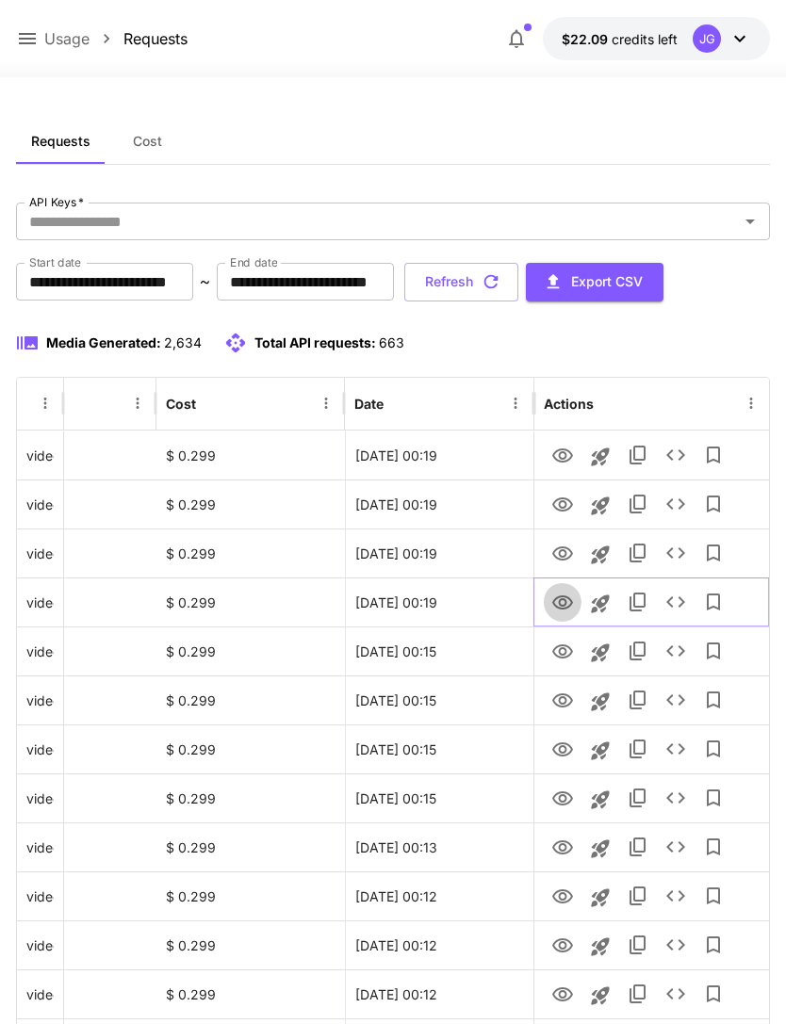
click at [556, 602] on icon "View" at bounding box center [562, 603] width 23 height 23
click at [27, 36] on icon at bounding box center [27, 38] width 23 height 23
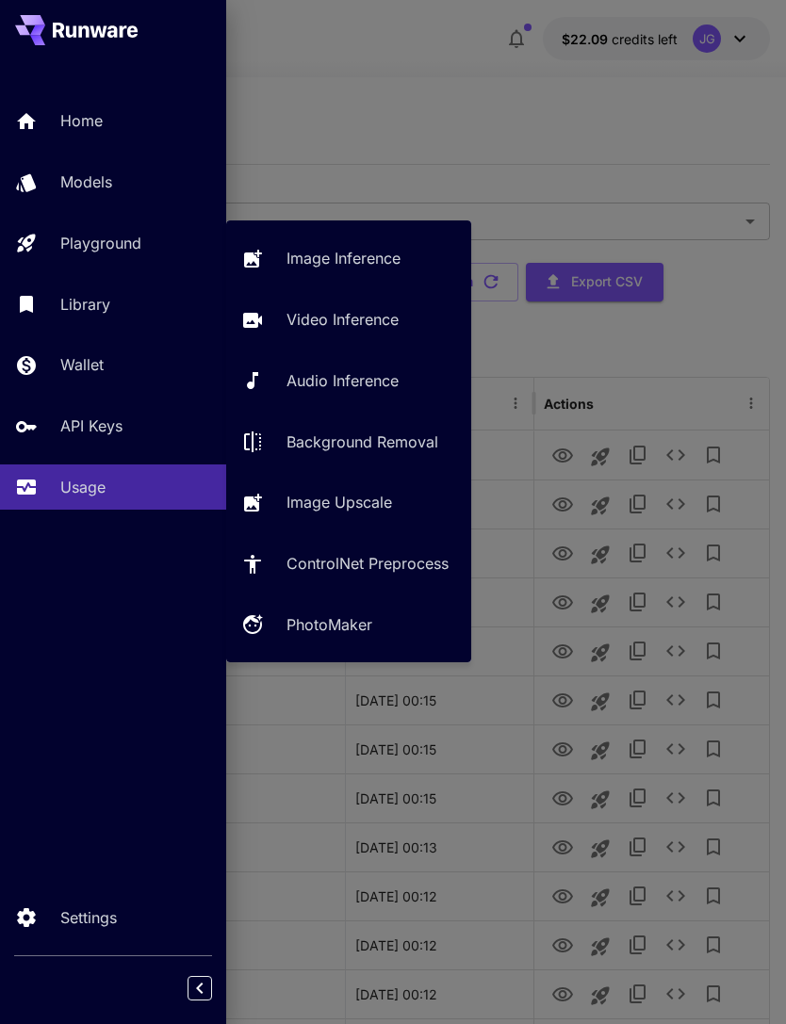
click at [140, 232] on p "Playground" at bounding box center [100, 243] width 81 height 23
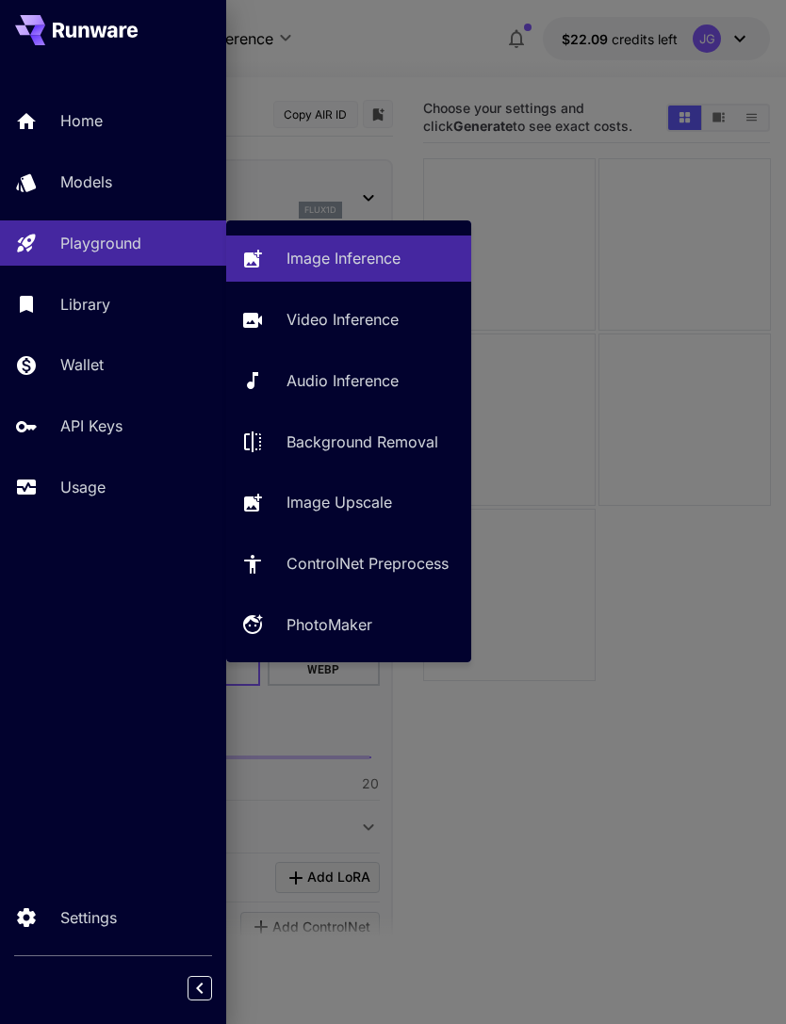
click at [357, 328] on p "Video Inference" at bounding box center [342, 319] width 112 height 23
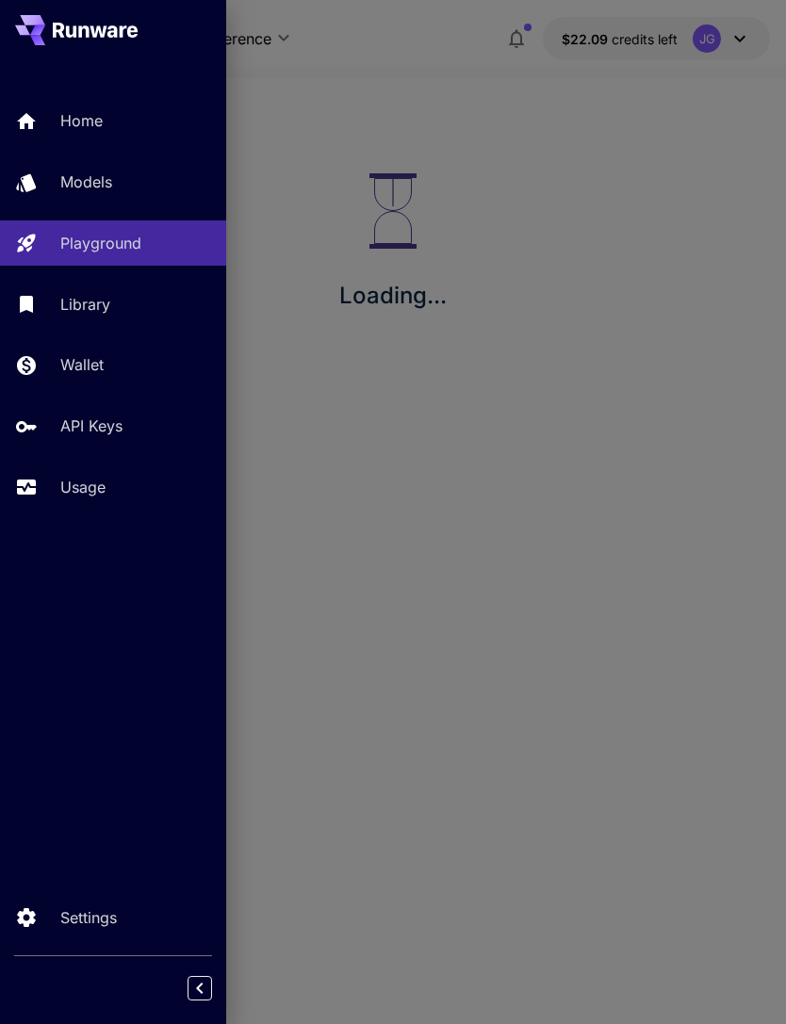
type input "**********"
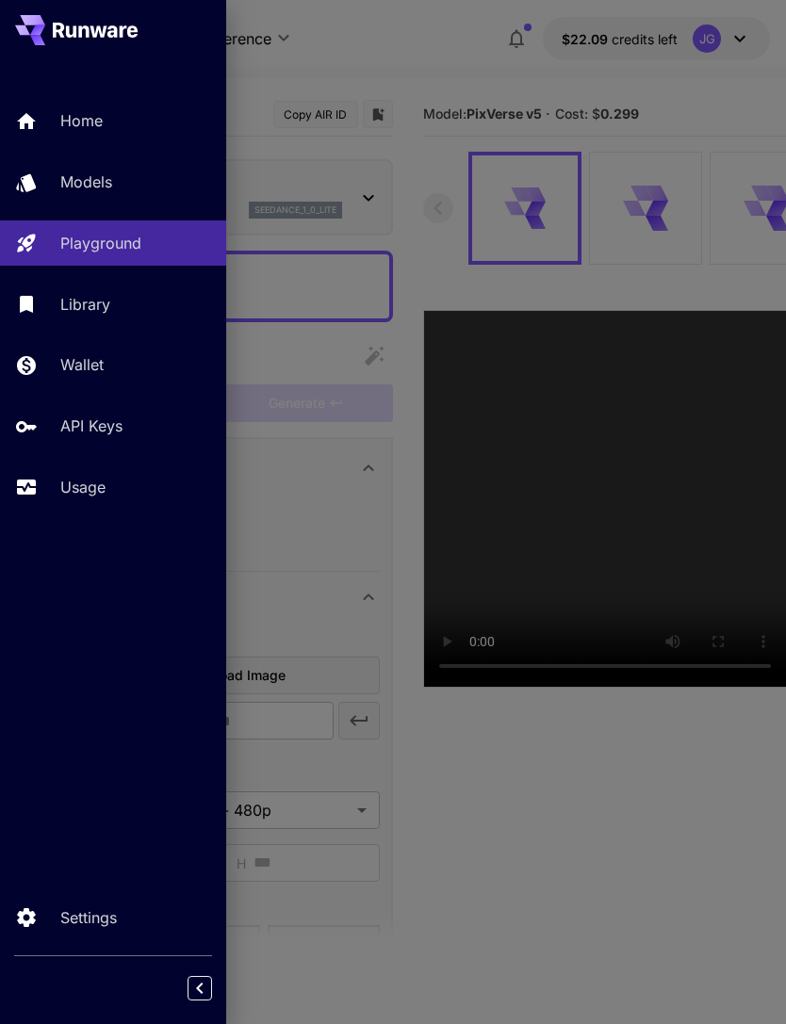
click at [419, 56] on div at bounding box center [393, 512] width 786 height 1024
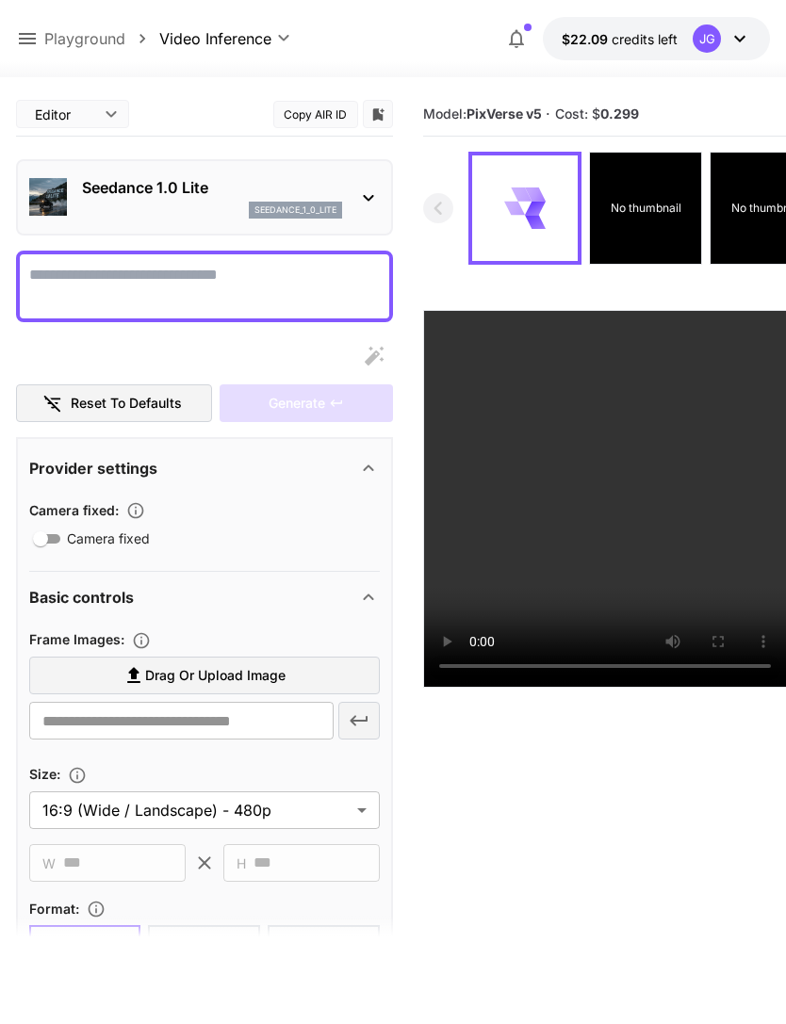
click at [26, 32] on icon at bounding box center [27, 38] width 23 height 23
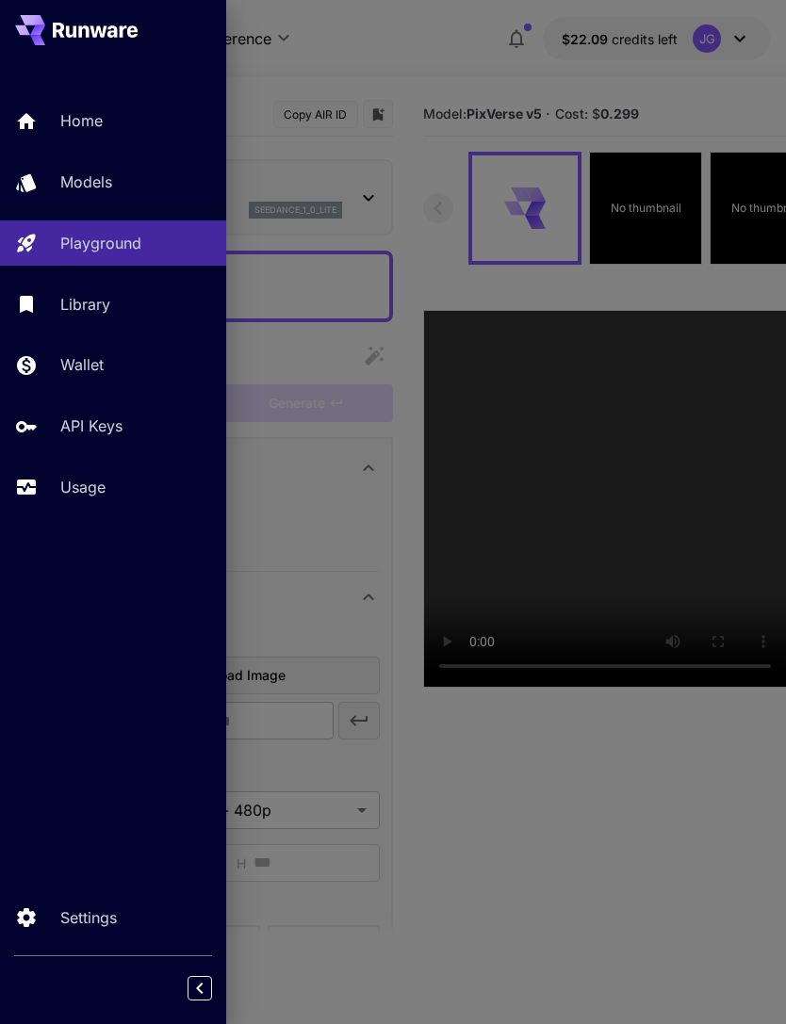
click at [90, 481] on p "Usage" at bounding box center [82, 487] width 45 height 23
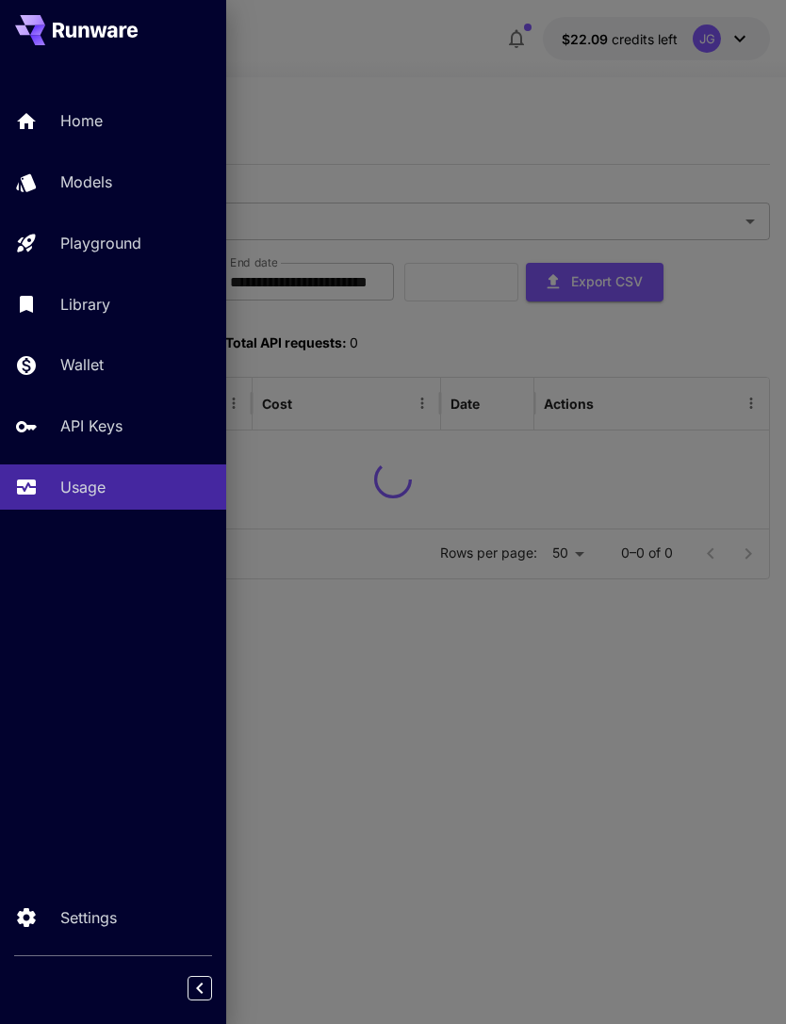
click at [427, 94] on div at bounding box center [393, 512] width 786 height 1024
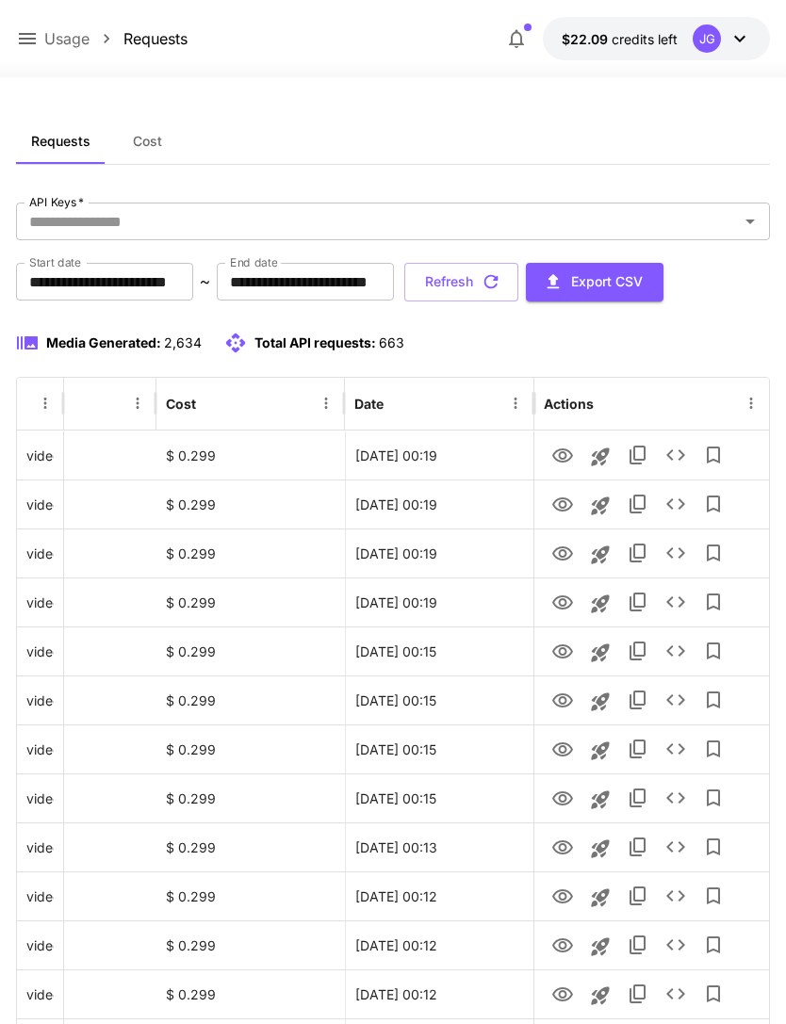
scroll to position [0, 96]
click at [599, 605] on icon "Launch in playground" at bounding box center [600, 604] width 18 height 18
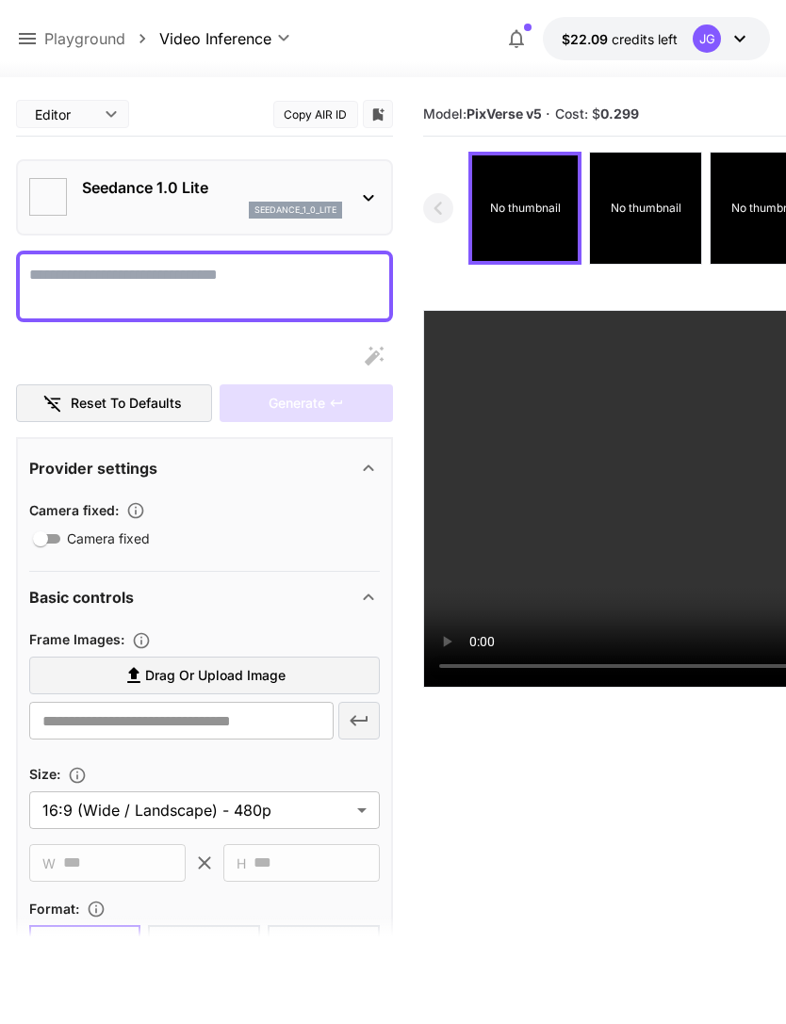
type textarea "**********"
type input "**********"
type input "****"
type input "*"
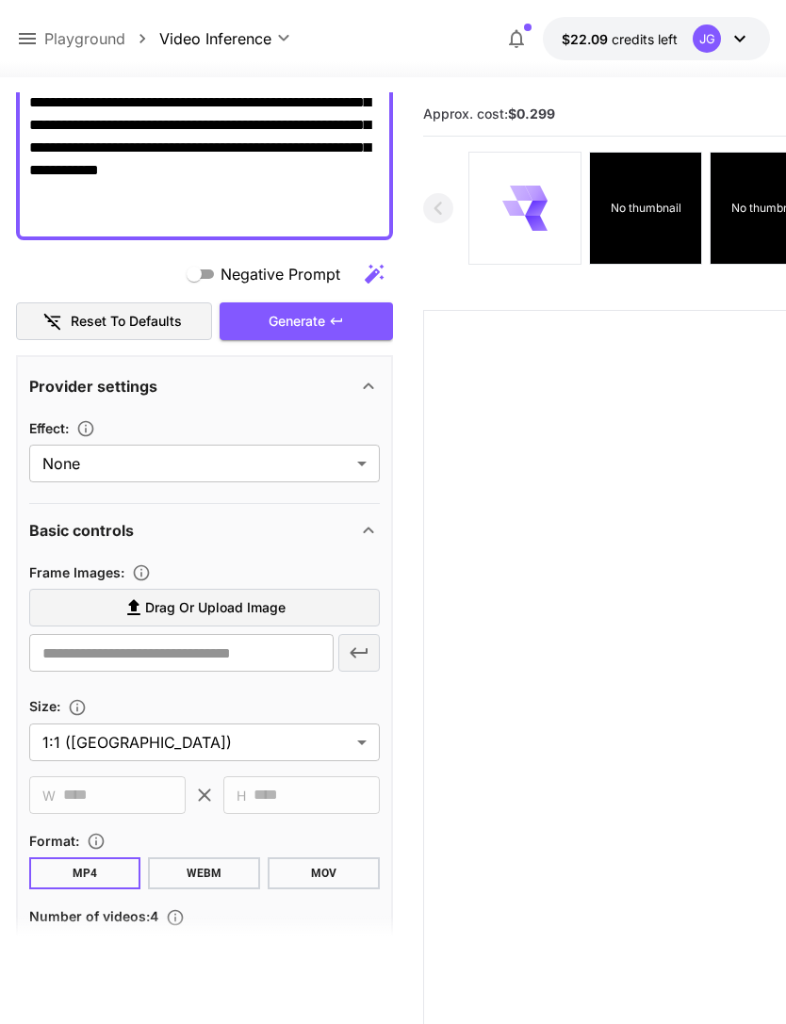
scroll to position [416, 0]
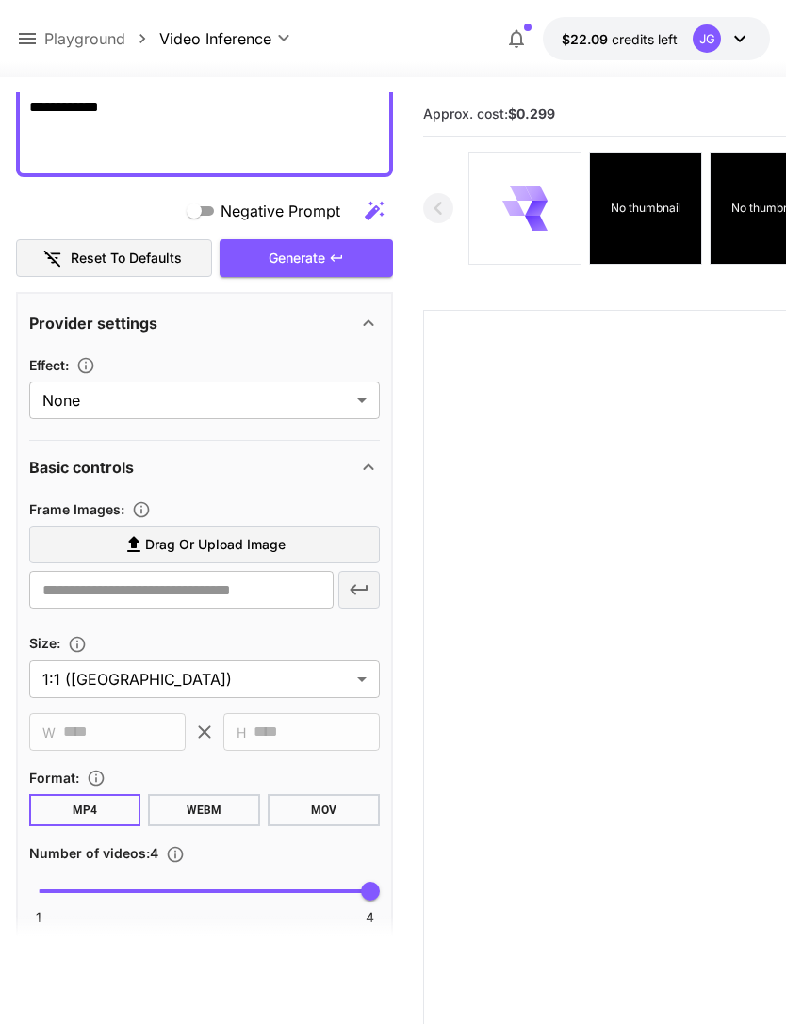
click at [272, 545] on span "Drag or upload image" at bounding box center [215, 545] width 140 height 24
click at [0, 0] on input "Drag or upload image" at bounding box center [0, 0] width 0 height 0
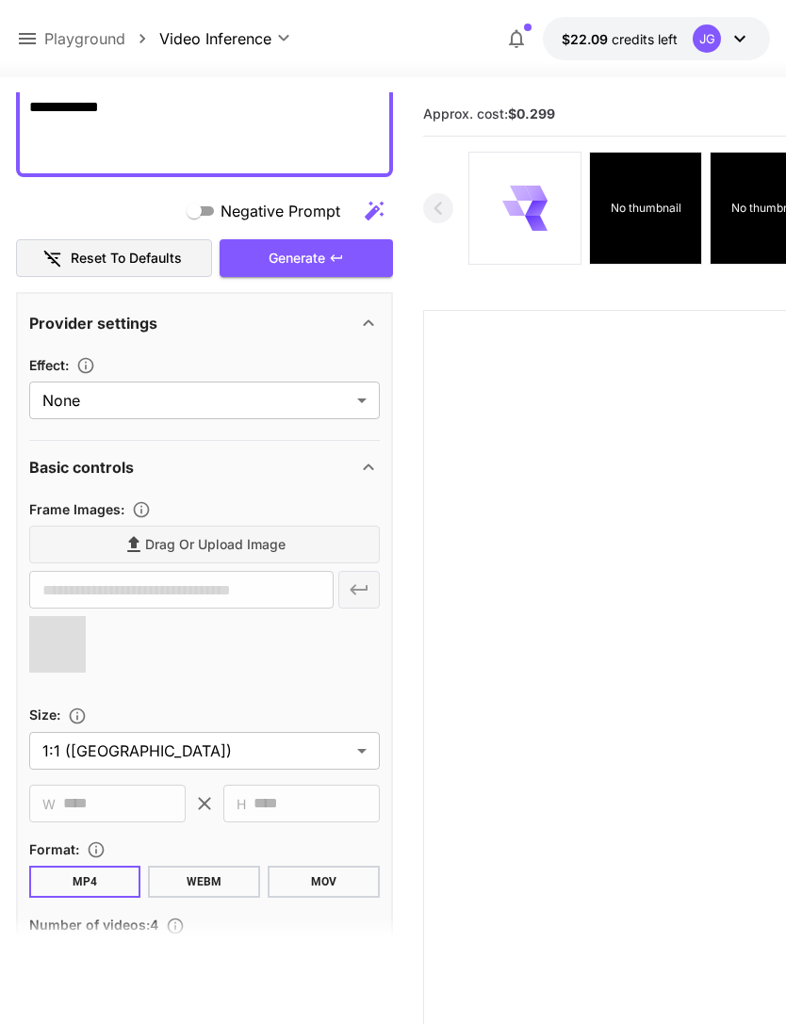
type input "**********"
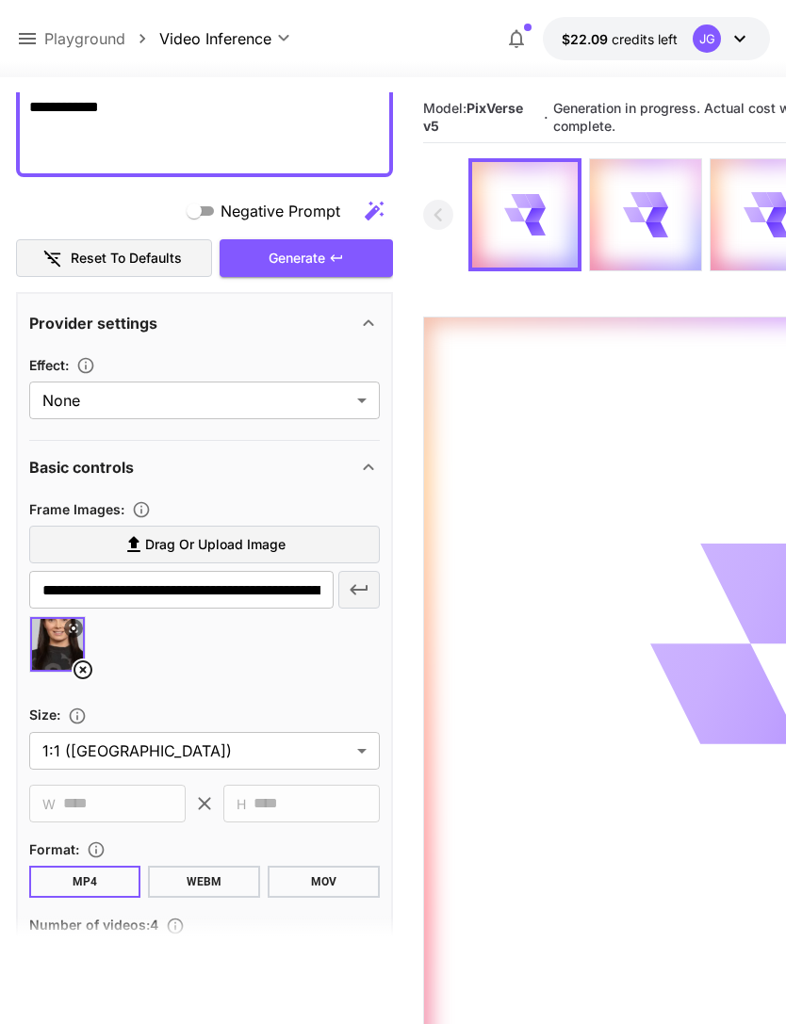
click at [24, 35] on icon at bounding box center [27, 38] width 17 height 11
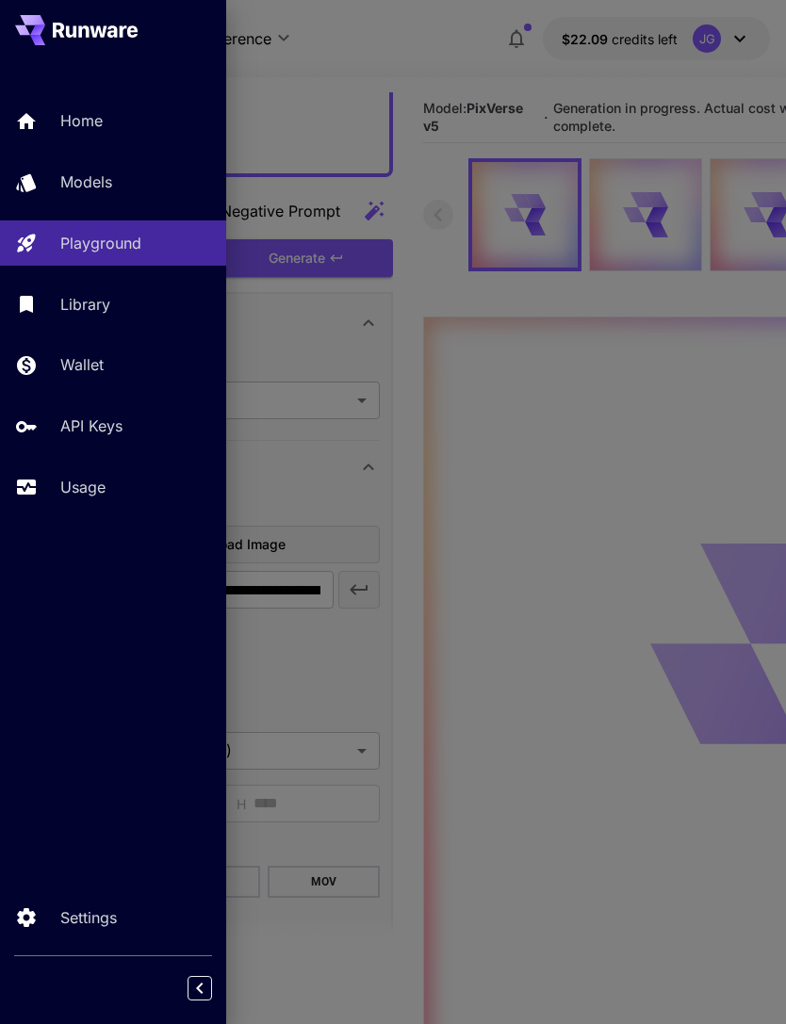
click at [96, 493] on p "Usage" at bounding box center [82, 487] width 45 height 23
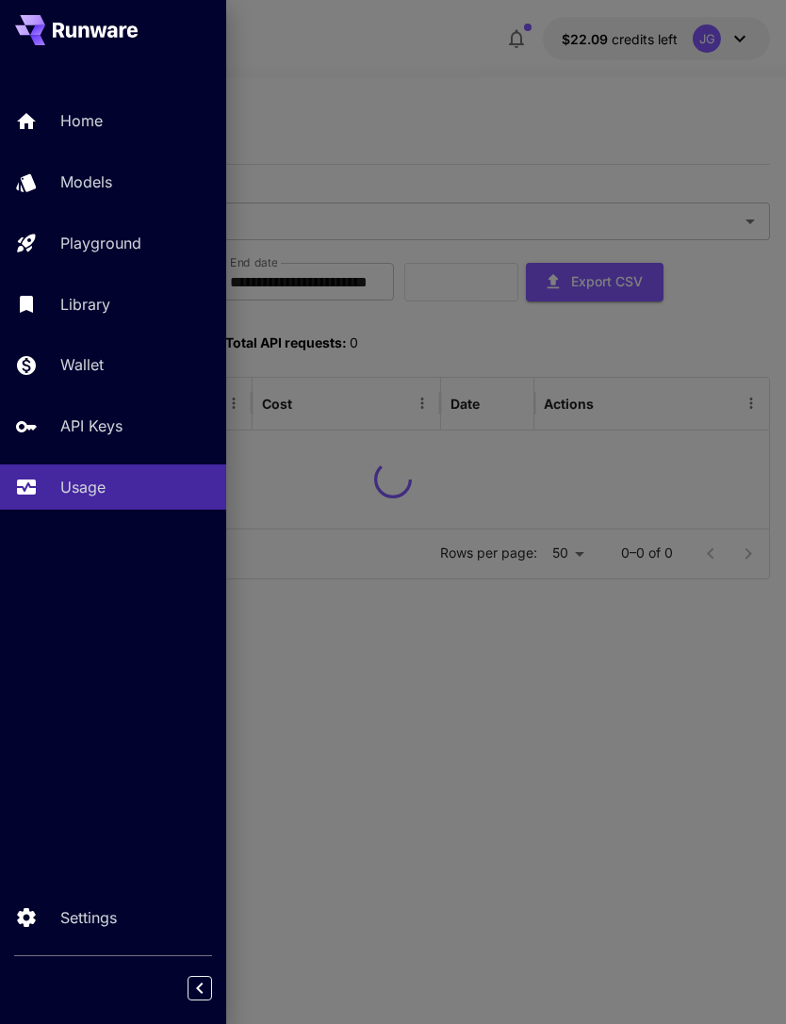
click at [463, 85] on div at bounding box center [393, 512] width 786 height 1024
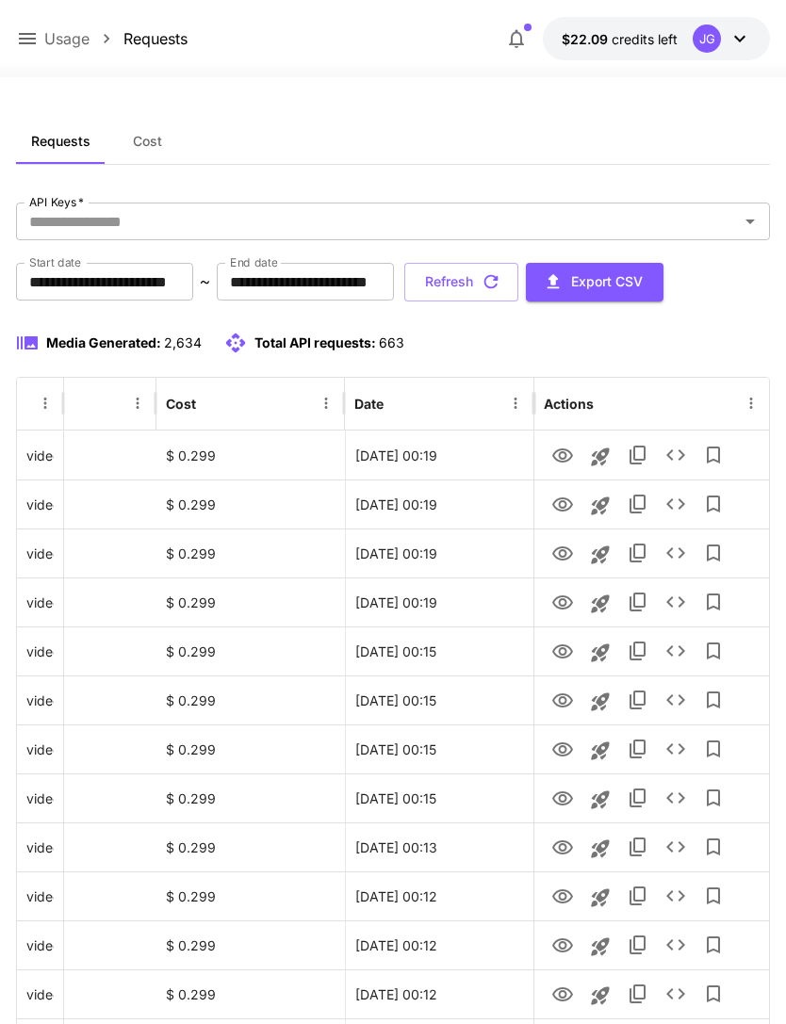
scroll to position [0, 96]
click at [561, 552] on icon "View" at bounding box center [562, 554] width 23 height 23
click at [561, 504] on icon "View" at bounding box center [562, 505] width 23 height 23
click at [557, 553] on icon "View" at bounding box center [562, 554] width 23 height 23
click at [559, 551] on icon "View" at bounding box center [562, 554] width 21 height 14
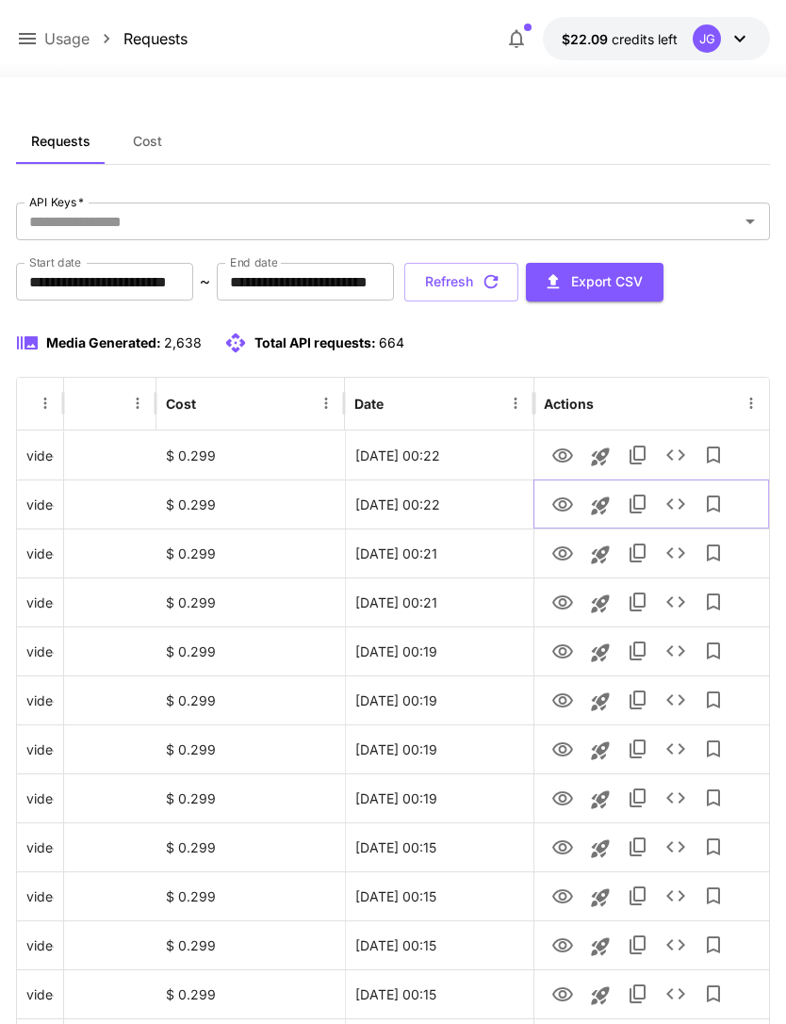
click at [556, 514] on icon "View" at bounding box center [562, 505] width 23 height 23
click at [556, 555] on icon "View" at bounding box center [562, 554] width 23 height 23
click at [559, 604] on icon "View" at bounding box center [562, 603] width 21 height 14
click at [556, 506] on icon "View" at bounding box center [562, 505] width 23 height 23
click at [557, 459] on icon "View" at bounding box center [562, 456] width 21 height 14
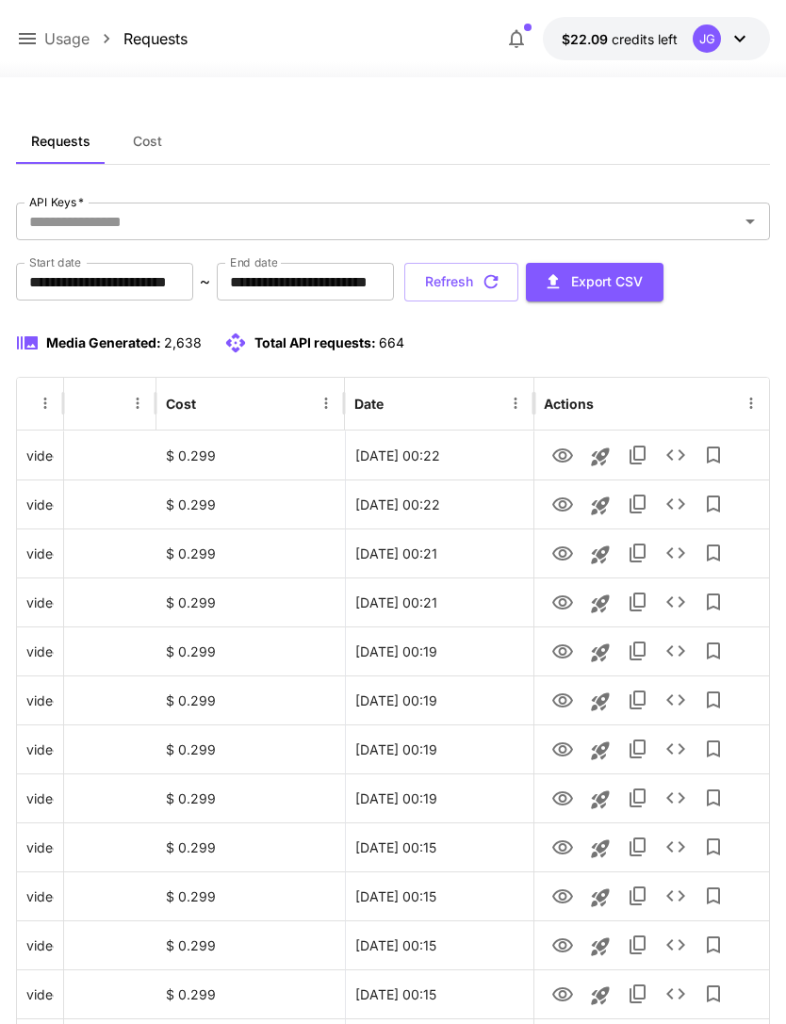
click at [518, 270] on button "Refresh" at bounding box center [461, 282] width 114 height 39
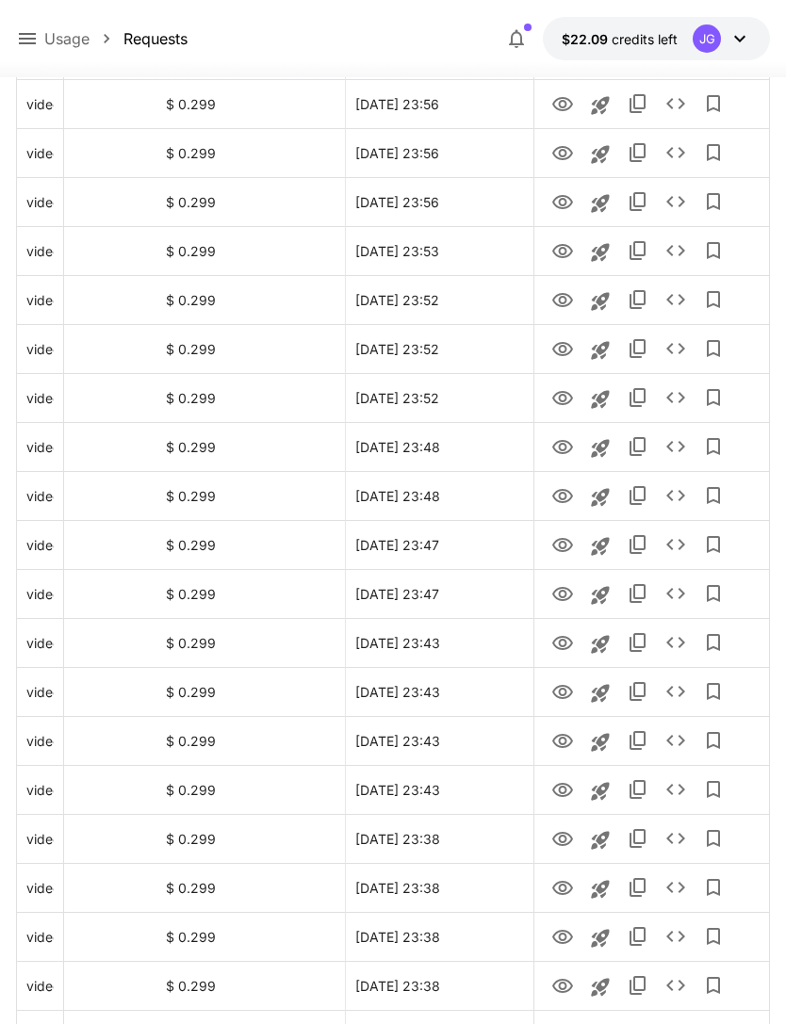
scroll to position [1575, 0]
click at [558, 548] on icon "View" at bounding box center [562, 546] width 23 height 23
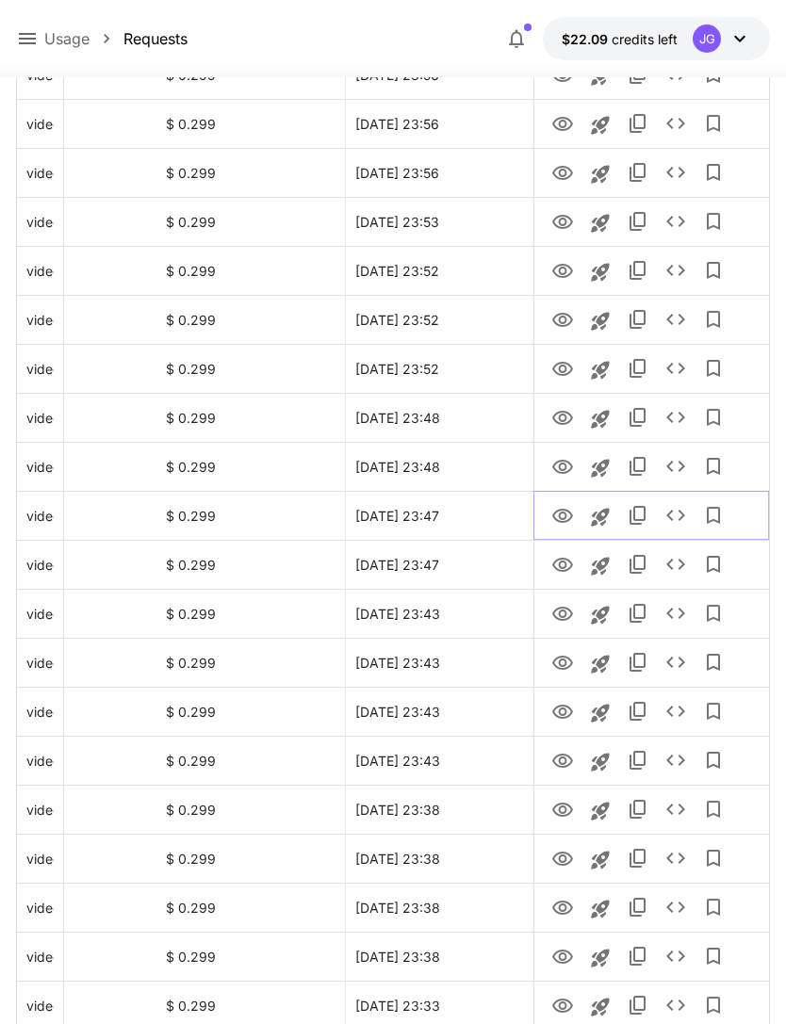
click at [595, 521] on icon "Launch in playground" at bounding box center [600, 517] width 18 height 18
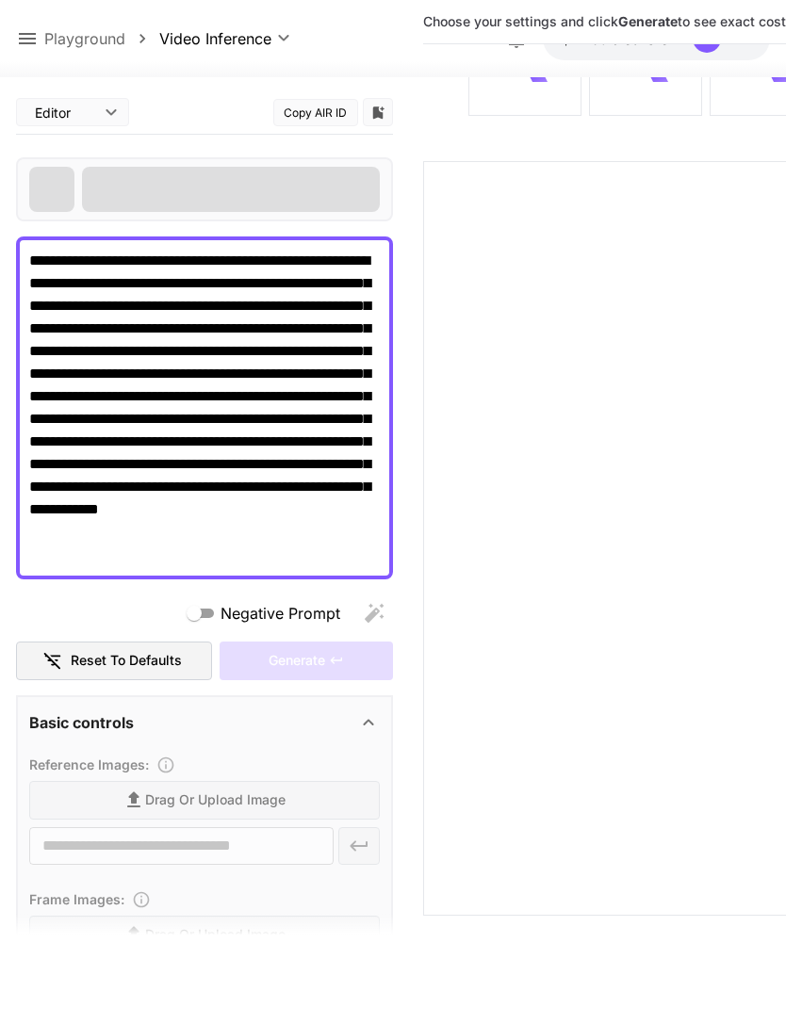
scroll to position [209, 0]
type input "**********"
type input "****"
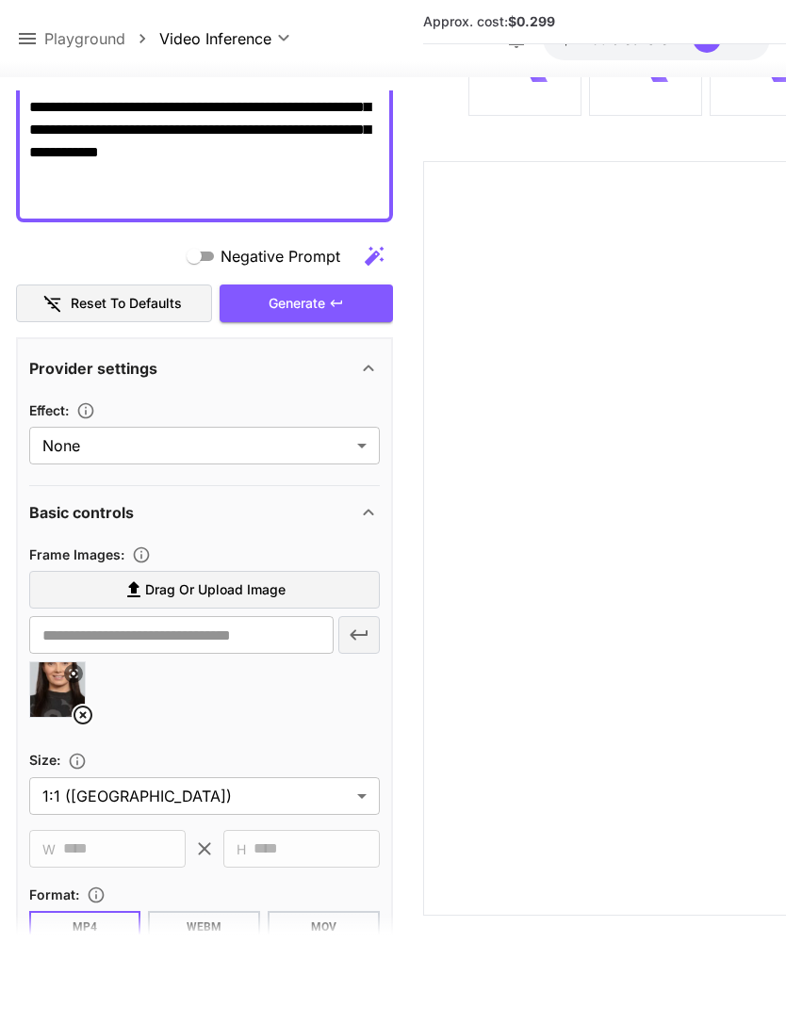
scroll to position [387, 0]
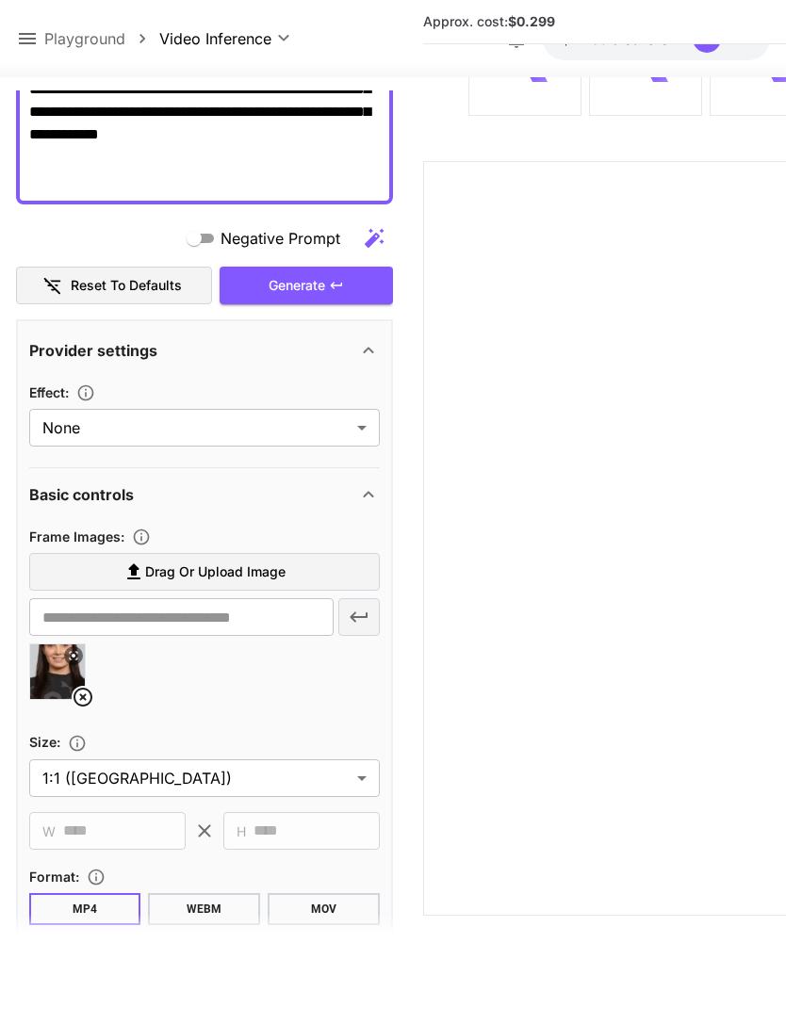
click at [76, 686] on icon at bounding box center [83, 697] width 23 height 23
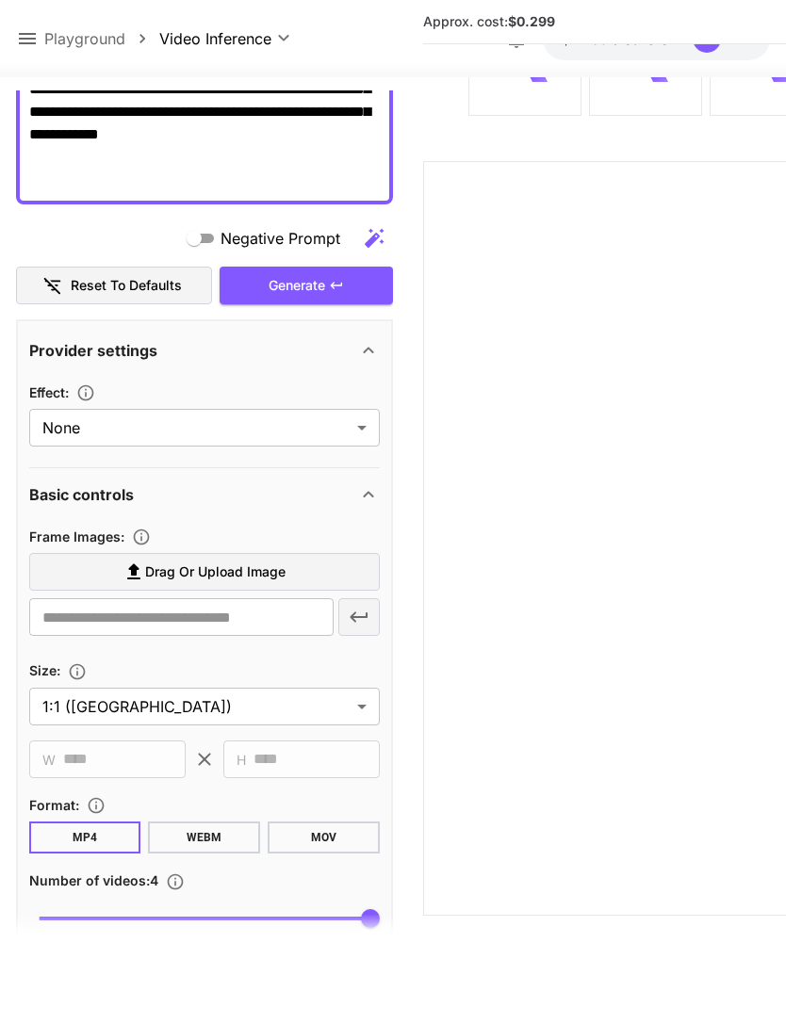
click at [238, 561] on span "Drag or upload image" at bounding box center [215, 573] width 140 height 24
click at [0, 0] on input "Drag or upload image" at bounding box center [0, 0] width 0 height 0
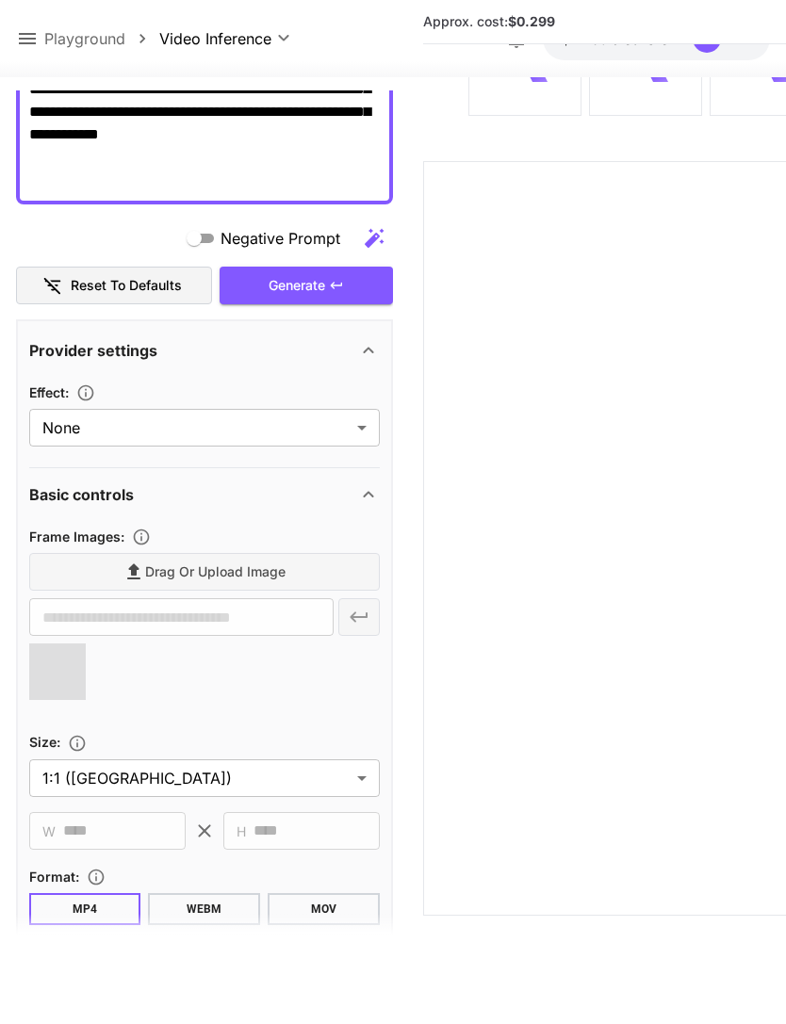
type input "**********"
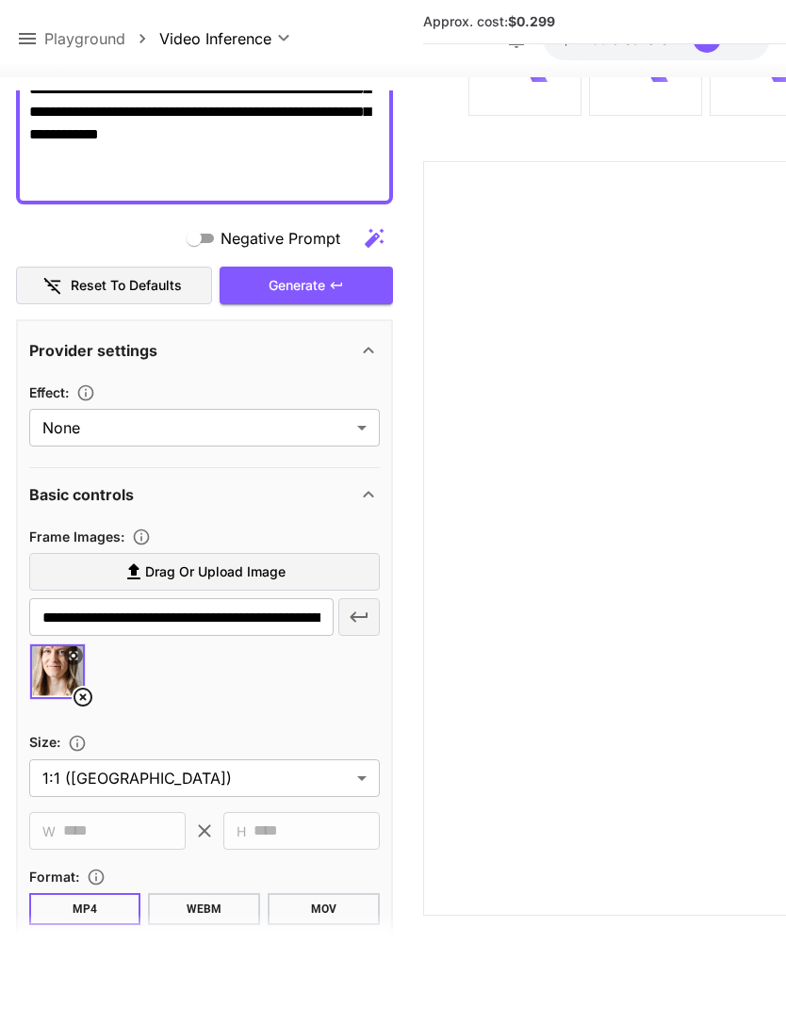
click at [323, 267] on div "Generate" at bounding box center [306, 286] width 173 height 39
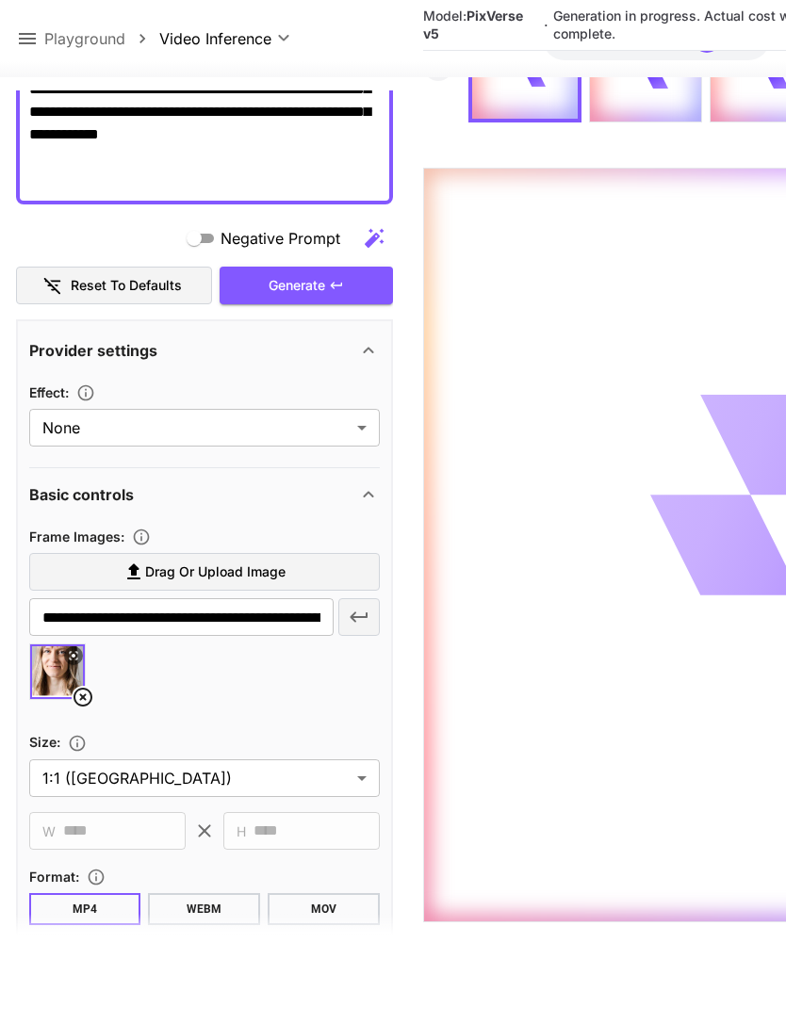
click at [26, 29] on icon at bounding box center [27, 38] width 23 height 23
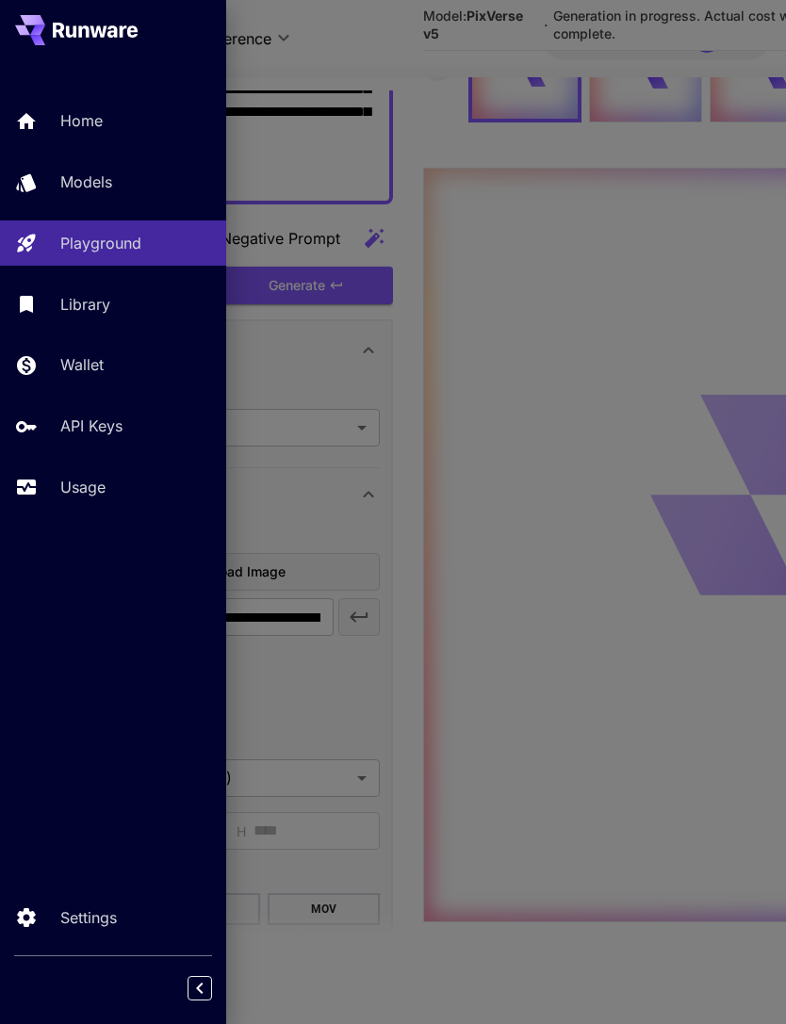
click at [83, 482] on p "Usage" at bounding box center [82, 487] width 45 height 23
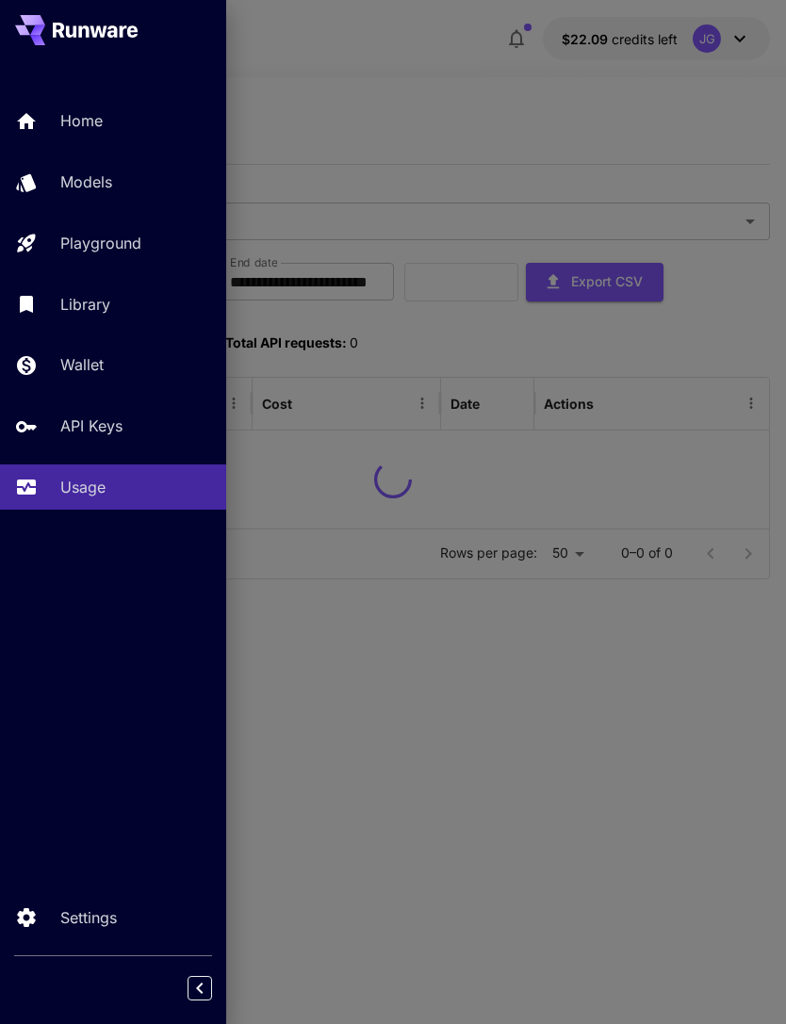
scroll to position [60, 0]
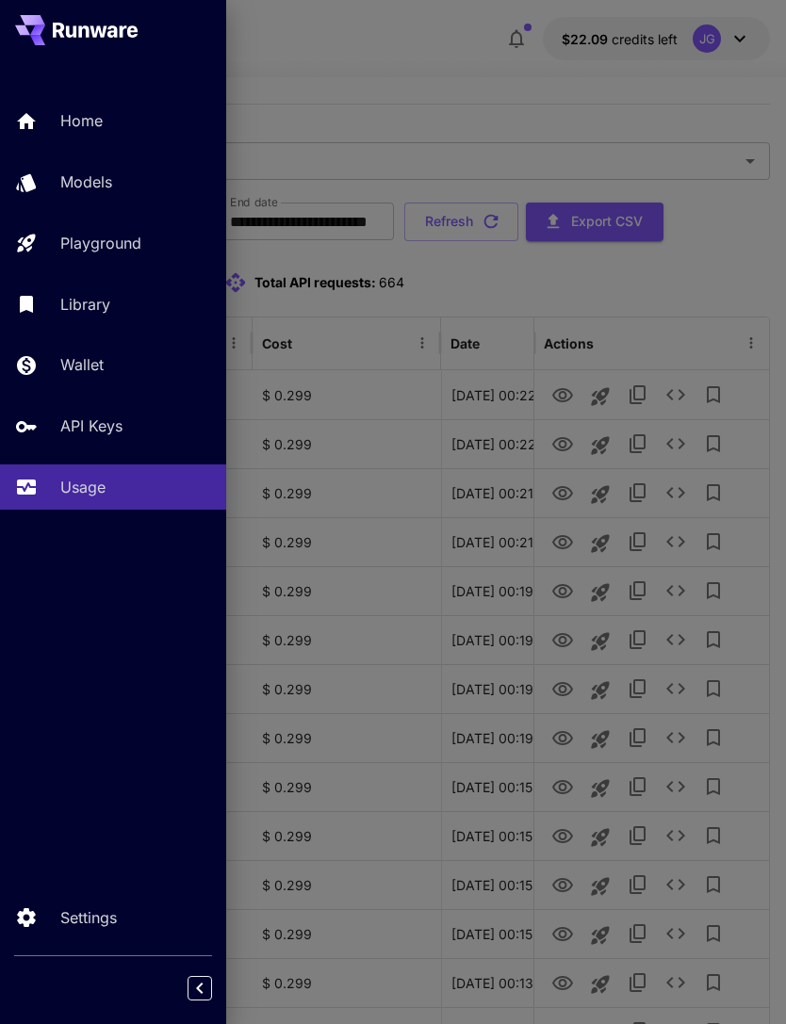
click at [527, 101] on div at bounding box center [393, 512] width 786 height 1024
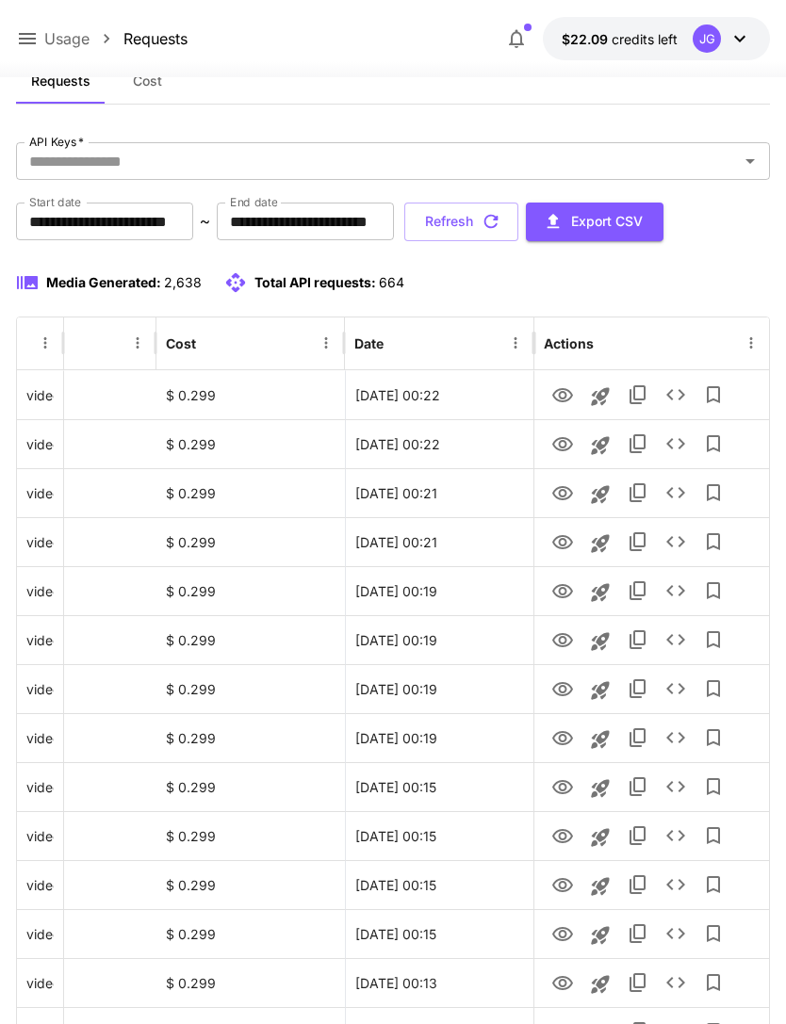
scroll to position [0, 96]
click at [553, 593] on icon "View" at bounding box center [562, 591] width 21 height 14
click at [557, 644] on icon "View" at bounding box center [562, 640] width 21 height 14
click at [560, 694] on icon "View" at bounding box center [562, 689] width 21 height 14
click at [552, 738] on icon "View" at bounding box center [562, 738] width 21 height 14
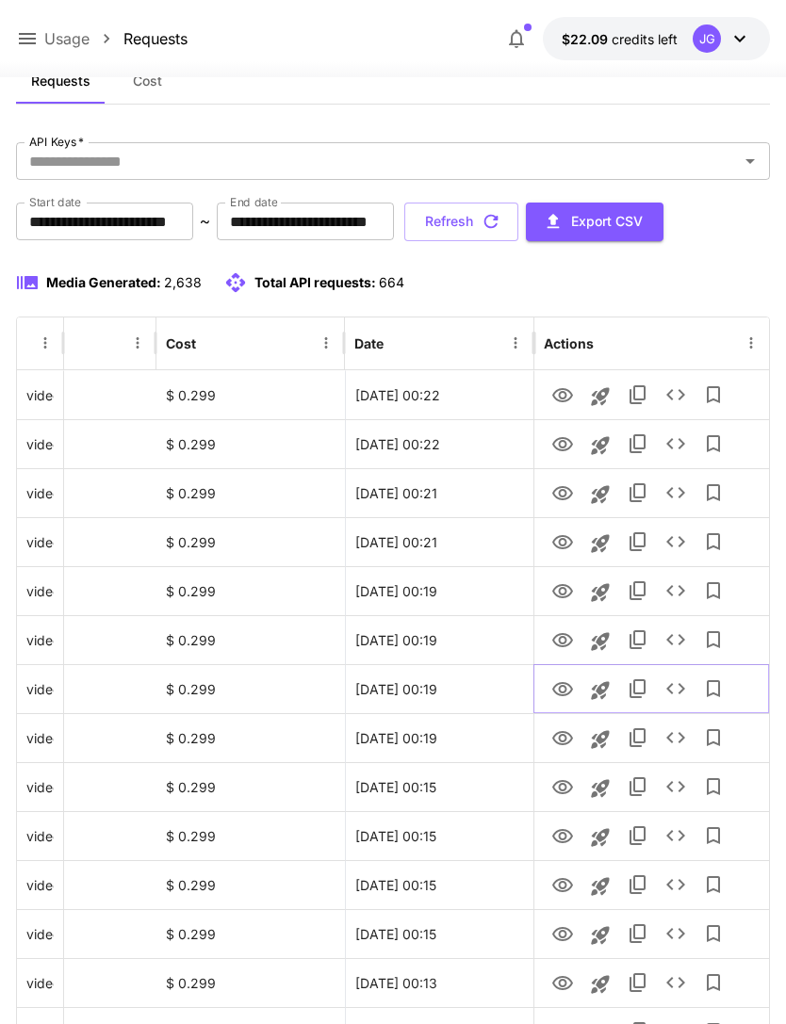
click at [555, 687] on icon "View" at bounding box center [562, 689] width 23 height 23
click at [557, 741] on icon "View" at bounding box center [562, 738] width 23 height 23
click at [555, 544] on icon "View" at bounding box center [562, 542] width 21 height 14
click at [518, 220] on button "Refresh" at bounding box center [461, 222] width 114 height 39
click at [555, 550] on icon "View" at bounding box center [562, 542] width 23 height 23
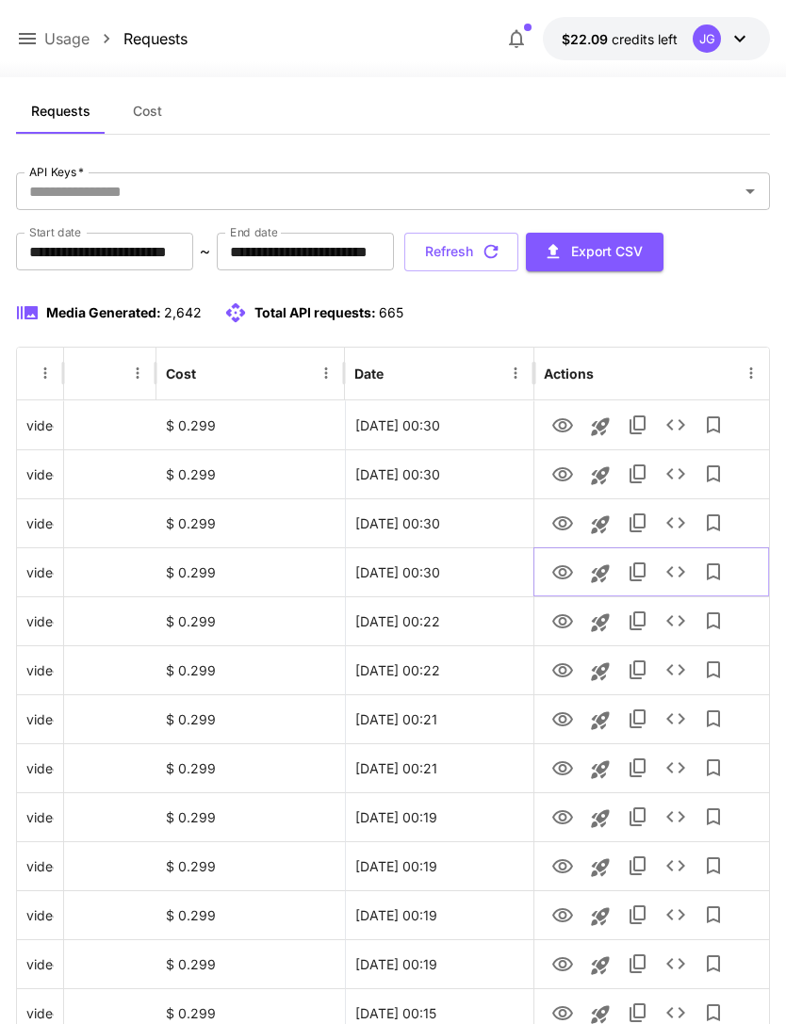
scroll to position [0, 0]
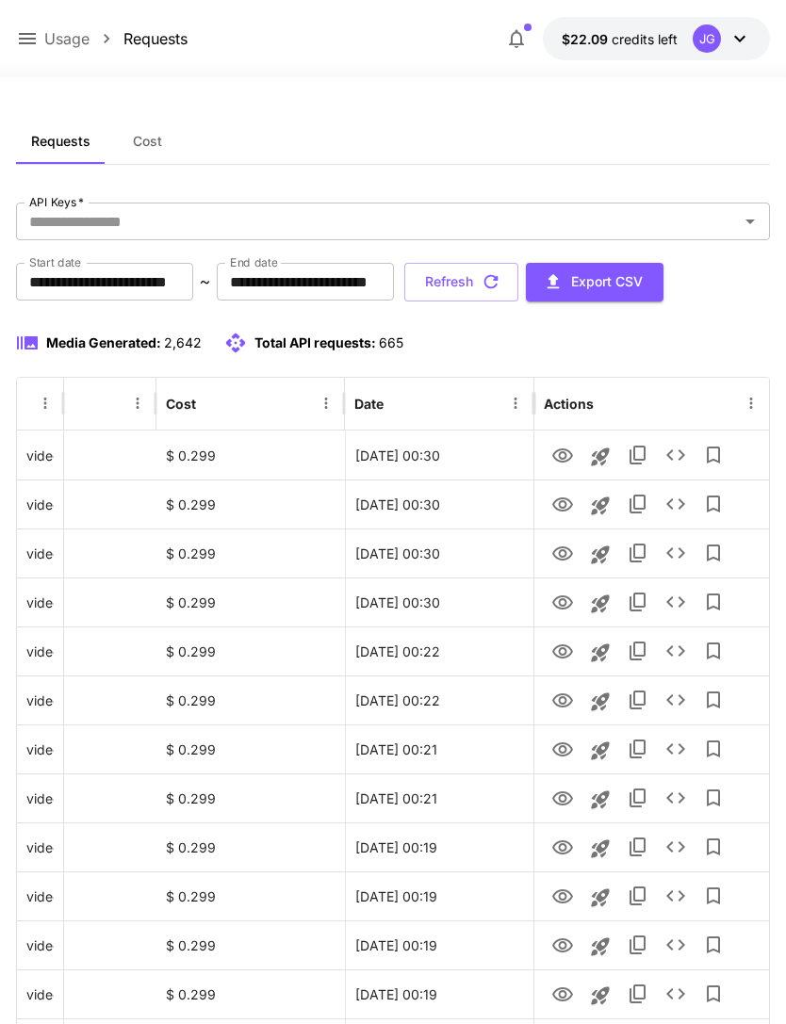
click at [31, 33] on icon at bounding box center [27, 38] width 23 height 23
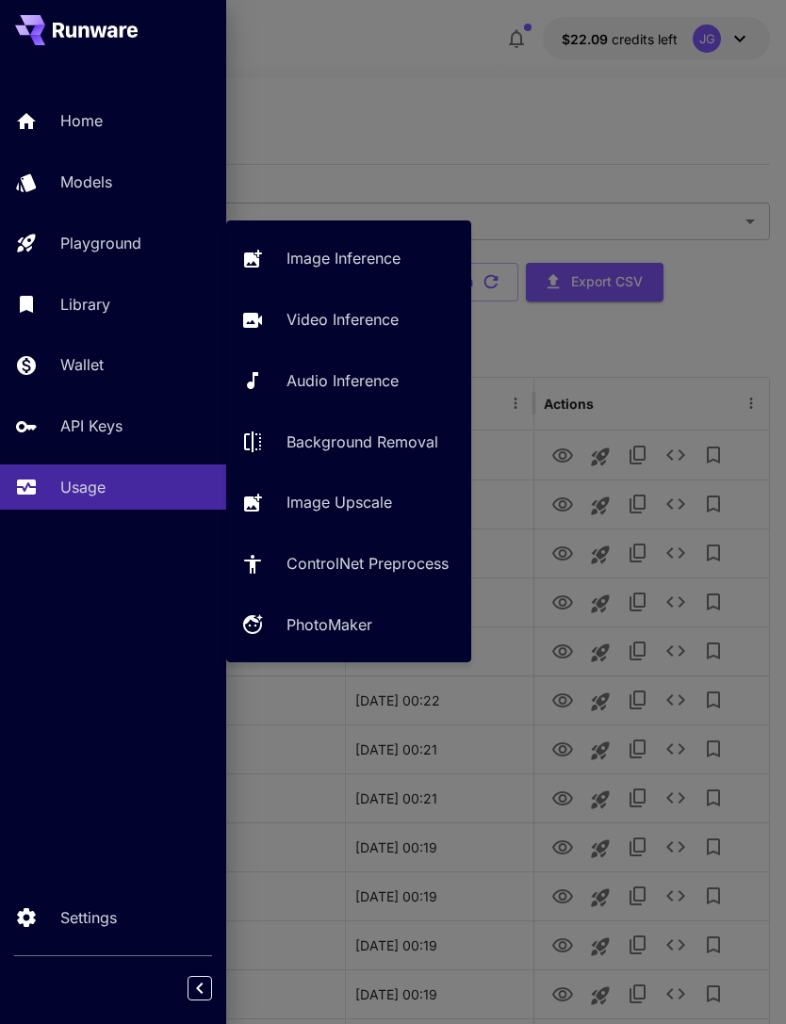
click at [384, 318] on p "Video Inference" at bounding box center [342, 319] width 112 height 23
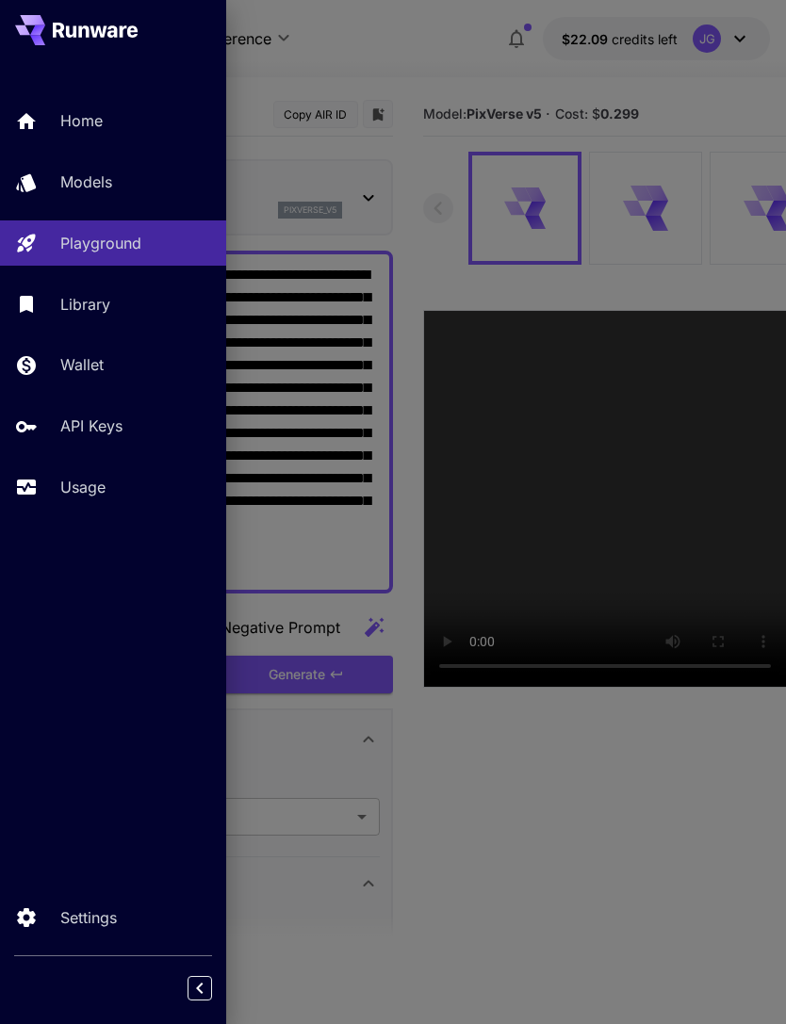
click at [443, 73] on div at bounding box center [393, 512] width 786 height 1024
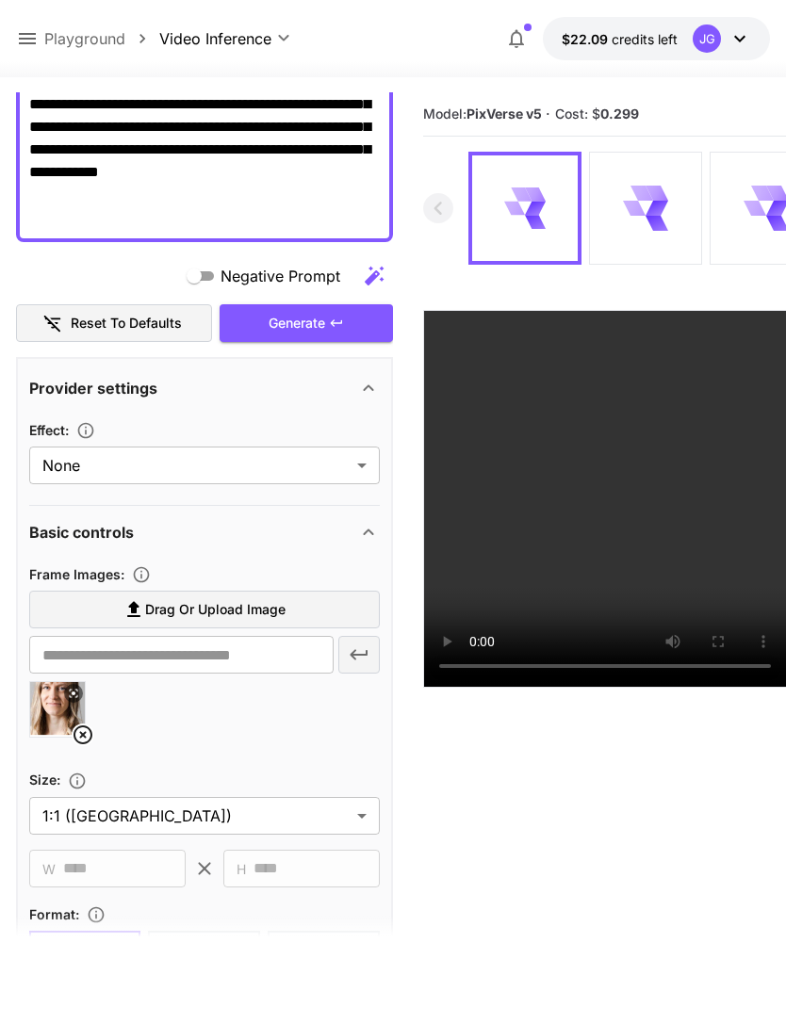
scroll to position [363, 0]
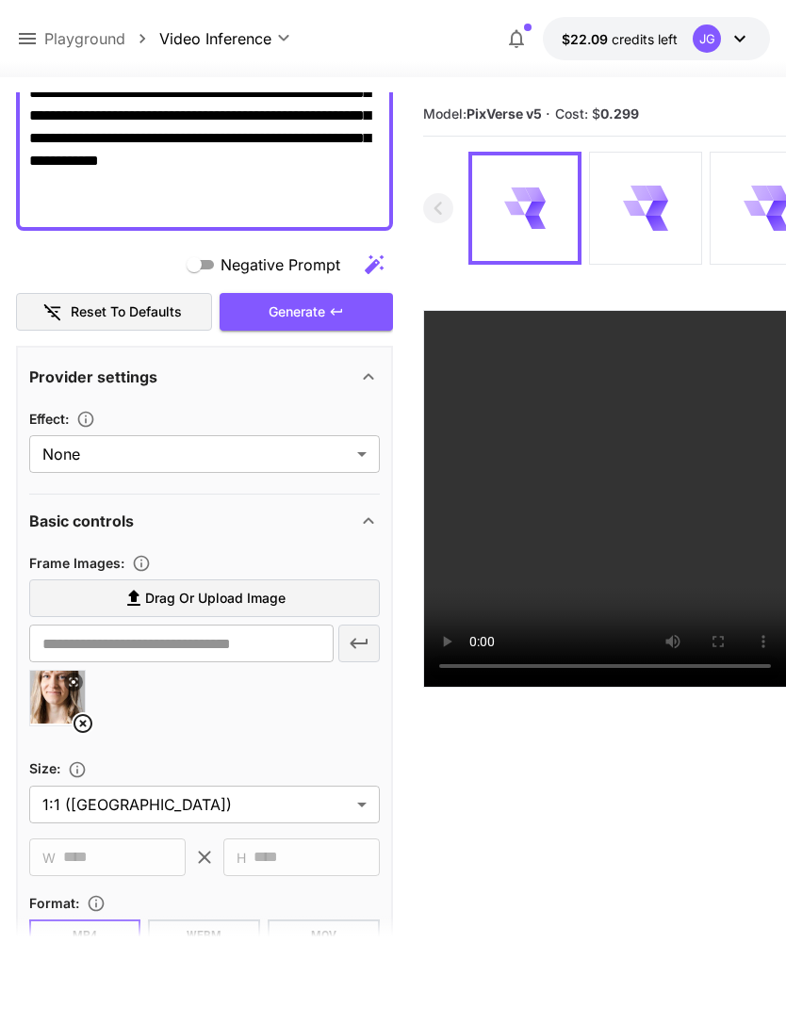
click at [73, 721] on icon at bounding box center [83, 723] width 23 height 23
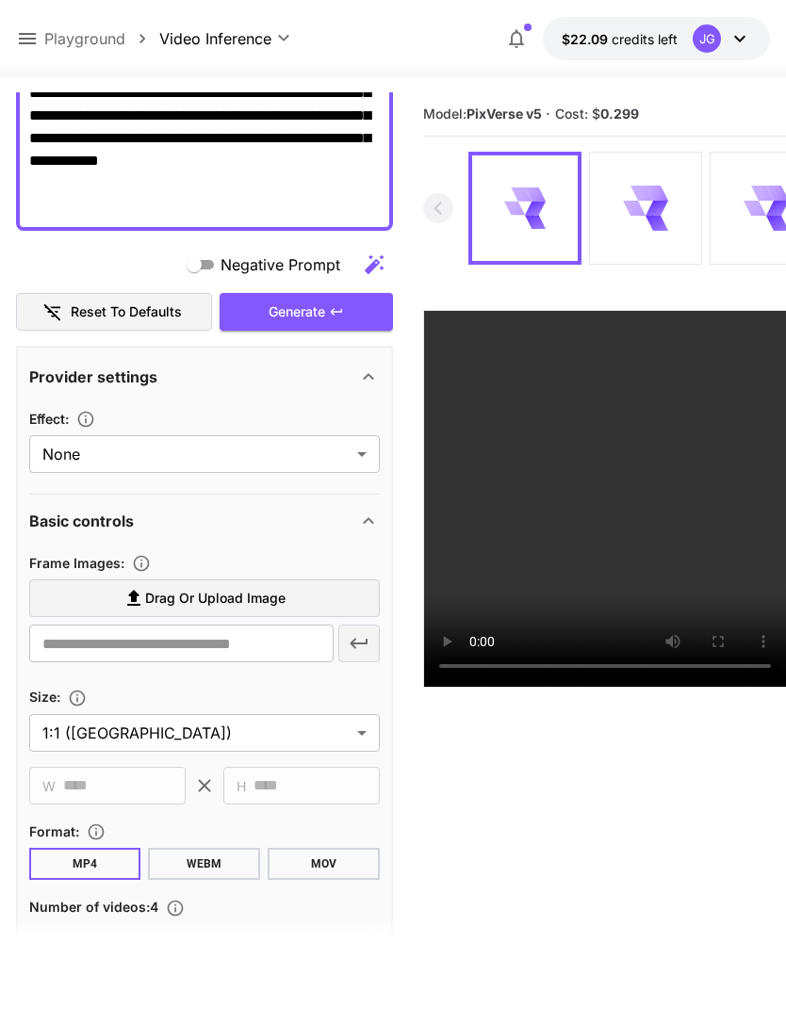
click at [309, 311] on div "Generate" at bounding box center [306, 312] width 173 height 39
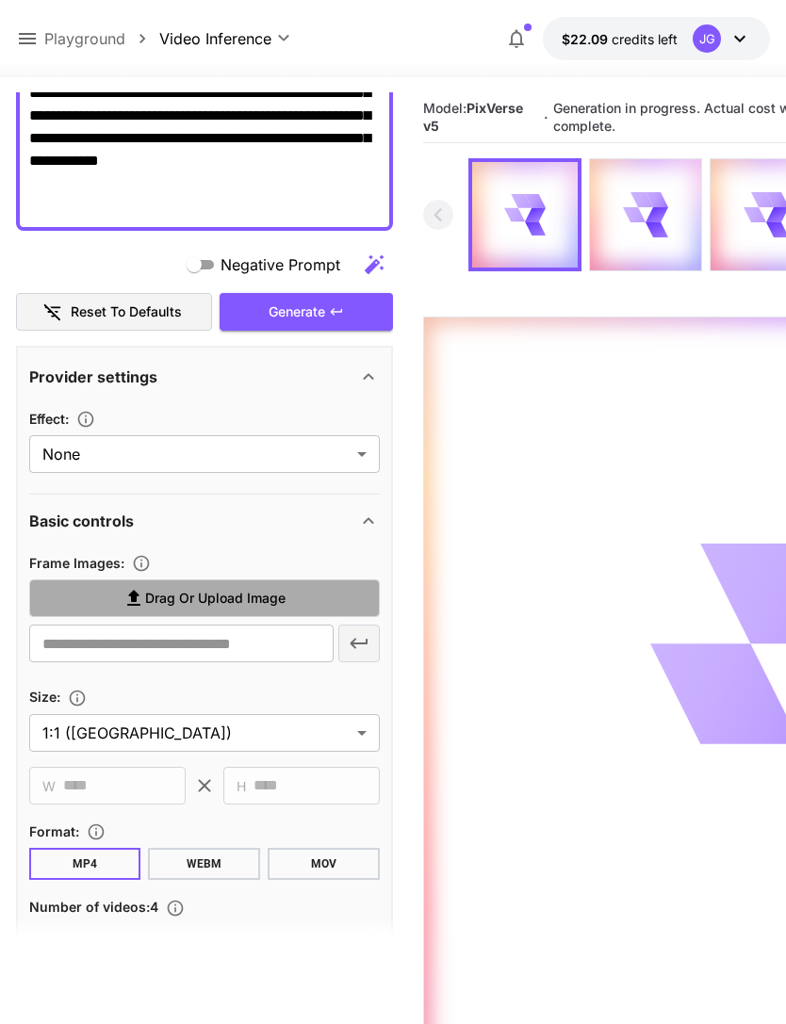
click at [209, 601] on span "Drag or upload image" at bounding box center [215, 599] width 140 height 24
click at [0, 0] on input "Drag or upload image" at bounding box center [0, 0] width 0 height 0
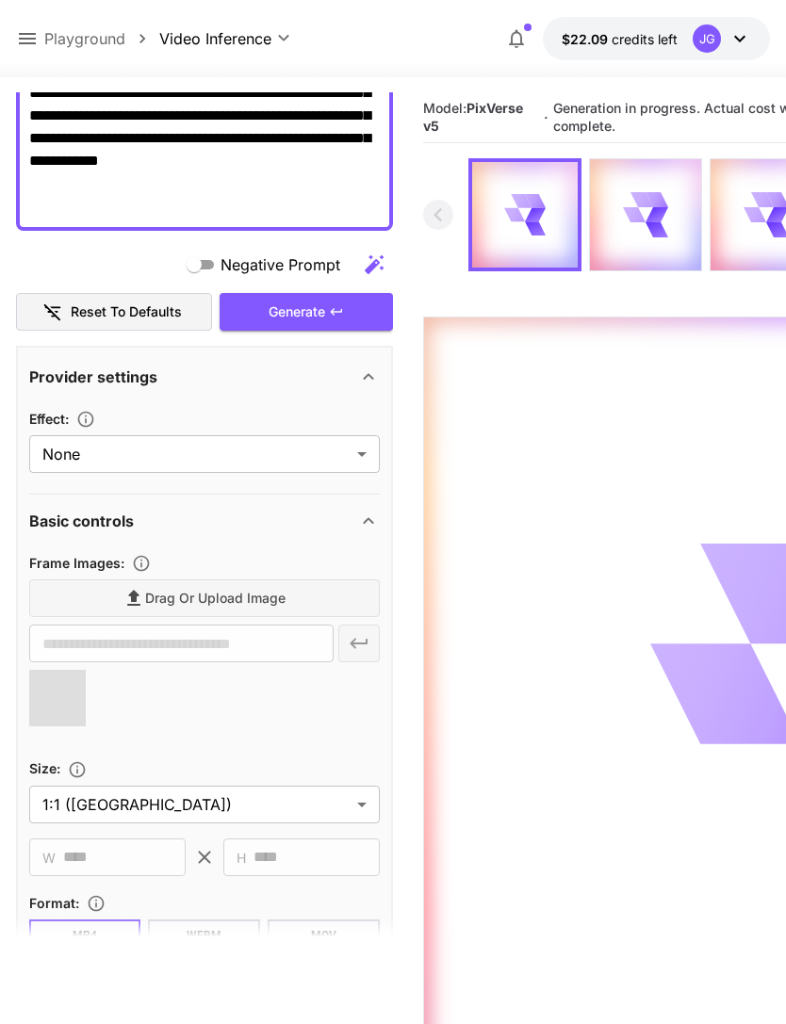
type input "**********"
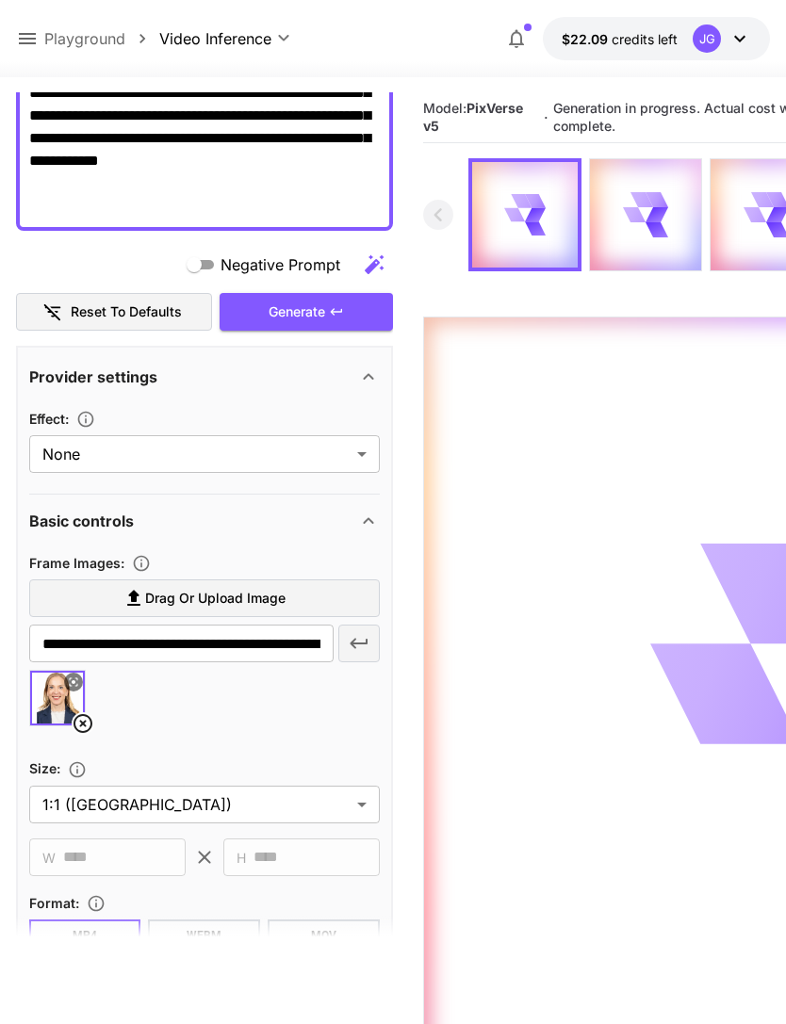
click at [316, 313] on div "Generate" at bounding box center [306, 312] width 173 height 39
click at [23, 40] on icon at bounding box center [27, 38] width 17 height 11
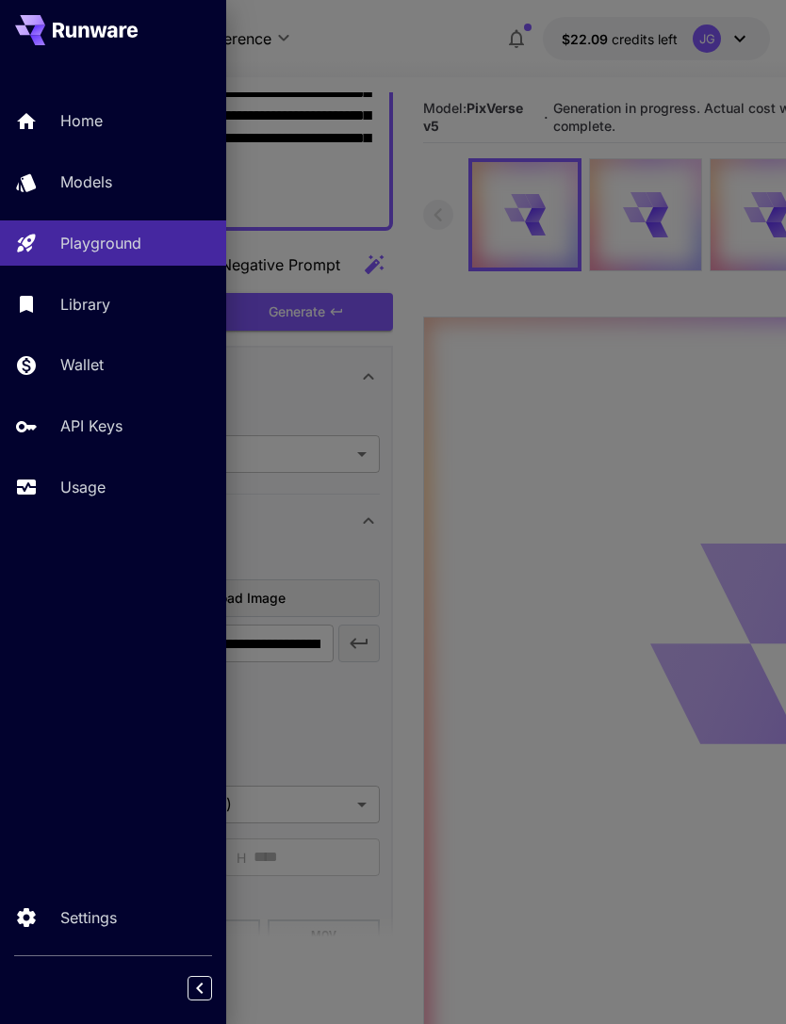
click at [96, 486] on p "Usage" at bounding box center [82, 487] width 45 height 23
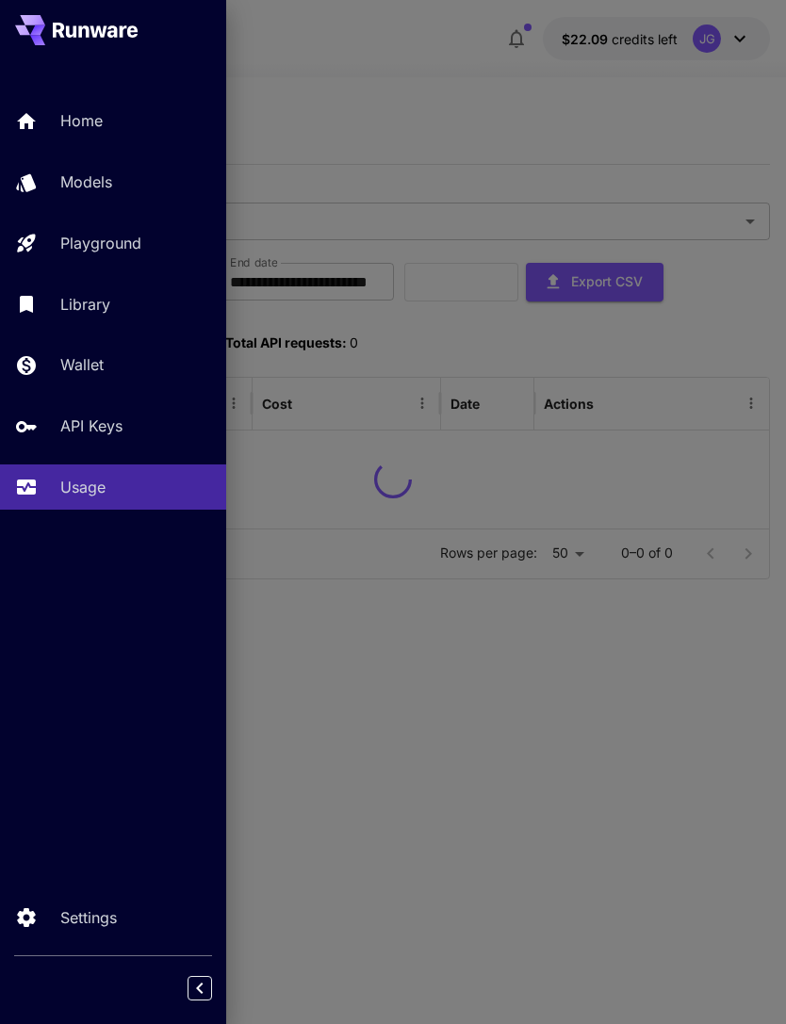
click at [465, 98] on div at bounding box center [393, 512] width 786 height 1024
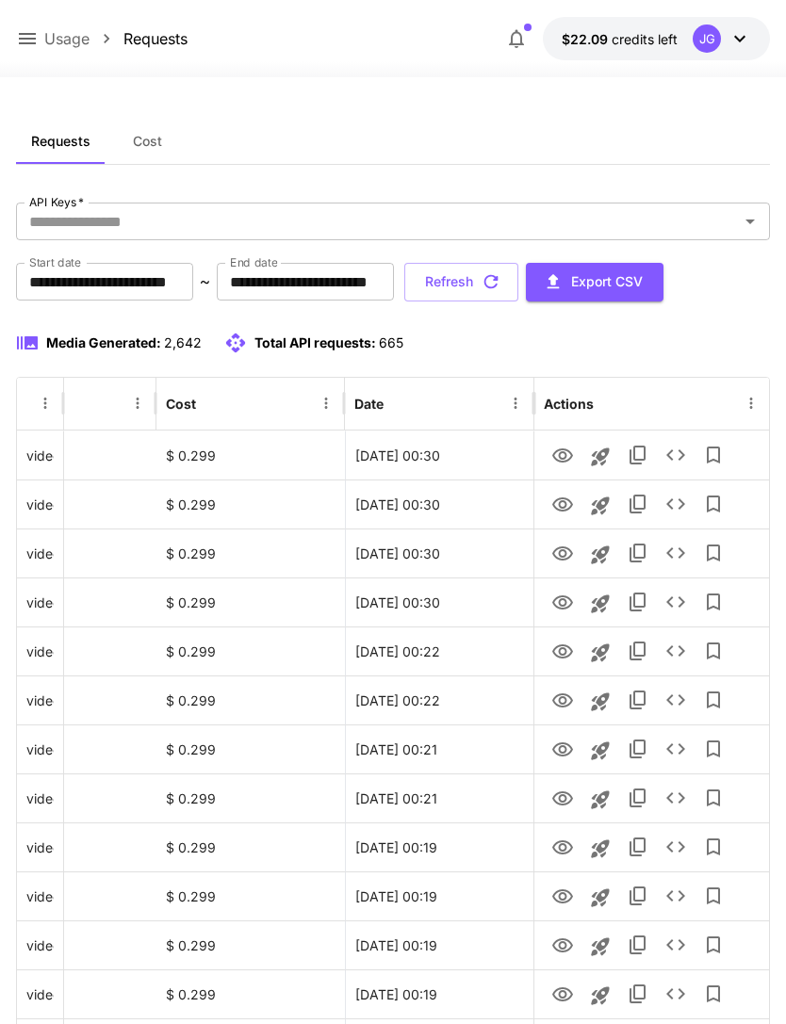
scroll to position [0, 96]
click at [557, 550] on icon "View" at bounding box center [562, 554] width 23 height 23
click at [558, 504] on icon "View" at bounding box center [562, 505] width 23 height 23
click at [555, 454] on icon "View" at bounding box center [562, 456] width 23 height 23
click at [557, 655] on icon "View" at bounding box center [562, 652] width 21 height 14
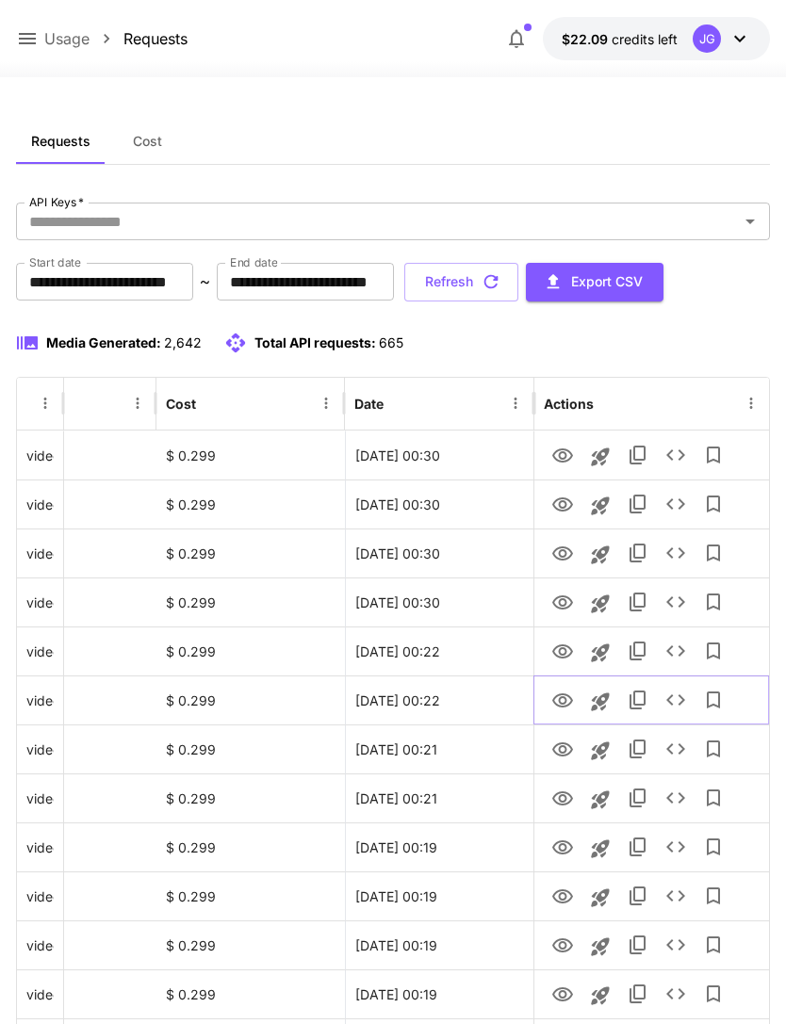
click at [551, 700] on icon "View" at bounding box center [562, 701] width 23 height 23
click at [547, 753] on button "View" at bounding box center [563, 748] width 38 height 39
click at [560, 755] on icon "View" at bounding box center [562, 750] width 21 height 14
click at [556, 804] on icon "View" at bounding box center [562, 799] width 23 height 23
click at [556, 456] on icon "View" at bounding box center [562, 456] width 23 height 23
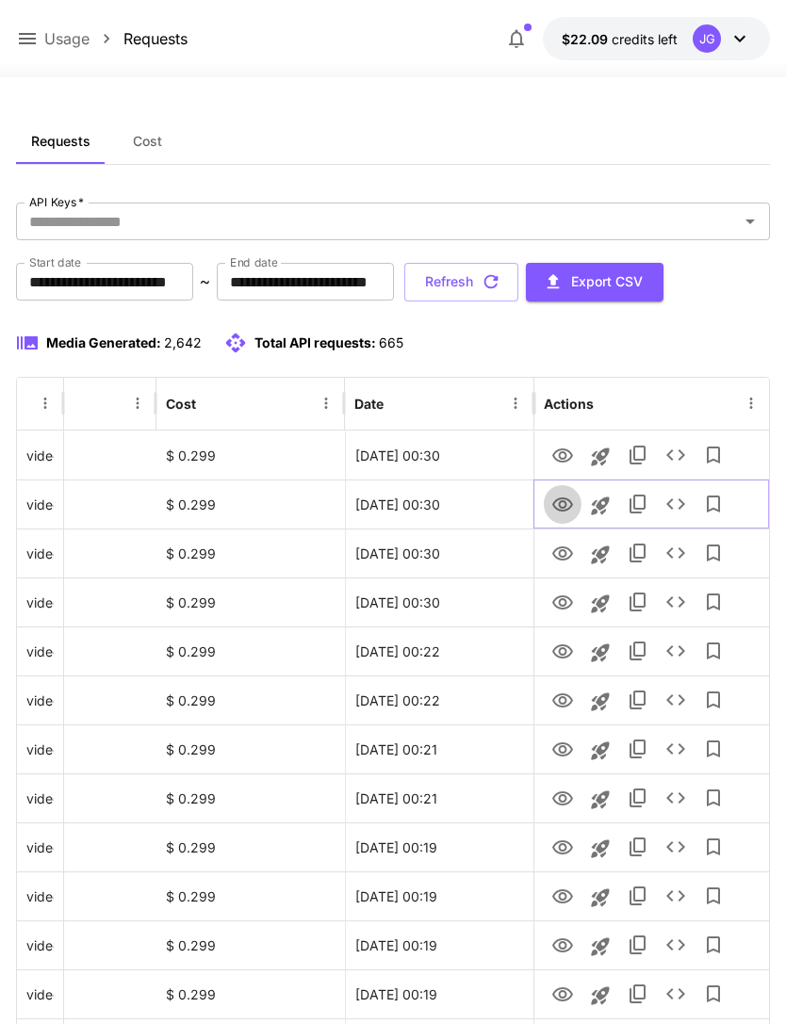
click at [554, 508] on icon "View" at bounding box center [562, 505] width 23 height 23
click at [553, 464] on icon "View" at bounding box center [562, 456] width 23 height 23
click at [518, 281] on button "Refresh" at bounding box center [461, 282] width 114 height 39
click at [554, 604] on icon "View" at bounding box center [562, 603] width 21 height 14
click at [551, 558] on icon "View" at bounding box center [562, 554] width 23 height 23
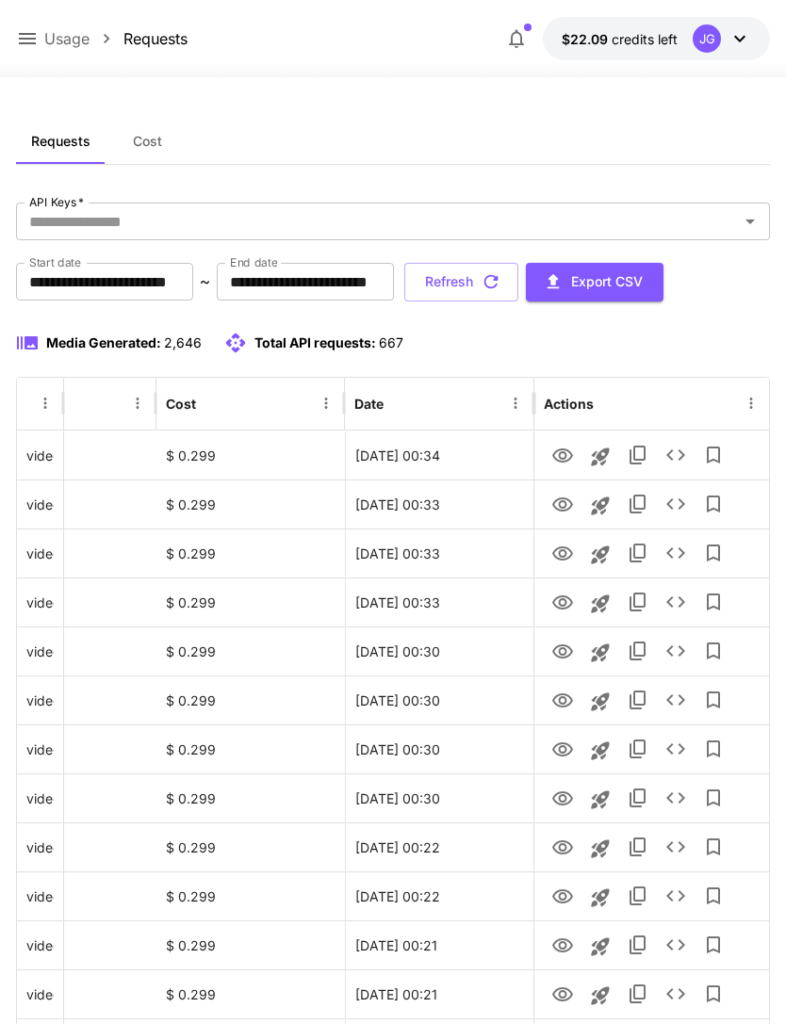
click at [21, 44] on icon at bounding box center [27, 38] width 17 height 11
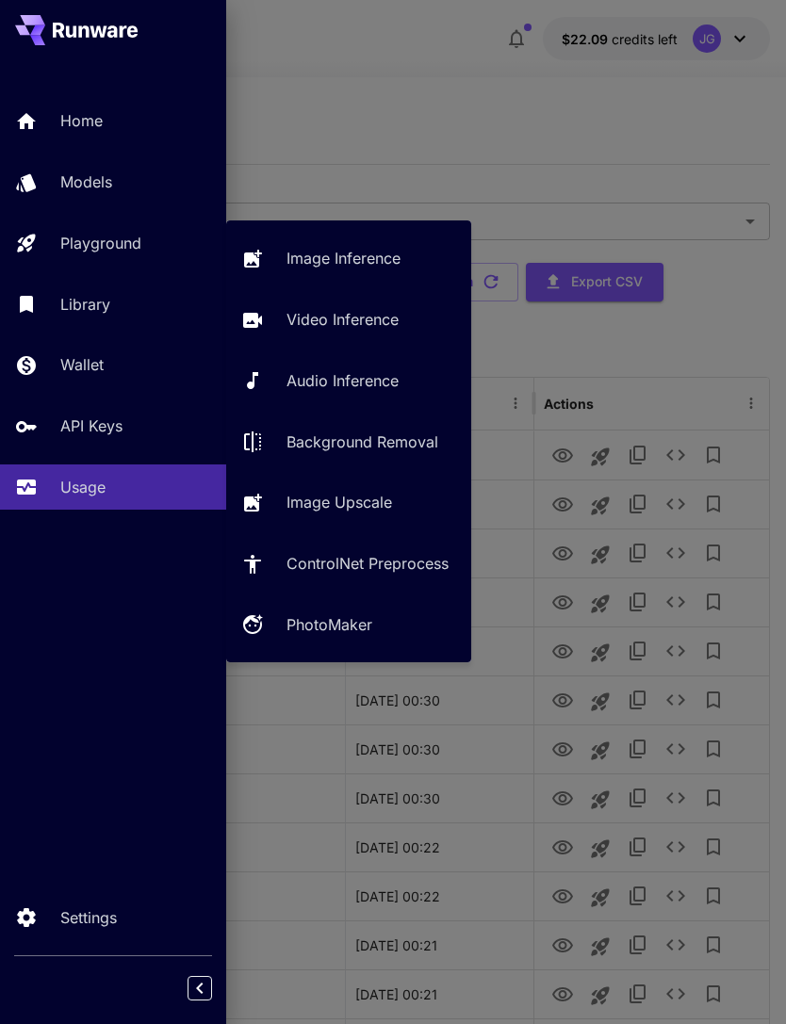
click at [354, 326] on p "Video Inference" at bounding box center [342, 319] width 112 height 23
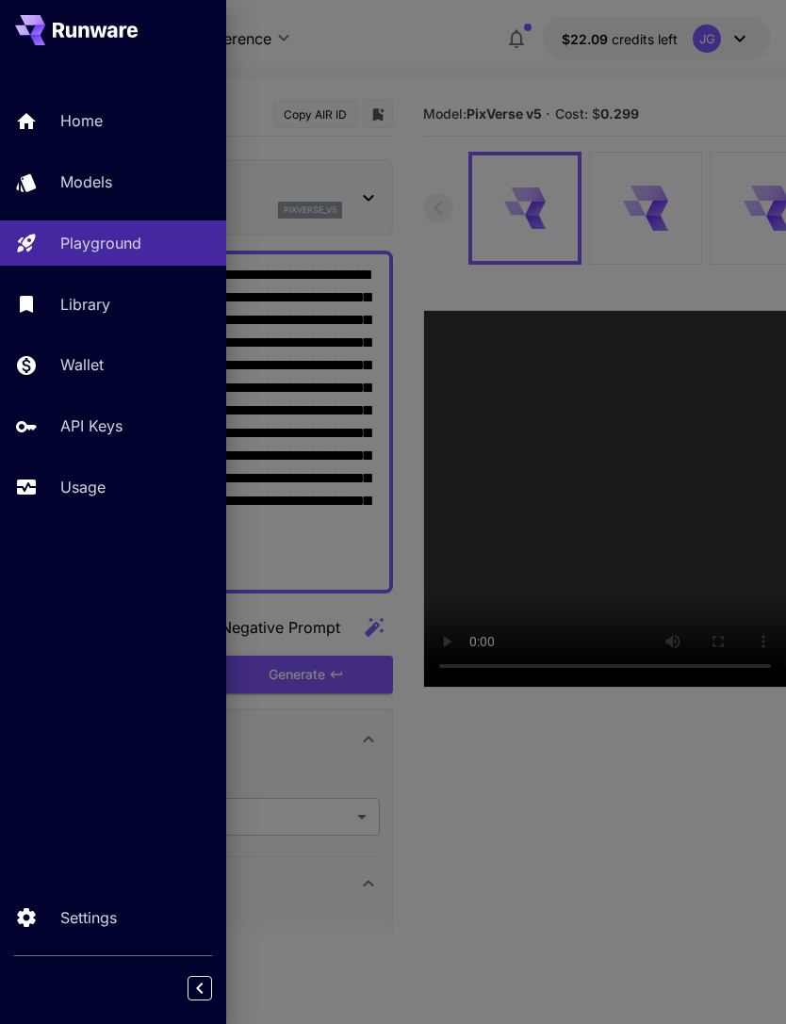
click at [415, 51] on div at bounding box center [393, 512] width 786 height 1024
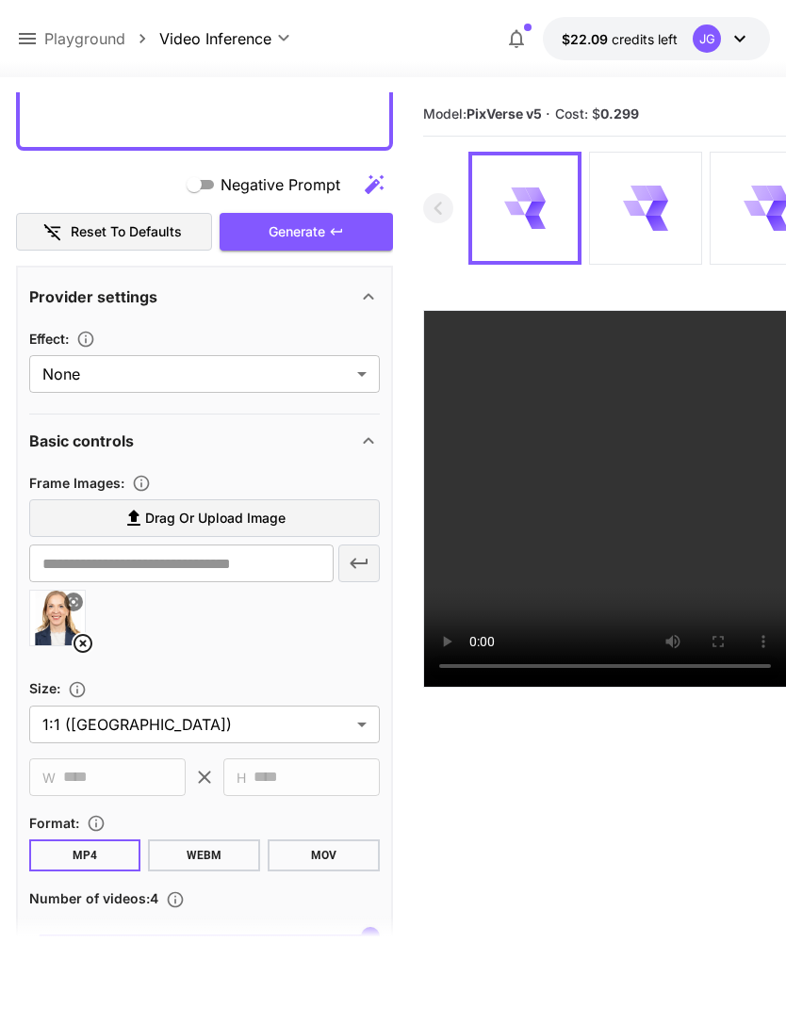
scroll to position [472, 0]
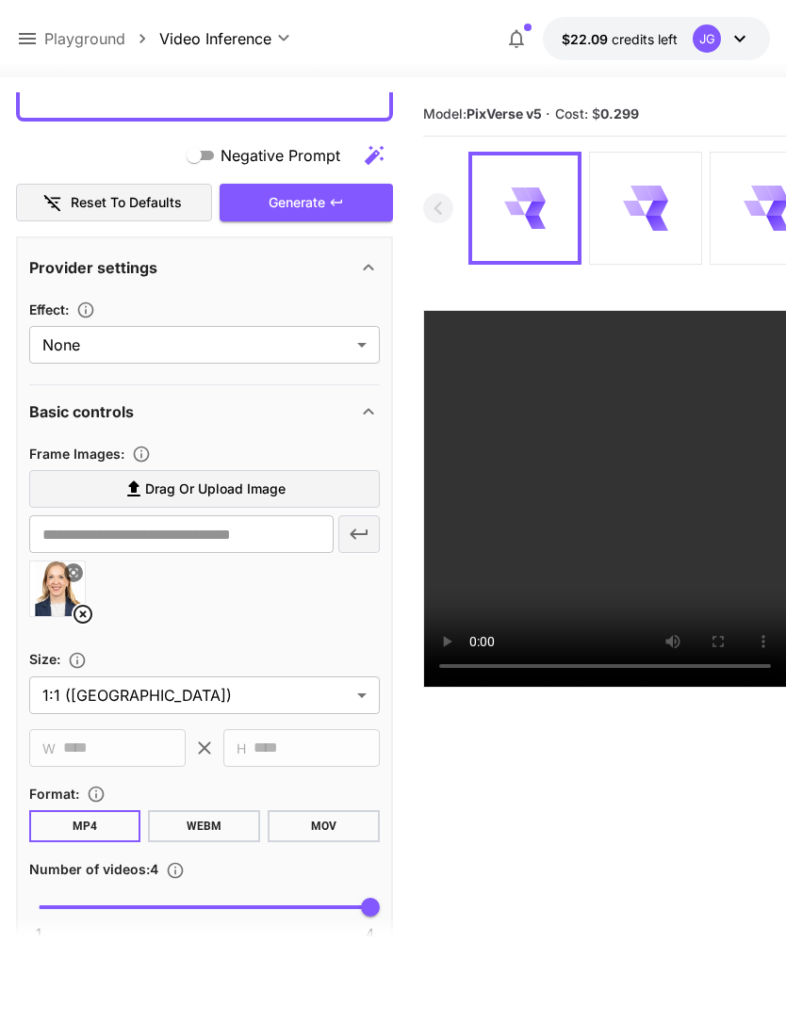
click at [70, 613] on img at bounding box center [57, 589] width 55 height 55
type input "**********"
click at [73, 613] on icon at bounding box center [82, 614] width 19 height 19
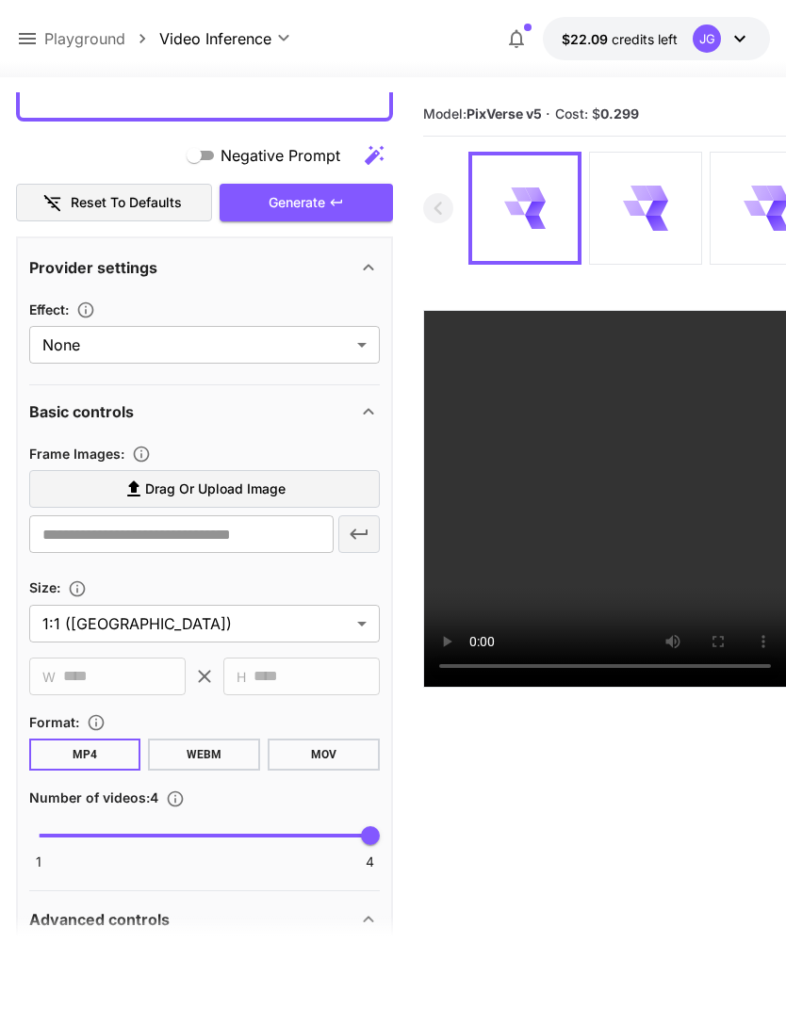
click at [247, 489] on span "Drag or upload image" at bounding box center [215, 490] width 140 height 24
click at [0, 0] on input "Drag or upload image" at bounding box center [0, 0] width 0 height 0
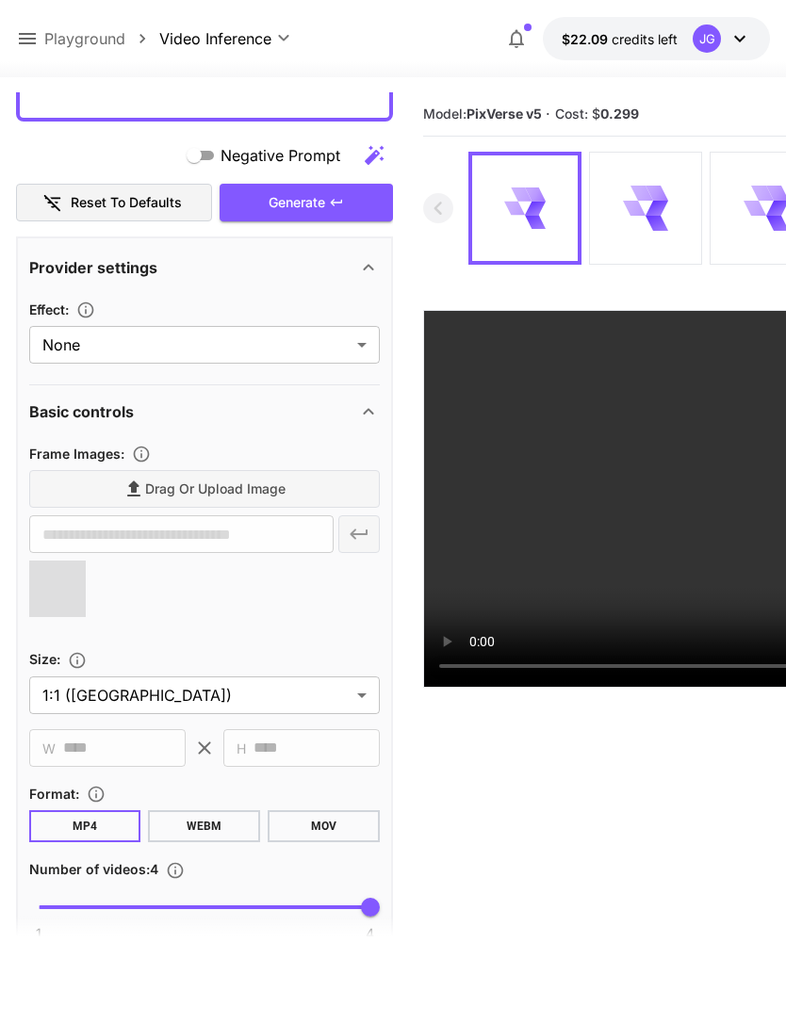
type input "**********"
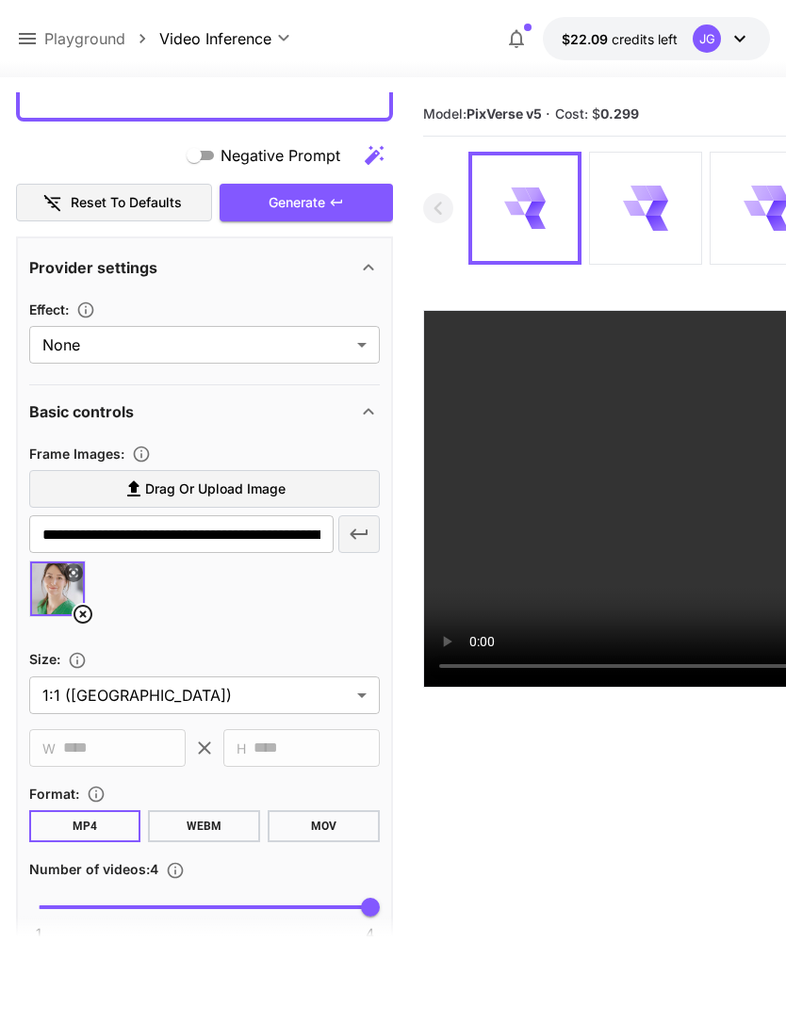
click at [322, 204] on div "Generate" at bounding box center [306, 203] width 173 height 39
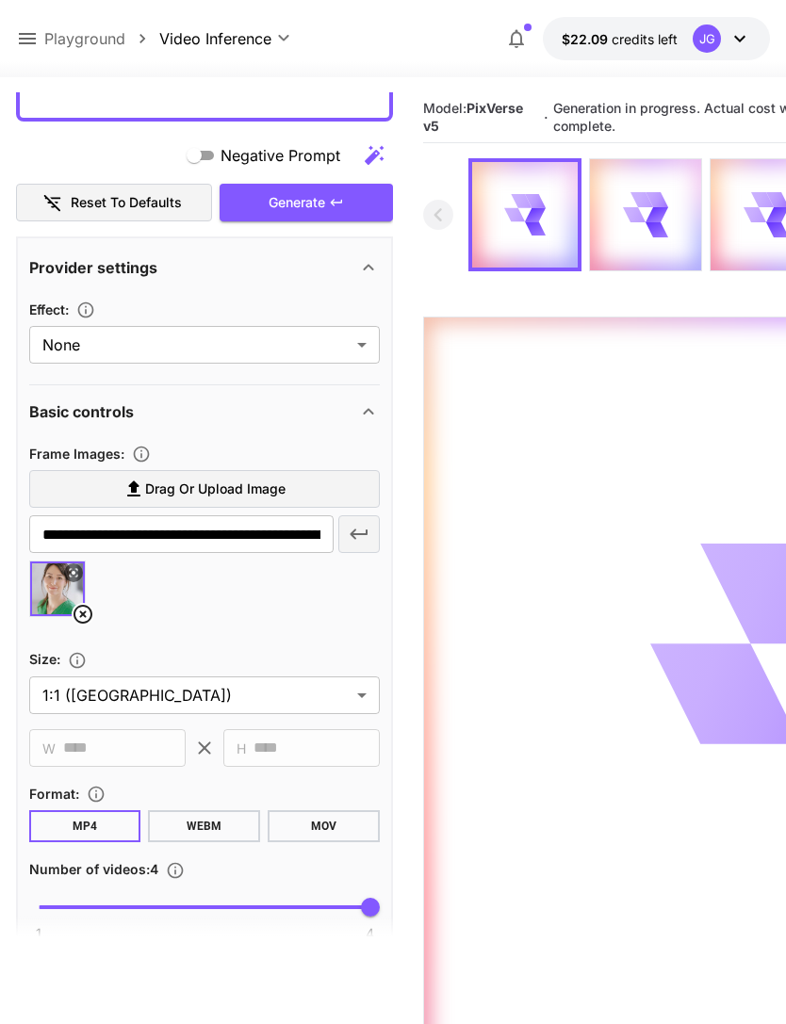
click at [26, 41] on icon at bounding box center [27, 38] width 23 height 23
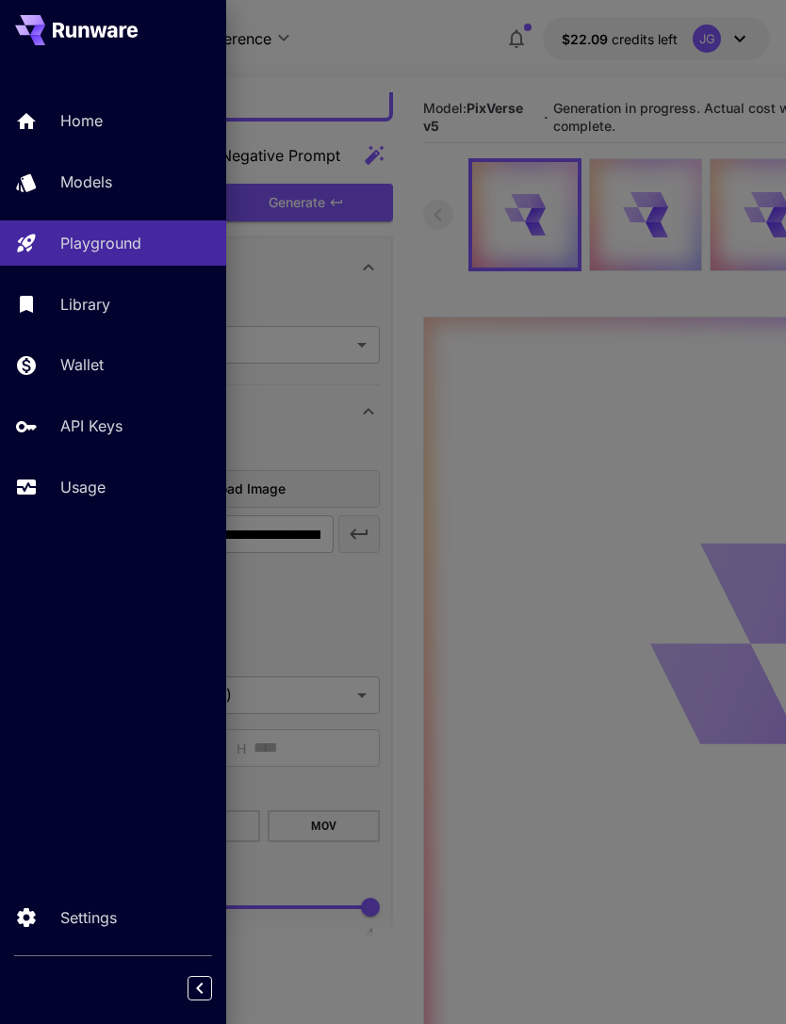
click at [80, 481] on p "Usage" at bounding box center [82, 487] width 45 height 23
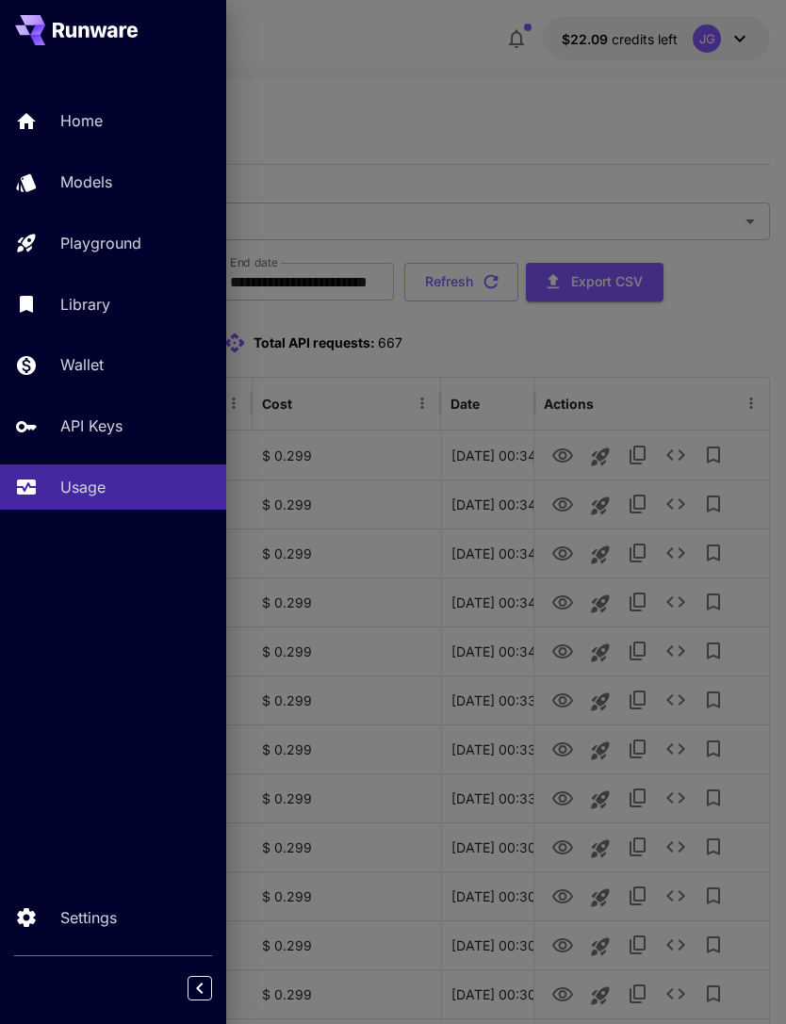
click at [426, 92] on div at bounding box center [393, 512] width 786 height 1024
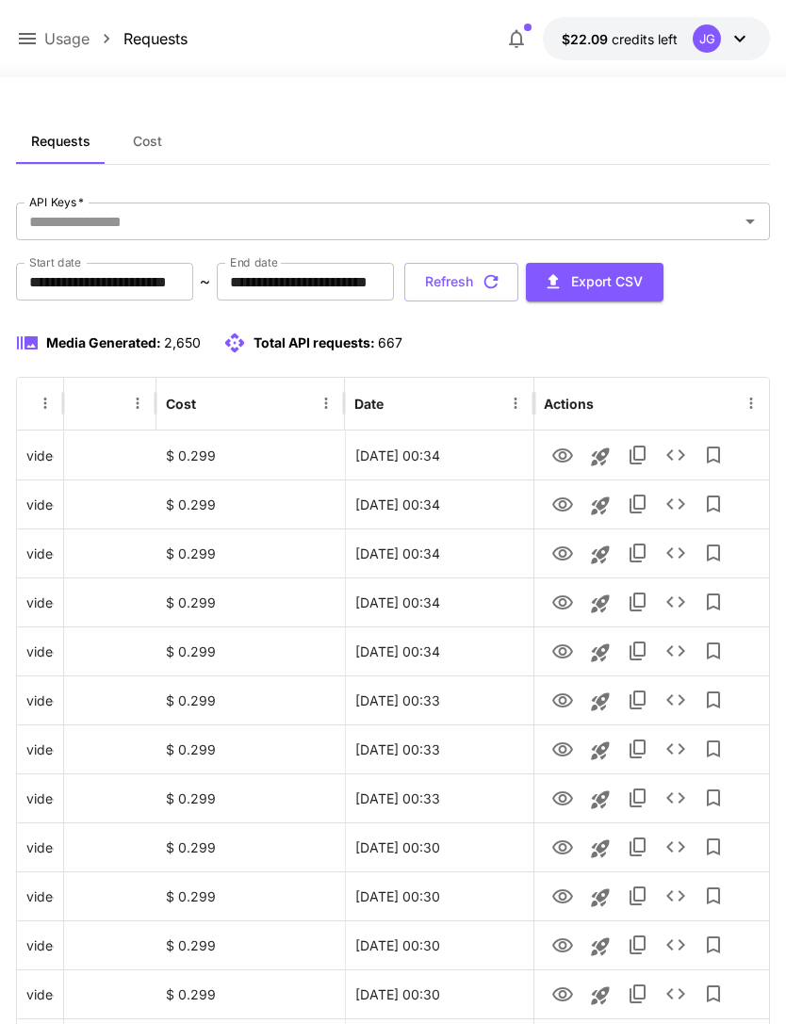
scroll to position [0, 96]
click at [557, 749] on icon "View" at bounding box center [562, 750] width 23 height 23
click at [553, 705] on icon "View" at bounding box center [562, 701] width 23 height 23
click at [554, 649] on icon "View" at bounding box center [562, 652] width 21 height 14
click at [556, 610] on icon "View" at bounding box center [562, 603] width 23 height 23
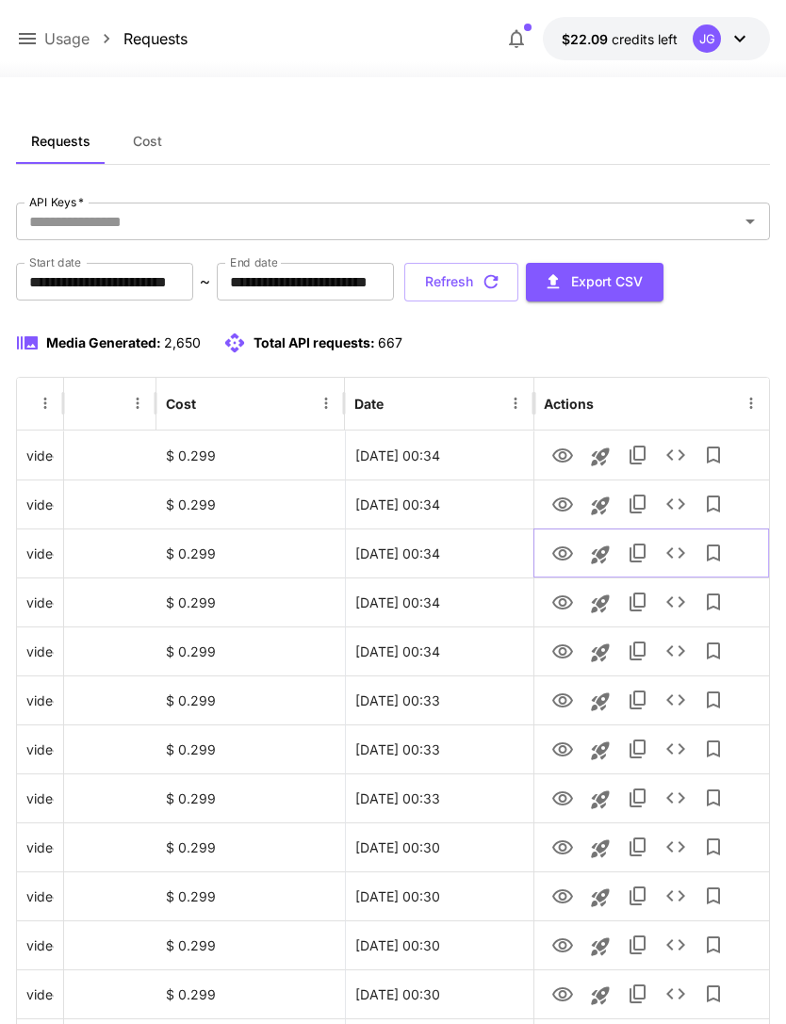
click at [551, 556] on icon "View" at bounding box center [562, 554] width 23 height 23
click at [557, 499] on icon "View" at bounding box center [562, 505] width 21 height 14
click at [554, 456] on icon "View" at bounding box center [562, 456] width 21 height 14
click at [518, 286] on button "Refresh" at bounding box center [461, 282] width 114 height 39
click at [554, 605] on icon "View" at bounding box center [562, 603] width 21 height 14
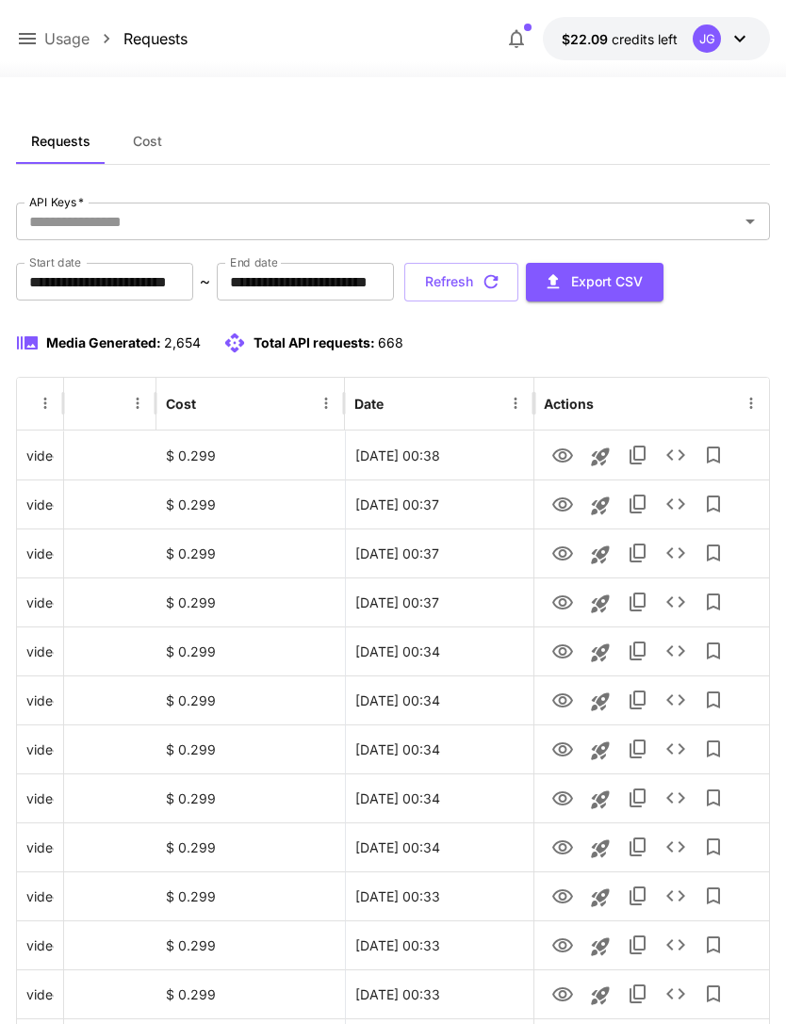
click at [29, 42] on icon at bounding box center [27, 38] width 23 height 23
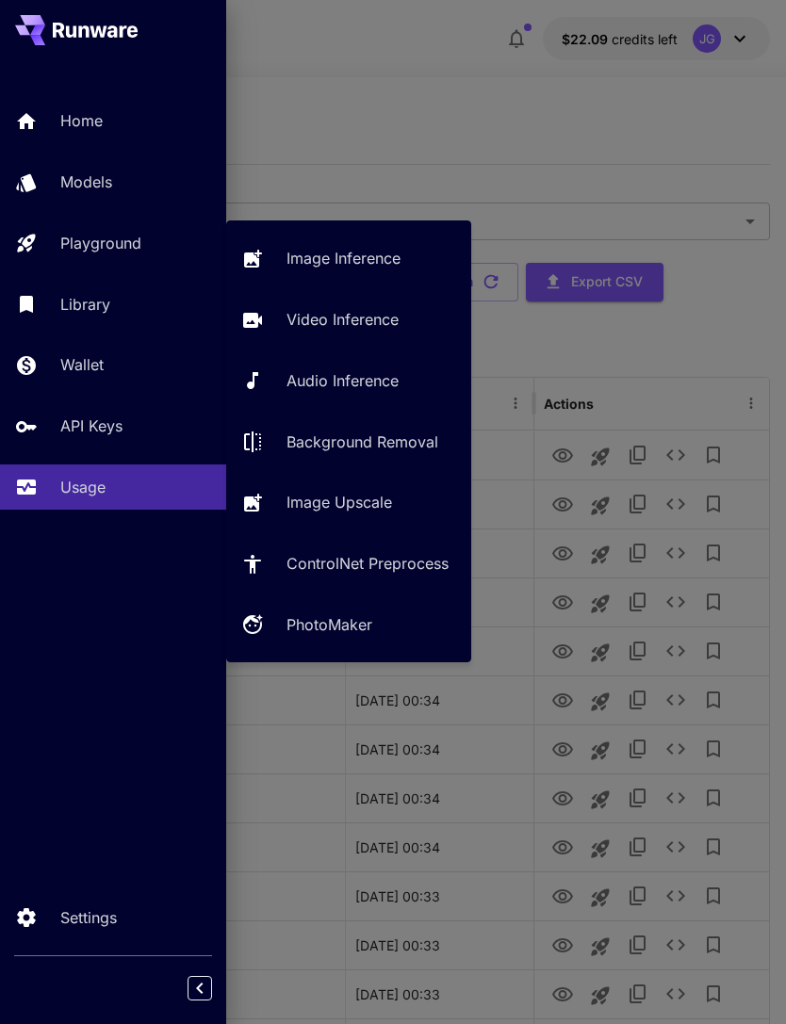
click at [351, 320] on p "Video Inference" at bounding box center [342, 319] width 112 height 23
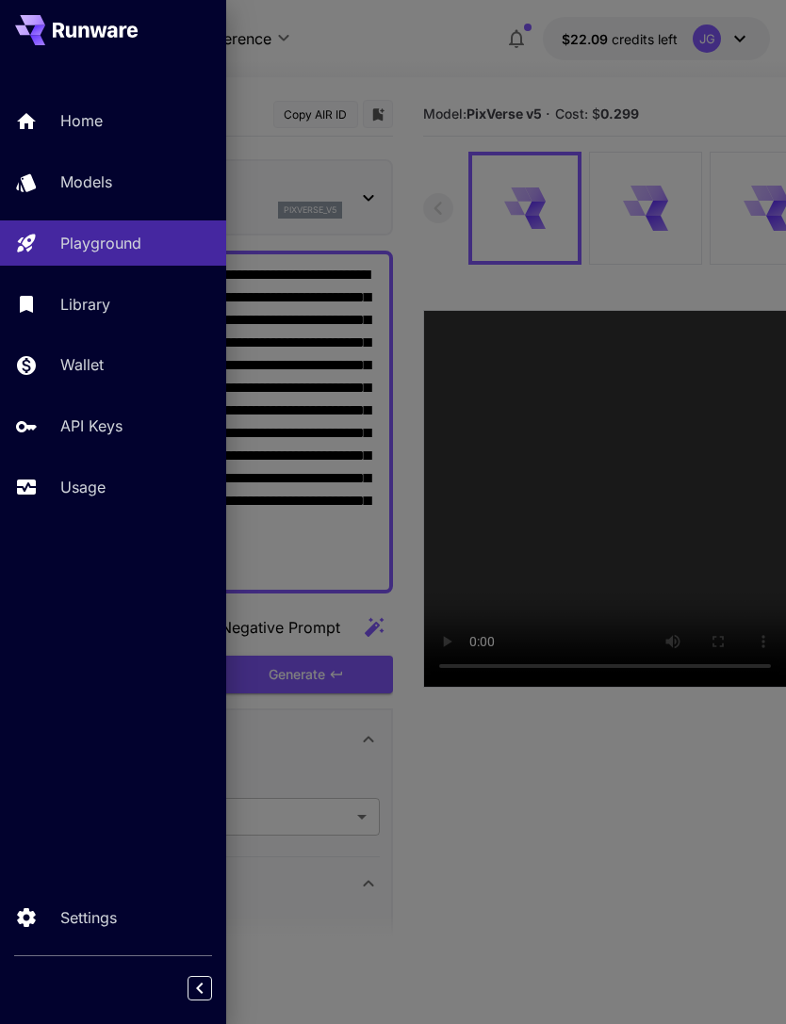
click at [415, 196] on div at bounding box center [393, 512] width 786 height 1024
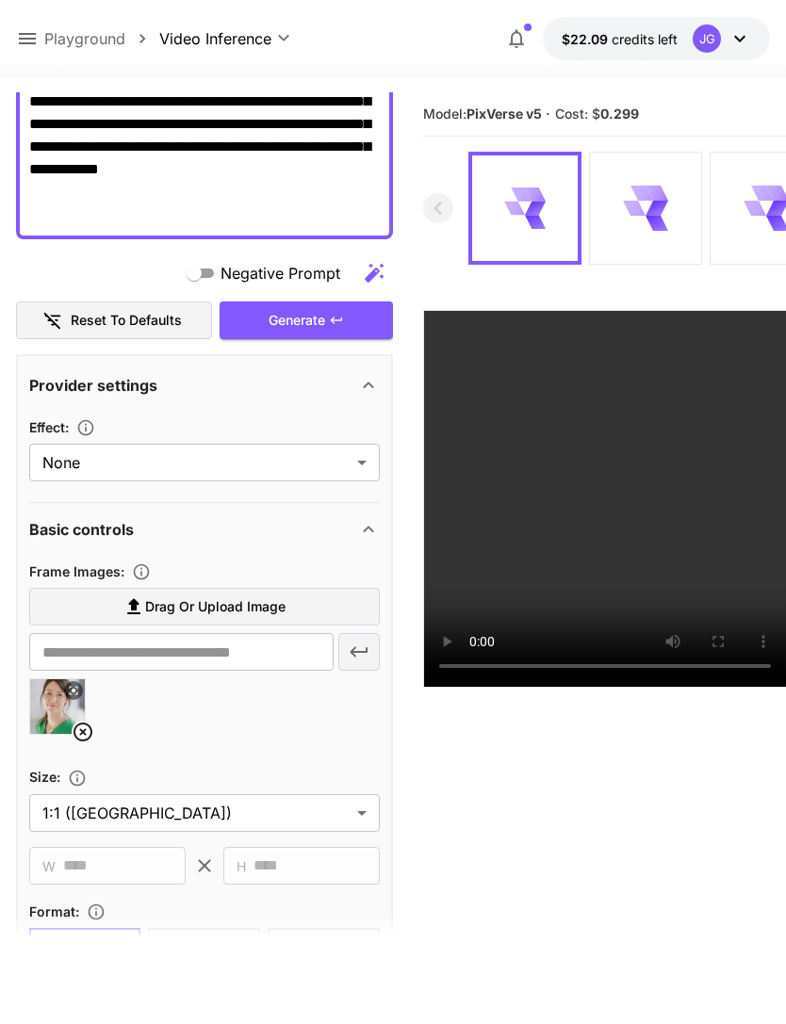
scroll to position [354, 0]
click at [60, 730] on img at bounding box center [57, 706] width 55 height 55
type input "**********"
click at [72, 728] on icon at bounding box center [83, 732] width 23 height 23
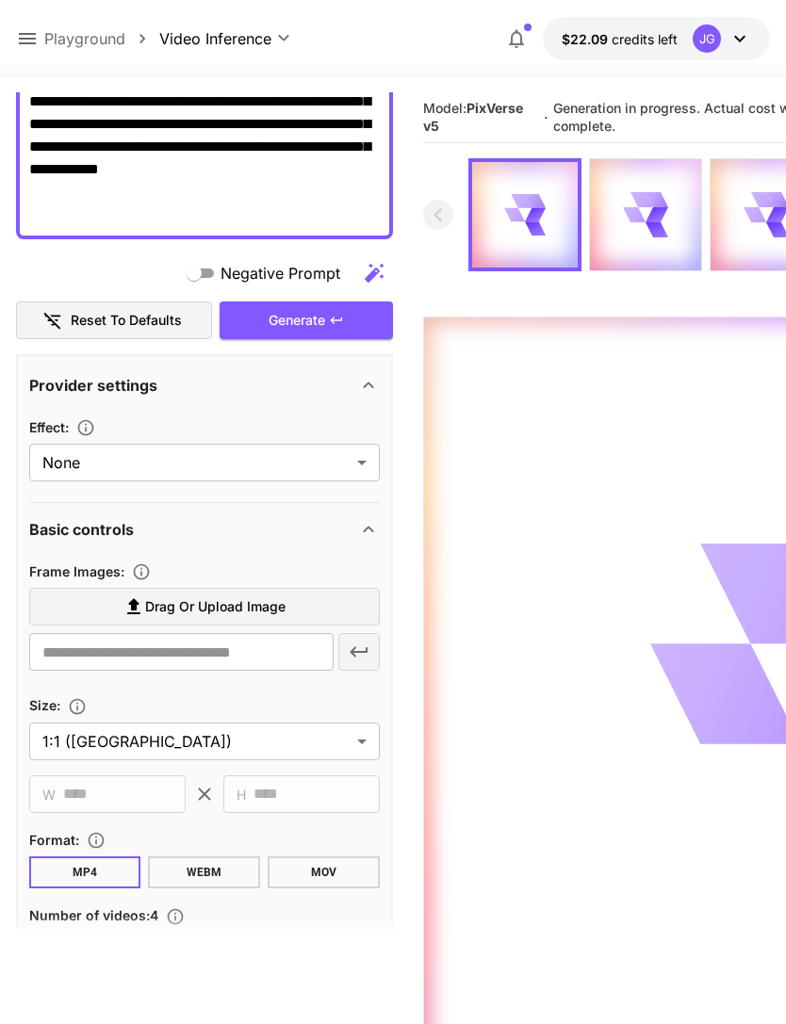
click at [234, 603] on span "Drag or upload image" at bounding box center [215, 608] width 140 height 24
click at [0, 0] on input "Drag or upload image" at bounding box center [0, 0] width 0 height 0
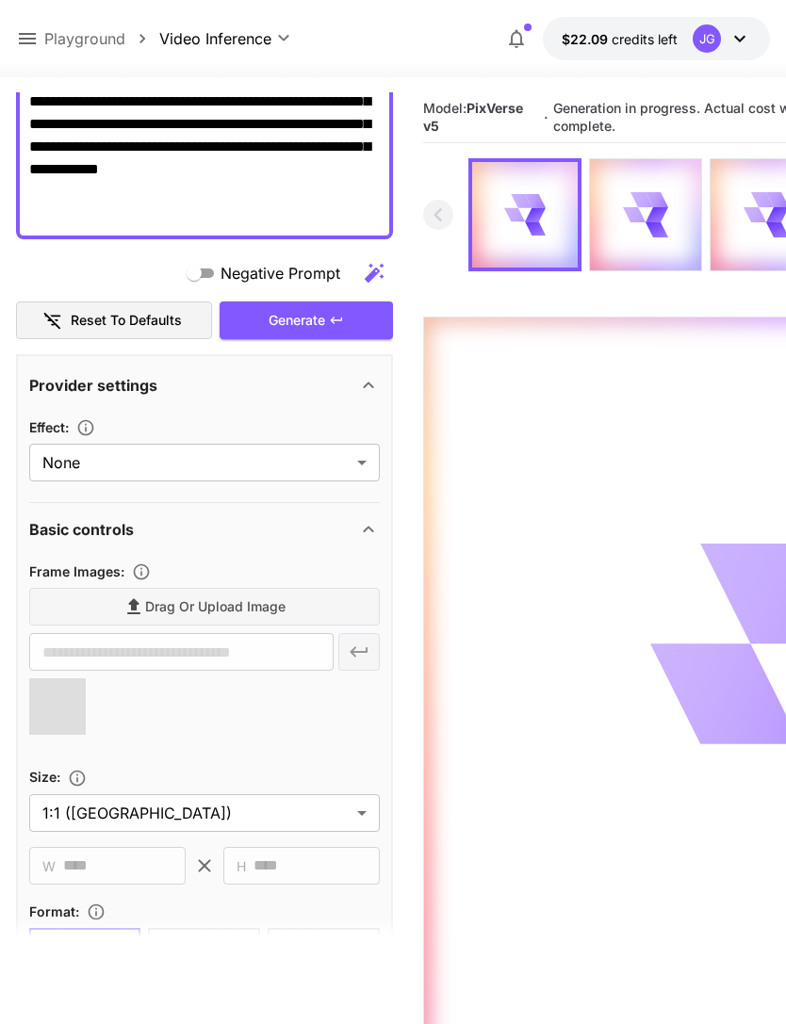
type input "**********"
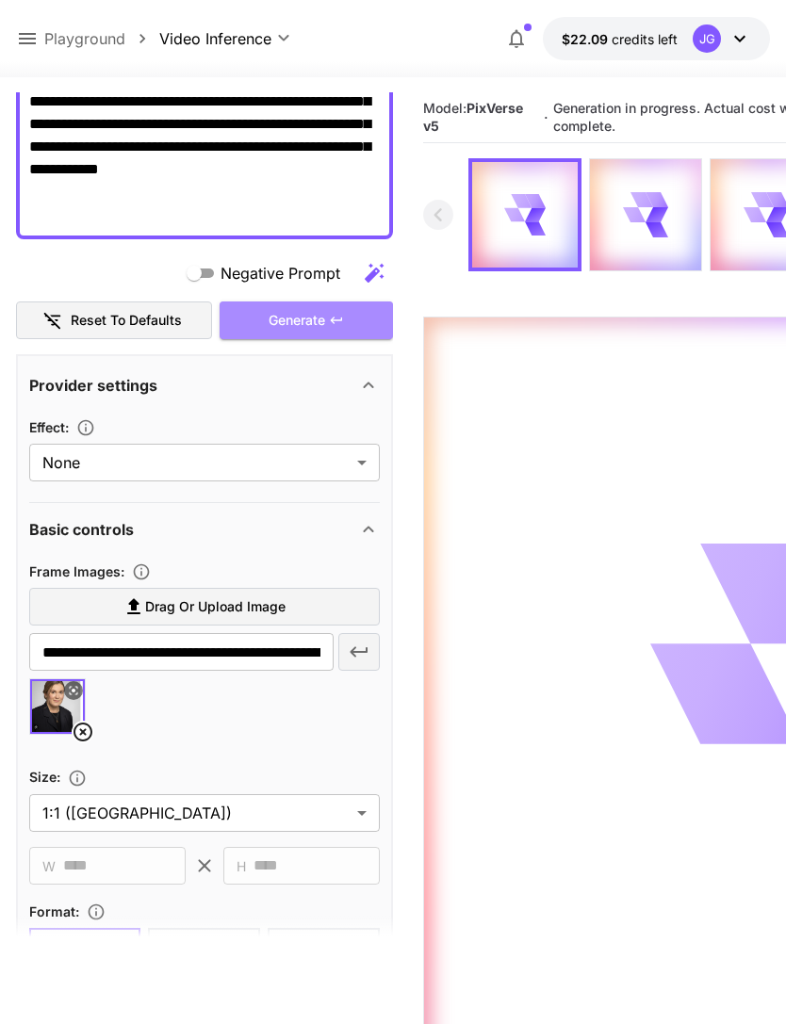
click at [316, 317] on div "Generate" at bounding box center [306, 321] width 173 height 39
click at [28, 32] on icon at bounding box center [27, 38] width 23 height 23
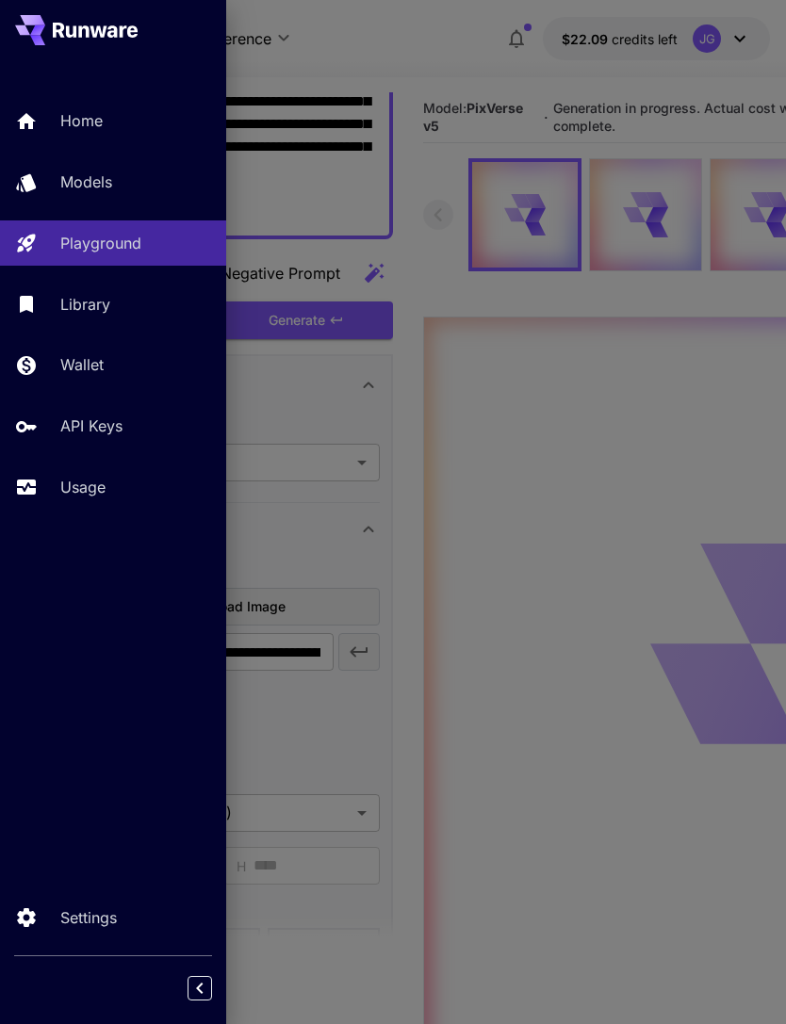
click at [81, 488] on p "Usage" at bounding box center [82, 487] width 45 height 23
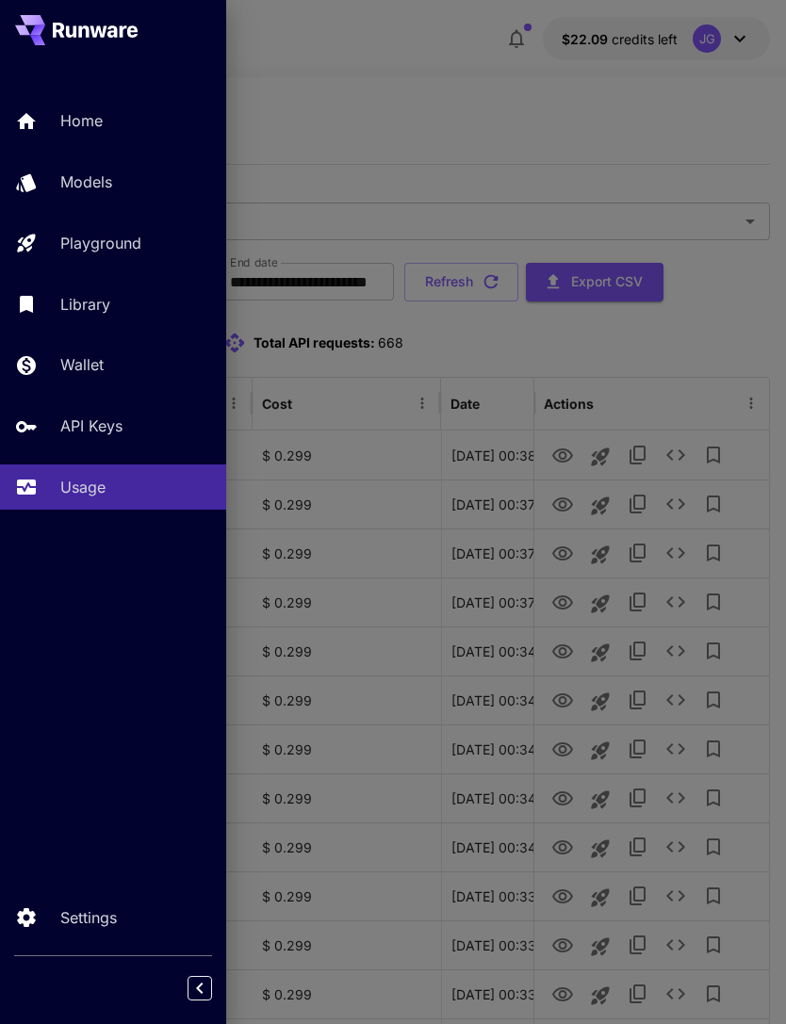
click at [460, 90] on div at bounding box center [393, 512] width 786 height 1024
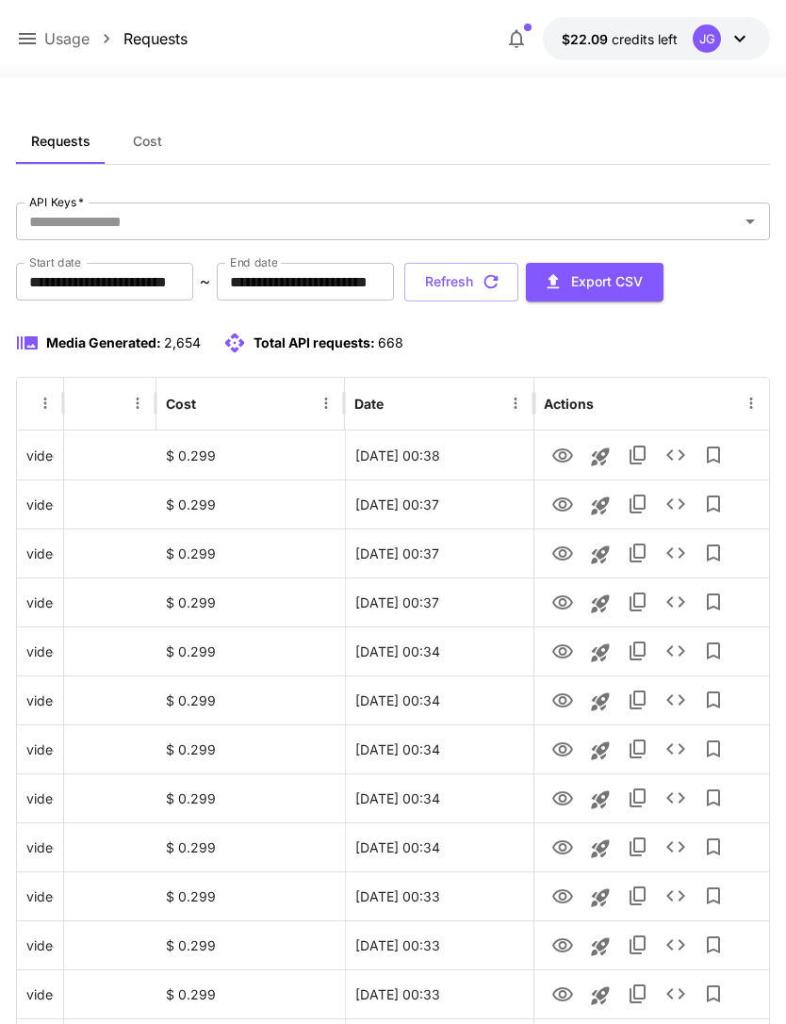
scroll to position [0, 96]
click at [557, 556] on icon "View" at bounding box center [562, 554] width 23 height 23
click at [561, 503] on icon "View" at bounding box center [562, 505] width 23 height 23
click at [551, 447] on icon "View" at bounding box center [562, 456] width 23 height 23
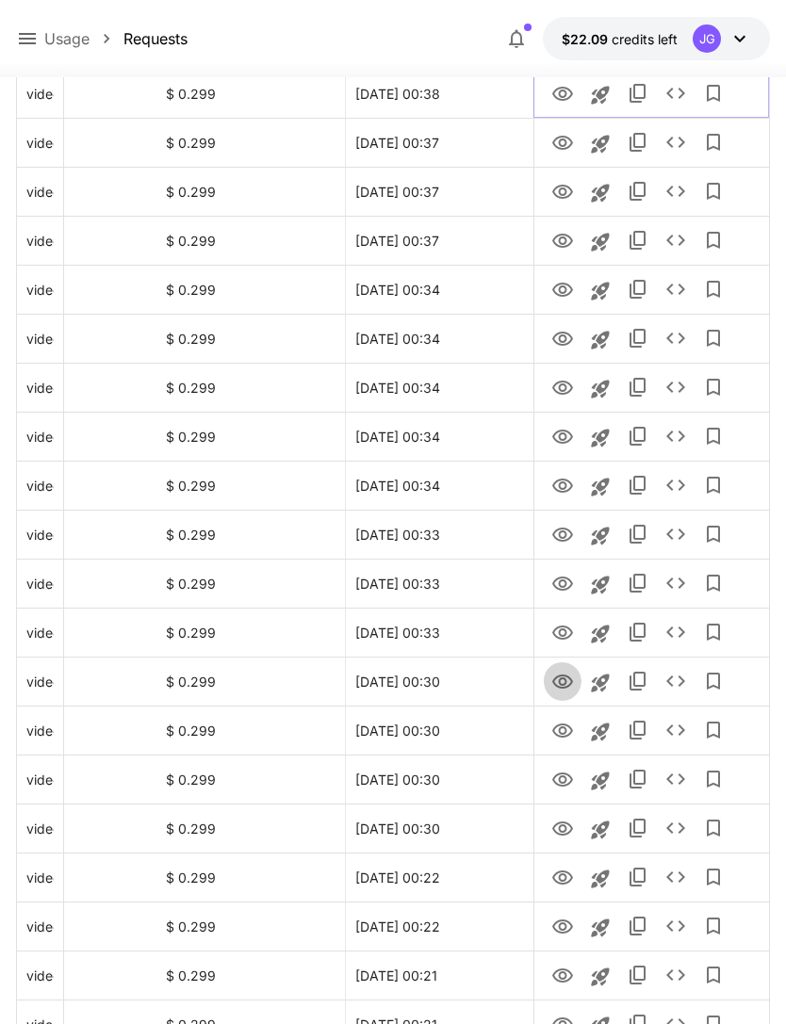
scroll to position [362, 0]
click at [558, 678] on icon "View" at bounding box center [562, 682] width 23 height 23
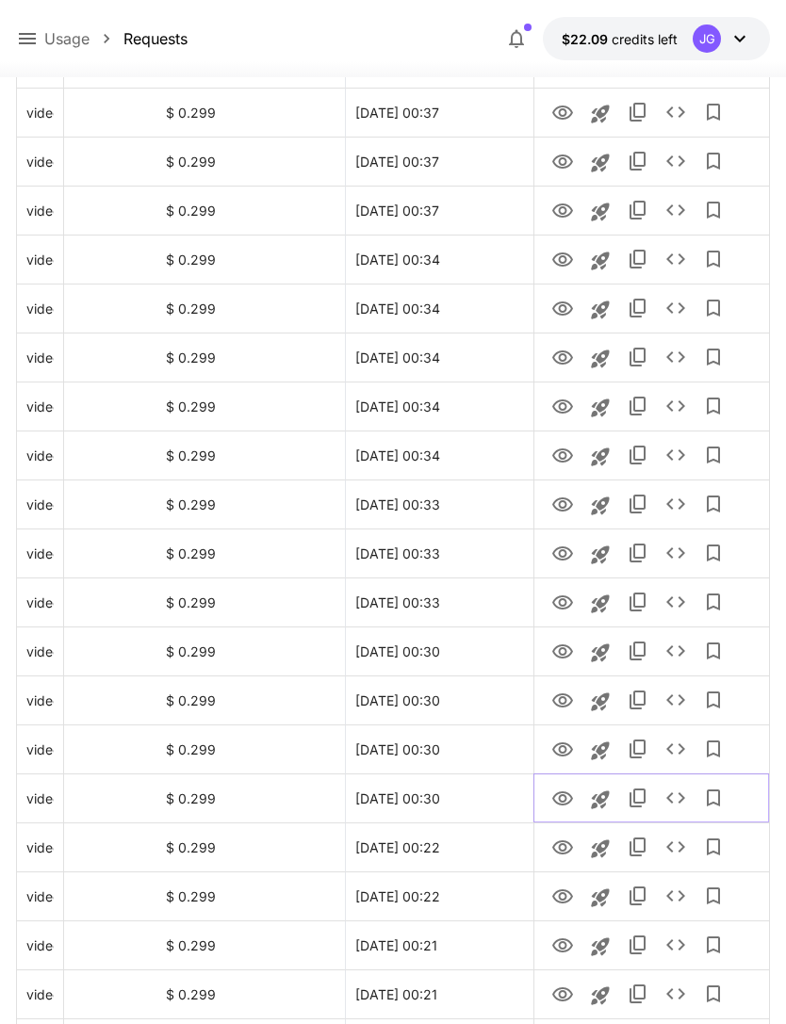
click at [561, 799] on icon "View" at bounding box center [562, 799] width 23 height 23
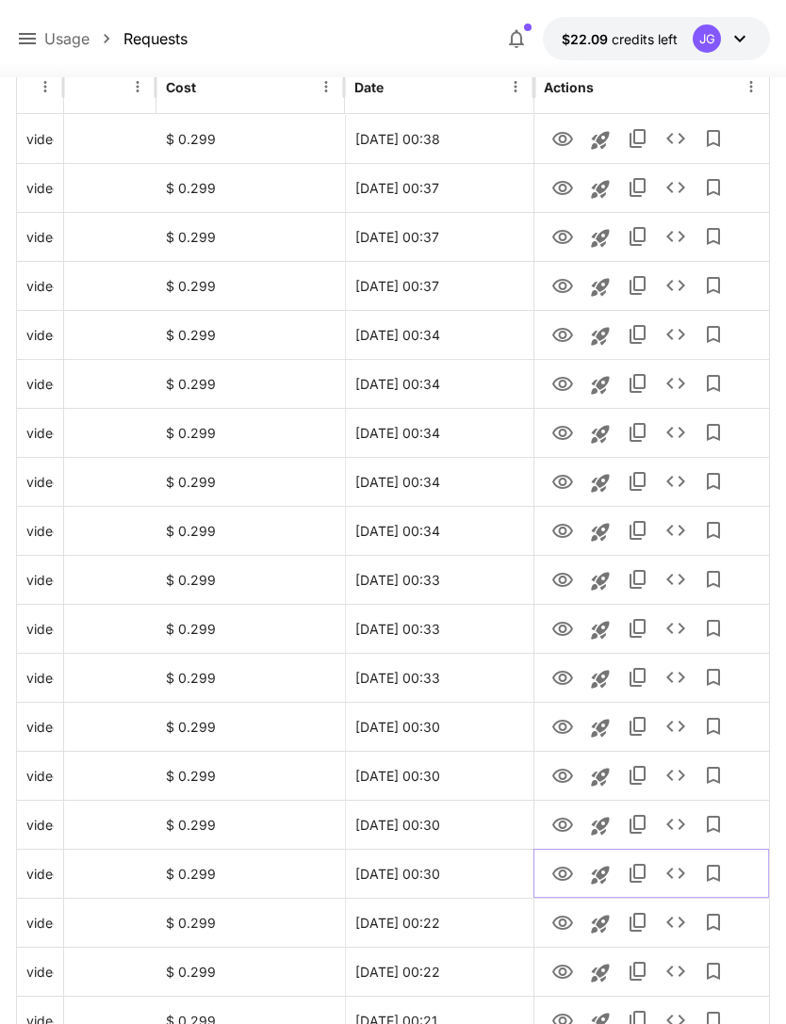
scroll to position [0, 0]
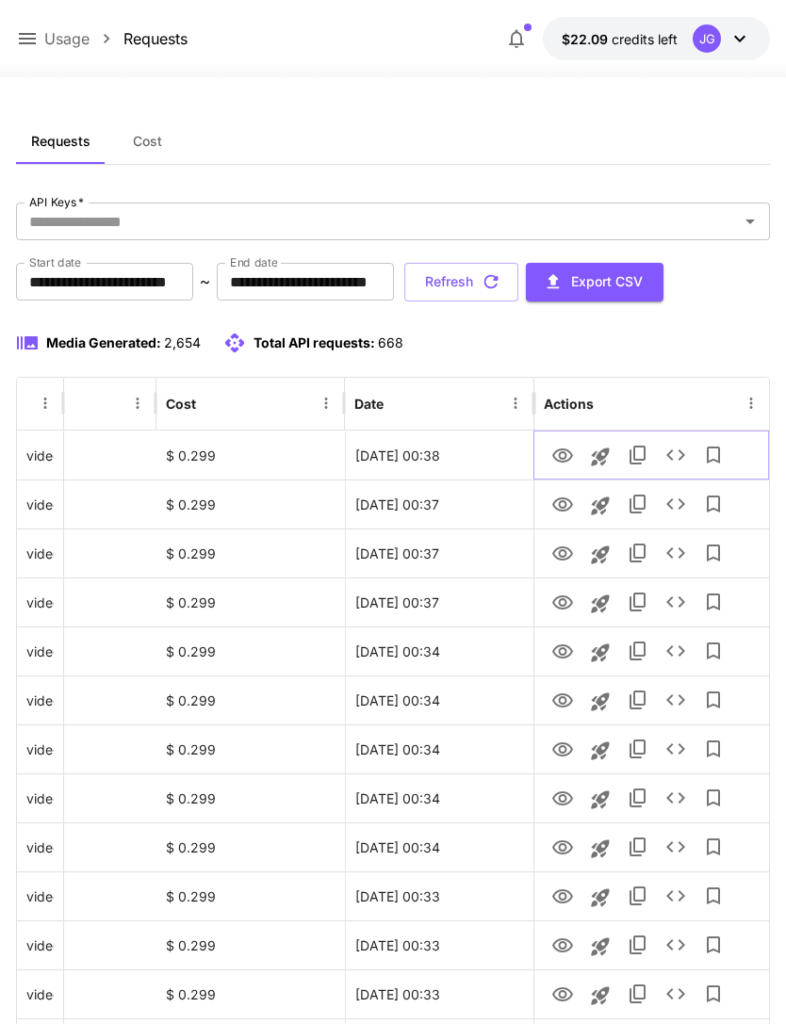
click at [551, 454] on icon "View" at bounding box center [562, 456] width 23 height 23
click at [518, 291] on button "Refresh" at bounding box center [461, 282] width 114 height 39
click at [518, 280] on button "Refresh" at bounding box center [461, 282] width 114 height 39
click at [554, 660] on icon "View" at bounding box center [562, 652] width 23 height 23
click at [518, 283] on button "Refresh" at bounding box center [461, 282] width 114 height 39
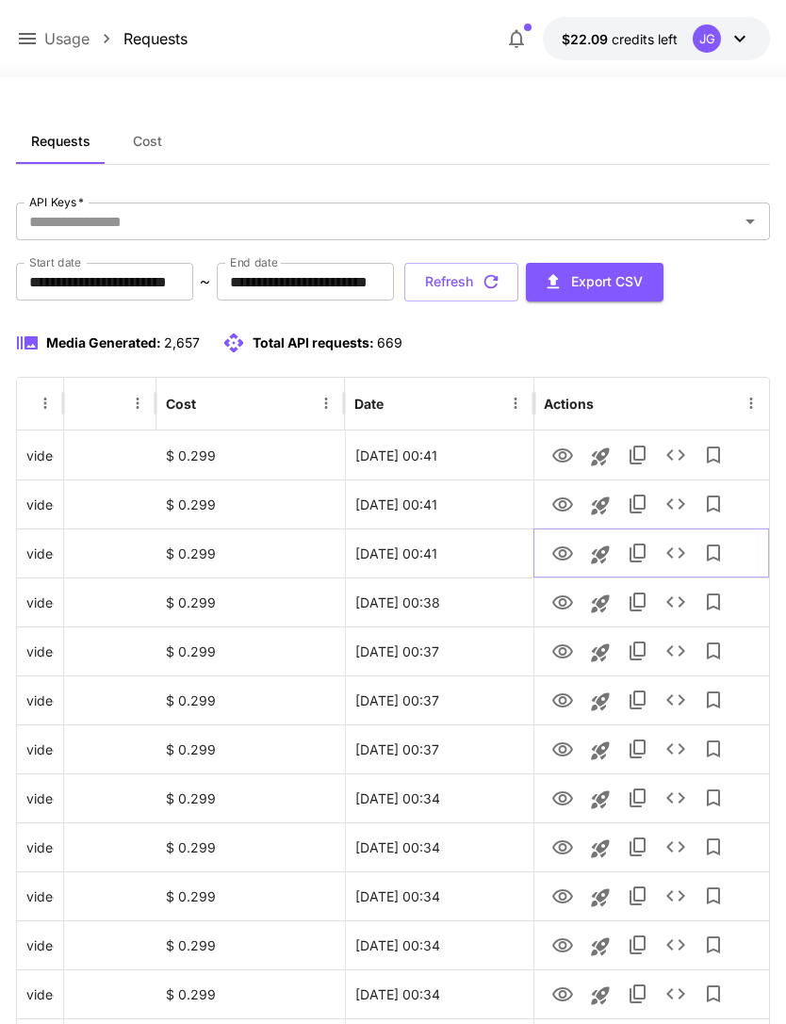
click at [560, 555] on icon "View" at bounding box center [562, 554] width 21 height 14
click at [20, 40] on icon at bounding box center [27, 38] width 17 height 11
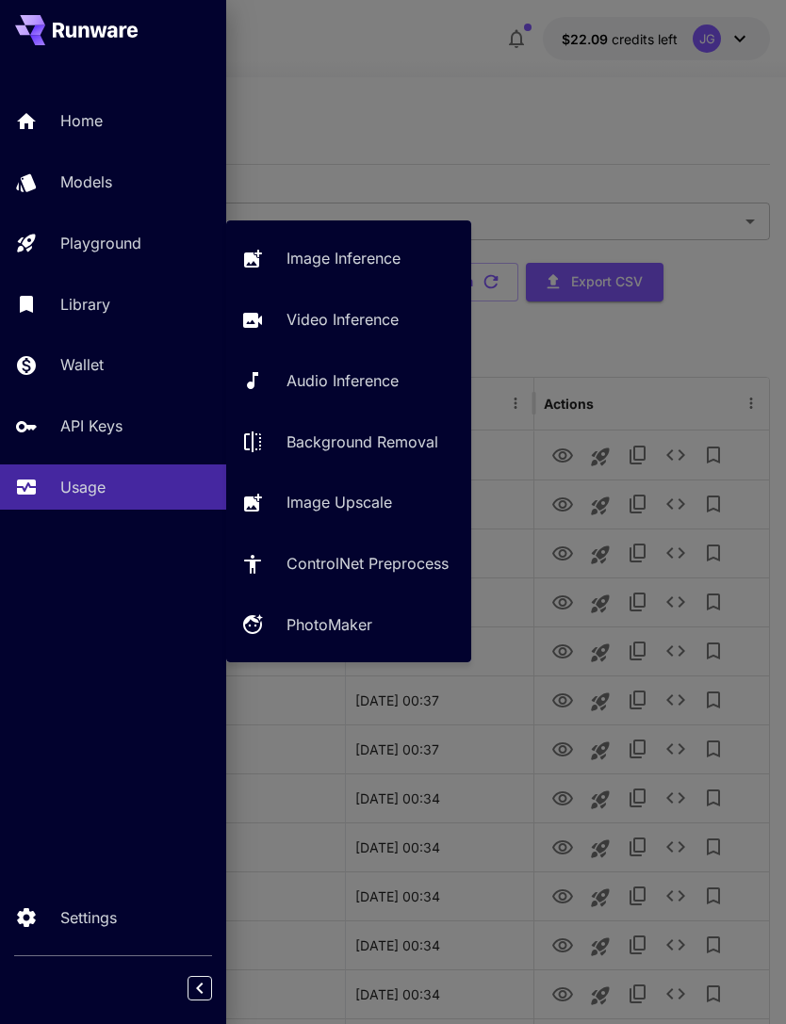
click at [319, 321] on p "Video Inference" at bounding box center [342, 319] width 112 height 23
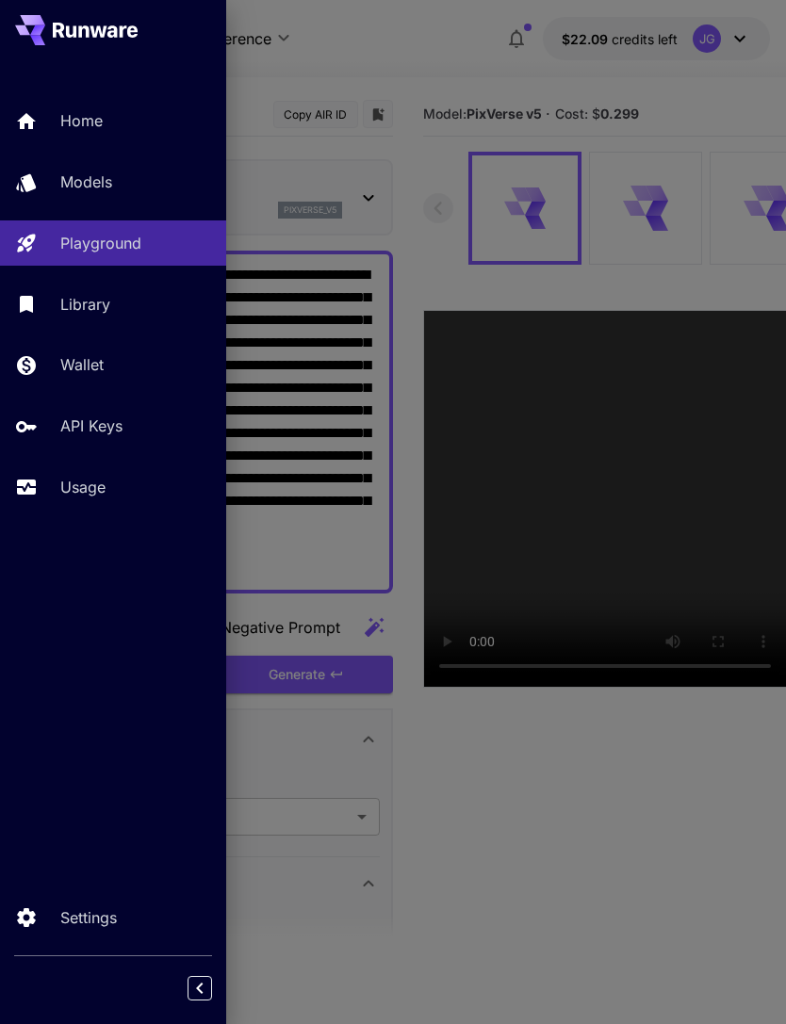
click at [378, 108] on div at bounding box center [393, 512] width 786 height 1024
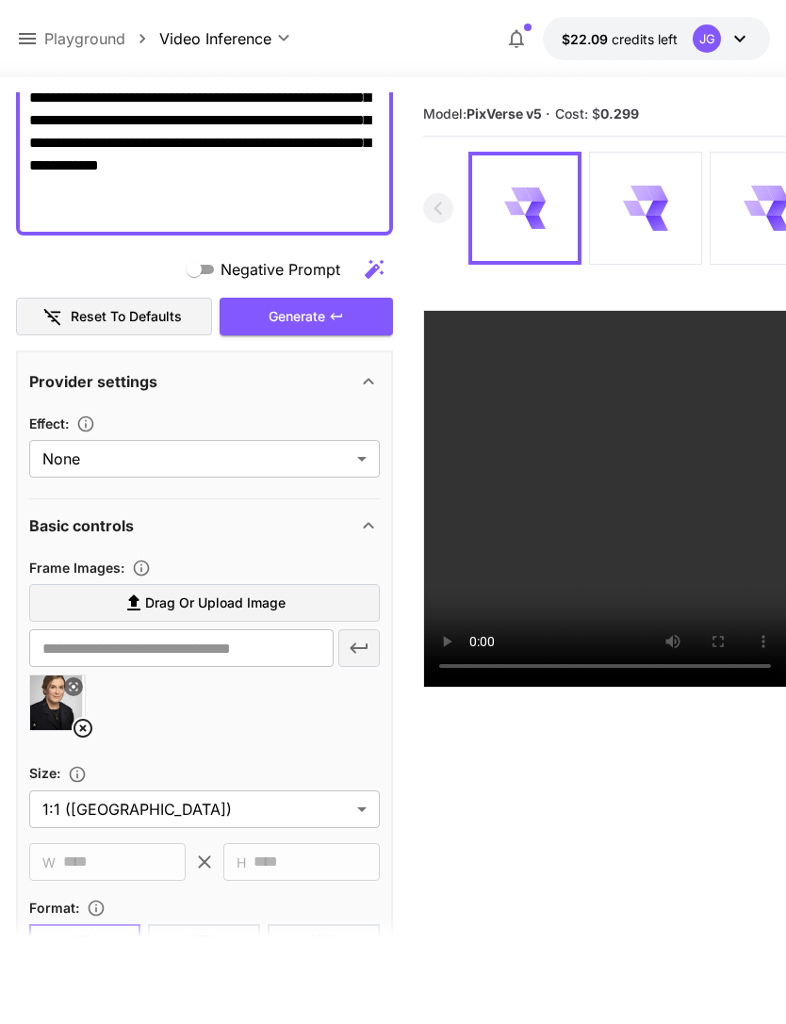
scroll to position [501, 0]
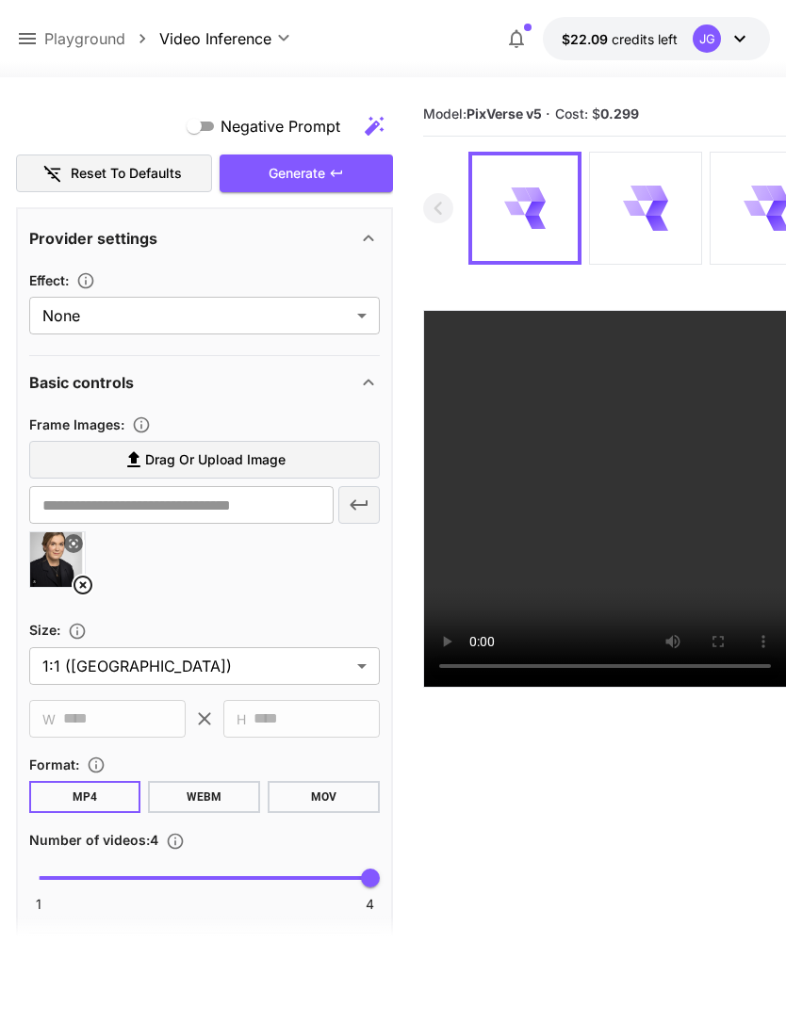
click at [72, 580] on icon at bounding box center [83, 585] width 23 height 23
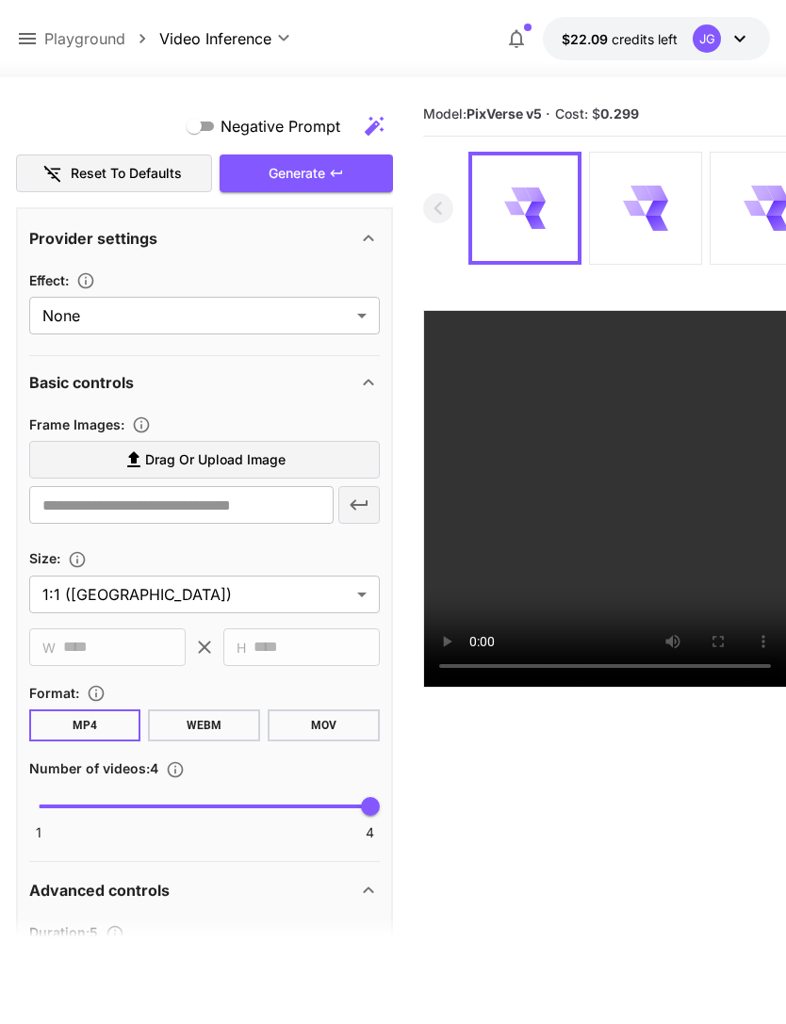
click at [241, 464] on span "Drag or upload image" at bounding box center [215, 461] width 140 height 24
click at [0, 0] on input "Drag or upload image" at bounding box center [0, 0] width 0 height 0
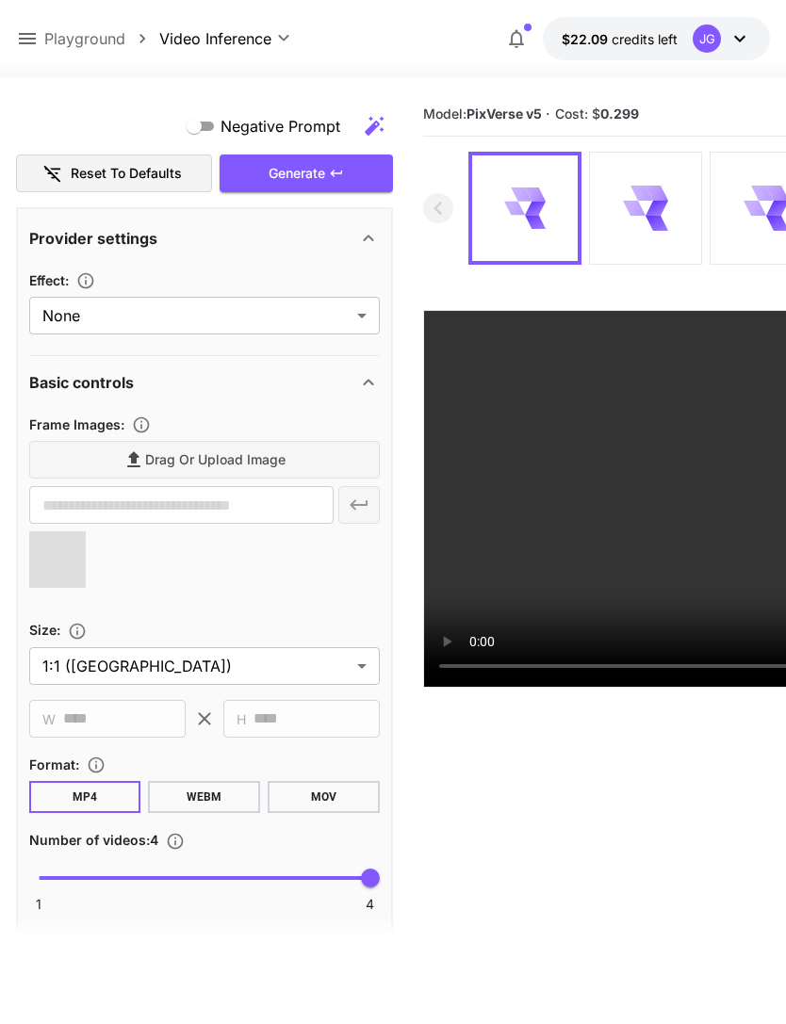
type input "**********"
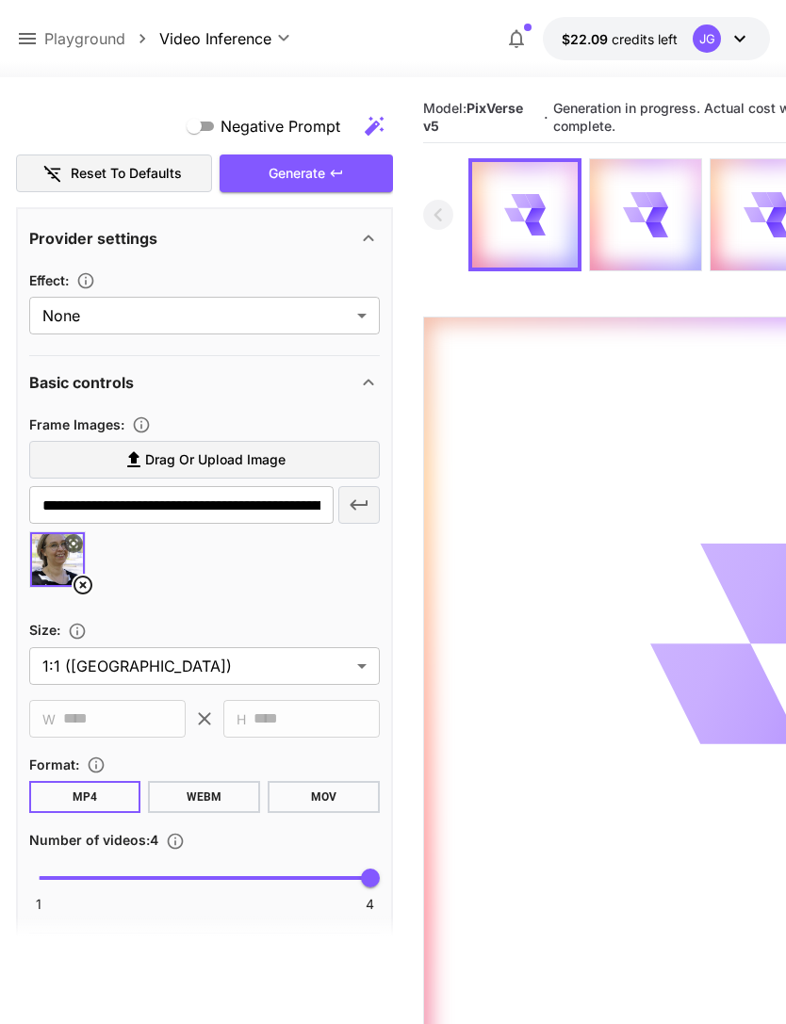
click at [24, 38] on icon at bounding box center [27, 38] width 23 height 23
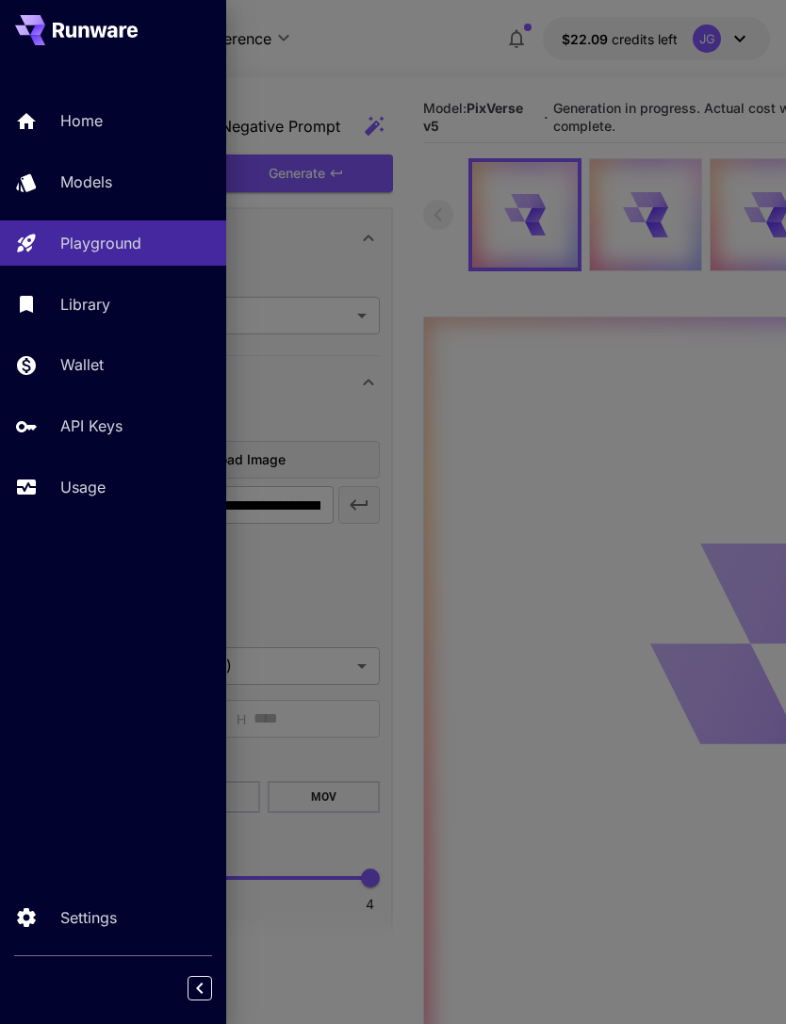
click at [91, 487] on p "Usage" at bounding box center [82, 487] width 45 height 23
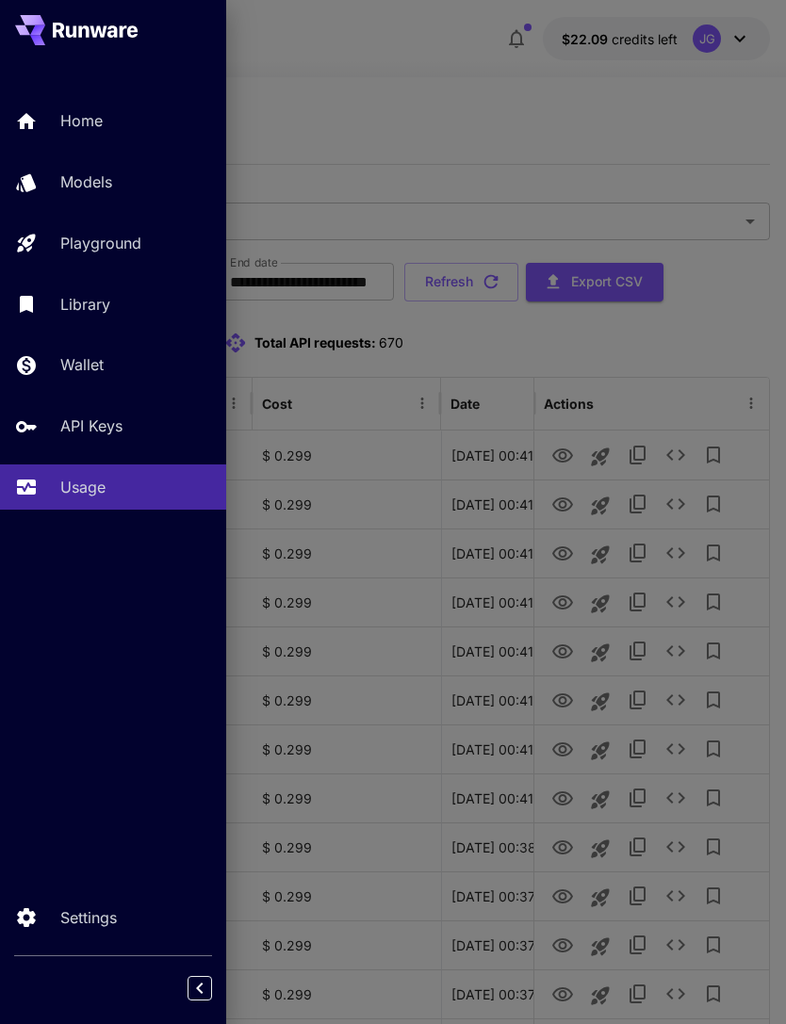
click at [441, 99] on div at bounding box center [393, 512] width 786 height 1024
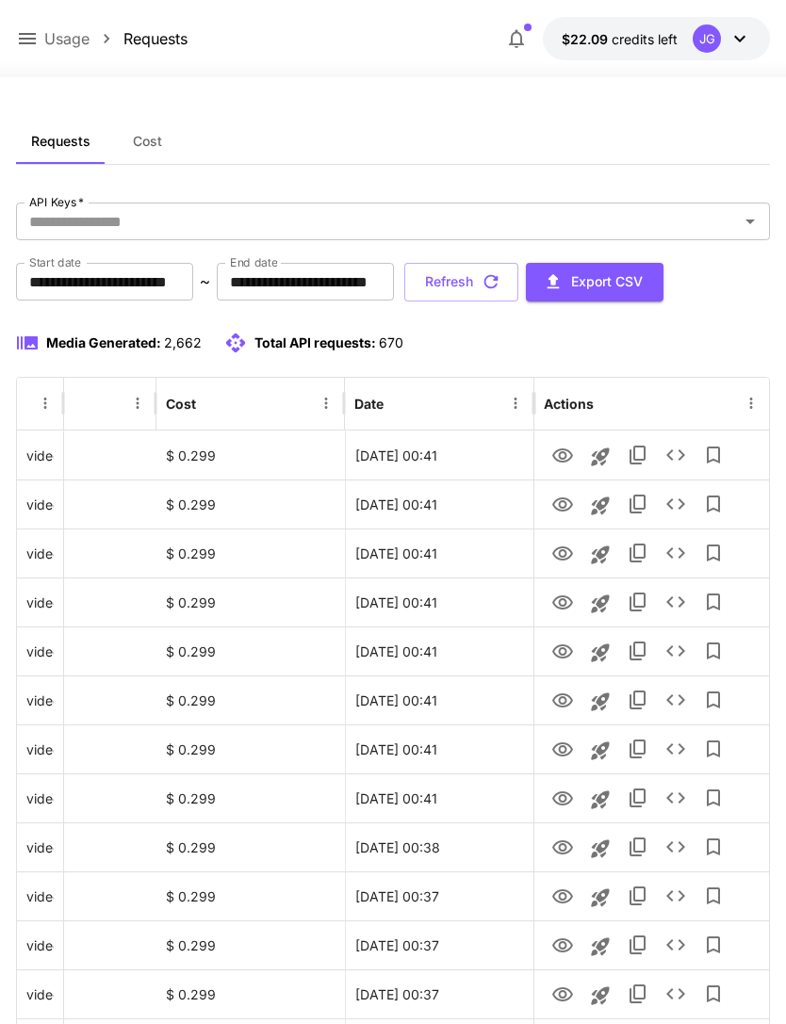
scroll to position [0, 96]
click at [557, 748] on icon "View" at bounding box center [562, 750] width 23 height 23
click at [554, 698] on icon "View" at bounding box center [562, 701] width 21 height 14
click at [553, 654] on icon "View" at bounding box center [562, 652] width 23 height 23
click at [561, 604] on icon "View" at bounding box center [562, 603] width 21 height 14
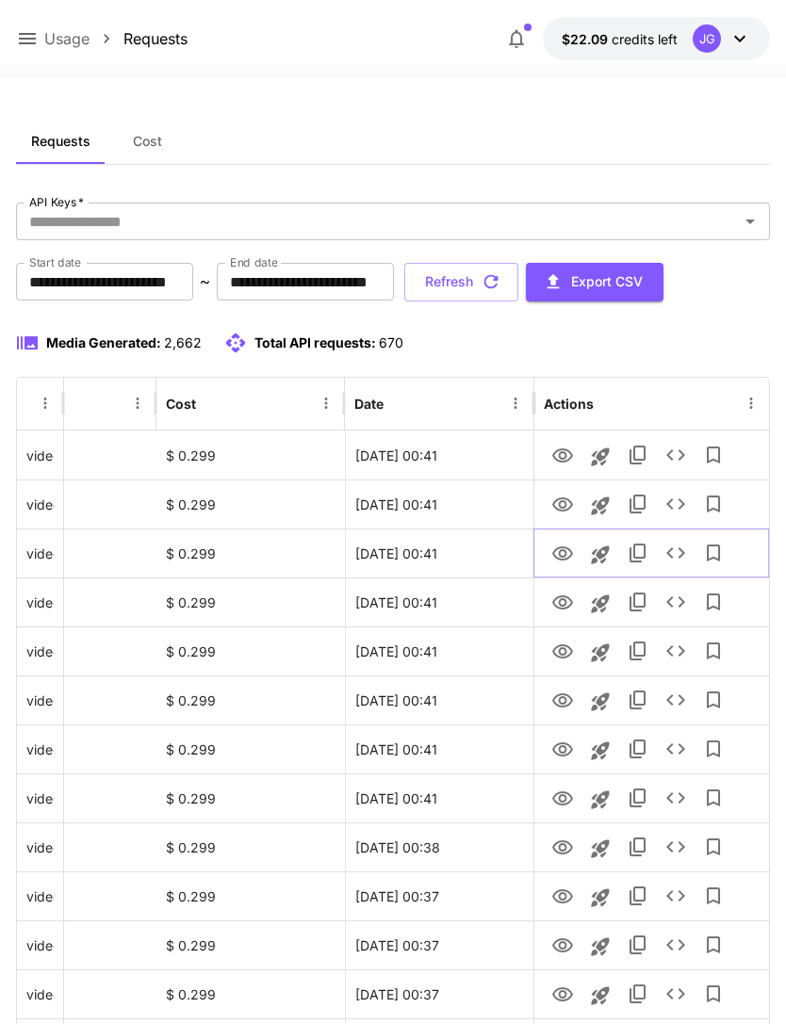
click at [553, 551] on icon "View" at bounding box center [562, 554] width 21 height 14
click at [562, 506] on icon "View" at bounding box center [562, 505] width 23 height 23
click at [562, 459] on icon "View" at bounding box center [562, 456] width 21 height 14
click at [24, 41] on icon at bounding box center [27, 38] width 23 height 23
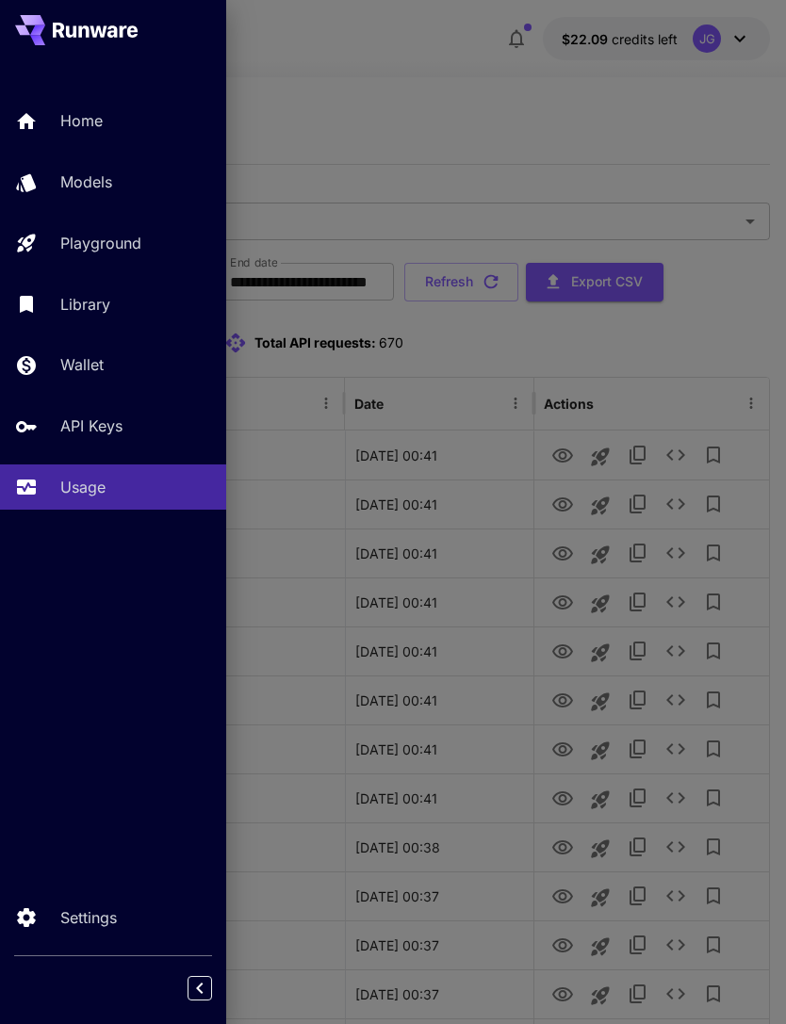
click at [411, 102] on div at bounding box center [393, 512] width 786 height 1024
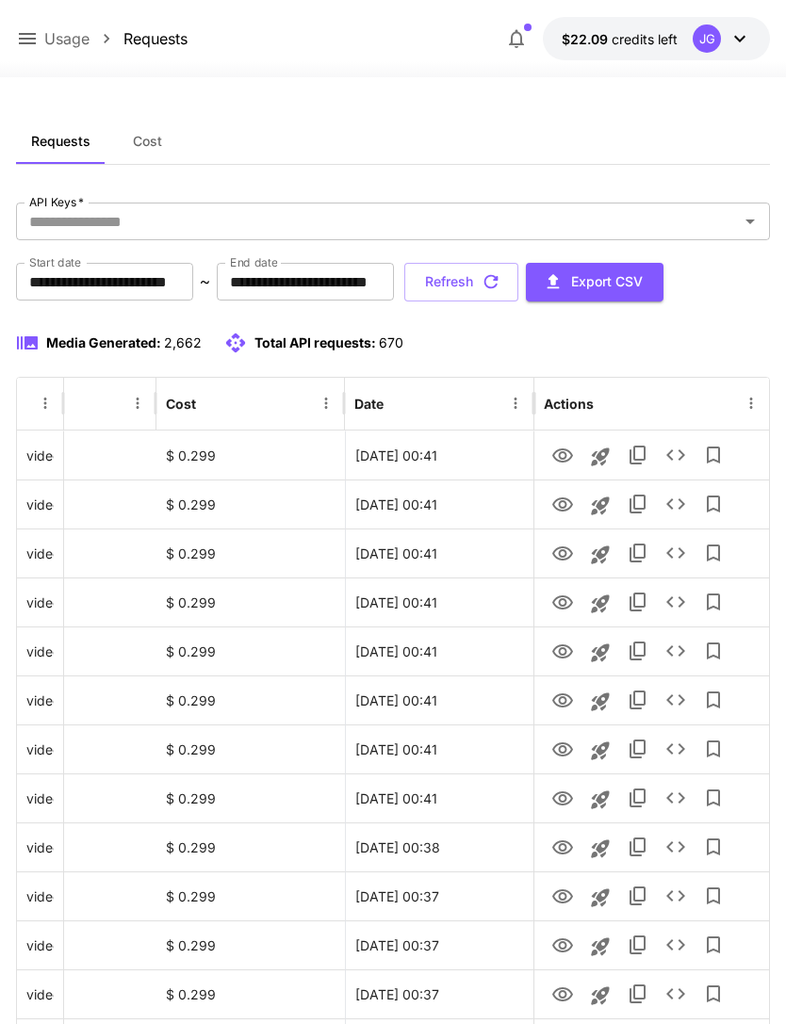
click at [518, 282] on button "Refresh" at bounding box center [461, 282] width 114 height 39
click at [551, 604] on icon "View" at bounding box center [562, 603] width 23 height 23
click at [24, 39] on icon at bounding box center [27, 38] width 17 height 11
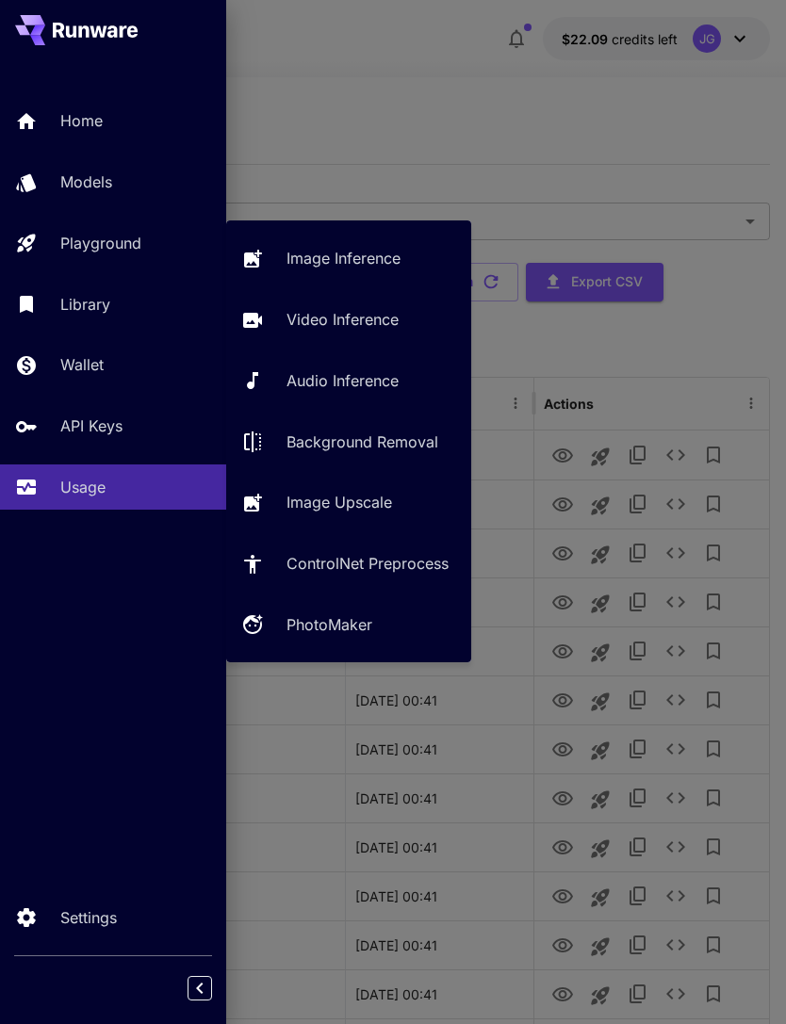
click at [345, 327] on p "Video Inference" at bounding box center [342, 319] width 112 height 23
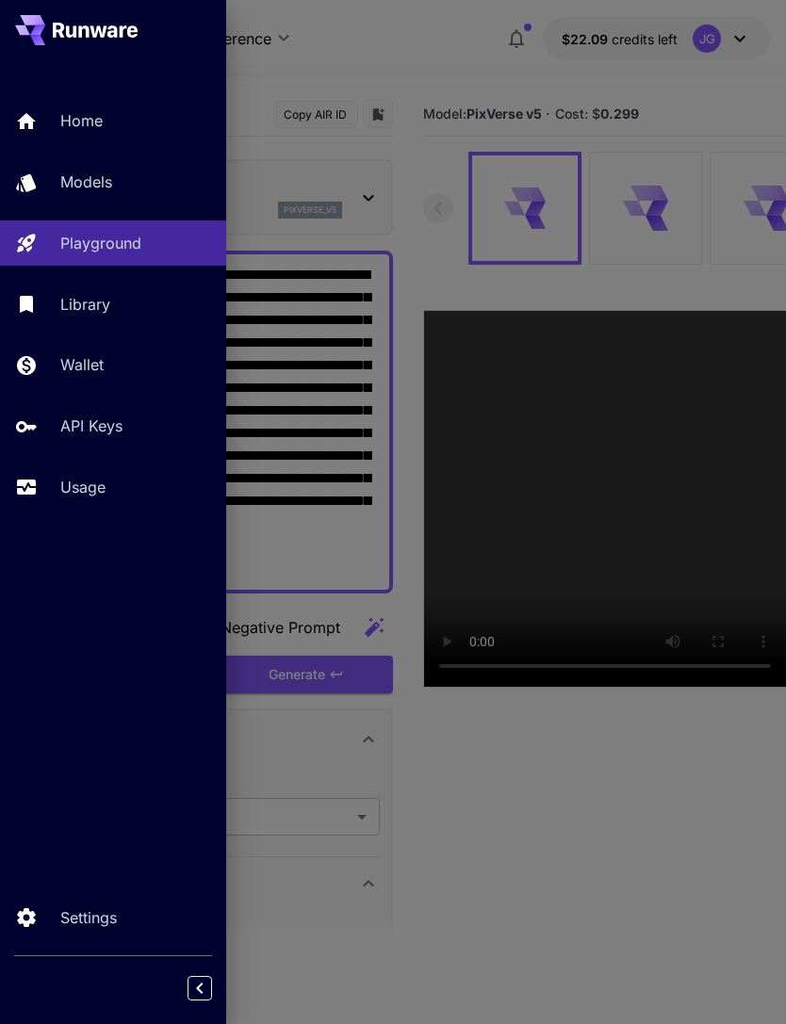
click at [392, 121] on div at bounding box center [393, 512] width 786 height 1024
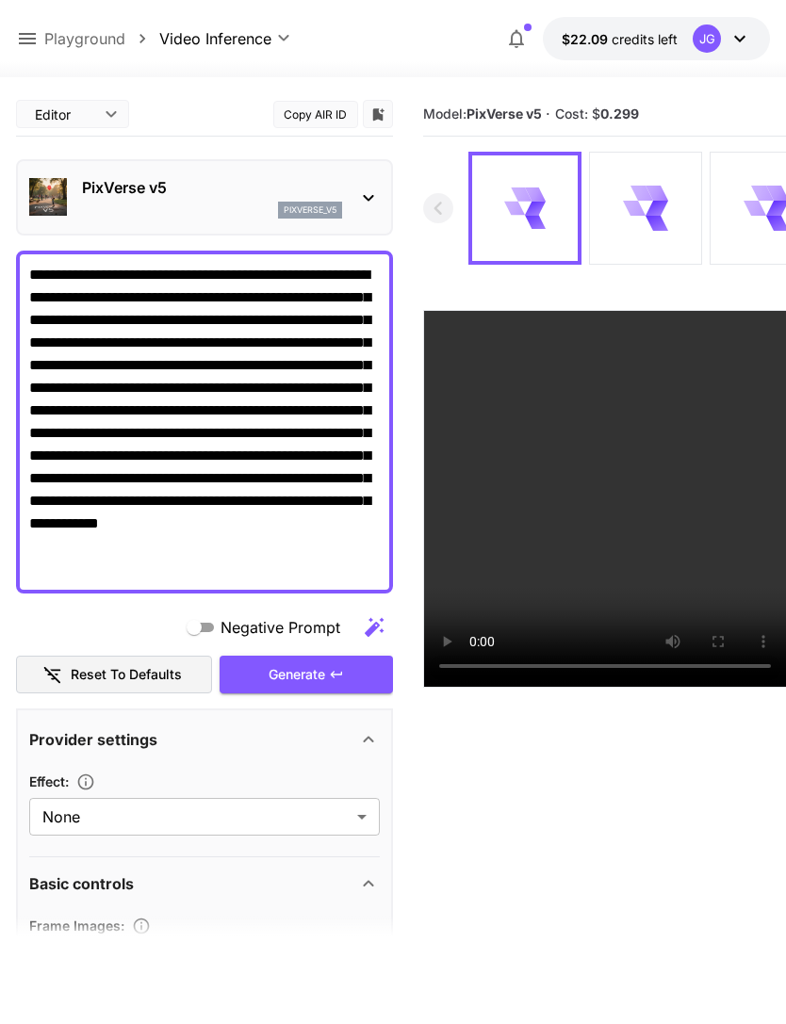
click at [24, 41] on icon at bounding box center [27, 38] width 23 height 23
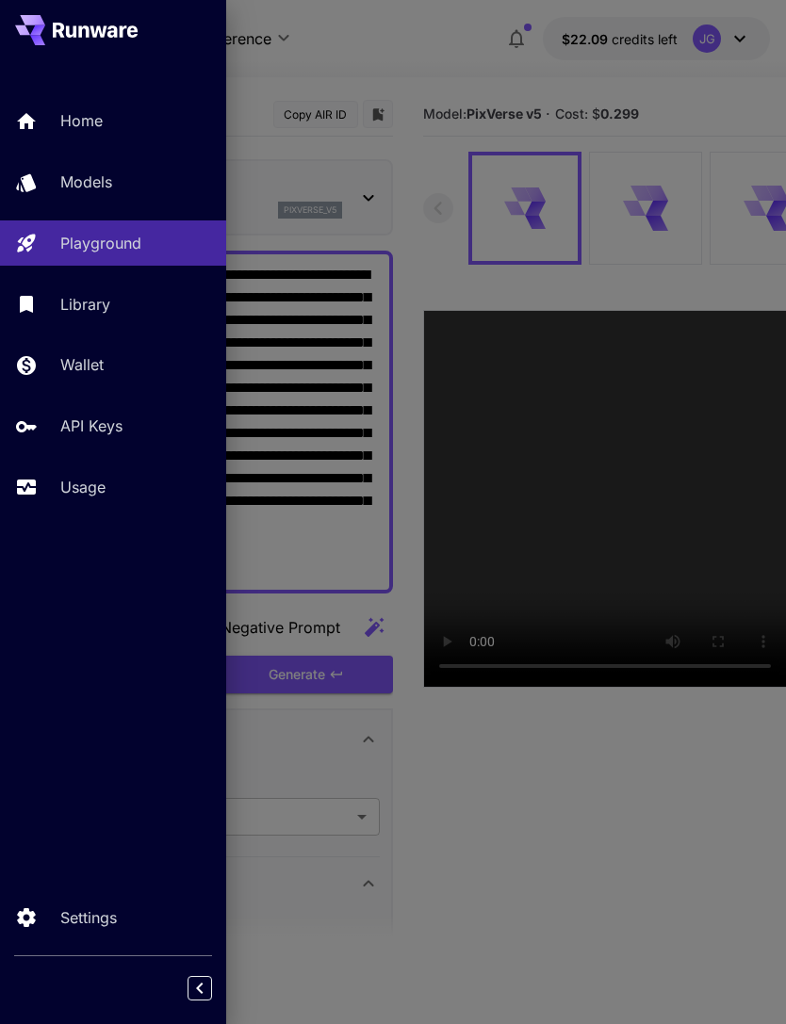
click at [348, 60] on div at bounding box center [393, 512] width 786 height 1024
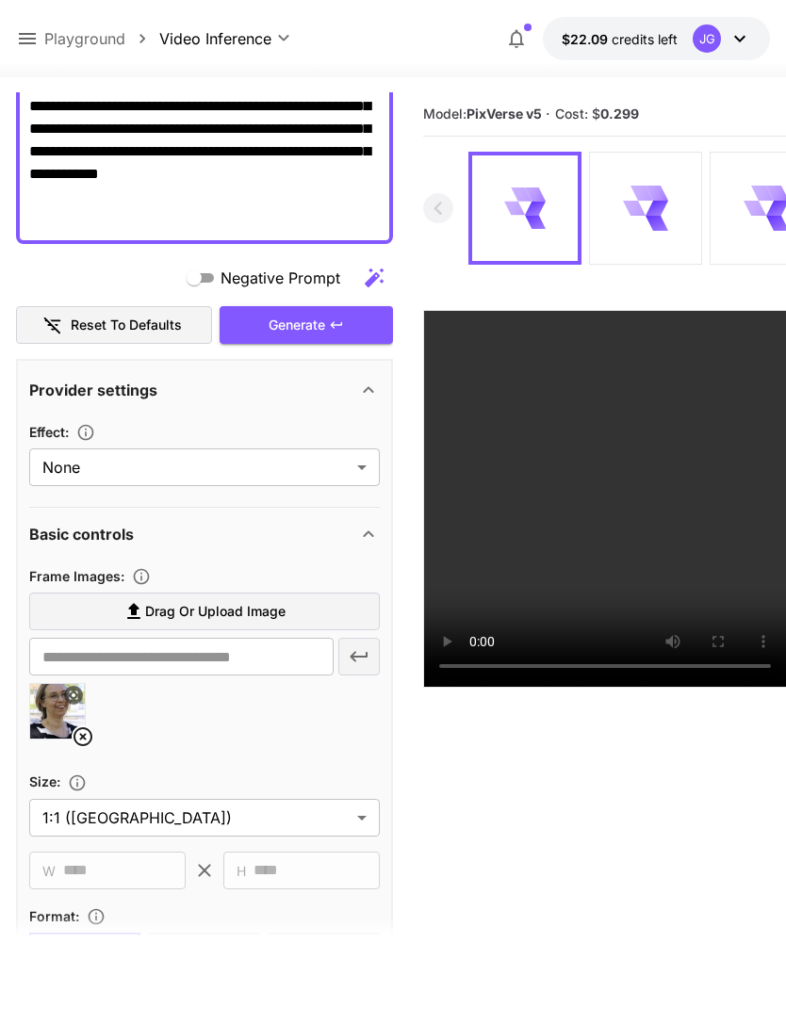
scroll to position [425, 0]
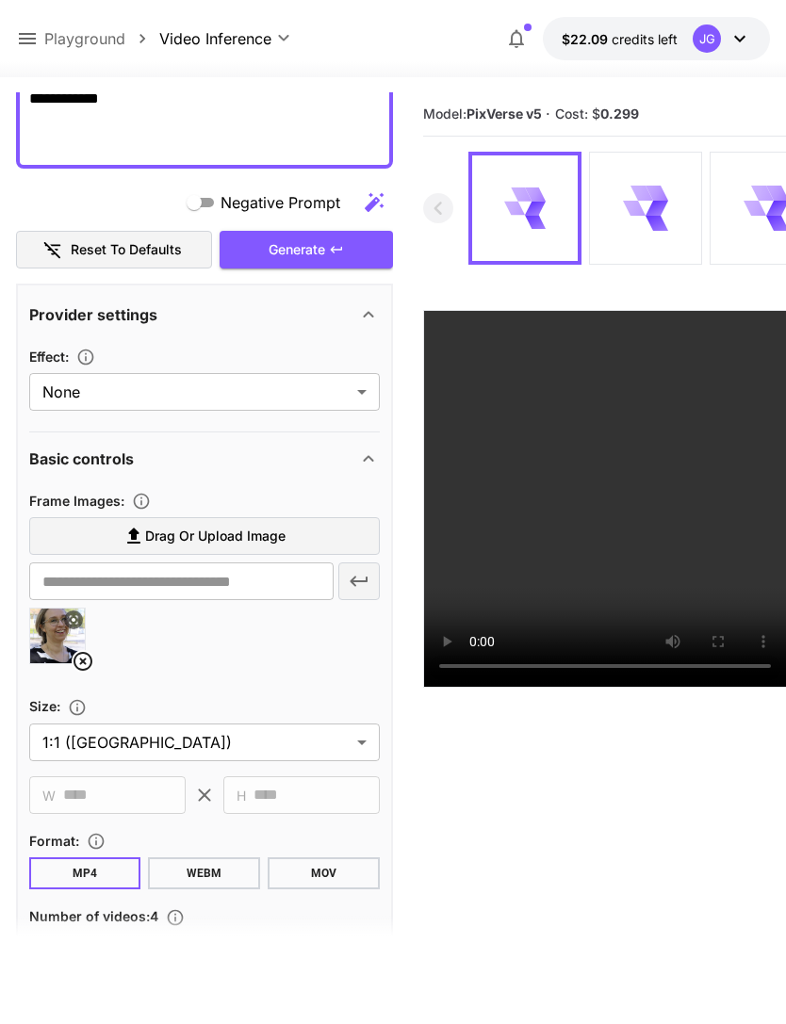
click at [70, 657] on img at bounding box center [57, 636] width 55 height 55
type input "**********"
click at [73, 665] on icon at bounding box center [83, 661] width 23 height 23
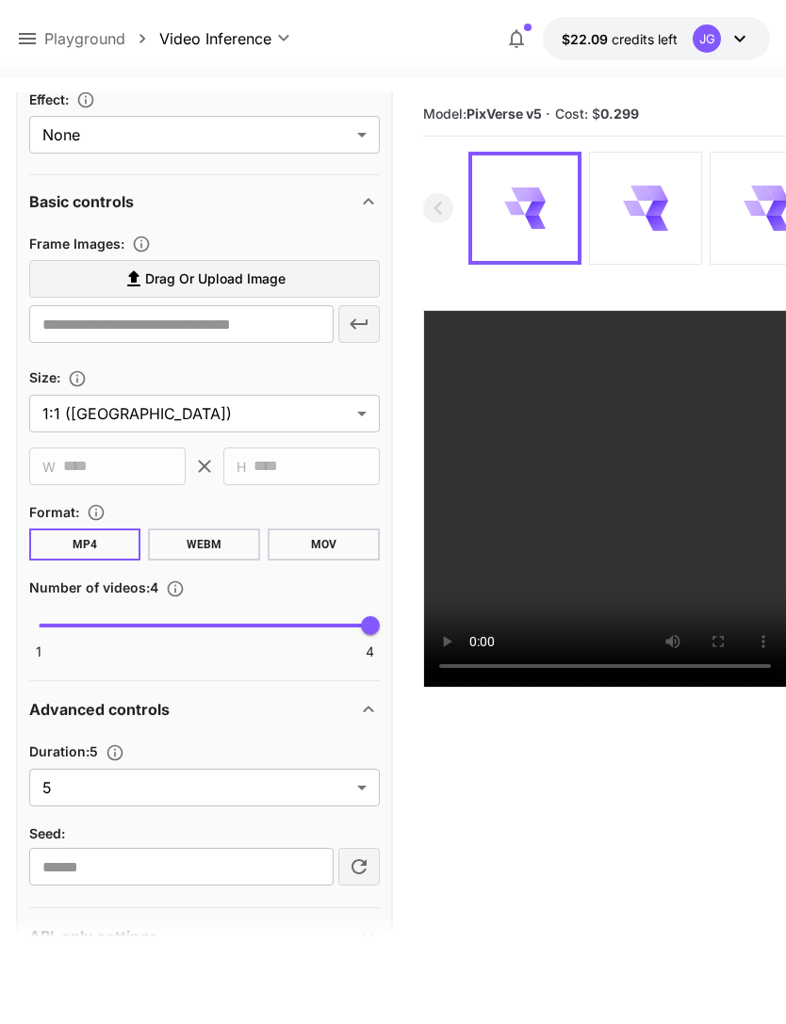
scroll to position [681, 0]
click at [357, 787] on body "**********" at bounding box center [393, 586] width 786 height 1173
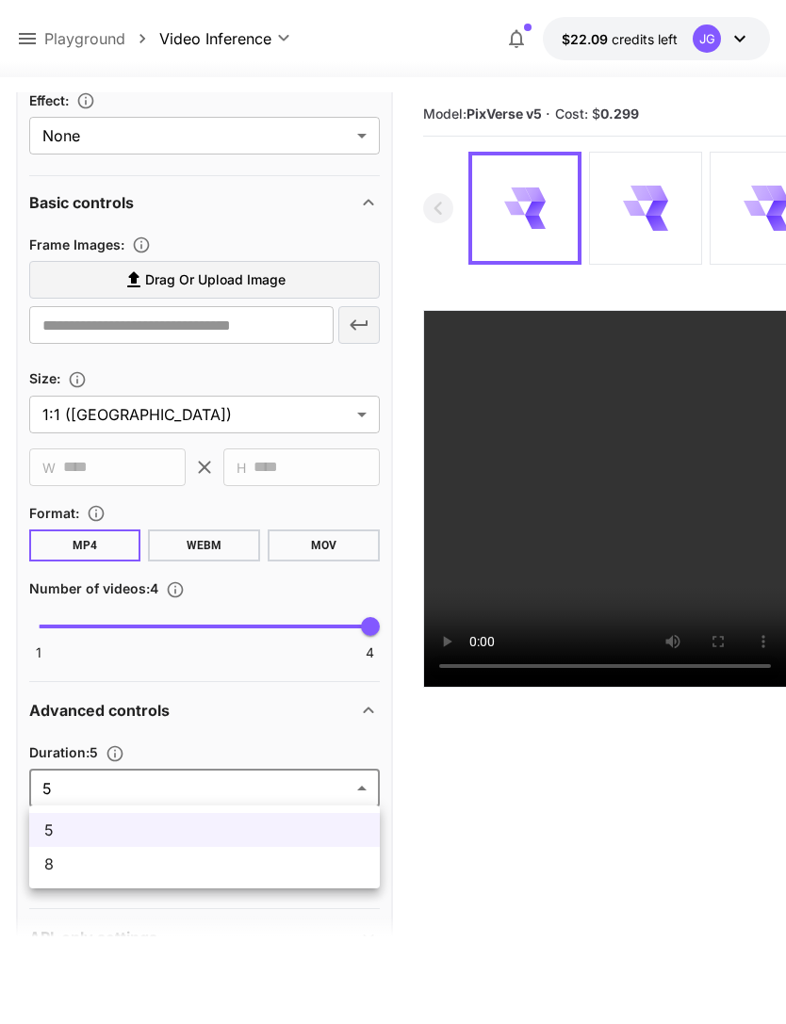
click at [253, 869] on span "8" at bounding box center [204, 864] width 320 height 23
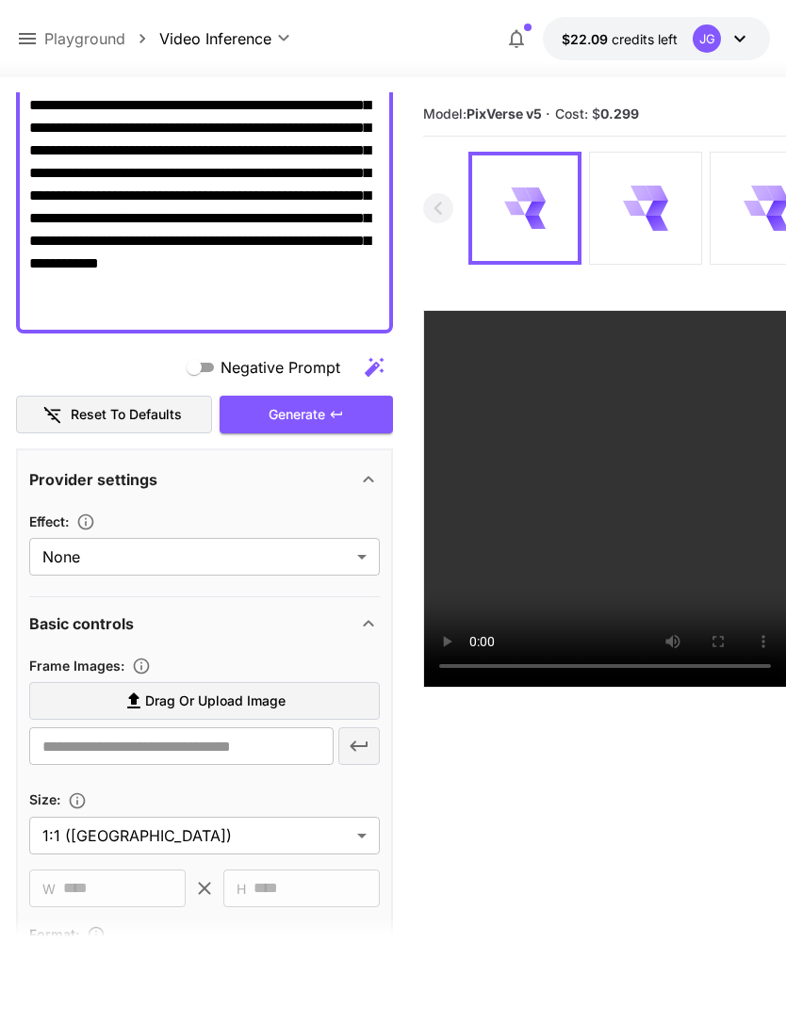
scroll to position [216, 0]
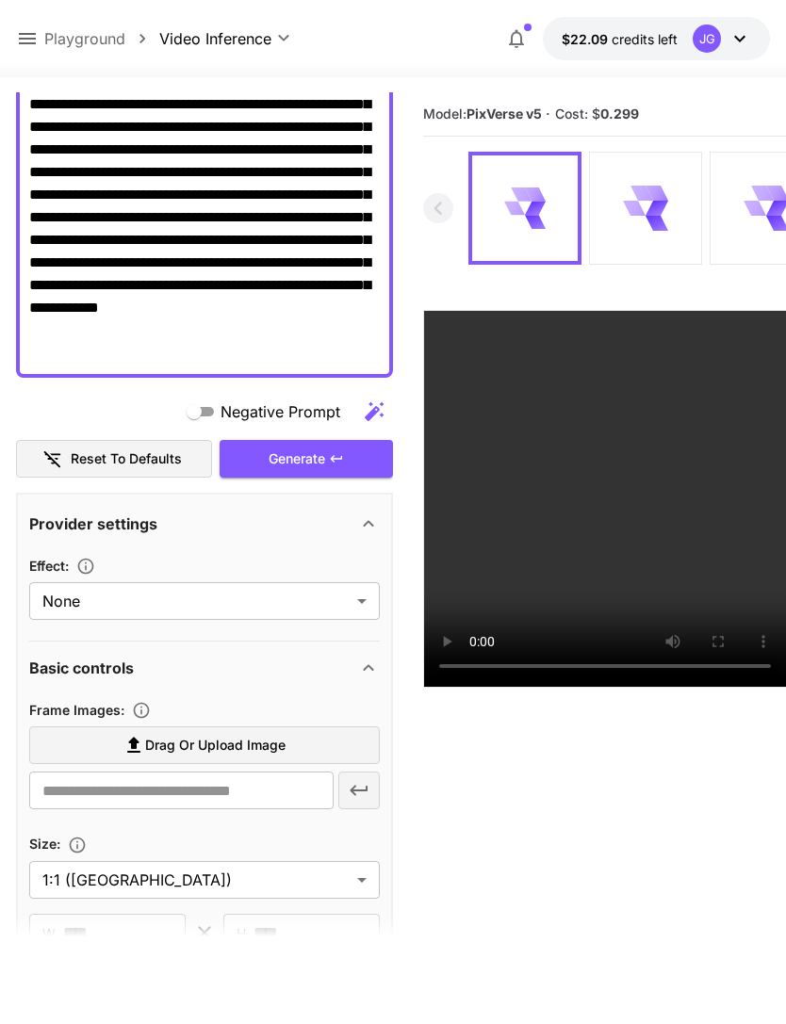
click at [312, 458] on div "Generate" at bounding box center [306, 459] width 173 height 39
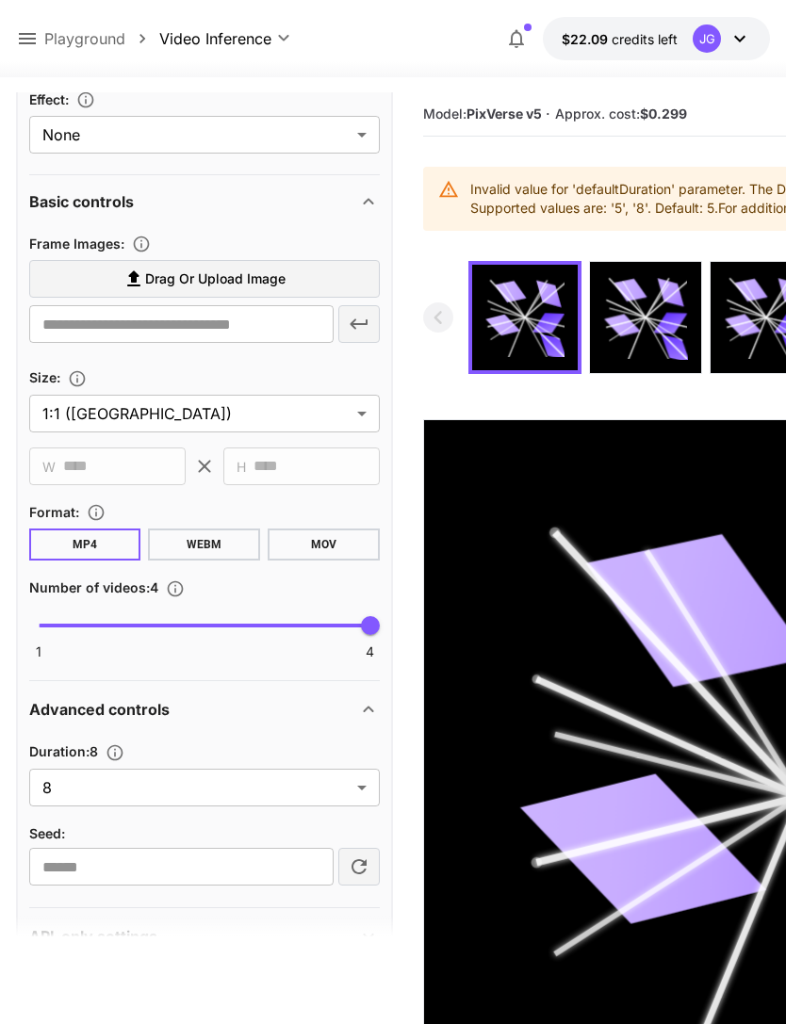
scroll to position [681, 0]
click at [351, 792] on body "**********" at bounding box center [393, 615] width 786 height 1231
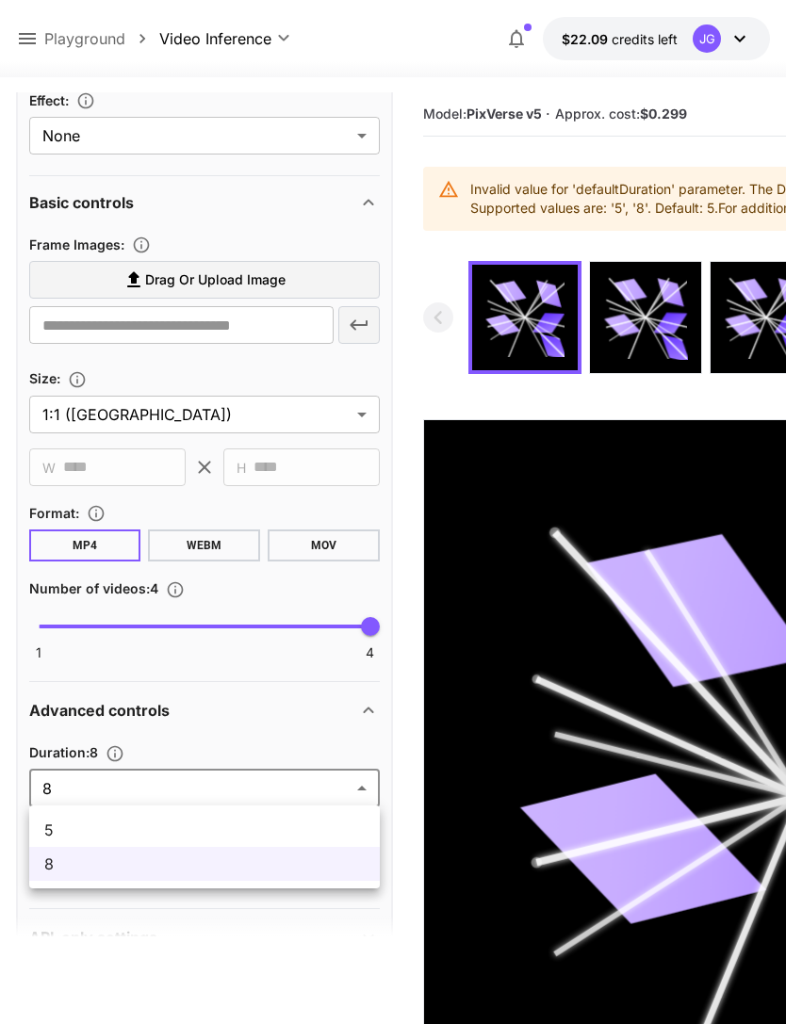
click at [232, 828] on span "5" at bounding box center [204, 830] width 320 height 23
type input "*"
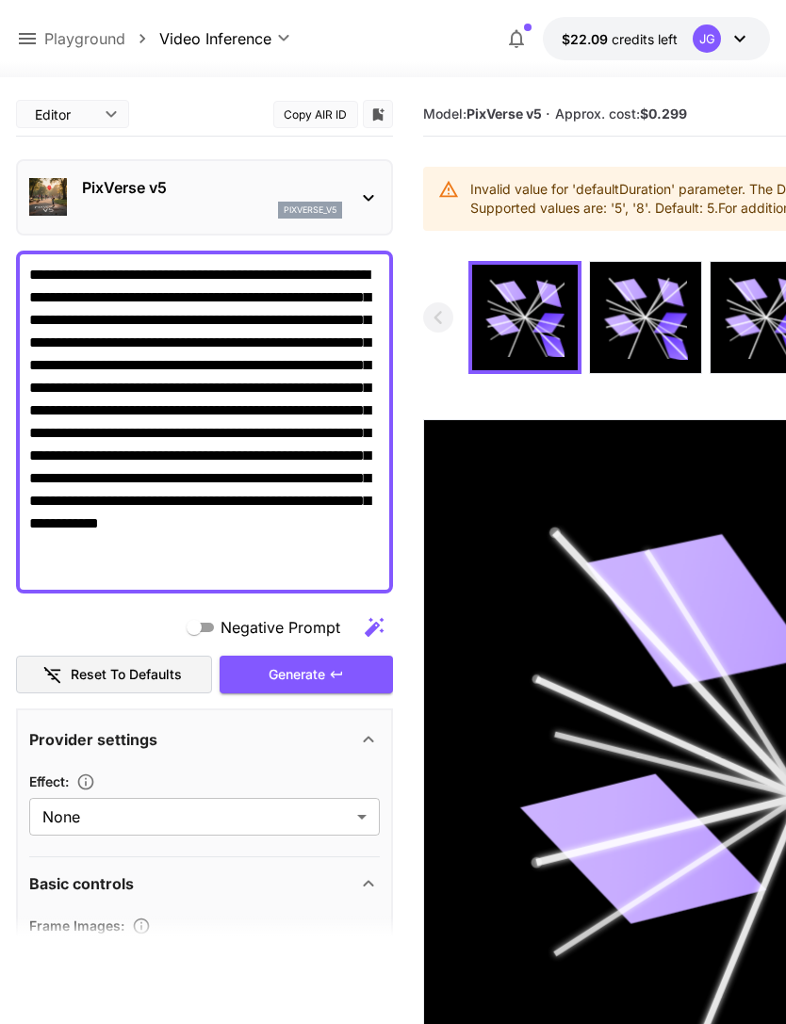
scroll to position [0, 0]
click at [315, 677] on div "Generate" at bounding box center [306, 675] width 173 height 39
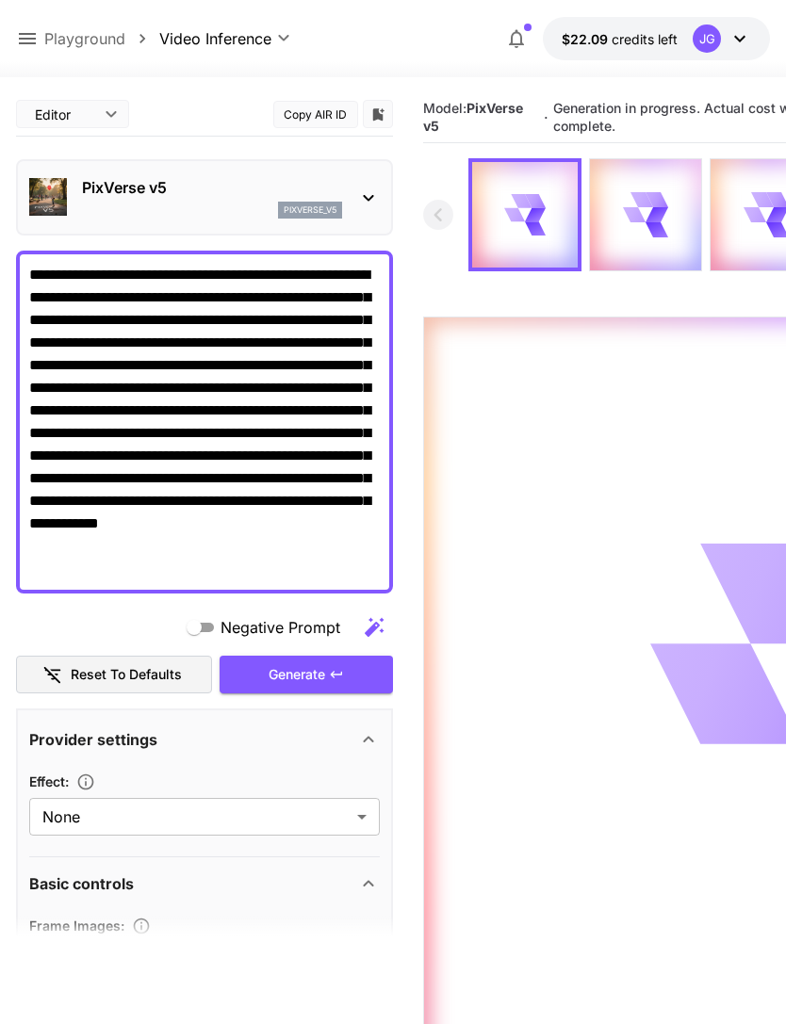
click at [26, 35] on icon at bounding box center [27, 38] width 17 height 11
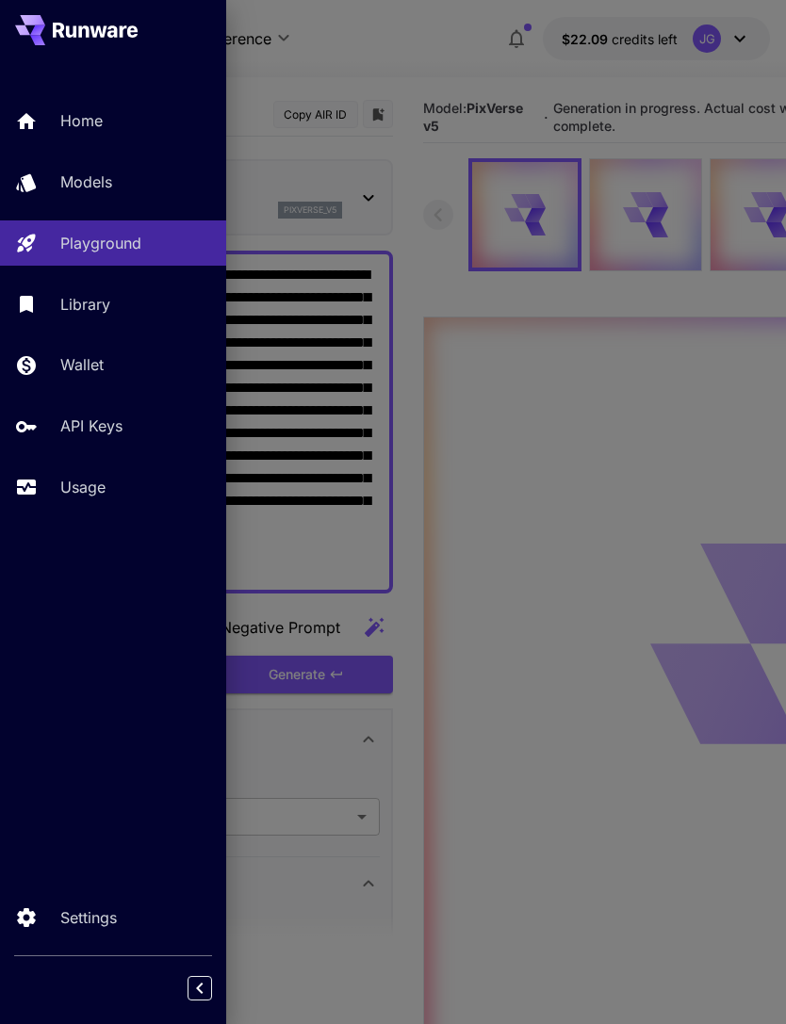
click at [70, 491] on p "Usage" at bounding box center [82, 487] width 45 height 23
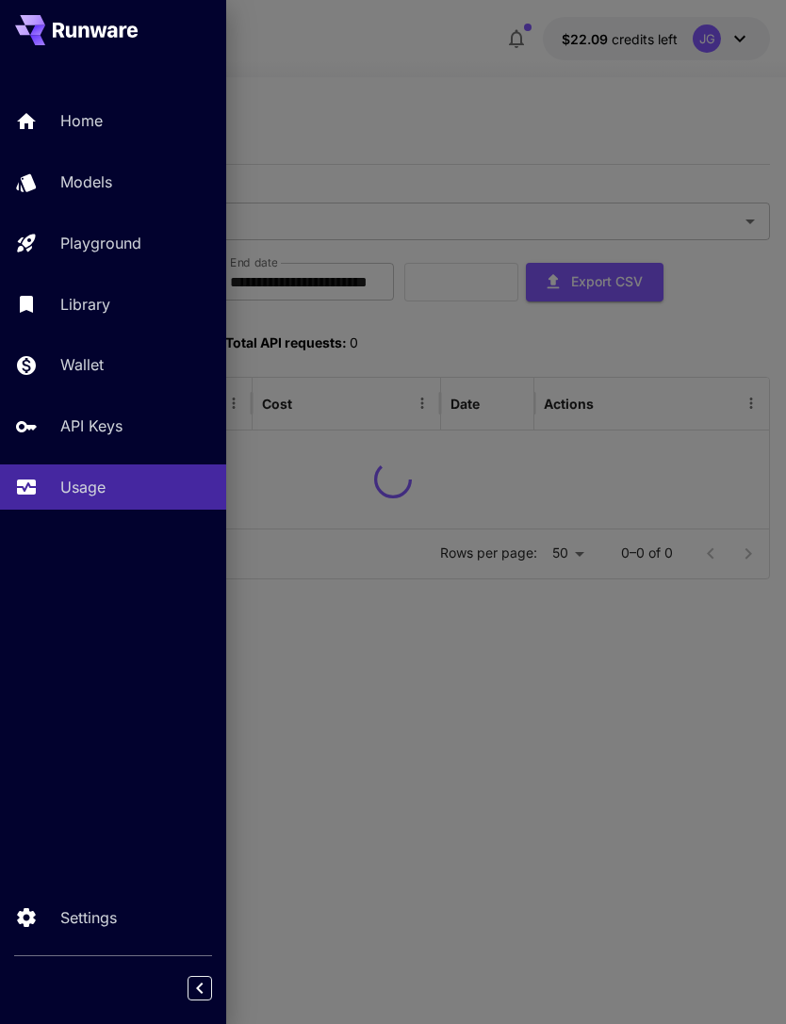
click at [410, 102] on div at bounding box center [393, 512] width 786 height 1024
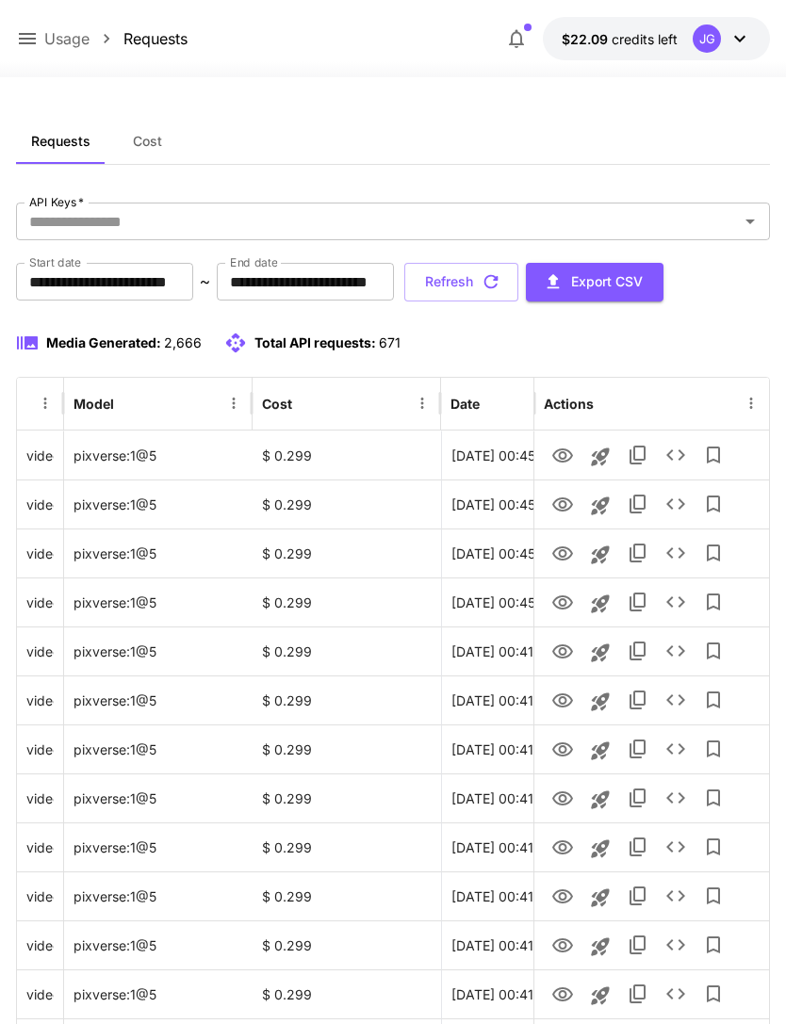
click at [22, 37] on icon at bounding box center [27, 38] width 23 height 23
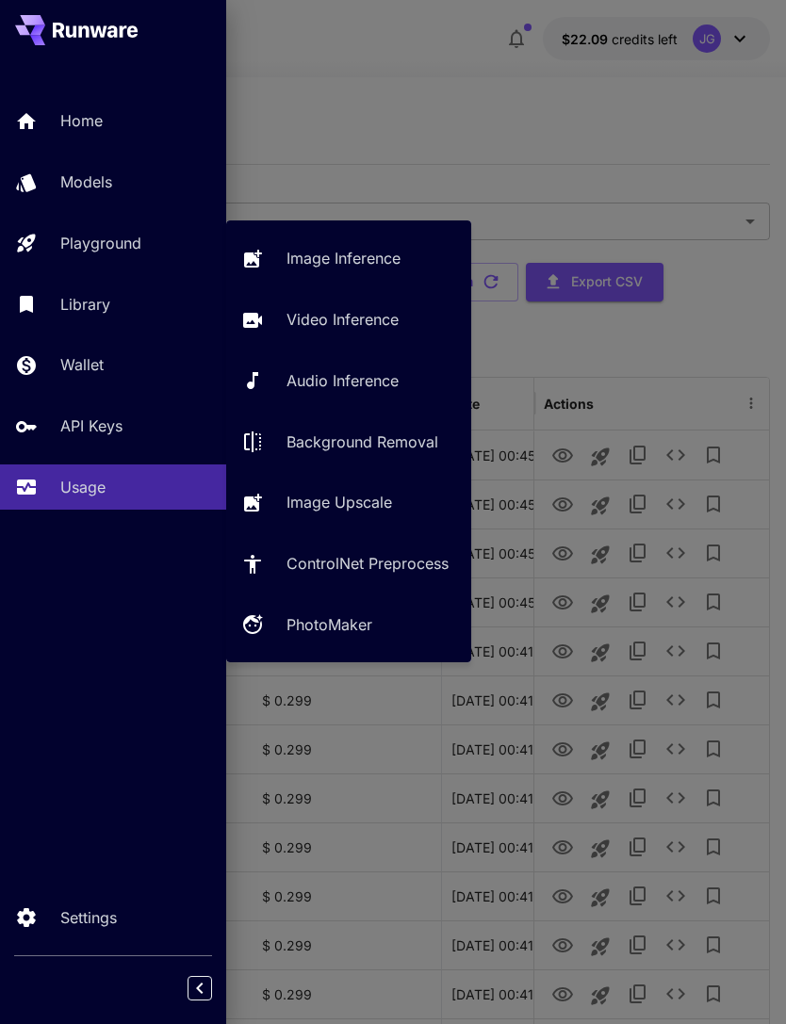
click at [350, 321] on p "Video Inference" at bounding box center [342, 319] width 112 height 23
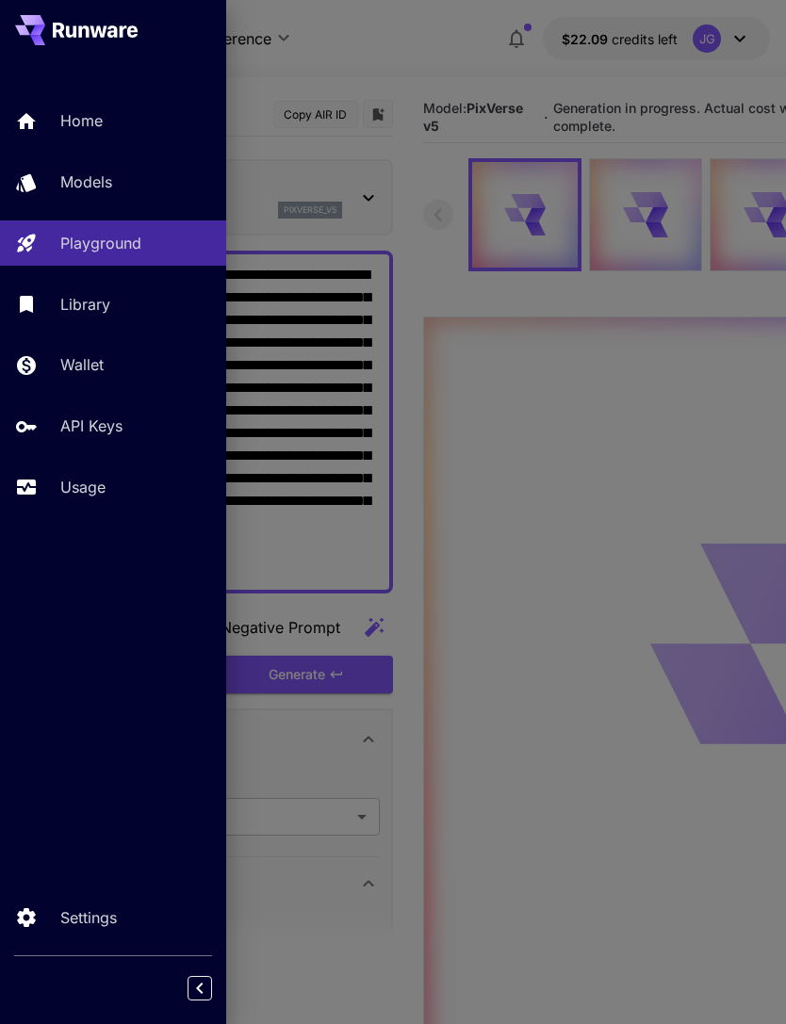
click at [327, 49] on div at bounding box center [393, 512] width 786 height 1024
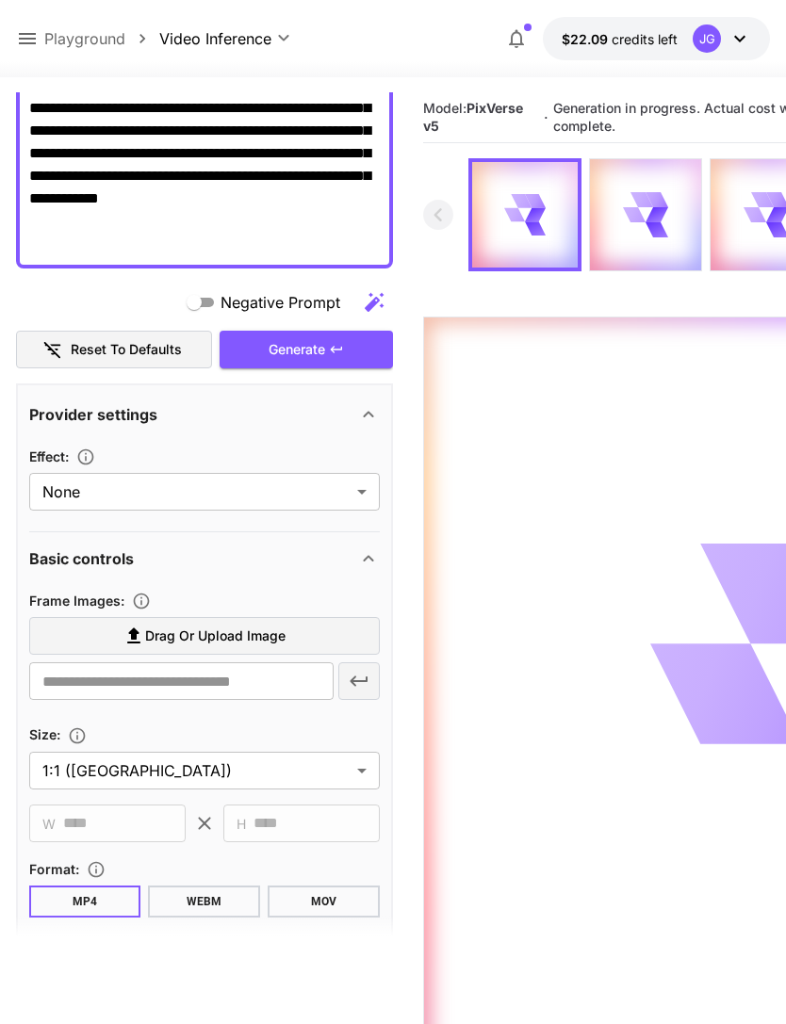
scroll to position [440, 0]
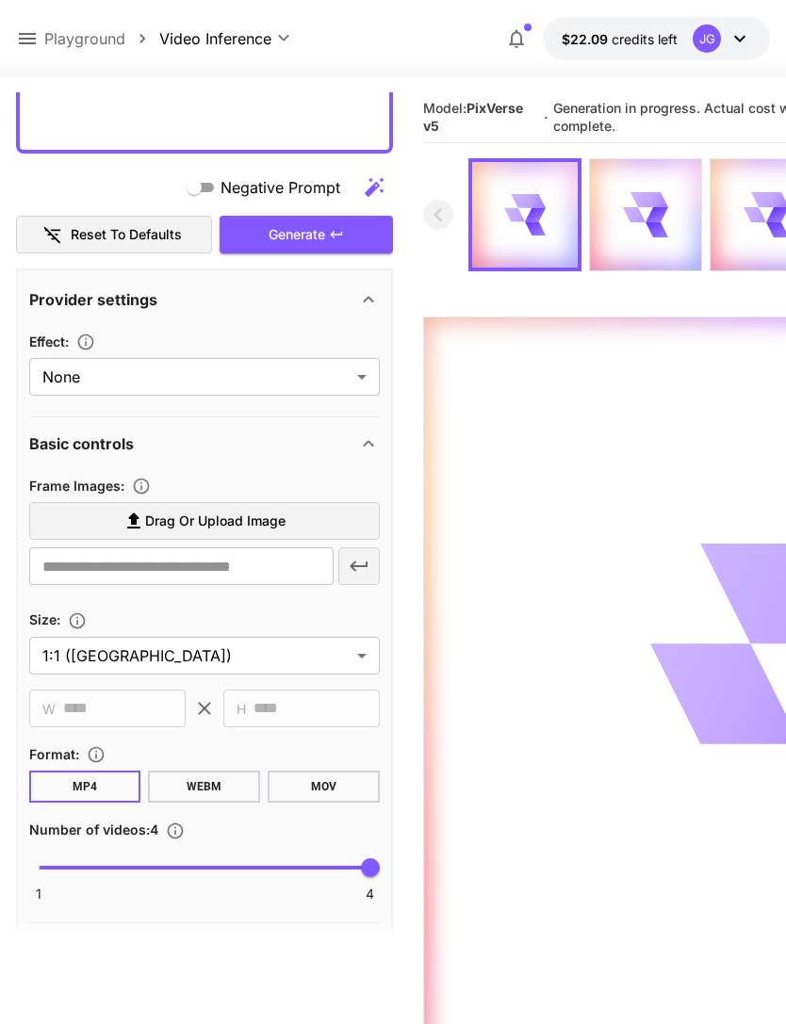
click at [233, 524] on span "Drag or upload image" at bounding box center [215, 522] width 140 height 24
click at [0, 0] on input "Drag or upload image" at bounding box center [0, 0] width 0 height 0
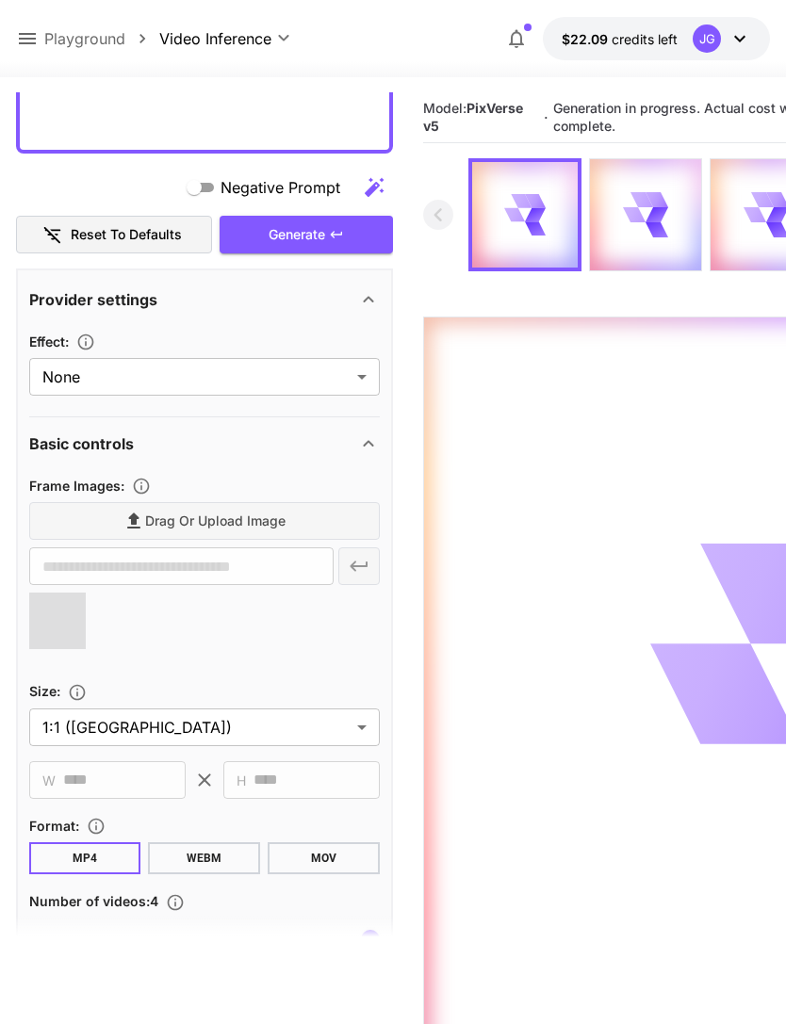
type input "**********"
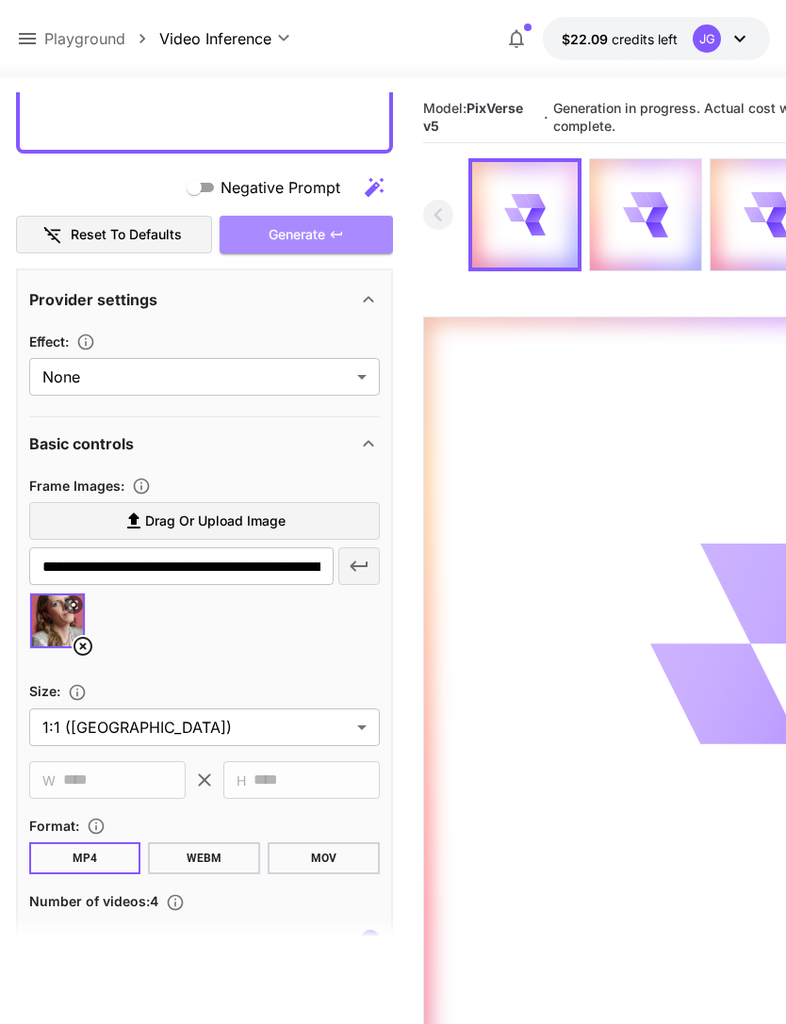
click at [312, 234] on div "Generate" at bounding box center [306, 235] width 173 height 39
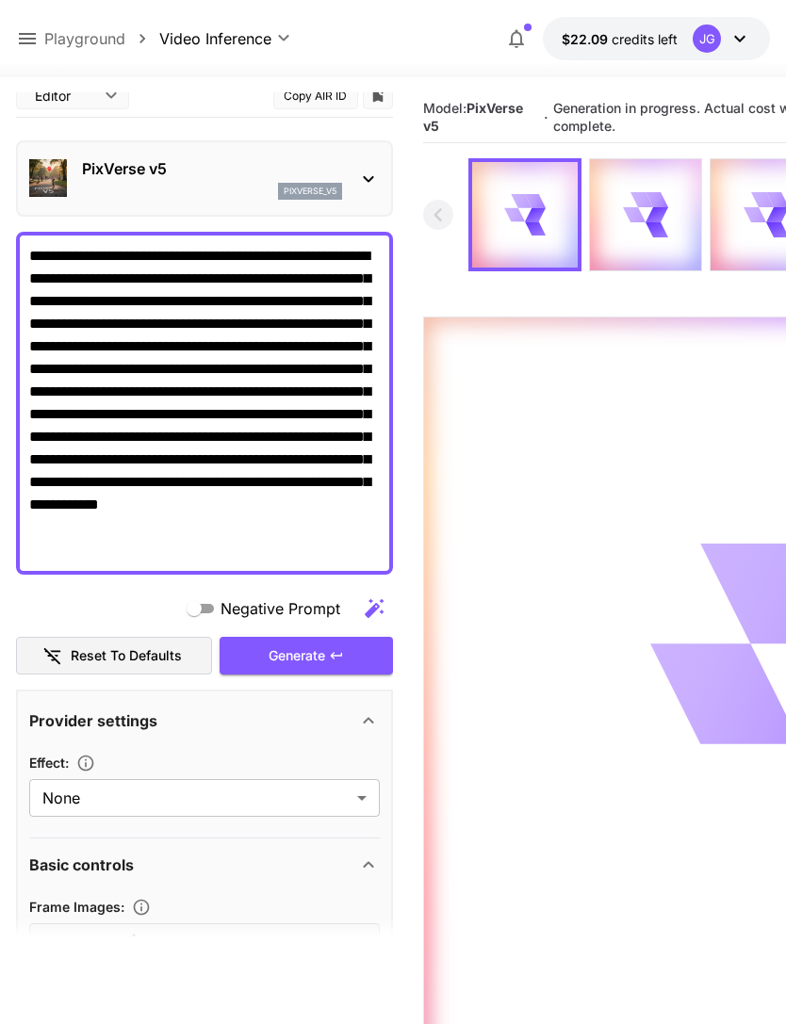
click at [25, 31] on icon at bounding box center [27, 38] width 23 height 23
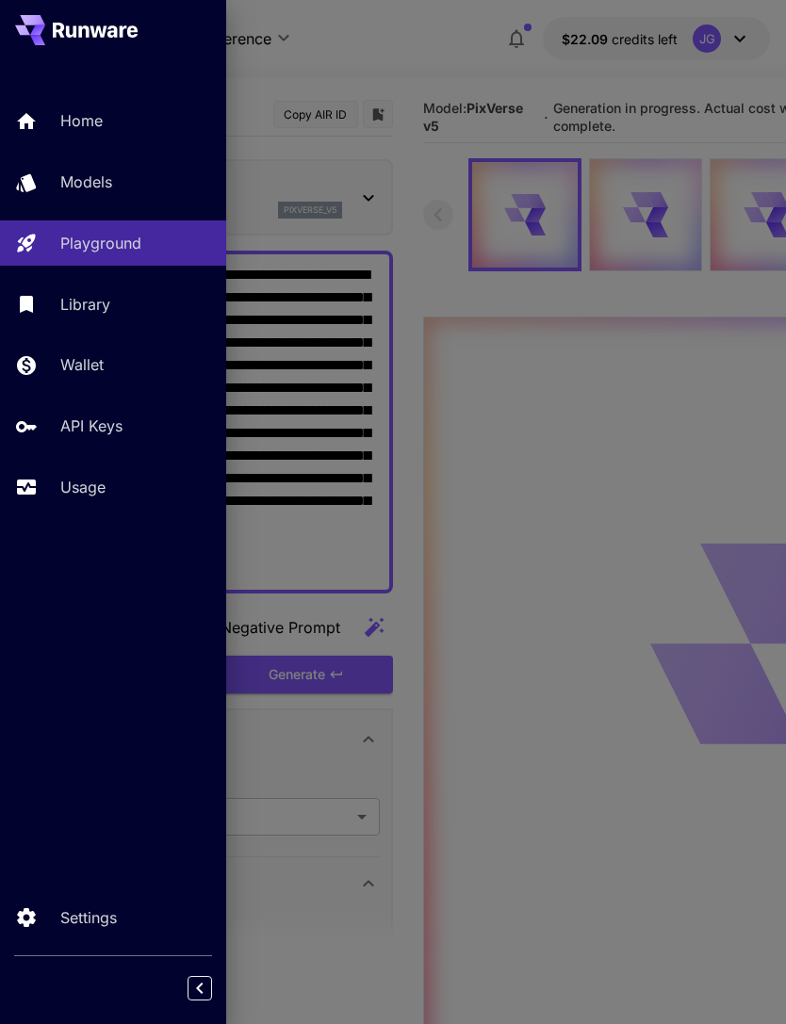
scroll to position [0, 0]
click at [83, 480] on p "Usage" at bounding box center [82, 487] width 45 height 23
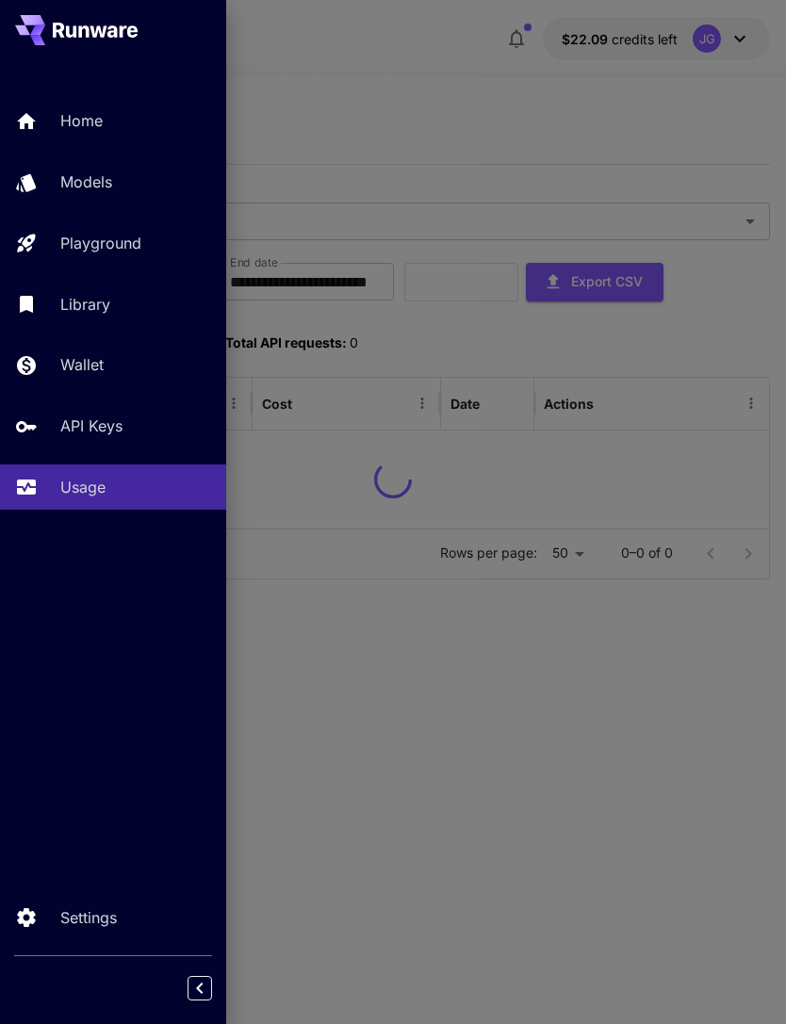
click at [406, 80] on div at bounding box center [393, 512] width 786 height 1024
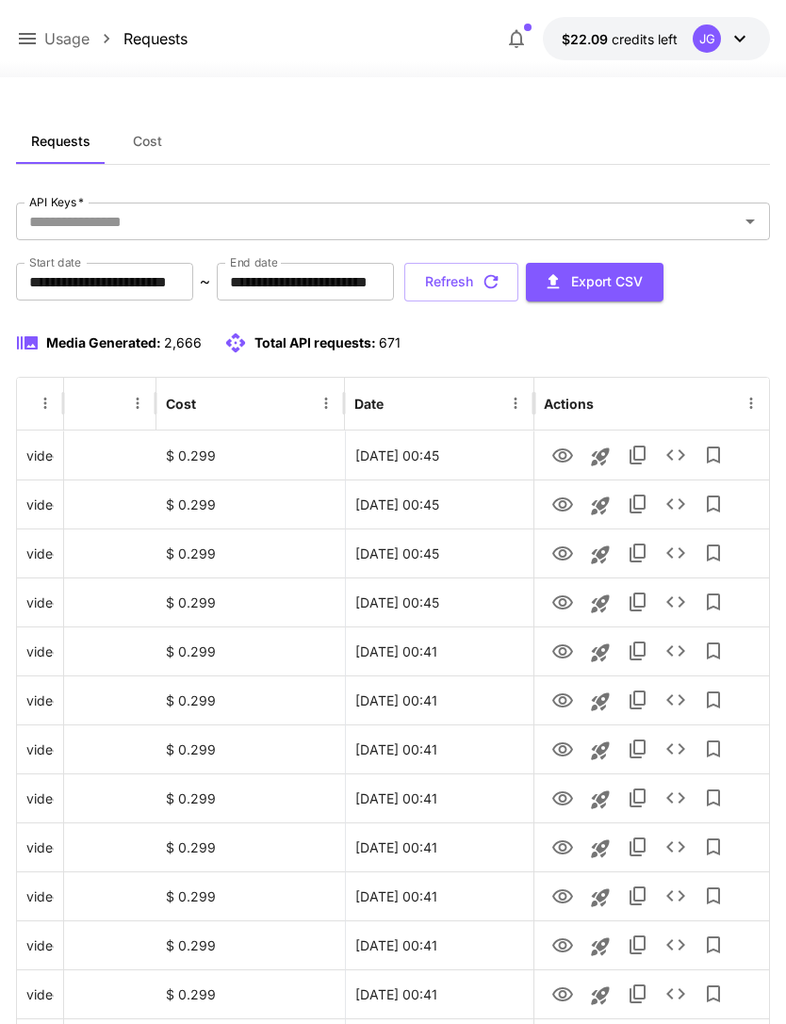
scroll to position [0, 96]
click at [560, 554] on icon "View" at bounding box center [562, 554] width 21 height 14
click at [552, 501] on icon "View" at bounding box center [562, 505] width 23 height 23
click at [554, 458] on icon "View" at bounding box center [562, 456] width 21 height 14
click at [518, 283] on button "Refresh" at bounding box center [461, 282] width 114 height 39
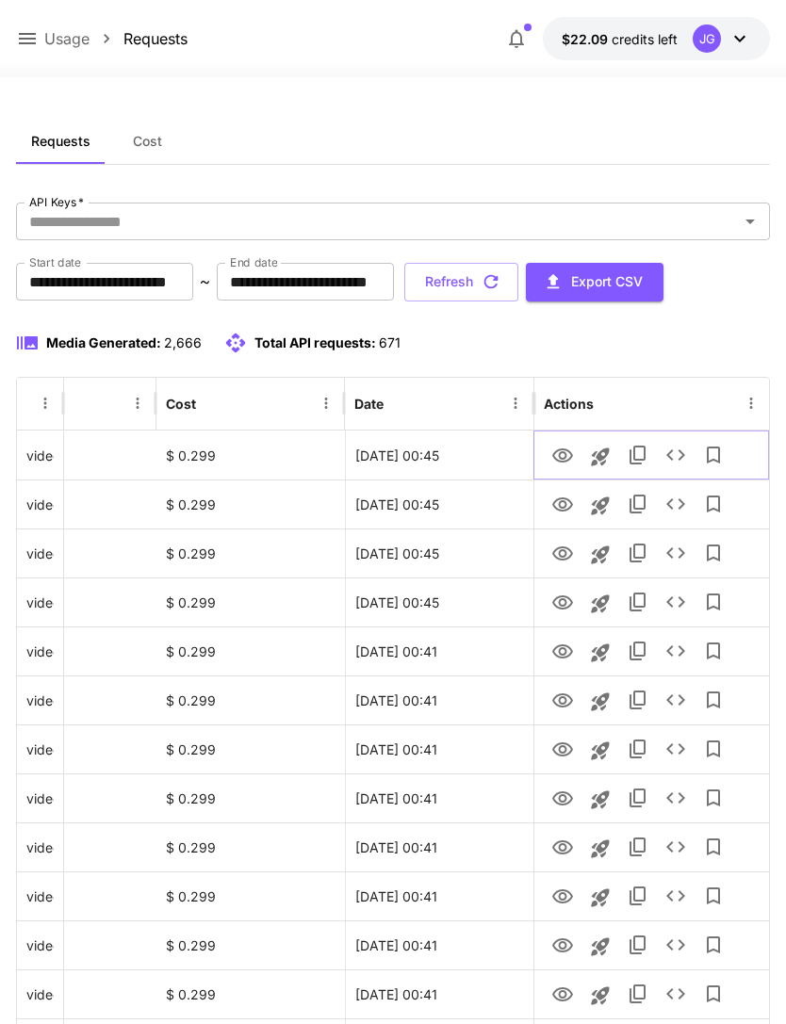
click at [563, 454] on icon "View" at bounding box center [562, 456] width 23 height 23
click at [552, 654] on icon "View" at bounding box center [562, 652] width 23 height 23
click at [565, 455] on icon "View" at bounding box center [562, 456] width 21 height 14
click at [518, 280] on button "Refresh" at bounding box center [461, 282] width 114 height 39
click at [556, 606] on icon "View" at bounding box center [562, 603] width 21 height 14
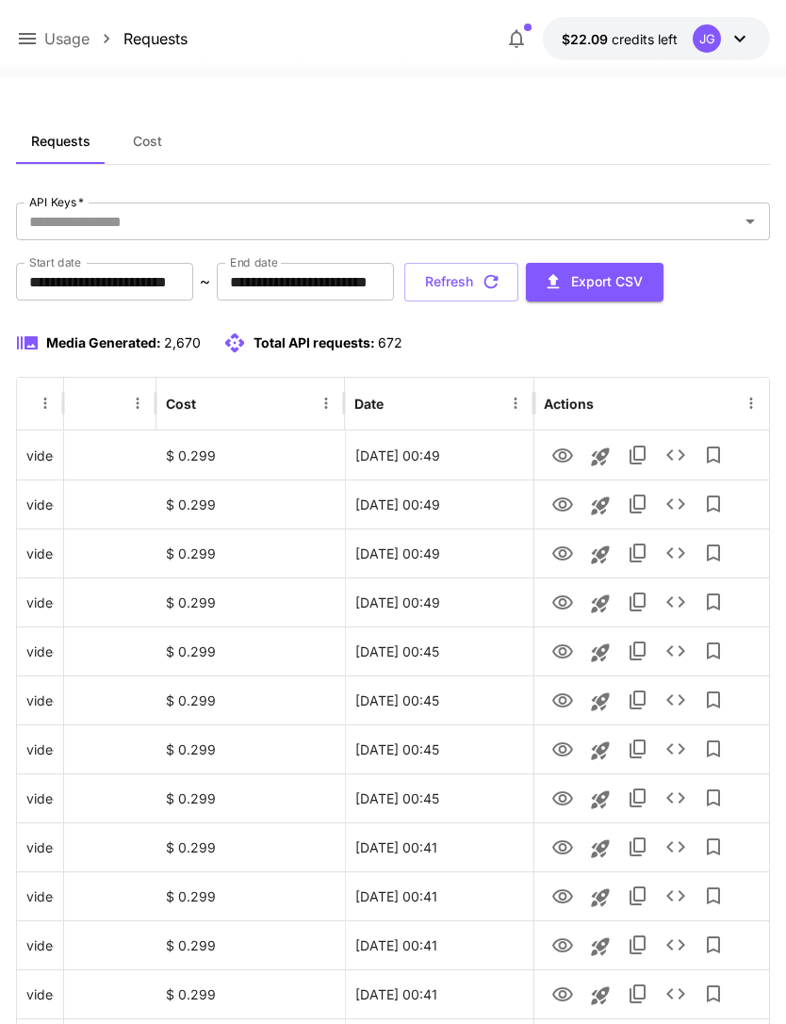
click at [24, 43] on icon at bounding box center [27, 38] width 17 height 11
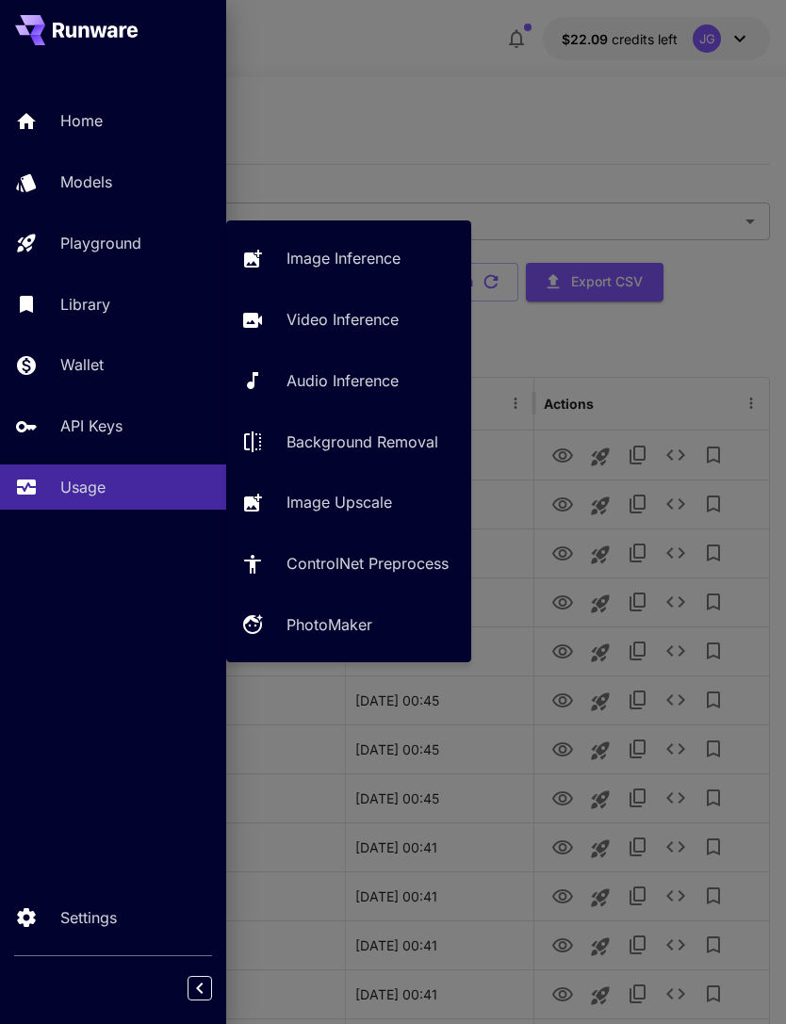
click at [340, 324] on p "Video Inference" at bounding box center [342, 319] width 112 height 23
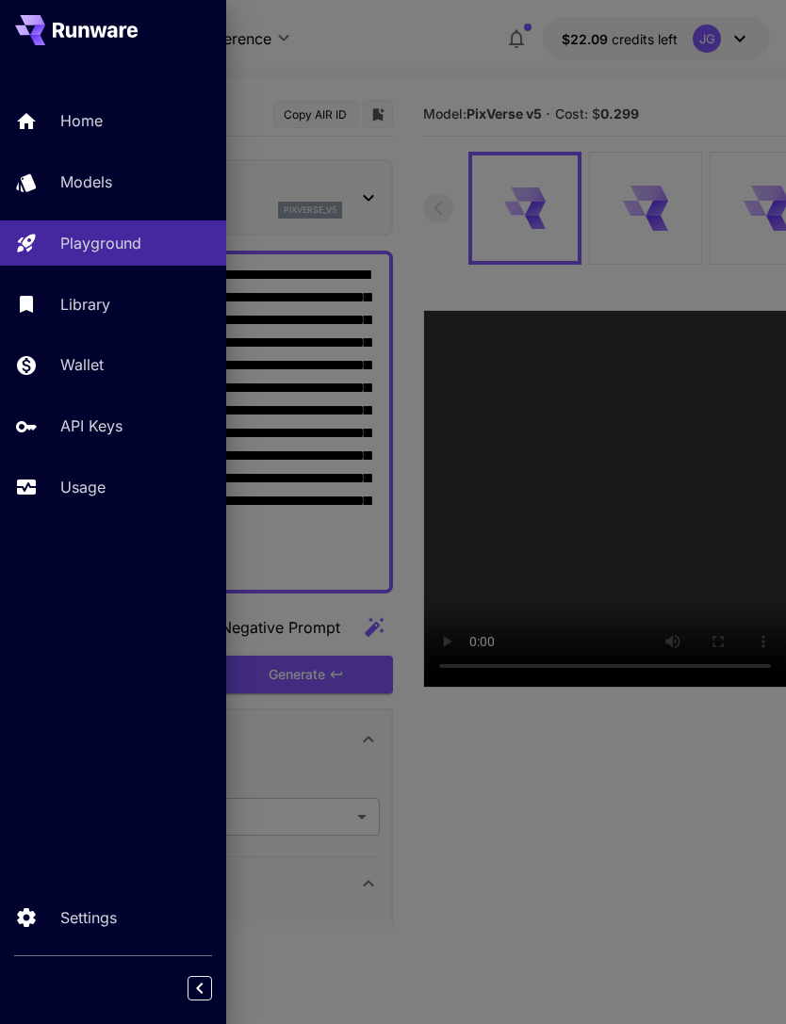
click at [403, 47] on div at bounding box center [393, 512] width 786 height 1024
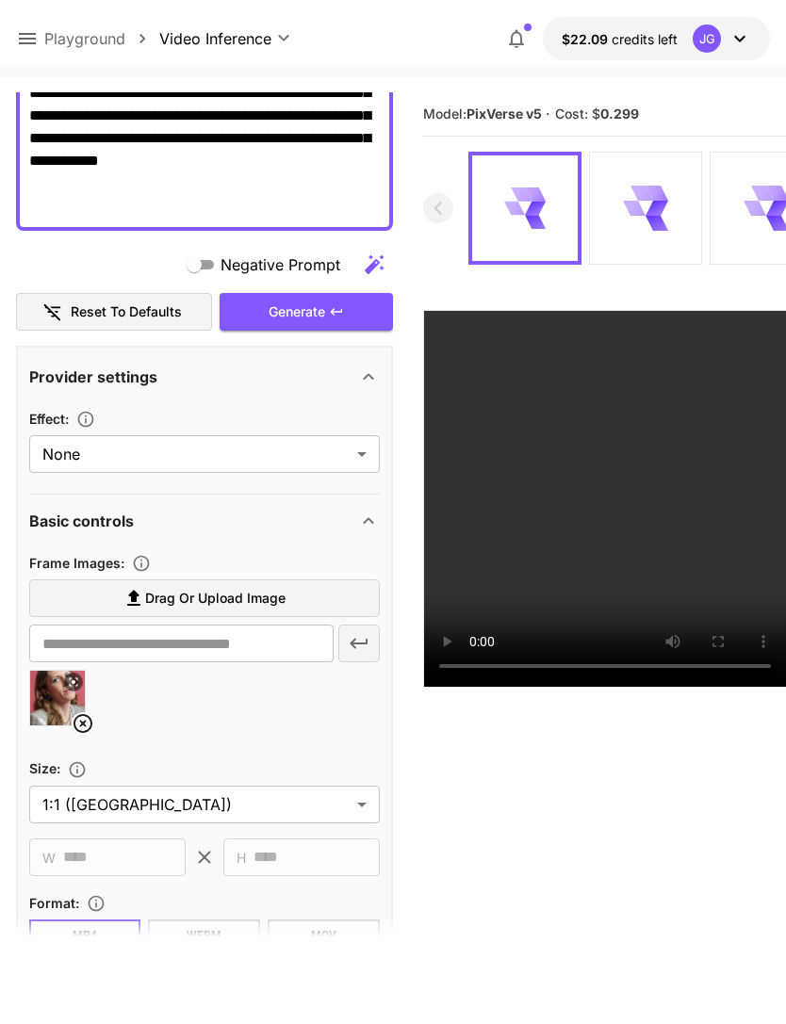
scroll to position [438, 0]
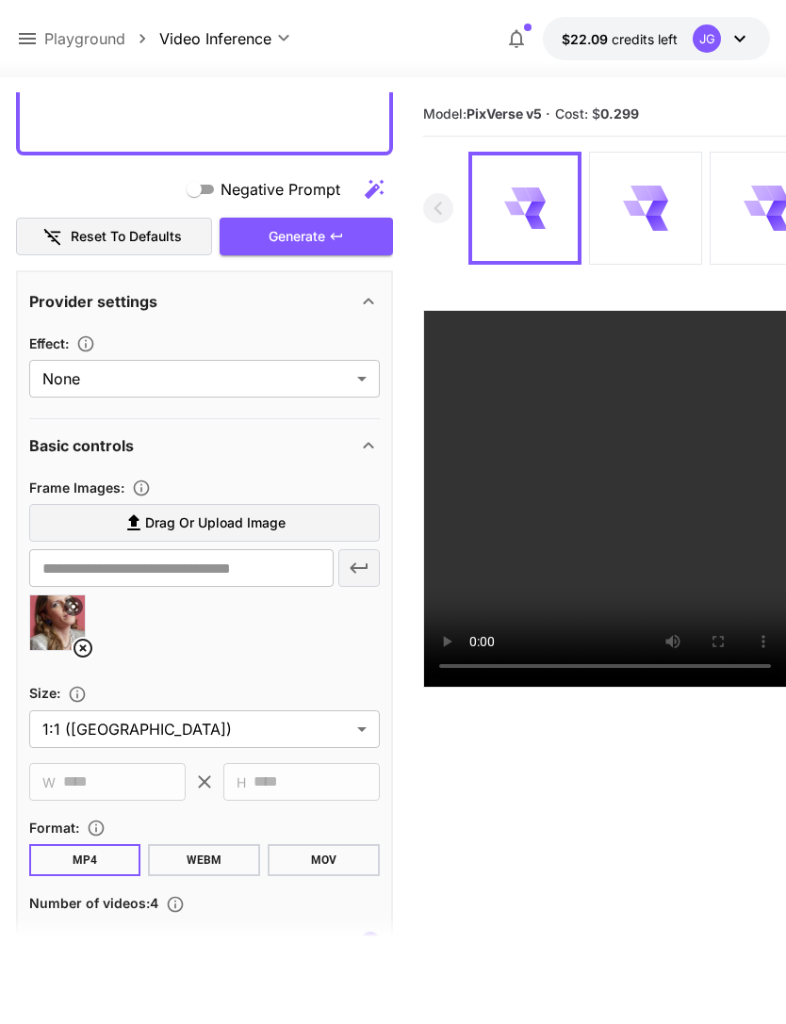
click at [73, 644] on icon at bounding box center [83, 648] width 23 height 23
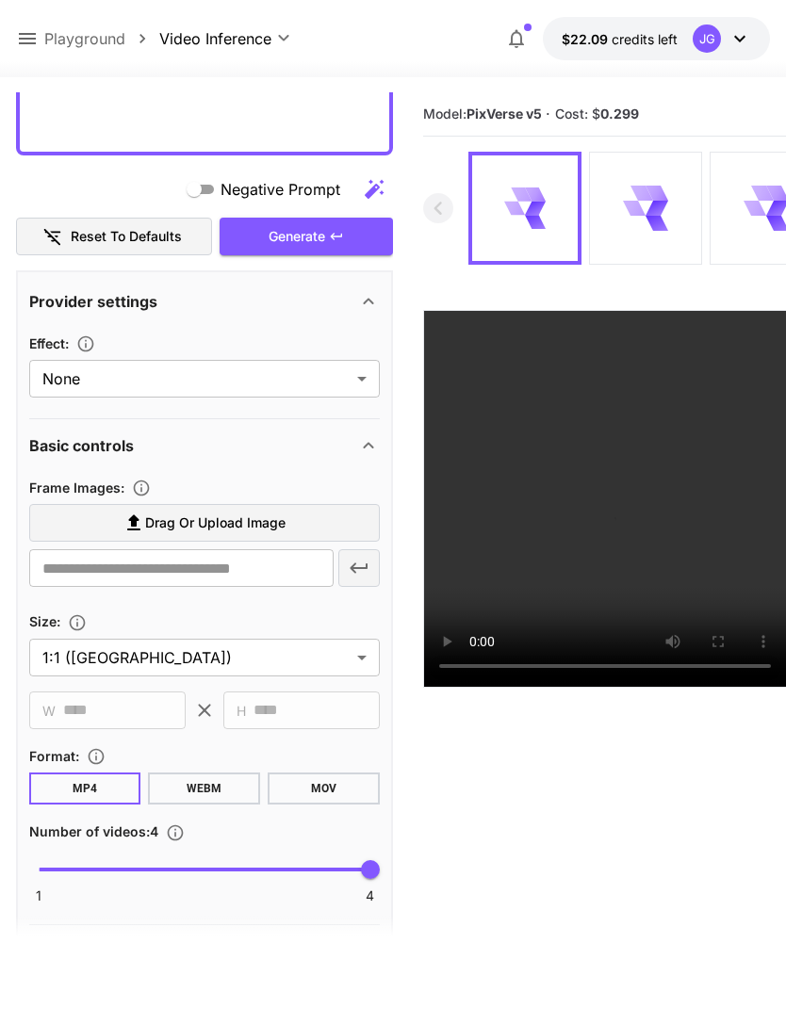
click at [245, 525] on span "Drag or upload image" at bounding box center [215, 524] width 140 height 24
click at [0, 0] on input "Drag or upload image" at bounding box center [0, 0] width 0 height 0
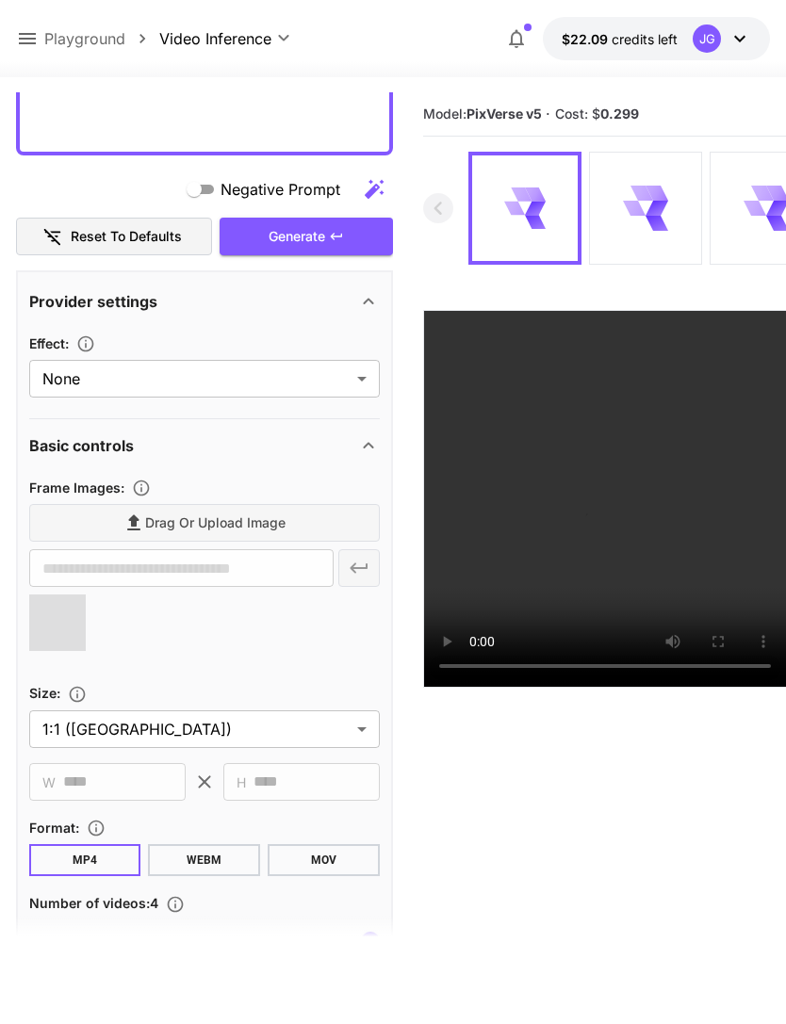
type input "**********"
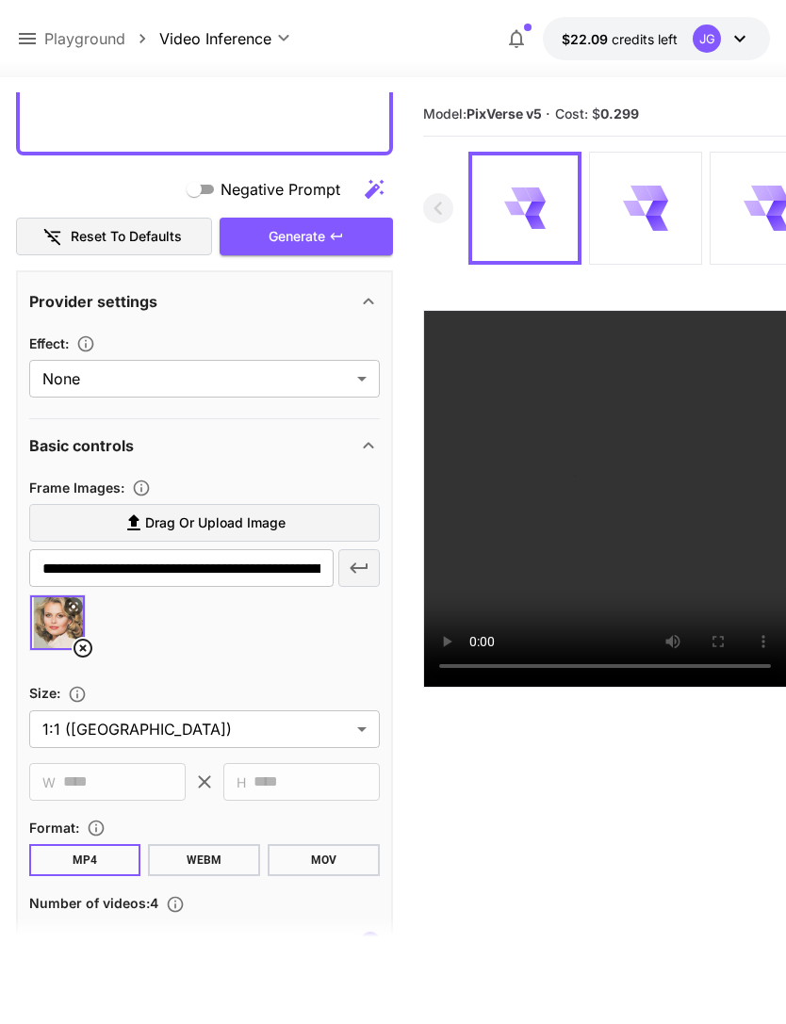
click at [314, 232] on div "Generate" at bounding box center [306, 237] width 173 height 39
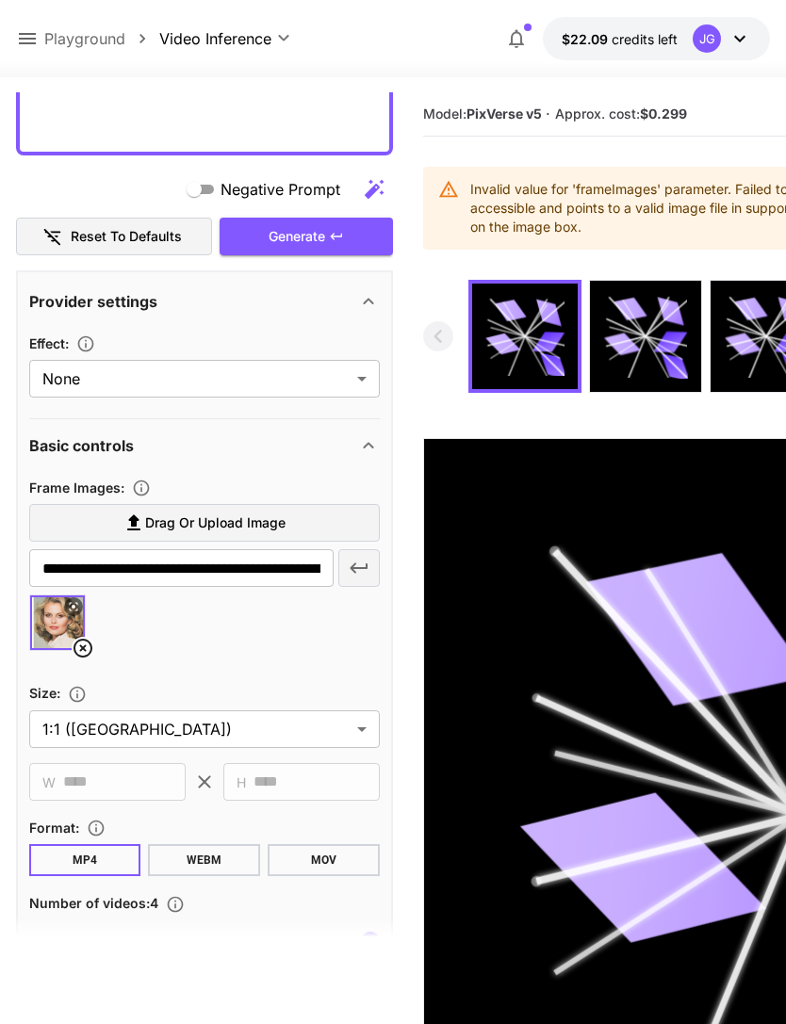
click at [321, 231] on div "Generate" at bounding box center [306, 237] width 173 height 39
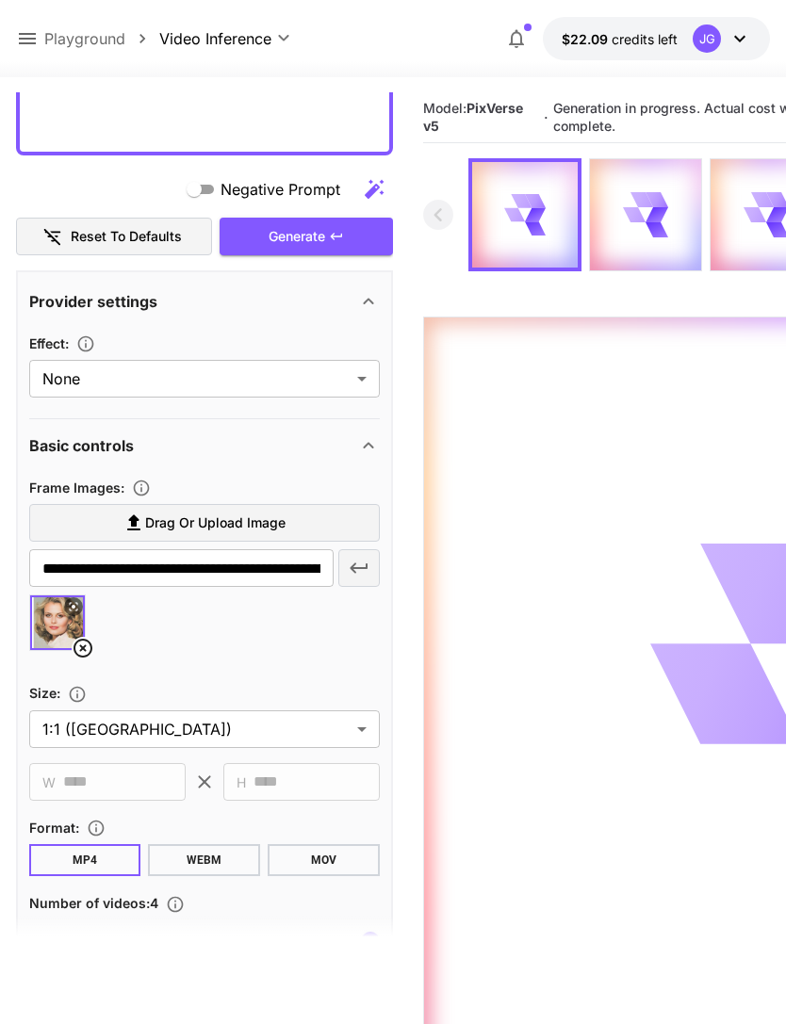
click at [24, 35] on icon at bounding box center [27, 38] width 17 height 11
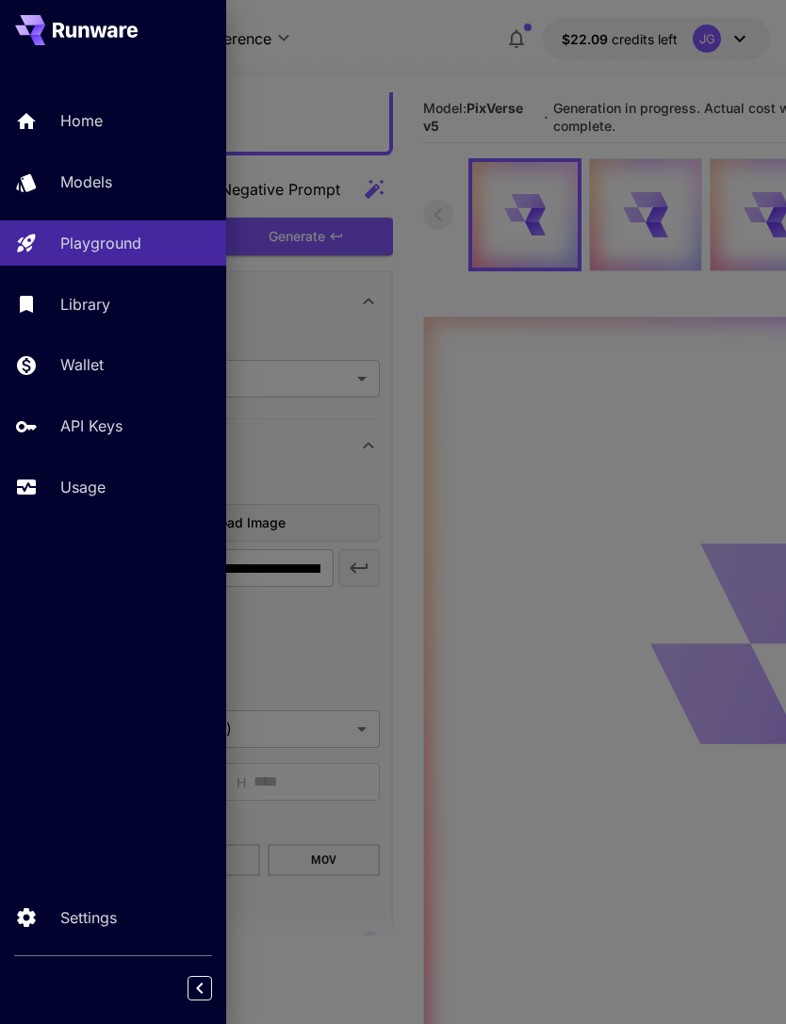
click at [88, 489] on p "Usage" at bounding box center [82, 487] width 45 height 23
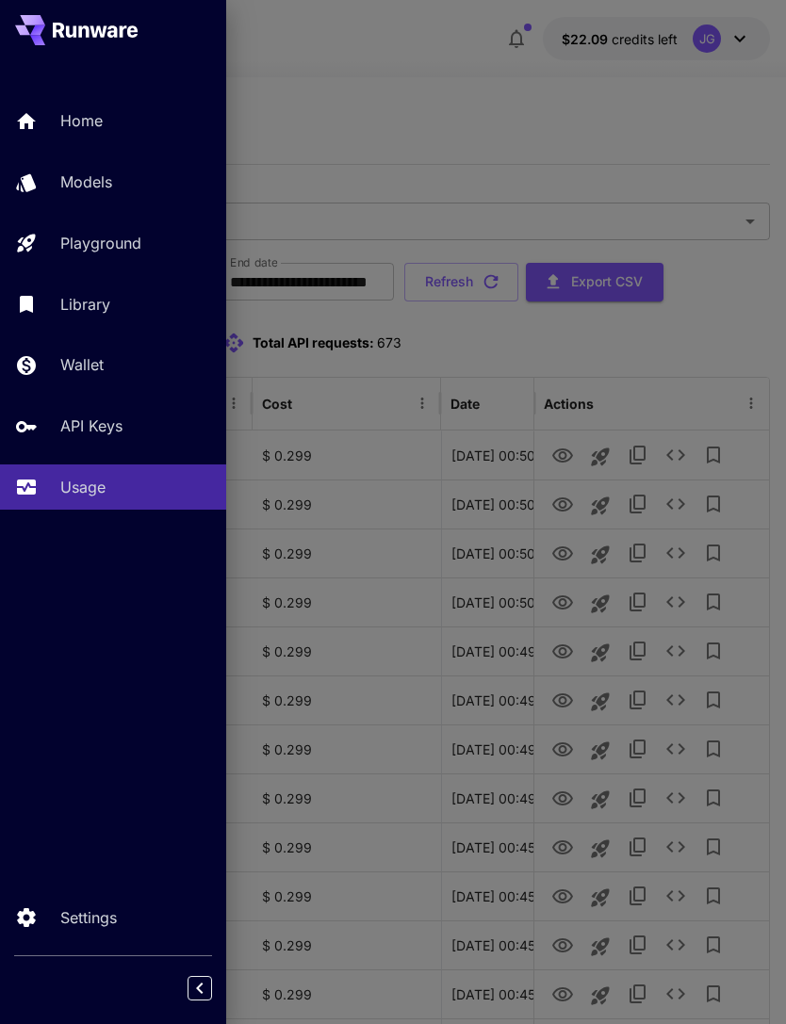
click at [428, 81] on div at bounding box center [393, 512] width 786 height 1024
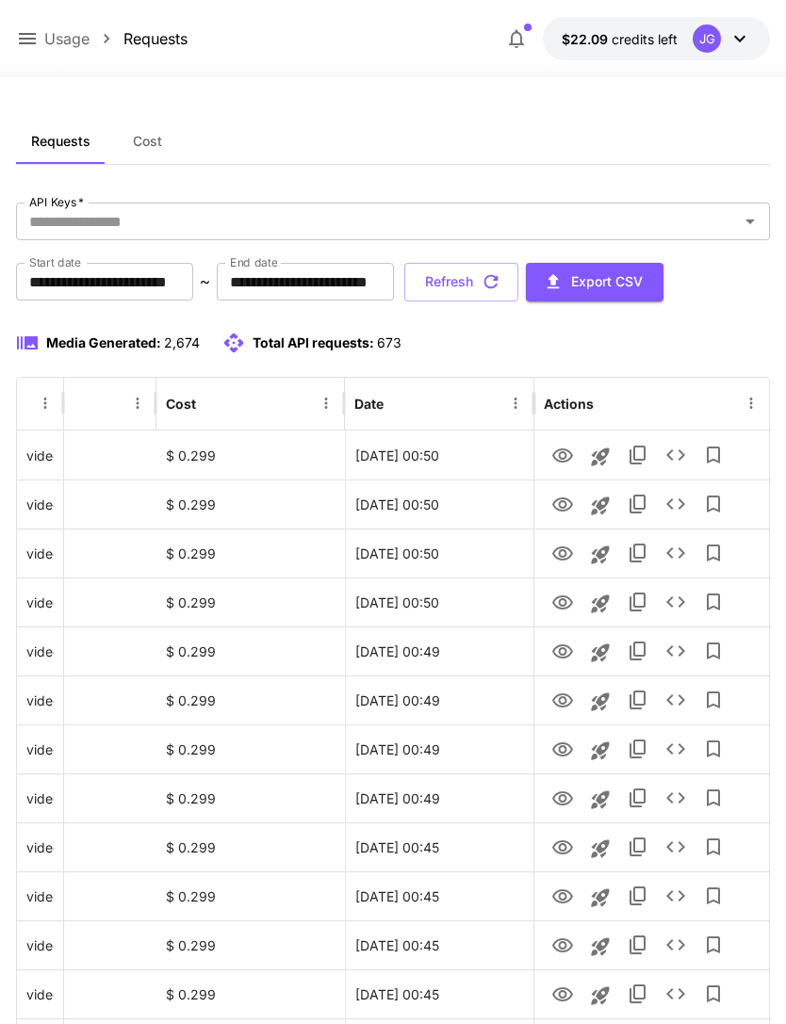
scroll to position [0, 96]
click at [557, 849] on icon "View" at bounding box center [562, 848] width 23 height 23
click at [562, 903] on icon "View" at bounding box center [562, 897] width 21 height 14
click at [555, 798] on icon "View" at bounding box center [562, 799] width 23 height 23
click at [558, 754] on icon "View" at bounding box center [562, 750] width 21 height 14
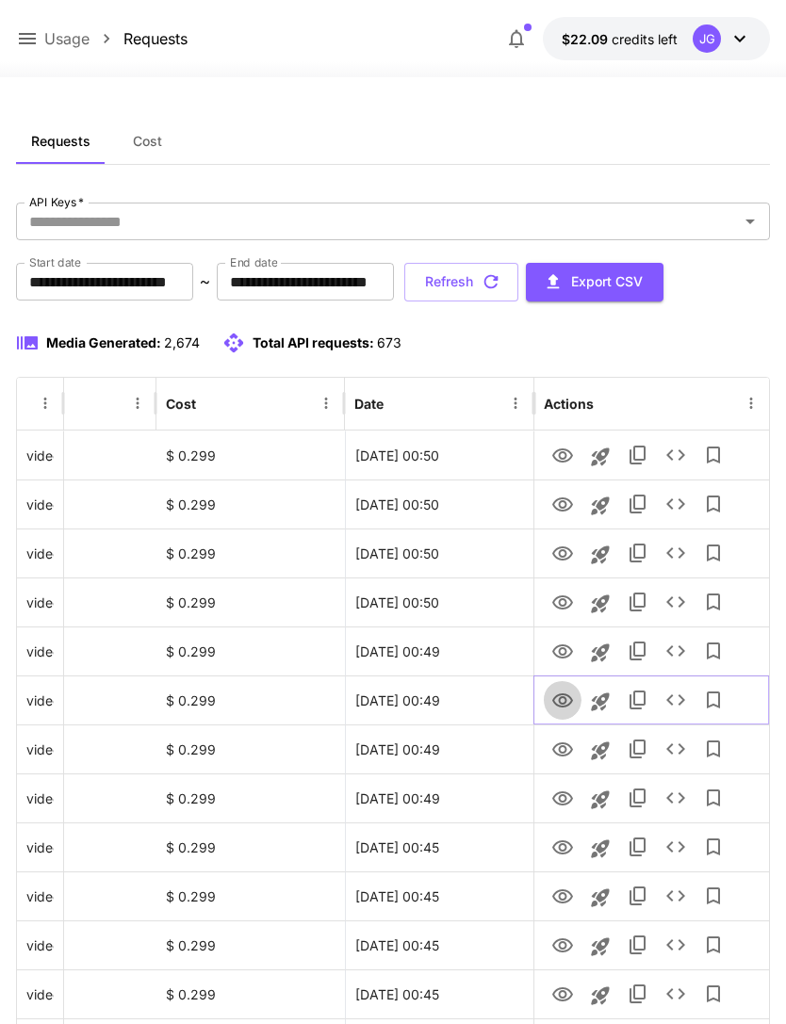
click at [556, 700] on icon "View" at bounding box center [562, 701] width 23 height 23
click at [556, 703] on icon "View" at bounding box center [562, 701] width 21 height 14
click at [556, 646] on icon "View" at bounding box center [562, 652] width 21 height 14
click at [555, 600] on icon "View" at bounding box center [562, 603] width 23 height 23
click at [561, 556] on icon "View" at bounding box center [562, 554] width 21 height 14
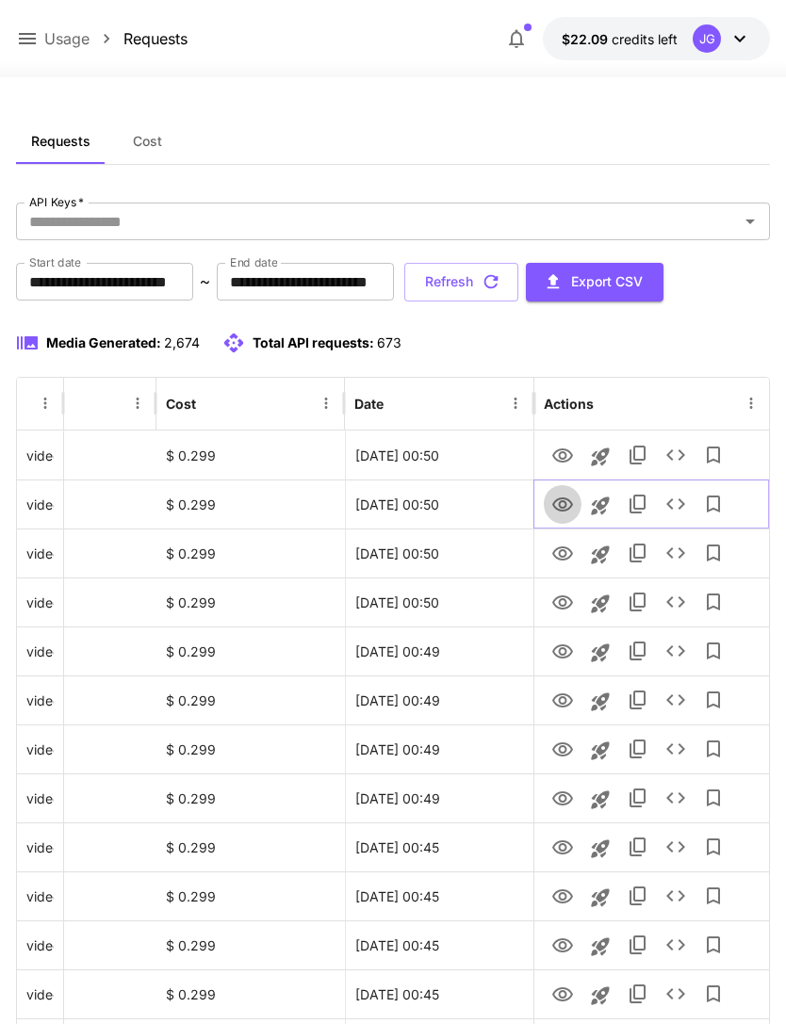
click at [558, 503] on icon "View" at bounding box center [562, 505] width 23 height 23
click at [566, 452] on icon "View" at bounding box center [562, 456] width 23 height 23
click at [518, 281] on button "Refresh" at bounding box center [461, 282] width 114 height 39
click at [555, 605] on icon "View" at bounding box center [562, 603] width 21 height 14
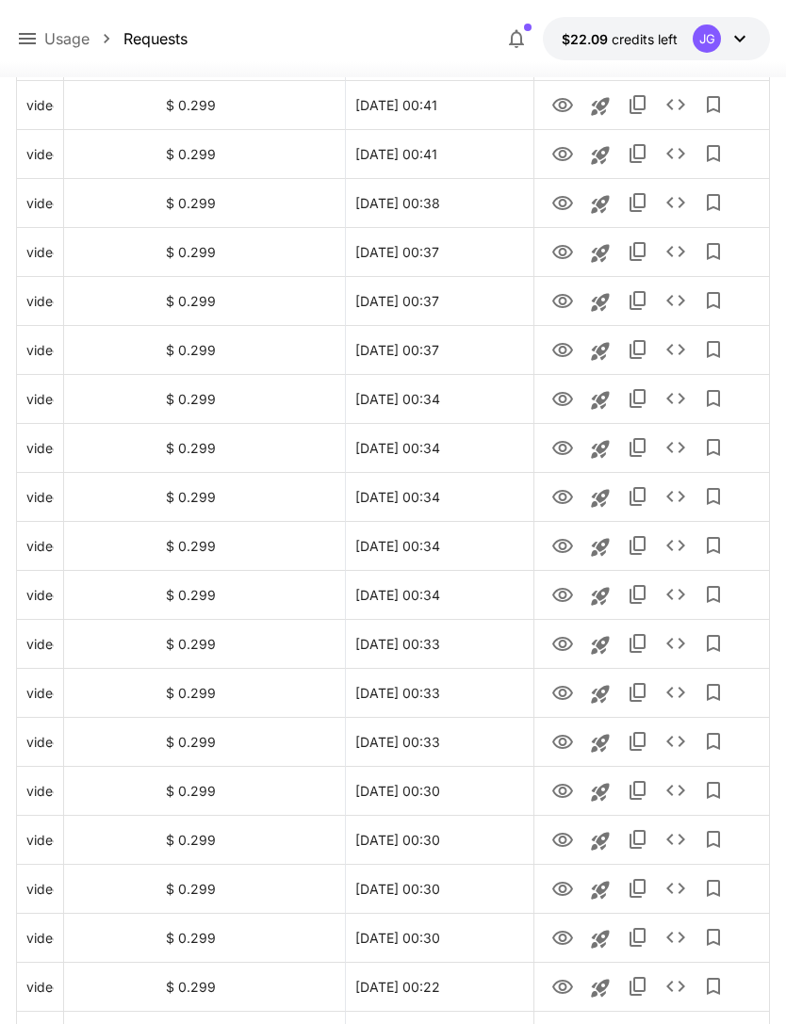
scroll to position [1902, 0]
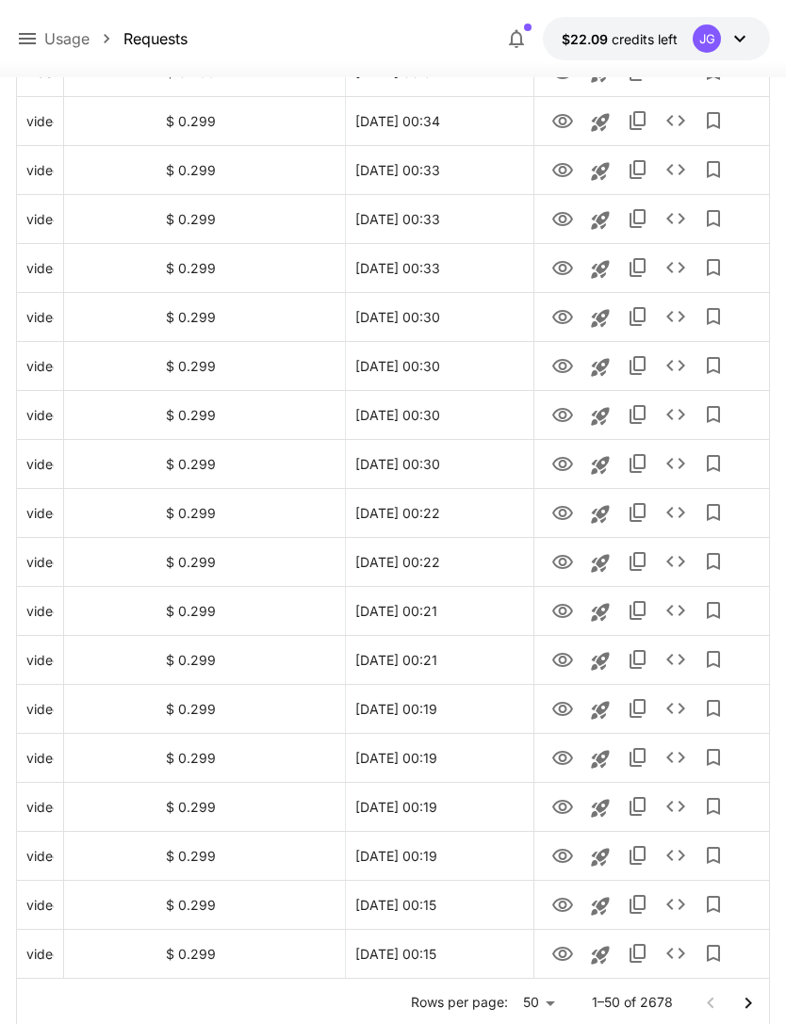
click at [744, 1005] on icon "Go to next page" at bounding box center [748, 1003] width 23 height 23
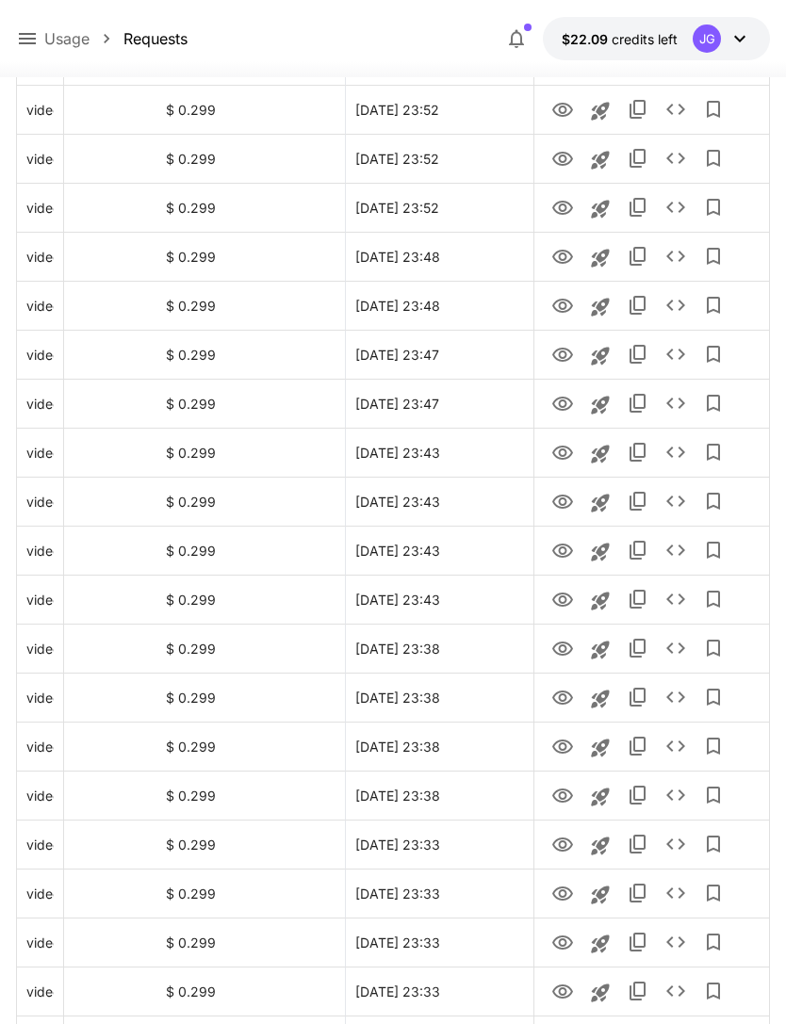
scroll to position [1277, 0]
click at [562, 351] on icon "View" at bounding box center [562, 355] width 21 height 14
click at [594, 352] on icon "Launch in playground" at bounding box center [600, 356] width 18 height 18
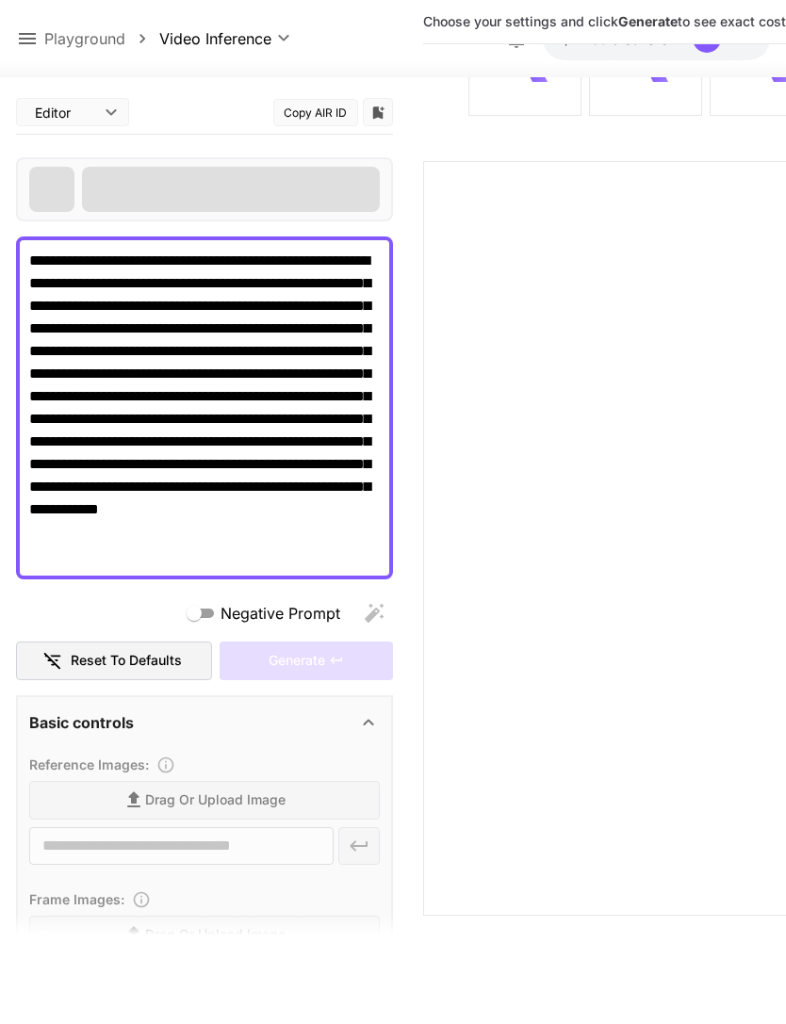
scroll to position [209, 0]
type input "**********"
type input "****"
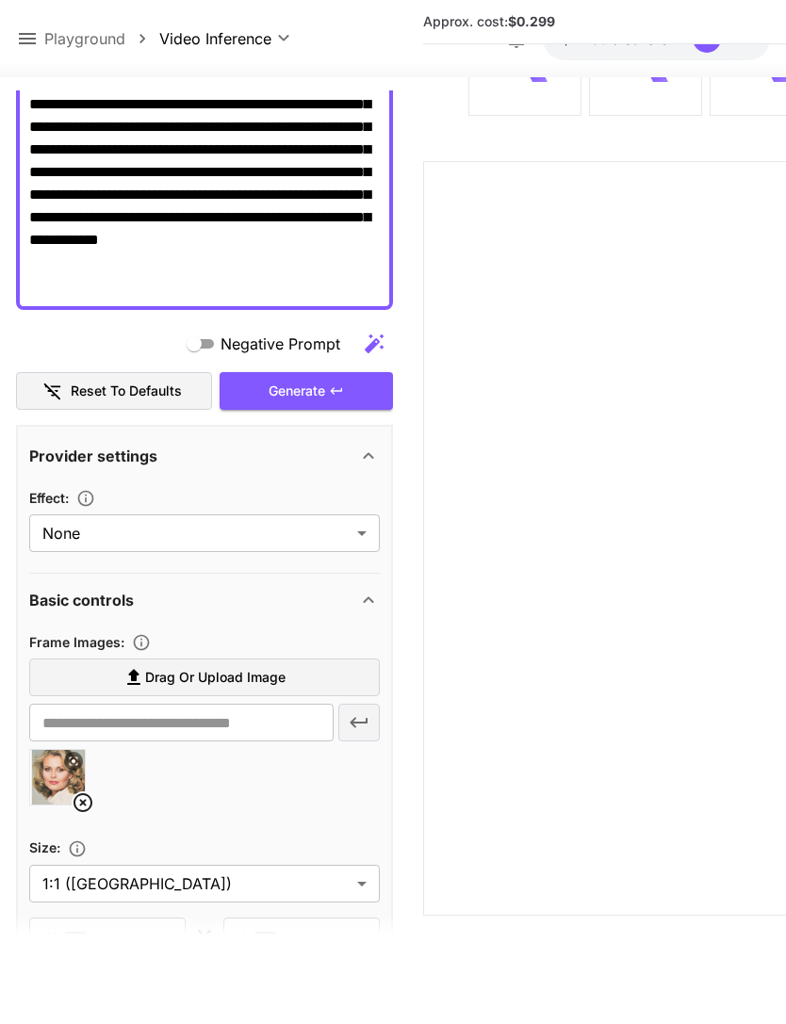
scroll to position [300, 0]
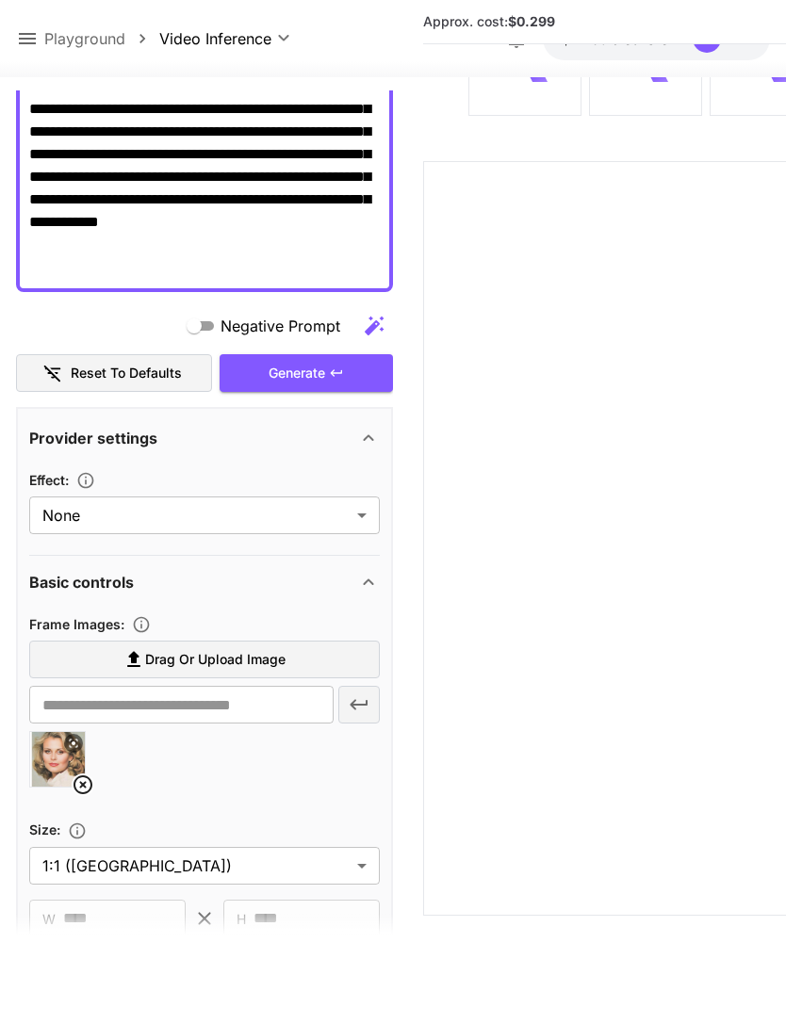
click at [73, 775] on icon at bounding box center [82, 784] width 19 height 19
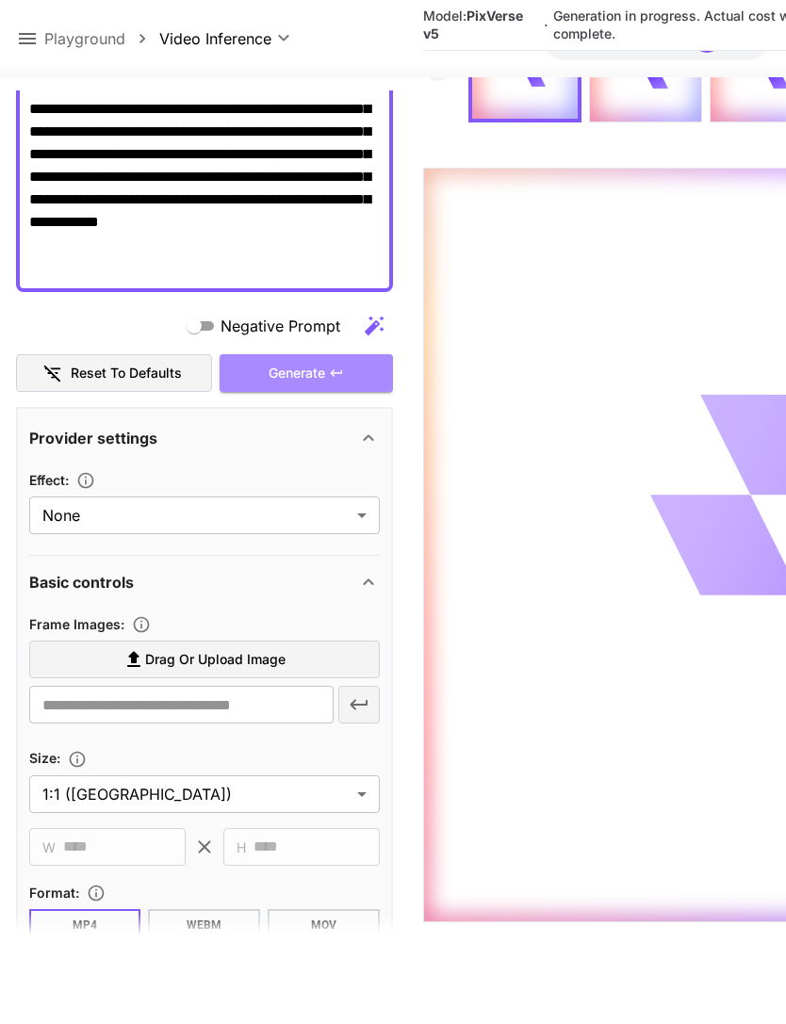
click at [346, 354] on div "Generate" at bounding box center [306, 373] width 173 height 39
click at [203, 648] on span "Drag or upload image" at bounding box center [215, 660] width 140 height 24
click at [0, 0] on input "Drag or upload image" at bounding box center [0, 0] width 0 height 0
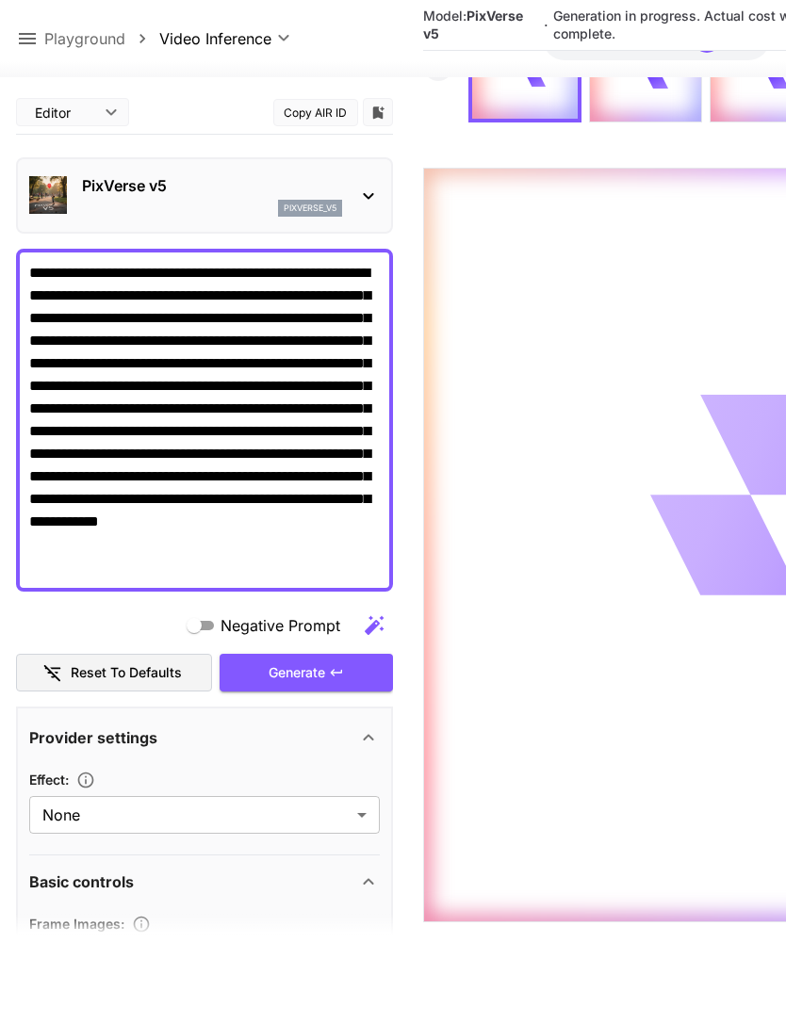
scroll to position [0, 0]
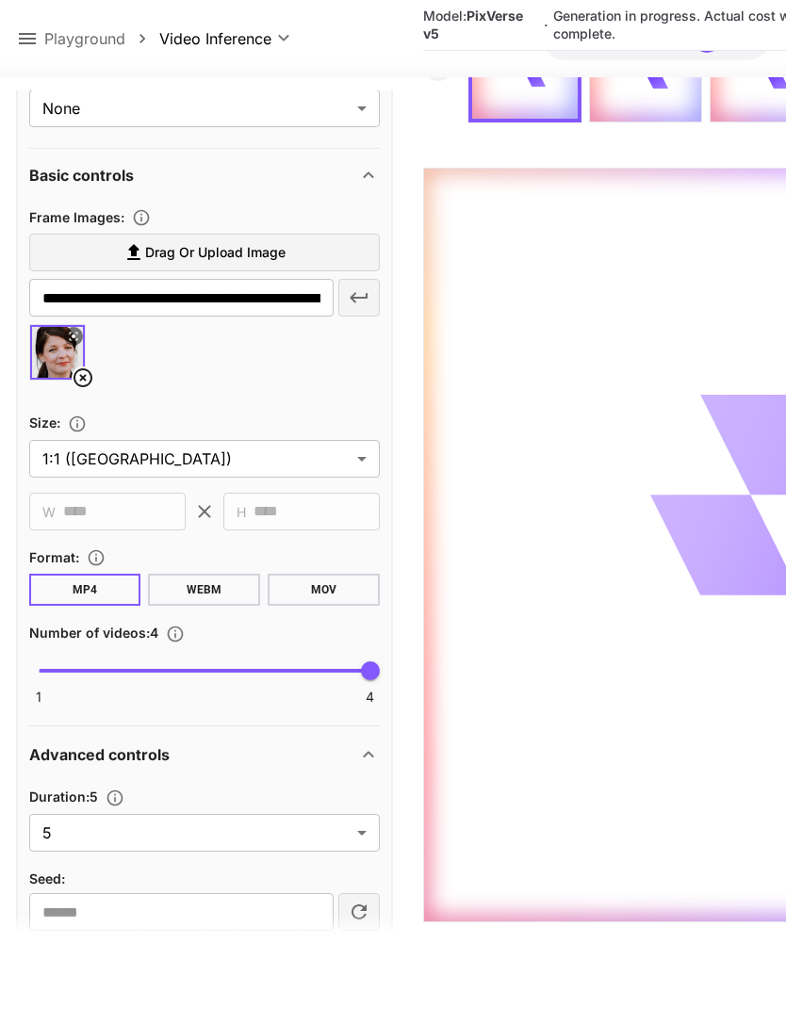
type input "**********"
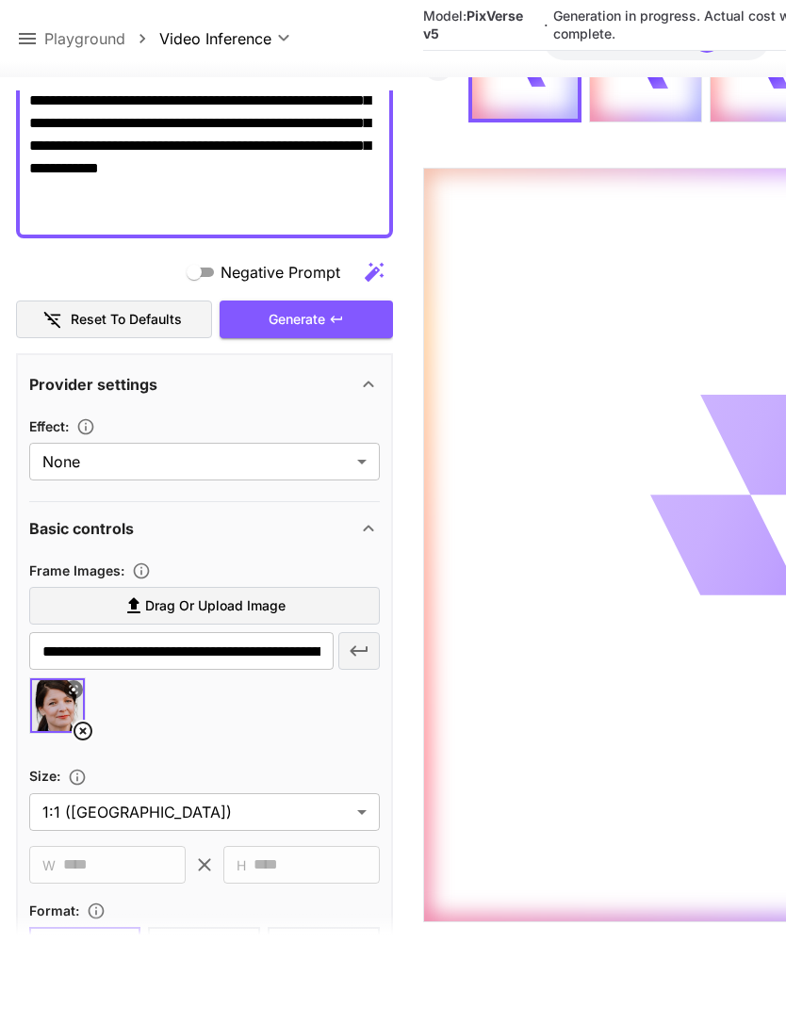
scroll to position [326, 0]
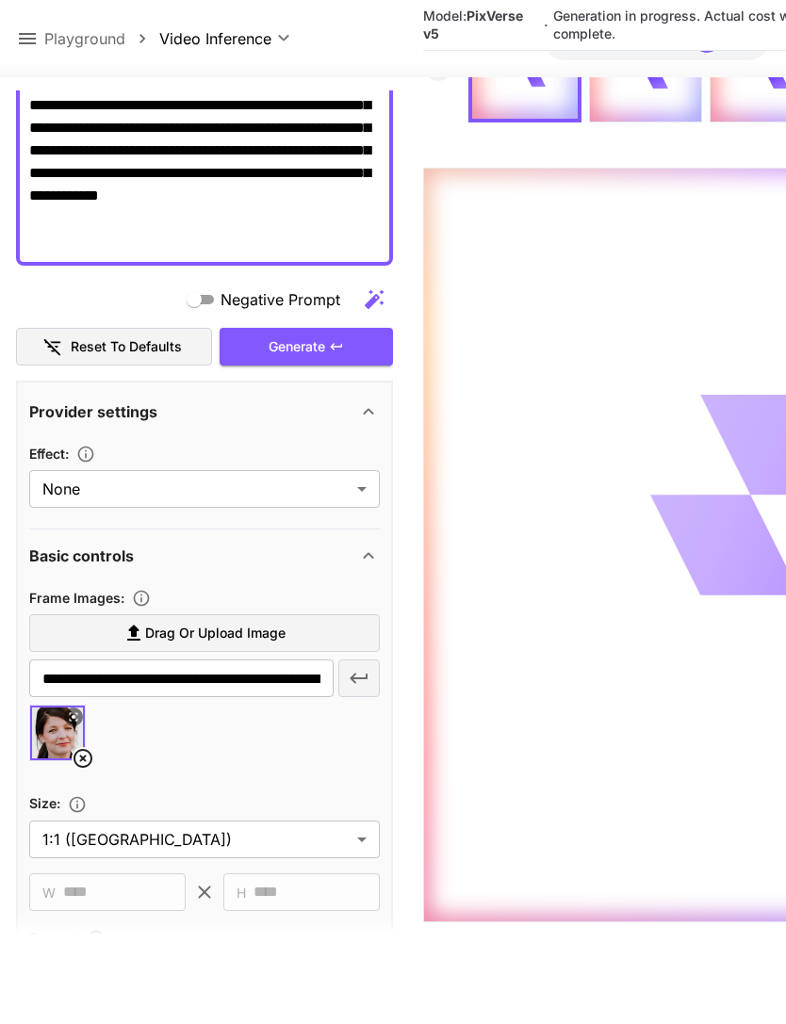
click at [24, 38] on icon at bounding box center [27, 38] width 23 height 23
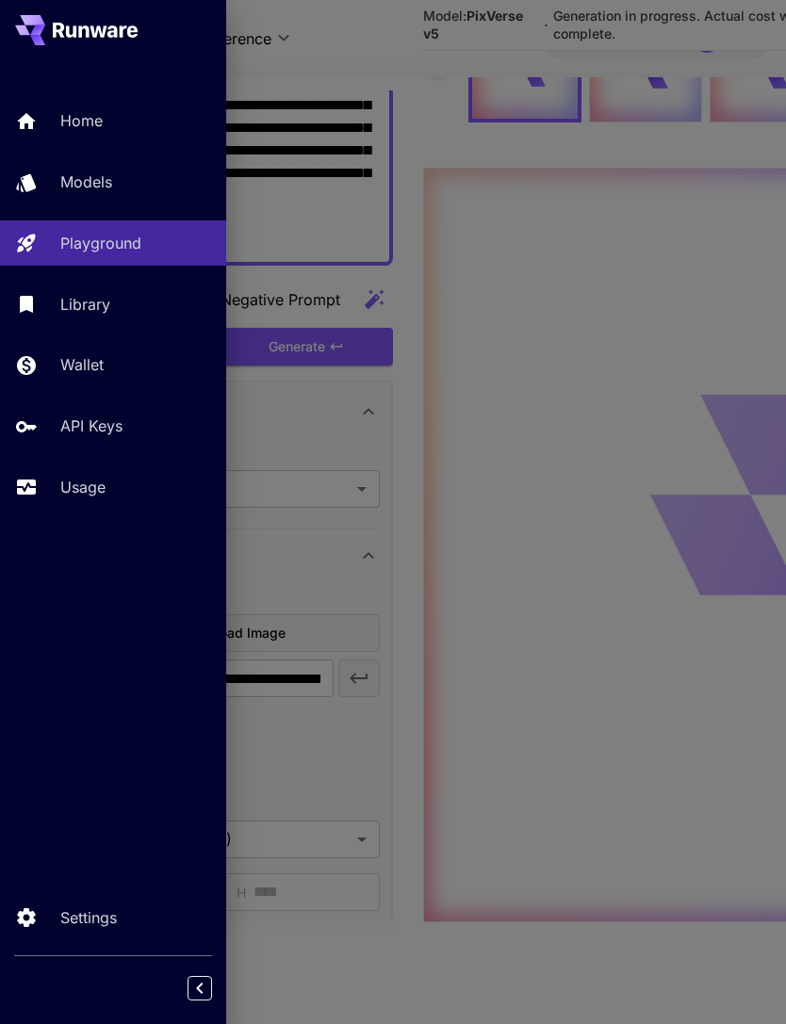
click at [81, 488] on p "Usage" at bounding box center [82, 487] width 45 height 23
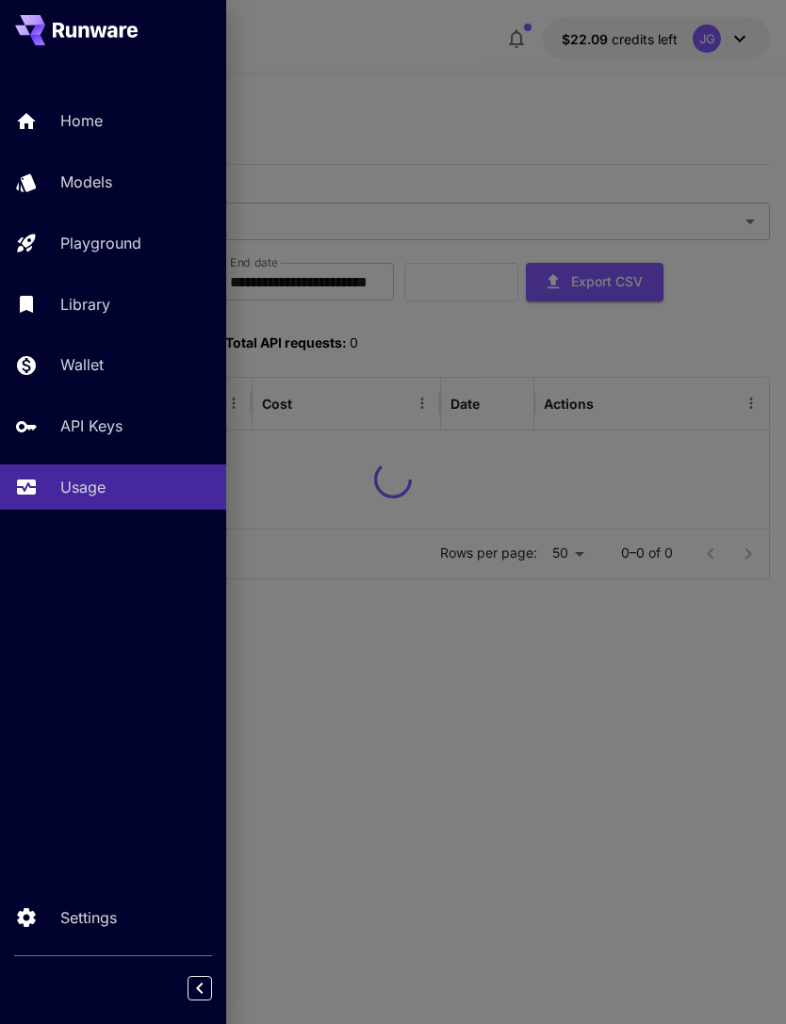
scroll to position [60, 0]
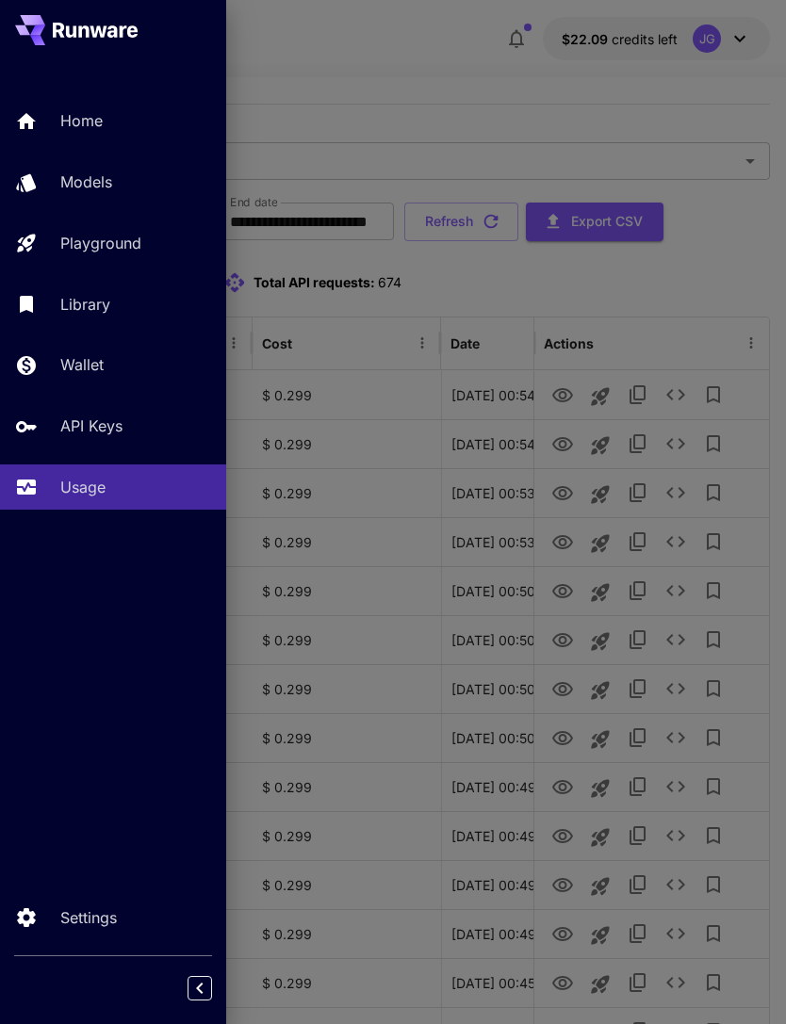
click at [409, 80] on div at bounding box center [393, 512] width 786 height 1024
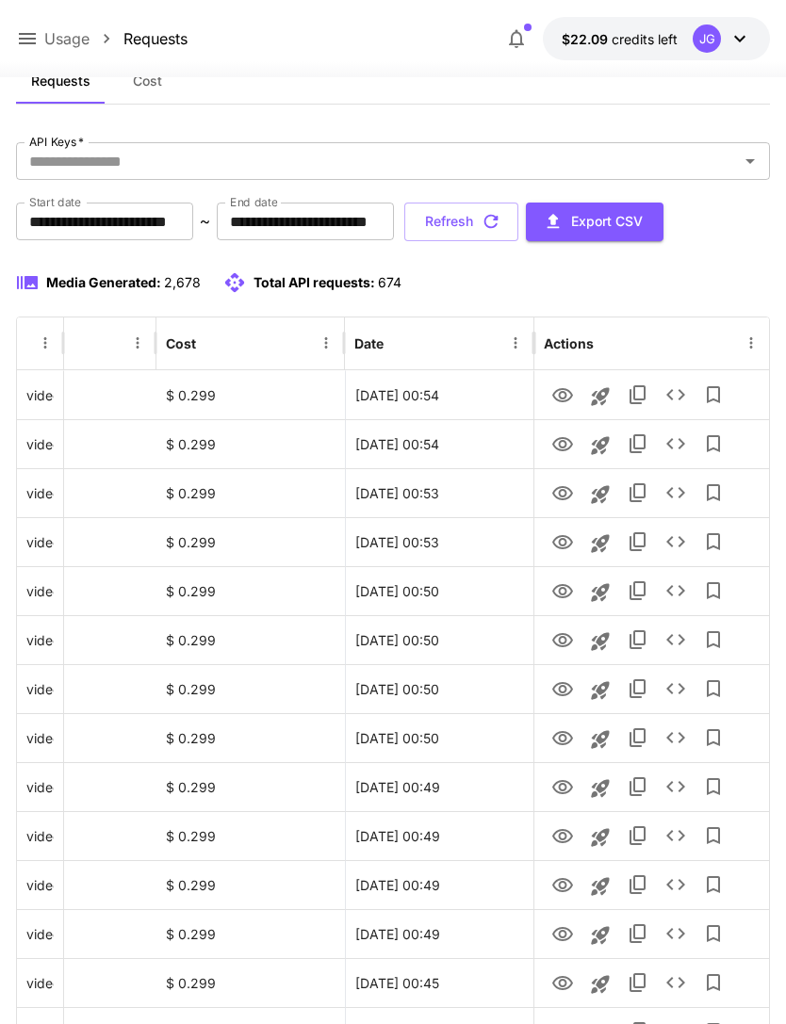
scroll to position [0, 96]
click at [555, 491] on icon "View" at bounding box center [562, 493] width 23 height 23
click at [555, 445] on icon "View" at bounding box center [562, 444] width 23 height 23
click at [562, 389] on icon "View" at bounding box center [562, 395] width 21 height 14
click at [518, 227] on button "Refresh" at bounding box center [461, 222] width 114 height 39
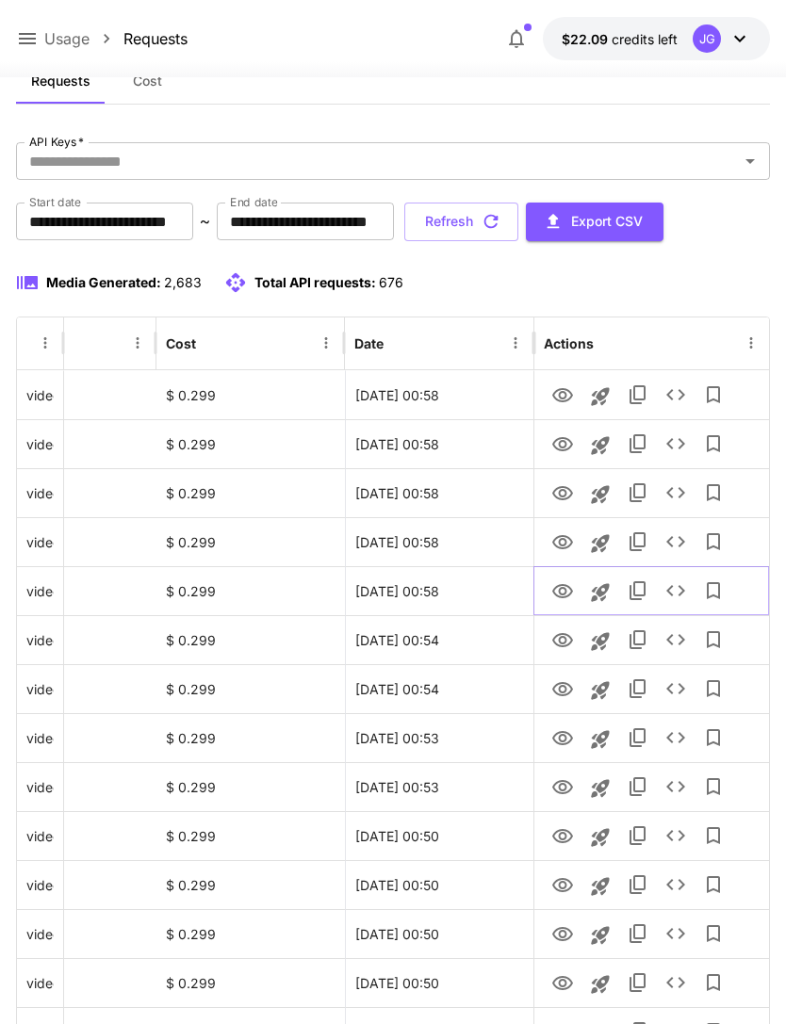
click at [553, 596] on icon "View" at bounding box center [562, 591] width 23 height 23
click at [552, 547] on icon "View" at bounding box center [562, 542] width 23 height 23
click at [554, 492] on icon "View" at bounding box center [562, 493] width 21 height 14
click at [551, 541] on icon "View" at bounding box center [562, 542] width 23 height 23
click at [560, 439] on icon "View" at bounding box center [562, 444] width 23 height 23
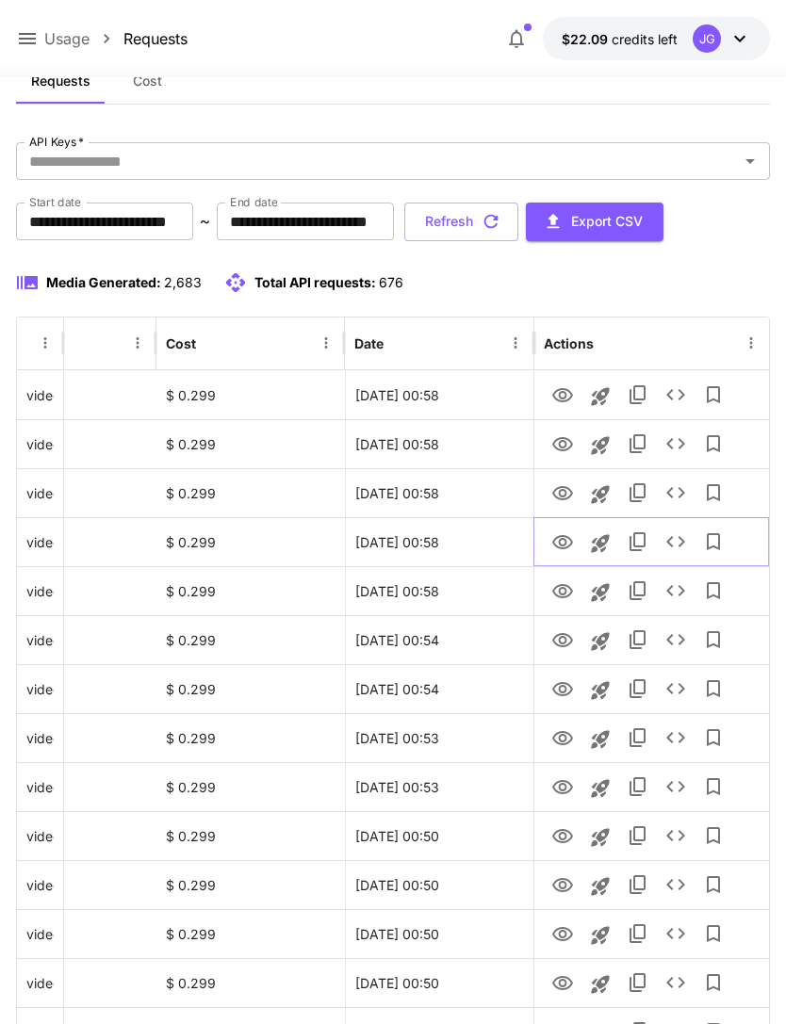
click at [551, 541] on icon "View" at bounding box center [562, 542] width 23 height 23
click at [553, 491] on icon "View" at bounding box center [562, 493] width 21 height 14
click at [560, 441] on icon "View" at bounding box center [562, 444] width 21 height 14
click at [560, 491] on icon "View" at bounding box center [562, 493] width 21 height 14
click at [562, 440] on icon "View" at bounding box center [562, 444] width 21 height 14
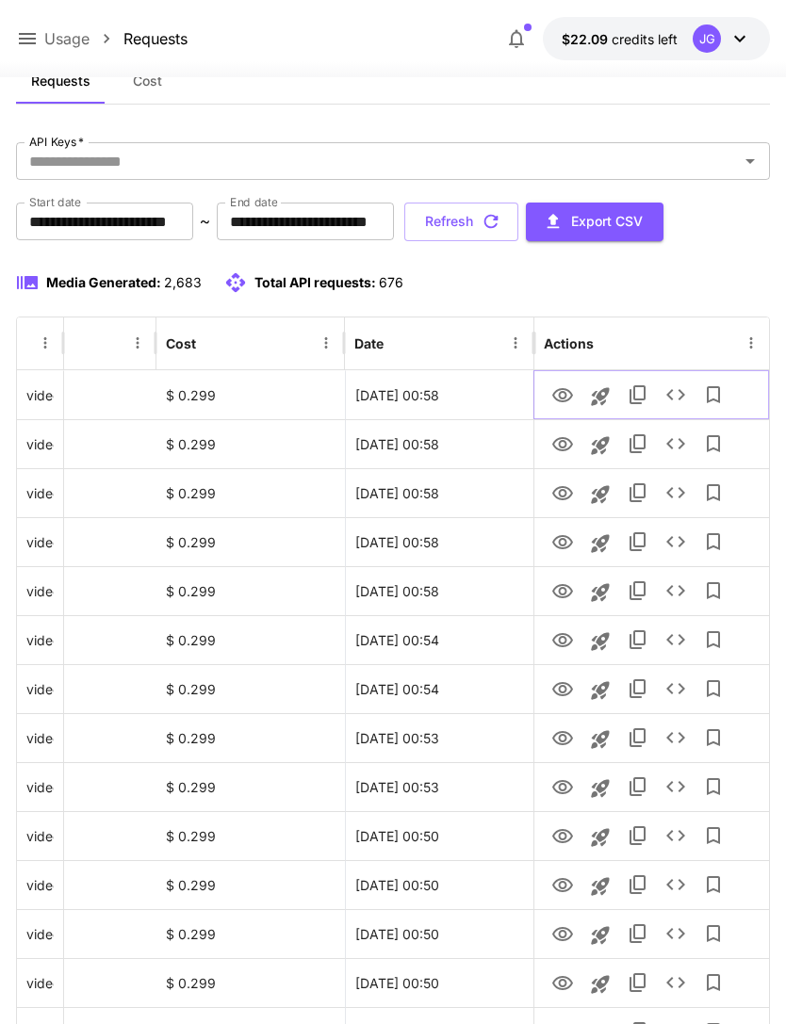
click at [566, 389] on icon "View" at bounding box center [562, 395] width 21 height 14
click at [518, 220] on button "Refresh" at bounding box center [461, 222] width 114 height 39
click at [559, 641] on icon "View" at bounding box center [562, 640] width 21 height 14
click at [557, 691] on icon "View" at bounding box center [562, 689] width 23 height 23
click at [555, 589] on icon "View" at bounding box center [562, 591] width 23 height 23
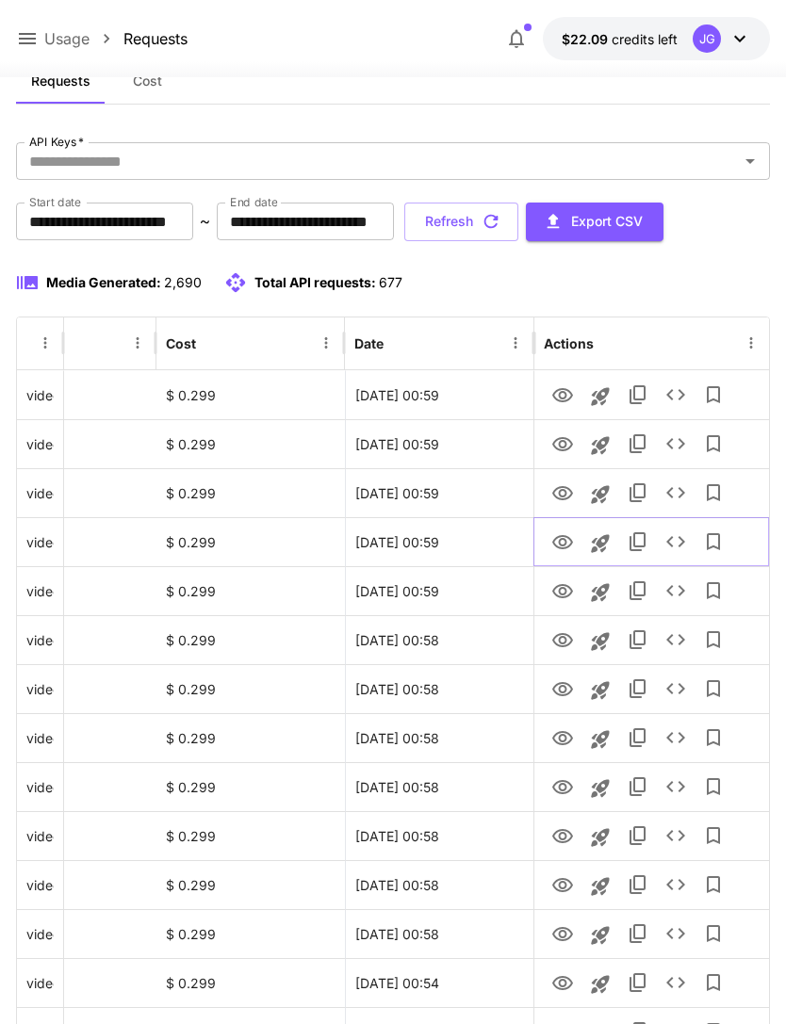
click at [556, 539] on icon "View" at bounding box center [562, 542] width 23 height 23
click at [556, 488] on icon "View" at bounding box center [562, 493] width 21 height 14
click at [558, 442] on icon "View" at bounding box center [562, 444] width 23 height 23
click at [564, 495] on icon "View" at bounding box center [562, 493] width 21 height 14
click at [559, 442] on icon "View" at bounding box center [562, 444] width 21 height 14
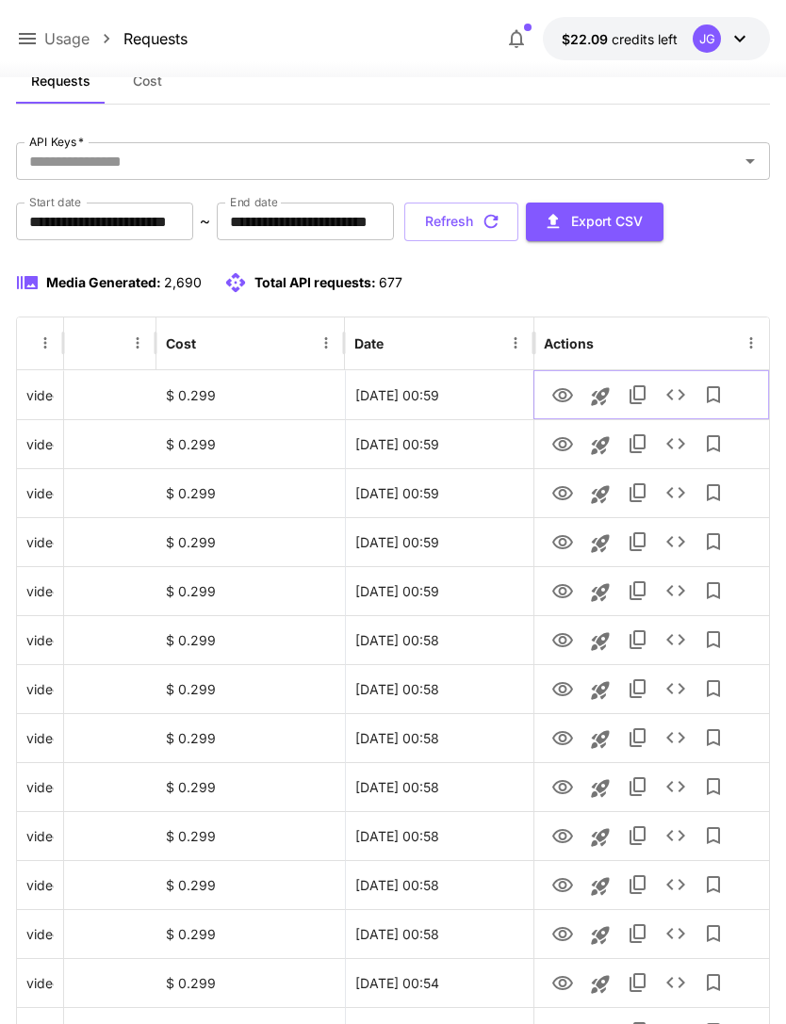
click at [556, 398] on icon "View" at bounding box center [562, 395] width 21 height 14
click at [518, 223] on button "Refresh" at bounding box center [461, 222] width 114 height 39
click at [564, 390] on icon "View" at bounding box center [562, 395] width 23 height 23
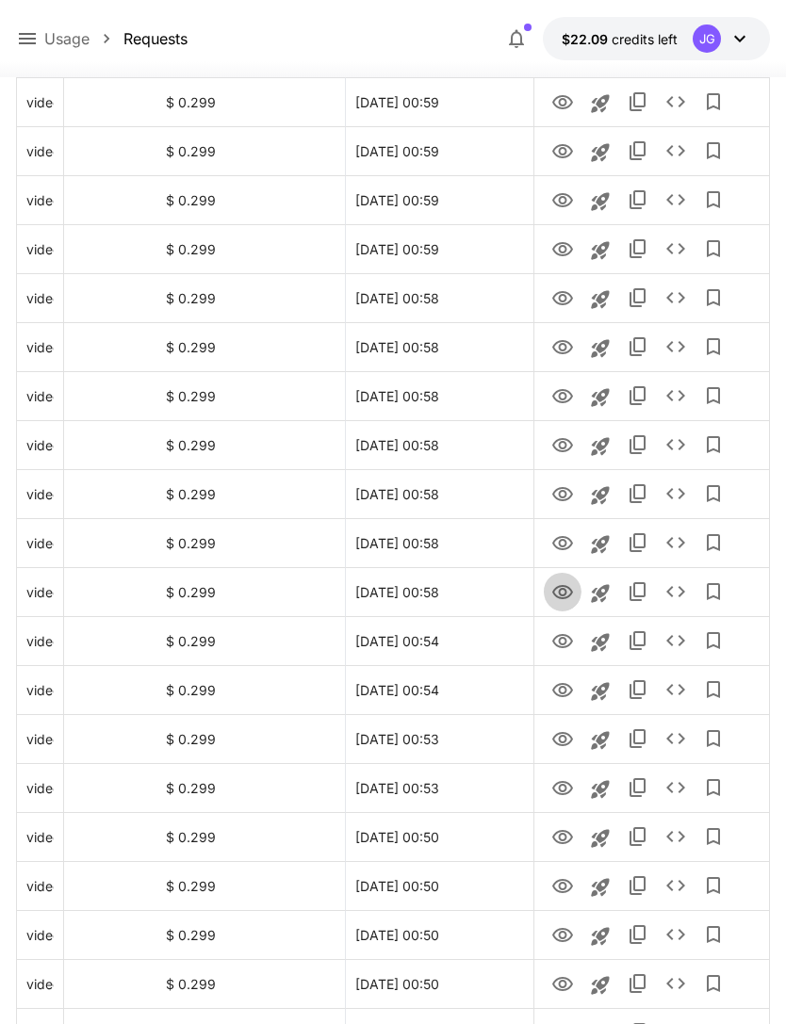
scroll to position [402, 0]
click at [553, 595] on icon "View" at bounding box center [562, 592] width 23 height 23
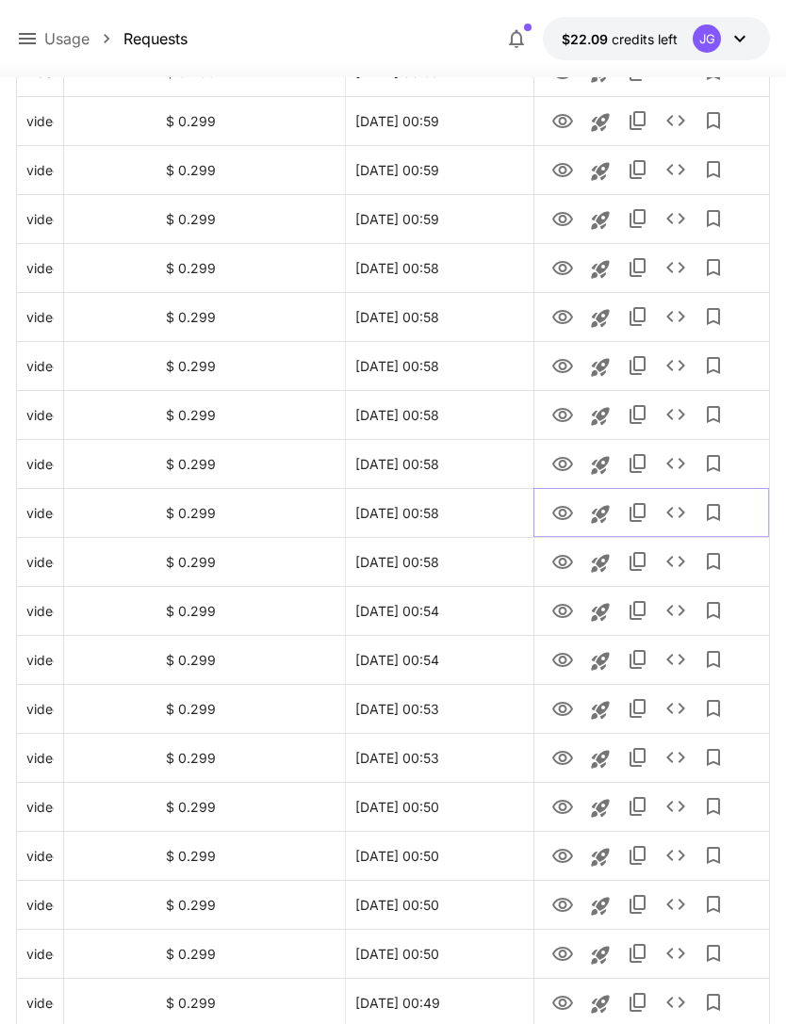
click at [563, 508] on icon "View" at bounding box center [562, 513] width 23 height 23
click at [556, 463] on icon "View" at bounding box center [562, 464] width 23 height 23
click at [559, 422] on icon "View" at bounding box center [562, 415] width 23 height 23
click at [560, 366] on icon "View" at bounding box center [562, 366] width 21 height 14
click at [562, 315] on icon "View" at bounding box center [562, 317] width 23 height 23
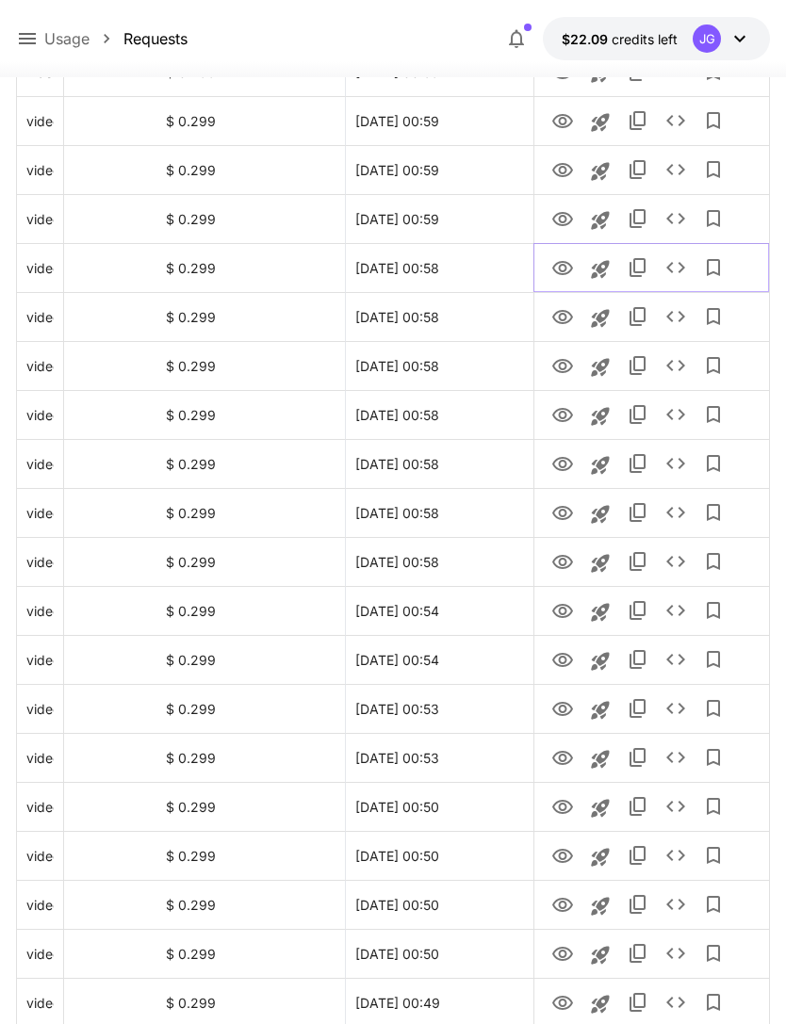
click at [558, 259] on icon "View" at bounding box center [562, 268] width 23 height 23
click at [562, 316] on icon "View" at bounding box center [562, 317] width 23 height 23
click at [557, 264] on icon "View" at bounding box center [562, 268] width 23 height 23
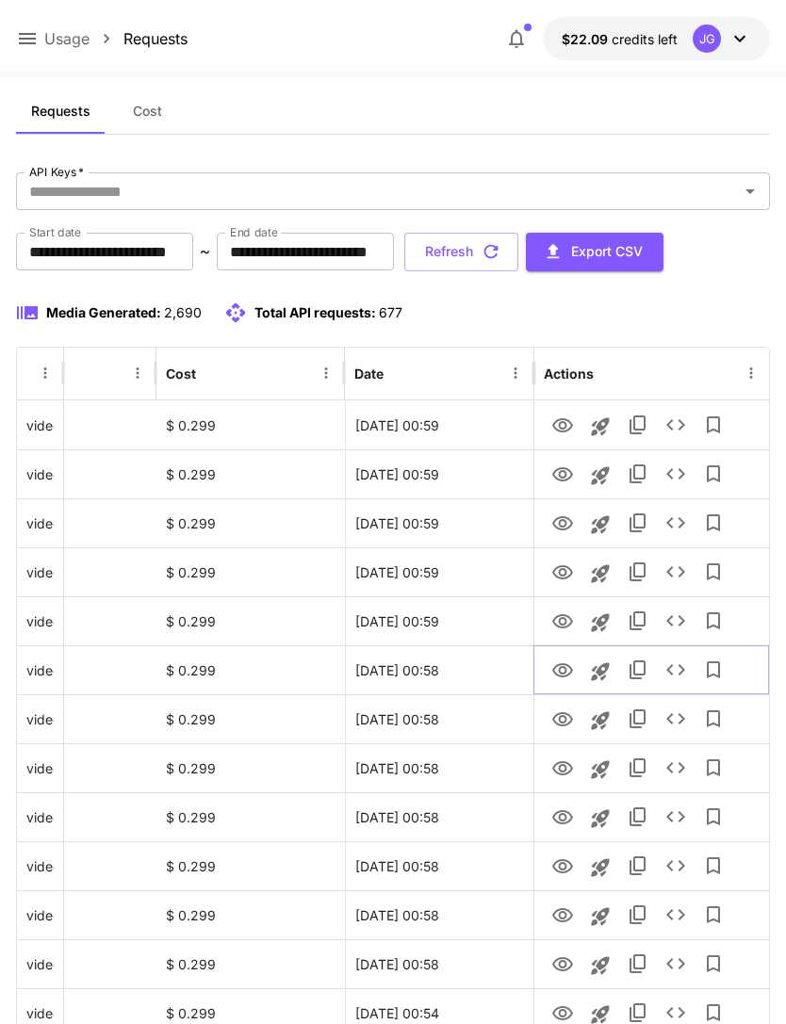
scroll to position [0, 0]
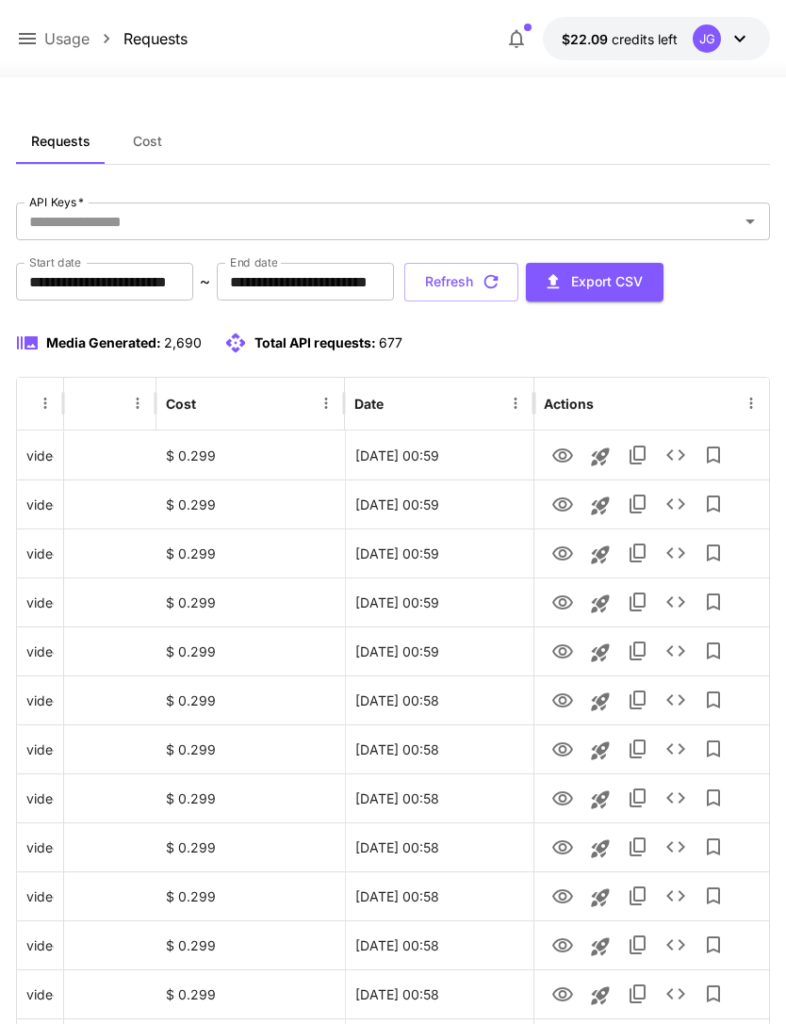
click at [518, 282] on button "Refresh" at bounding box center [461, 282] width 114 height 39
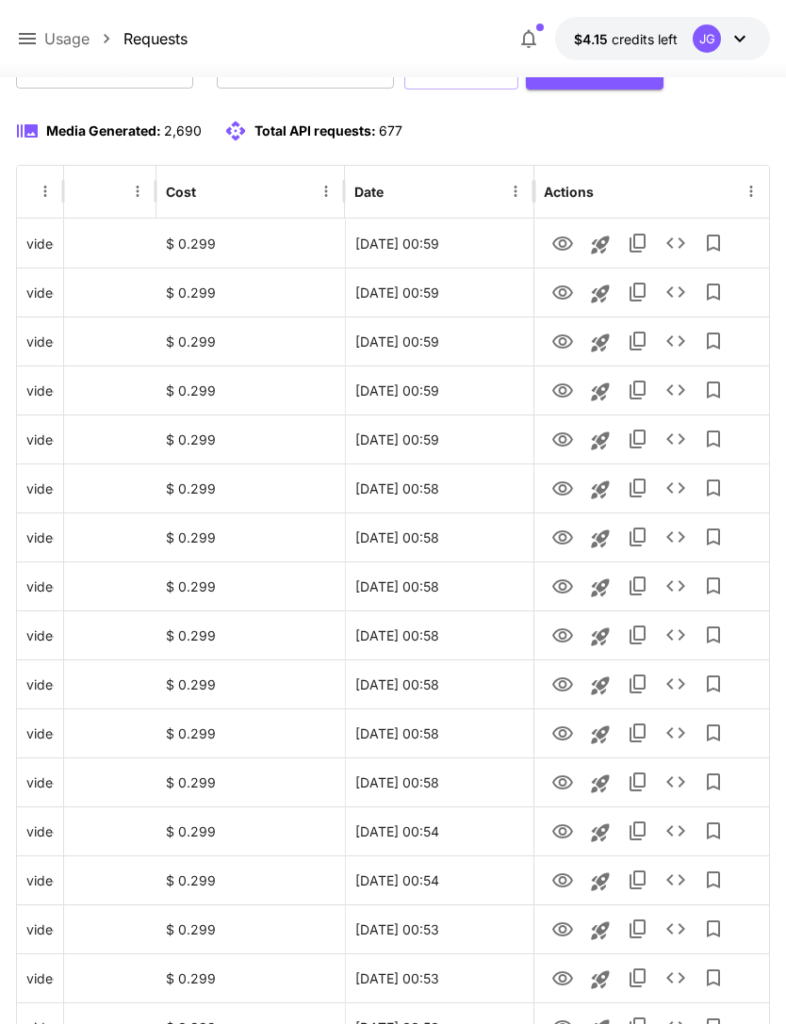
scroll to position [226, 0]
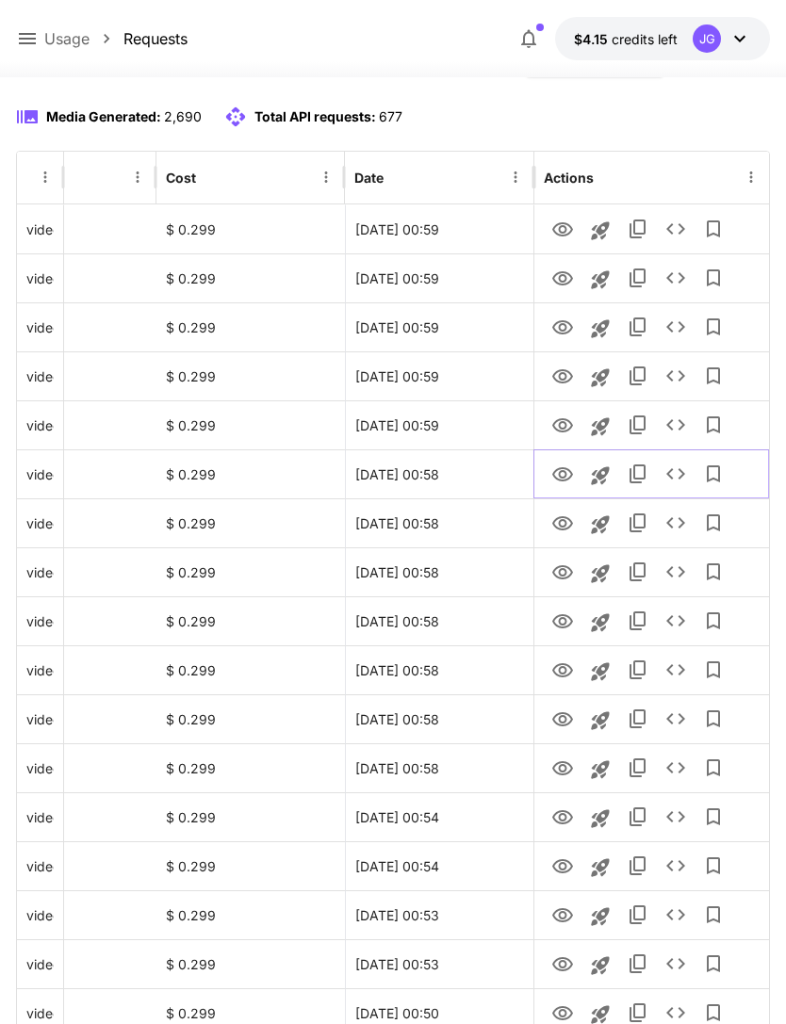
click at [558, 473] on icon "View" at bounding box center [562, 475] width 23 height 23
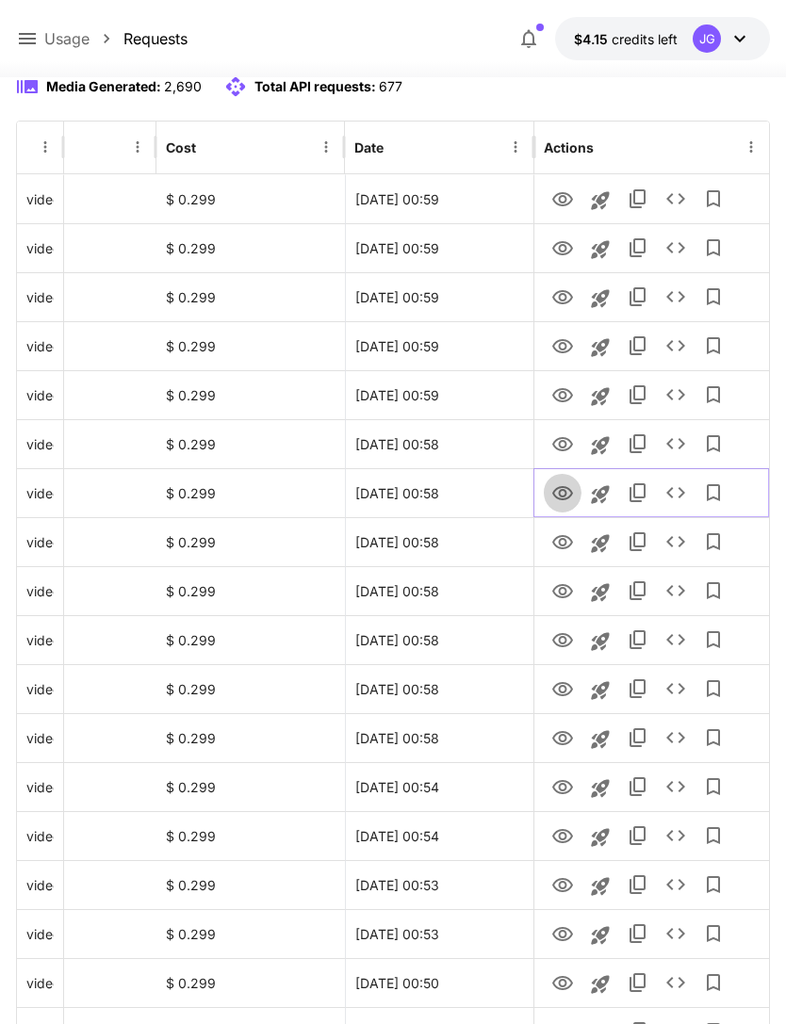
click at [557, 499] on icon "View" at bounding box center [562, 493] width 23 height 23
click at [557, 446] on icon "View" at bounding box center [562, 444] width 23 height 23
click at [555, 498] on icon "View" at bounding box center [562, 493] width 23 height 23
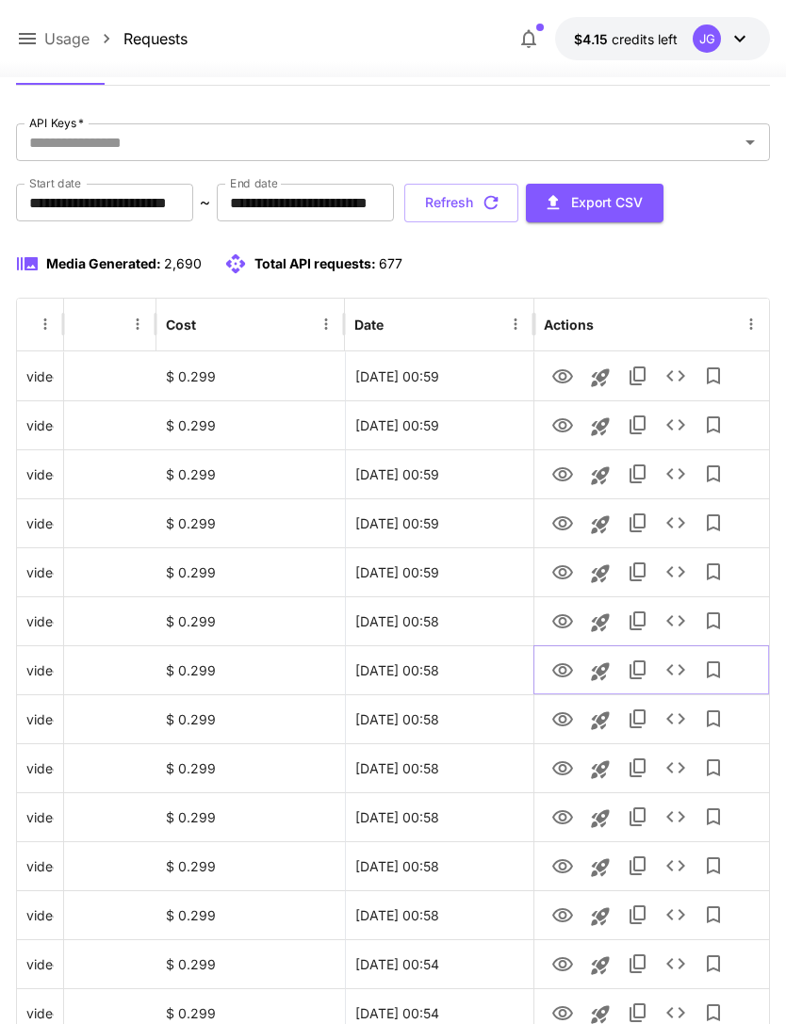
scroll to position [0, 0]
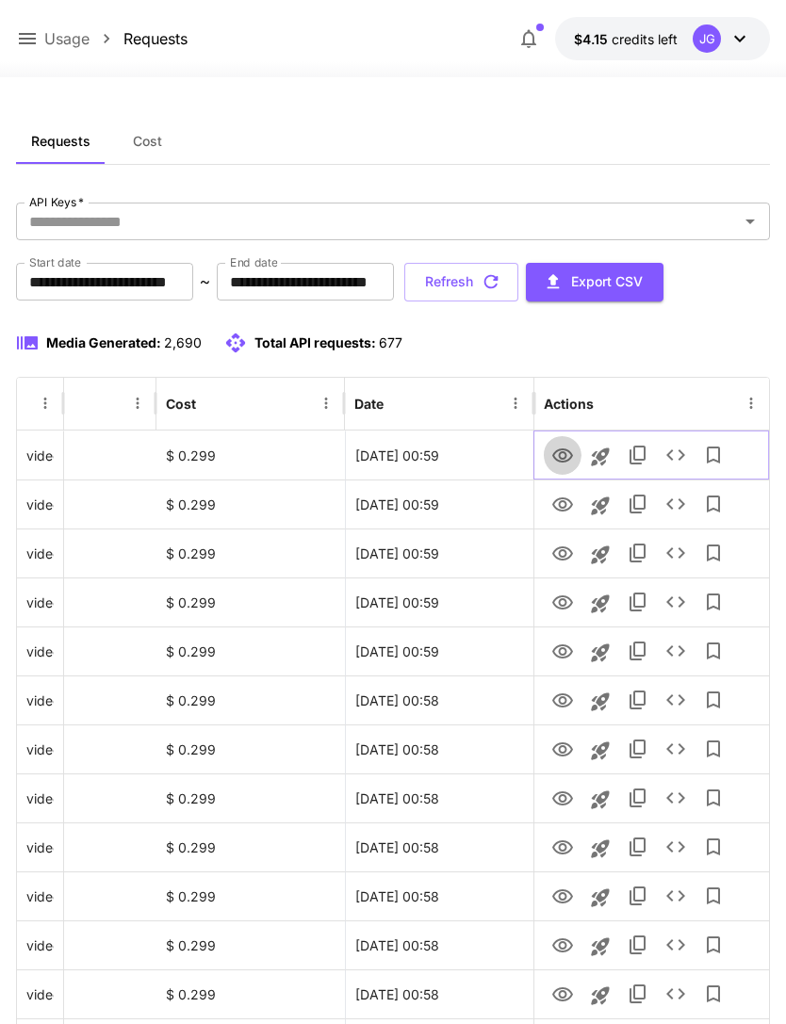
click at [554, 456] on icon "View" at bounding box center [562, 456] width 21 height 14
click at [553, 511] on icon "View" at bounding box center [562, 505] width 23 height 23
click at [552, 461] on icon "View" at bounding box center [562, 456] width 23 height 23
click at [518, 273] on button "Refresh" at bounding box center [461, 282] width 114 height 39
click at [559, 464] on icon "View" at bounding box center [562, 456] width 23 height 23
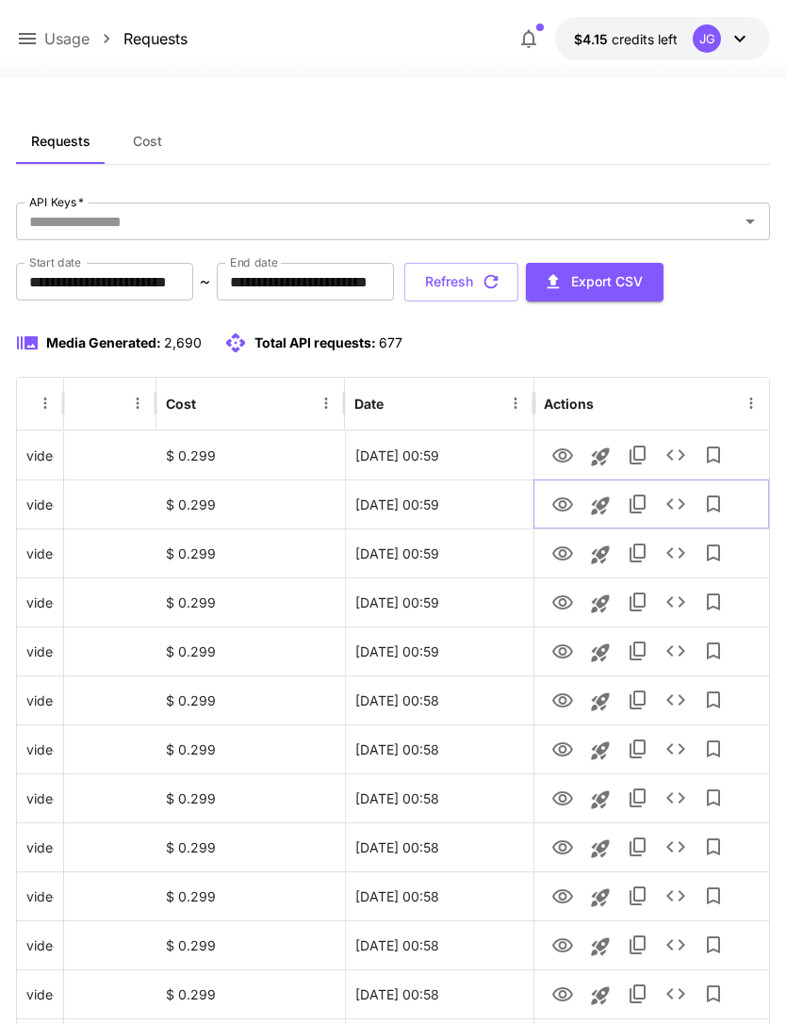
click at [561, 514] on icon "View" at bounding box center [562, 505] width 23 height 23
click at [553, 454] on icon "View" at bounding box center [562, 456] width 21 height 14
click at [24, 39] on icon at bounding box center [27, 38] width 17 height 11
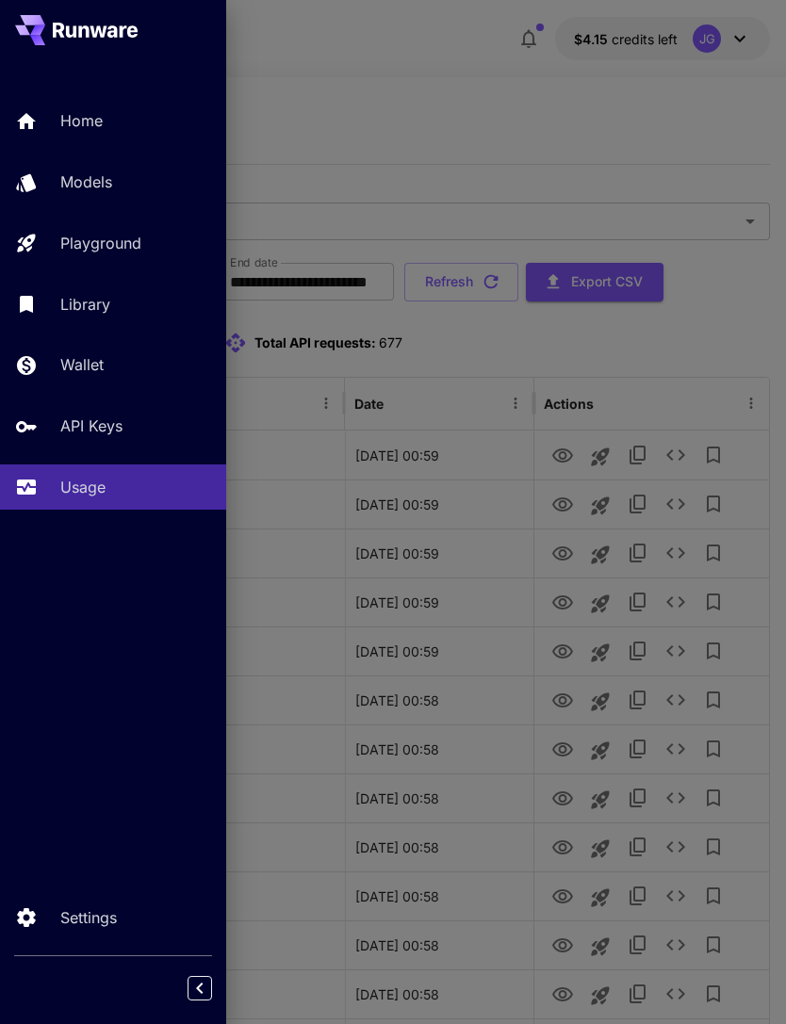
click at [141, 232] on p "Playground" at bounding box center [100, 243] width 81 height 23
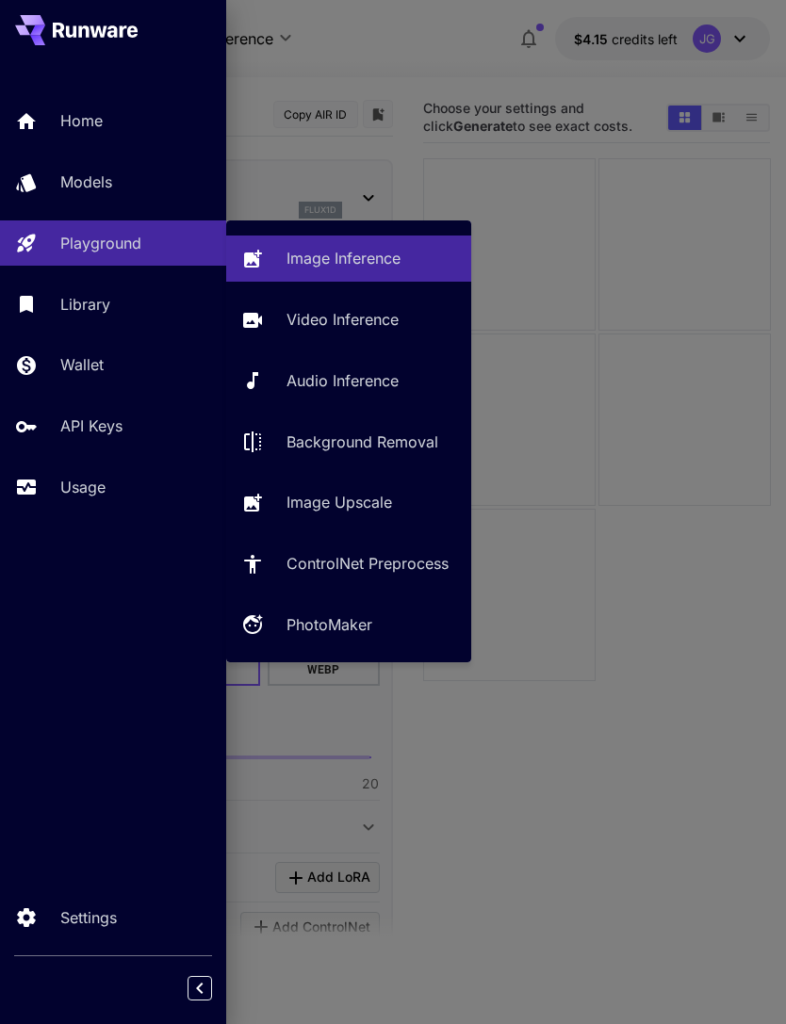
click at [344, 324] on p "Video Inference" at bounding box center [342, 319] width 112 height 23
type input "**********"
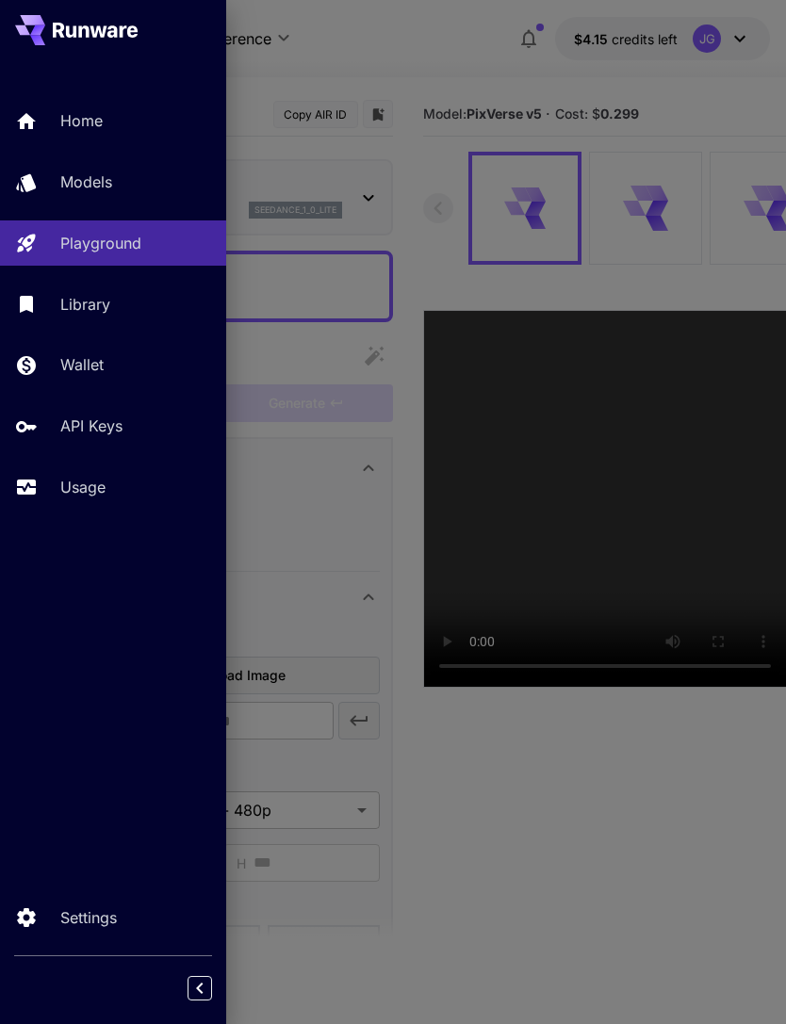
click at [439, 87] on div at bounding box center [393, 512] width 786 height 1024
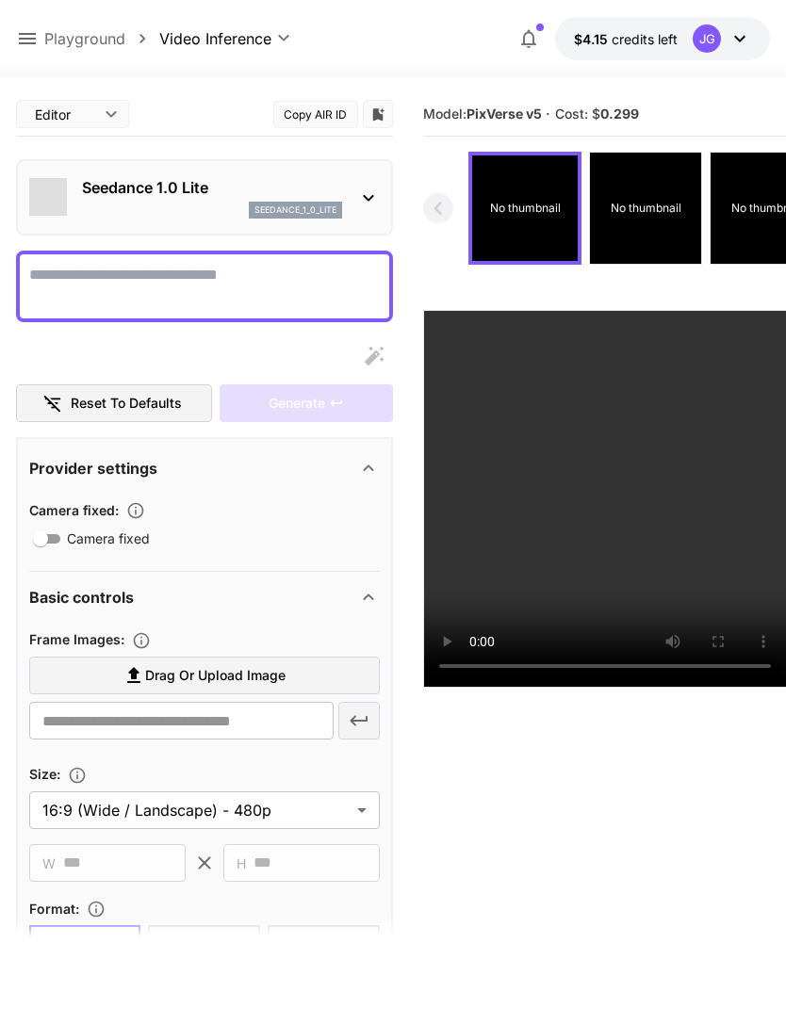
click at [34, 40] on icon at bounding box center [27, 38] width 17 height 11
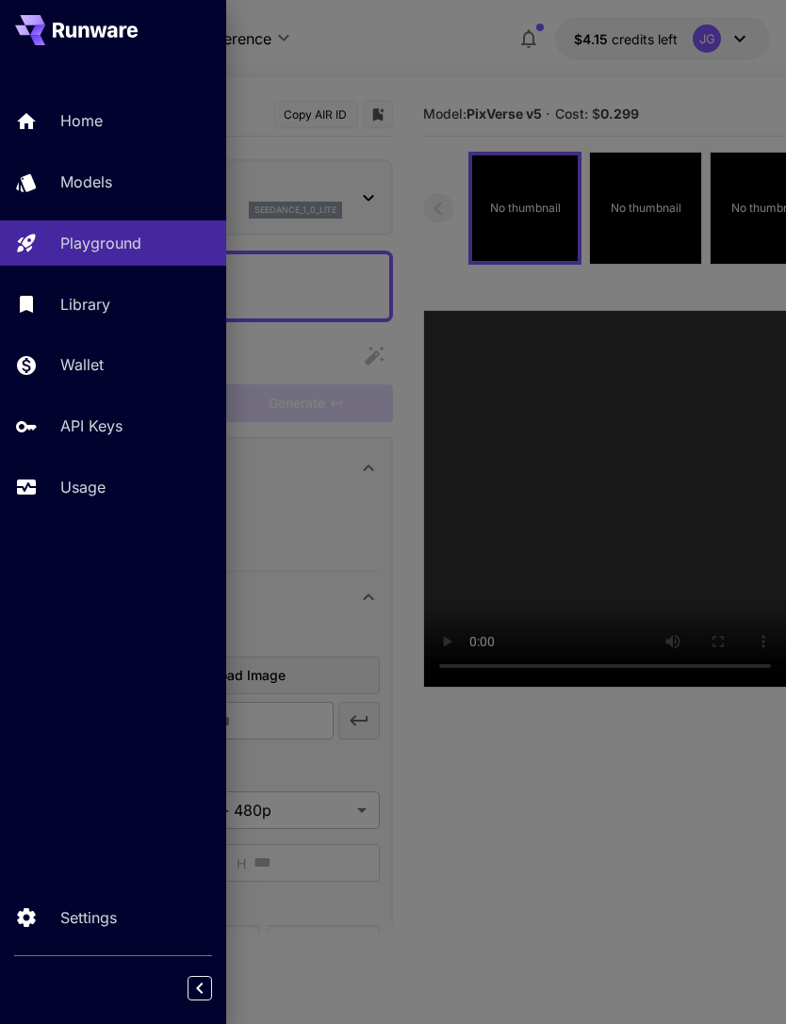
click at [76, 498] on link "Usage" at bounding box center [113, 488] width 226 height 46
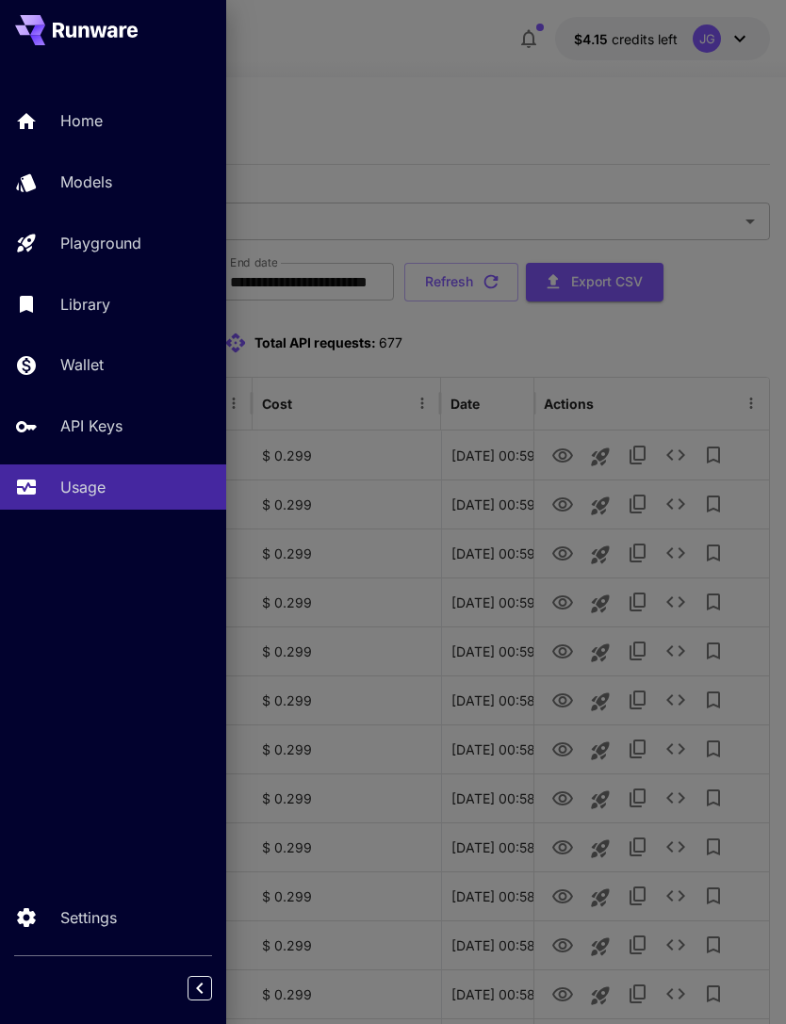
click at [547, 197] on div at bounding box center [393, 512] width 786 height 1024
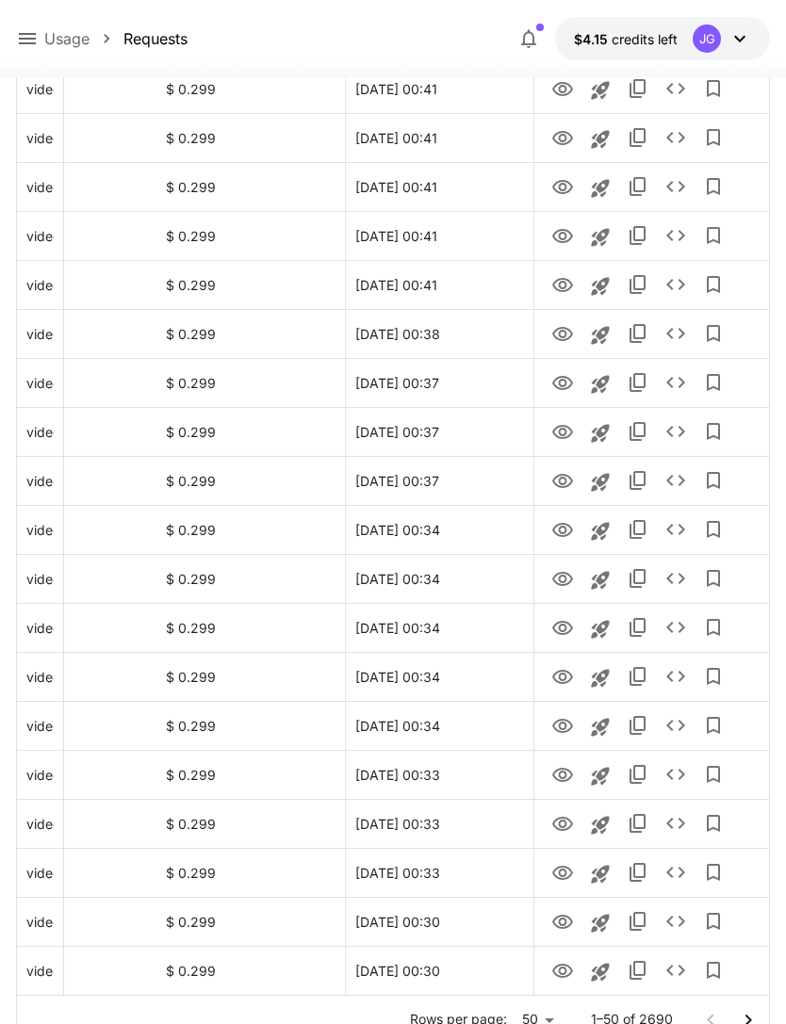
scroll to position [1902, 0]
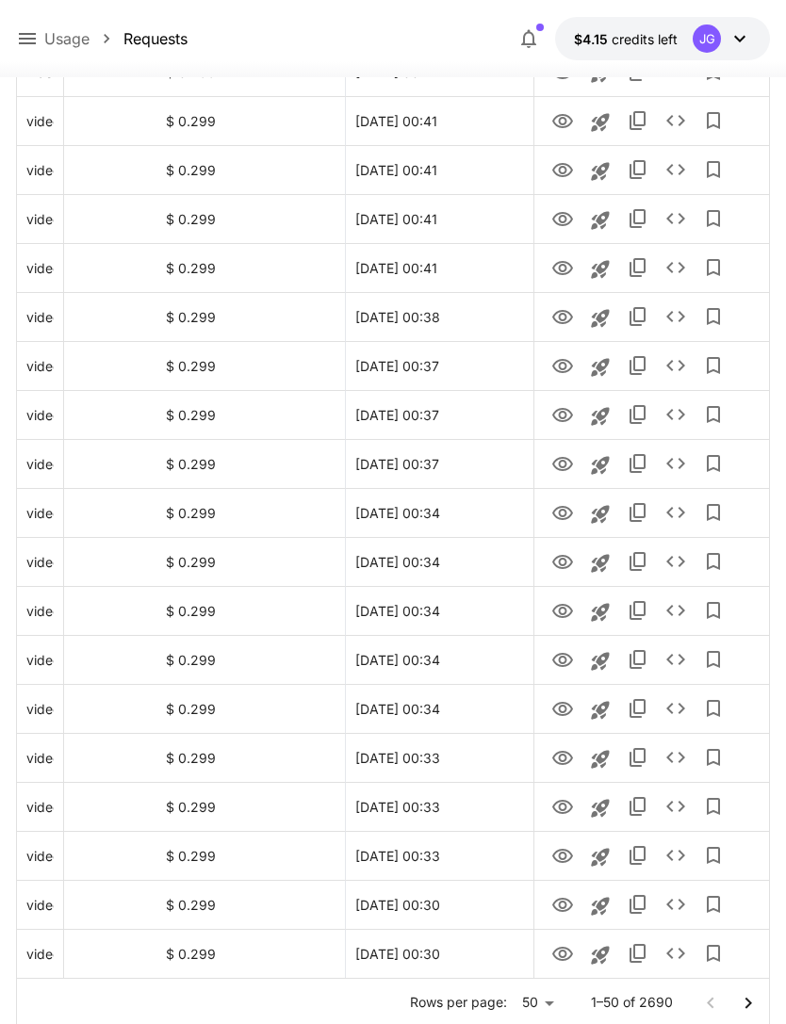
click at [744, 999] on icon "Go to next page" at bounding box center [748, 1003] width 23 height 23
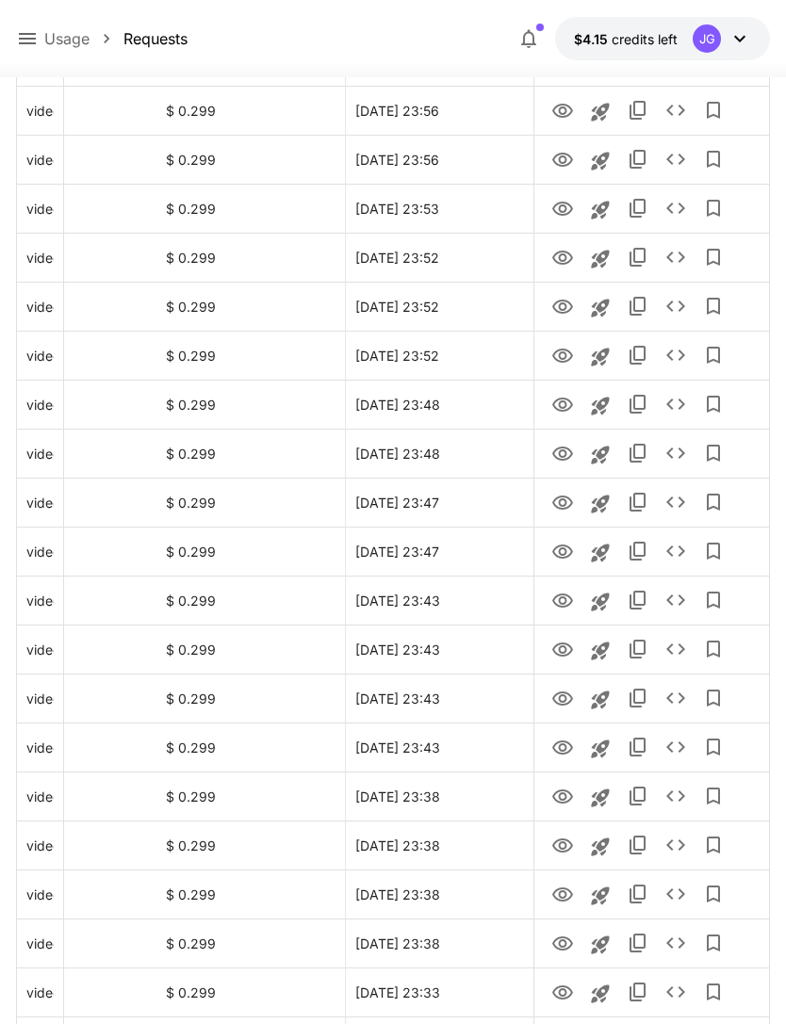
scroll to position [1716, 0]
click at [594, 504] on icon "Launch in playground" at bounding box center [600, 505] width 23 height 23
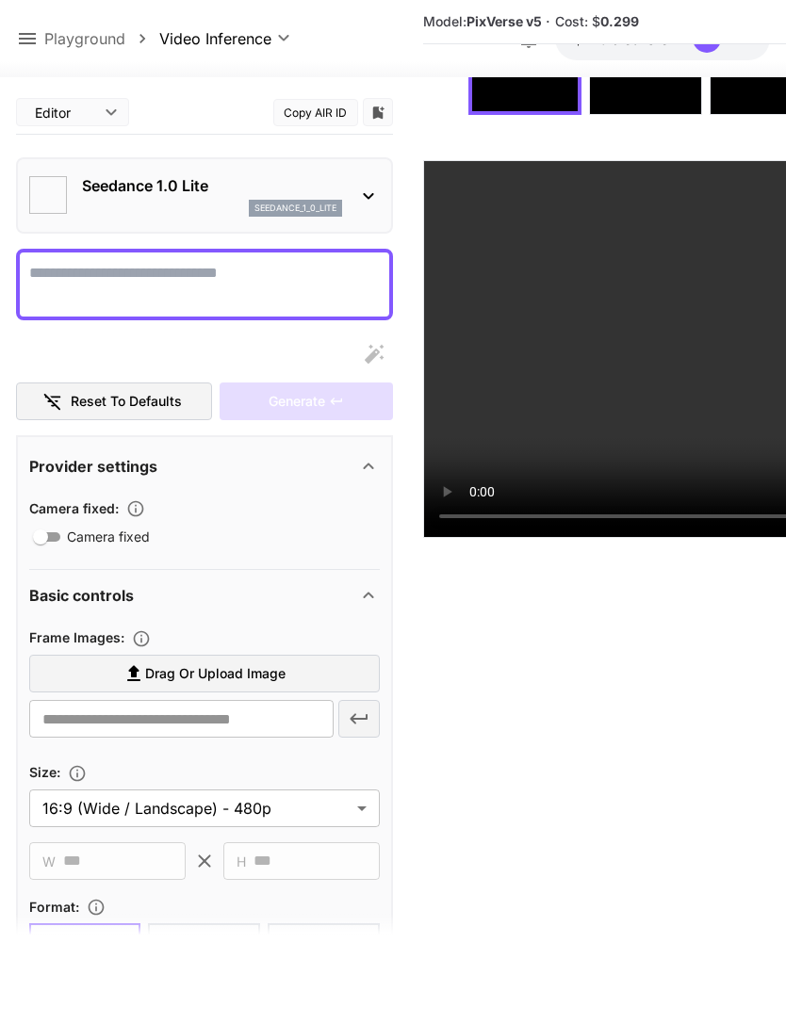
scroll to position [149, 0]
type textarea "**********"
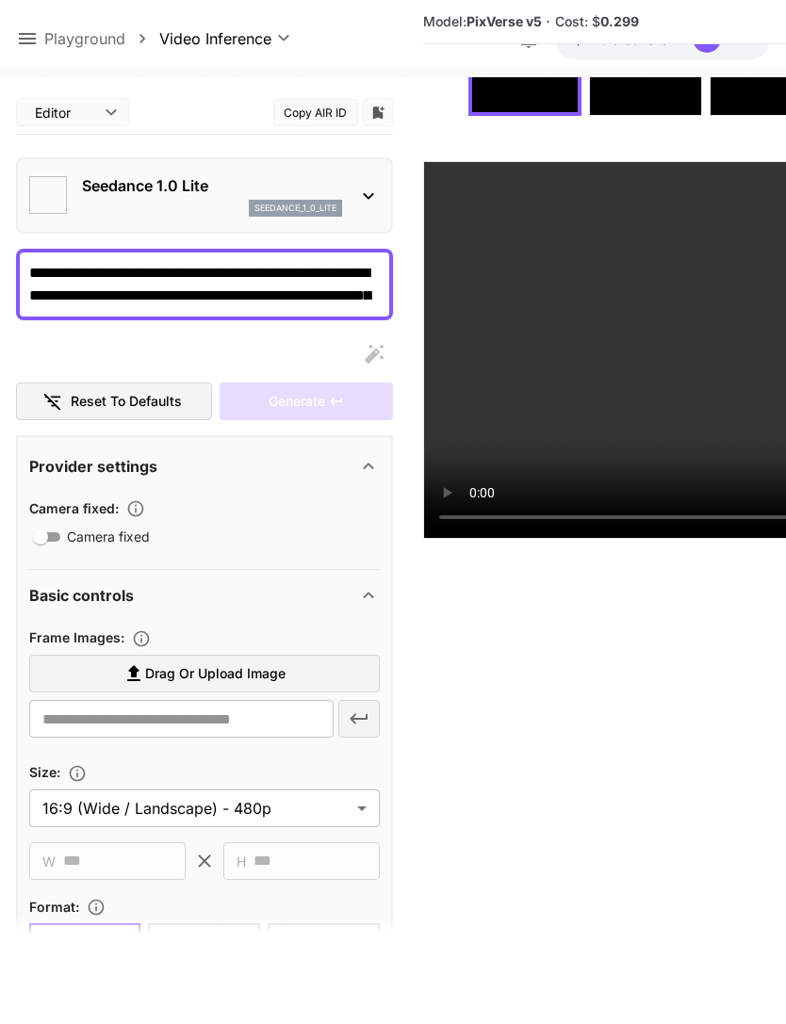
type input "**********"
type input "****"
type input "*"
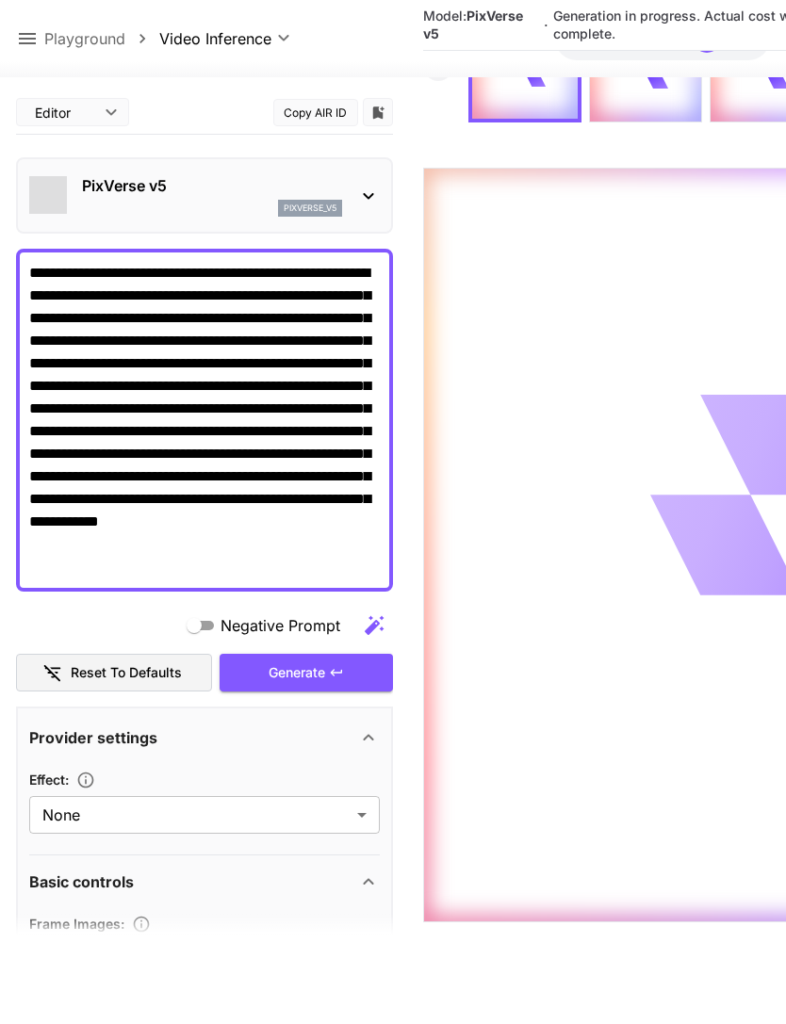
scroll to position [0, 0]
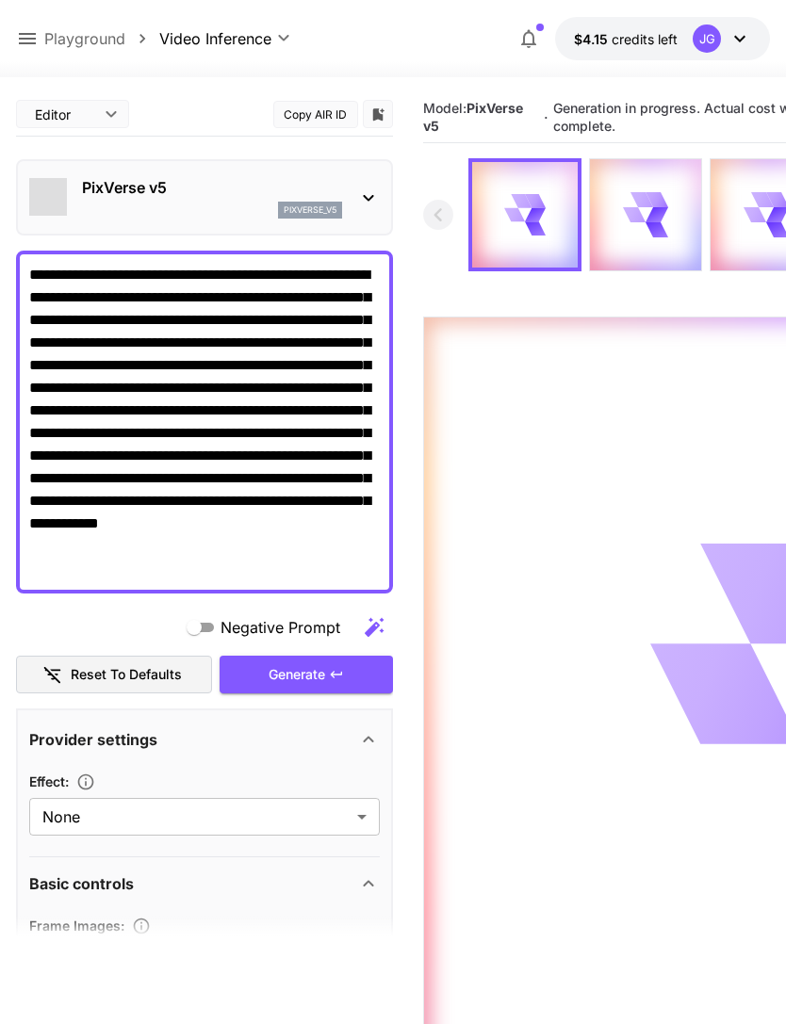
click at [328, 672] on div "Generate" at bounding box center [306, 675] width 173 height 39
click at [26, 39] on icon at bounding box center [27, 38] width 17 height 11
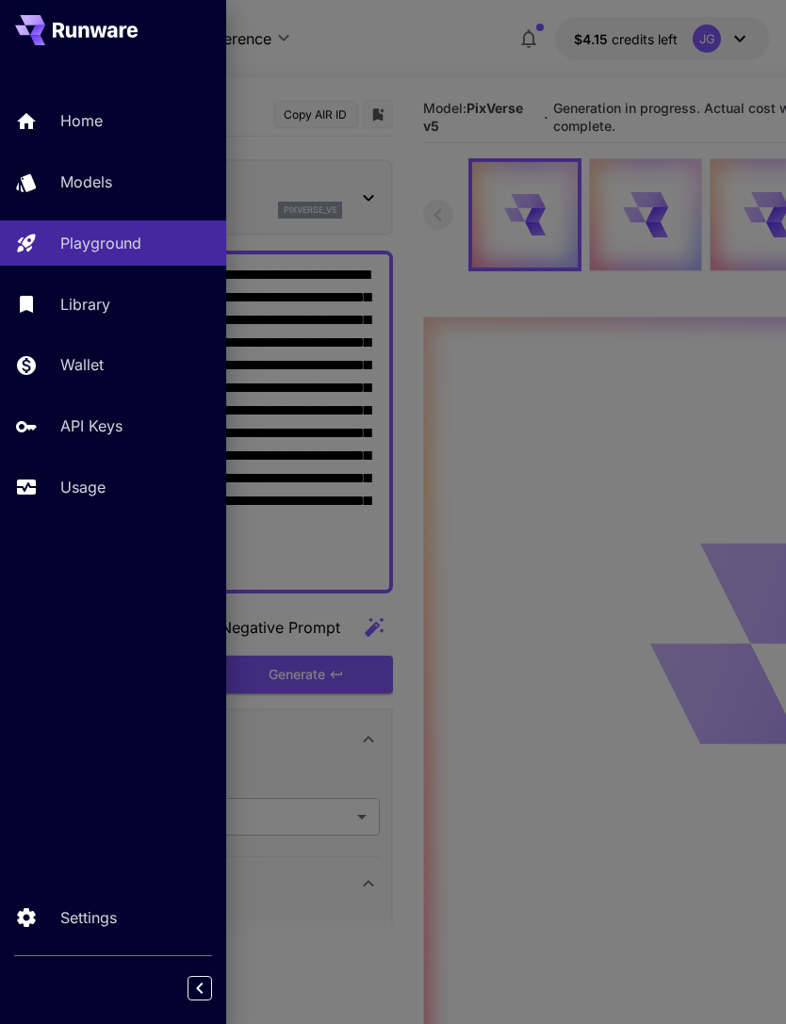
click at [88, 484] on p "Usage" at bounding box center [82, 487] width 45 height 23
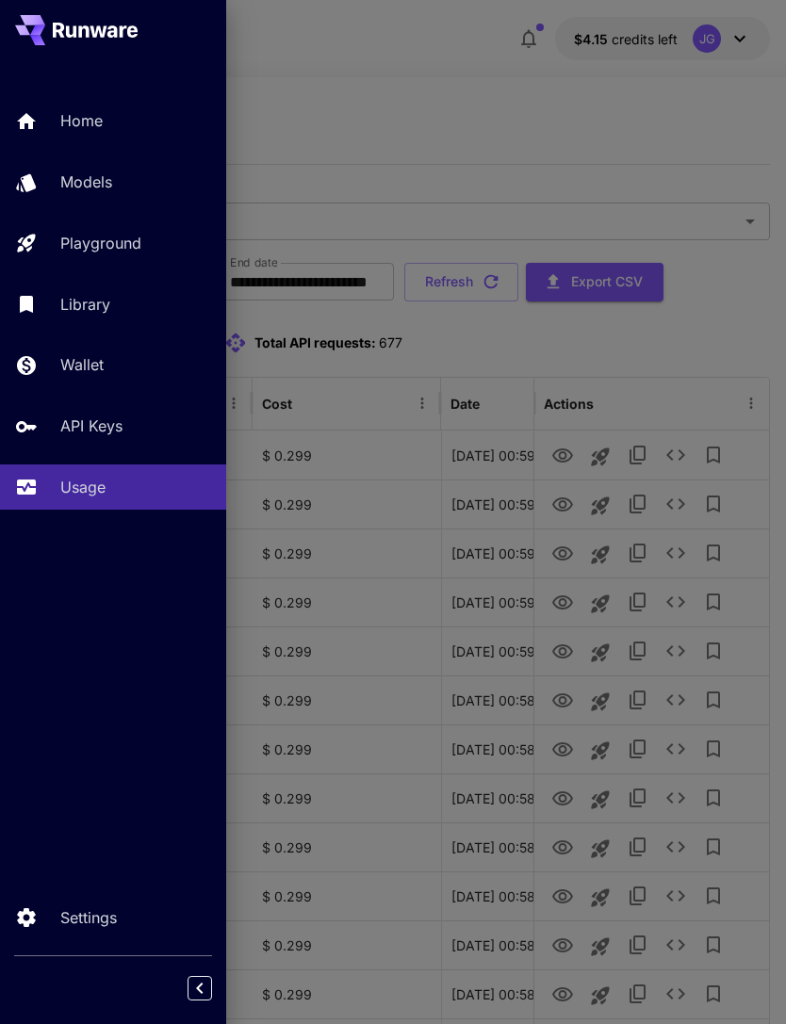
click at [421, 120] on div at bounding box center [393, 512] width 786 height 1024
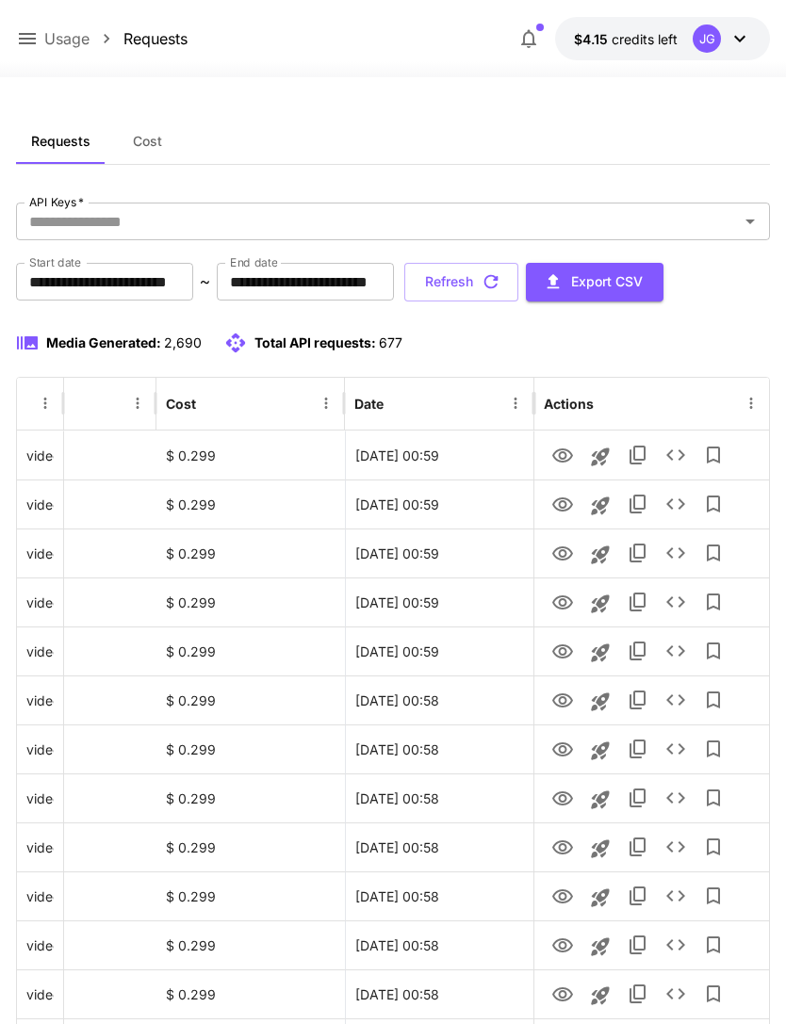
scroll to position [0, 96]
click at [557, 453] on icon "View" at bounding box center [562, 456] width 23 height 23
click at [553, 511] on icon "View" at bounding box center [562, 505] width 23 height 23
click at [518, 279] on button "Refresh" at bounding box center [461, 282] width 114 height 39
click at [557, 456] on icon "View" at bounding box center [562, 456] width 23 height 23
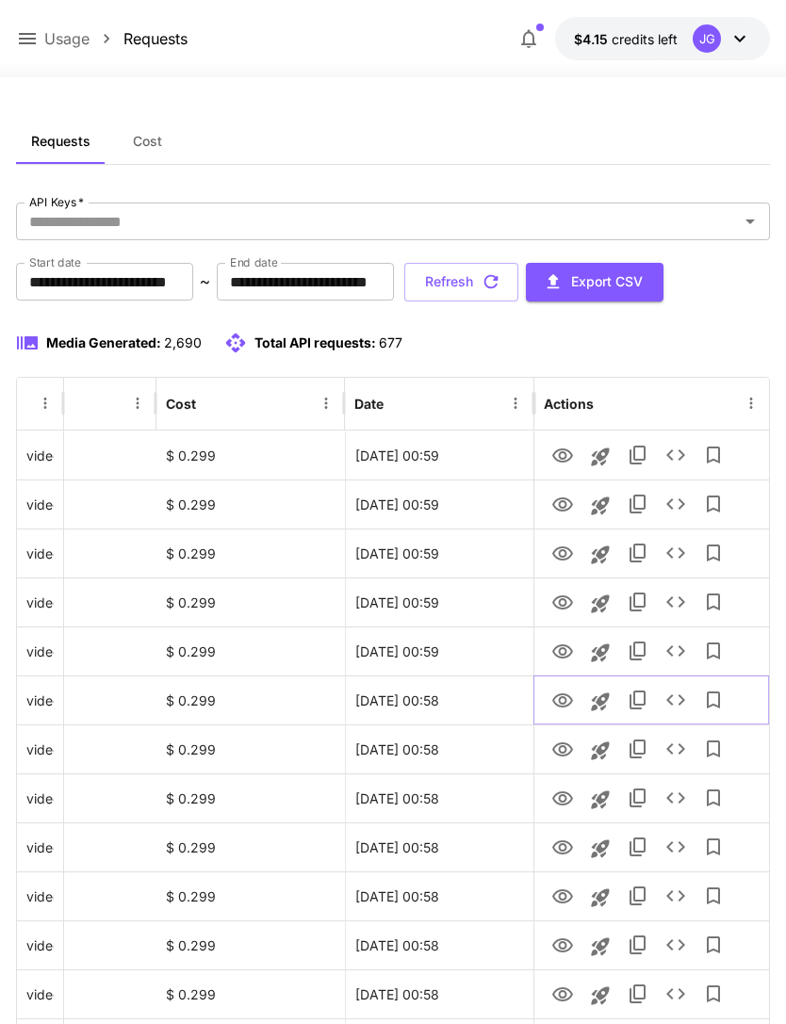
click at [553, 706] on icon "View" at bounding box center [562, 701] width 23 height 23
click at [551, 456] on icon "View" at bounding box center [562, 456] width 23 height 23
click at [518, 277] on button "Refresh" at bounding box center [461, 282] width 114 height 39
click at [552, 703] on icon "View" at bounding box center [562, 701] width 23 height 23
click at [518, 285] on button "Refresh" at bounding box center [461, 282] width 114 height 39
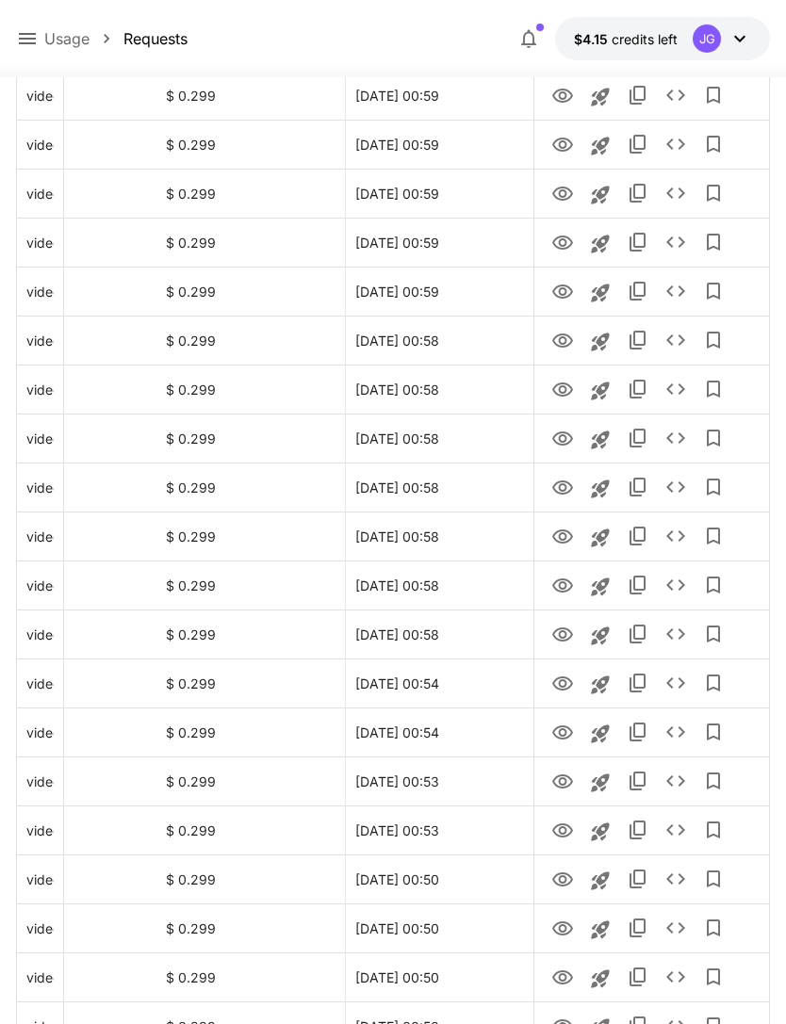
scroll to position [361, 0]
click at [552, 639] on icon "View" at bounding box center [562, 634] width 23 height 23
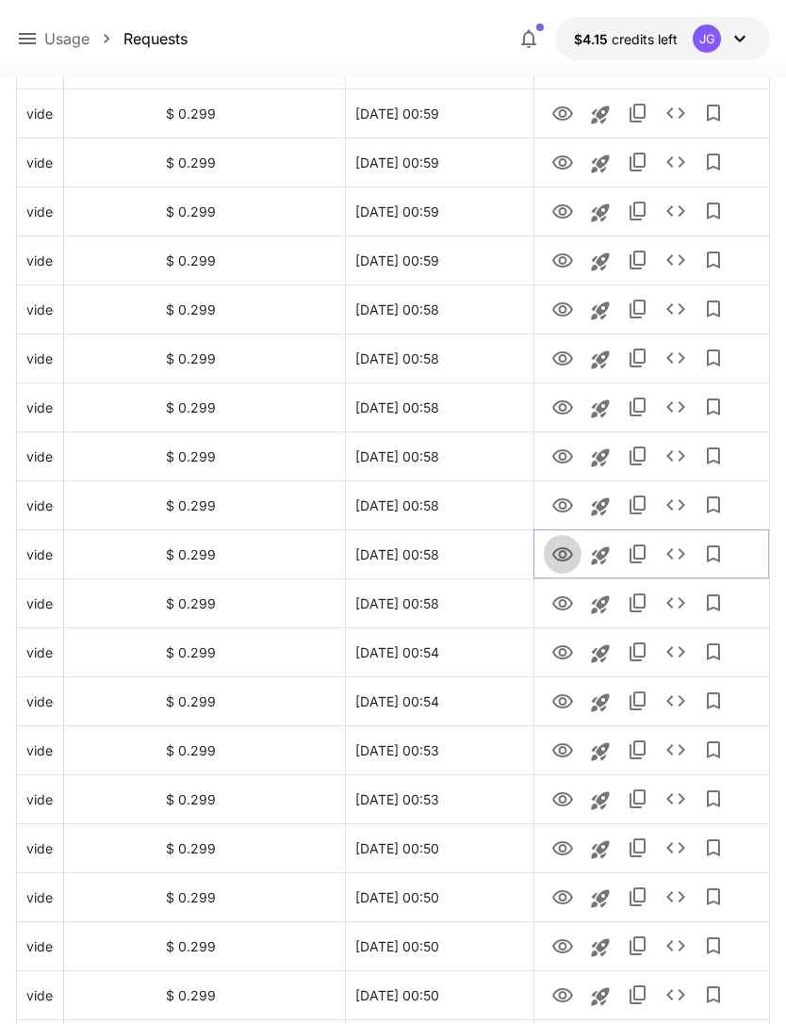
click at [557, 558] on icon "View" at bounding box center [562, 554] width 21 height 14
click at [556, 612] on icon "View" at bounding box center [562, 604] width 23 height 23
click at [555, 563] on icon "View" at bounding box center [562, 555] width 23 height 23
click at [555, 610] on icon "View" at bounding box center [562, 604] width 23 height 23
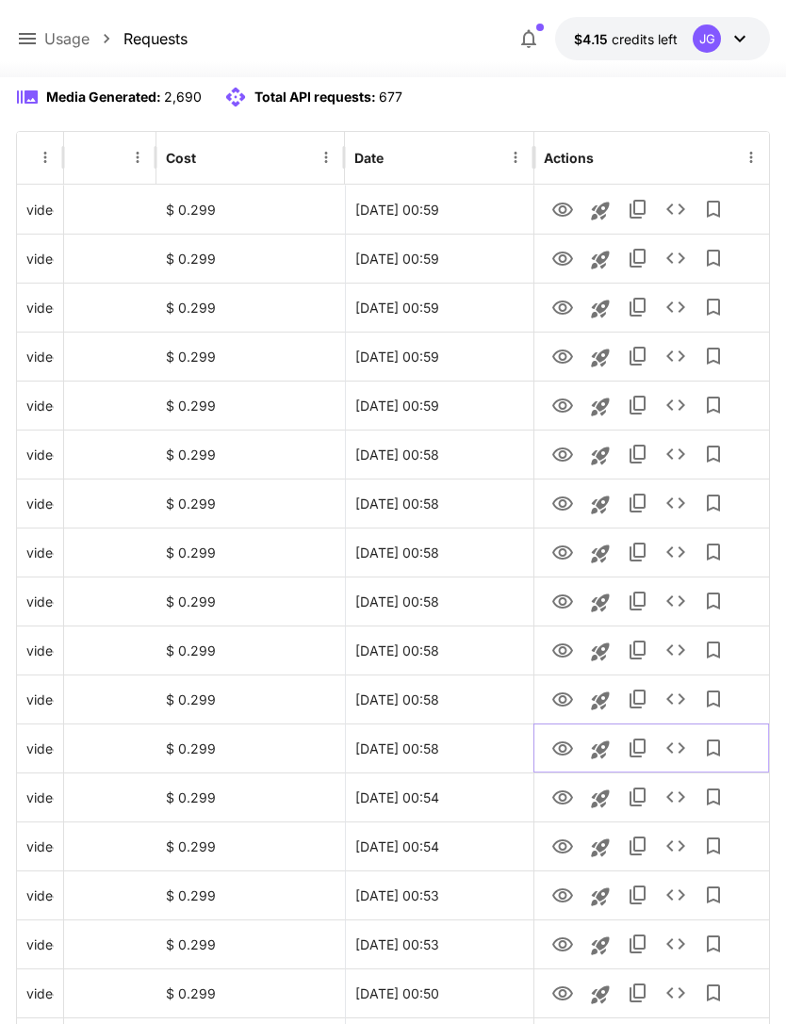
scroll to position [0, 0]
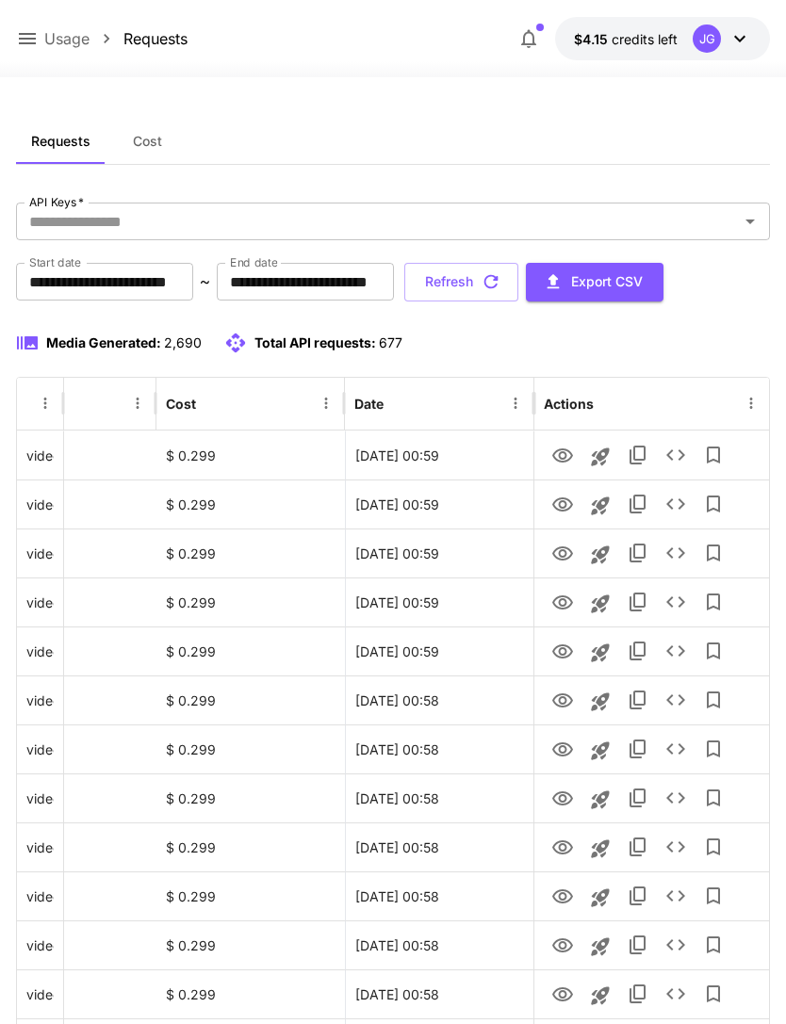
click at [518, 275] on button "Refresh" at bounding box center [461, 282] width 114 height 39
click at [554, 463] on icon "View" at bounding box center [562, 456] width 23 height 23
click at [518, 269] on button "Refresh" at bounding box center [461, 282] width 114 height 39
click at [518, 268] on button "Refresh" at bounding box center [461, 282] width 114 height 39
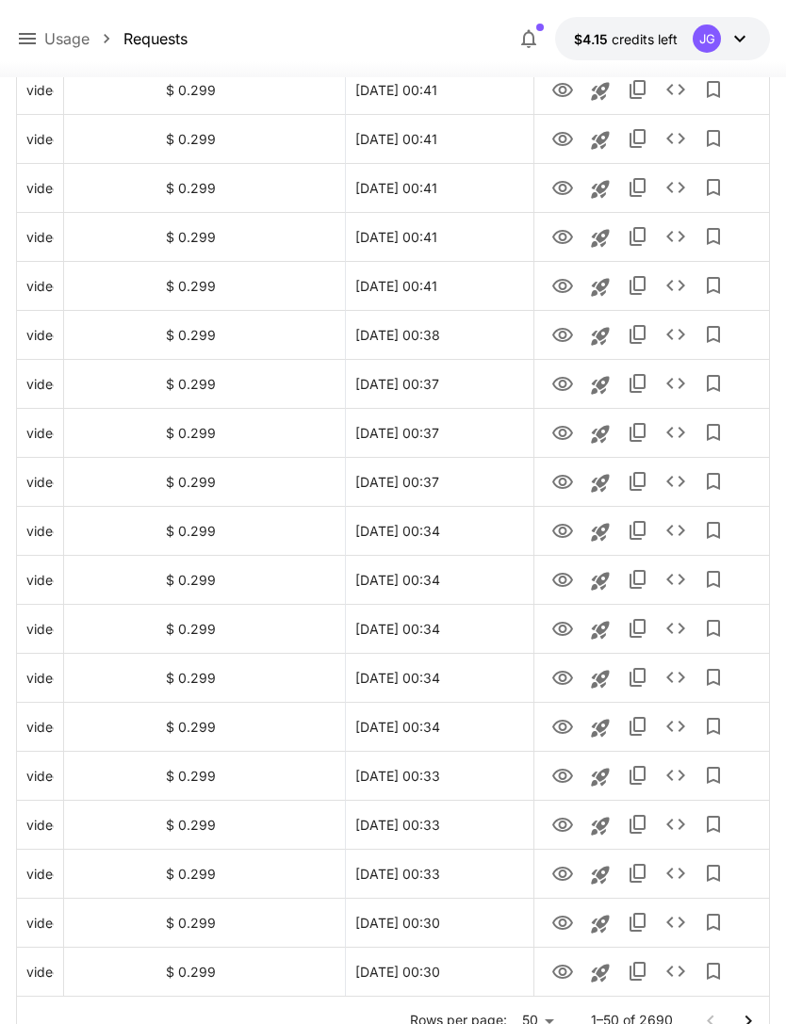
scroll to position [1902, 0]
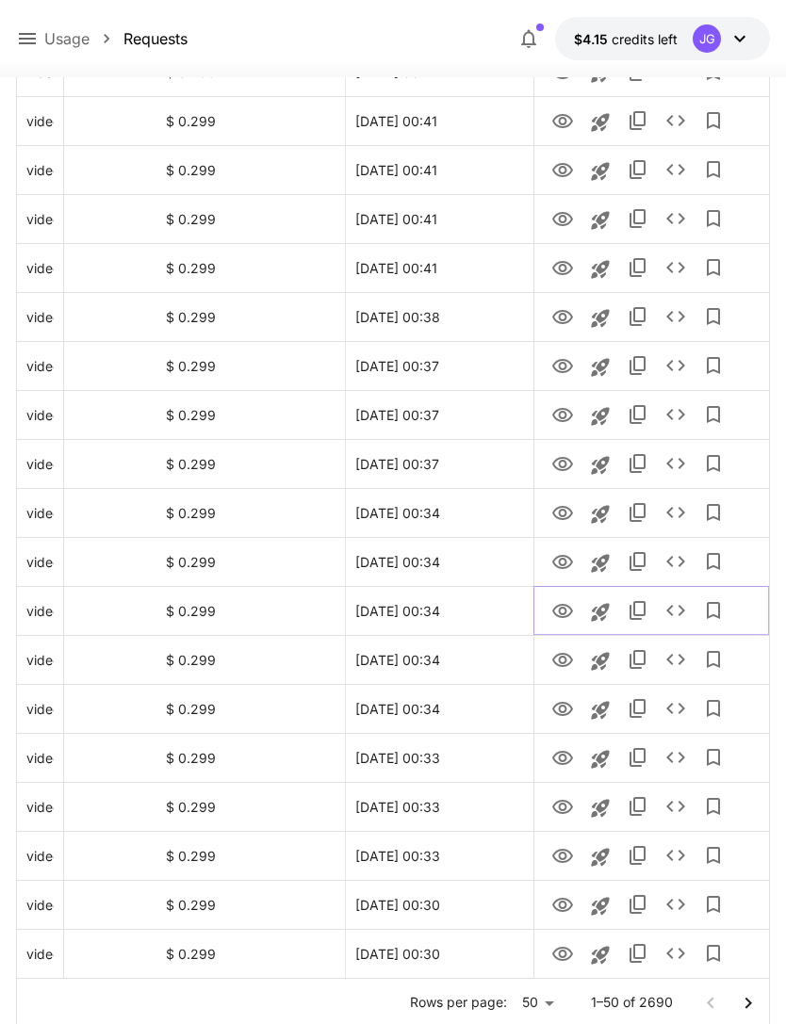
click at [562, 612] on icon "View" at bounding box center [562, 611] width 23 height 23
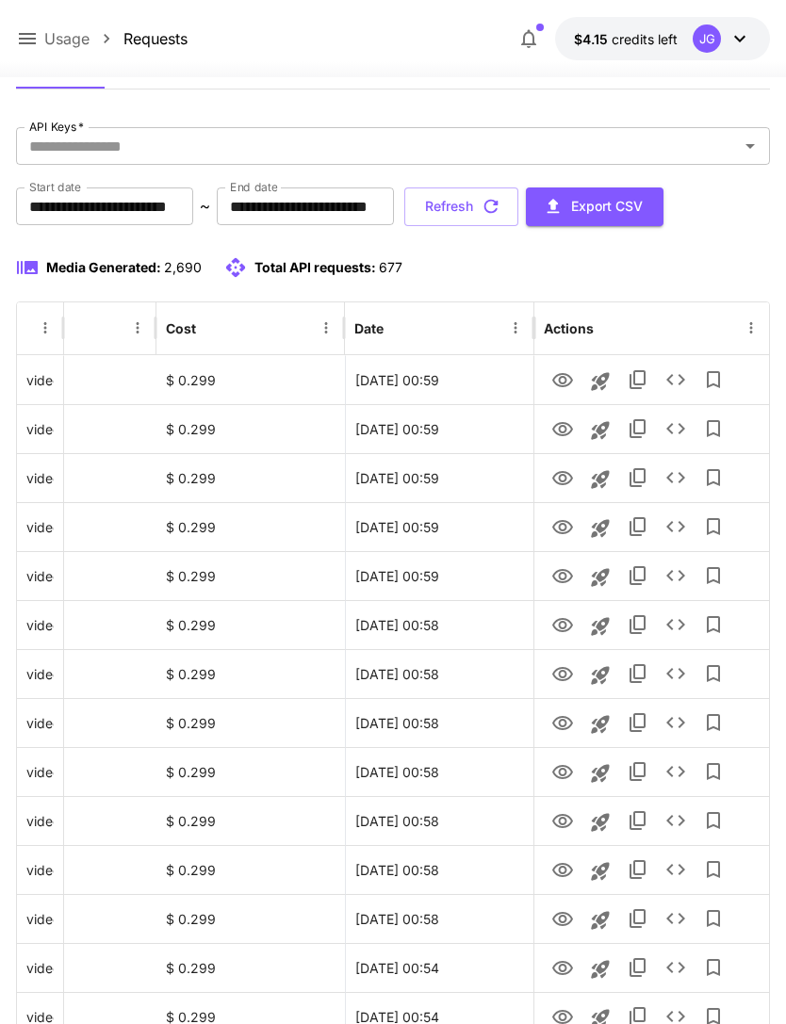
scroll to position [0, 0]
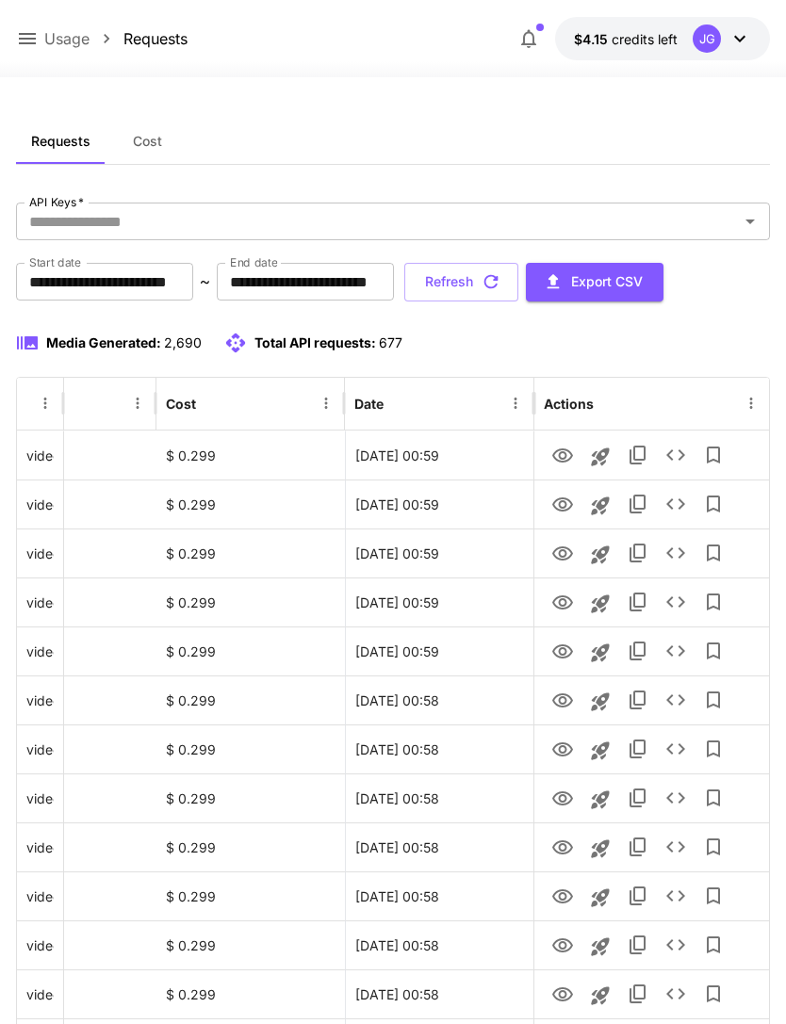
click at [518, 272] on button "Refresh" at bounding box center [461, 282] width 114 height 39
click at [554, 556] on icon "View" at bounding box center [562, 554] width 21 height 14
click at [554, 509] on icon "View" at bounding box center [562, 505] width 23 height 23
click at [556, 557] on icon "View" at bounding box center [562, 554] width 21 height 14
click at [554, 505] on icon "View" at bounding box center [562, 505] width 21 height 14
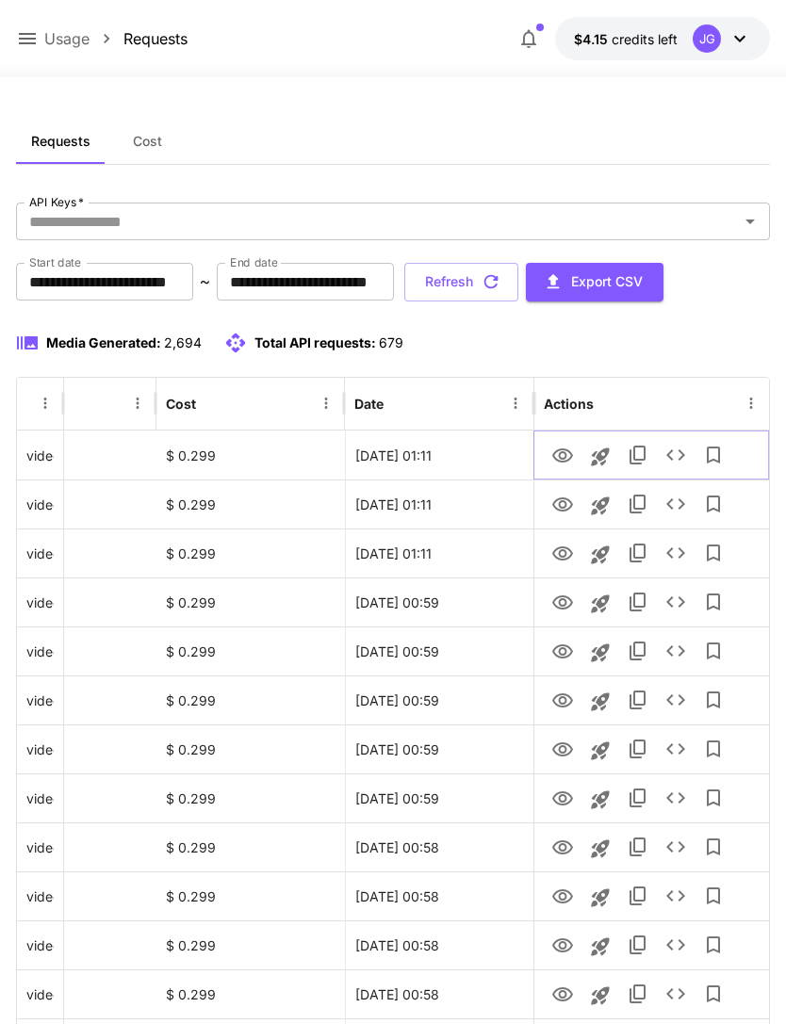
click at [557, 458] on icon "View" at bounding box center [562, 456] width 23 height 23
click at [551, 507] on icon "View" at bounding box center [562, 505] width 23 height 23
click at [557, 797] on icon "View" at bounding box center [562, 799] width 23 height 23
click at [555, 746] on icon "View" at bounding box center [562, 750] width 21 height 14
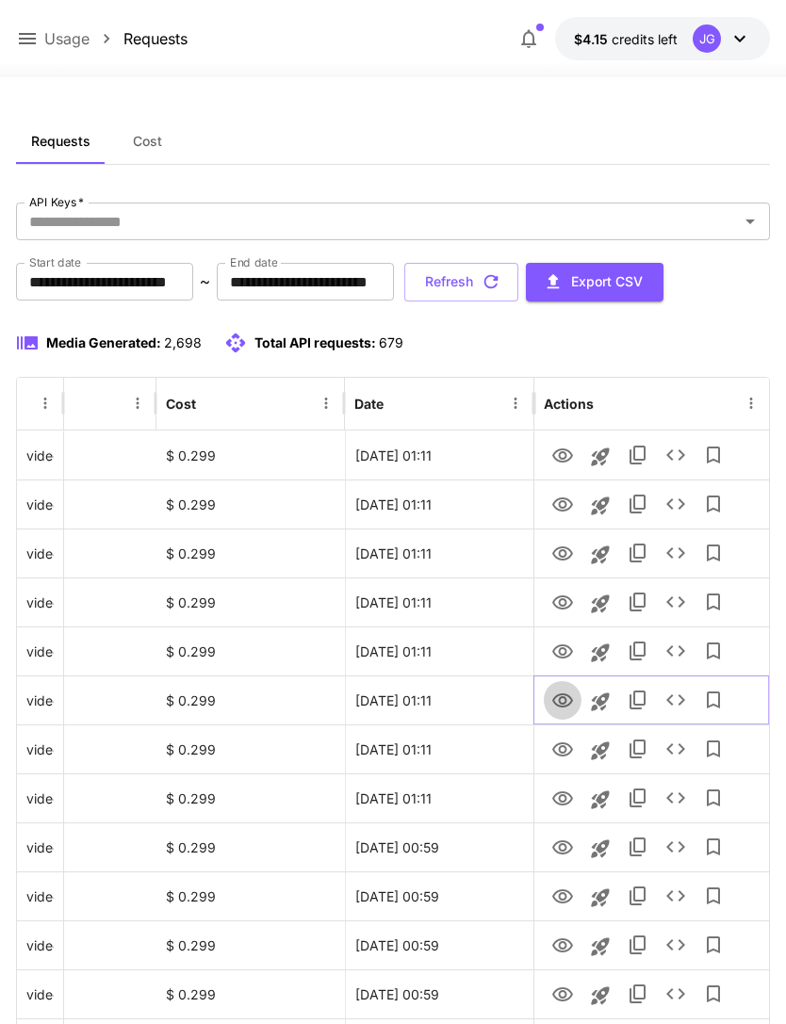
click at [560, 705] on icon "View" at bounding box center [562, 701] width 21 height 14
click at [555, 745] on icon "View" at bounding box center [562, 750] width 21 height 14
click at [560, 461] on icon "View" at bounding box center [562, 456] width 21 height 14
click at [557, 511] on icon "View" at bounding box center [562, 505] width 23 height 23
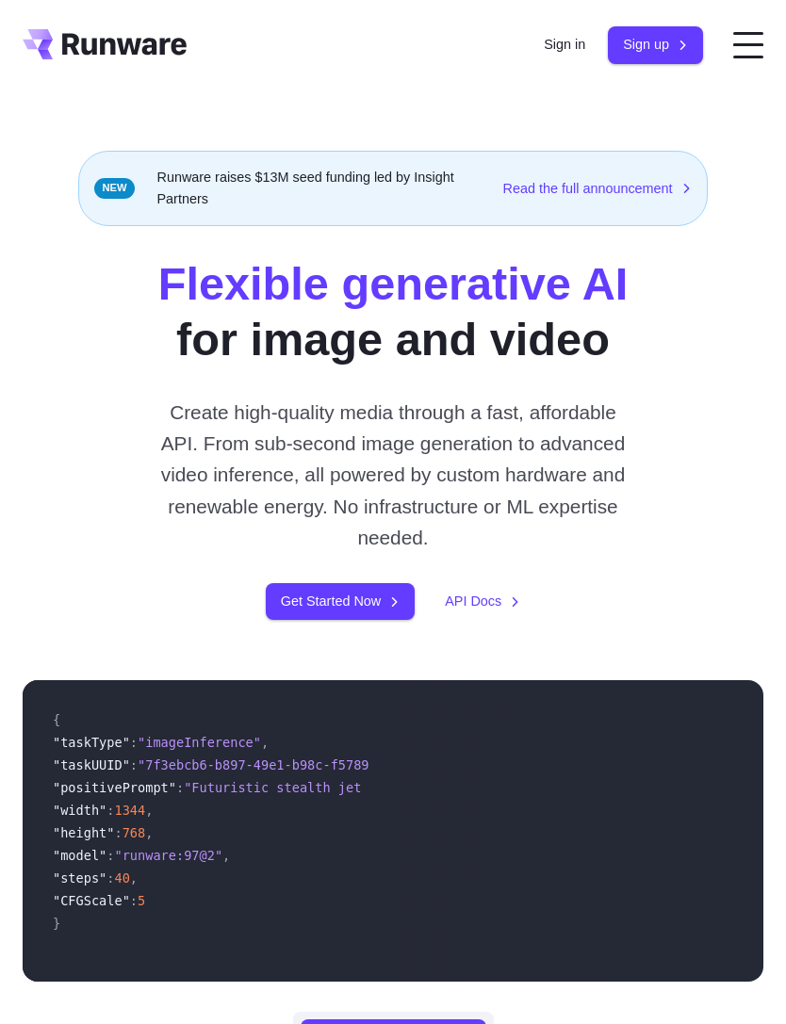
click at [552, 47] on link "Sign in" at bounding box center [564, 45] width 41 height 22
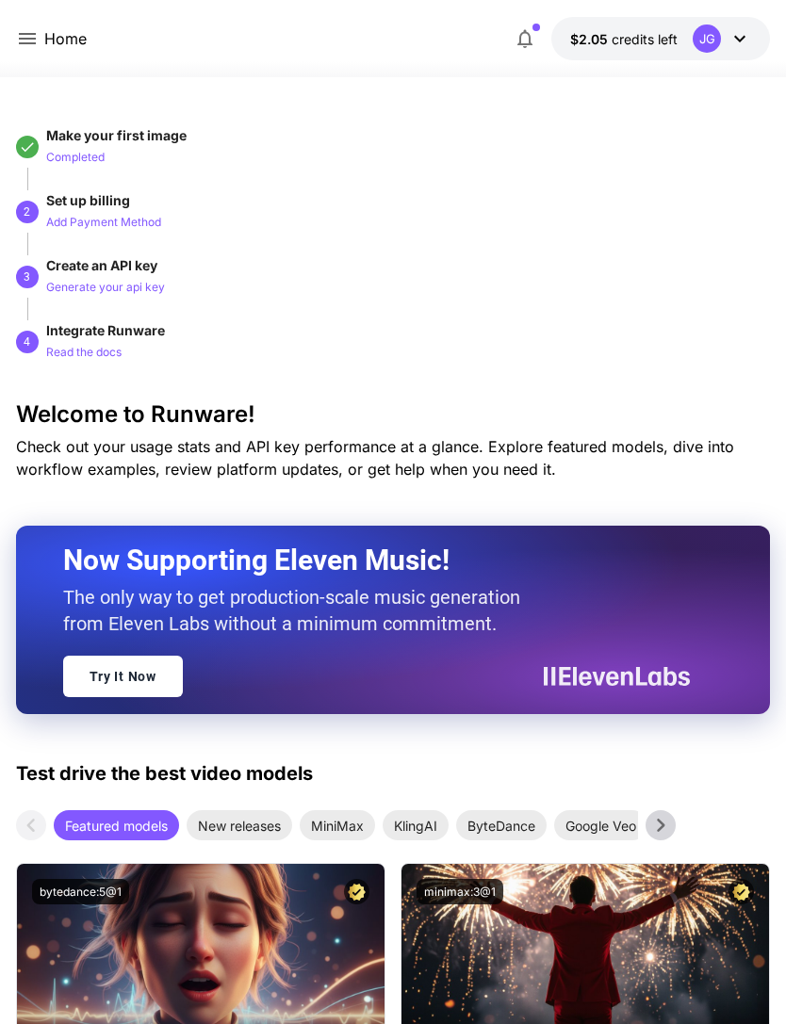
click at [25, 36] on icon at bounding box center [27, 38] width 23 height 23
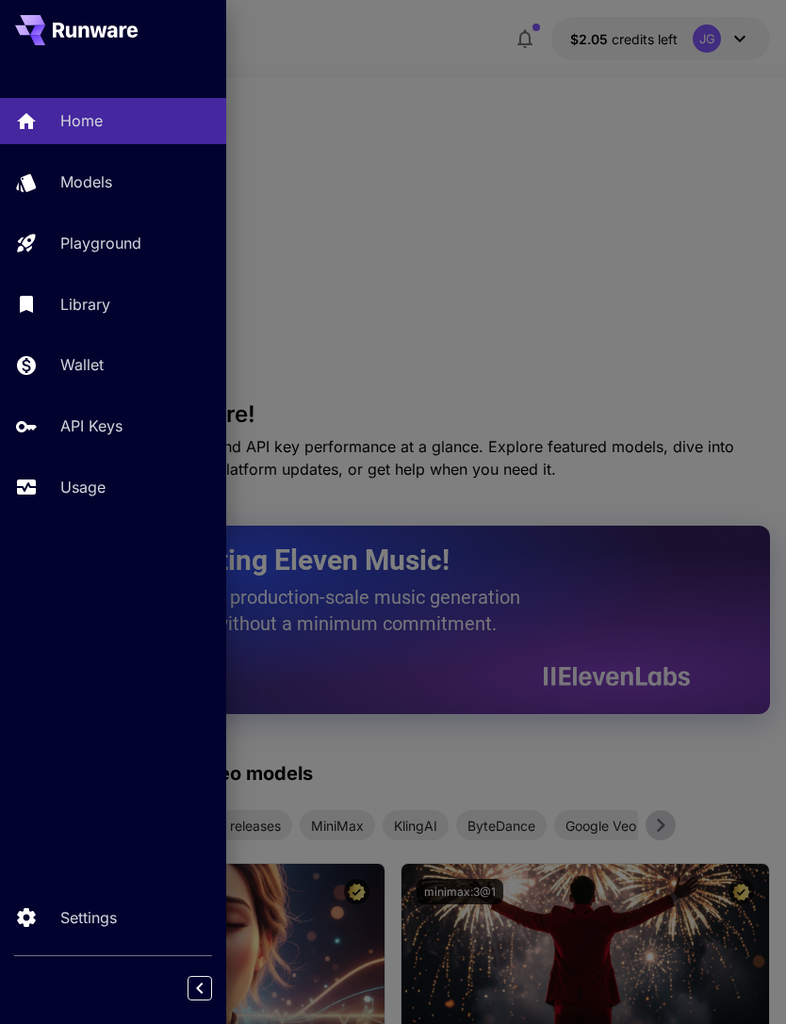
click at [90, 491] on p "Usage" at bounding box center [82, 487] width 45 height 23
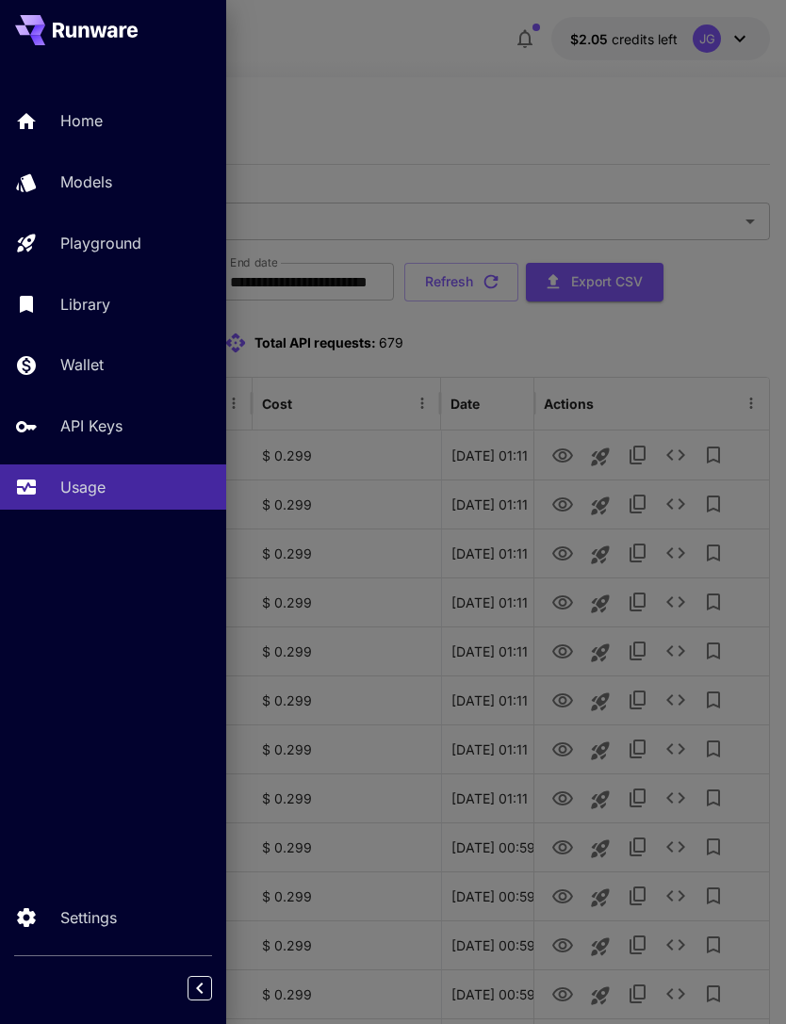
click at [497, 144] on div at bounding box center [393, 512] width 786 height 1024
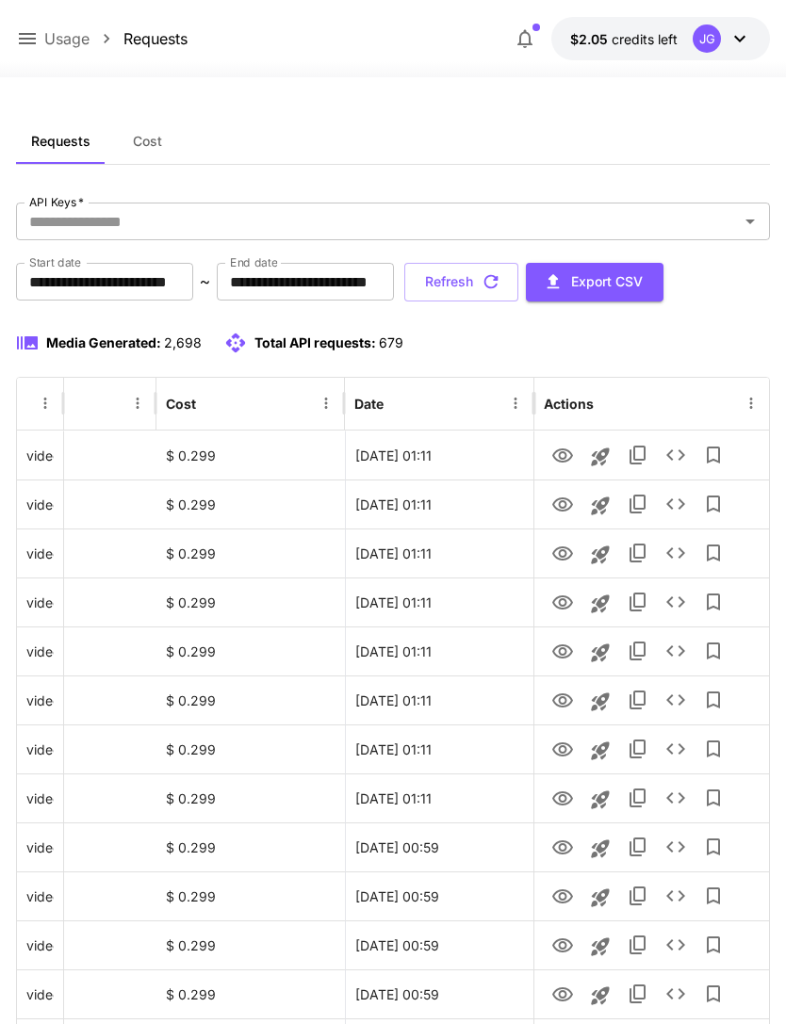
scroll to position [0, 96]
click at [559, 797] on icon "View" at bounding box center [562, 799] width 21 height 14
click at [554, 744] on icon "View" at bounding box center [562, 750] width 23 height 23
click at [558, 806] on icon "View" at bounding box center [562, 799] width 23 height 23
click at [552, 747] on icon "View" at bounding box center [562, 750] width 23 height 23
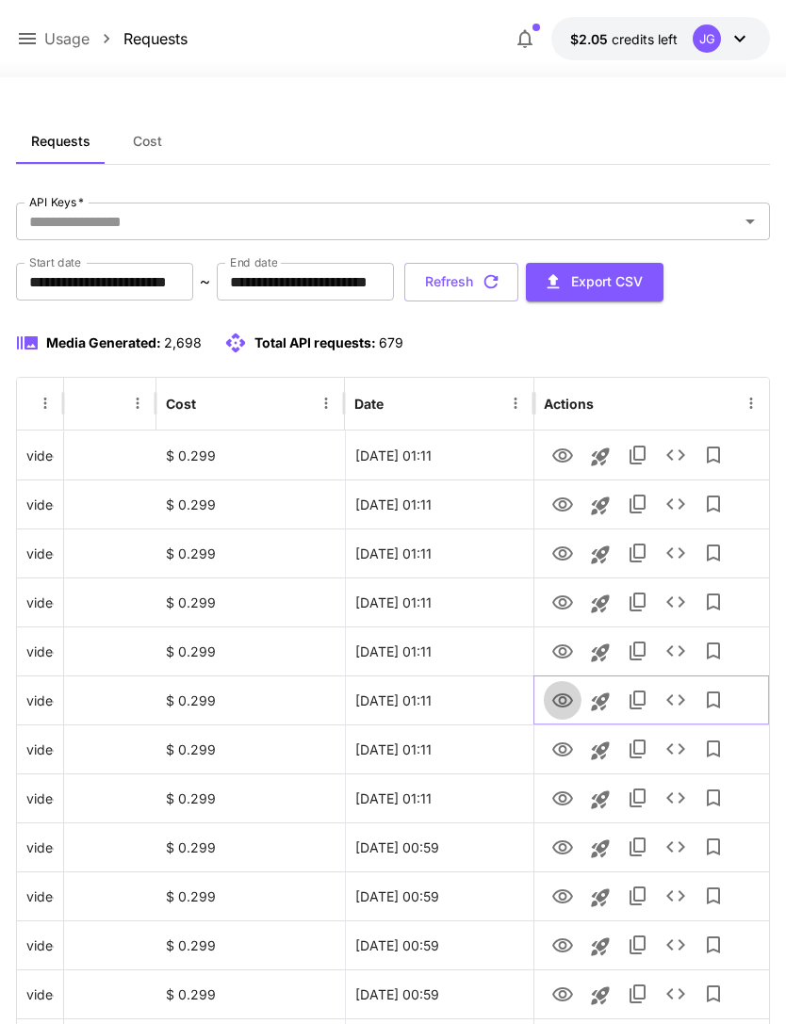
click at [560, 700] on icon "View" at bounding box center [562, 701] width 21 height 14
click at [551, 651] on icon "View" at bounding box center [562, 652] width 23 height 23
click at [556, 601] on icon "View" at bounding box center [562, 603] width 23 height 23
click at [562, 551] on icon "View" at bounding box center [562, 554] width 23 height 23
click at [560, 505] on icon "View" at bounding box center [562, 505] width 21 height 14
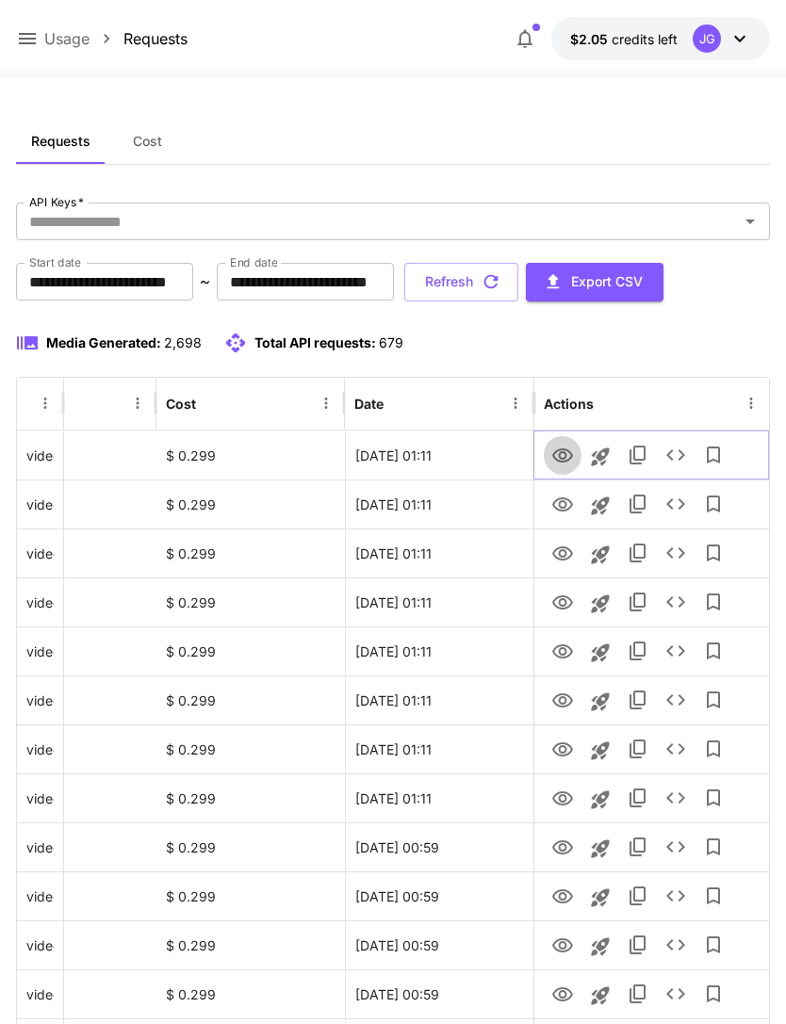
click at [560, 456] on icon "View" at bounding box center [562, 456] width 21 height 14
click at [553, 503] on icon "View" at bounding box center [562, 505] width 21 height 14
click at [558, 456] on icon "View" at bounding box center [562, 456] width 23 height 23
click at [560, 508] on icon "View" at bounding box center [562, 505] width 23 height 23
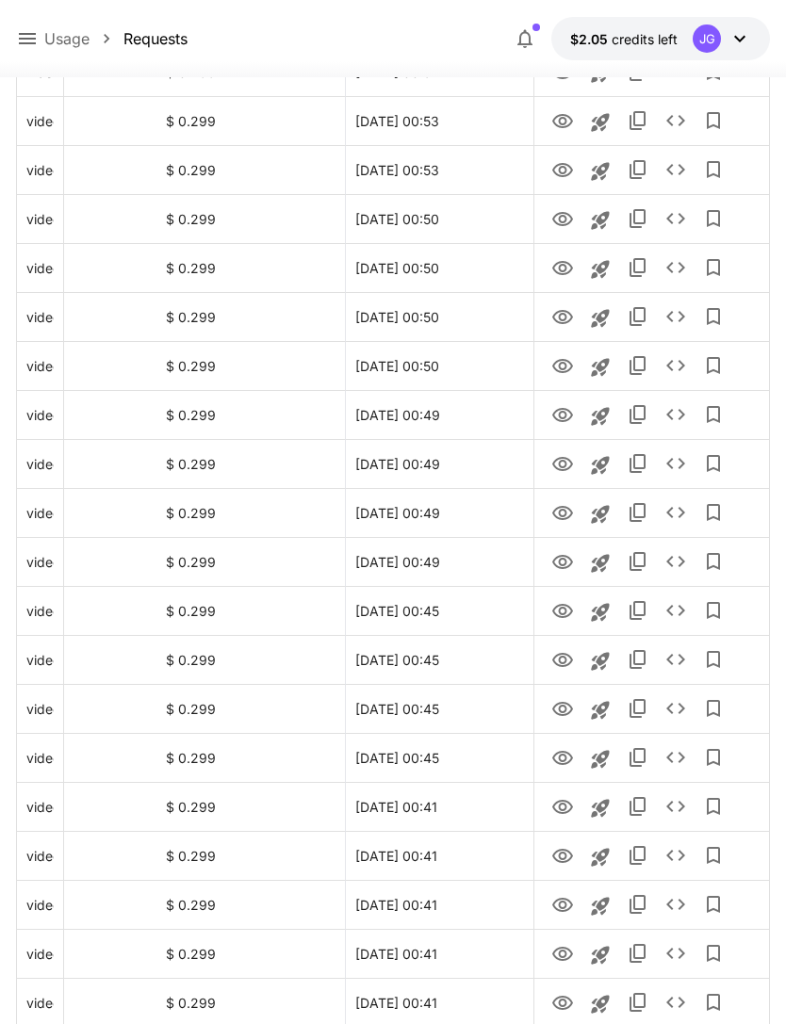
scroll to position [1902, 0]
click at [743, 1003] on icon "Go to next page" at bounding box center [748, 1003] width 23 height 23
click at [747, 1003] on icon "Go to next page" at bounding box center [748, 1003] width 23 height 23
click at [707, 997] on icon "Go to previous page" at bounding box center [710, 1003] width 23 height 23
click at [556, 709] on icon "View" at bounding box center [562, 709] width 23 height 23
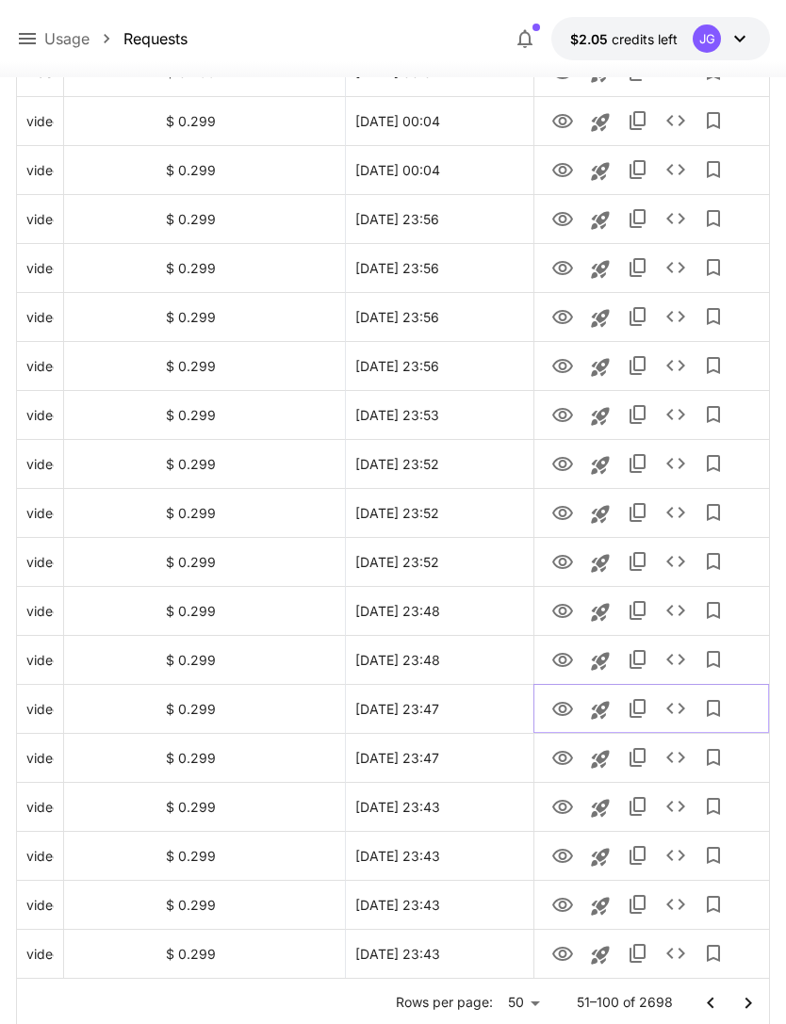
scroll to position [1963, 0]
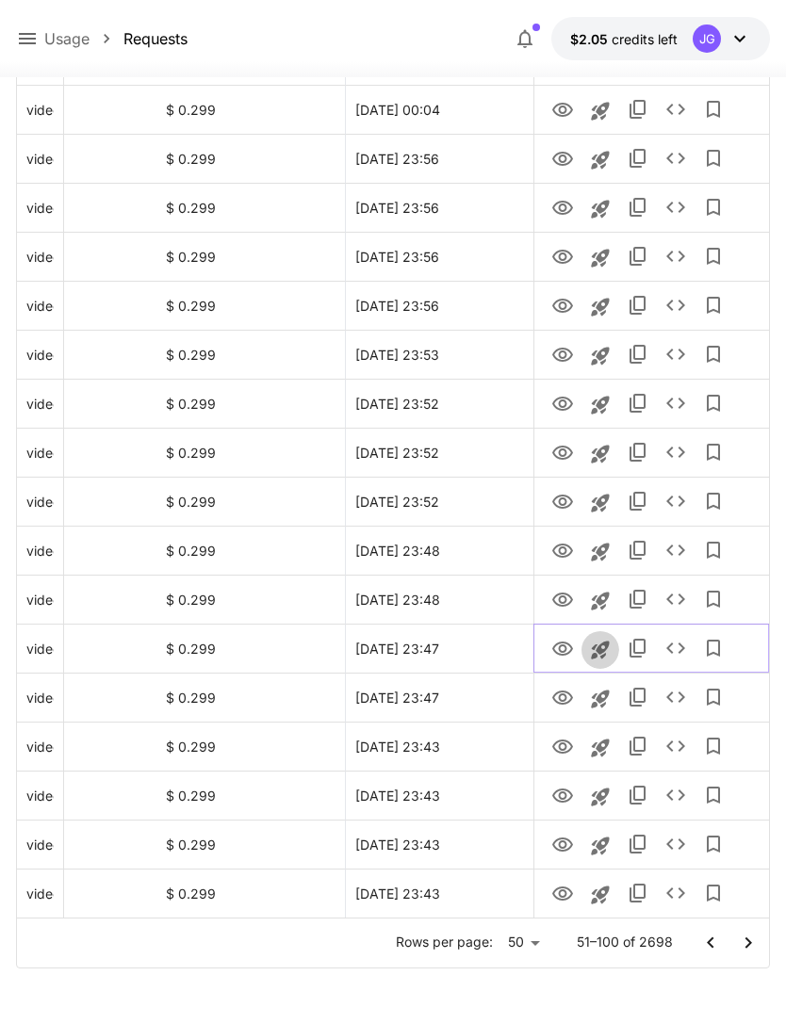
click at [590, 655] on icon "Launch in playground" at bounding box center [600, 650] width 23 height 23
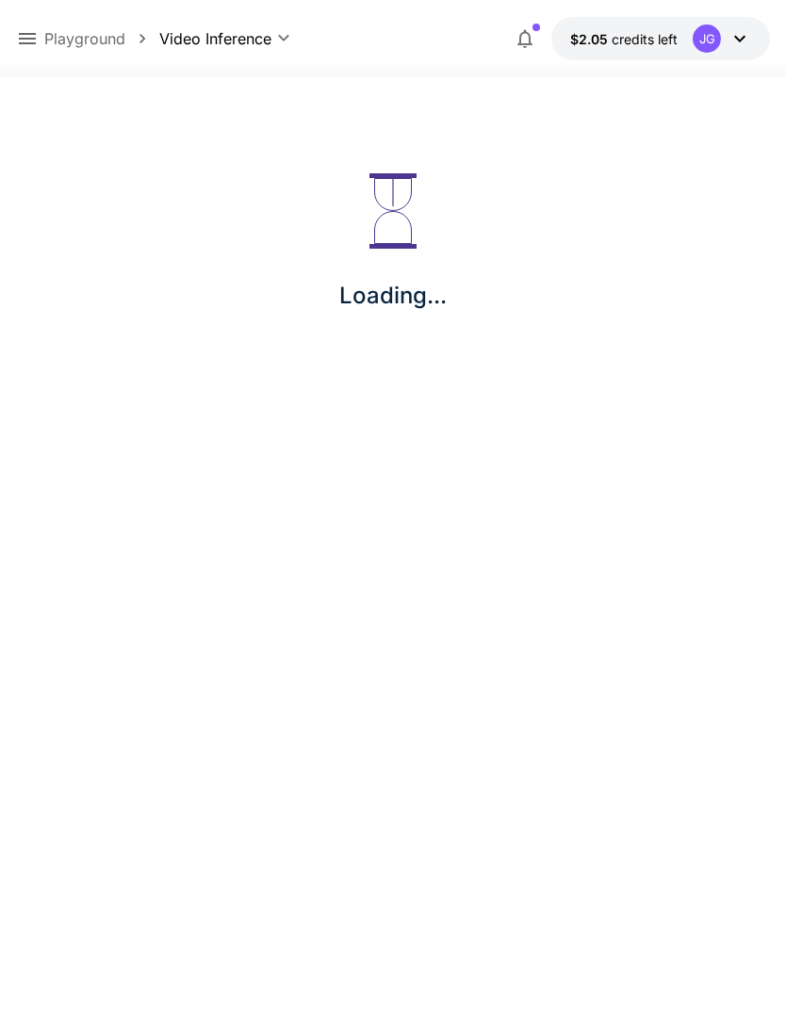
scroll to position [60, 0]
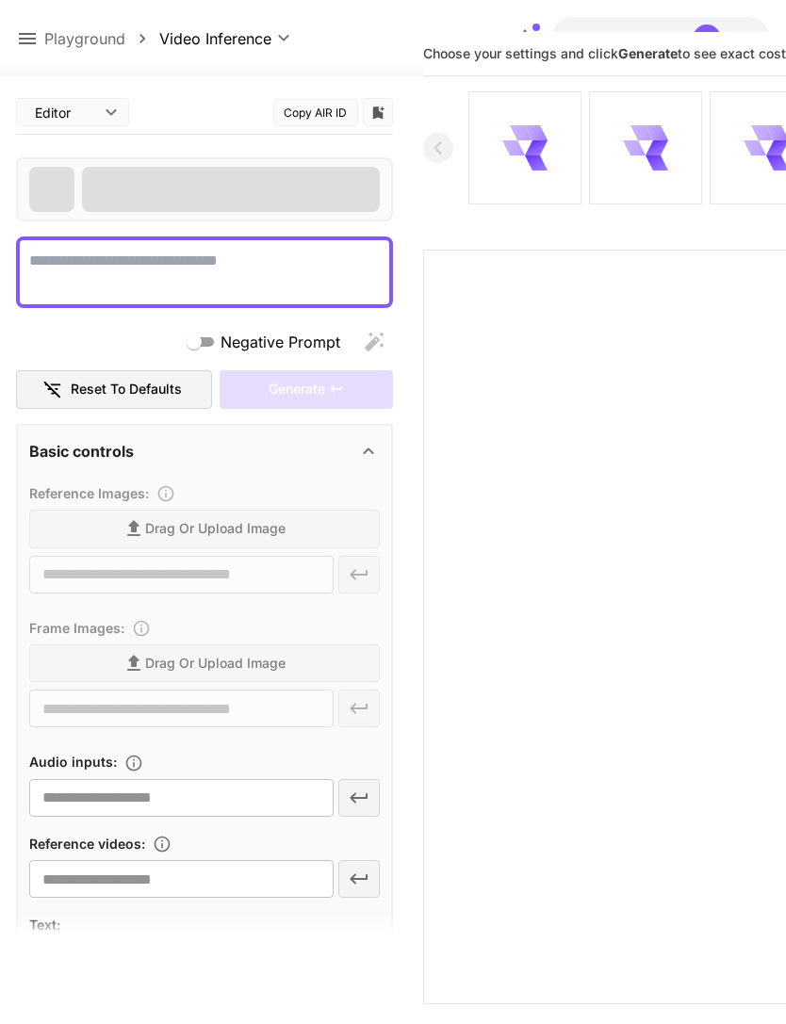
type textarea "**********"
type input "**********"
type input "****"
type input "*"
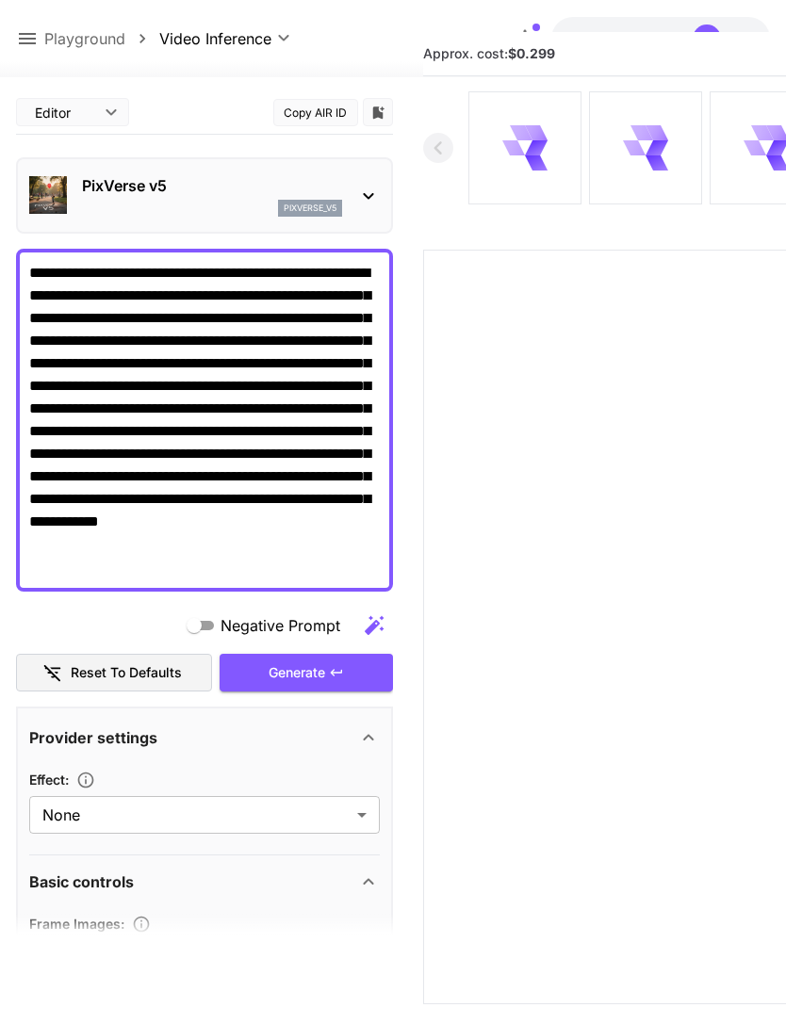
click at [324, 676] on div "Generate" at bounding box center [306, 673] width 173 height 39
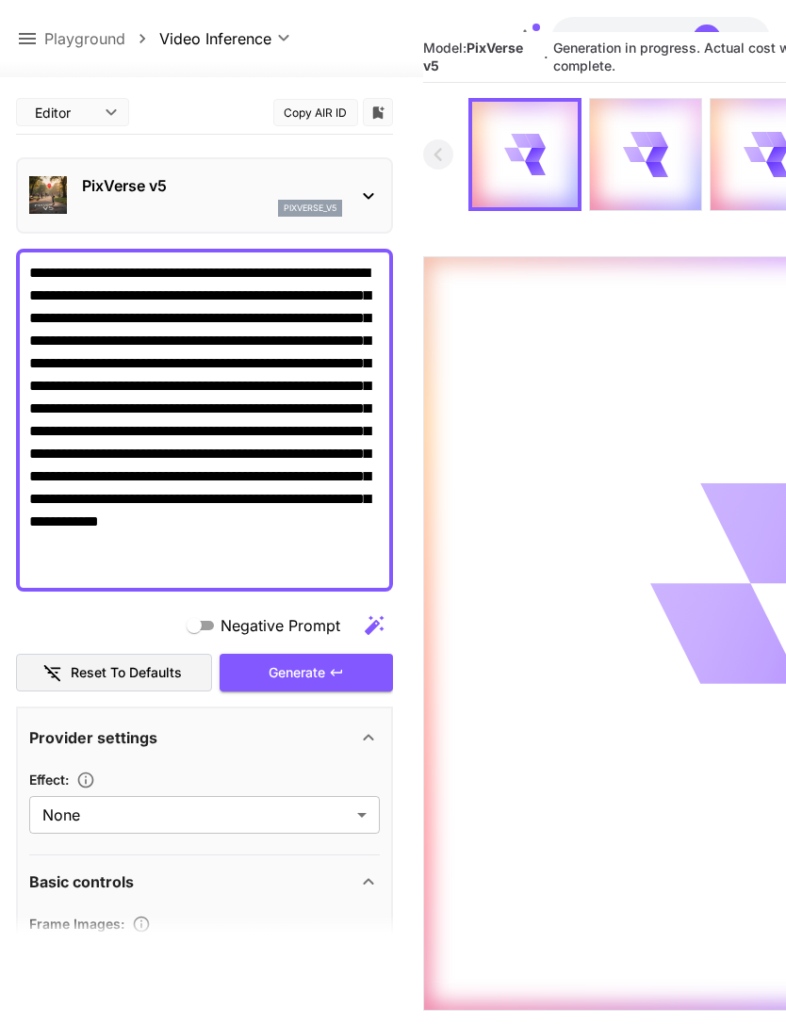
click at [33, 31] on icon at bounding box center [27, 38] width 23 height 23
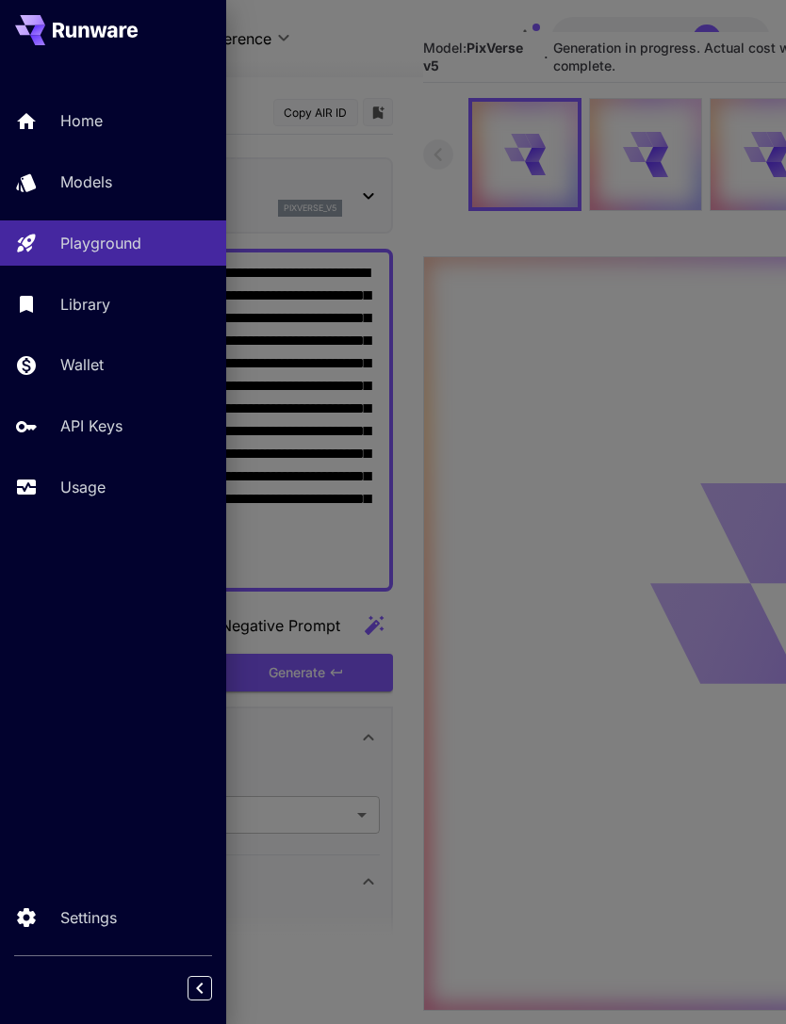
click at [94, 490] on p "Usage" at bounding box center [82, 487] width 45 height 23
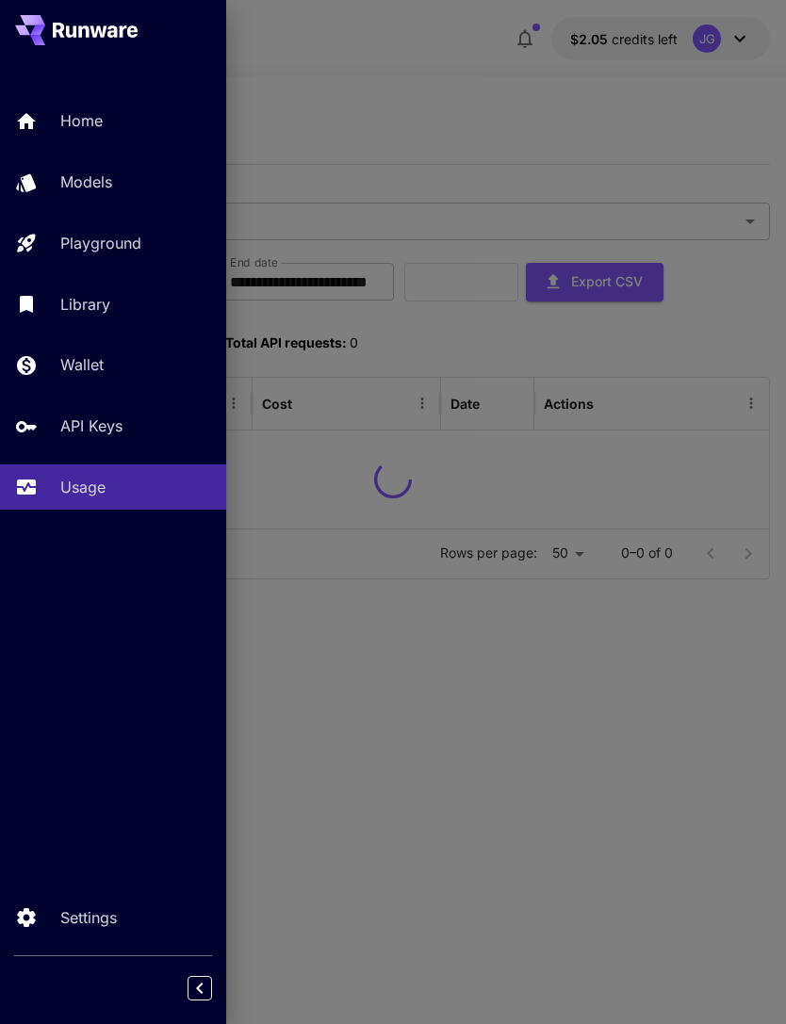
click at [402, 84] on div at bounding box center [393, 512] width 786 height 1024
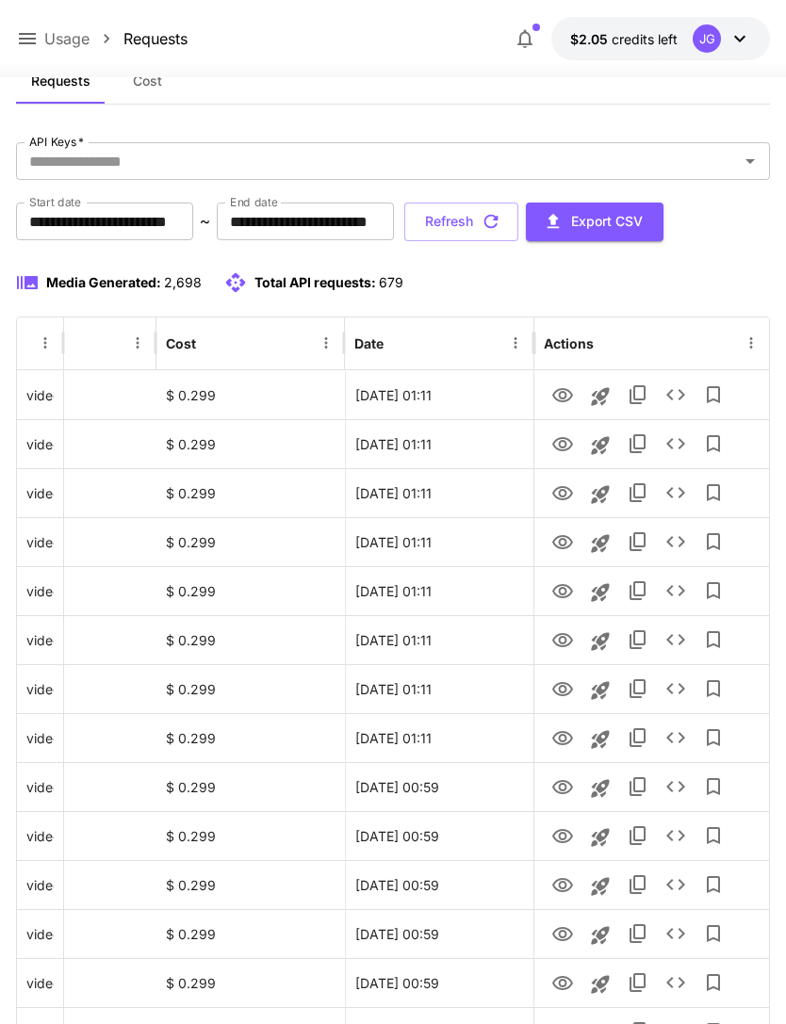
scroll to position [0, 96]
click at [518, 224] on button "Refresh" at bounding box center [461, 222] width 114 height 39
click at [555, 789] on icon "View" at bounding box center [562, 787] width 21 height 14
click at [555, 840] on icon "View" at bounding box center [562, 836] width 21 height 14
click at [562, 889] on icon "View" at bounding box center [562, 885] width 21 height 14
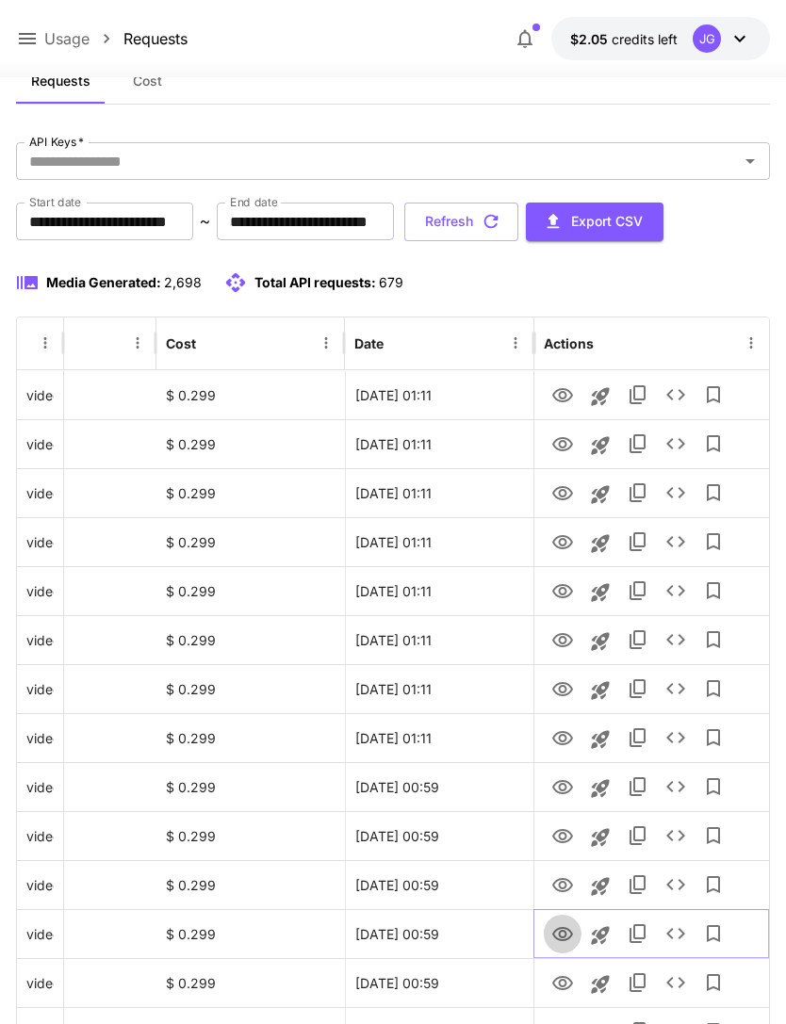
click at [562, 933] on icon "View" at bounding box center [562, 934] width 23 height 23
click at [518, 225] on button "Refresh" at bounding box center [461, 222] width 114 height 39
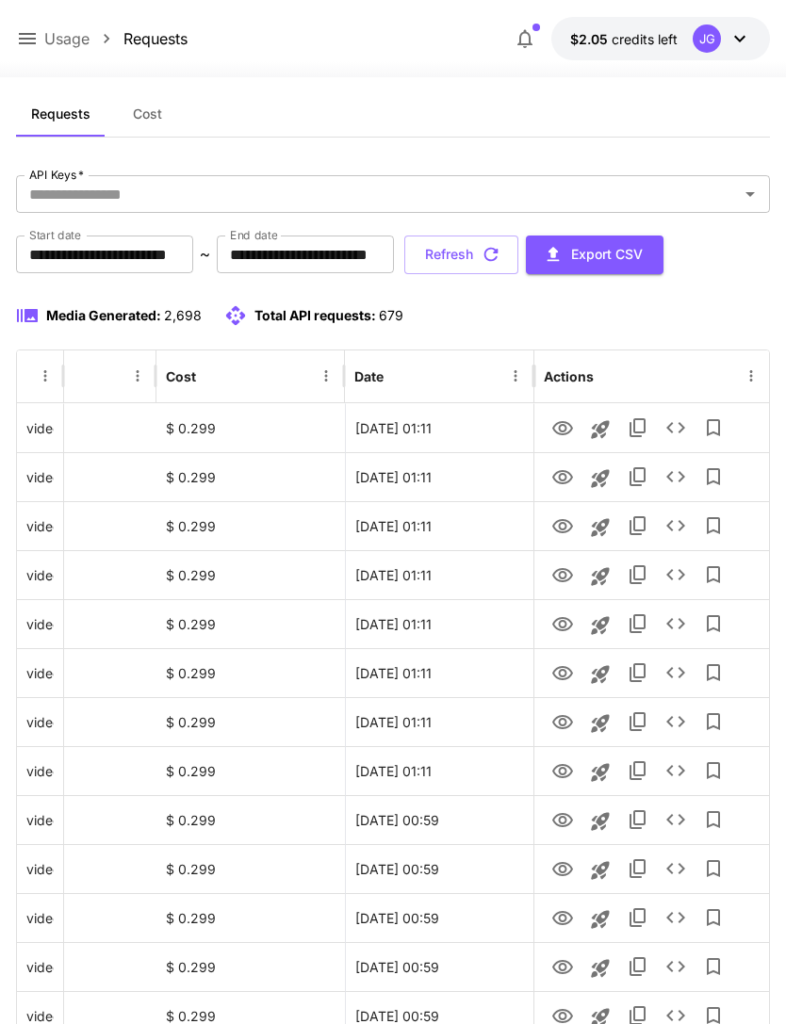
scroll to position [0, 0]
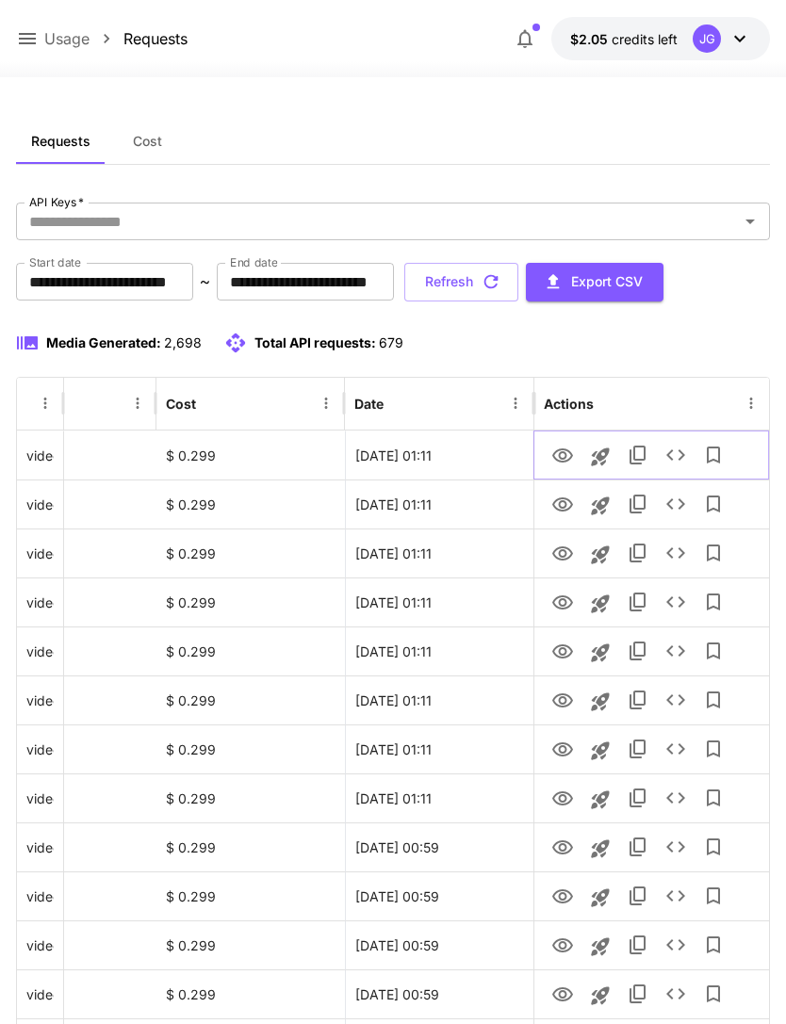
click at [558, 455] on icon "View" at bounding box center [562, 456] width 23 height 23
click at [555, 501] on icon "View" at bounding box center [562, 505] width 21 height 14
click at [559, 456] on icon "View" at bounding box center [562, 456] width 21 height 14
click at [518, 284] on button "Refresh" at bounding box center [461, 282] width 114 height 39
click at [518, 292] on button "Refresh" at bounding box center [461, 282] width 114 height 39
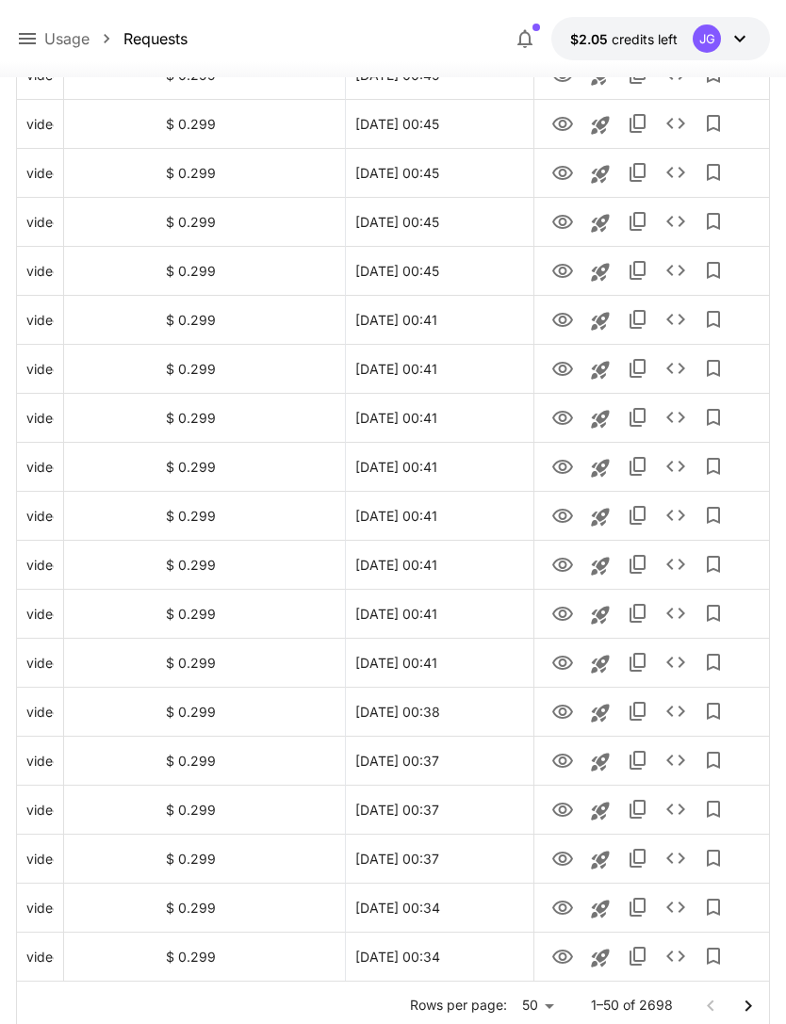
scroll to position [1902, 0]
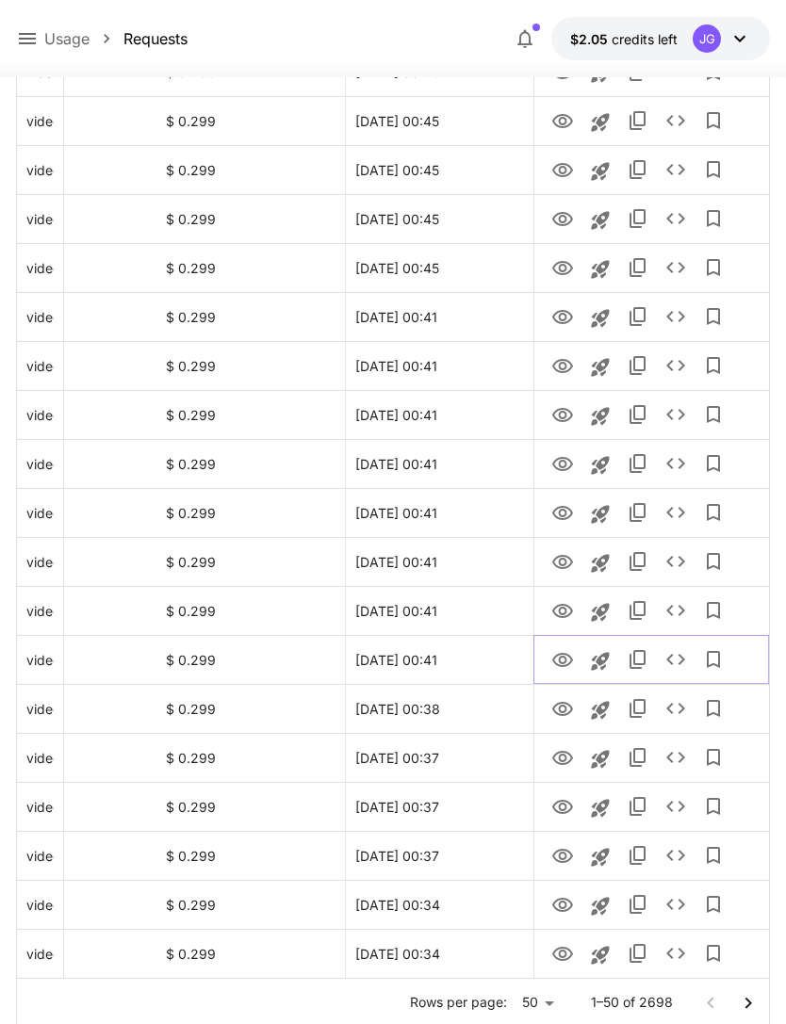
click at [558, 666] on icon "View" at bounding box center [562, 660] width 23 height 23
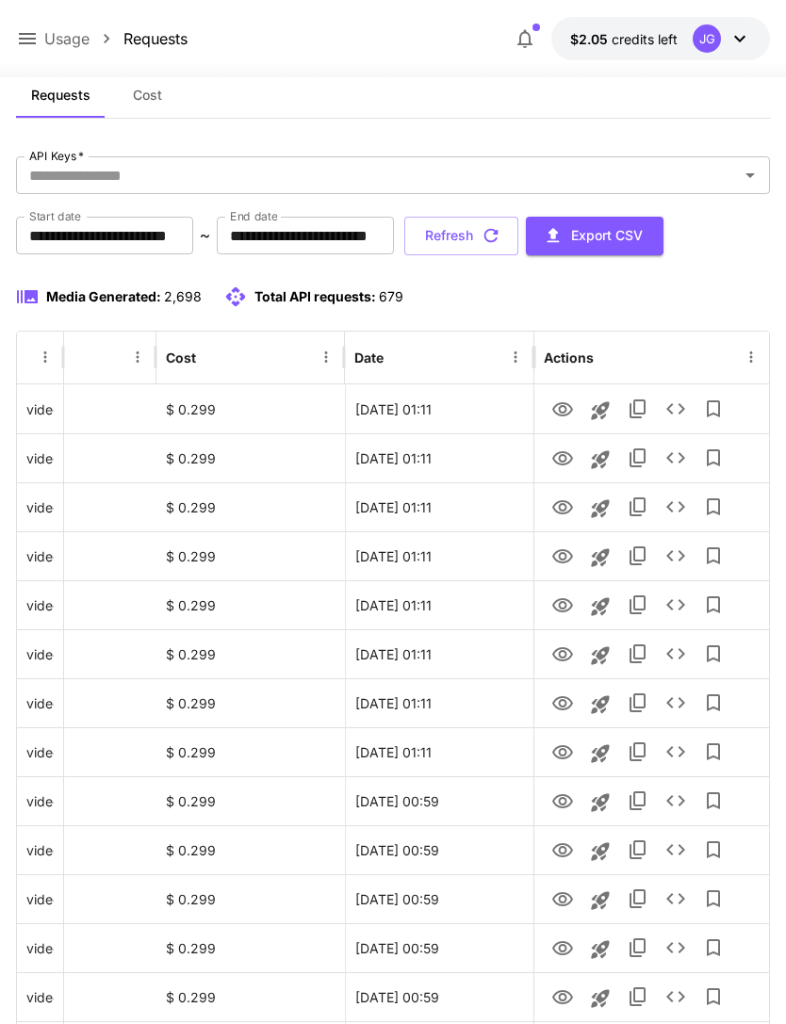
scroll to position [0, 0]
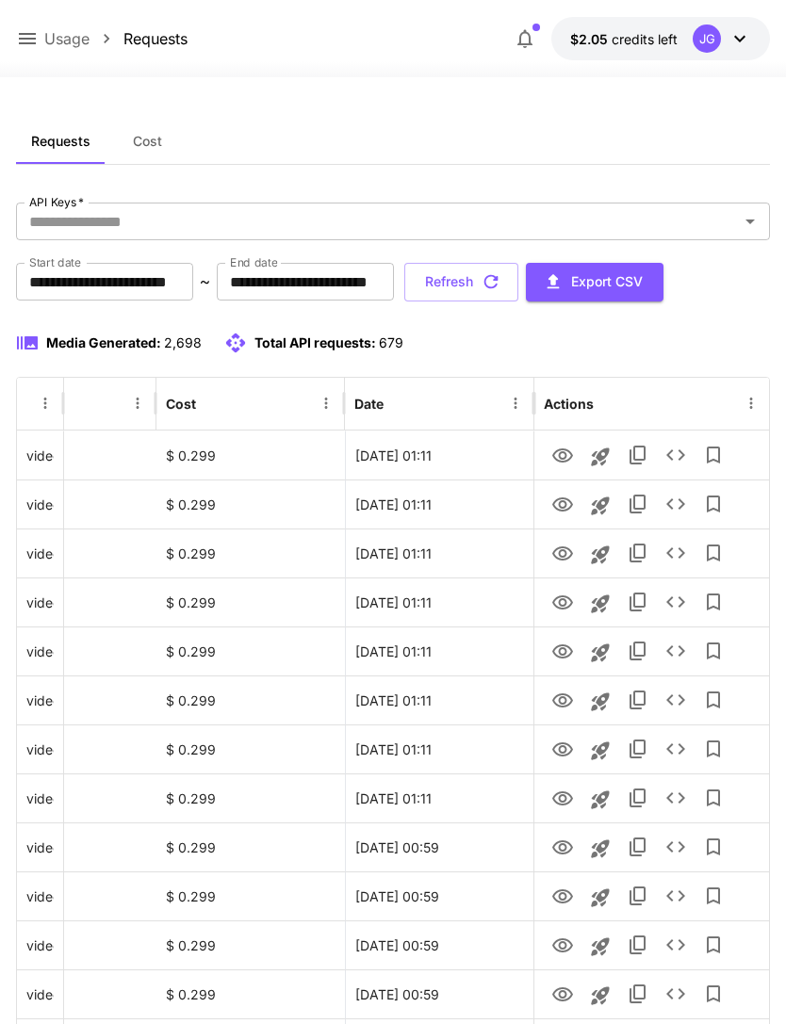
click at [518, 284] on button "Refresh" at bounding box center [461, 282] width 114 height 39
click at [518, 279] on button "Refresh" at bounding box center [461, 282] width 114 height 39
click at [562, 803] on icon "View" at bounding box center [562, 799] width 23 height 23
click at [518, 286] on button "Refresh" at bounding box center [461, 282] width 114 height 39
click at [553, 511] on icon "View" at bounding box center [562, 505] width 23 height 23
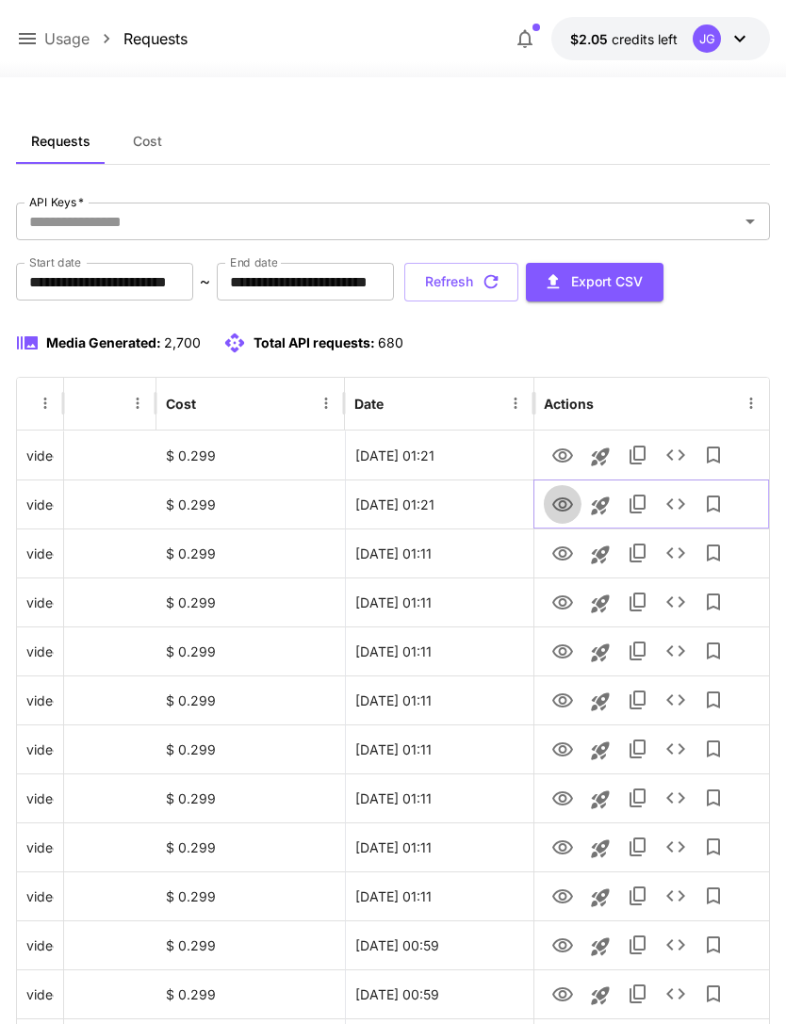
click at [555, 510] on icon "View" at bounding box center [562, 505] width 23 height 23
click at [555, 451] on icon "View" at bounding box center [562, 456] width 21 height 14
click at [518, 286] on button "Refresh" at bounding box center [461, 282] width 114 height 39
click at [555, 607] on icon "View" at bounding box center [562, 603] width 23 height 23
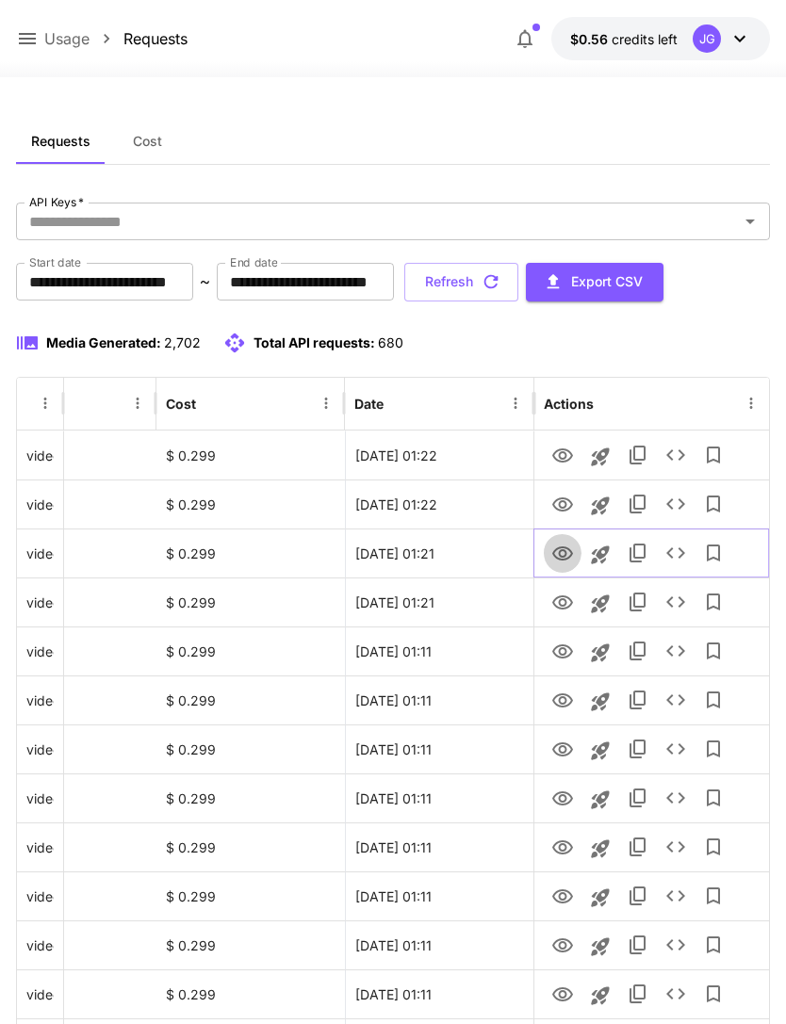
click at [557, 557] on icon "View" at bounding box center [562, 554] width 21 height 14
click at [562, 503] on icon "View" at bounding box center [562, 505] width 23 height 23
click at [555, 453] on icon "View" at bounding box center [562, 456] width 23 height 23
click at [556, 500] on icon "View" at bounding box center [562, 505] width 21 height 14
click at [556, 456] on icon "View" at bounding box center [562, 456] width 23 height 23
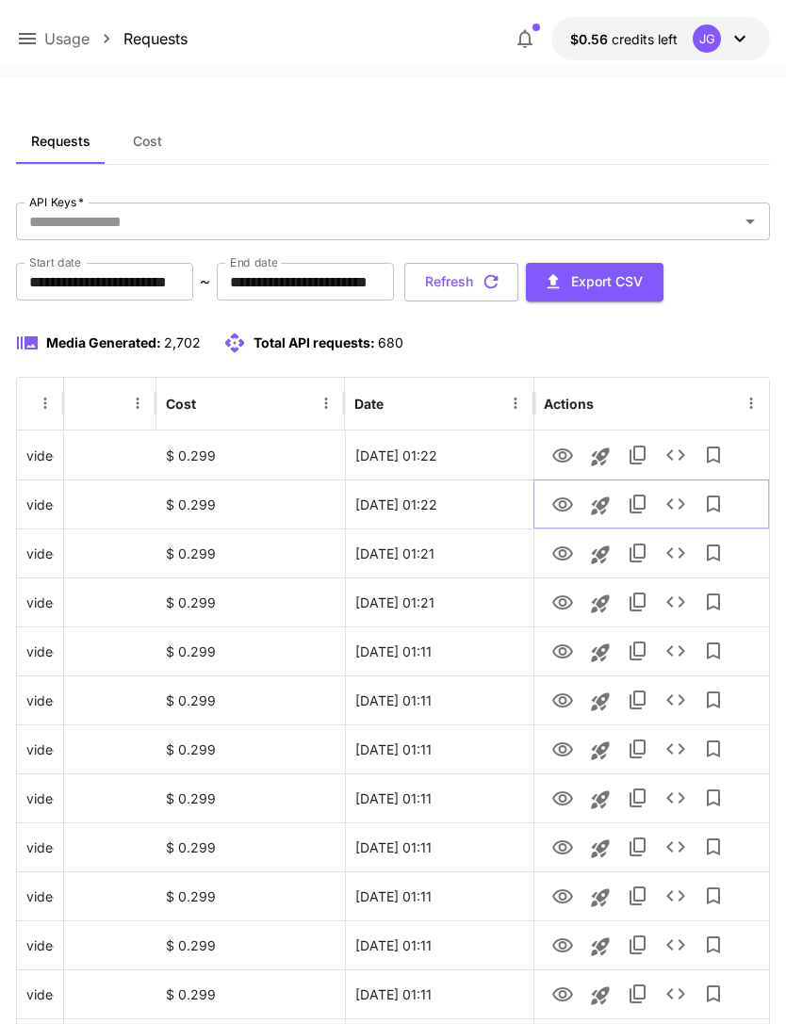
click at [559, 507] on icon "View" at bounding box center [562, 505] width 23 height 23
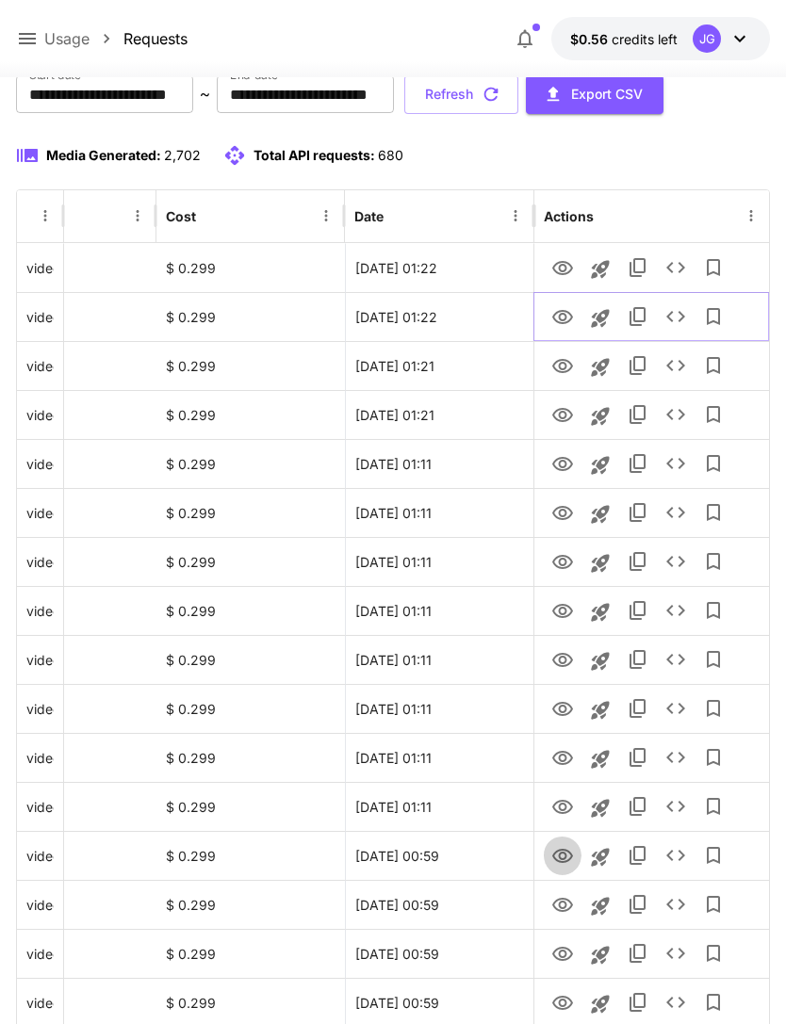
scroll to position [188, 0]
click at [561, 857] on icon "View" at bounding box center [562, 856] width 21 height 14
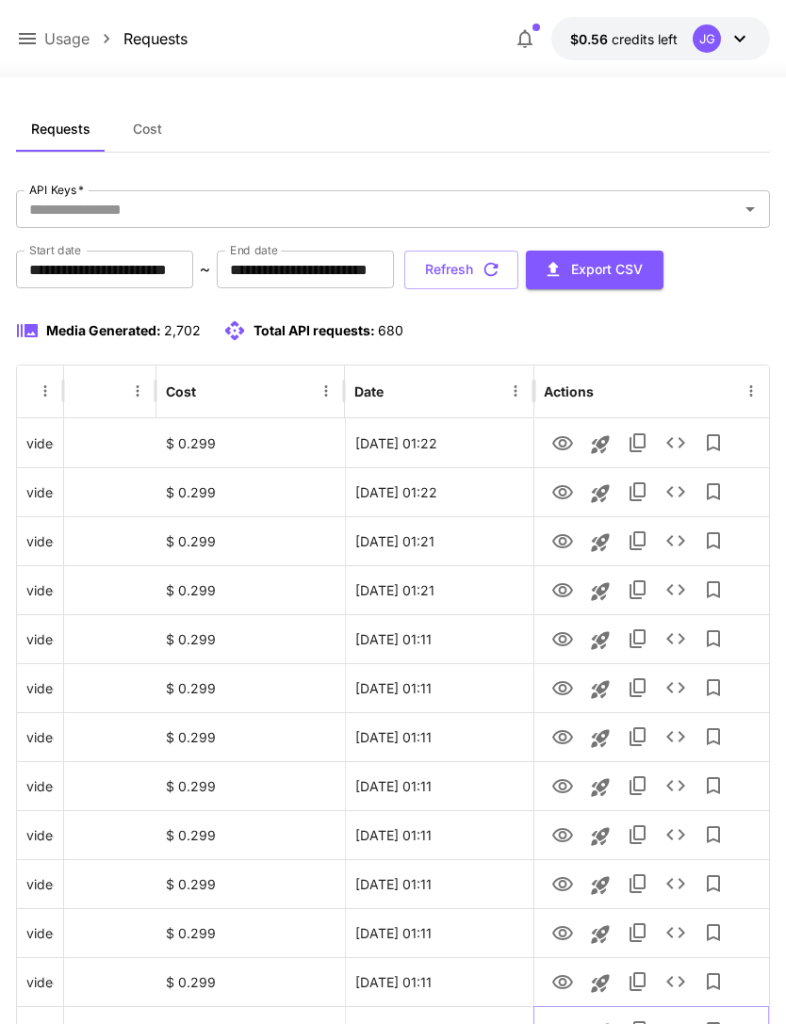
scroll to position [9, 0]
